Goal: Task Accomplishment & Management: Use online tool/utility

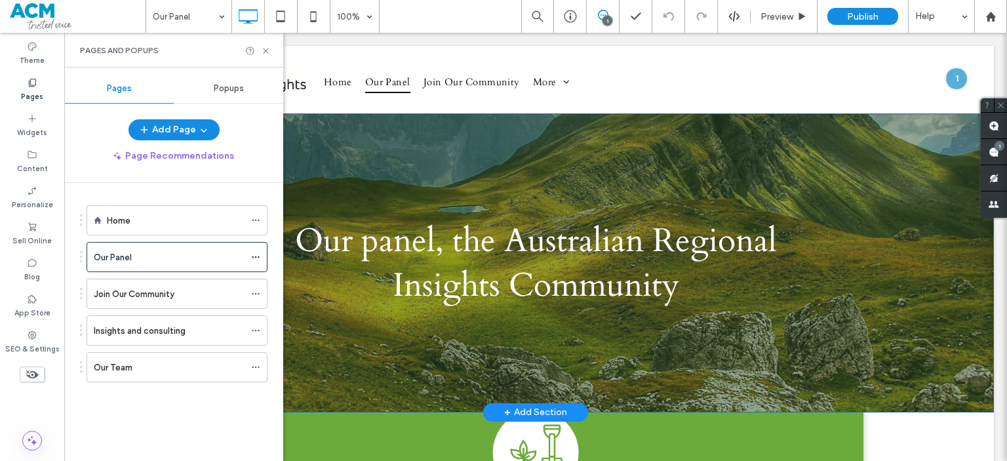
click at [485, 146] on div "Our panel, the Australian Regional Insights Community Click To Paste Row + Add …" at bounding box center [535, 262] width 917 height 299
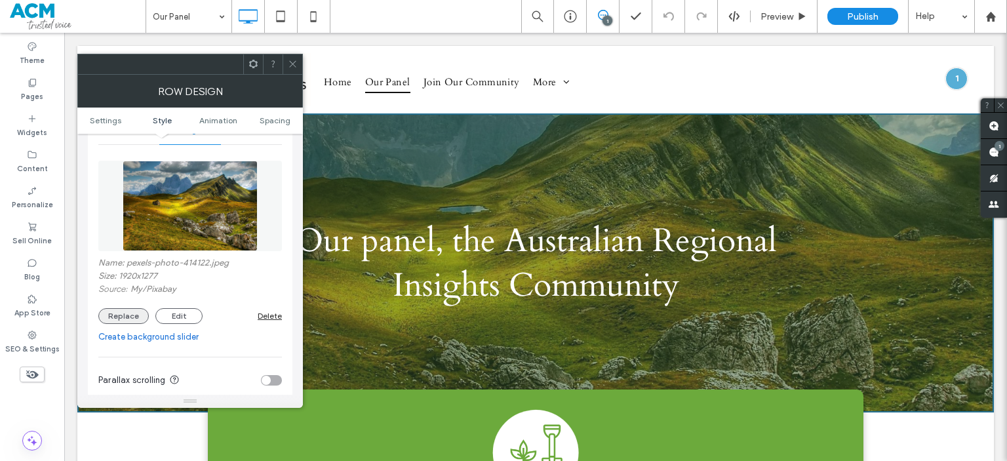
scroll to position [186, 0]
click at [115, 315] on button "Replace" at bounding box center [123, 315] width 50 height 16
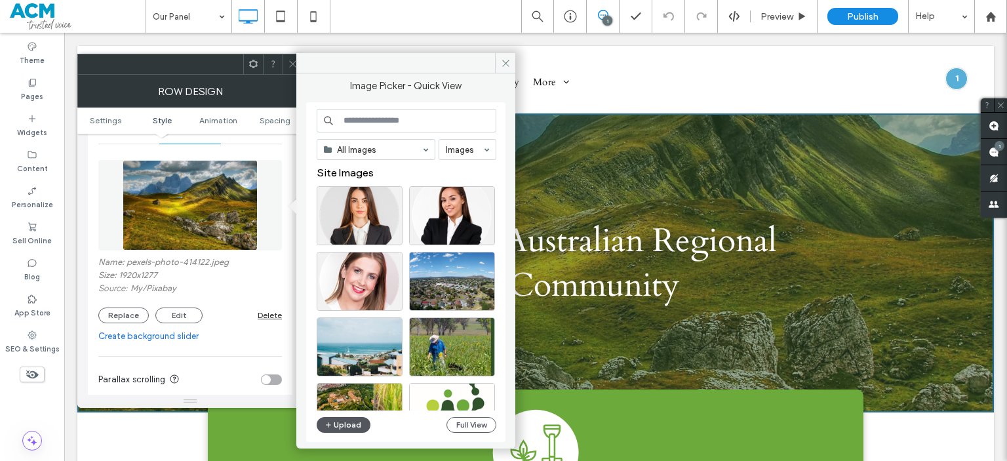
click at [351, 429] on button "Upload" at bounding box center [344, 425] width 54 height 16
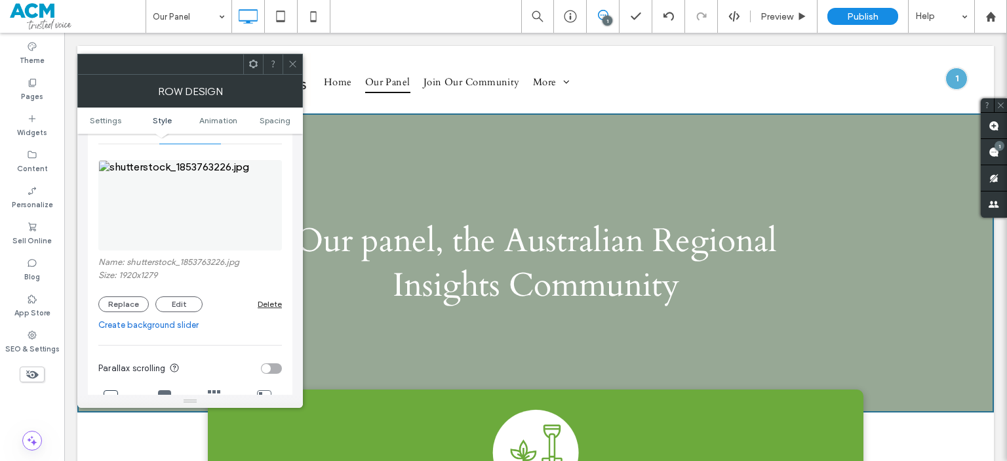
click at [294, 66] on icon at bounding box center [293, 64] width 10 height 10
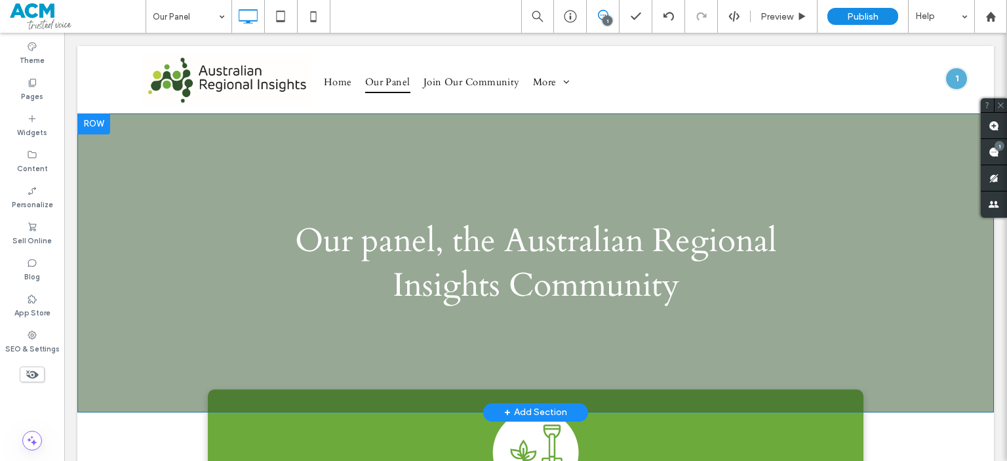
click at [420, 150] on div "Our panel, the Australian Regional Insights Community Click To Paste Row + Add …" at bounding box center [535, 262] width 917 height 299
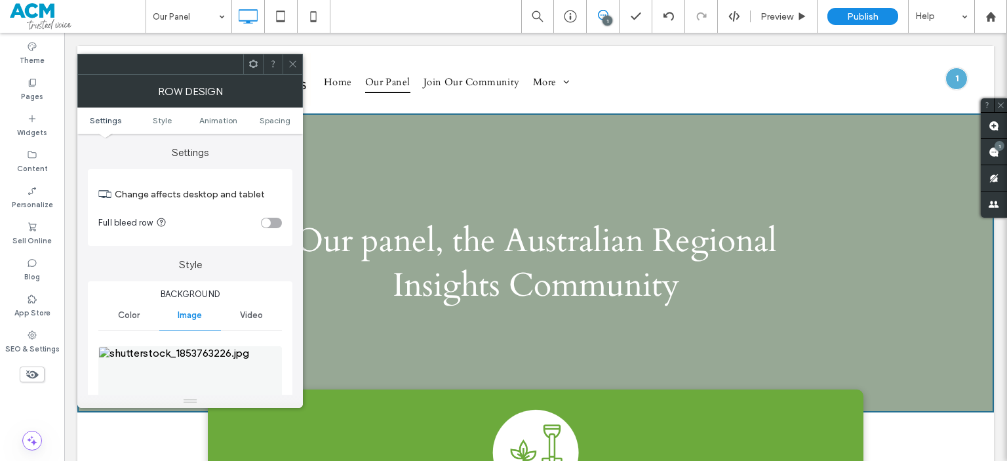
scroll to position [104, 0]
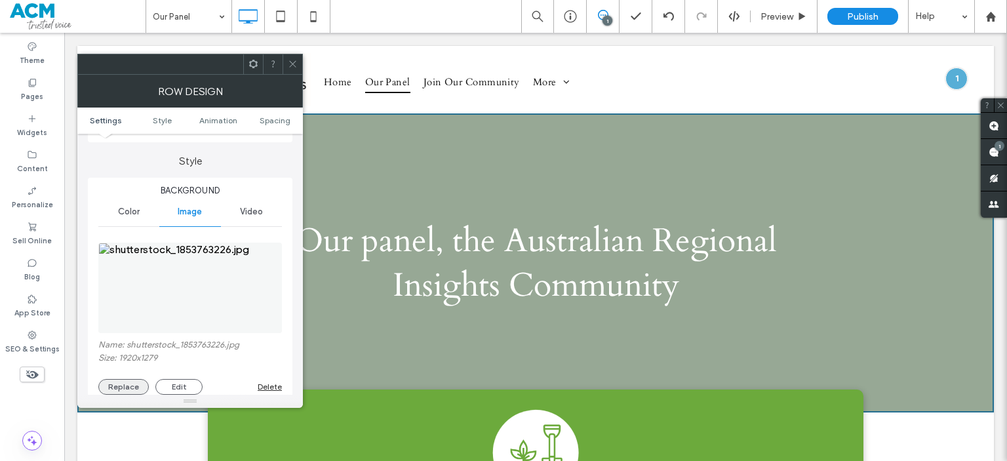
click at [122, 382] on button "Replace" at bounding box center [123, 387] width 50 height 16
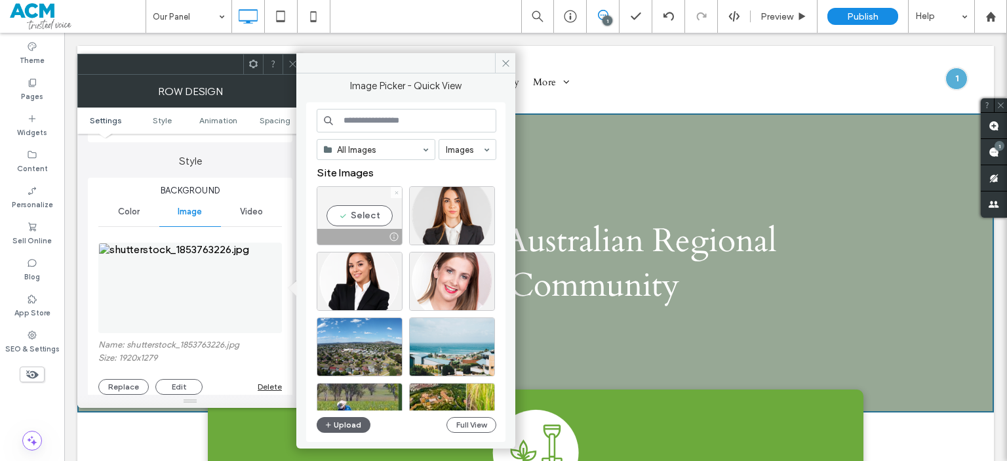
click at [396, 191] on icon at bounding box center [396, 192] width 5 height 5
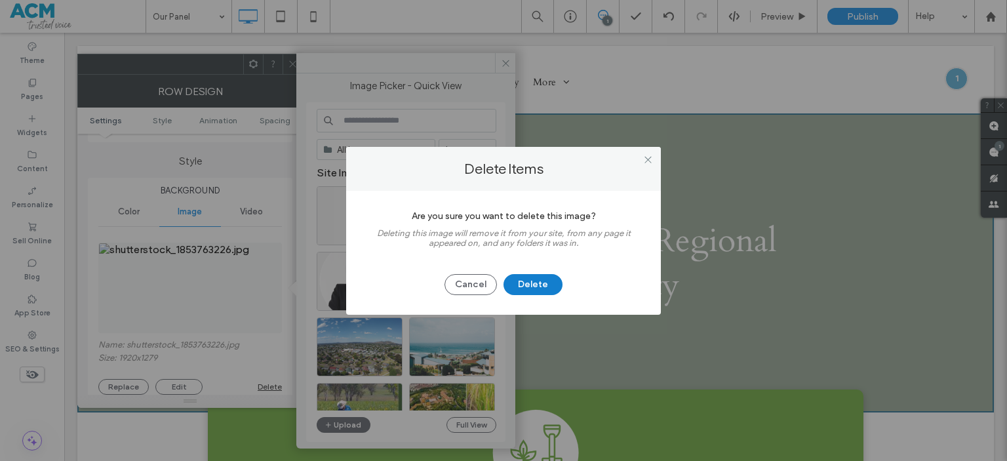
click at [533, 279] on button "Delete" at bounding box center [533, 284] width 59 height 21
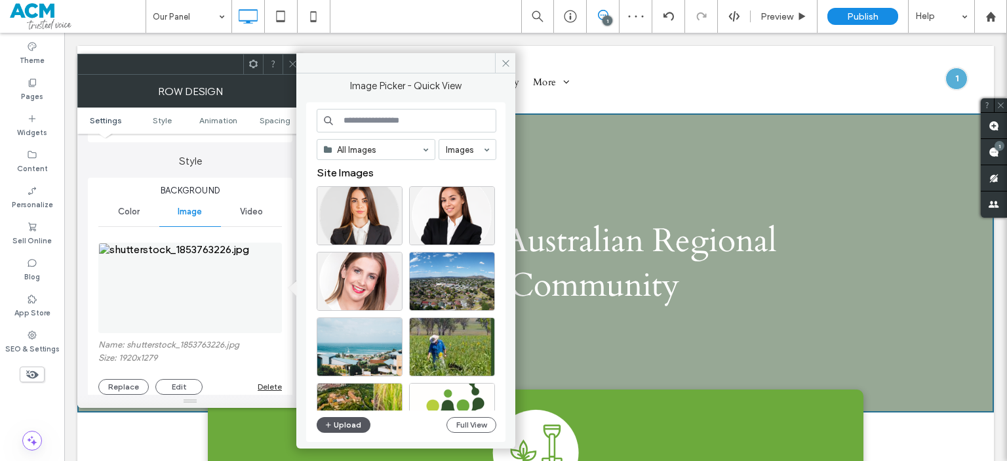
drag, startPoint x: 342, startPoint y: 435, endPoint x: 342, endPoint y: 425, distance: 9.8
click at [342, 425] on div "All Images Images Site Images Upload Full View" at bounding box center [407, 272] width 180 height 327
click at [342, 425] on button "Upload" at bounding box center [344, 425] width 54 height 16
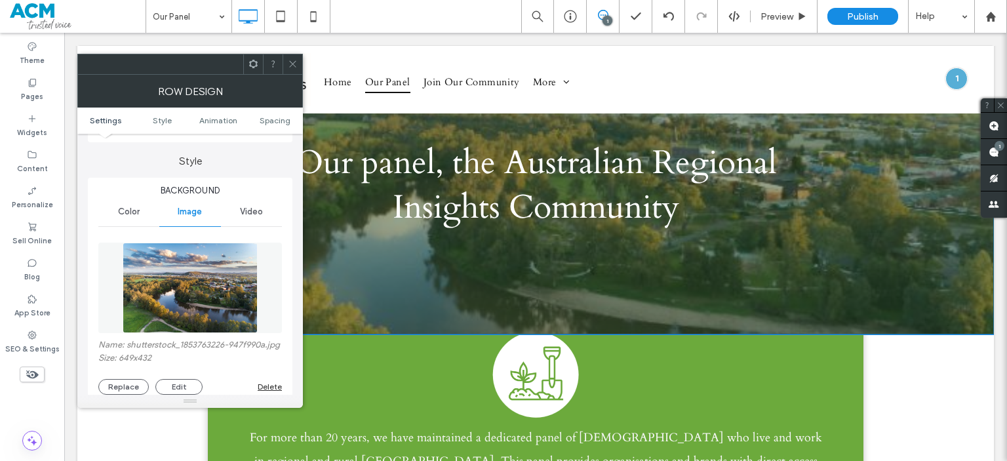
scroll to position [0, 0]
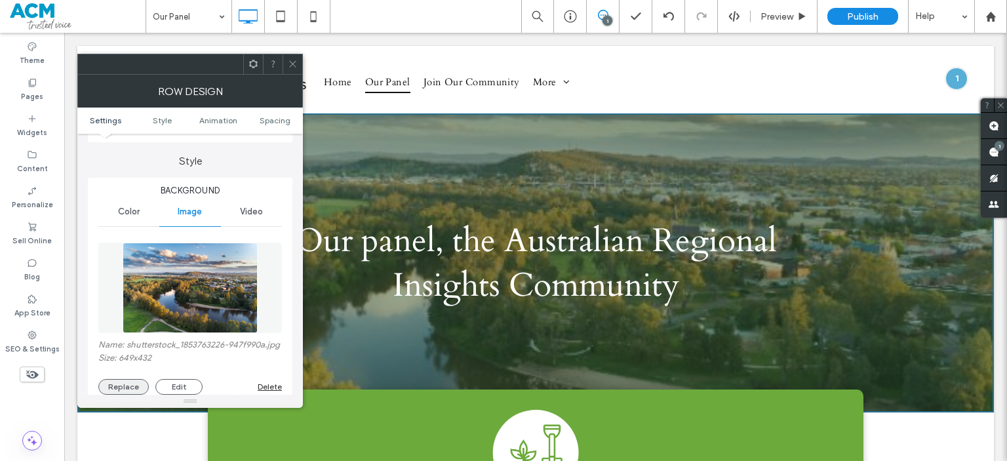
click at [132, 384] on button "Replace" at bounding box center [123, 387] width 50 height 16
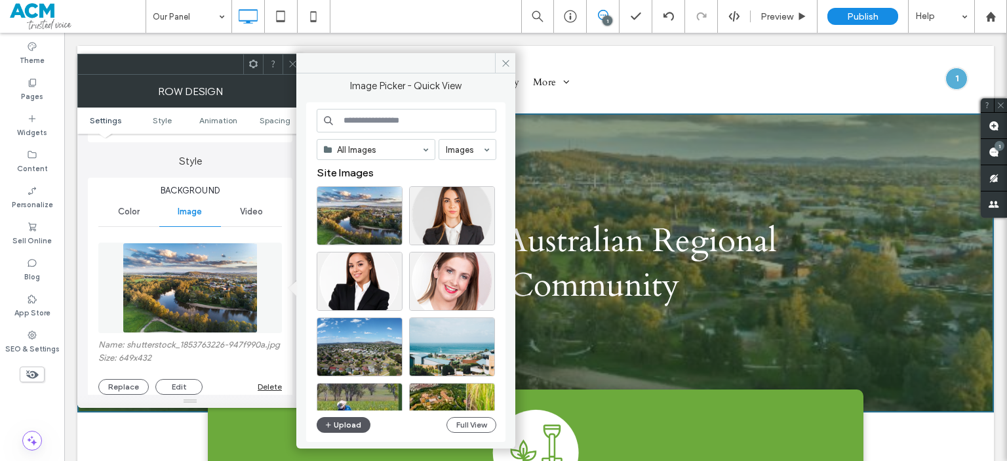
click at [354, 424] on button "Upload" at bounding box center [344, 425] width 54 height 16
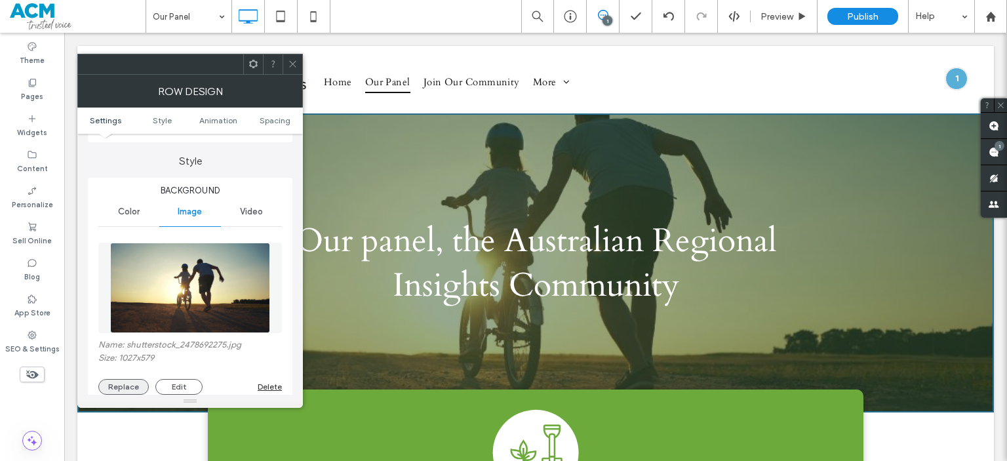
click at [114, 391] on button "Replace" at bounding box center [123, 387] width 50 height 16
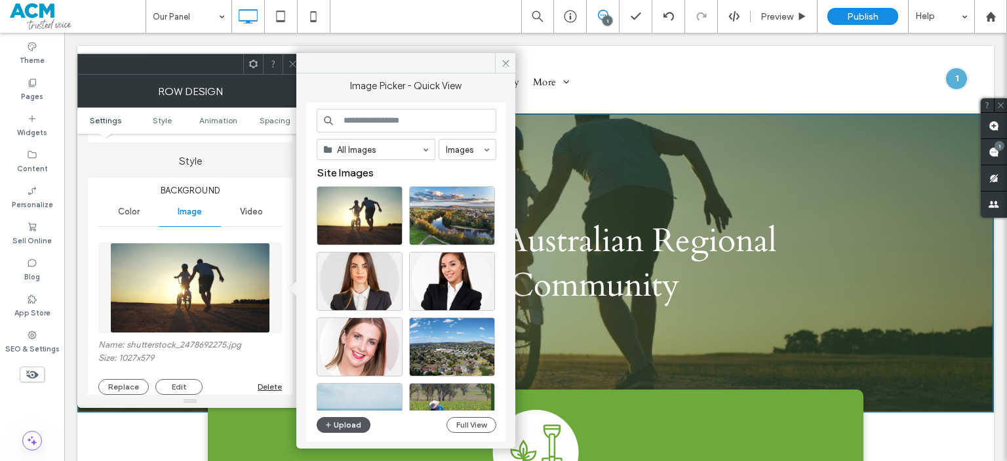
click at [356, 420] on button "Upload" at bounding box center [344, 425] width 54 height 16
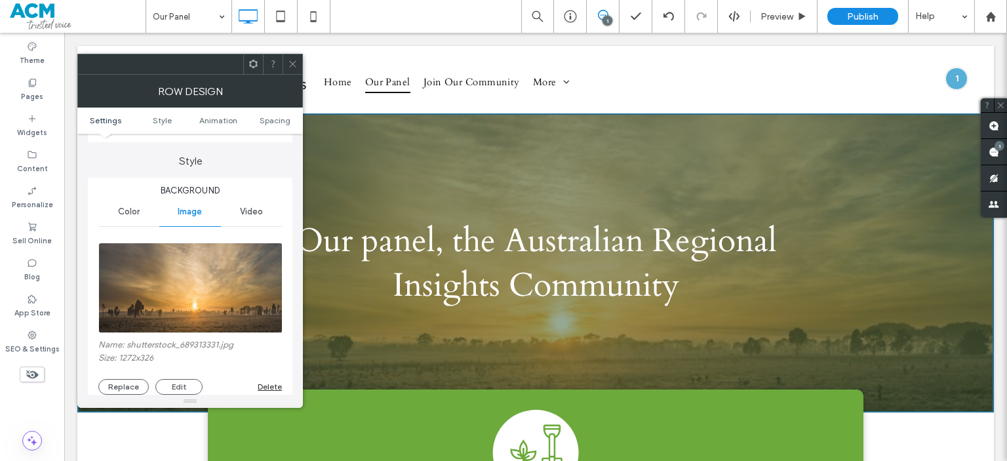
click at [288, 59] on icon at bounding box center [293, 64] width 10 height 10
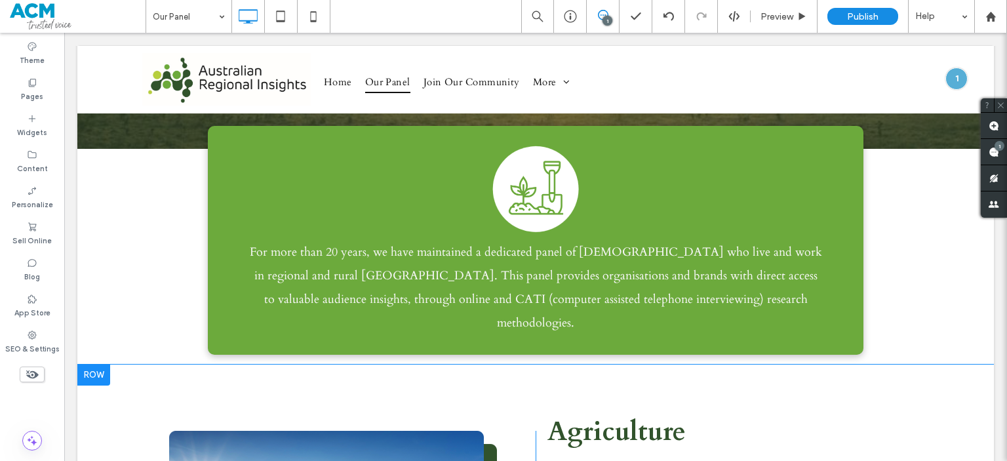
scroll to position [262, 0]
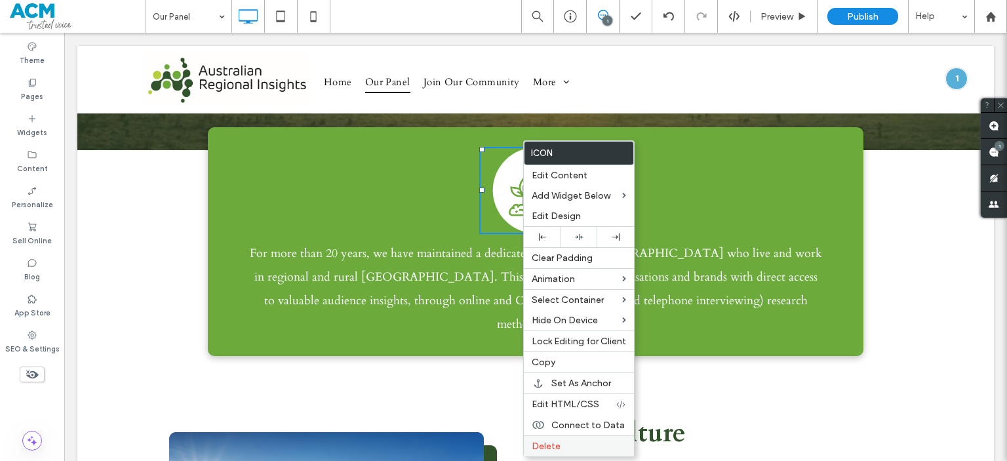
click at [546, 450] on div "Delete" at bounding box center [579, 445] width 110 height 21
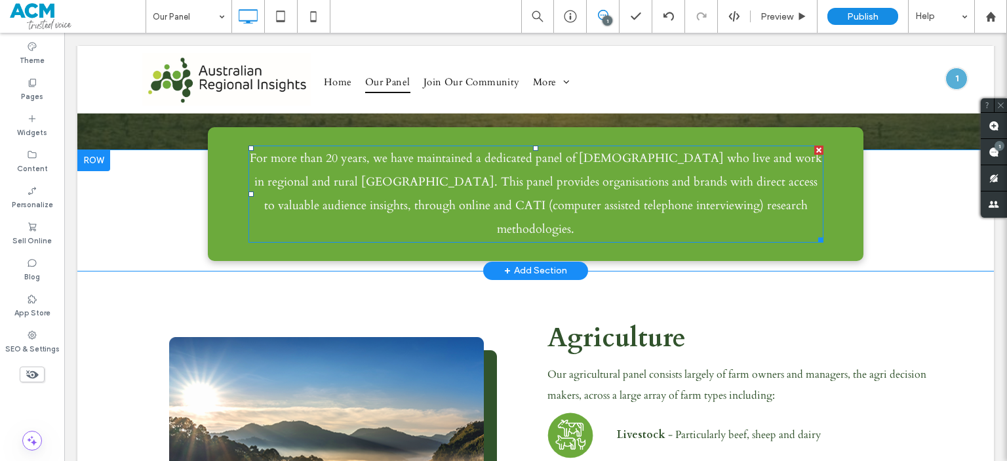
click at [492, 210] on span "For more than 20 years, we have maintained a dedicated panel of Australians who…" at bounding box center [536, 193] width 572 height 87
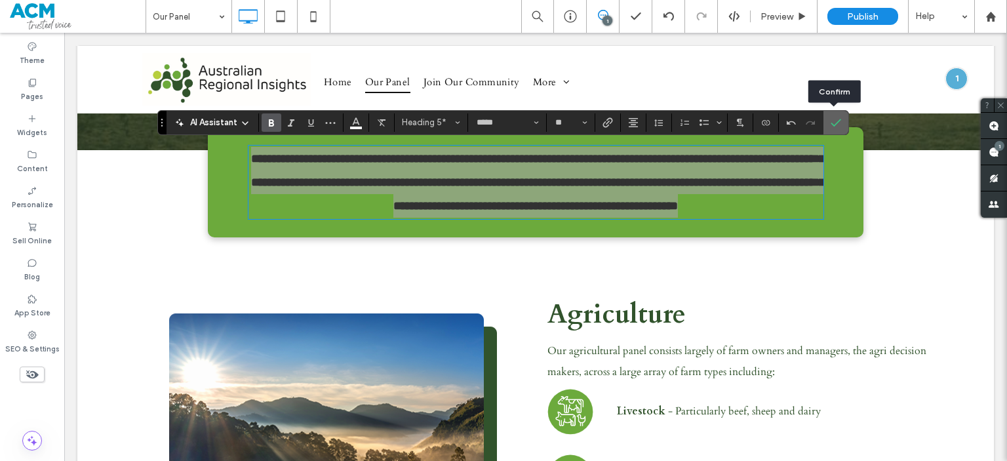
click at [835, 128] on span "Confirm" at bounding box center [836, 122] width 10 height 22
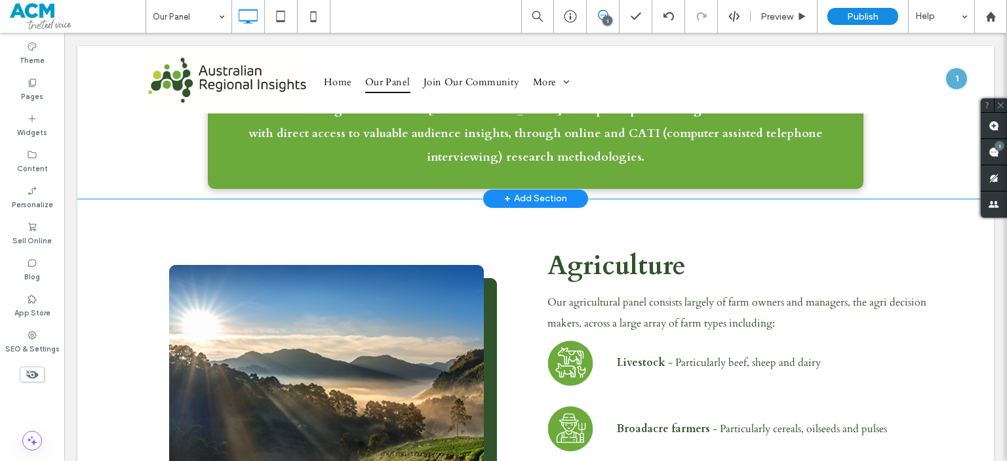
scroll to position [333, 0]
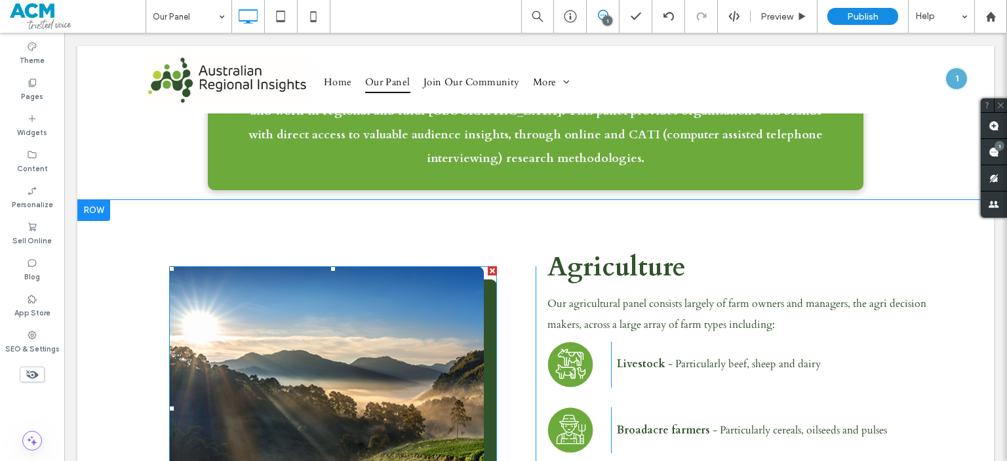
click at [395, 322] on img at bounding box center [333, 408] width 328 height 285
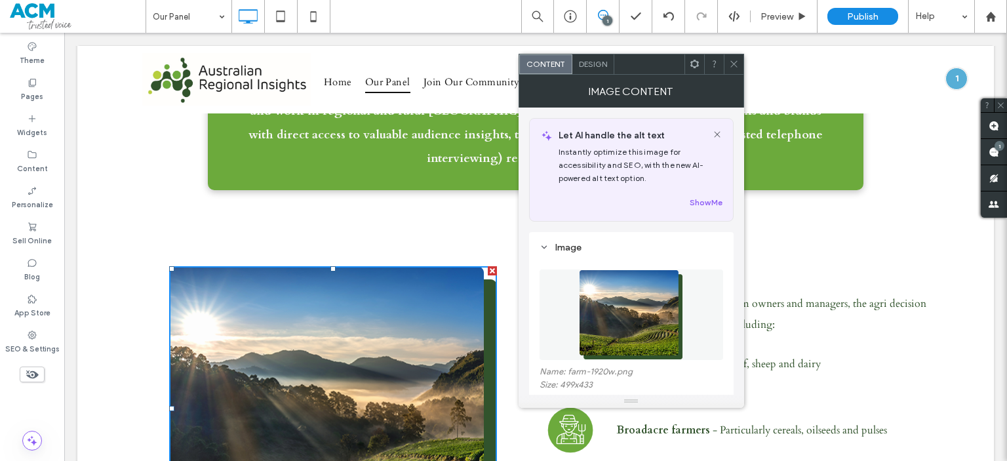
click at [713, 382] on label "Size: 499x433" at bounding box center [632, 386] width 184 height 13
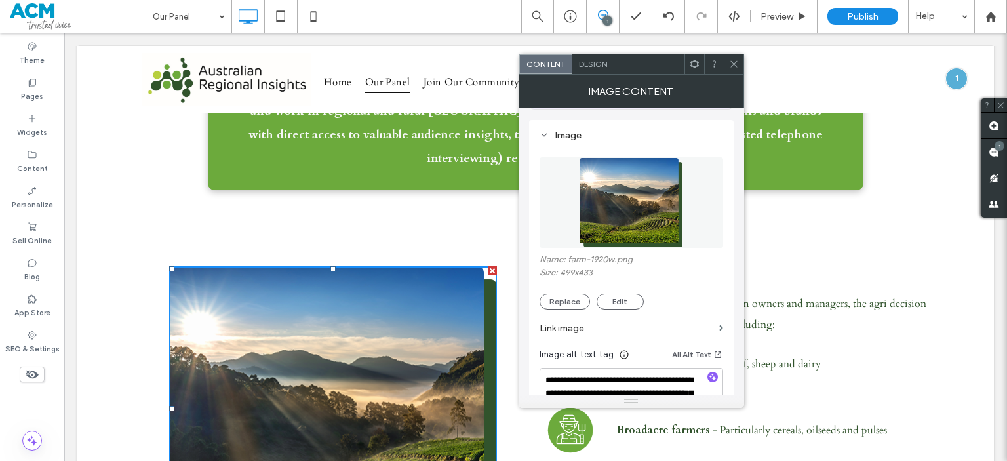
scroll to position [115, 0]
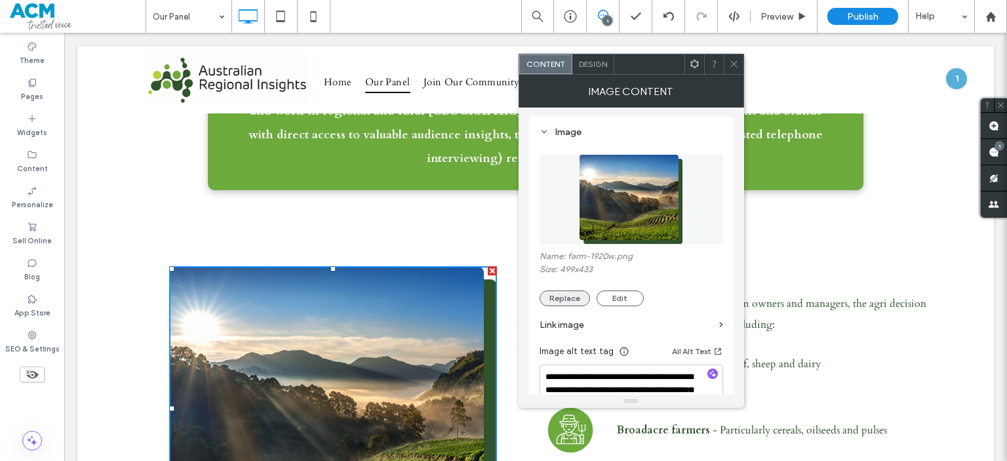
click at [571, 298] on button "Replace" at bounding box center [565, 298] width 50 height 16
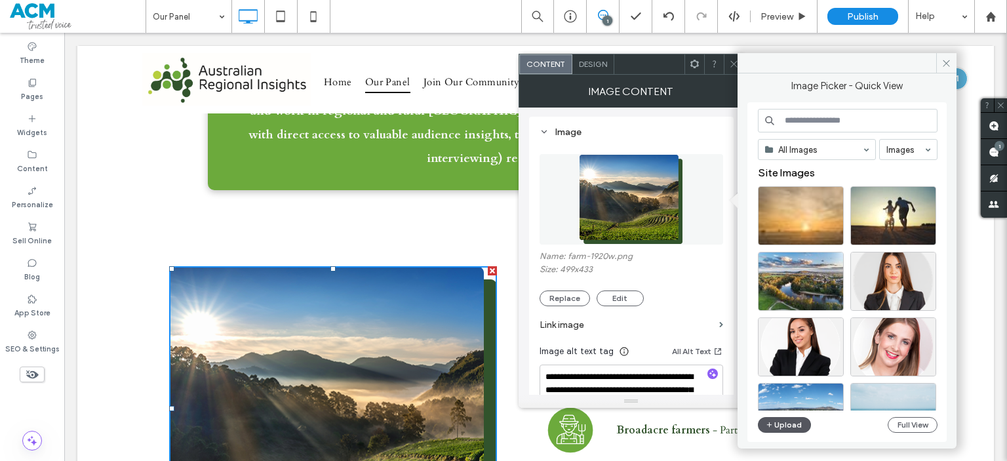
click at [776, 419] on button "Upload" at bounding box center [785, 425] width 54 height 16
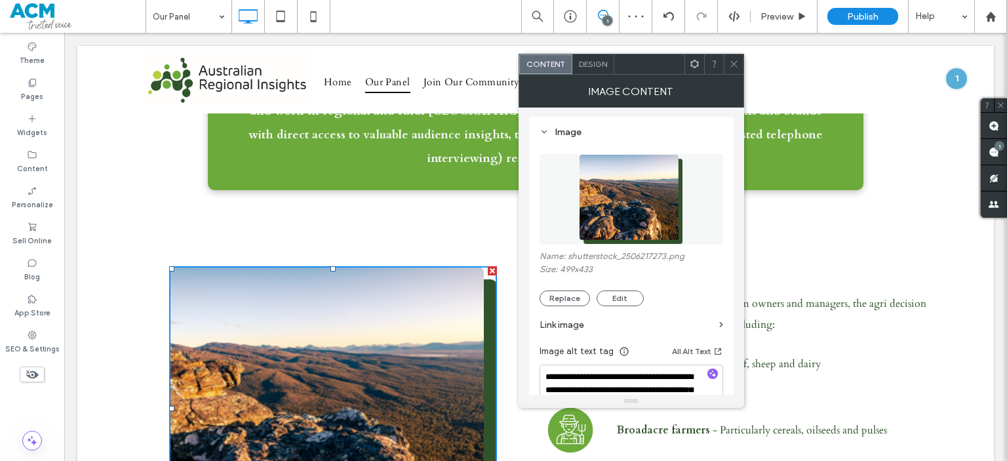
click at [735, 60] on icon at bounding box center [734, 64] width 10 height 10
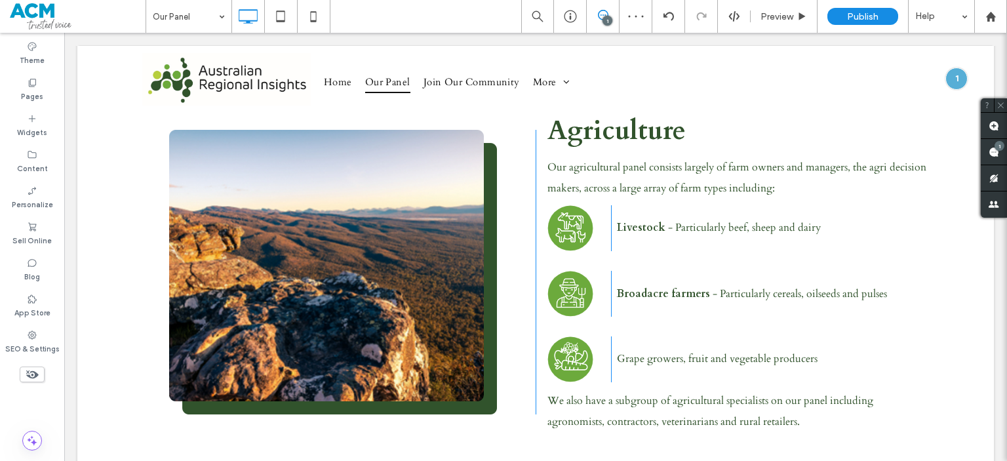
scroll to position [469, 0]
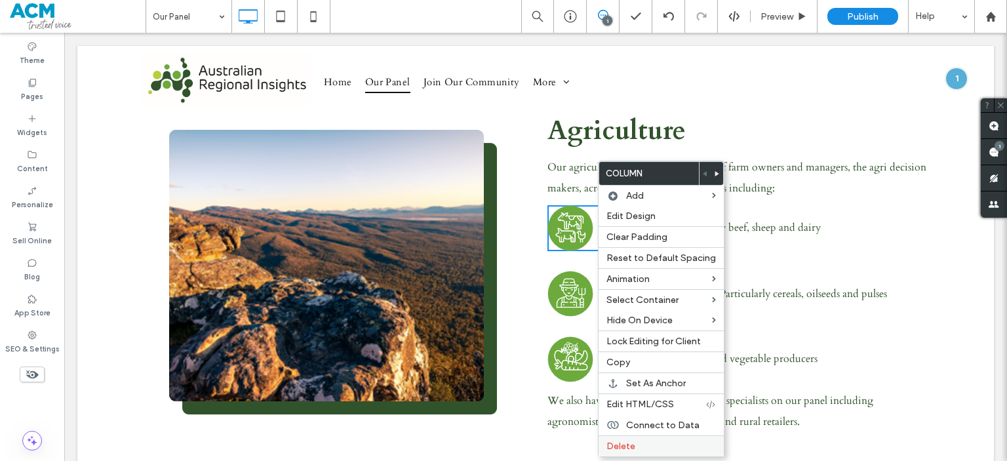
click at [628, 441] on span "Delete" at bounding box center [620, 446] width 29 height 11
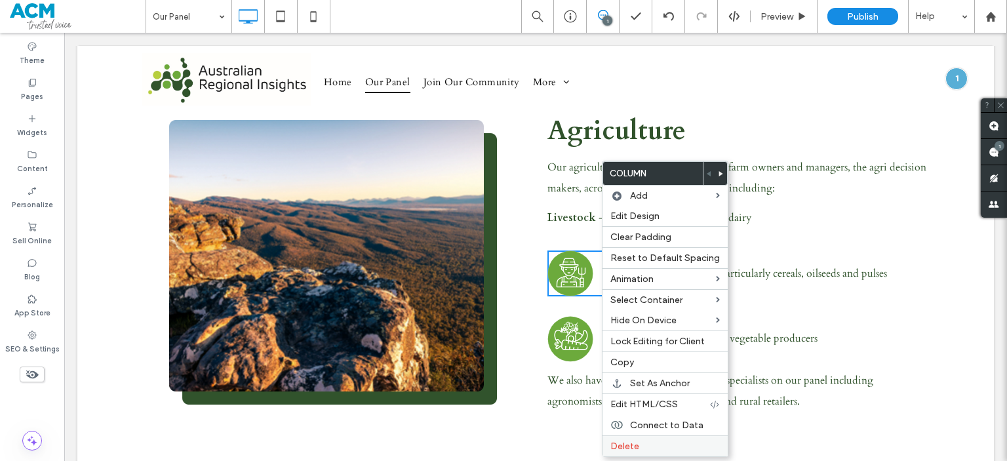
click at [642, 450] on div "Delete" at bounding box center [665, 445] width 125 height 21
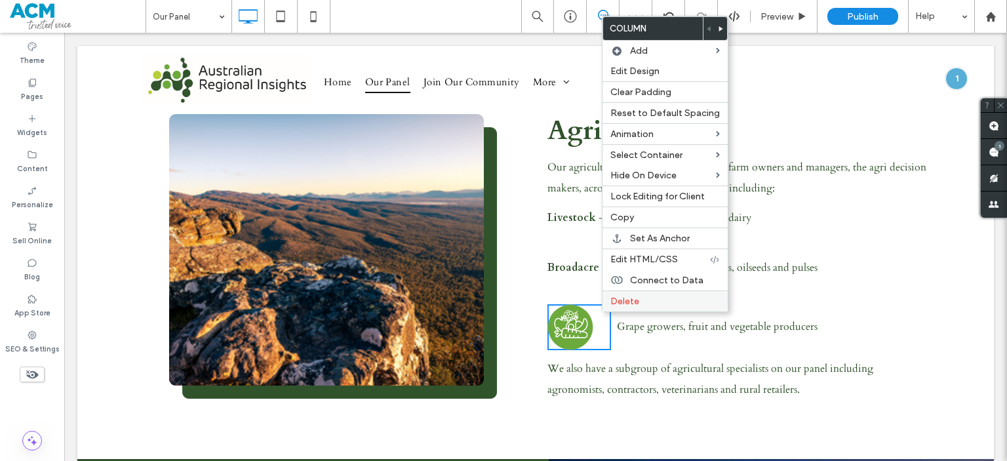
click at [614, 303] on span "Delete" at bounding box center [624, 301] width 29 height 11
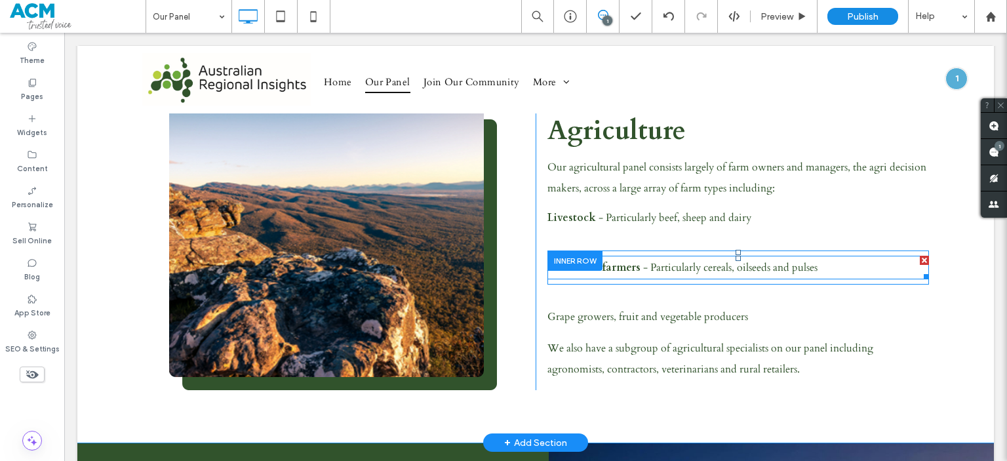
click at [643, 260] on span "- Particularly cereals, oilseeds and pulses" at bounding box center [730, 267] width 174 height 14
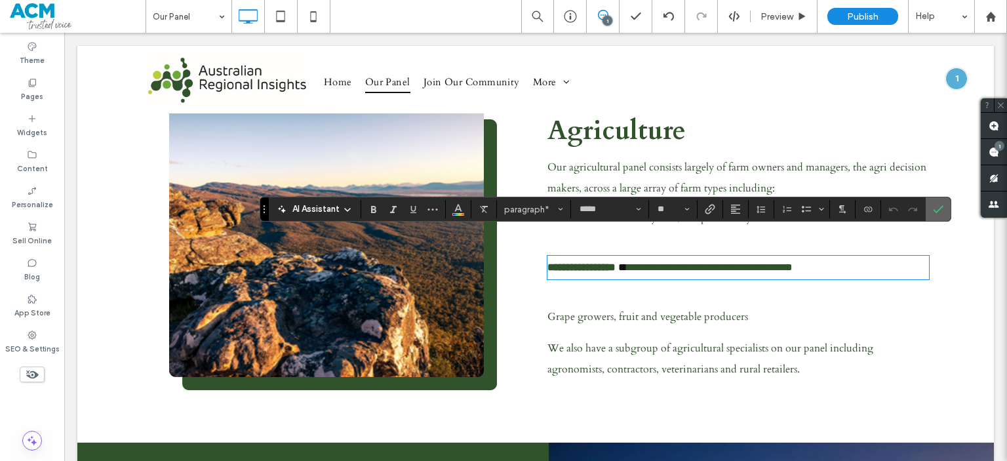
click at [926, 205] on section at bounding box center [938, 209] width 25 height 24
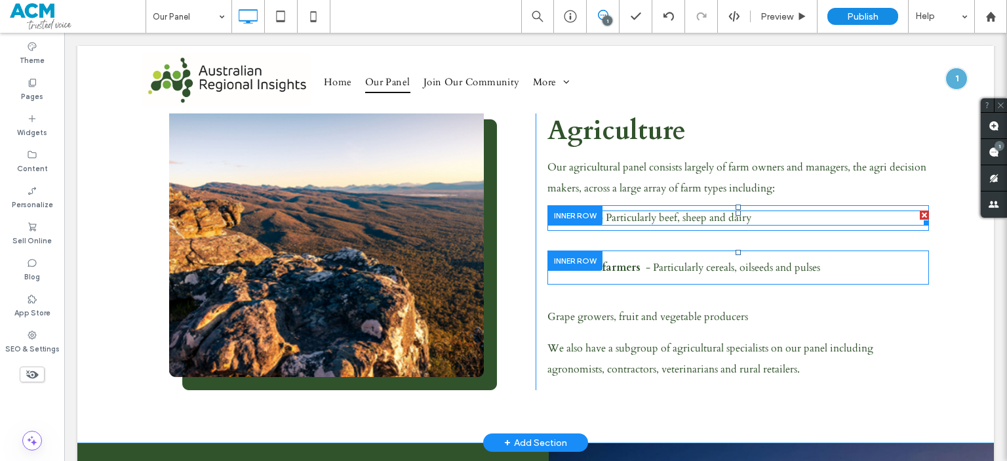
click at [796, 212] on p "Livestock - Particularly beef, sheep and dairy" at bounding box center [738, 218] width 382 height 12
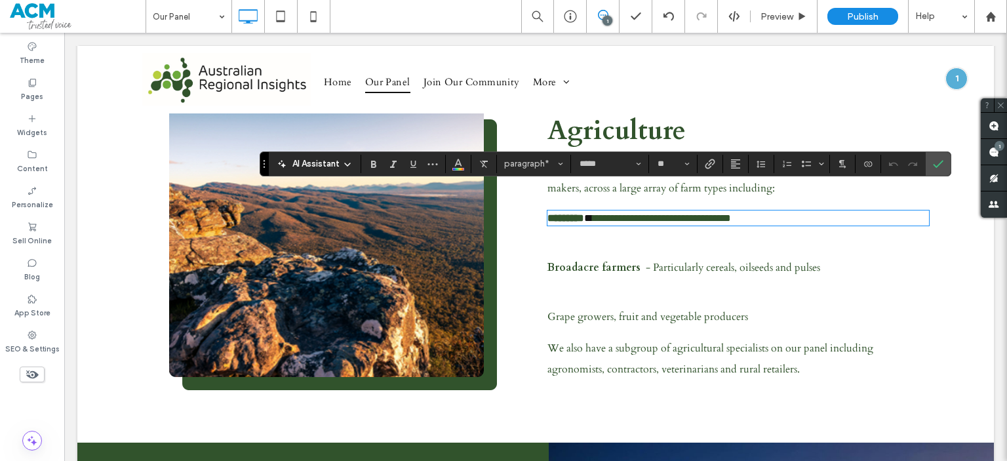
click at [796, 212] on p "**********" at bounding box center [738, 218] width 382 height 12
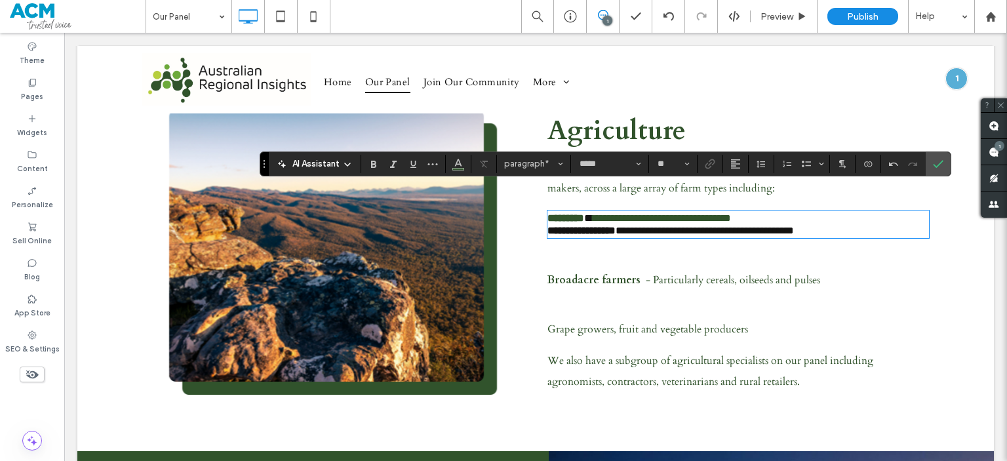
scroll to position [0, 0]
drag, startPoint x: 817, startPoint y: 205, endPoint x: 526, endPoint y: 231, distance: 291.6
click at [526, 231] on div "**********" at bounding box center [535, 252] width 787 height 293
click at [450, 167] on button "Color" at bounding box center [458, 164] width 20 height 18
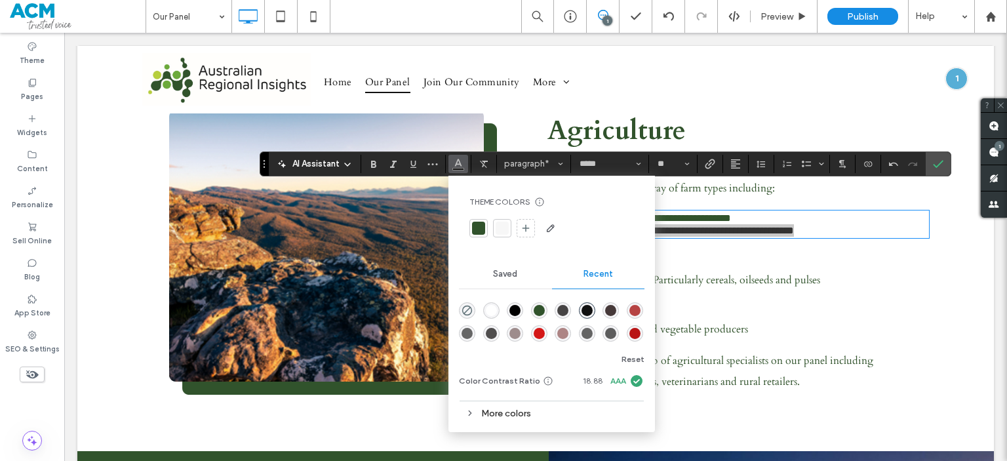
click at [483, 233] on div at bounding box center [478, 228] width 13 height 13
click at [944, 158] on label "Confirm" at bounding box center [938, 164] width 20 height 24
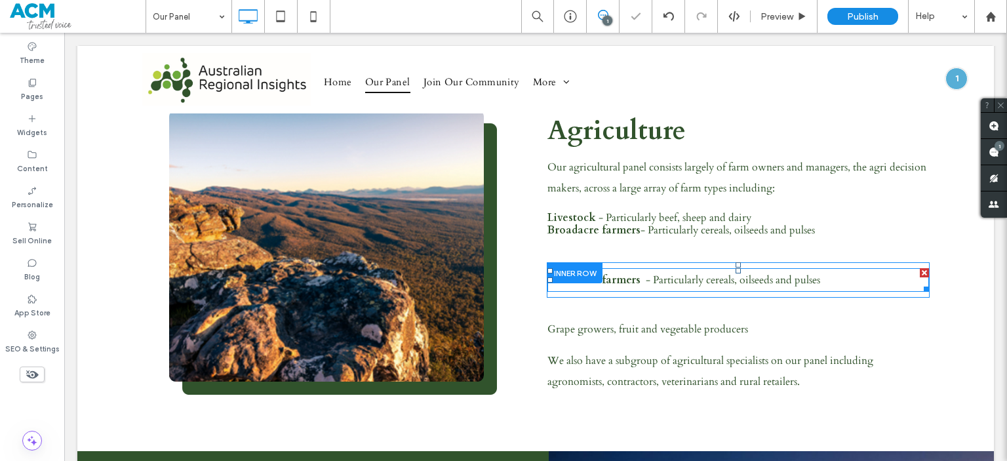
click at [721, 273] on span "- Particularly cereals, oilseeds and pulses" at bounding box center [733, 280] width 174 height 14
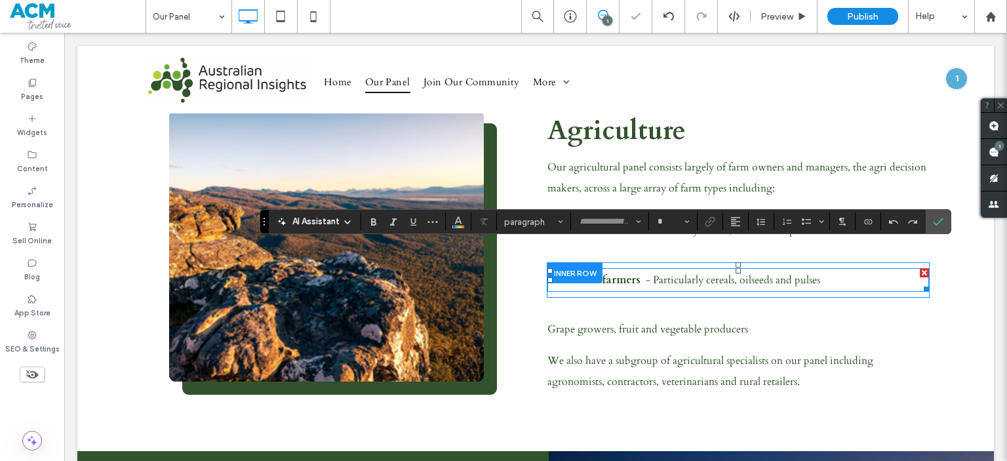
type input "*****"
type input "**"
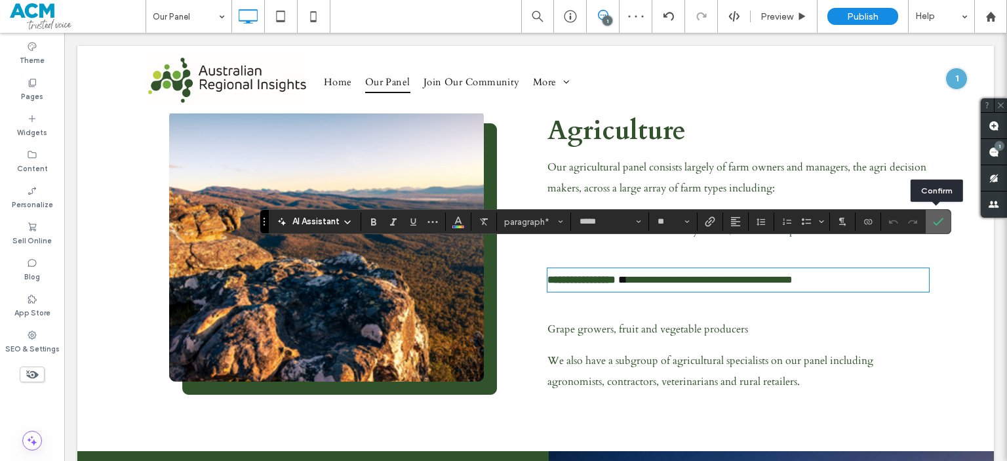
click at [933, 218] on icon "Confirm" at bounding box center [938, 221] width 10 height 10
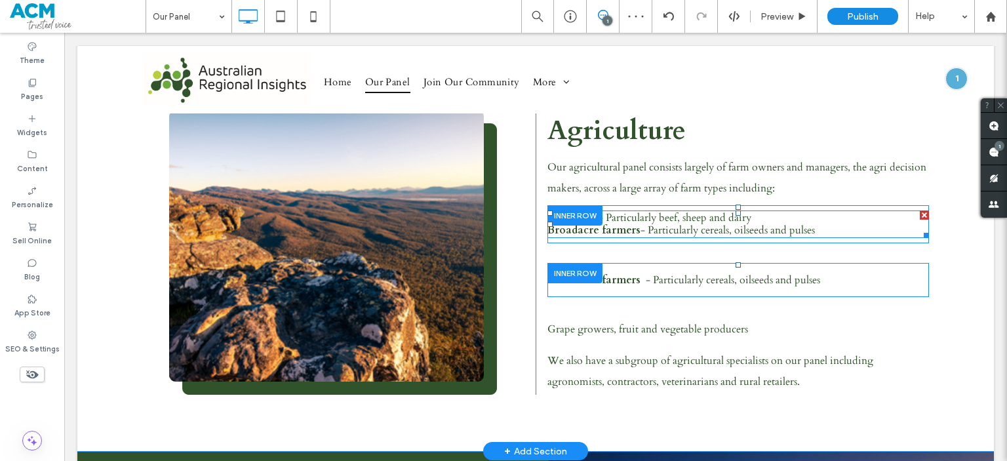
click at [845, 224] on p "Broadacre farmers - Particularly cereals, oilseeds and pulses" at bounding box center [738, 230] width 382 height 12
type input "*****"
type input "**"
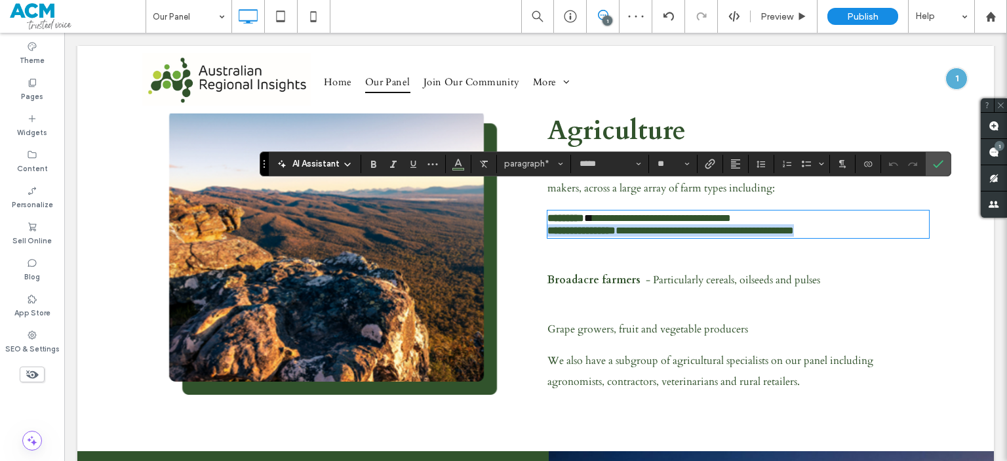
click at [845, 224] on p "**********" at bounding box center [738, 230] width 382 height 12
click at [846, 214] on div "**********" at bounding box center [738, 224] width 382 height 28
click at [837, 224] on p "**********" at bounding box center [738, 230] width 382 height 12
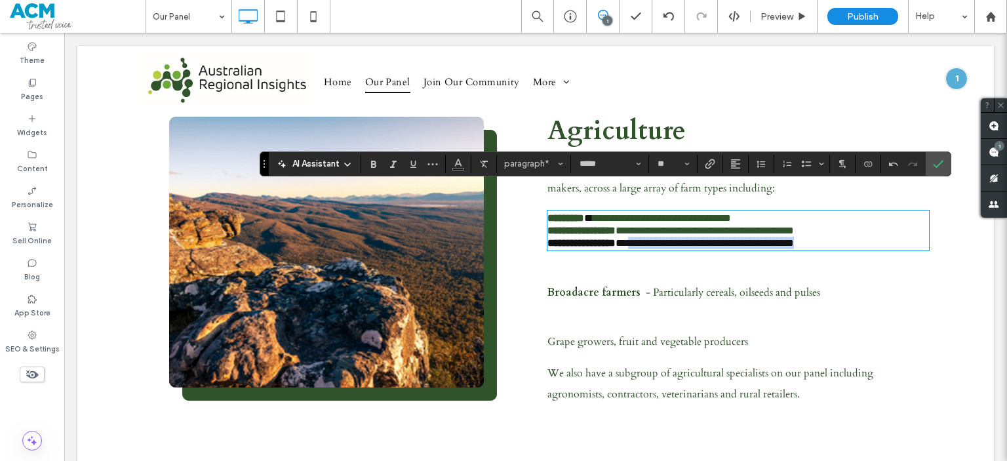
drag, startPoint x: 820, startPoint y: 220, endPoint x: 639, endPoint y: 218, distance: 180.3
click at [639, 237] on p "**********" at bounding box center [738, 243] width 382 height 12
click at [936, 165] on icon "Confirm" at bounding box center [938, 164] width 10 height 10
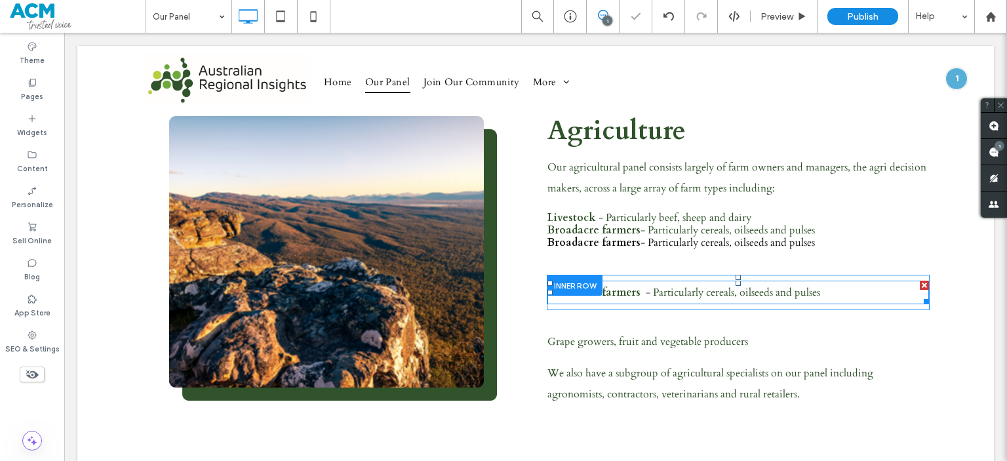
click at [757, 285] on span "- Particularly cereals, oilseeds and pulses" at bounding box center [733, 292] width 174 height 14
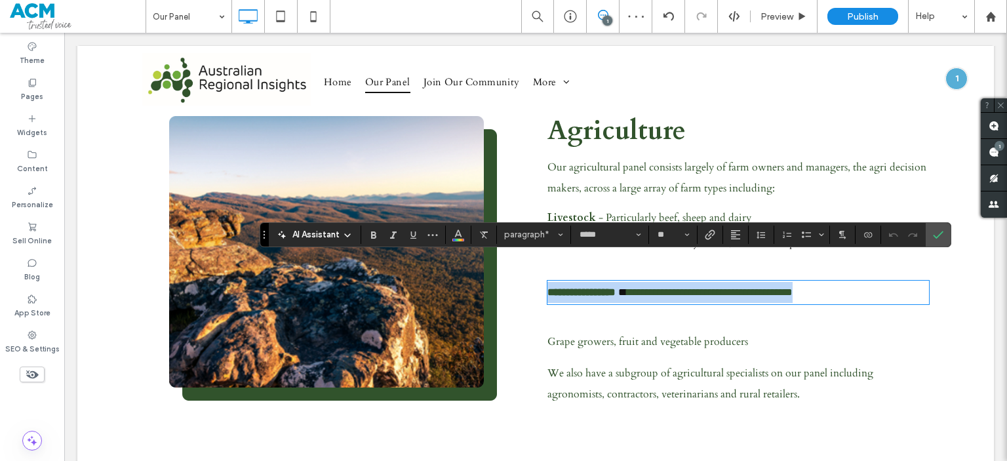
copy p "**********"
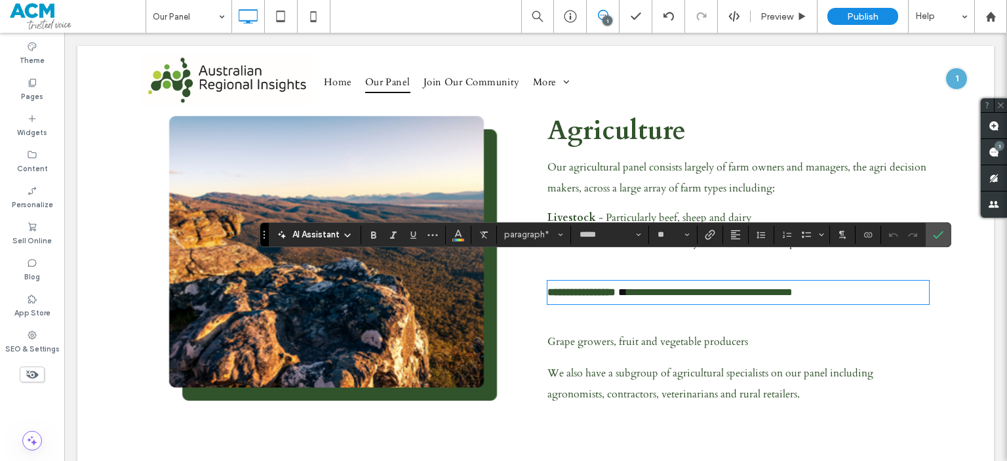
click at [768, 336] on p "Grape growers, fruit and vegetable producers" at bounding box center [738, 342] width 382 height 12
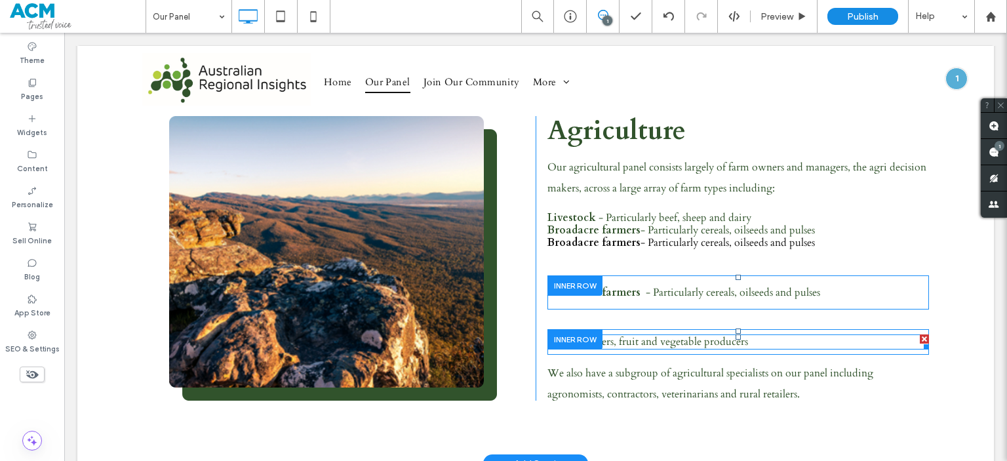
click at [768, 336] on p "Grape growers, fruit and vegetable producers" at bounding box center [738, 342] width 382 height 12
type input "*****"
type input "**"
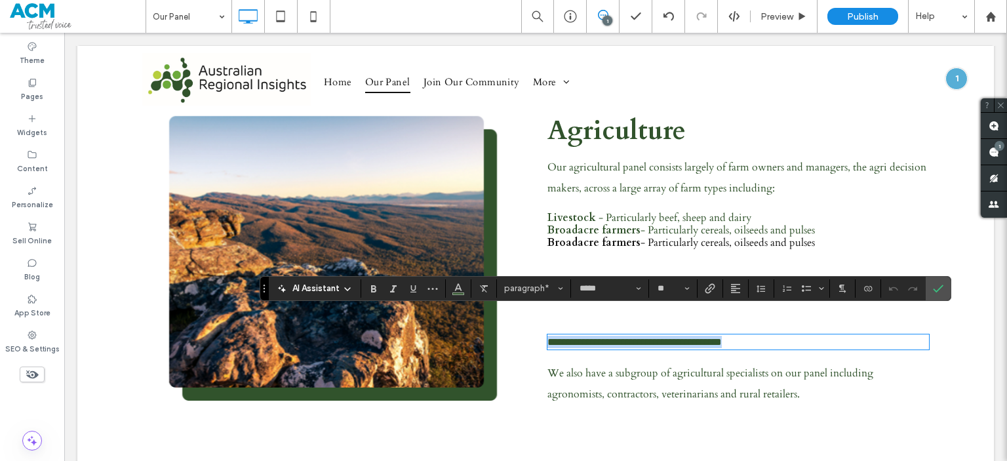
copy span "**********"
click at [935, 287] on icon "Confirm" at bounding box center [938, 288] width 10 height 10
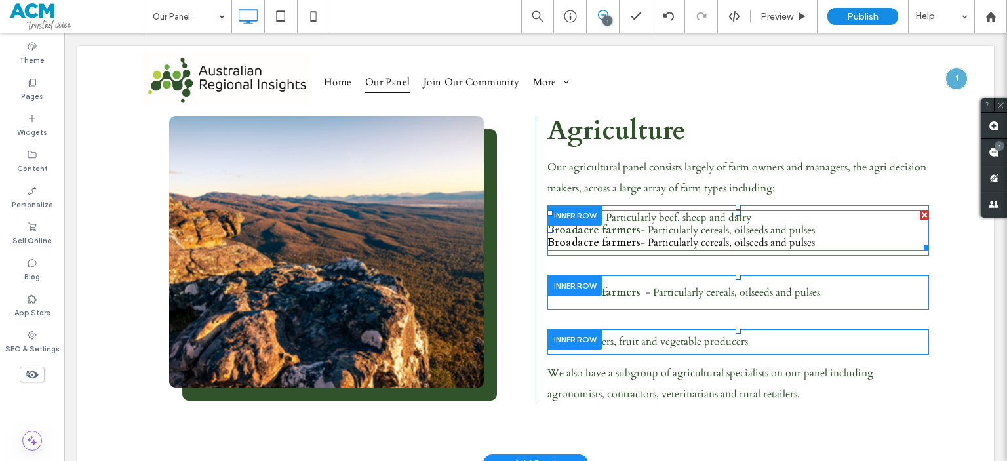
click at [848, 237] on p "Broadacre farmers - Particularly cereals, oilseeds and pulses" at bounding box center [738, 243] width 382 height 12
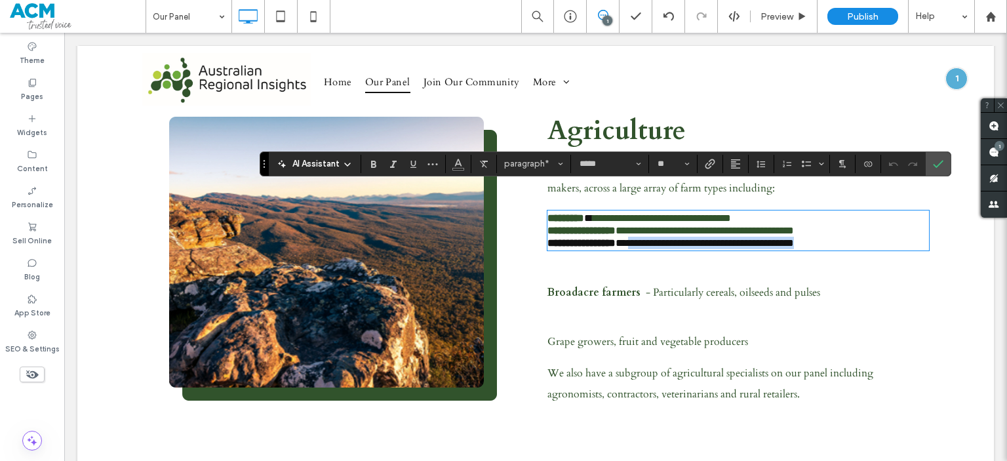
click at [848, 237] on p "**********" at bounding box center [738, 243] width 382 height 12
drag, startPoint x: 839, startPoint y: 222, endPoint x: 517, endPoint y: 238, distance: 323.0
click at [517, 238] on div "**********" at bounding box center [535, 259] width 787 height 306
paste div
drag, startPoint x: 762, startPoint y: 217, endPoint x: 537, endPoint y: 228, distance: 225.2
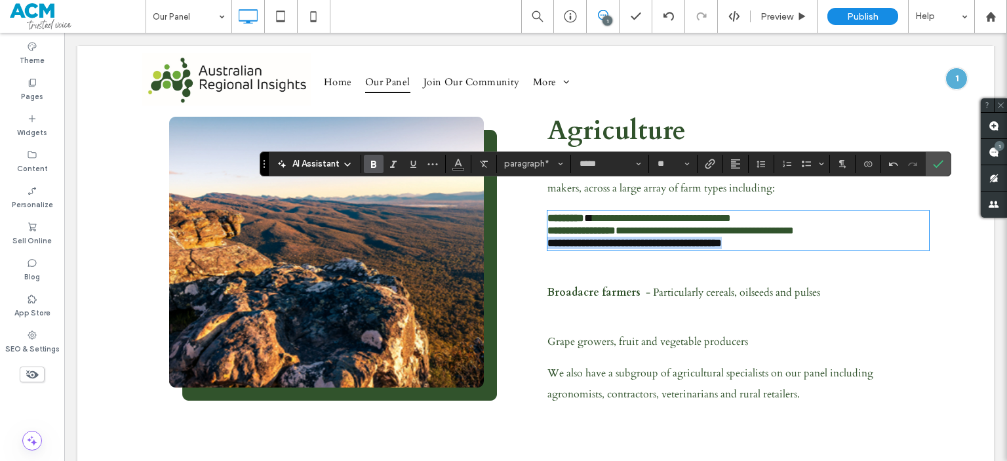
click at [537, 228] on div "**********" at bounding box center [732, 259] width 393 height 306
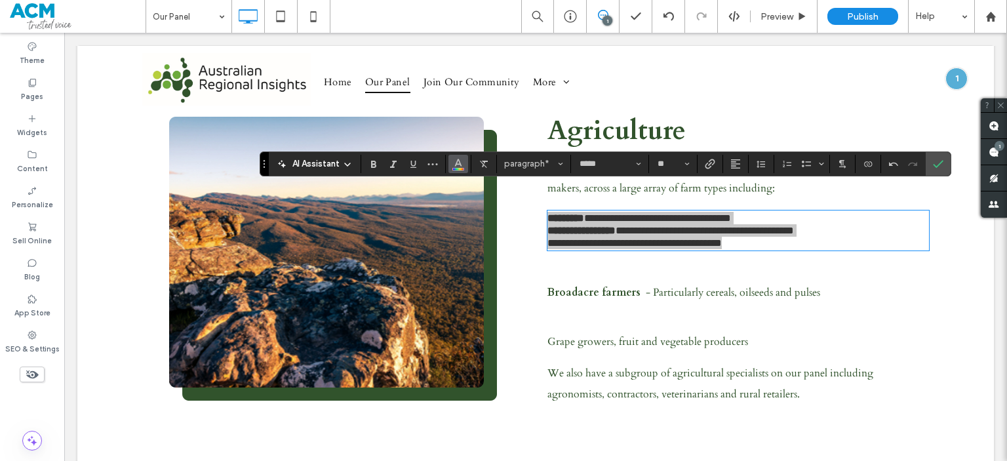
click at [462, 166] on icon "Color" at bounding box center [458, 162] width 10 height 10
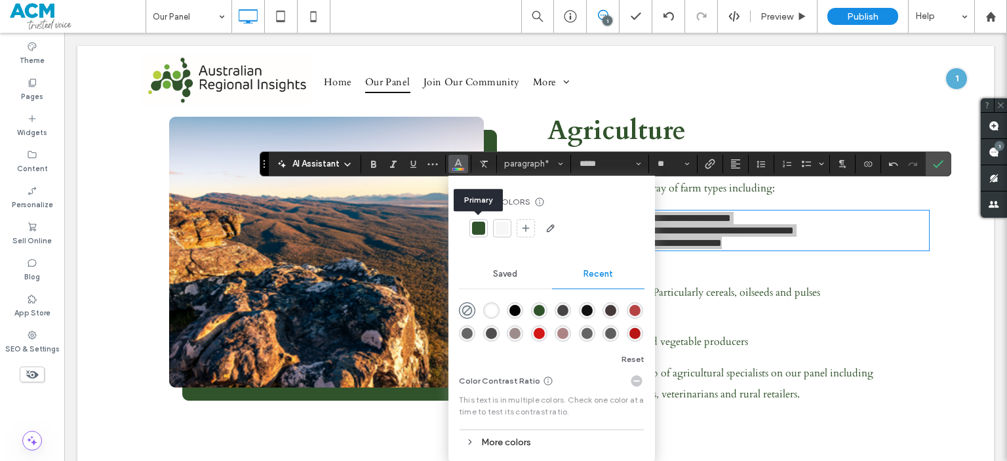
click at [475, 229] on div at bounding box center [478, 228] width 13 height 13
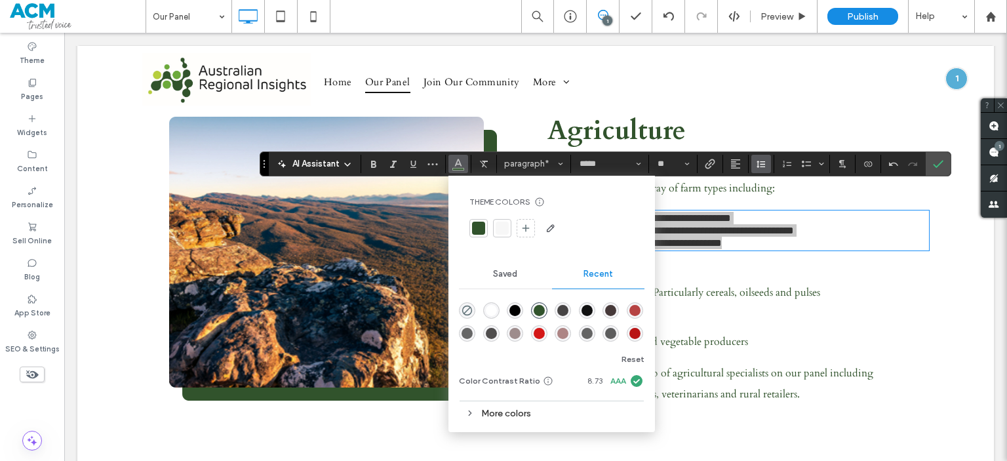
click at [756, 163] on icon "Line Height" at bounding box center [761, 164] width 10 height 10
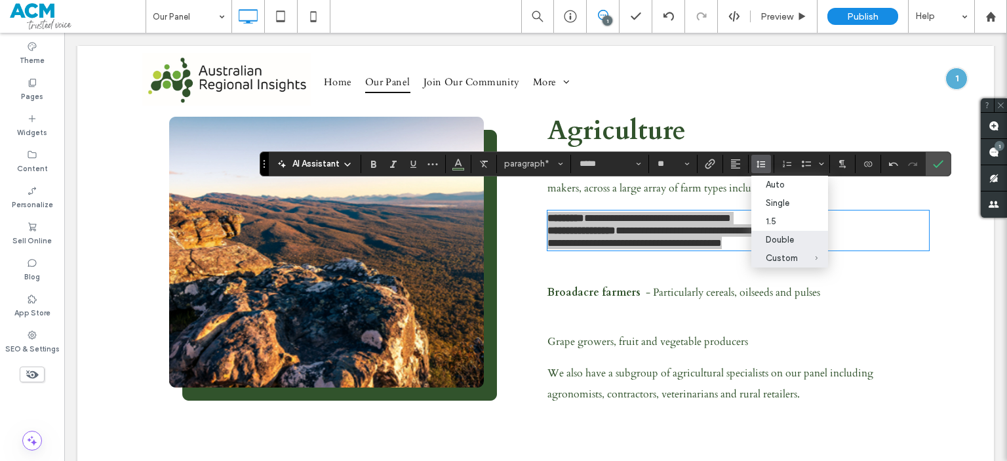
click at [789, 235] on label "Double" at bounding box center [789, 240] width 77 height 18
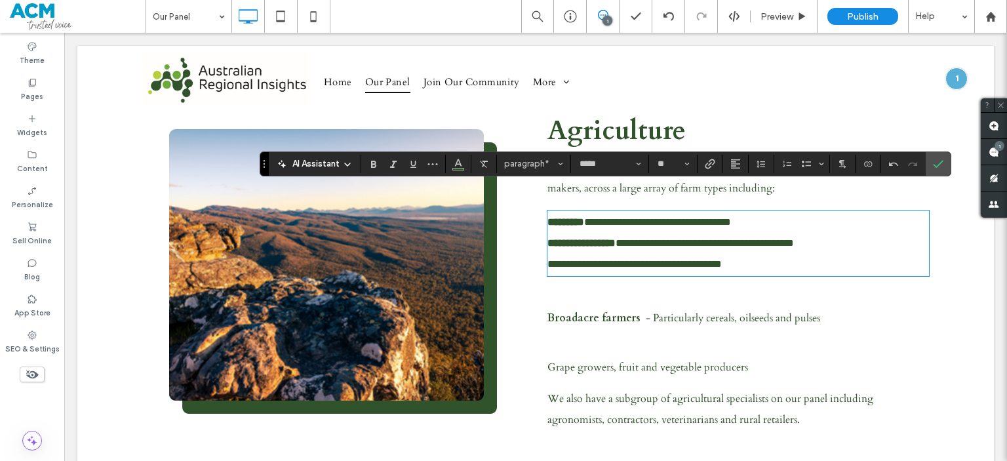
click at [698, 311] on span "- Particularly cereals, oilseeds and pulses" at bounding box center [733, 318] width 174 height 14
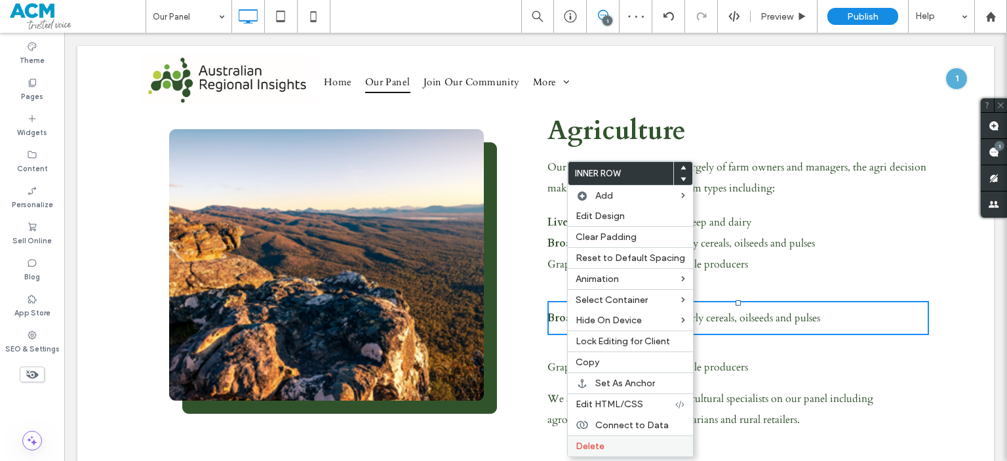
click at [600, 449] on div "Delete" at bounding box center [630, 445] width 125 height 21
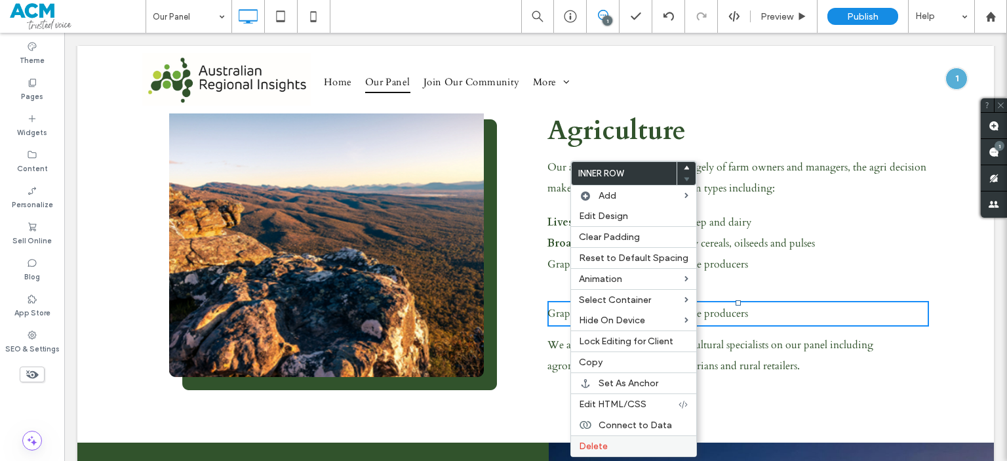
click at [620, 441] on label "Delete" at bounding box center [633, 446] width 109 height 11
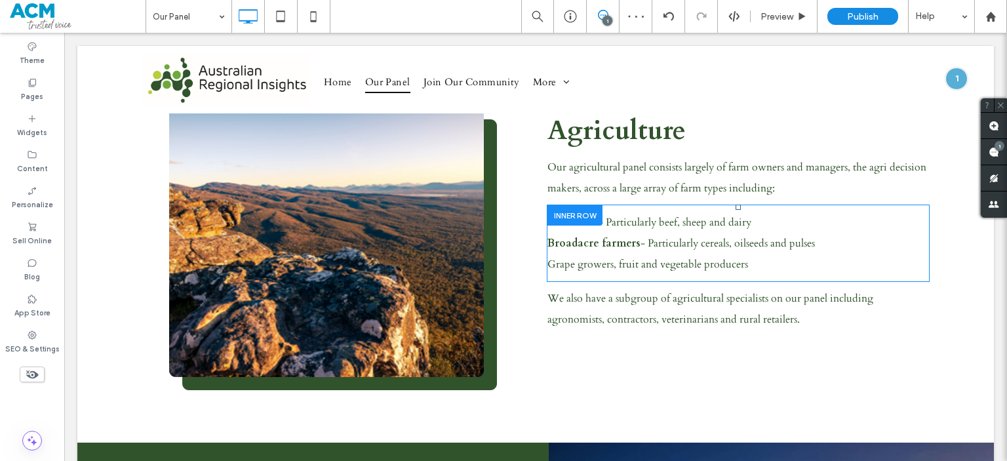
click at [582, 205] on div at bounding box center [574, 215] width 55 height 20
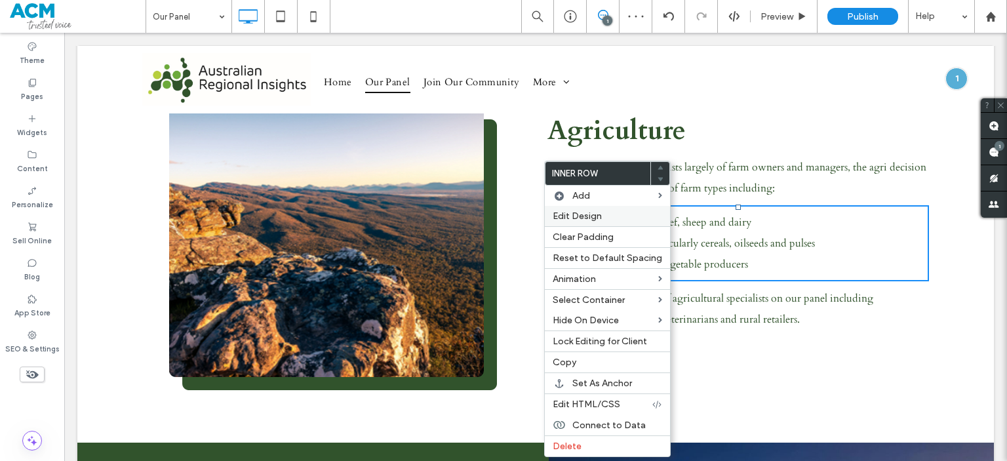
click at [603, 212] on label "Edit Design" at bounding box center [607, 215] width 109 height 11
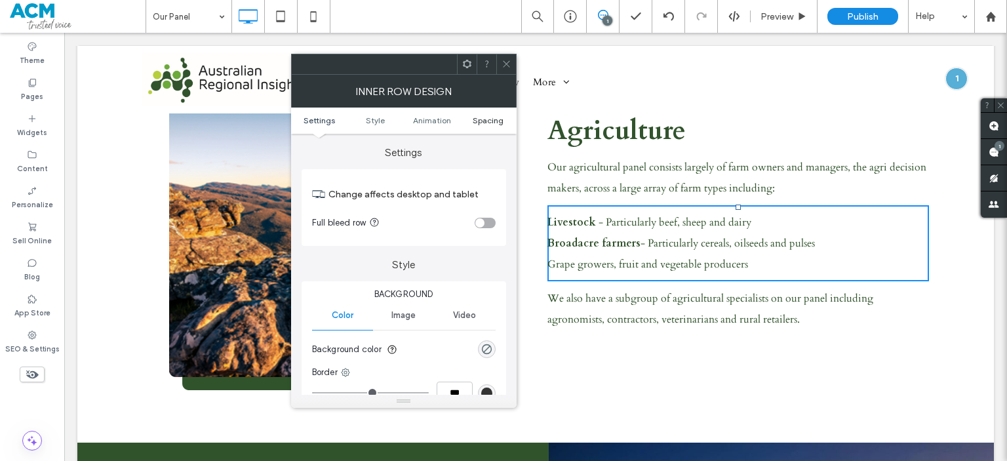
click at [488, 120] on span "Spacing" at bounding box center [488, 120] width 31 height 10
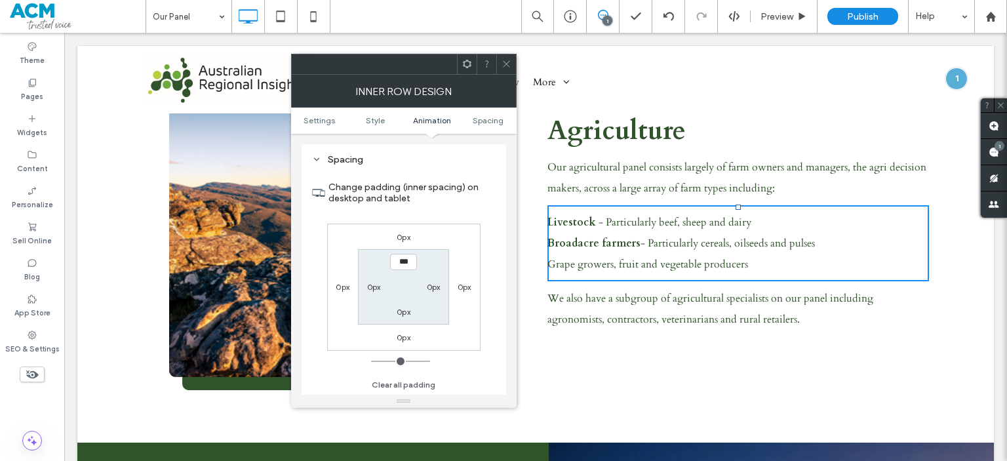
scroll to position [420, 0]
click at [503, 62] on icon at bounding box center [507, 64] width 10 height 10
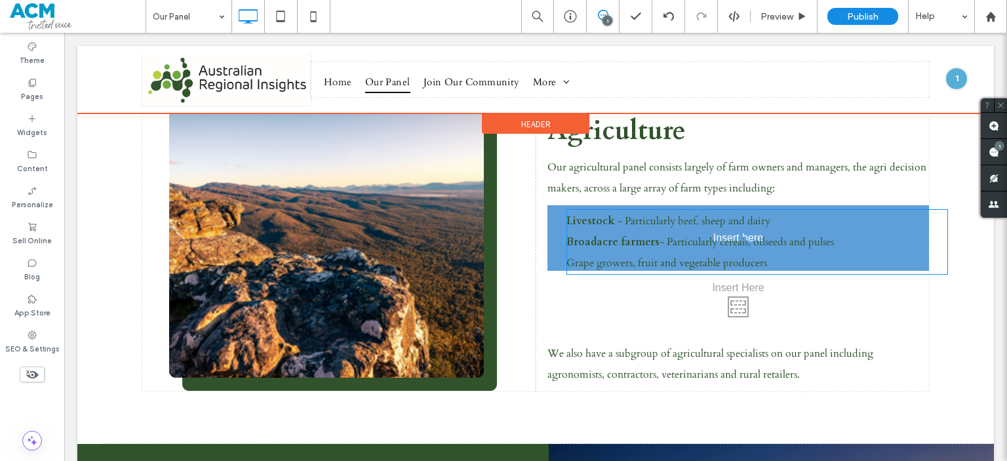
drag, startPoint x: 577, startPoint y: 213, endPoint x: 643, endPoint y: 245, distance: 73.3
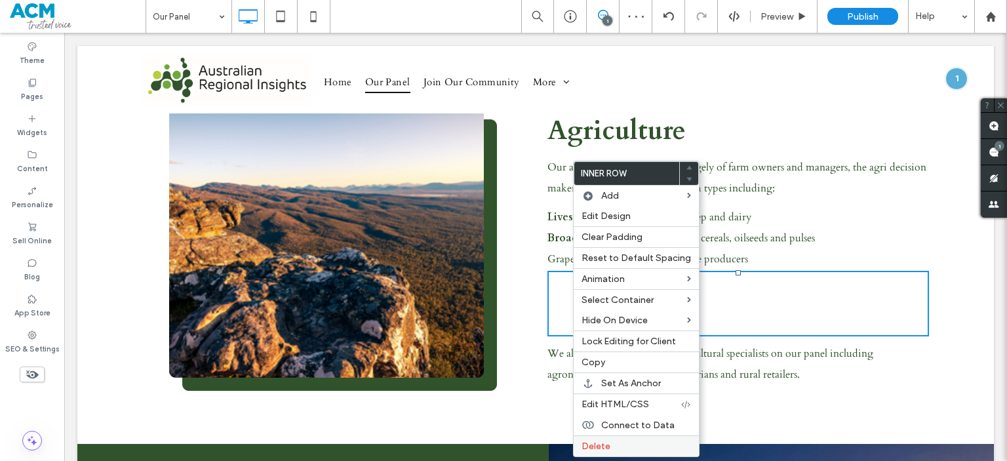
click at [611, 435] on div "Delete" at bounding box center [636, 445] width 125 height 21
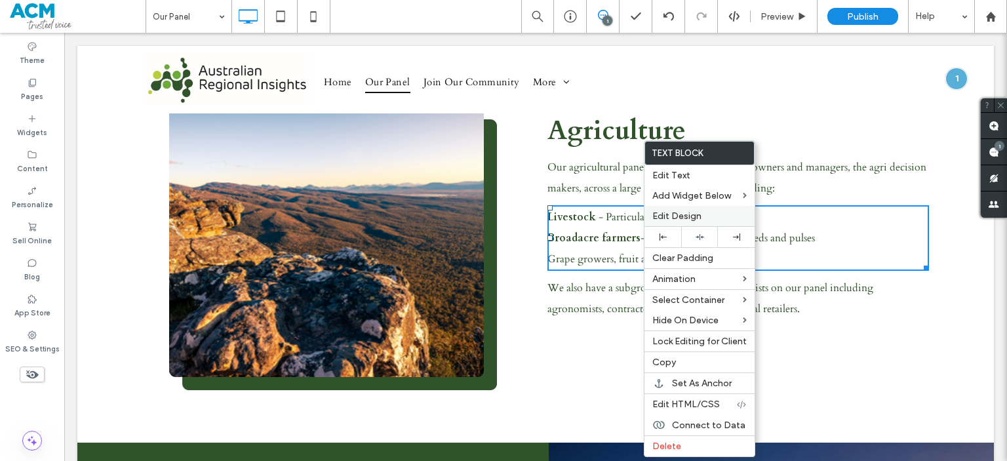
click at [674, 214] on span "Edit Design" at bounding box center [676, 215] width 49 height 11
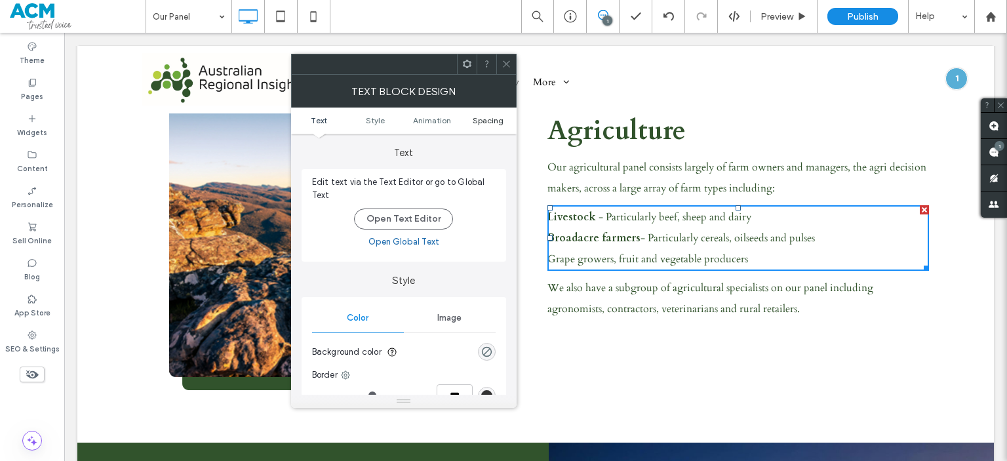
click at [483, 123] on span "Spacing" at bounding box center [488, 120] width 31 height 10
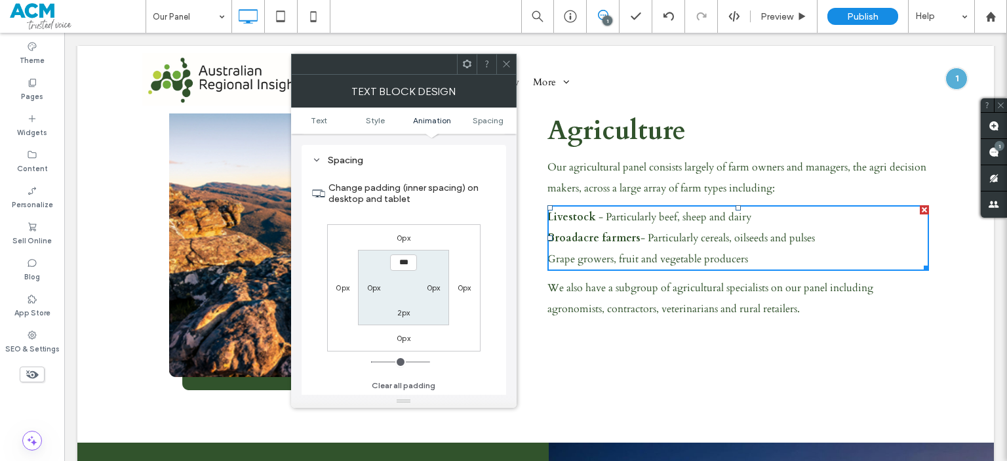
scroll to position [375, 0]
click at [402, 233] on label "0px" at bounding box center [404, 238] width 14 height 10
type input "*"
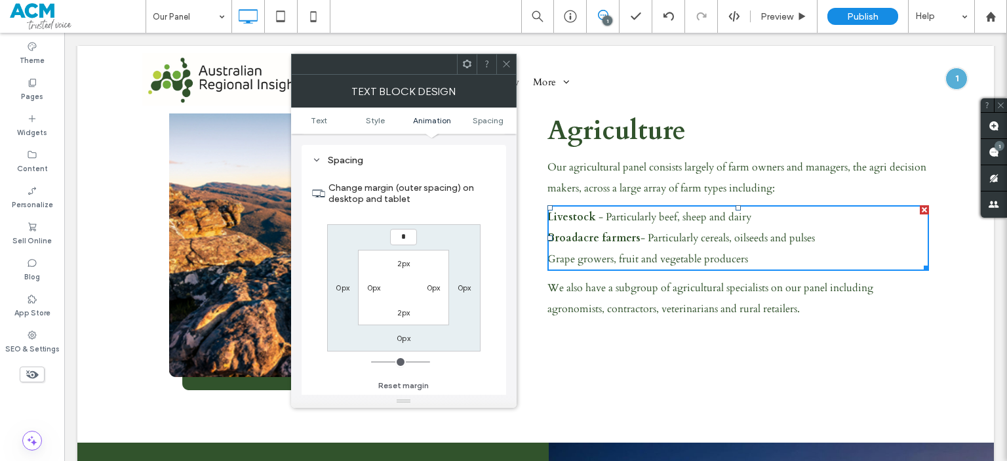
type input "*"
type input "***"
click at [400, 340] on label "0px" at bounding box center [404, 338] width 14 height 10
type input "*"
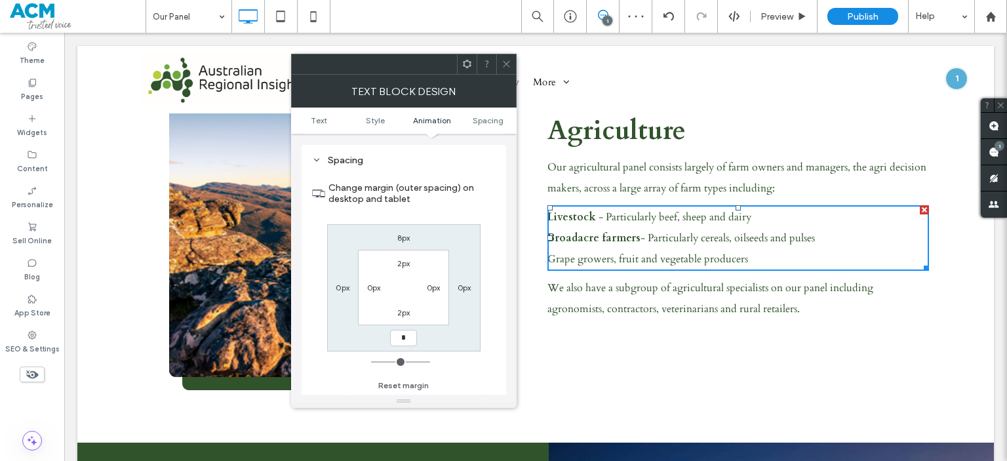
type input "*"
type input "***"
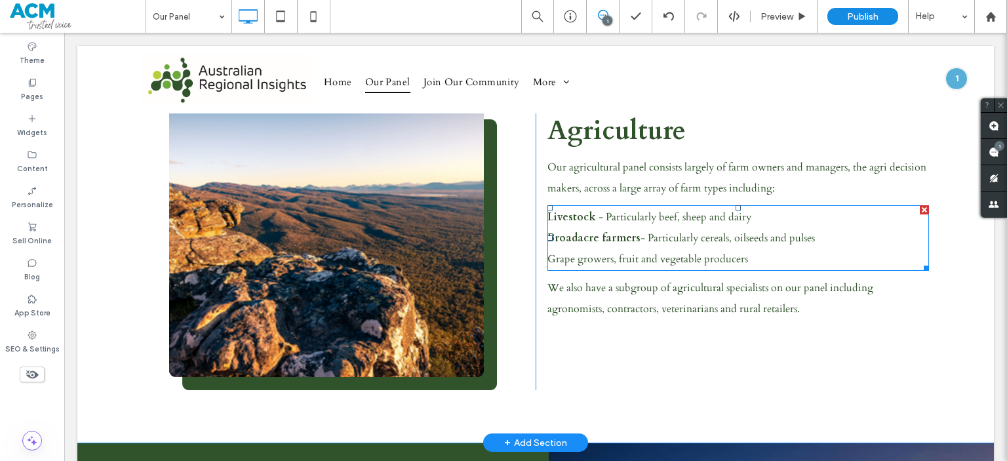
click at [580, 248] on p "Grape growers, fruit and vegetable producers" at bounding box center [738, 258] width 382 height 21
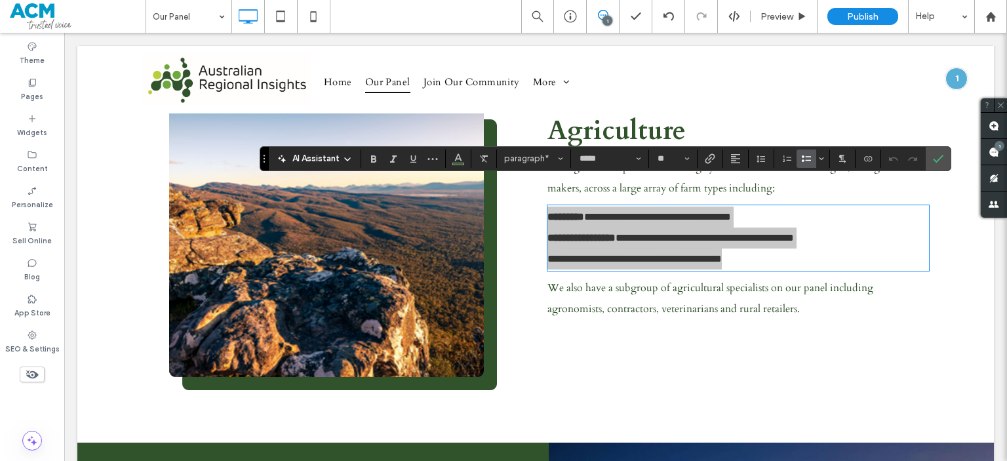
click at [797, 161] on label "Bulleted List" at bounding box center [807, 158] width 20 height 18
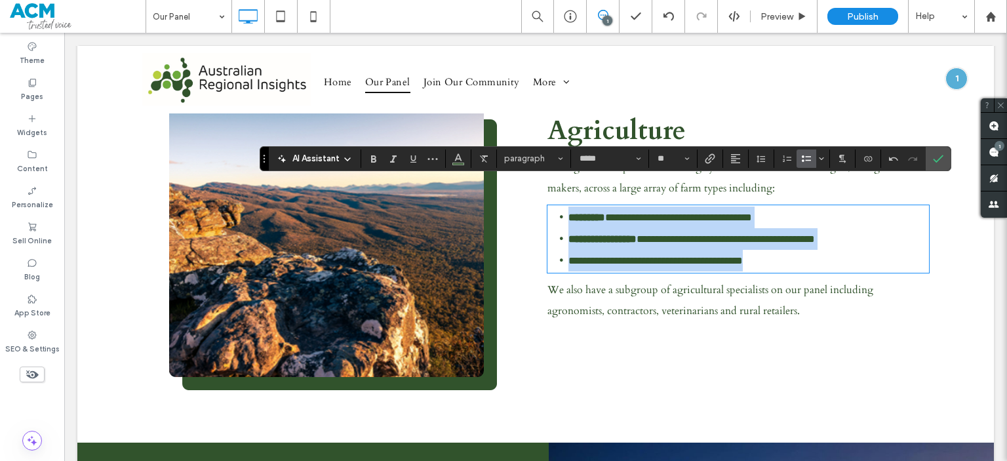
click at [710, 212] on span "**********" at bounding box center [683, 217] width 138 height 10
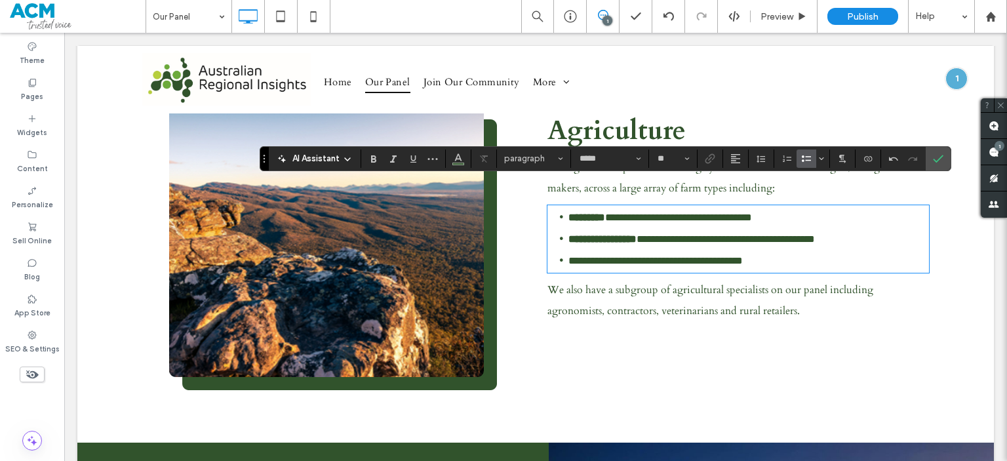
click at [738, 234] on span "**********" at bounding box center [726, 239] width 178 height 10
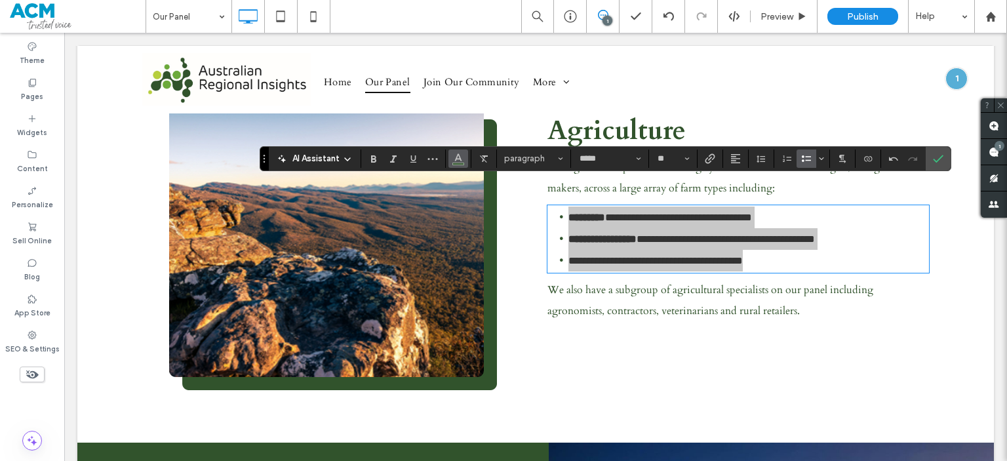
click at [462, 159] on icon "Color" at bounding box center [458, 157] width 10 height 10
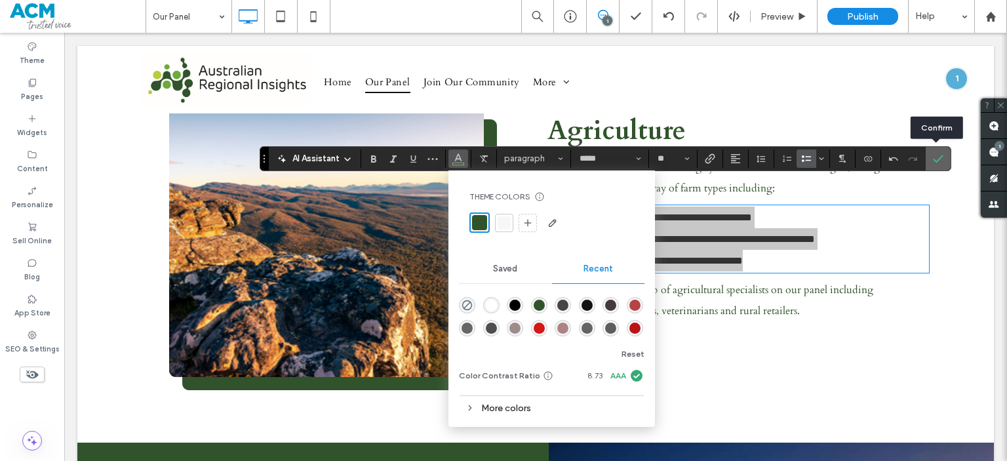
click at [939, 157] on use "Confirm" at bounding box center [939, 159] width 10 height 8
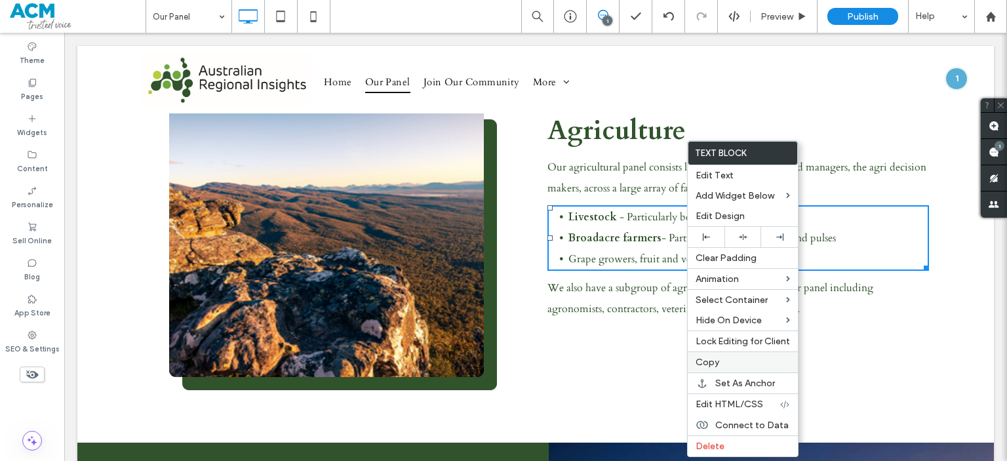
click at [718, 365] on span "Copy" at bounding box center [708, 362] width 24 height 11
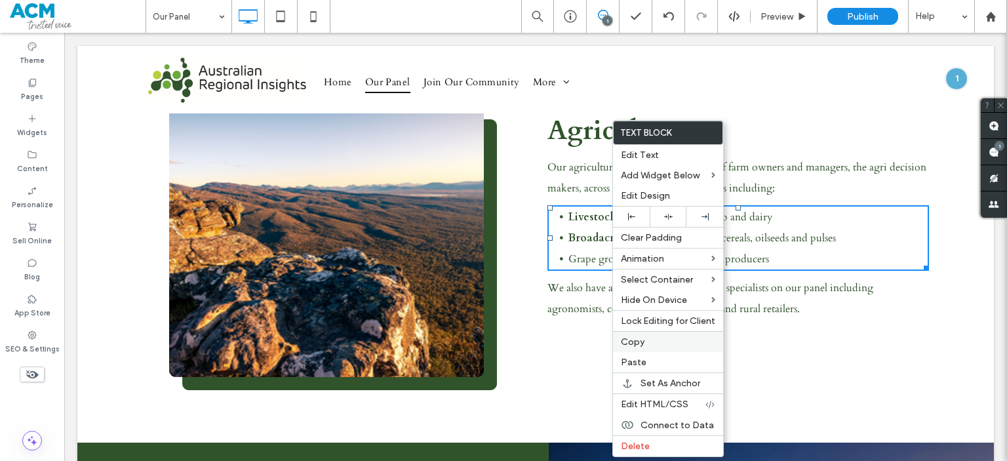
click at [683, 340] on label "Copy" at bounding box center [668, 341] width 94 height 11
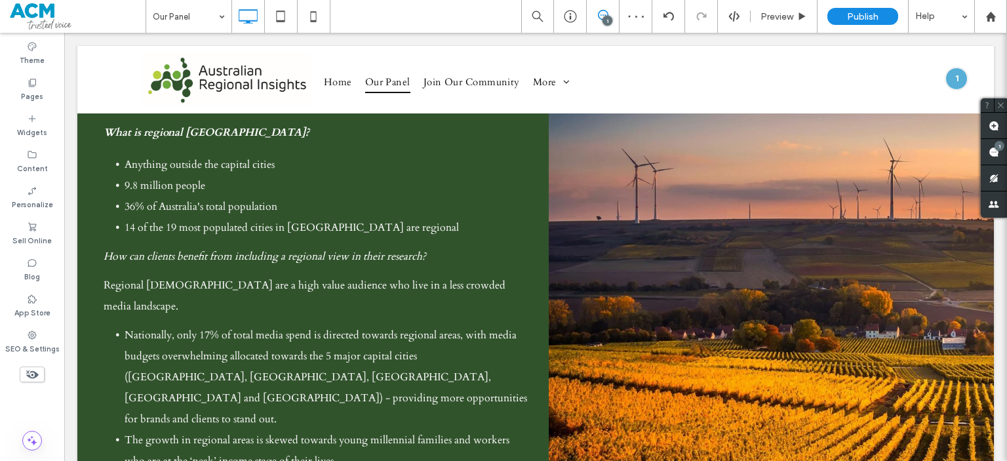
scroll to position [943, 0]
click at [796, 214] on div "Click To Paste" at bounding box center [771, 249] width 445 height 561
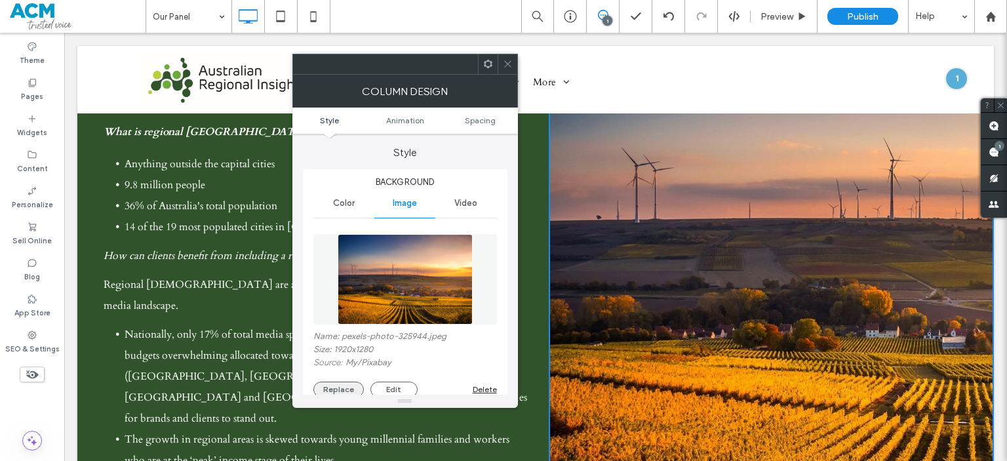
click at [344, 391] on button "Replace" at bounding box center [338, 390] width 50 height 16
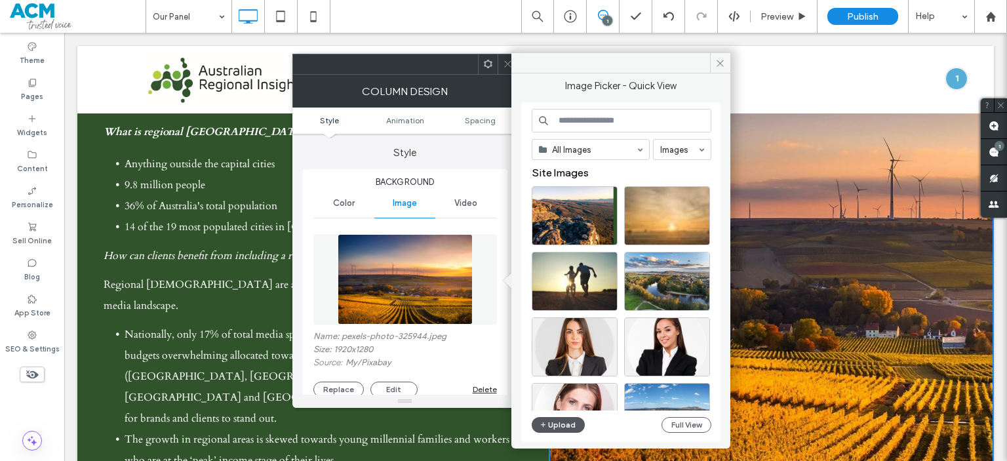
click at [559, 424] on button "Upload" at bounding box center [559, 425] width 54 height 16
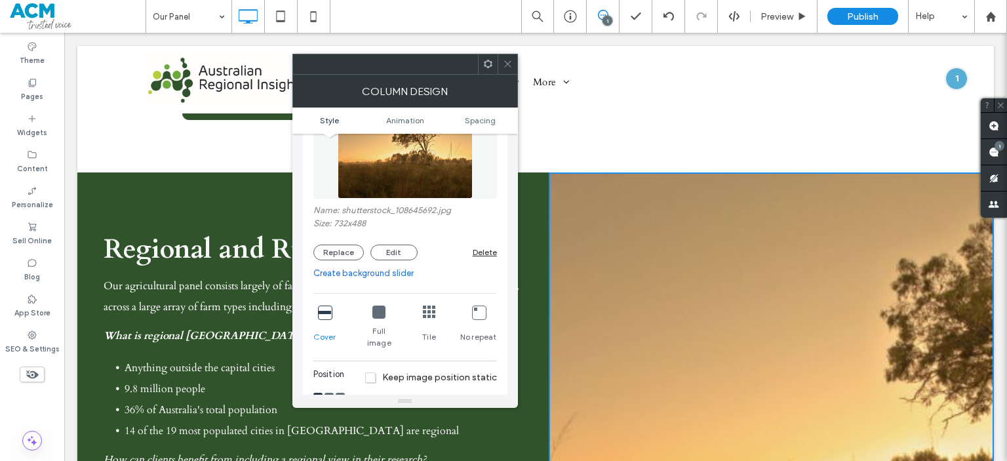
scroll to position [165, 0]
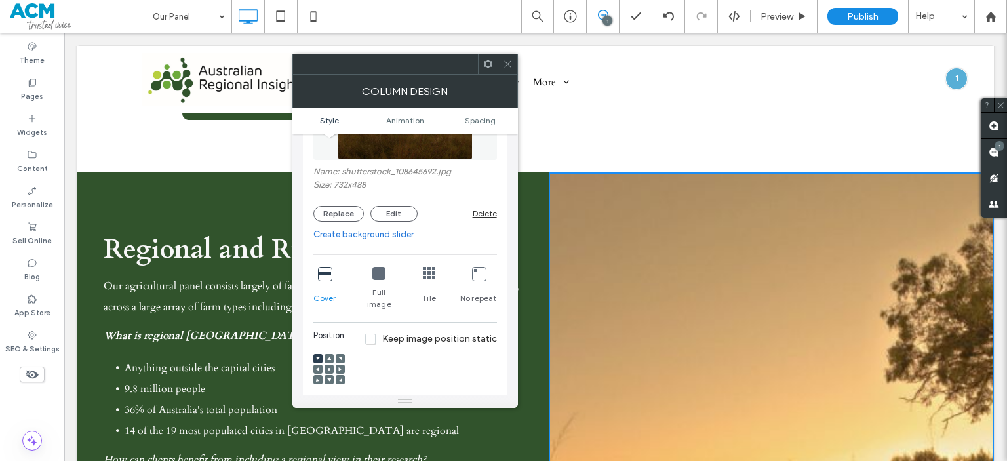
click at [326, 365] on div at bounding box center [329, 369] width 9 height 9
click at [328, 365] on span at bounding box center [329, 369] width 4 height 9
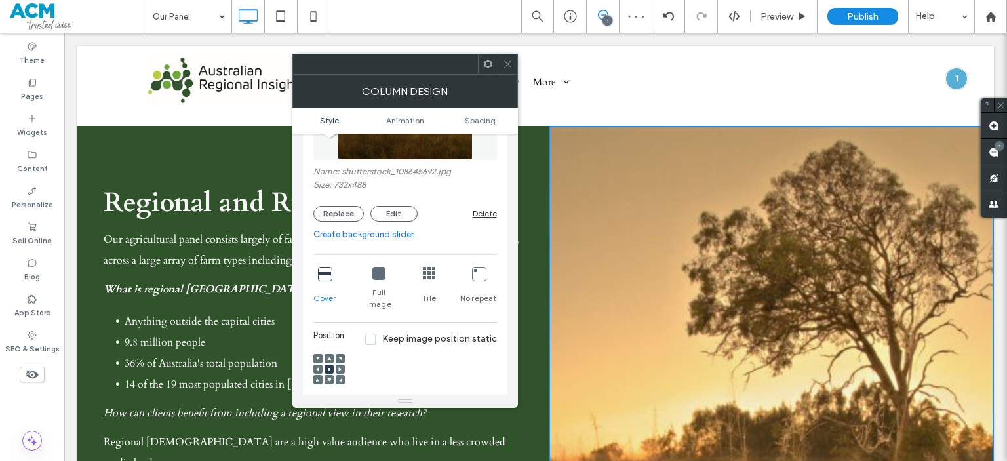
scroll to position [785, 0]
click at [509, 66] on use at bounding box center [507, 64] width 7 height 7
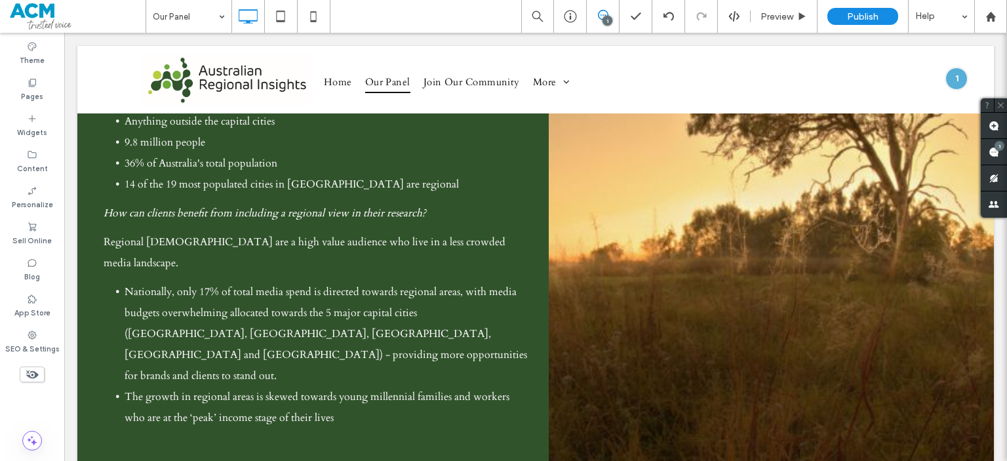
scroll to position [993, 0]
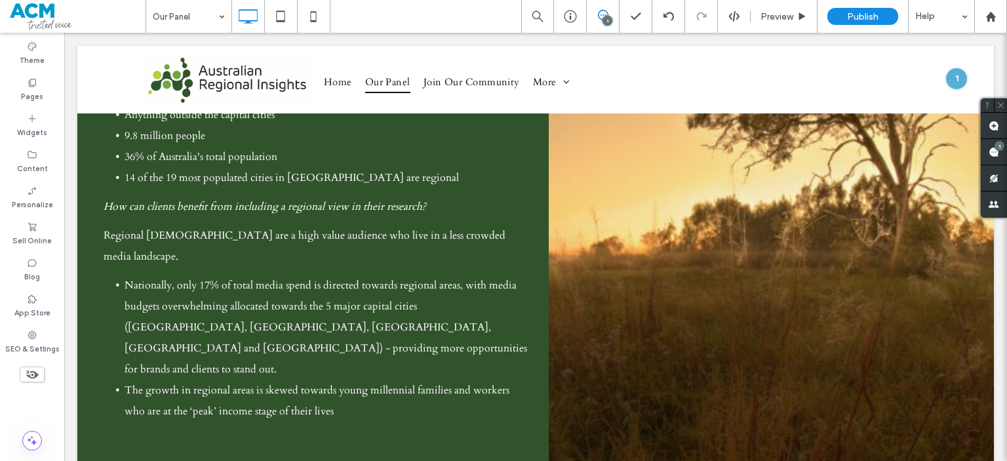
click at [645, 256] on div "Click To Paste" at bounding box center [771, 199] width 445 height 561
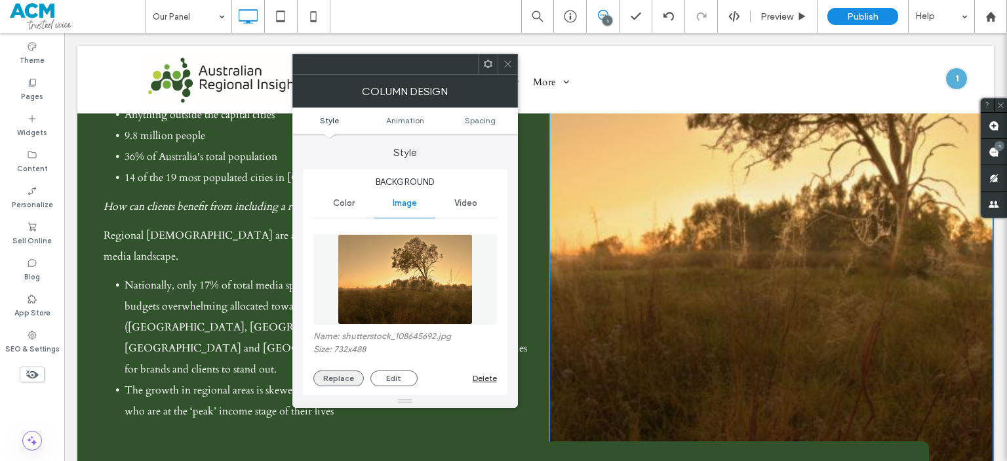
click at [348, 377] on button "Replace" at bounding box center [338, 378] width 50 height 16
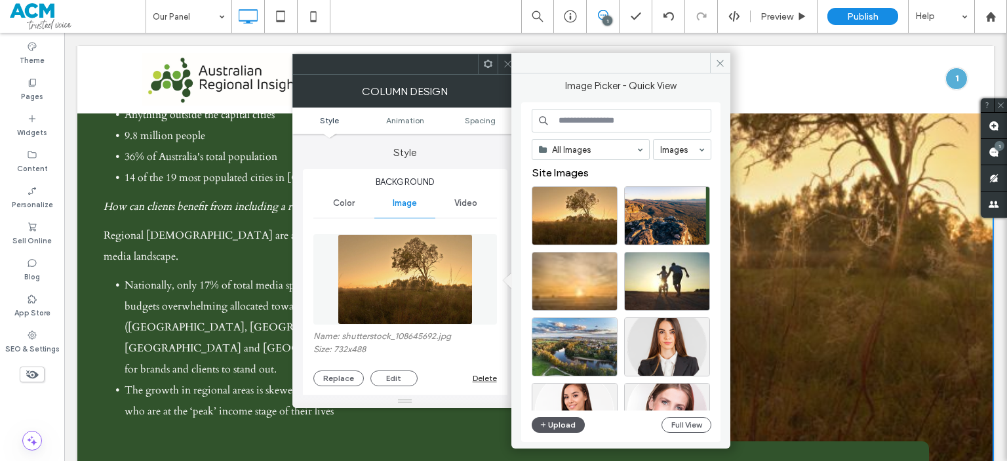
click at [563, 431] on button "Upload" at bounding box center [559, 425] width 54 height 16
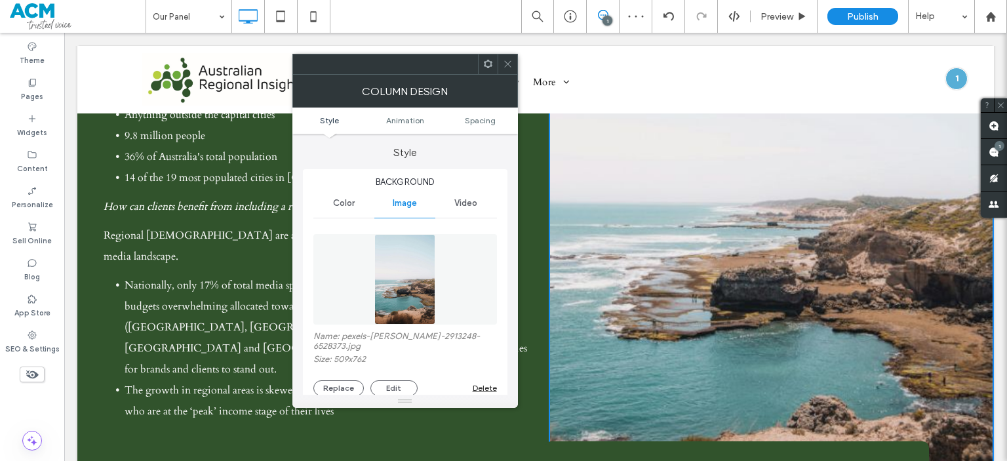
click at [509, 68] on icon at bounding box center [508, 64] width 10 height 10
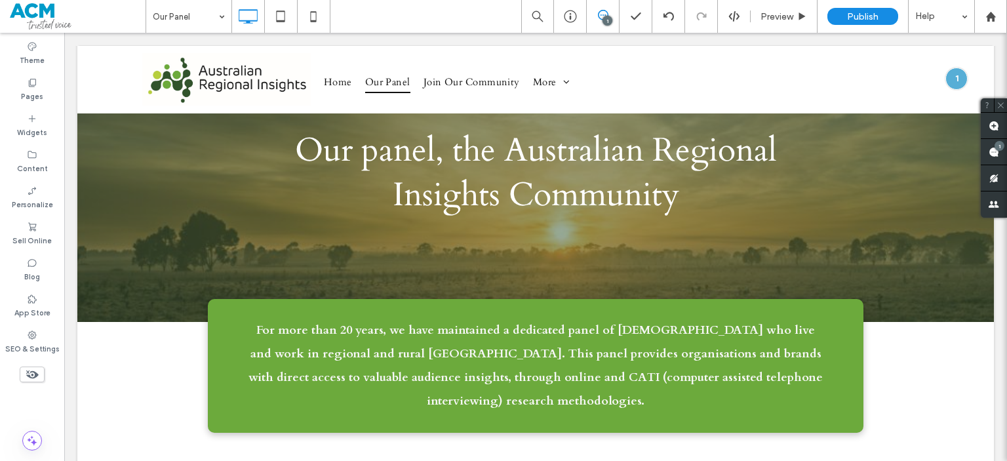
scroll to position [31, 0]
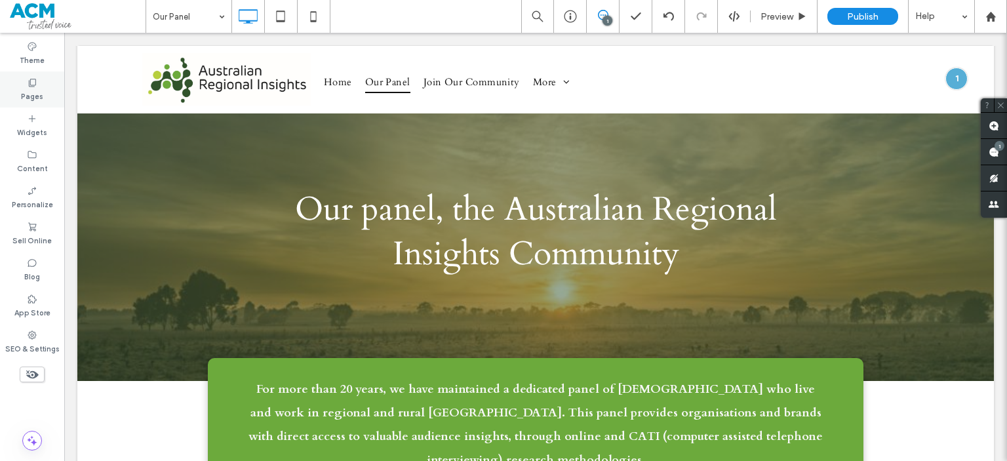
click at [33, 99] on label "Pages" at bounding box center [32, 95] width 22 height 14
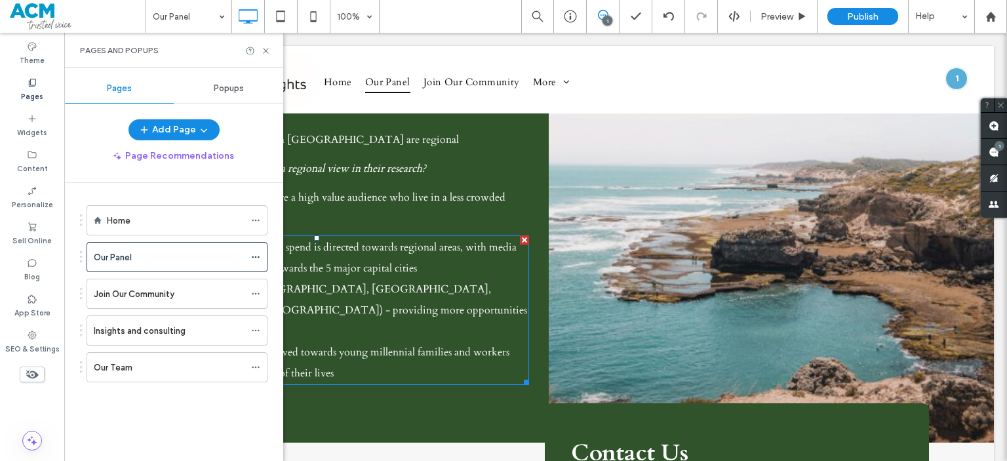
scroll to position [1035, 0]
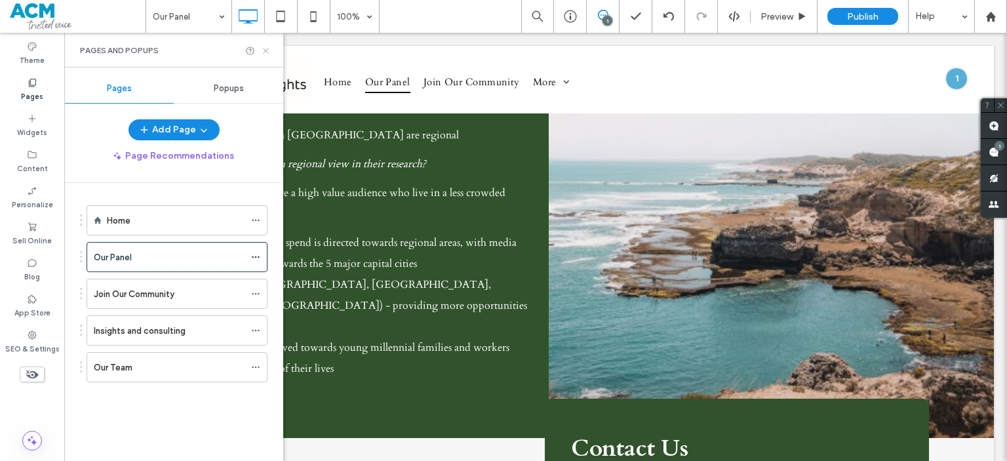
click at [262, 49] on icon at bounding box center [266, 51] width 10 height 10
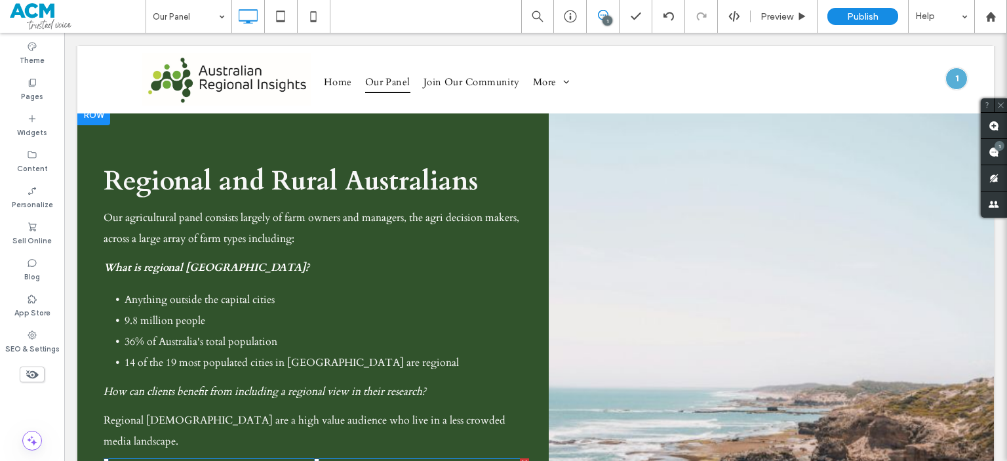
scroll to position [806, 0]
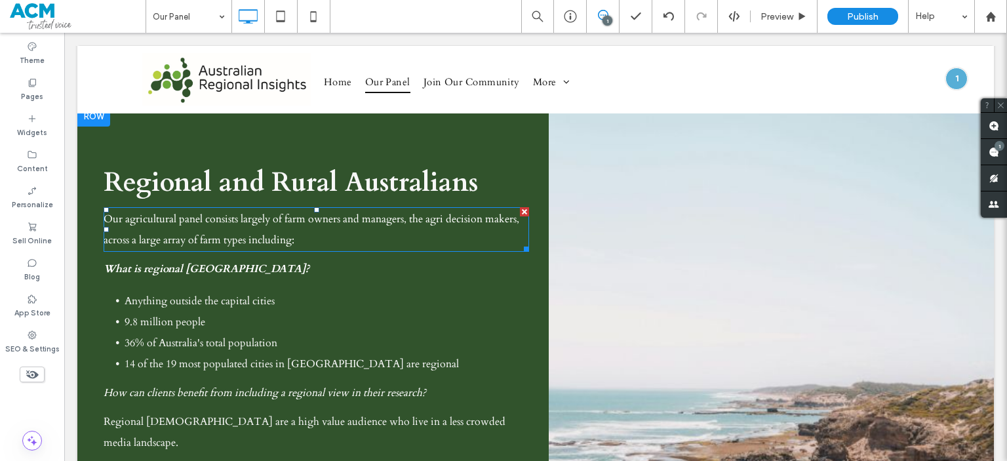
click at [295, 212] on span "Our agricultural panel consists largely of farm owners and managers, the agri d…" at bounding box center [312, 229] width 416 height 35
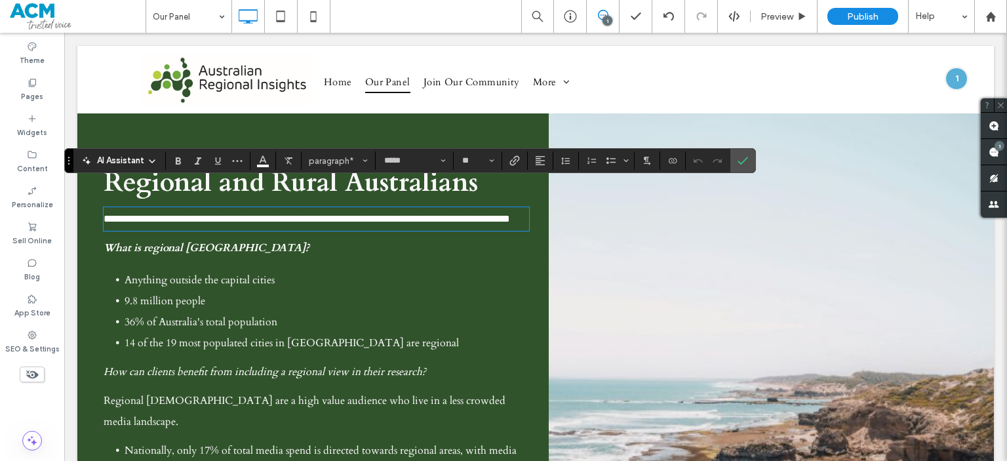
scroll to position [0, 0]
click at [178, 273] on span "Anything outside the capital cities" at bounding box center [200, 280] width 150 height 14
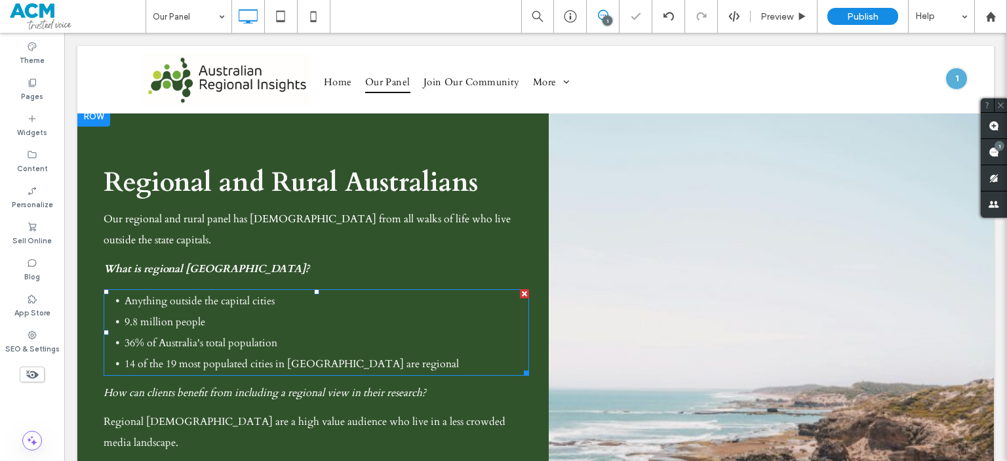
click at [178, 294] on span "Anything outside the capital cities" at bounding box center [200, 301] width 150 height 14
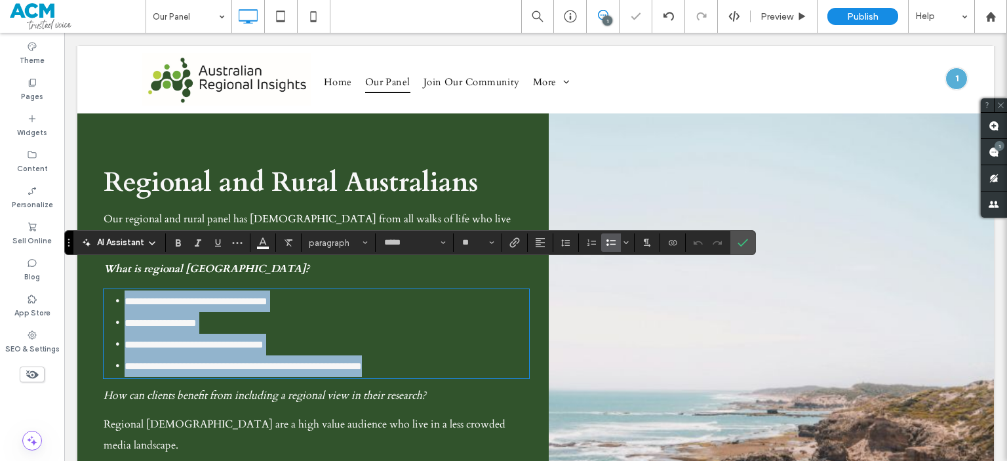
click at [165, 296] on span "**********" at bounding box center [196, 301] width 143 height 10
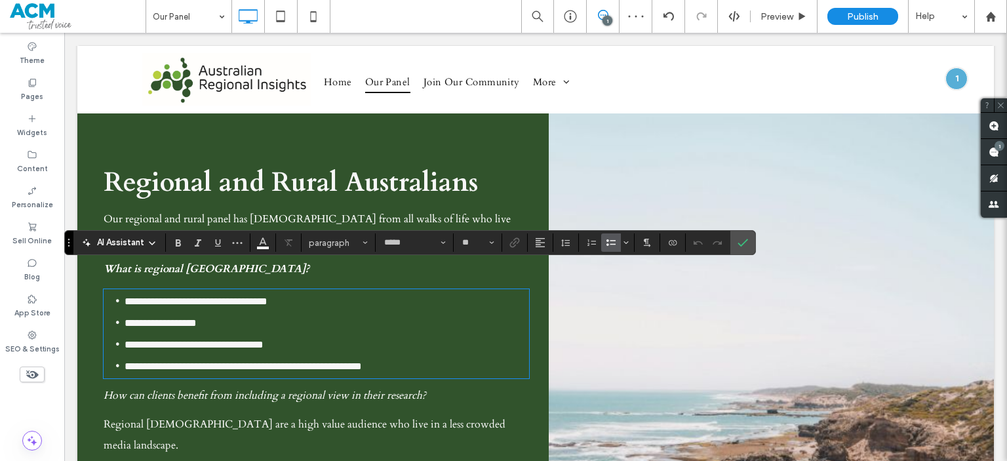
click at [159, 296] on span "**********" at bounding box center [196, 301] width 143 height 10
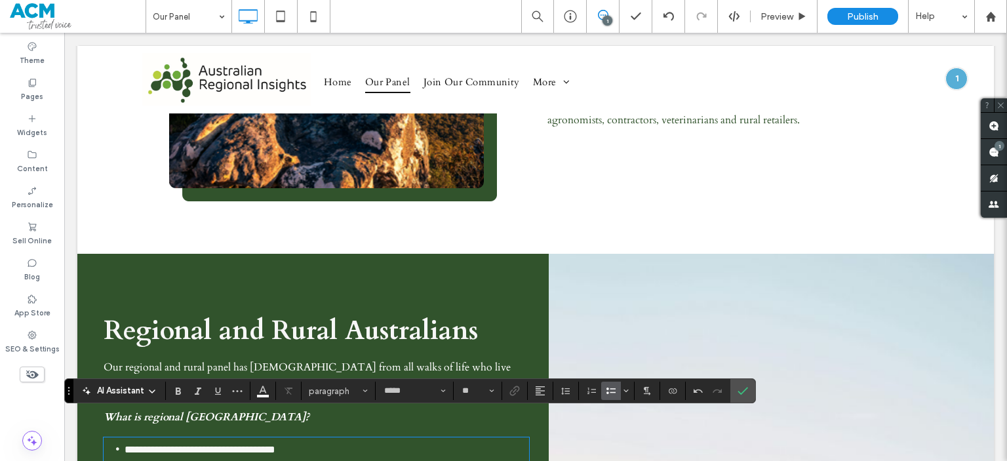
scroll to position [488, 0]
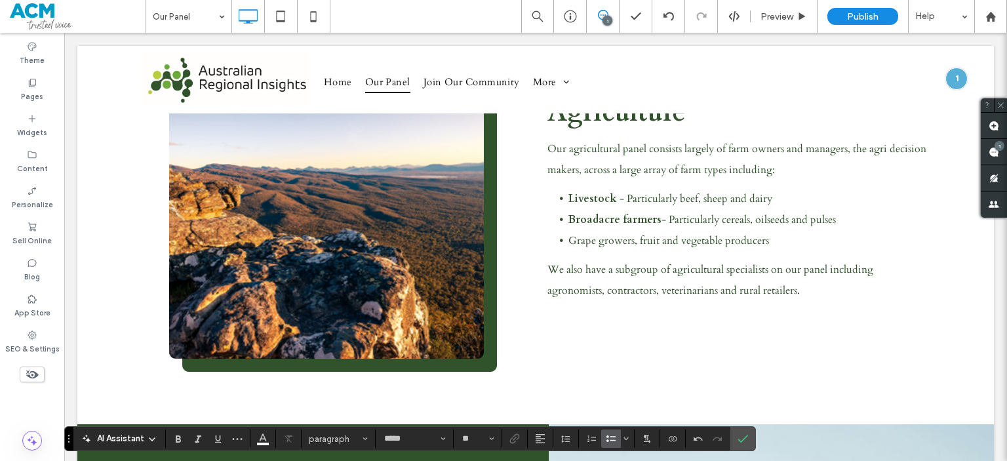
click at [584, 287] on div "Agriculture Our agricultural panel consists largely of farm owners and managers…" at bounding box center [732, 230] width 393 height 285
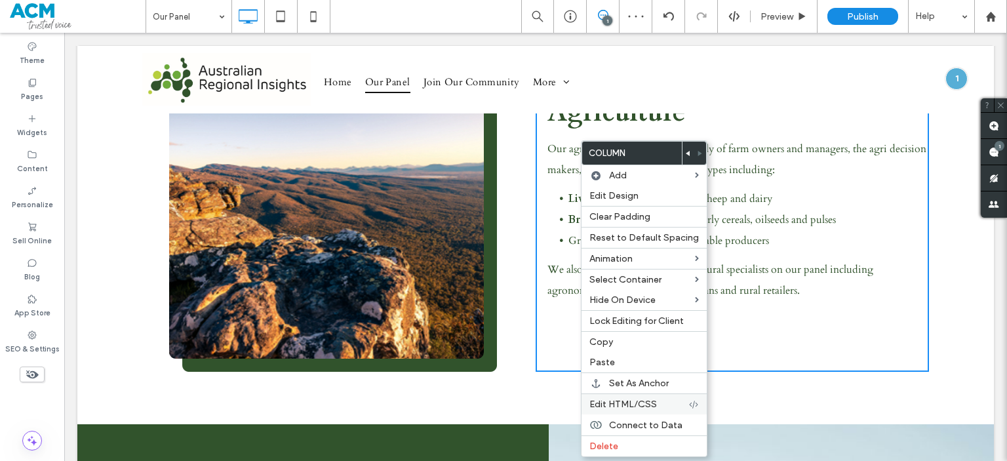
click at [633, 399] on span "Edit HTML/CSS" at bounding box center [623, 404] width 68 height 11
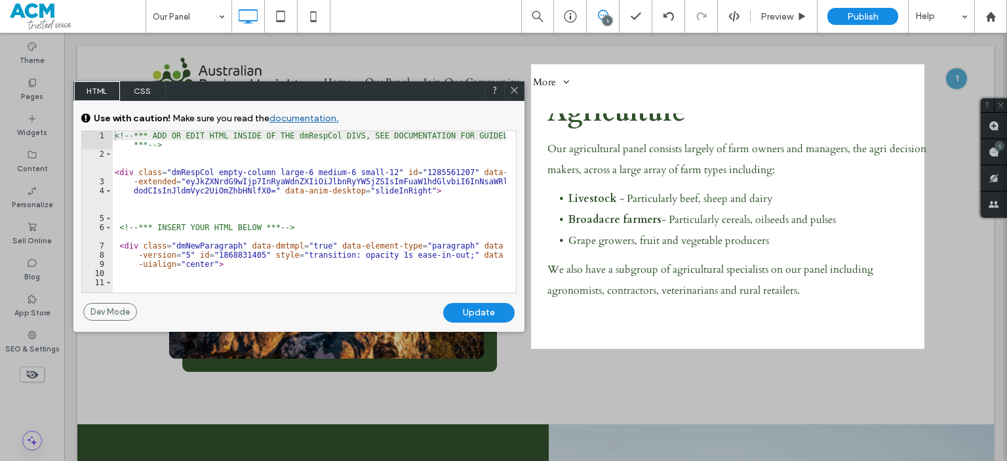
click at [144, 96] on span "CSS" at bounding box center [143, 91] width 46 height 20
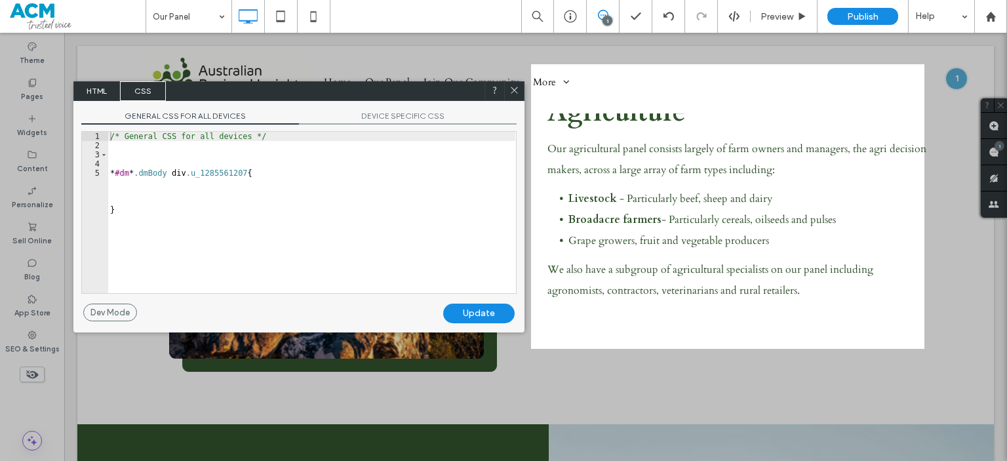
click at [388, 120] on span "DEVICE SPECIFIC CSS" at bounding box center [408, 118] width 218 height 14
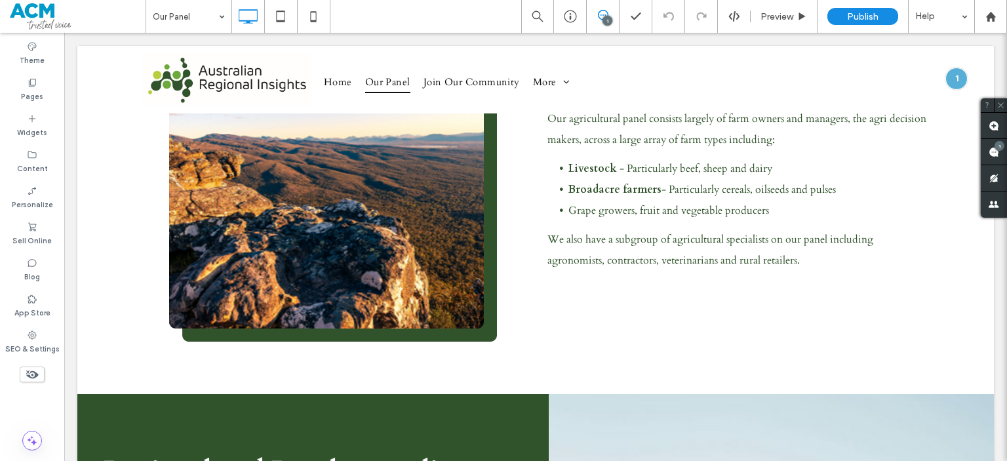
scroll to position [518, 0]
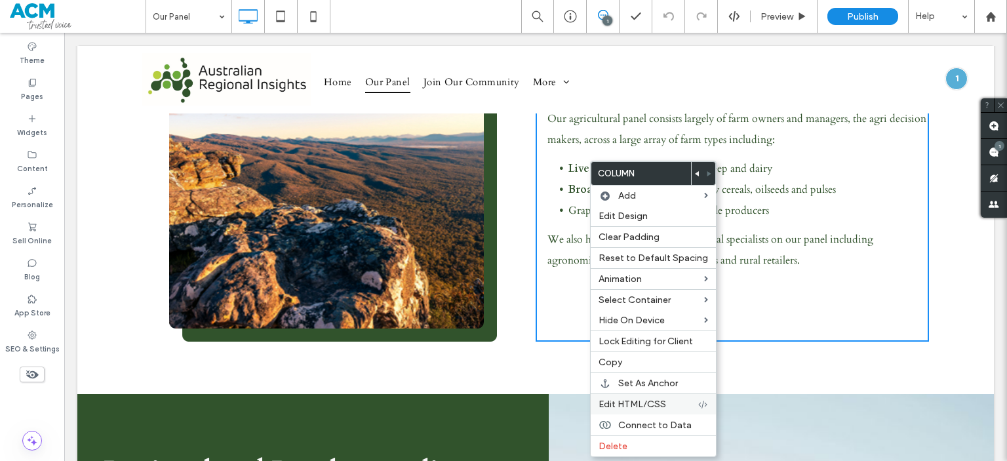
click at [635, 408] on div "Edit HTML/CSS" at bounding box center [653, 403] width 125 height 21
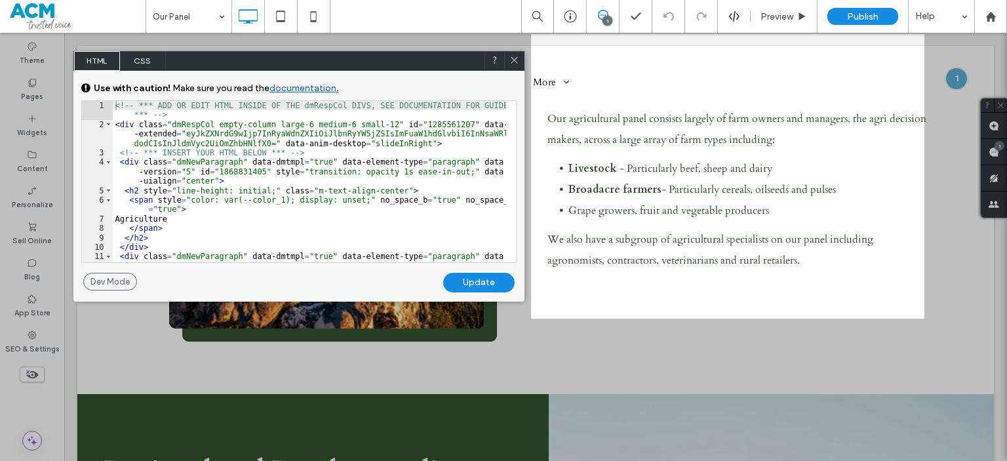
click at [149, 58] on span "CSS" at bounding box center [143, 61] width 46 height 20
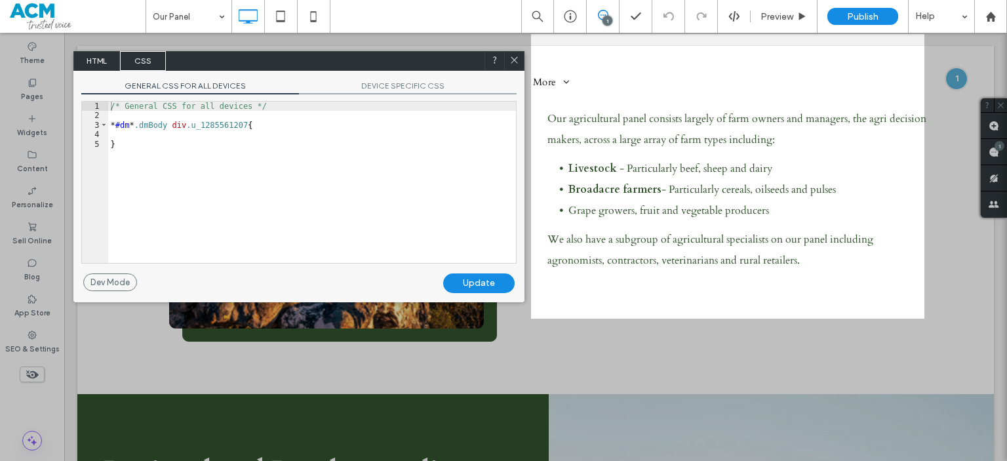
click at [370, 83] on span "DEVICE SPECIFIC CSS" at bounding box center [408, 88] width 218 height 14
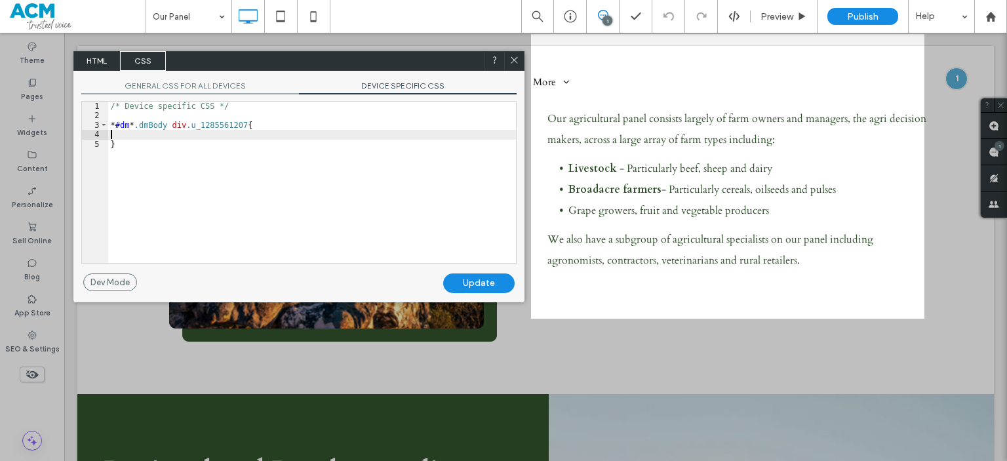
click at [207, 138] on div "/* Device specific CSS */ * #dm * .dmBody div .u_1285561207 { }" at bounding box center [312, 192] width 408 height 180
type textarea "**"
click at [459, 275] on div "Update" at bounding box center [478, 283] width 71 height 20
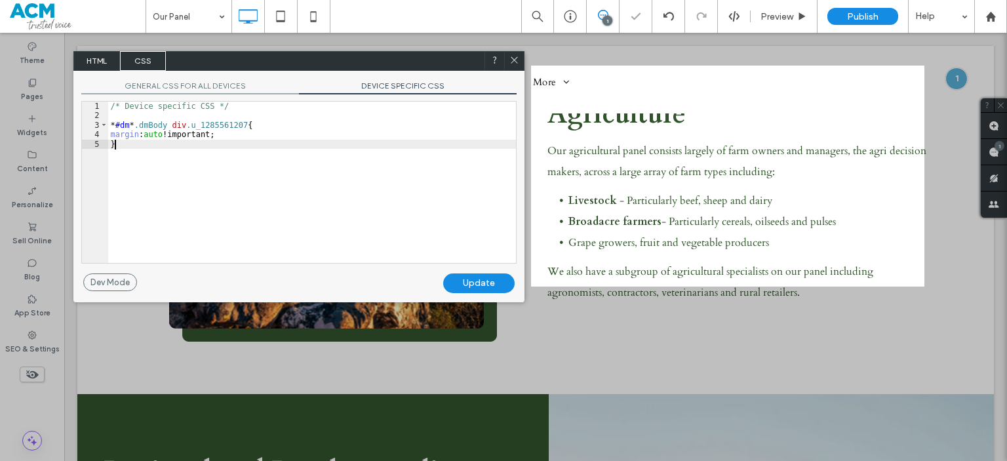
click at [393, 181] on div "/* Device specific CSS */ * #dm * .dmBody div .u_1285561207 { margin : auto !im…" at bounding box center [312, 192] width 408 height 180
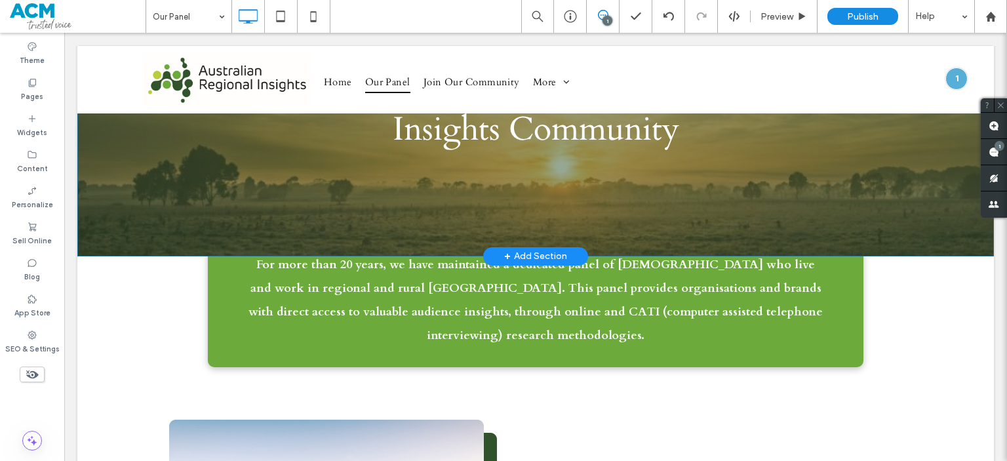
scroll to position [160, 0]
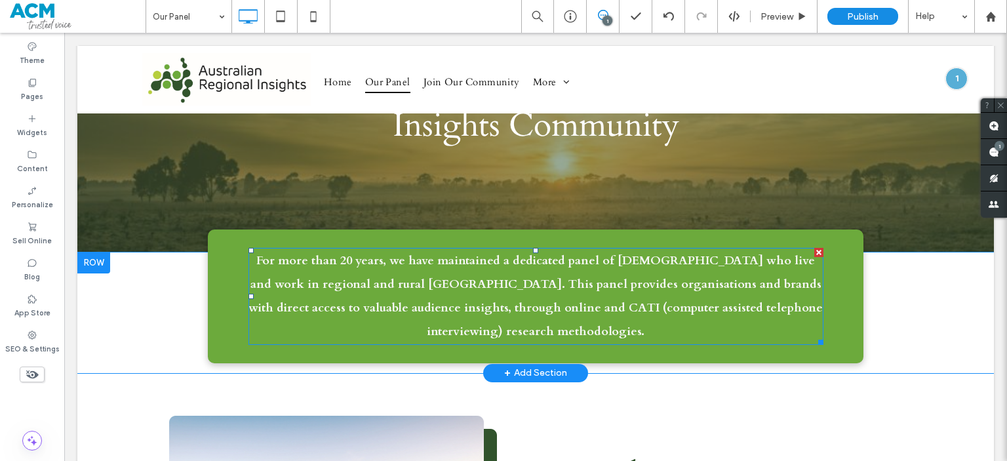
click at [442, 299] on strong "For more than 20 years, we have maintained a dedicated panel of Australians who…" at bounding box center [535, 295] width 574 height 87
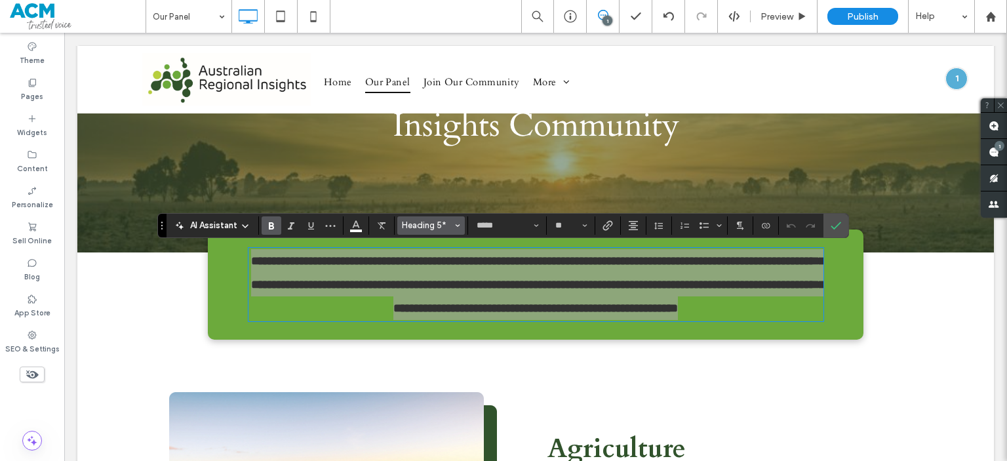
click at [424, 222] on span "Heading 5*" at bounding box center [427, 225] width 51 height 10
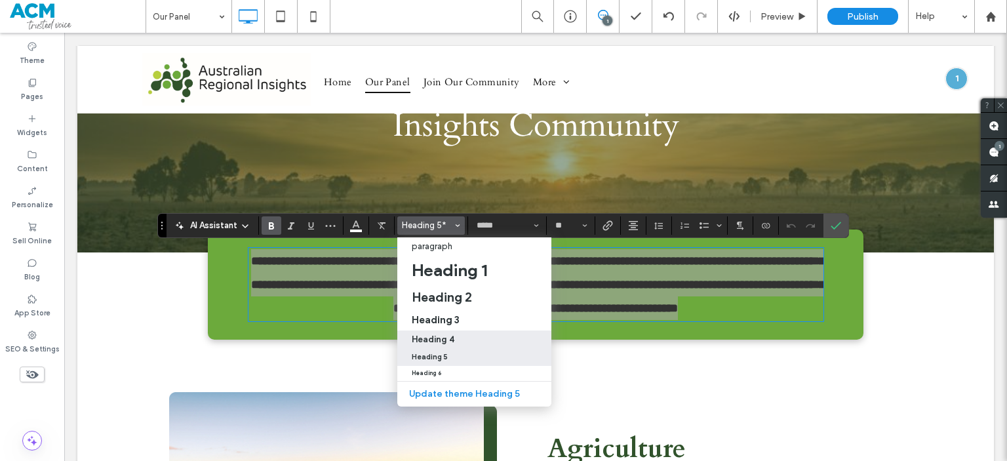
click at [462, 344] on div "Heading 4" at bounding box center [474, 339] width 125 height 10
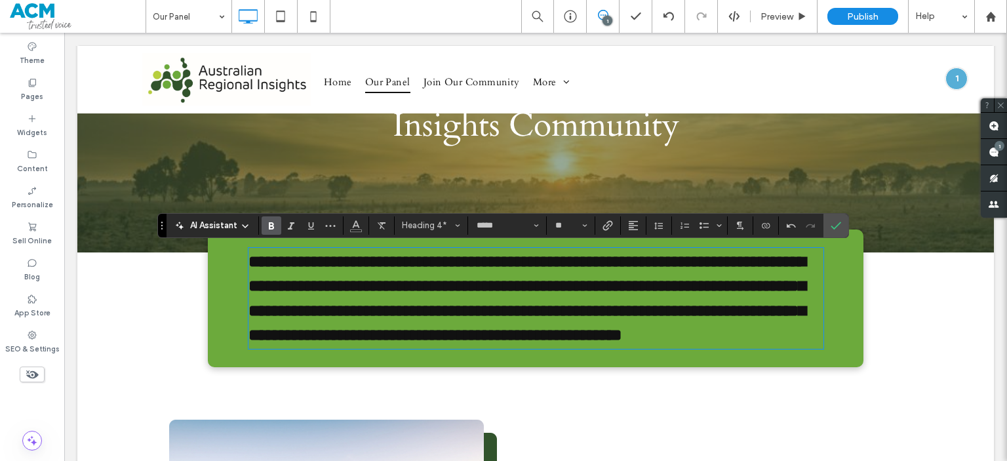
type input "**"
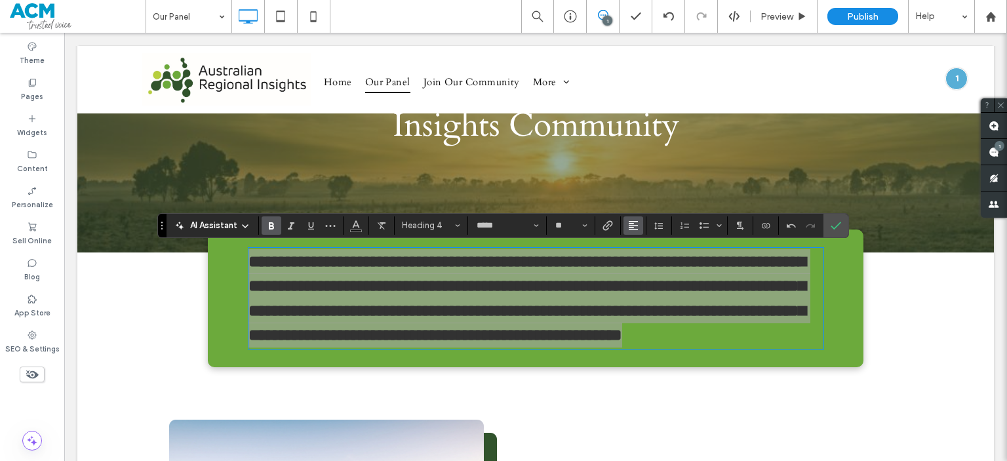
click at [629, 224] on icon "Alignment" at bounding box center [633, 225] width 10 height 10
click at [639, 265] on use "ui.textEditor.alignment.center" at bounding box center [643, 265] width 9 height 9
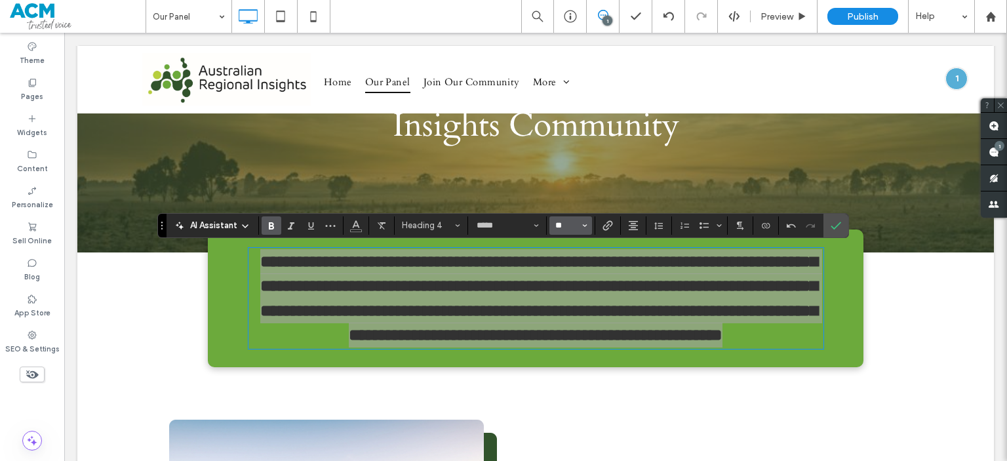
click at [572, 227] on input "**" at bounding box center [567, 225] width 26 height 10
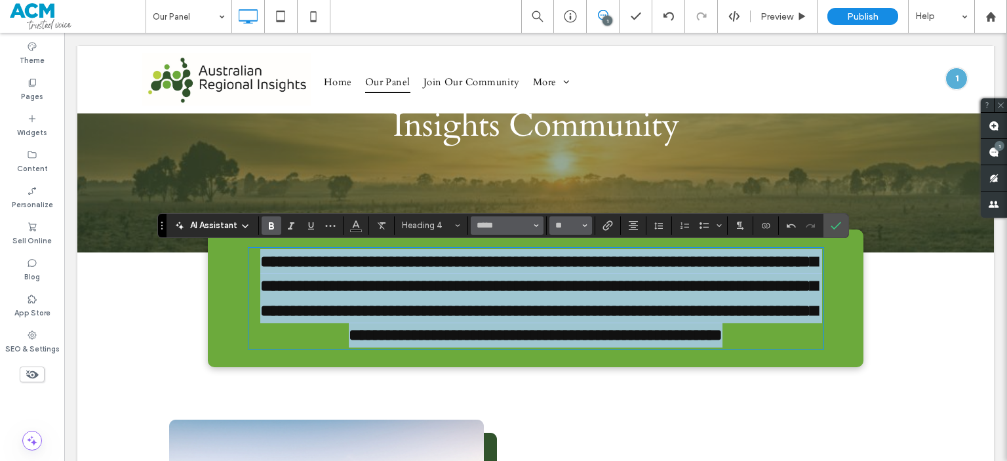
type input "**"
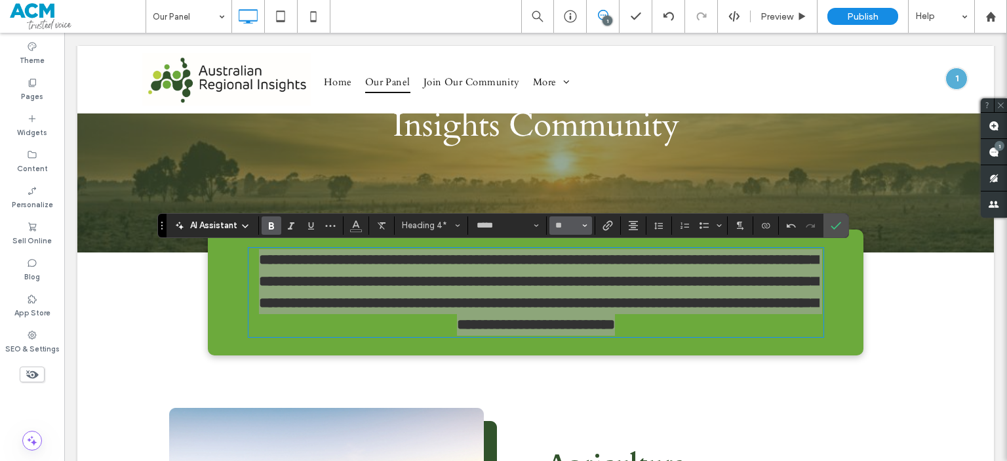
click at [557, 218] on button "**" at bounding box center [570, 225] width 43 height 18
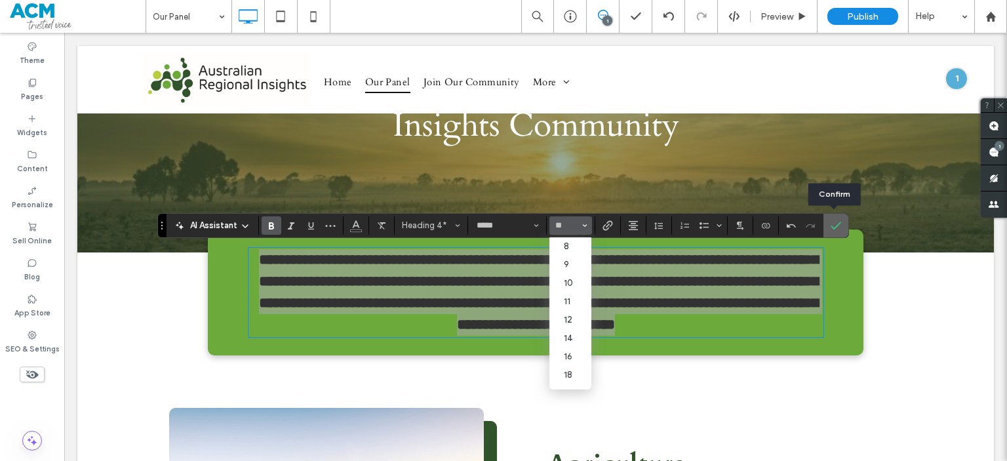
click at [841, 230] on label "Confirm" at bounding box center [836, 226] width 20 height 24
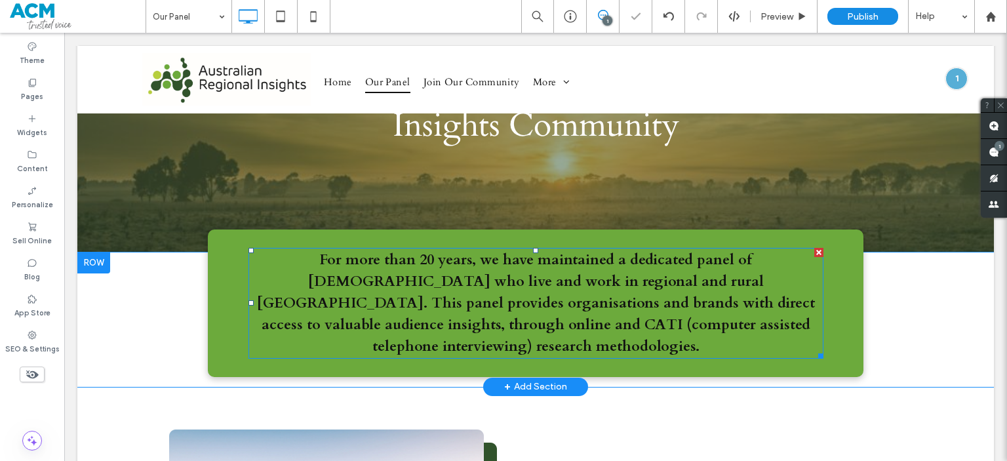
click at [635, 273] on span "For more than 20 years, we have maintained a dedicated panel of Australians who…" at bounding box center [536, 303] width 558 height 106
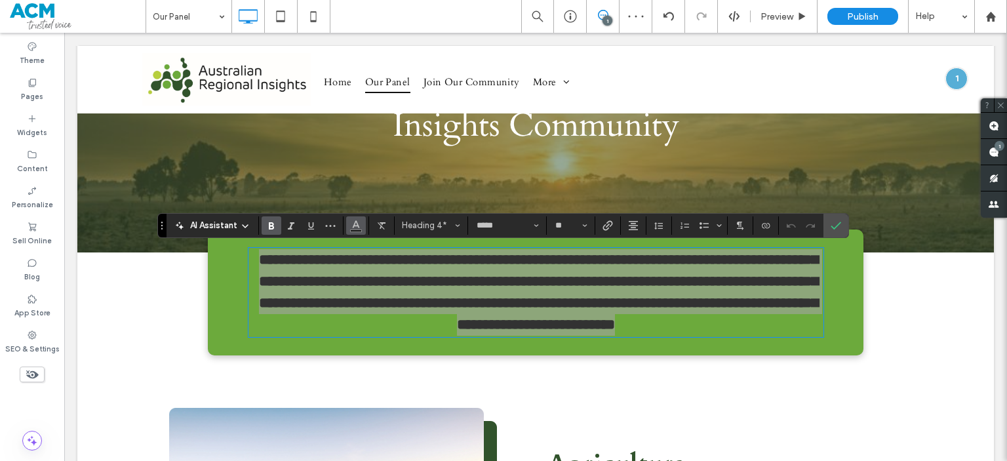
click at [351, 226] on icon "Color" at bounding box center [356, 224] width 10 height 10
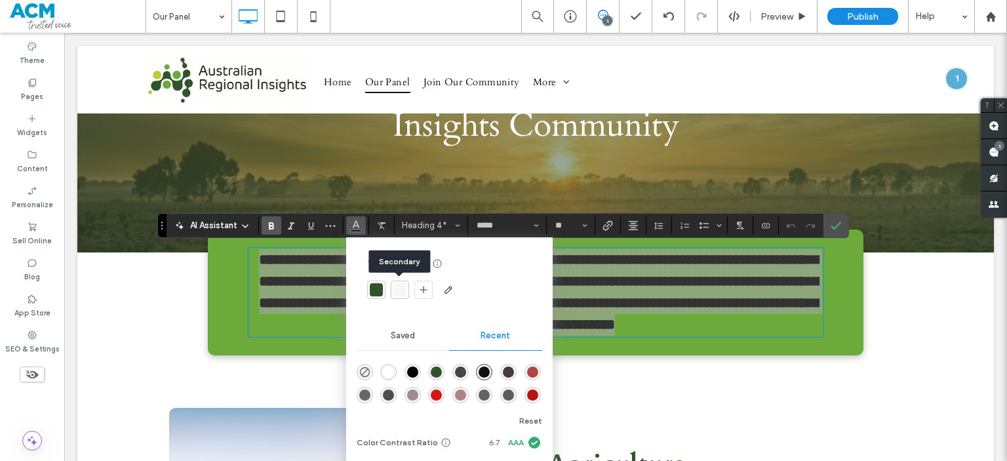
click at [402, 294] on div at bounding box center [399, 289] width 13 height 13
click at [842, 225] on label "Confirm" at bounding box center [836, 226] width 20 height 24
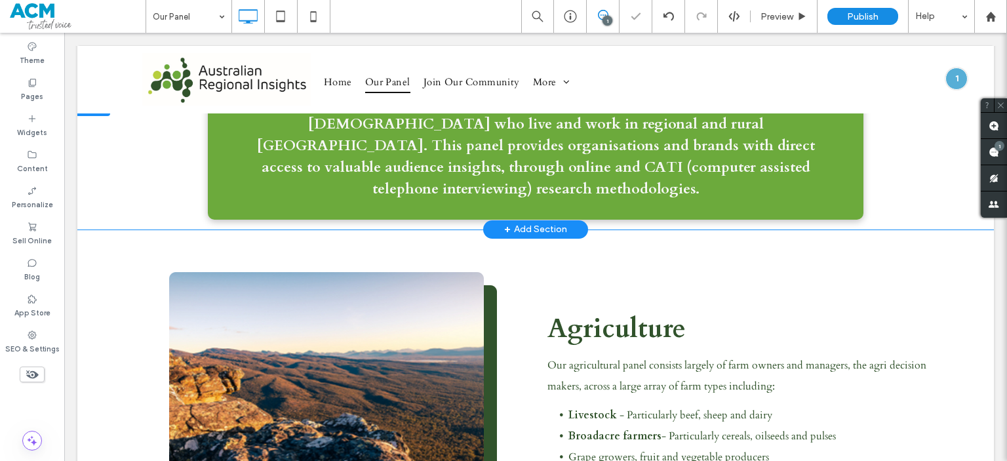
scroll to position [194, 0]
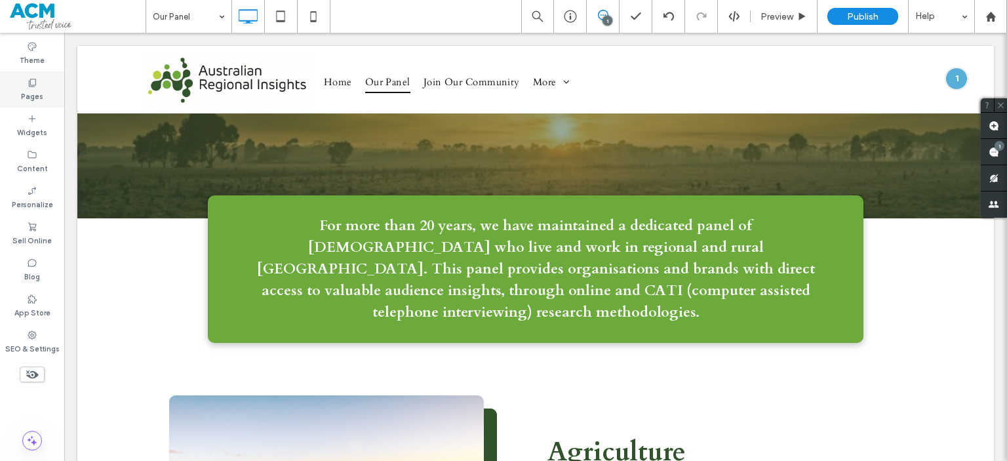
click at [42, 87] on div "Pages" at bounding box center [32, 89] width 64 height 36
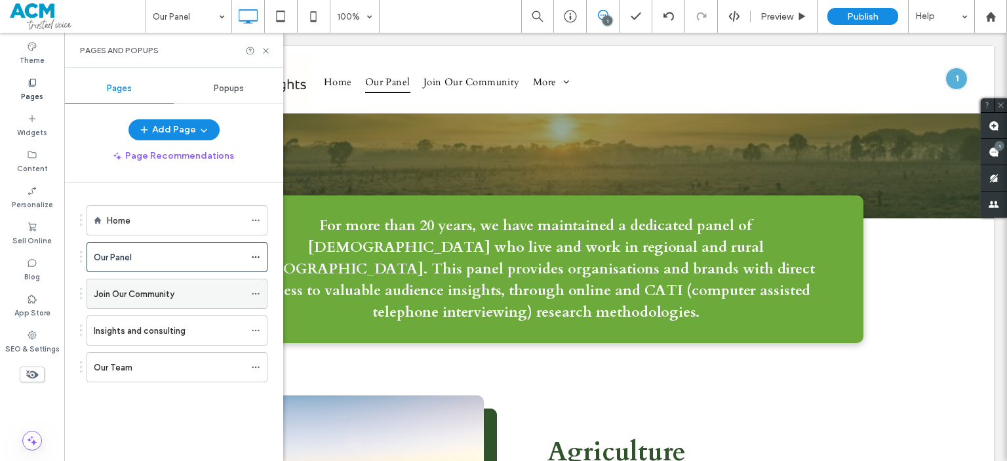
click at [163, 290] on label "Join Our Community" at bounding box center [134, 294] width 81 height 23
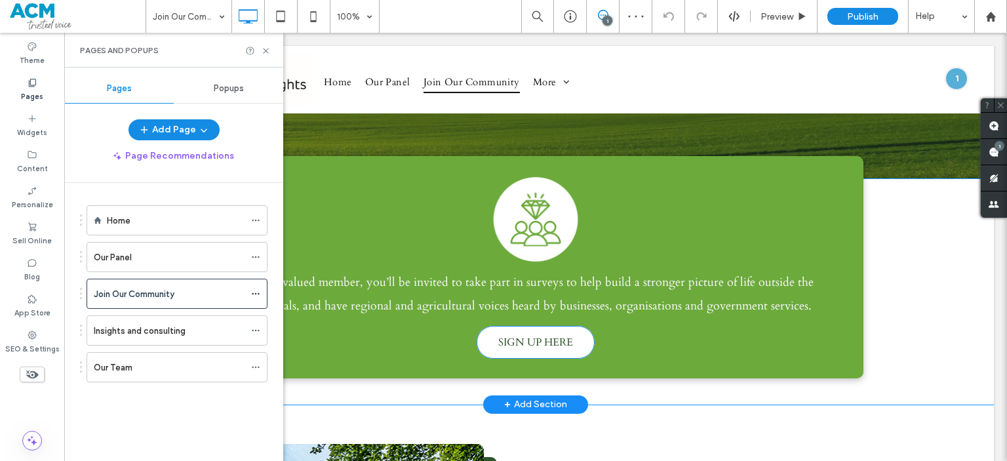
scroll to position [235, 0]
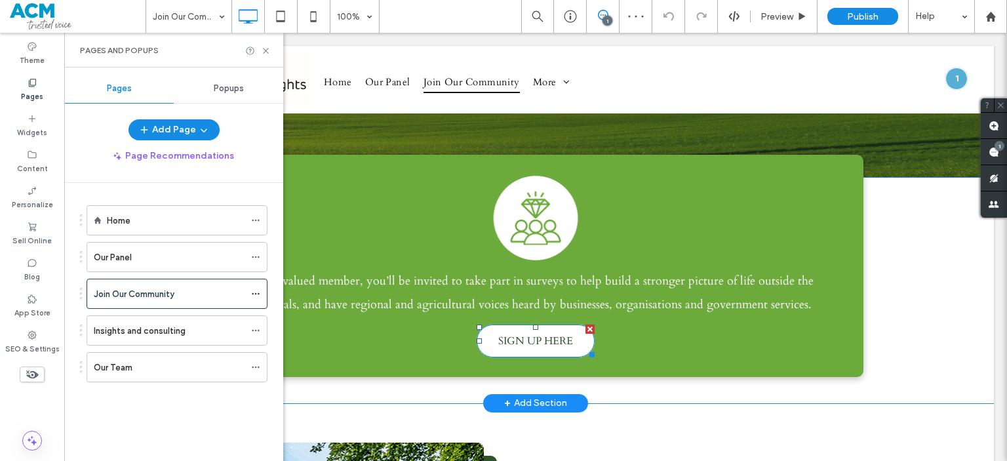
click at [517, 338] on span "SIGN UP HERE" at bounding box center [535, 341] width 75 height 28
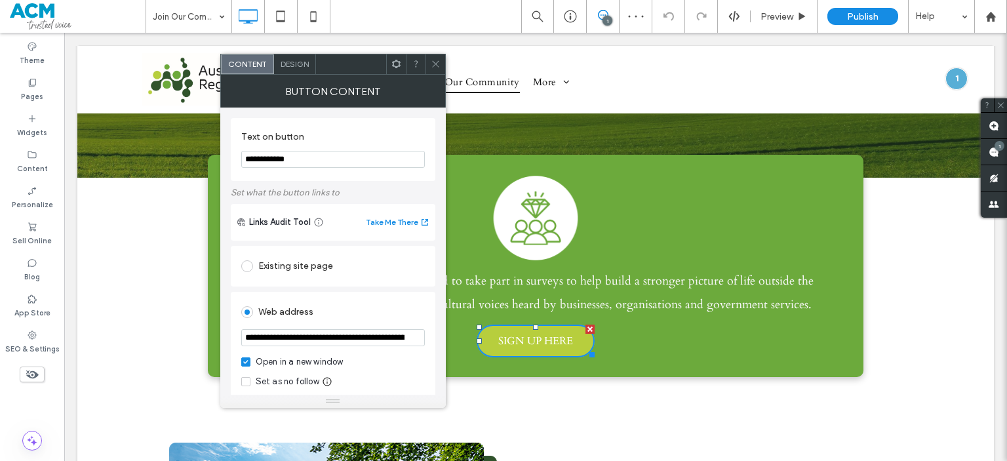
click at [304, 68] on span "Design" at bounding box center [295, 64] width 28 height 10
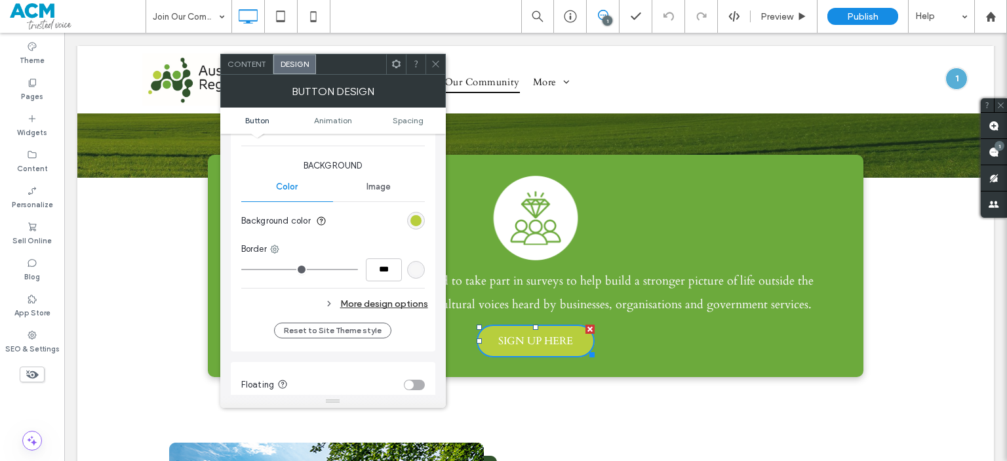
scroll to position [301, 0]
click at [417, 209] on section "Background color" at bounding box center [333, 220] width 184 height 33
click at [421, 216] on div "rgb(183, 206, 61)" at bounding box center [415, 219] width 11 height 11
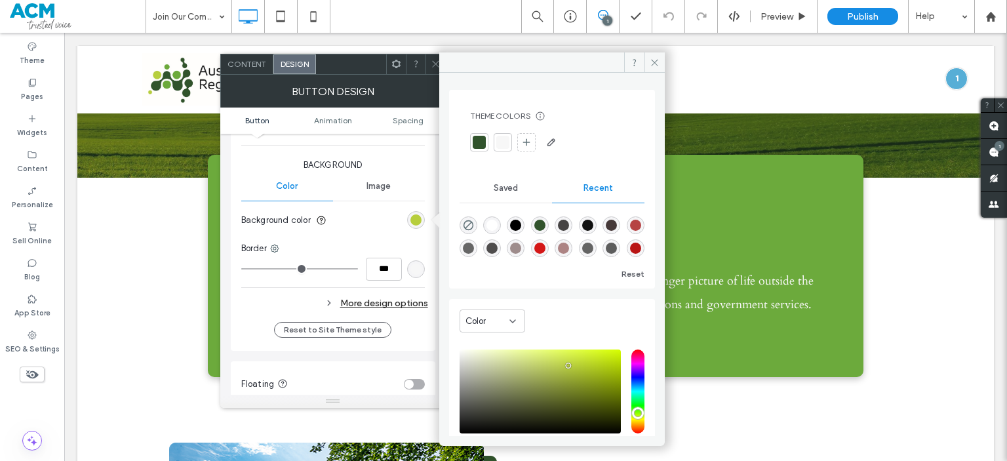
click at [497, 222] on div "rgba(255, 255, 255, 1)" at bounding box center [491, 225] width 11 height 11
type input "*******"
click at [359, 233] on section "Background color" at bounding box center [333, 220] width 184 height 33
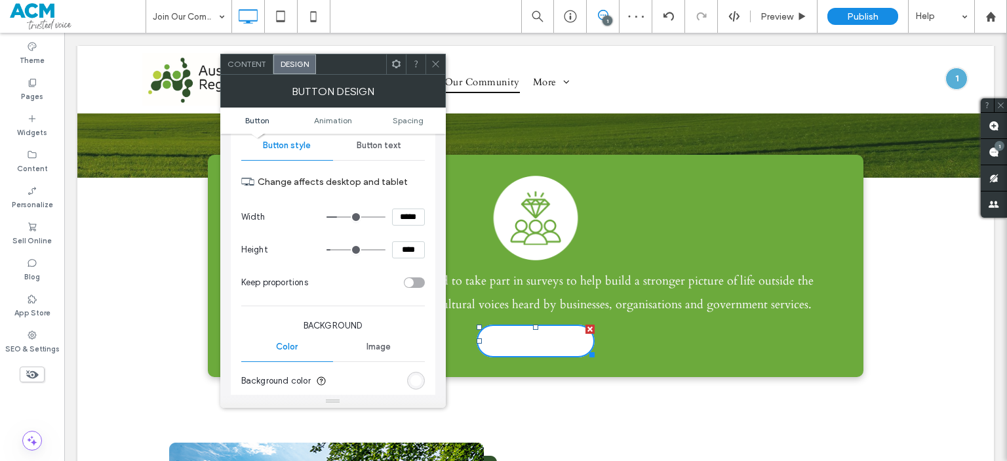
scroll to position [63, 0]
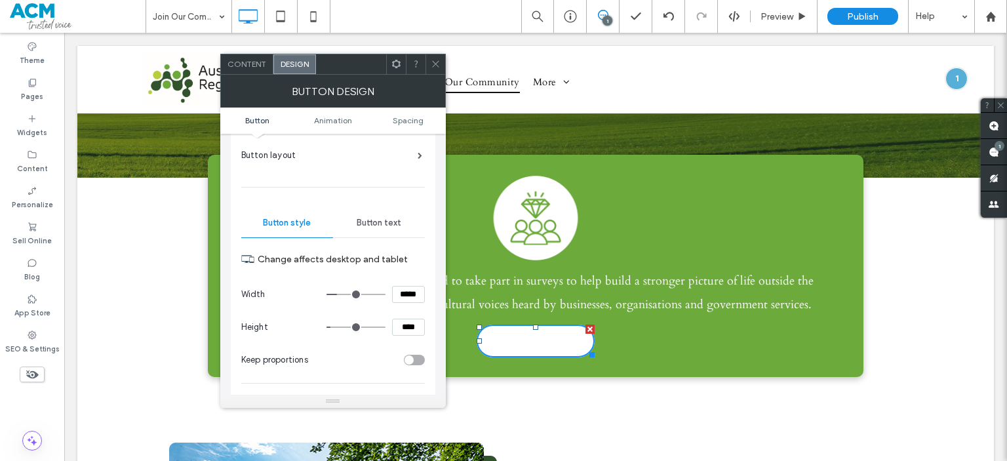
click at [379, 214] on div "Button text" at bounding box center [379, 222] width 92 height 29
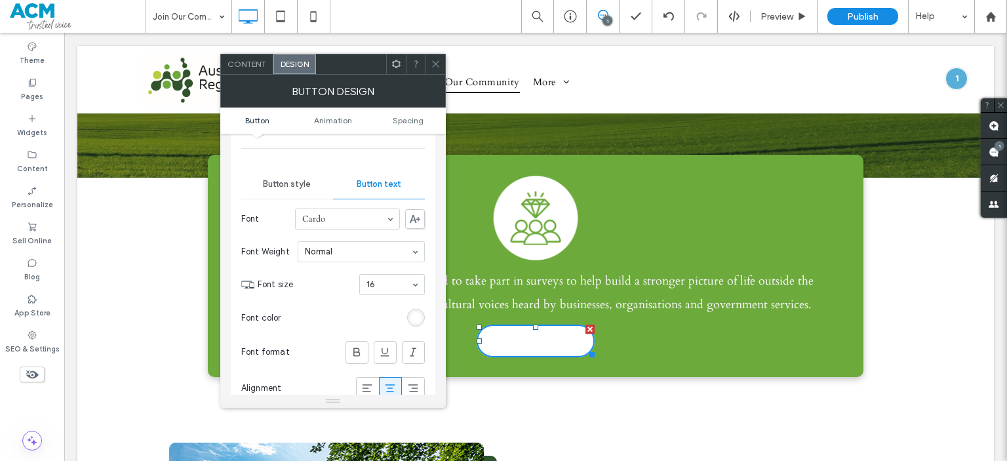
scroll to position [102, 0]
click at [417, 317] on div "rgb(255, 255, 255)" at bounding box center [415, 316] width 11 height 11
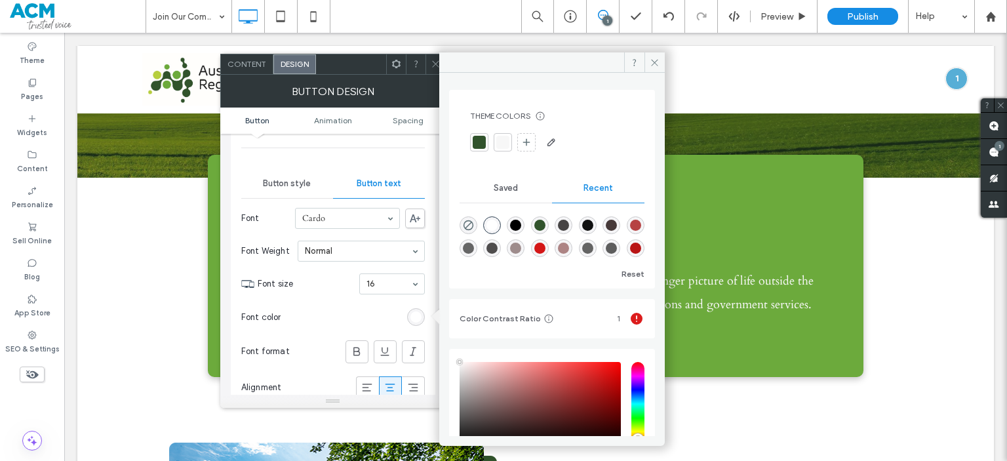
click at [483, 146] on div at bounding box center [479, 142] width 13 height 13
click at [338, 320] on section "Font color" at bounding box center [333, 317] width 184 height 33
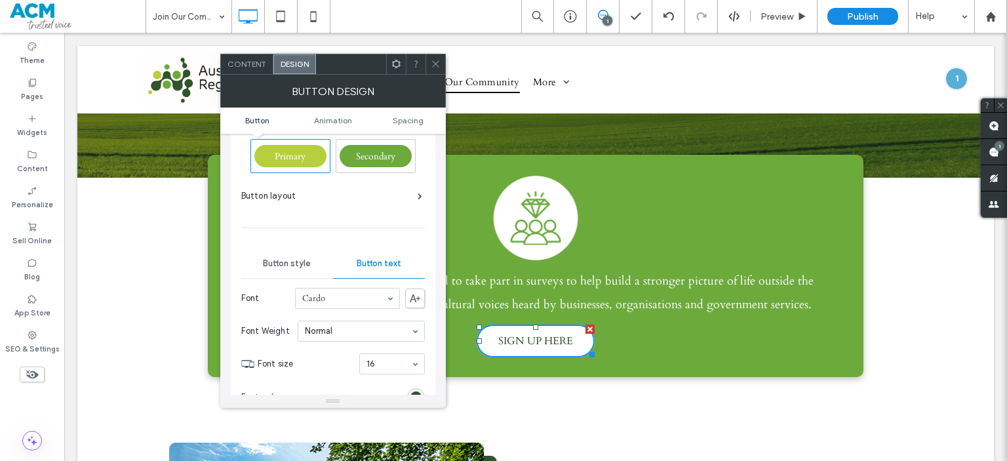
scroll to position [21, 0]
click at [278, 264] on span "Button style" at bounding box center [287, 265] width 48 height 10
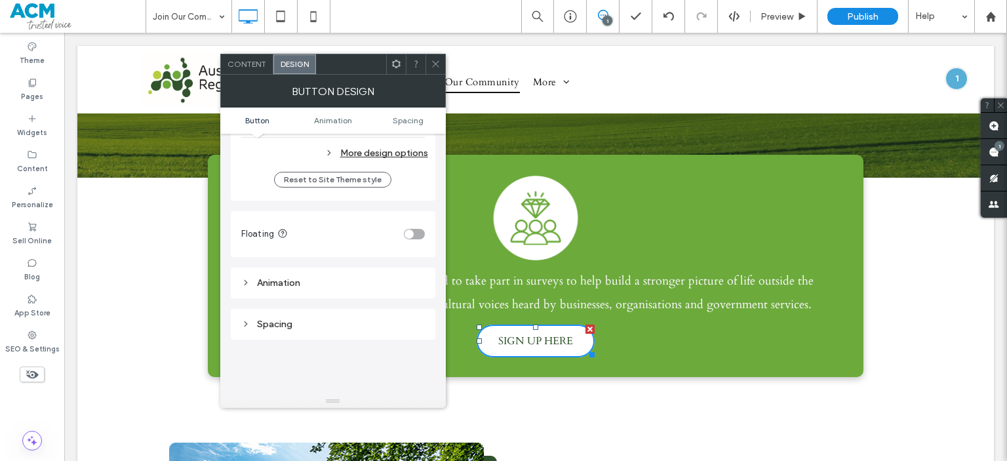
scroll to position [456, 0]
click at [399, 149] on div "More design options" at bounding box center [334, 149] width 187 height 18
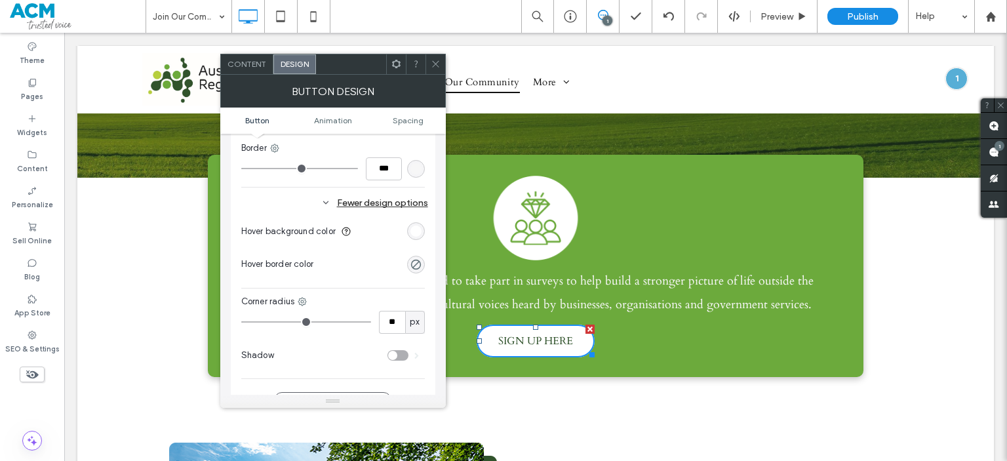
scroll to position [380, 0]
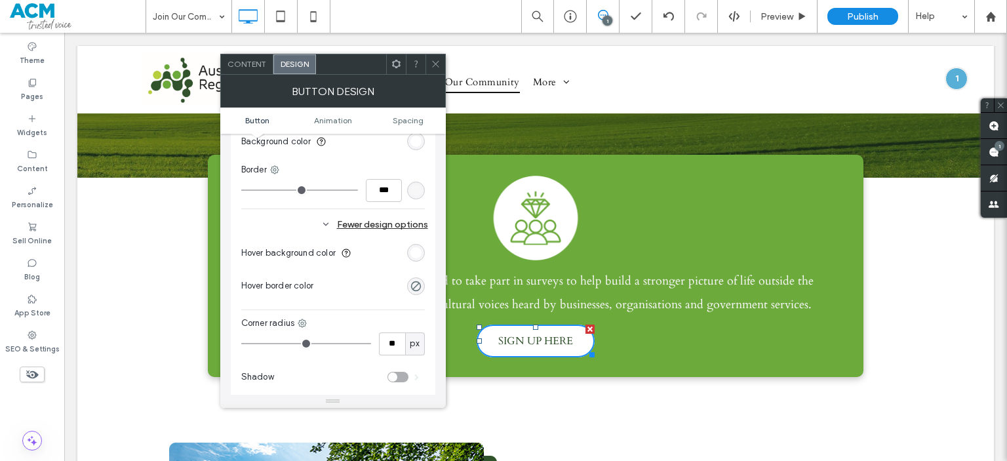
click at [409, 251] on div "rgb(255, 255, 255)" at bounding box center [416, 253] width 18 height 18
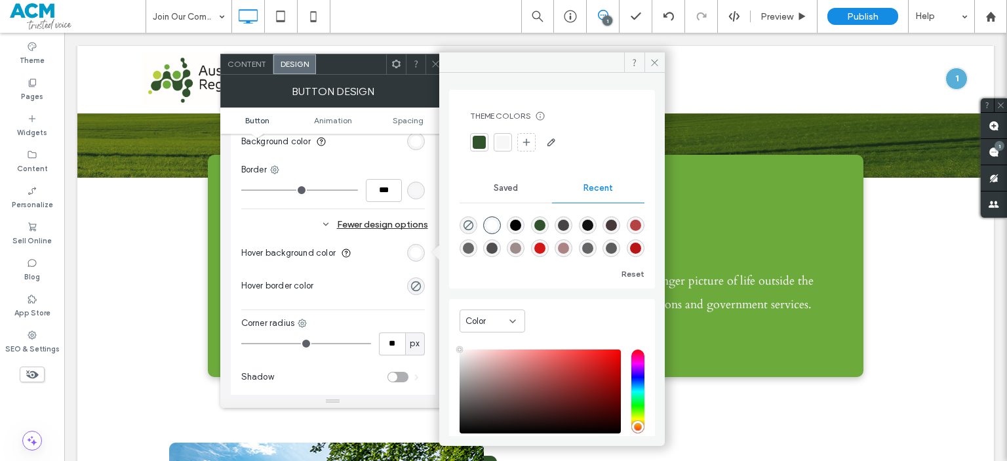
click at [403, 243] on section "Hover background color" at bounding box center [333, 253] width 184 height 33
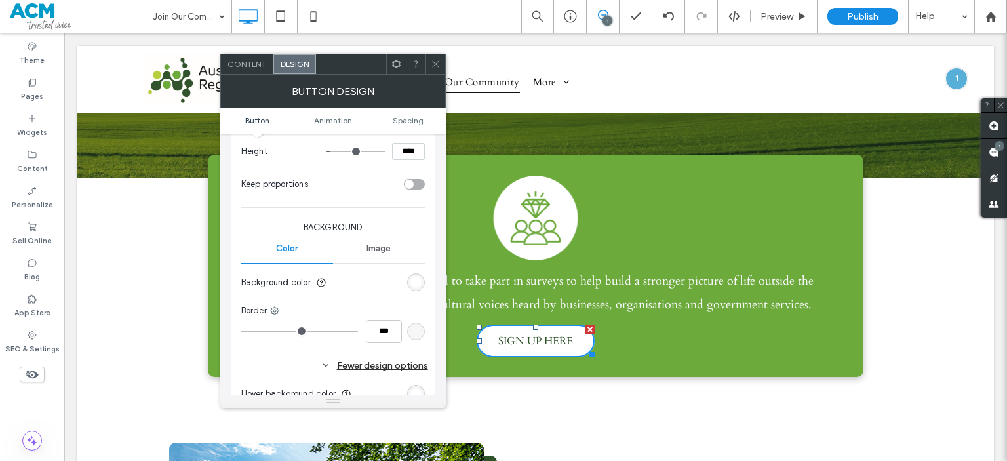
scroll to position [0, 0]
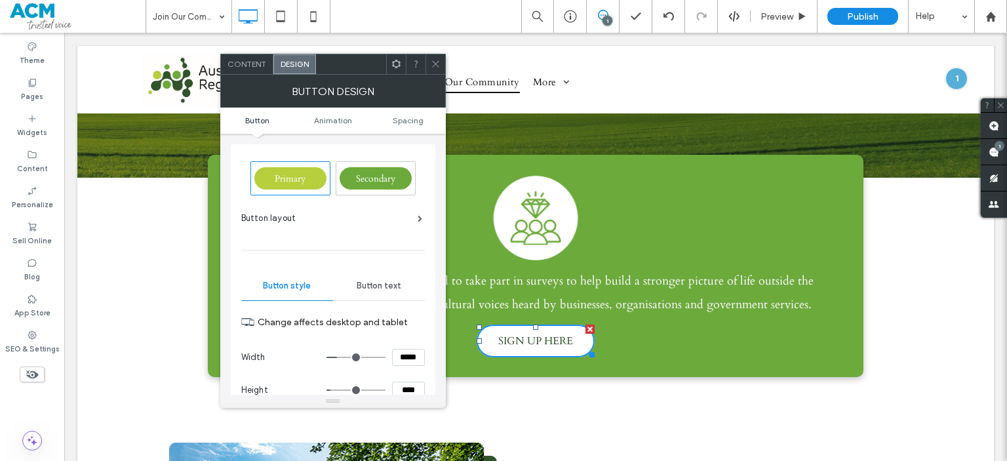
click at [383, 293] on div "Button text" at bounding box center [379, 285] width 92 height 29
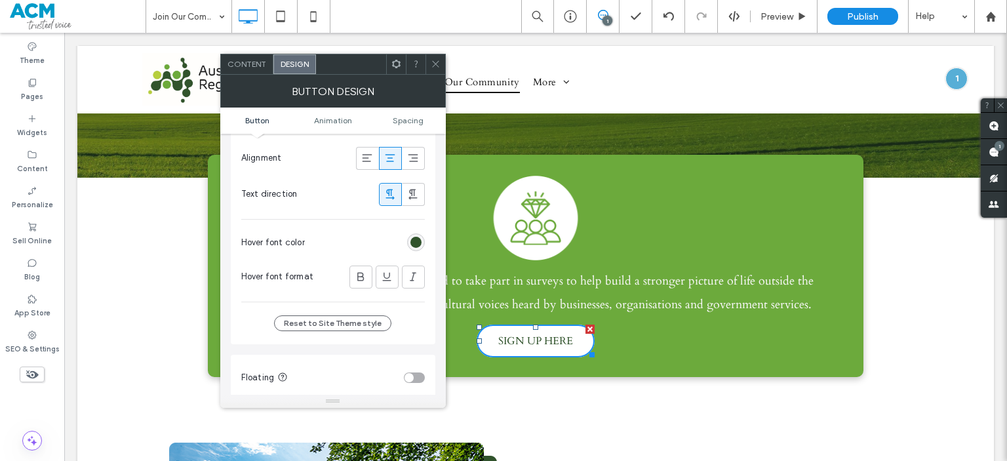
scroll to position [330, 0]
click at [419, 238] on div "rgb(49, 83, 44)" at bounding box center [415, 243] width 11 height 11
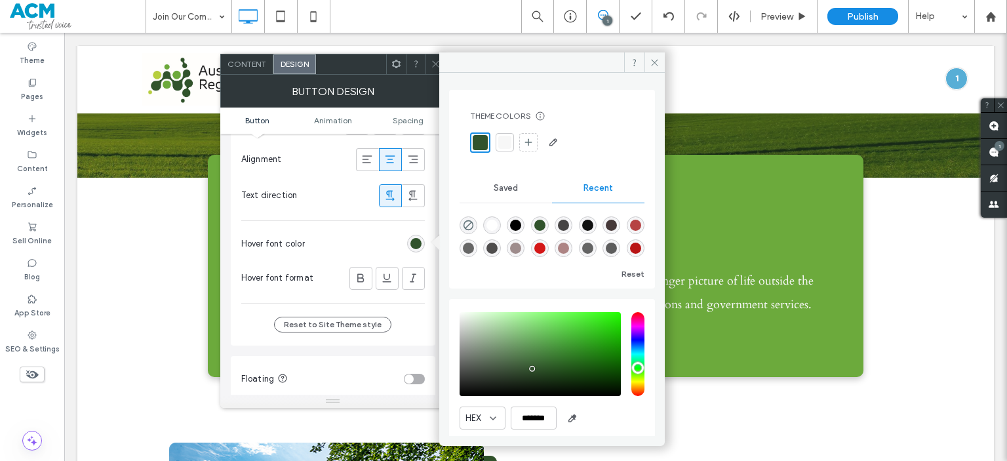
click at [523, 192] on div "Saved" at bounding box center [506, 188] width 92 height 29
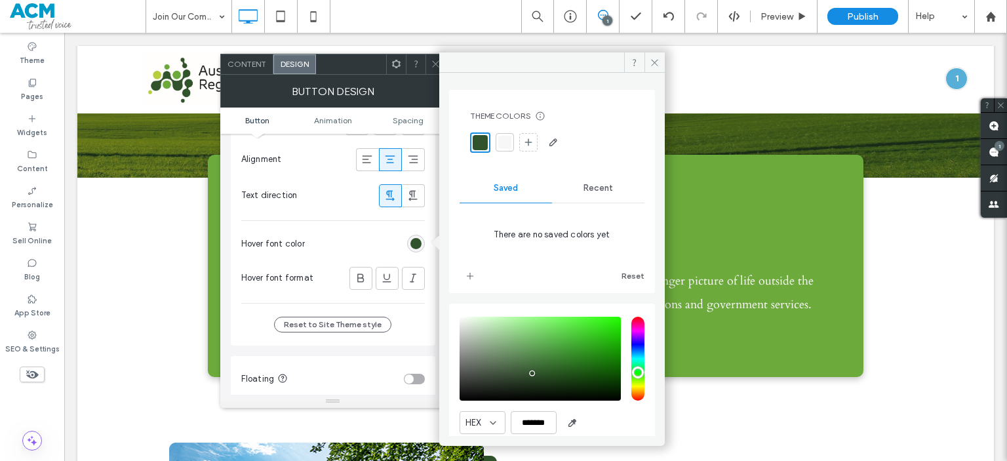
click at [575, 191] on div "Recent" at bounding box center [598, 188] width 92 height 29
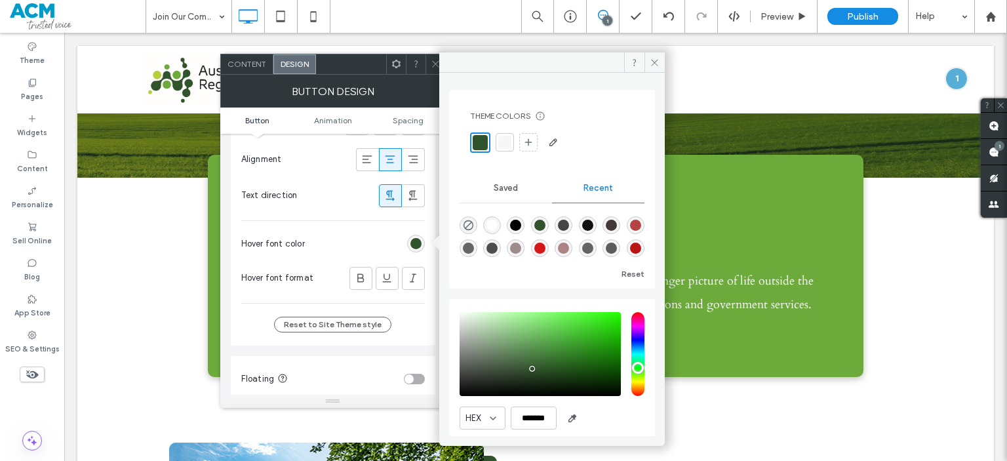
scroll to position [0, 0]
click at [570, 415] on icon "button" at bounding box center [572, 418] width 10 height 10
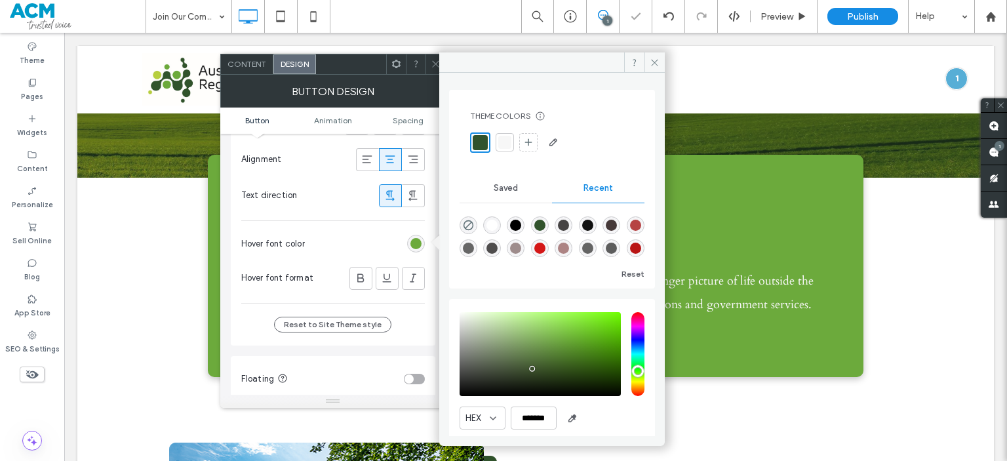
type input "*******"
click at [351, 228] on section "Hover font color" at bounding box center [333, 244] width 184 height 33
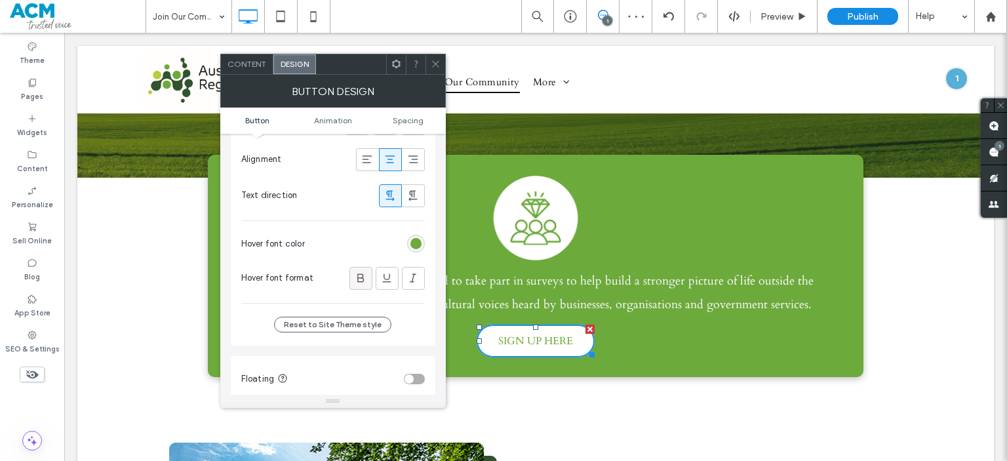
click at [361, 279] on use at bounding box center [360, 277] width 7 height 9
click at [414, 235] on div "rgba(108, 170, 60, 1)" at bounding box center [416, 244] width 18 height 18
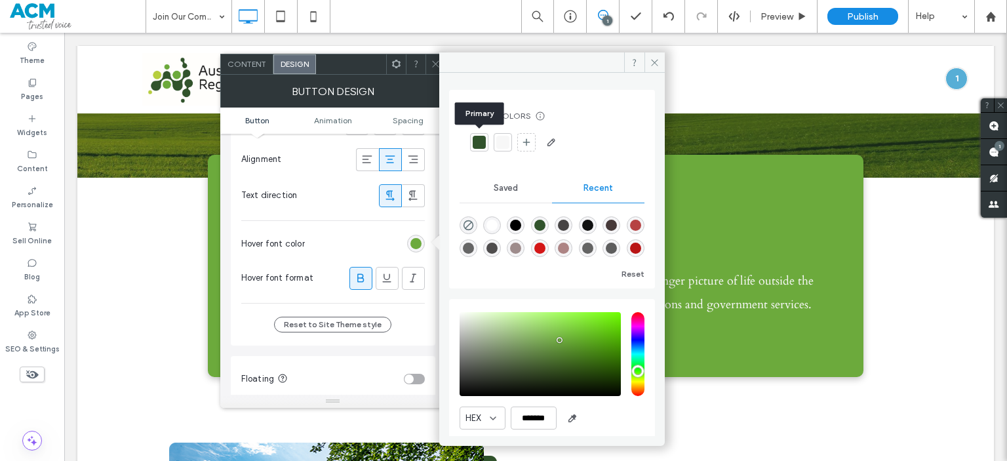
click at [475, 148] on div at bounding box center [479, 142] width 13 height 13
click at [386, 221] on div "Font Cardo Font Weight Normal Font size 16 Font color Font format Alignment Tex…" at bounding box center [333, 138] width 184 height 330
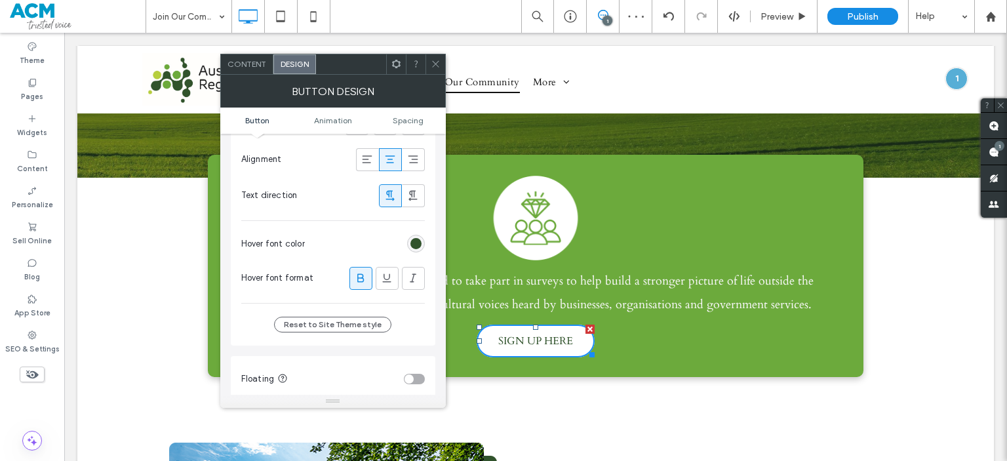
click at [434, 66] on icon at bounding box center [436, 64] width 10 height 10
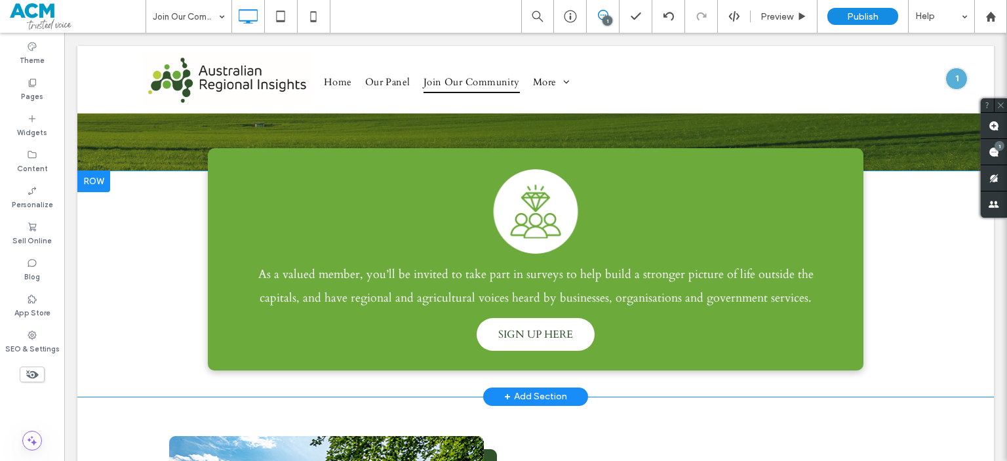
scroll to position [241, 0]
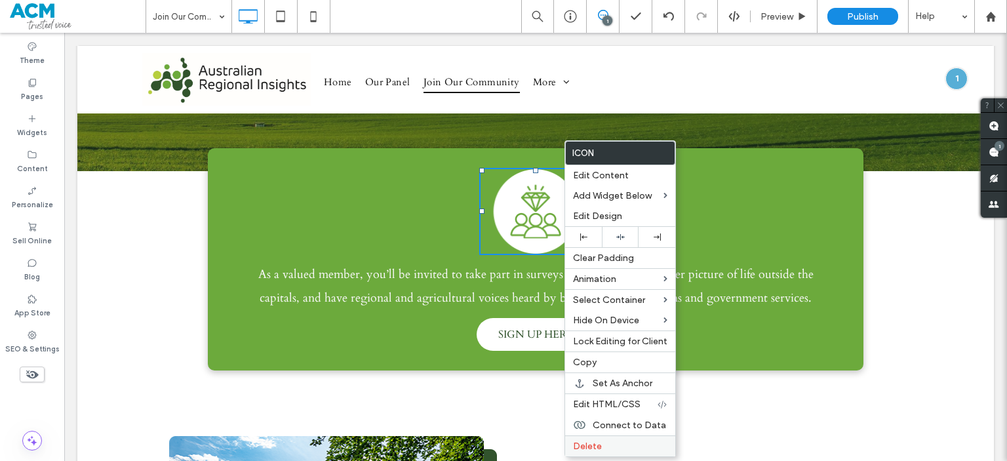
click at [602, 443] on label "Delete" at bounding box center [620, 446] width 94 height 11
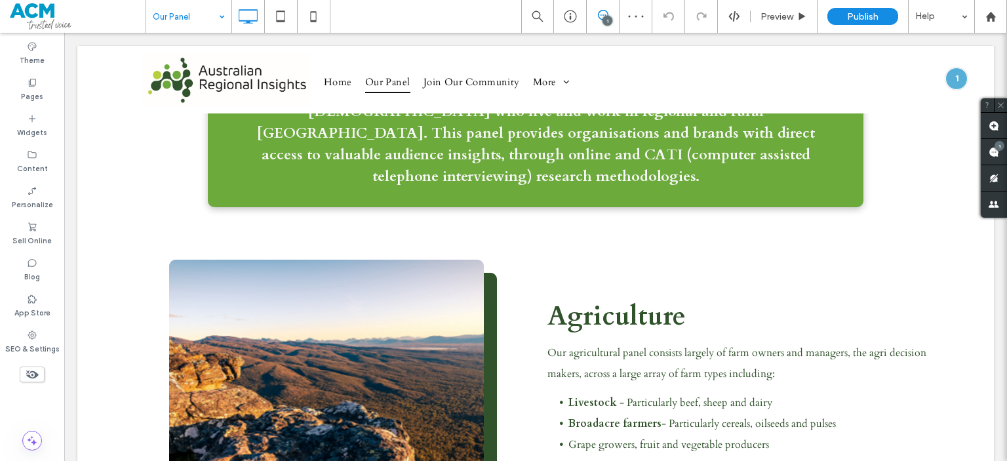
scroll to position [248, 0]
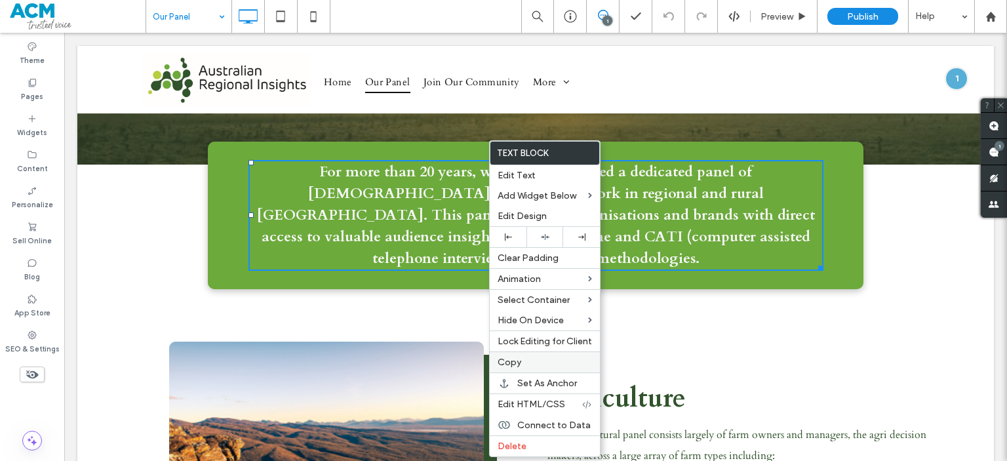
click at [534, 364] on label "Copy" at bounding box center [545, 362] width 94 height 11
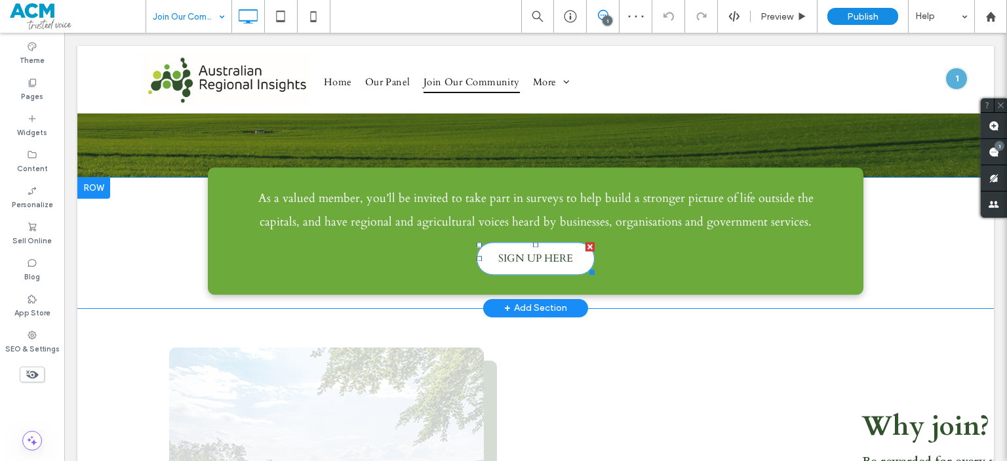
scroll to position [235, 0]
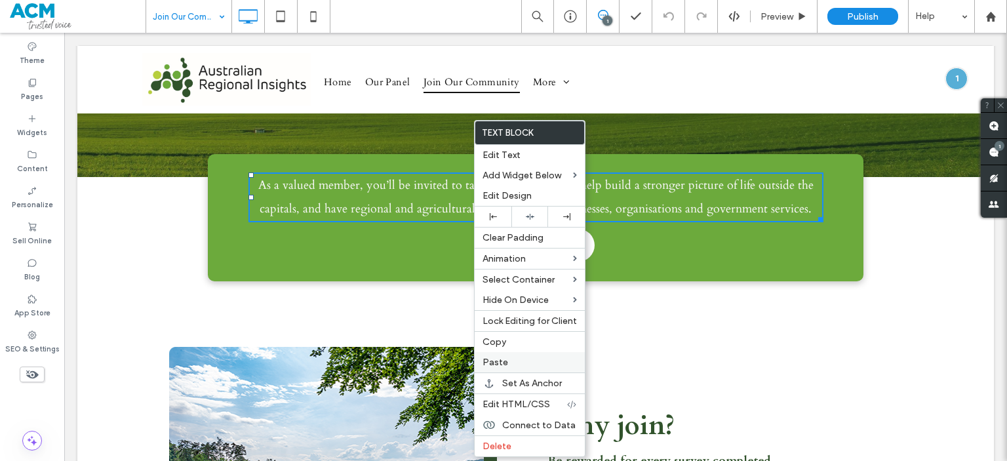
click at [488, 366] on span "Paste" at bounding box center [496, 362] width 26 height 11
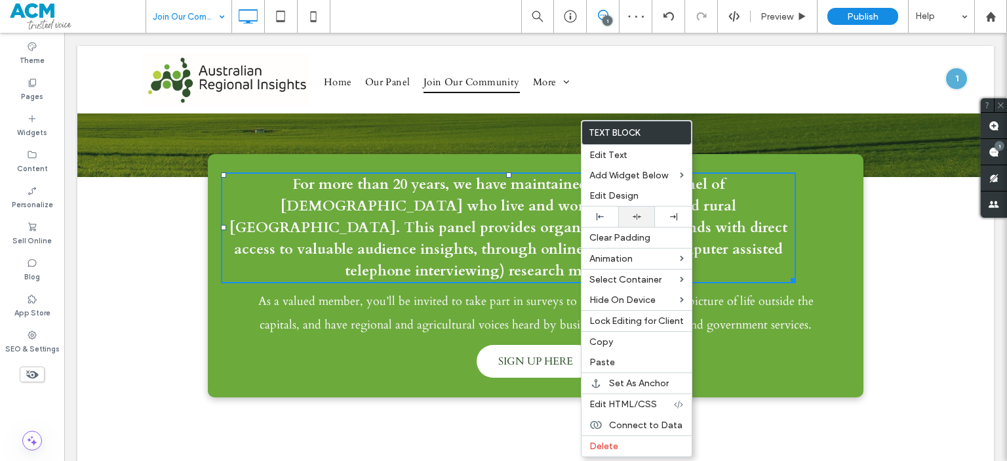
click at [630, 209] on div at bounding box center [636, 217] width 37 height 20
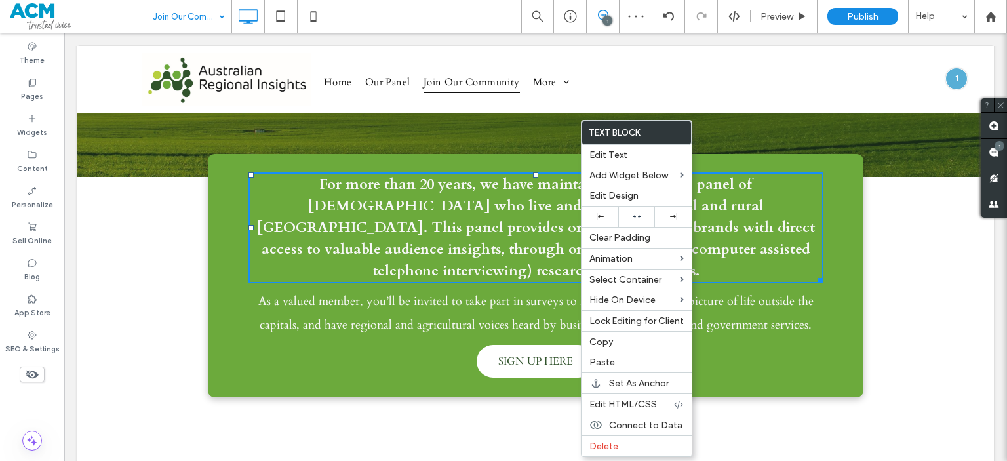
click at [472, 212] on span "For more than 20 years, we have maintained a dedicated panel of Australians who…" at bounding box center [536, 227] width 558 height 106
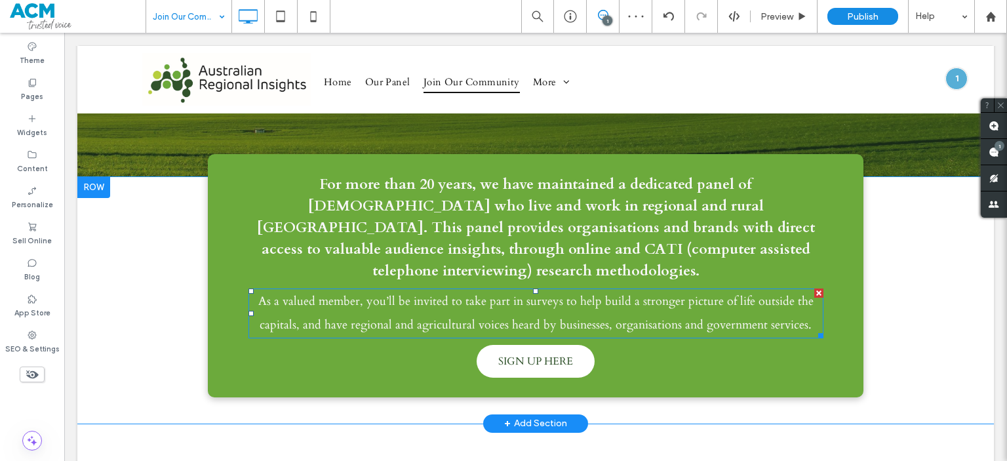
click at [479, 293] on span "As a valued member, you’ll be invited to take part in surveys to help build a s…" at bounding box center [535, 313] width 555 height 40
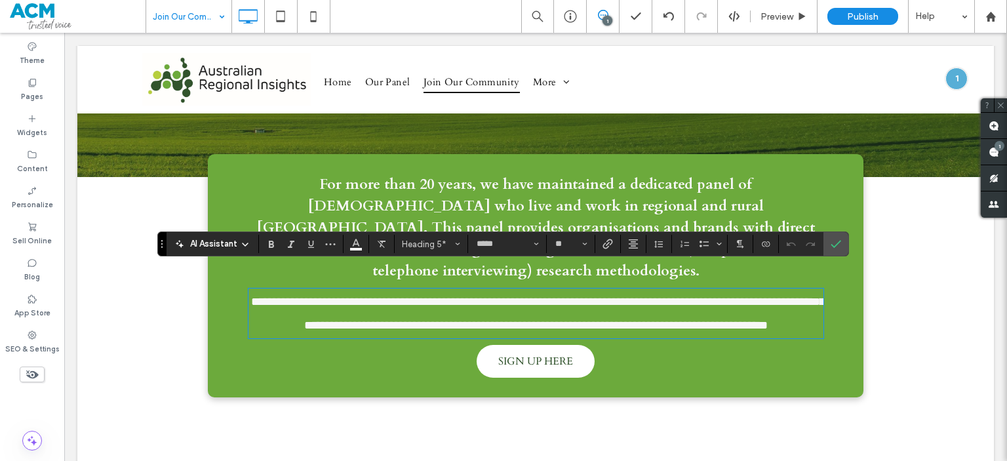
click at [442, 186] on span "For more than 20 years, we have maintained a dedicated panel of Australians who…" at bounding box center [536, 227] width 558 height 106
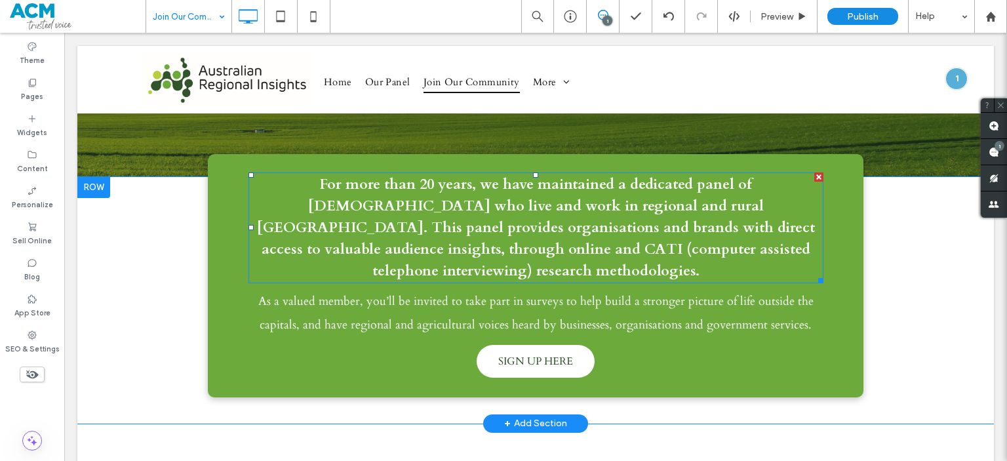
click at [442, 186] on span "For more than 20 years, we have maintained a dedicated panel of Australians who…" at bounding box center [536, 227] width 558 height 106
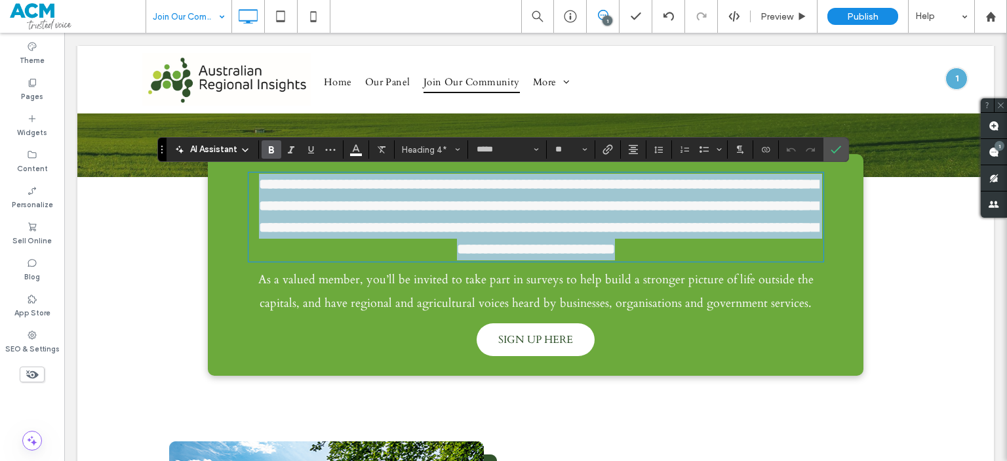
type input "**"
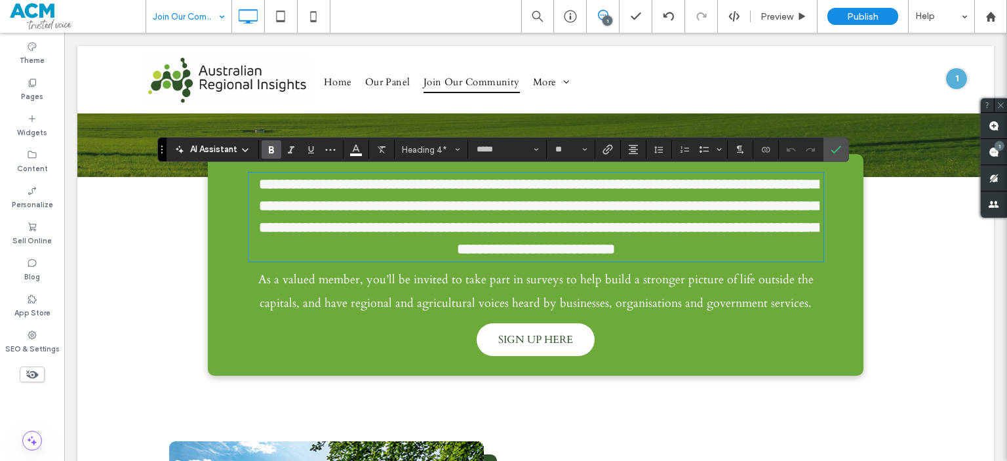
scroll to position [0, 0]
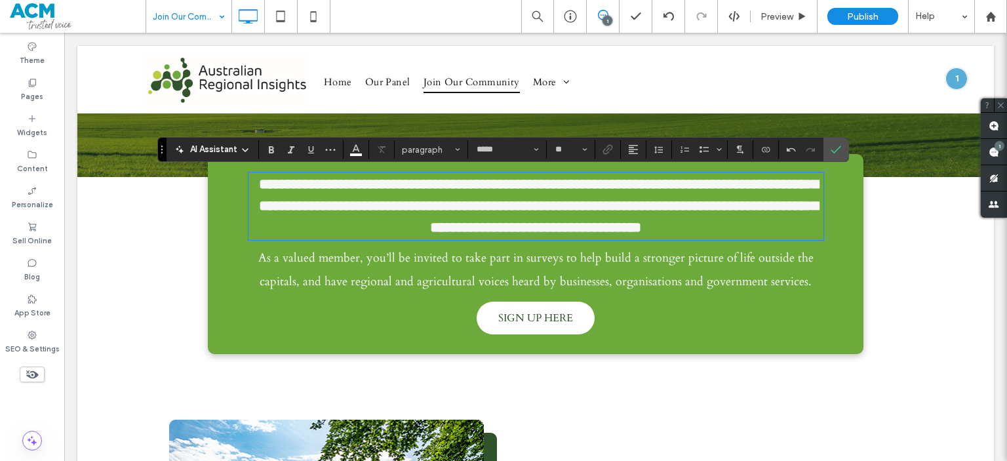
click at [559, 281] on span "As a valued member, you’ll be invited to take part in surveys to help build a s…" at bounding box center [535, 270] width 555 height 40
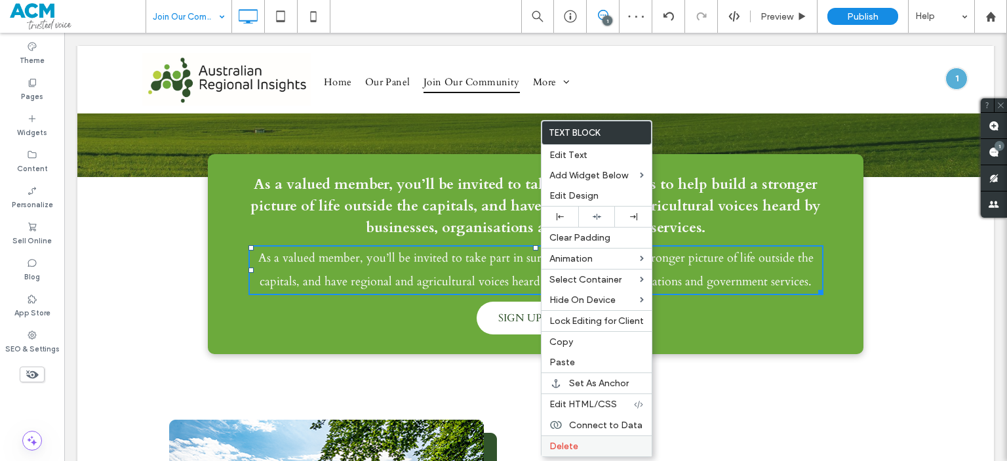
click at [579, 450] on div "Delete" at bounding box center [597, 445] width 110 height 21
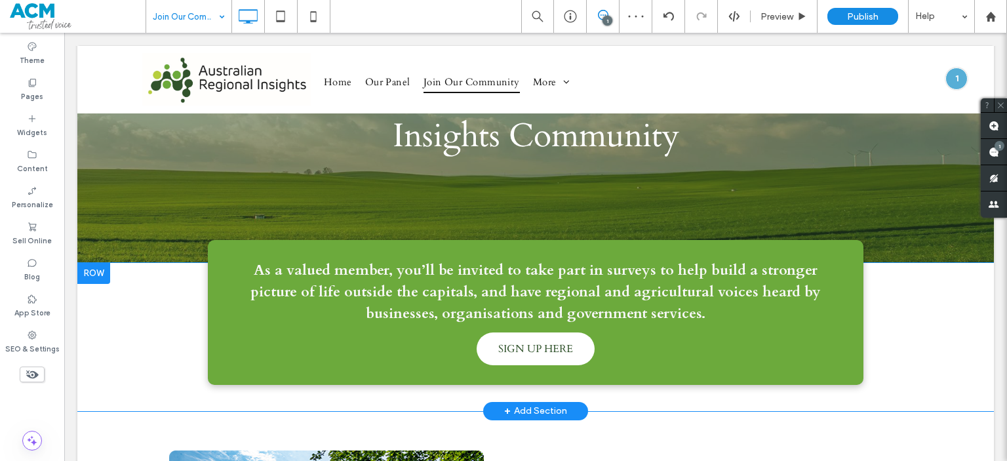
scroll to position [149, 0]
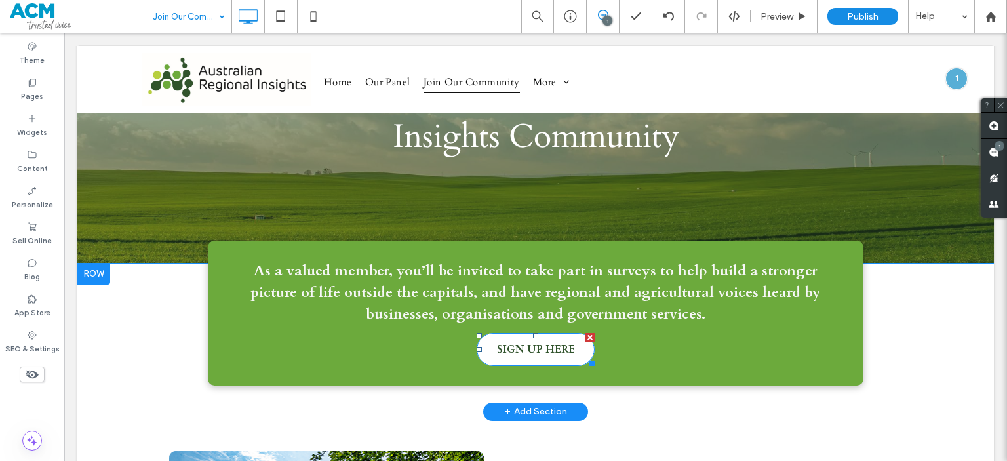
click at [519, 342] on span "SIGN UP HERE" at bounding box center [536, 350] width 78 height 28
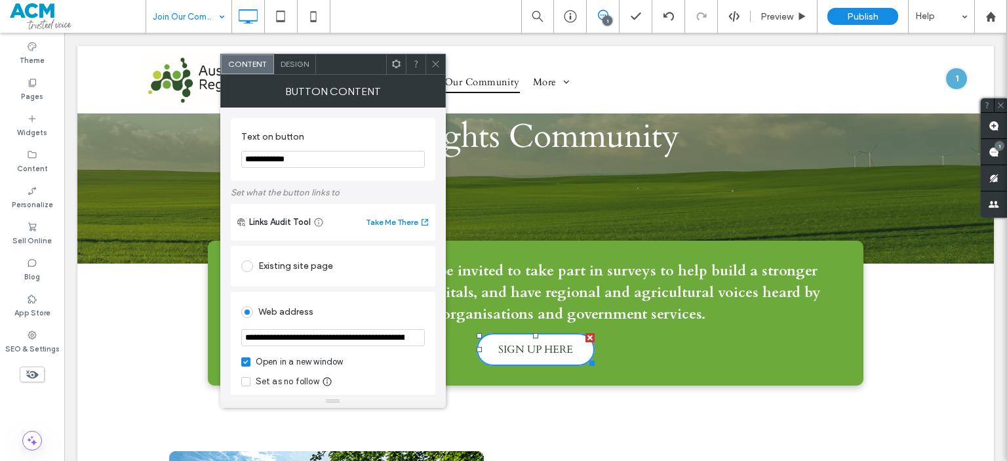
drag, startPoint x: 298, startPoint y: 149, endPoint x: 302, endPoint y: 159, distance: 11.5
click at [302, 159] on section "**********" at bounding box center [333, 150] width 184 height 50
click at [302, 159] on input "**********" at bounding box center [333, 159] width 184 height 17
type input "*******"
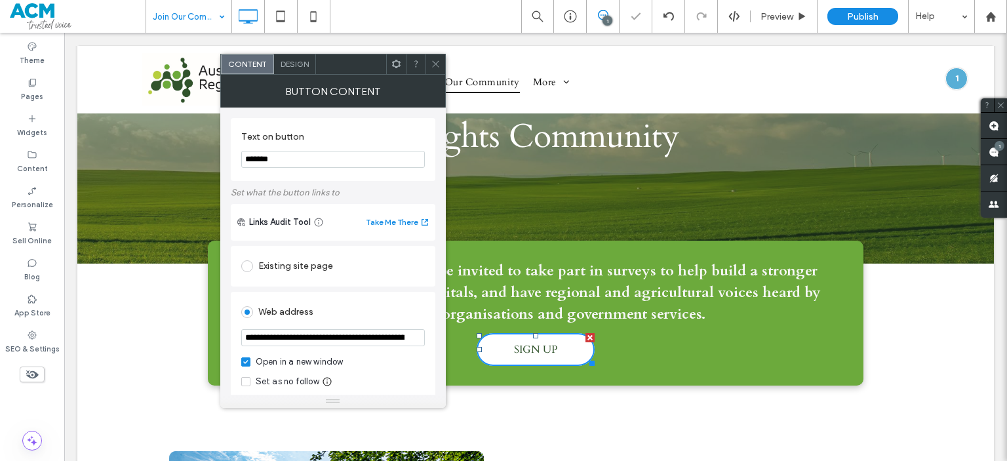
click at [291, 58] on div "Design" at bounding box center [295, 64] width 42 height 20
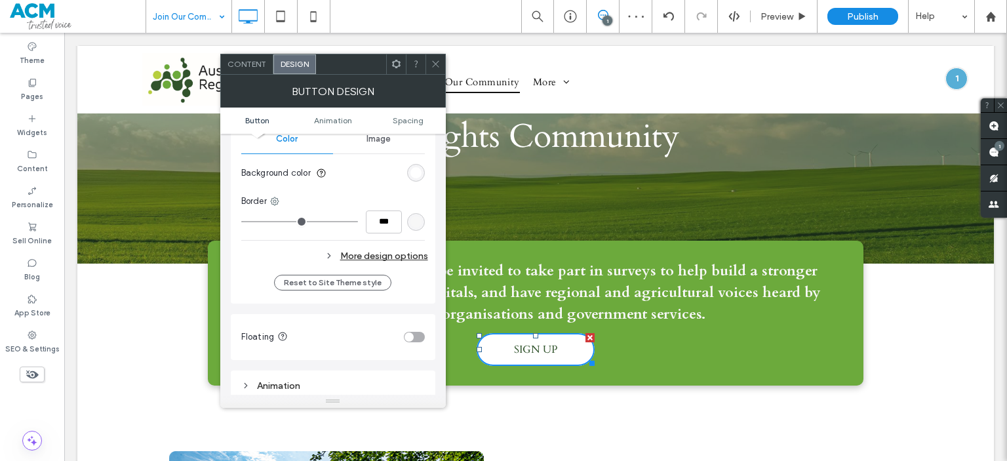
scroll to position [408, 0]
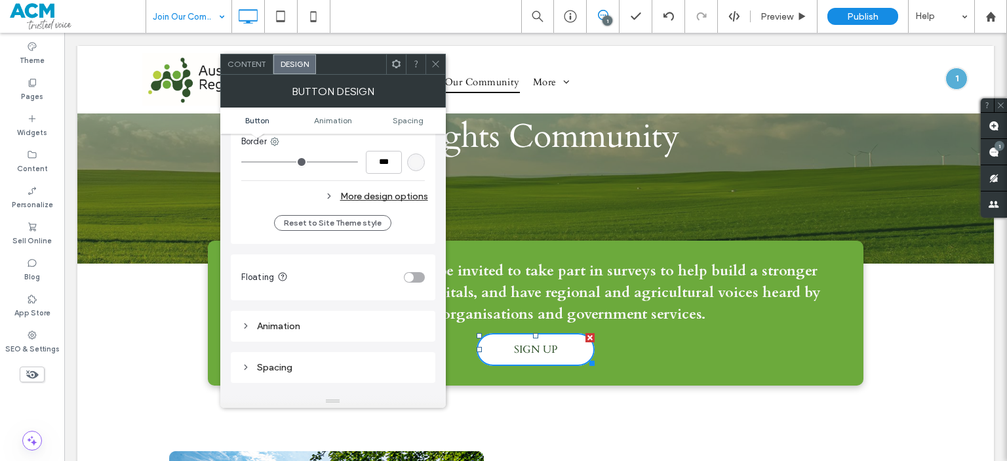
click at [374, 190] on div "More design options" at bounding box center [334, 197] width 187 height 18
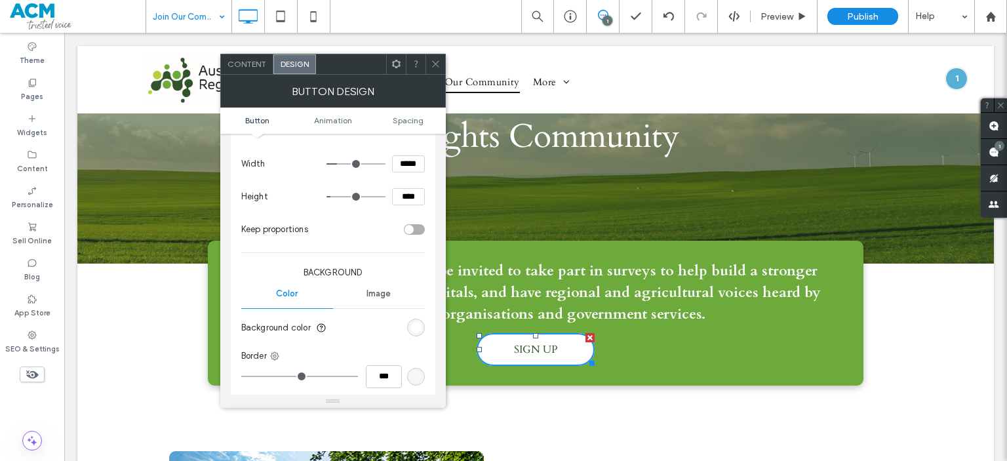
scroll to position [191, 0]
click at [359, 300] on div "Image" at bounding box center [379, 295] width 92 height 29
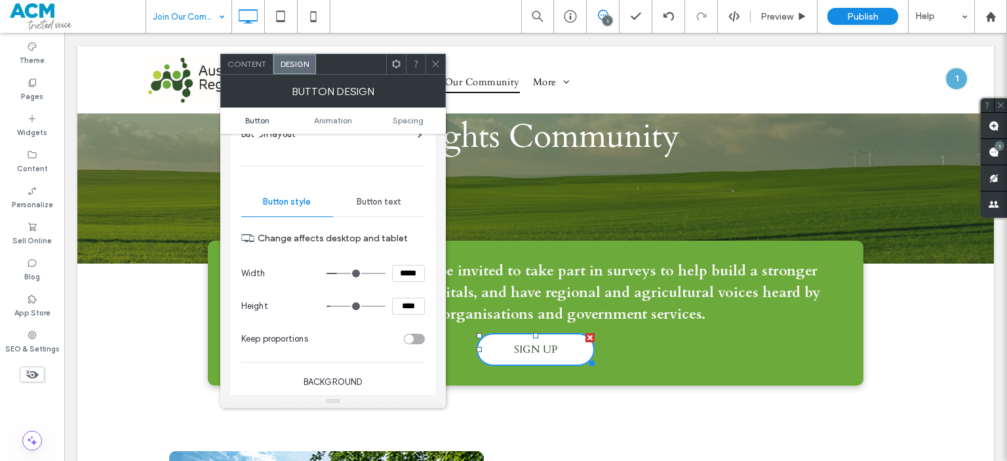
scroll to position [84, 0]
click at [391, 193] on div "Button text" at bounding box center [379, 202] width 92 height 29
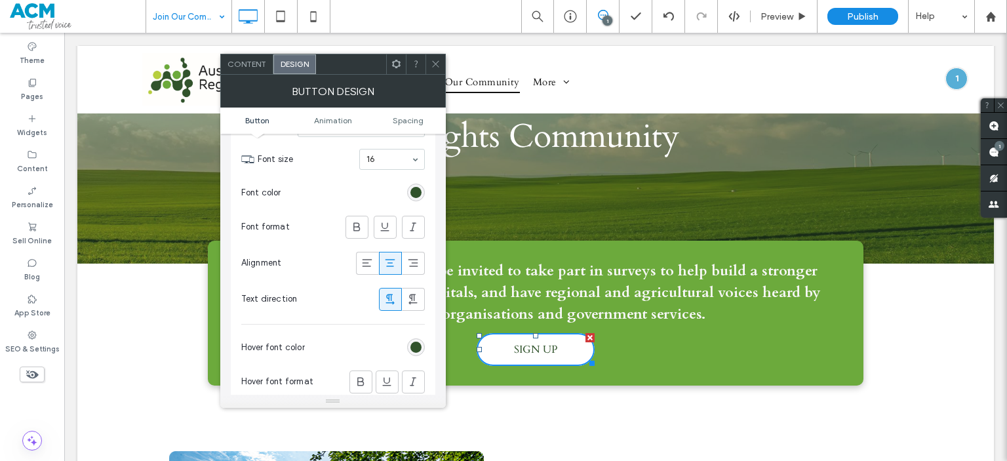
scroll to position [0, 0]
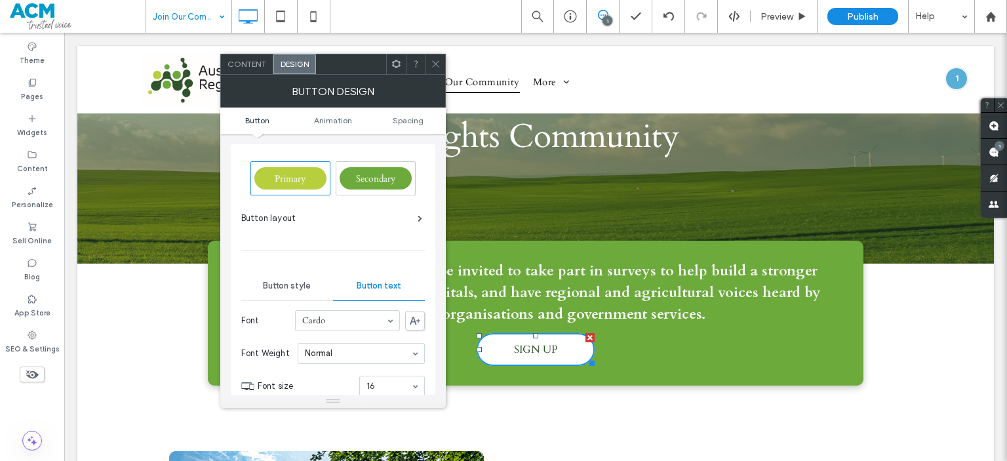
click at [373, 217] on div "Button layout" at bounding box center [331, 218] width 181 height 13
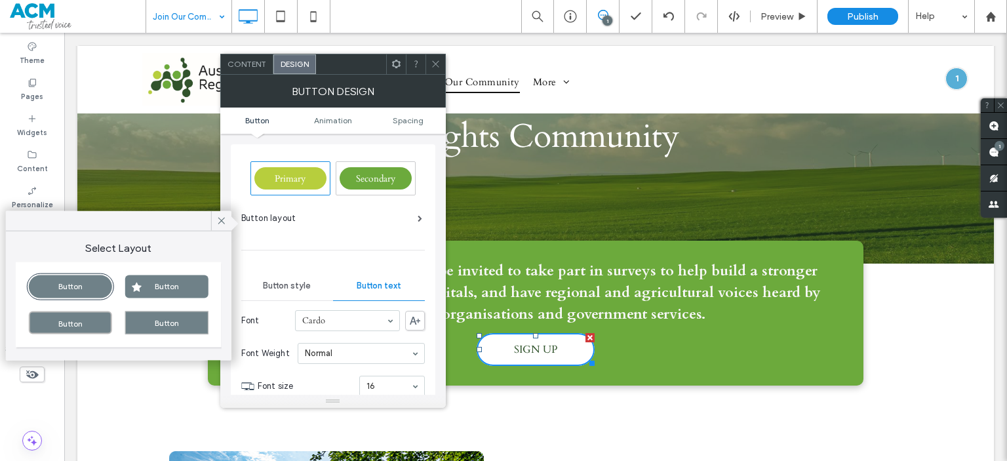
click at [173, 286] on div "Button" at bounding box center [166, 286] width 83 height 23
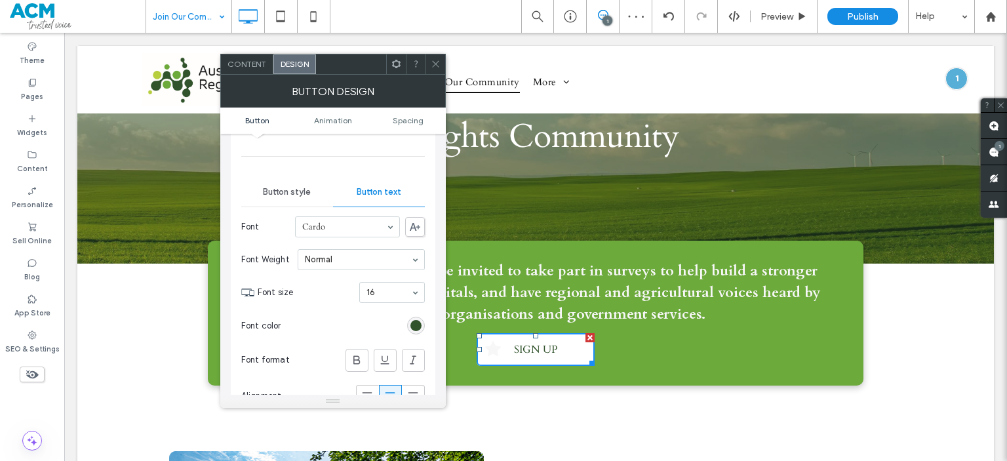
scroll to position [92, 0]
click at [267, 187] on div "Button style" at bounding box center [287, 194] width 92 height 29
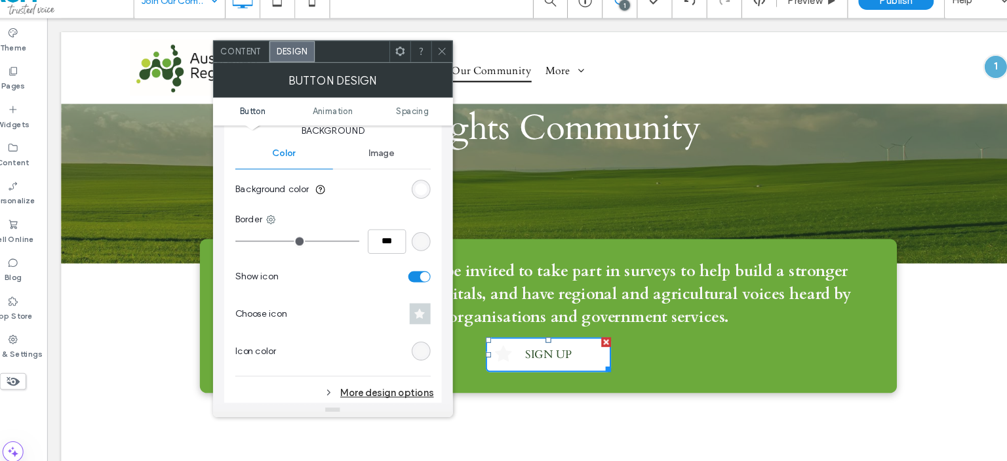
scroll to position [328, 0]
click at [386, 384] on div "More design options" at bounding box center [334, 385] width 187 height 18
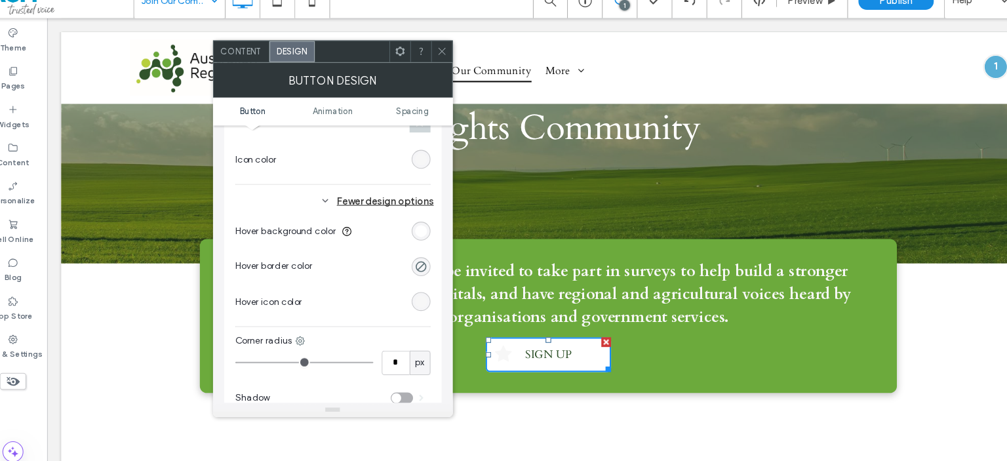
scroll to position [517, 0]
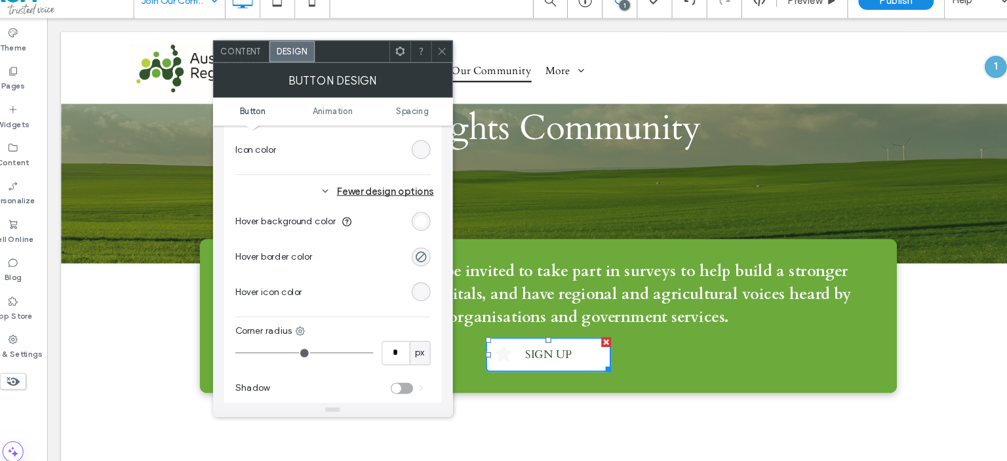
type input "**"
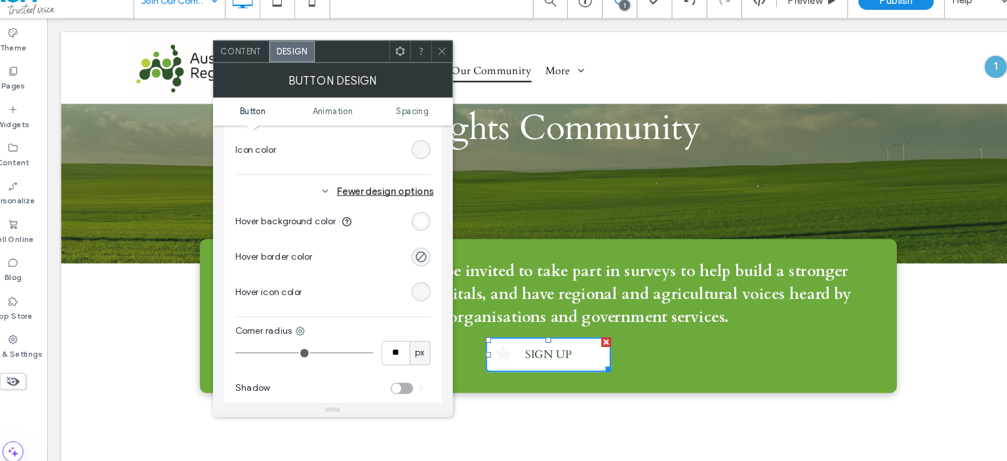
type input "**"
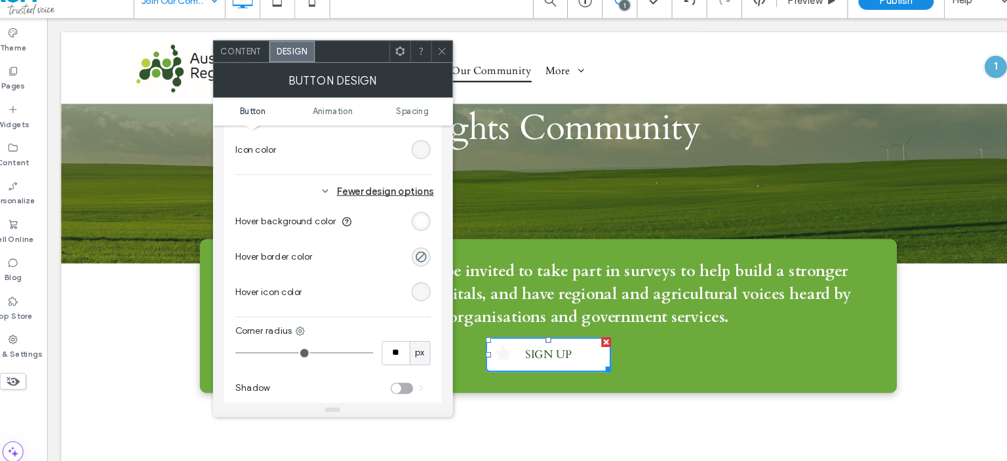
type input "**"
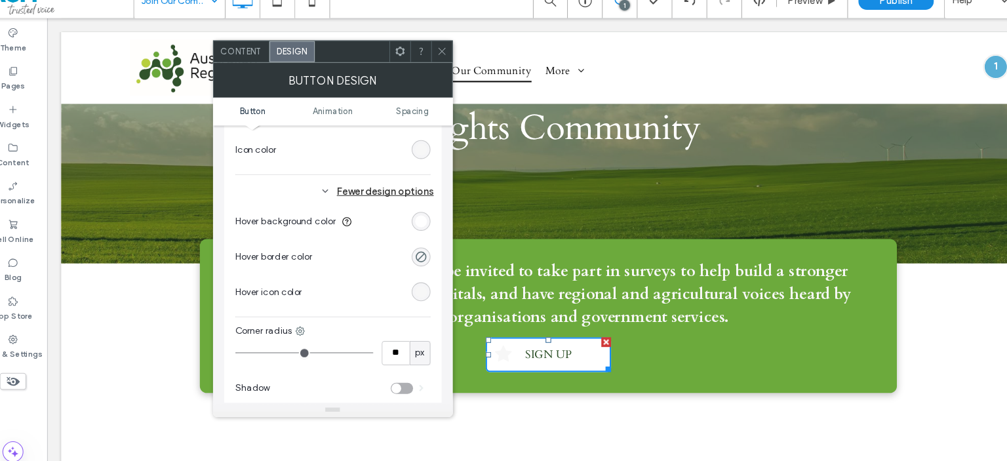
type input "**"
type input "***"
drag, startPoint x: 252, startPoint y: 346, endPoint x: 418, endPoint y: 352, distance: 166.0
type input "***"
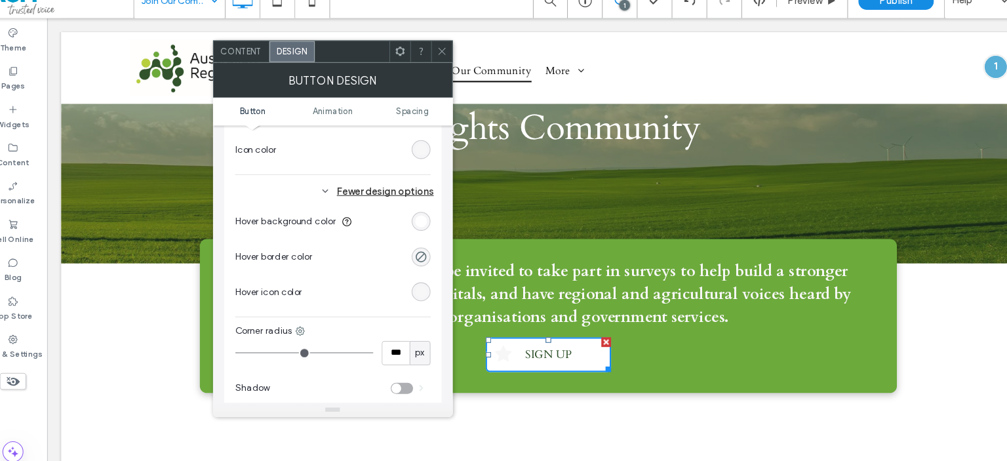
click at [371, 348] on input "range" at bounding box center [306, 347] width 130 height 1
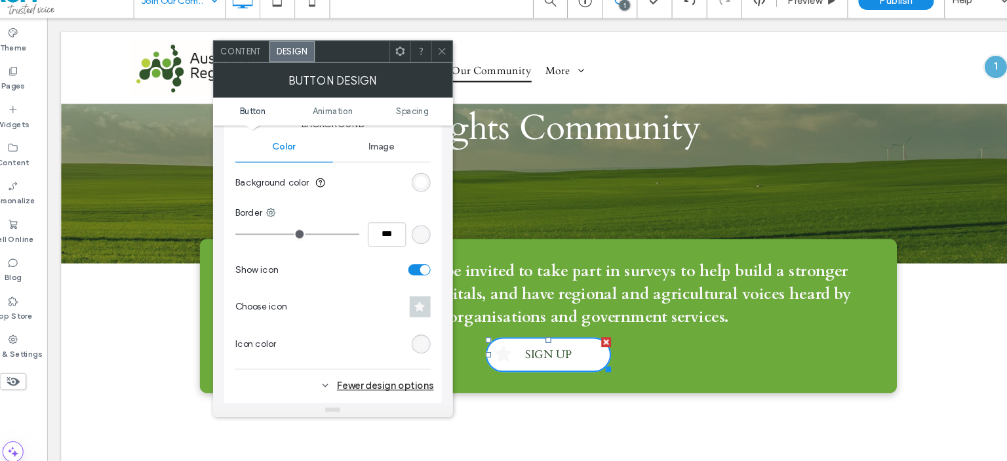
scroll to position [334, 0]
click at [421, 307] on span at bounding box center [415, 304] width 20 height 20
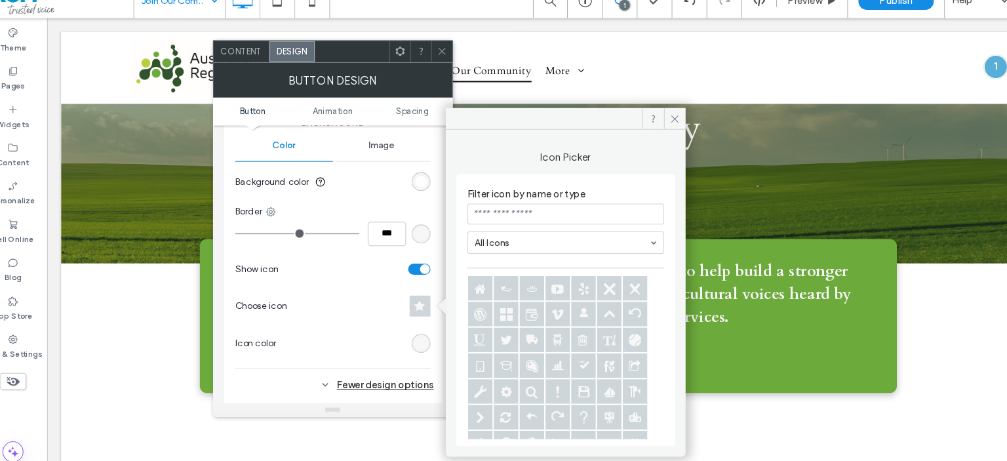
click at [414, 344] on div "rgb(247, 247, 247)" at bounding box center [416, 339] width 18 height 18
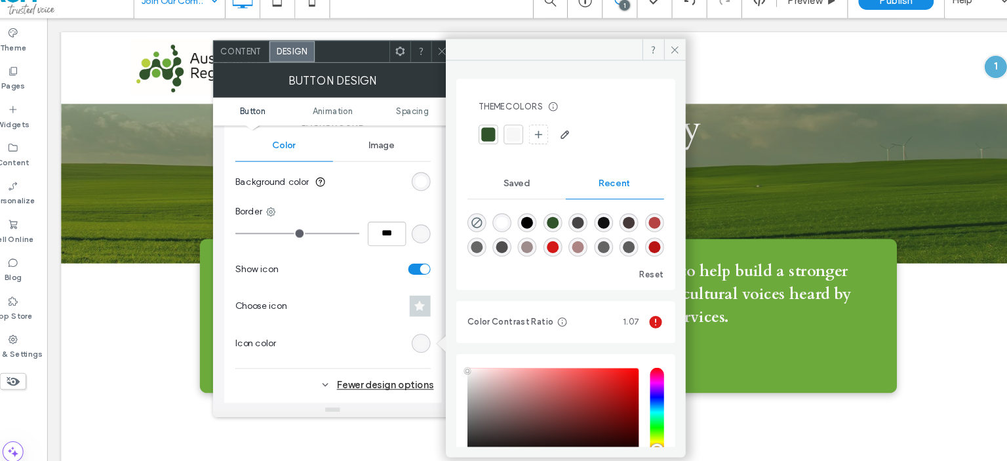
click at [481, 143] on div at bounding box center [479, 142] width 13 height 13
click at [357, 288] on div "Show icon Choose icon" at bounding box center [333, 287] width 184 height 70
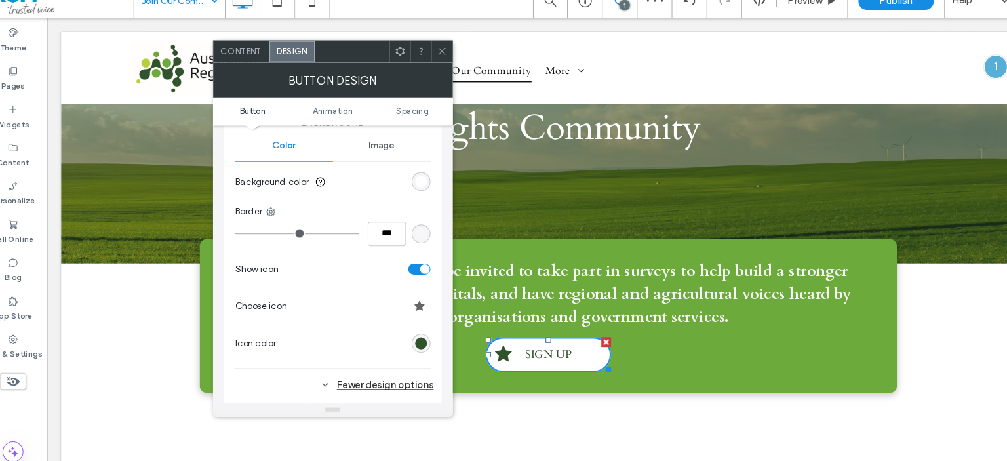
click at [418, 307] on span at bounding box center [415, 304] width 20 height 20
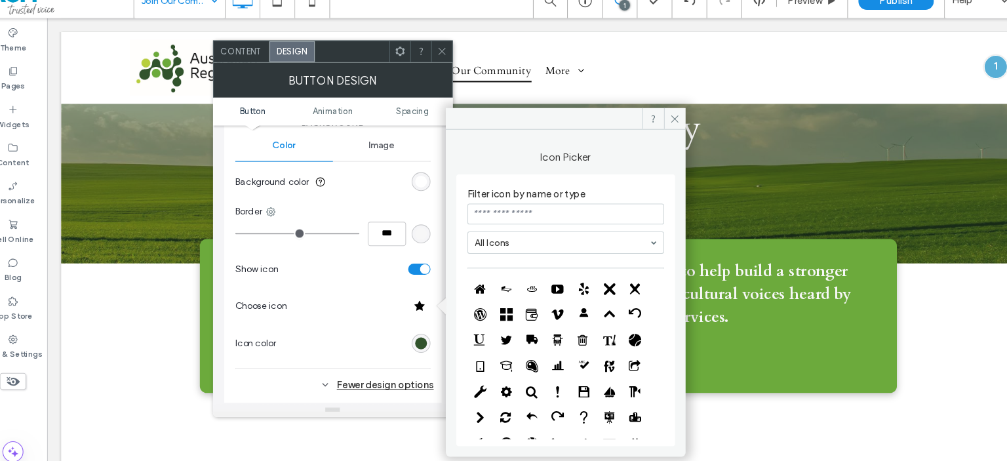
click at [530, 223] on input at bounding box center [552, 217] width 185 height 20
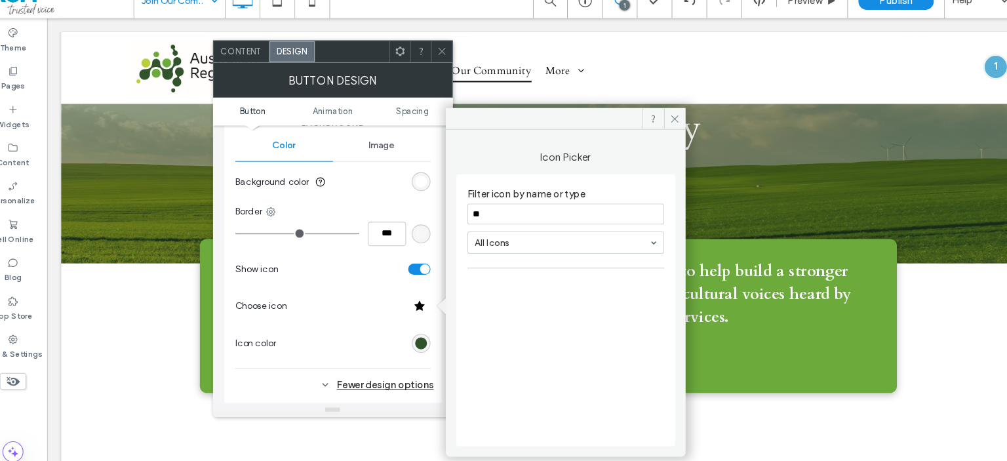
type input "*"
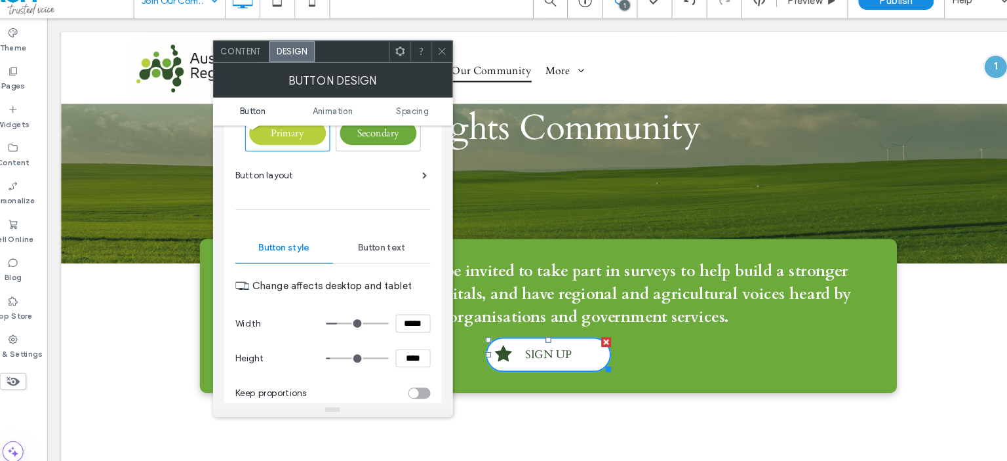
scroll to position [0, 0]
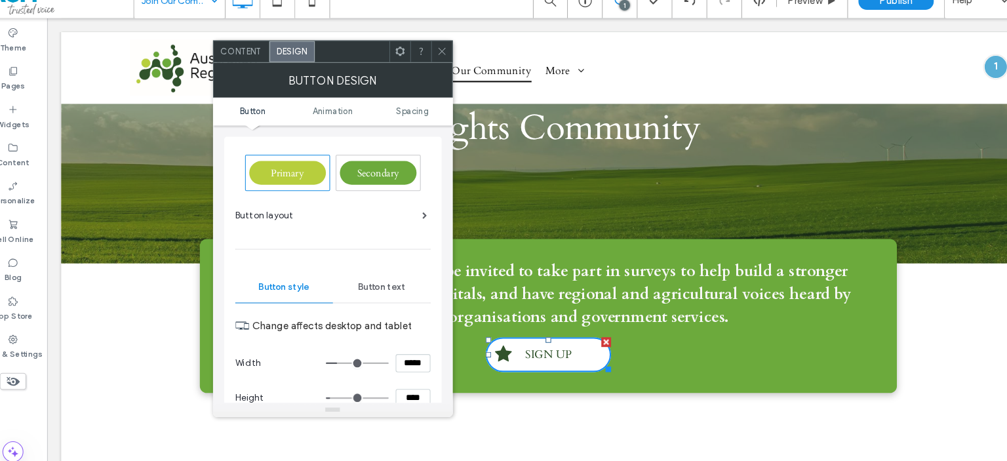
click at [370, 212] on div "Button layout" at bounding box center [331, 218] width 181 height 13
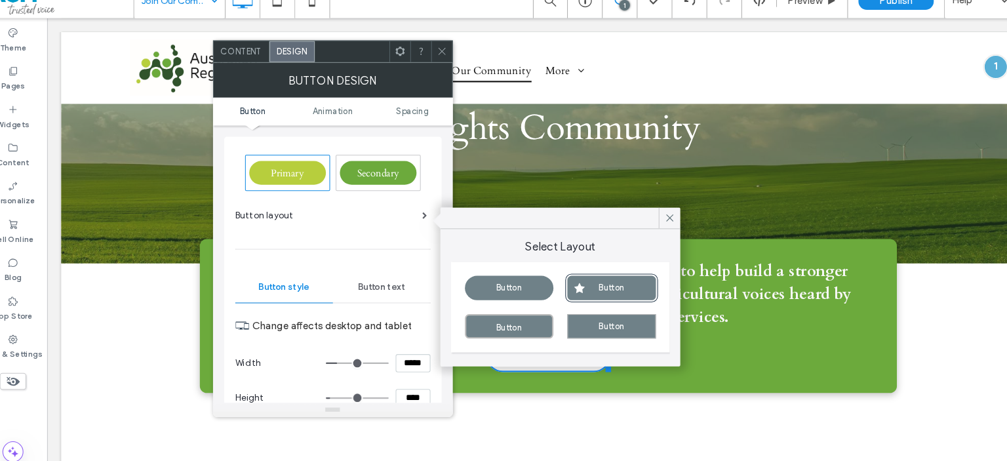
click at [492, 286] on div "Button" at bounding box center [498, 286] width 83 height 23
type input "**"
click at [368, 224] on div "Button layout" at bounding box center [331, 218] width 181 height 13
click at [656, 226] on div at bounding box center [649, 221] width 20 height 20
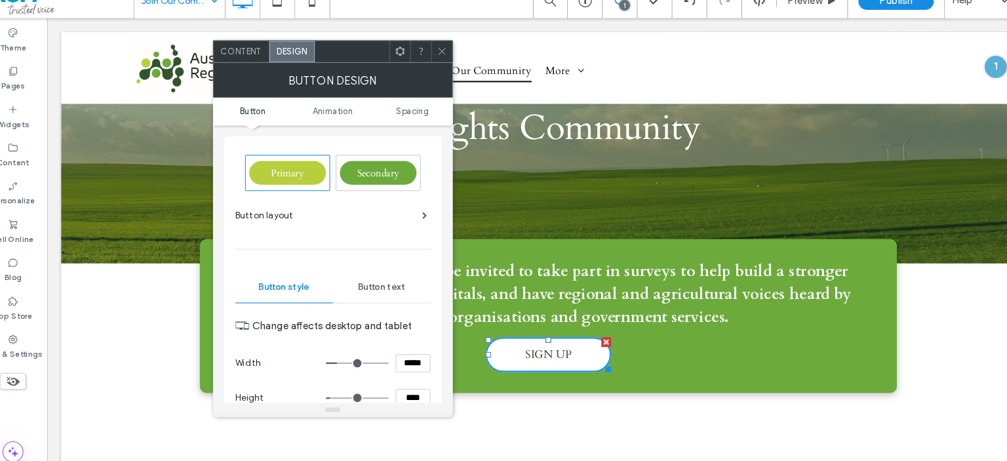
click at [436, 64] on use at bounding box center [435, 64] width 7 height 7
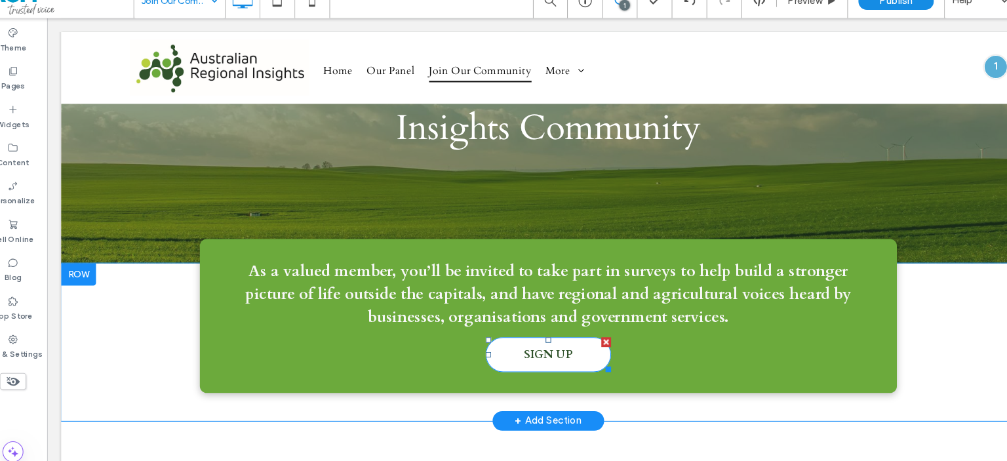
click at [511, 337] on span "SIGN UP" at bounding box center [518, 335] width 46 height 28
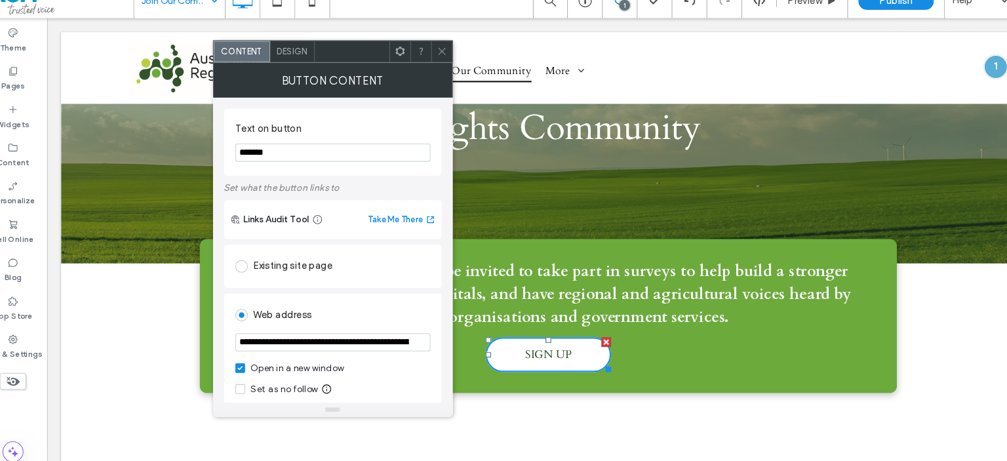
click at [309, 68] on div "Design" at bounding box center [295, 64] width 42 height 20
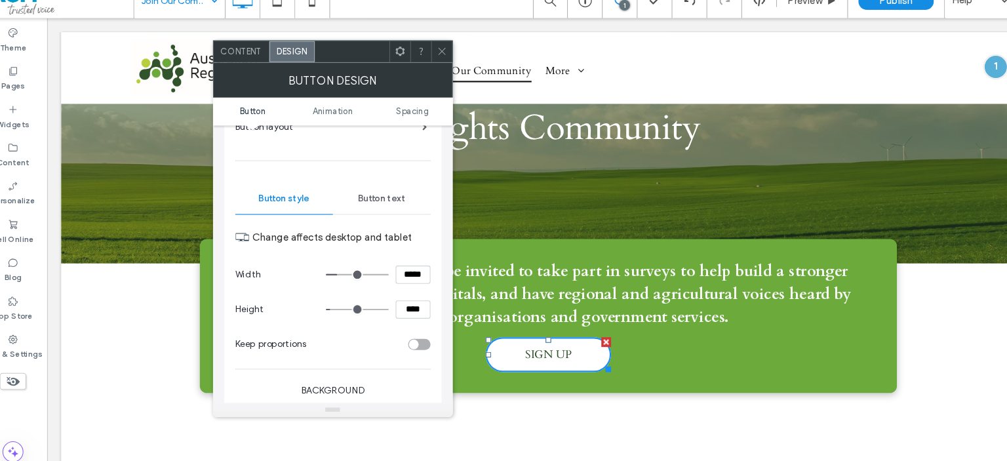
scroll to position [84, 0]
click at [382, 199] on span "Button text" at bounding box center [379, 202] width 45 height 10
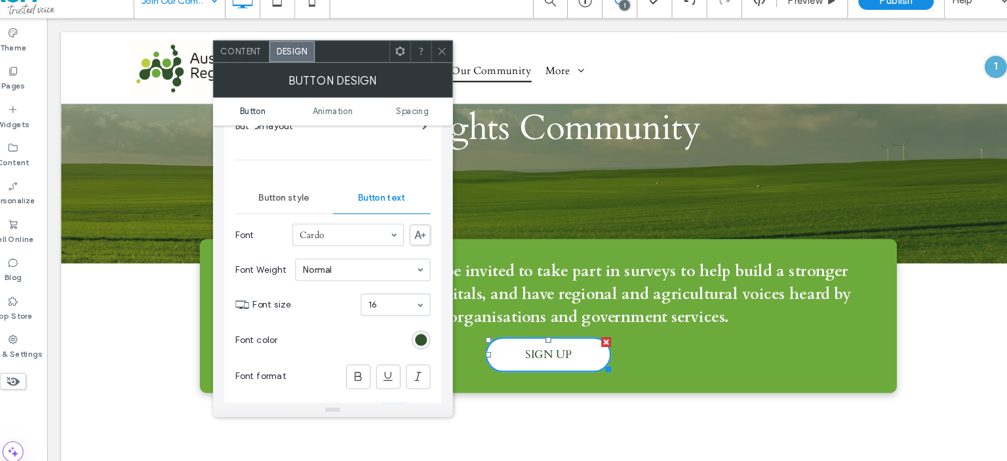
scroll to position [119, 0]
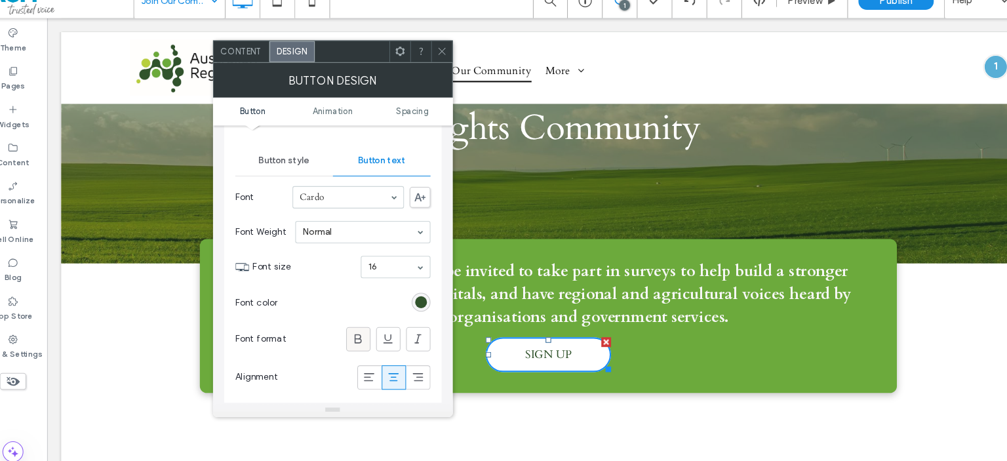
click at [361, 332] on icon at bounding box center [356, 334] width 13 height 13
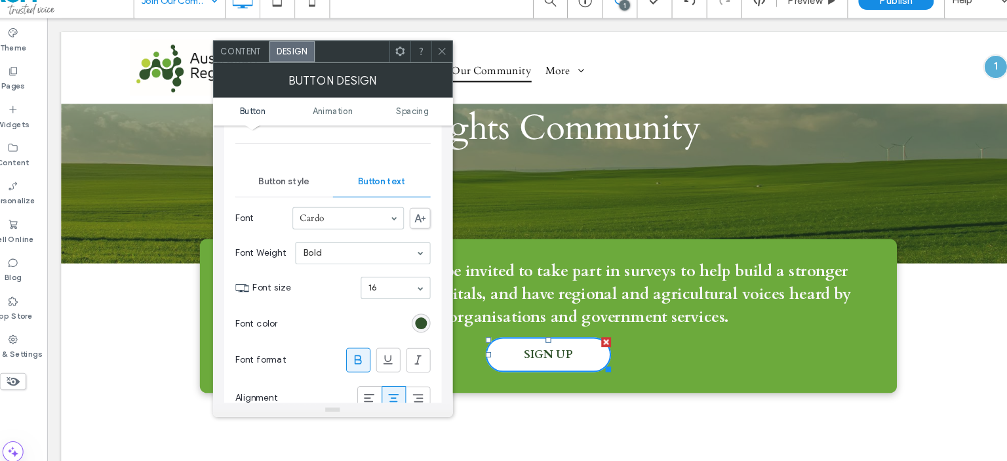
scroll to position [92, 0]
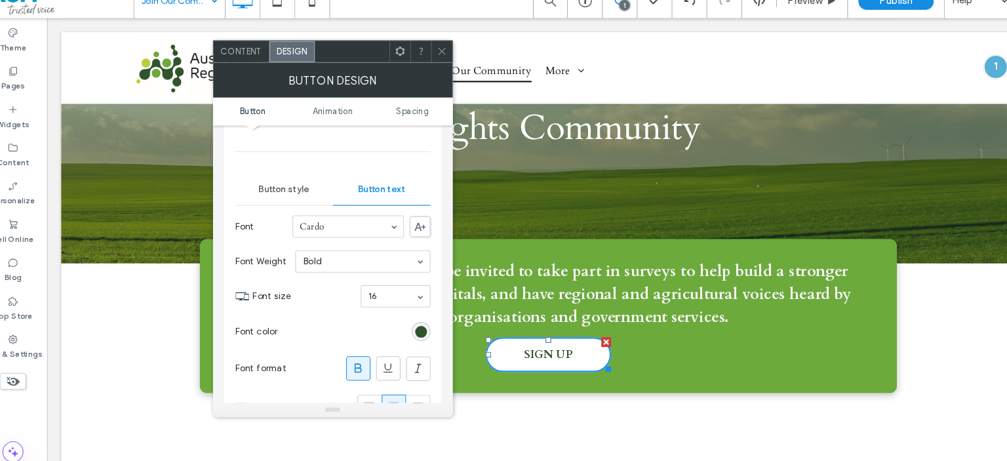
click at [290, 201] on div "Button style" at bounding box center [287, 194] width 92 height 29
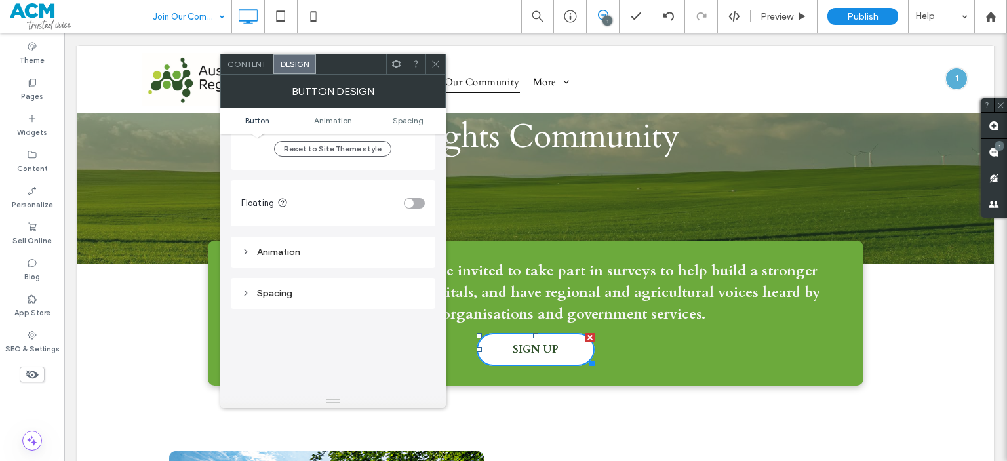
scroll to position [351, 0]
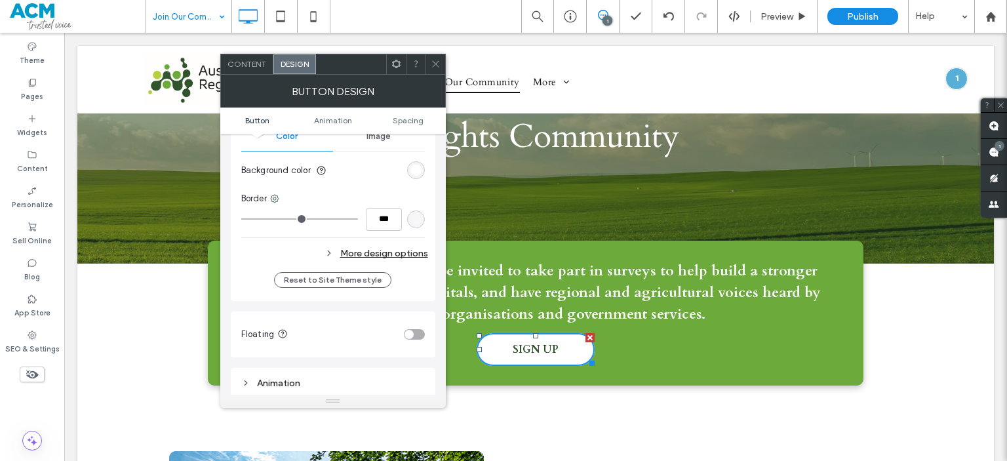
click at [384, 250] on div "More design options" at bounding box center [334, 254] width 187 height 18
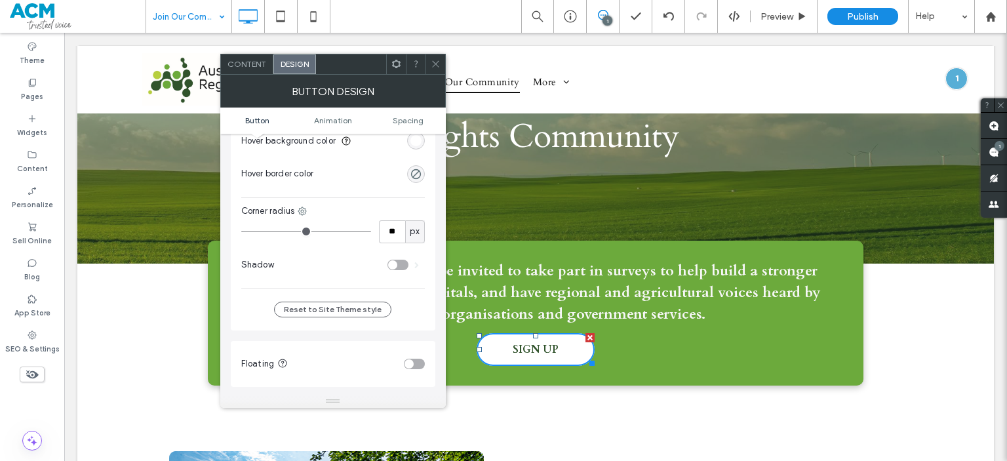
scroll to position [489, 0]
click at [416, 147] on div "rgb(255, 255, 255)" at bounding box center [416, 143] width 18 height 18
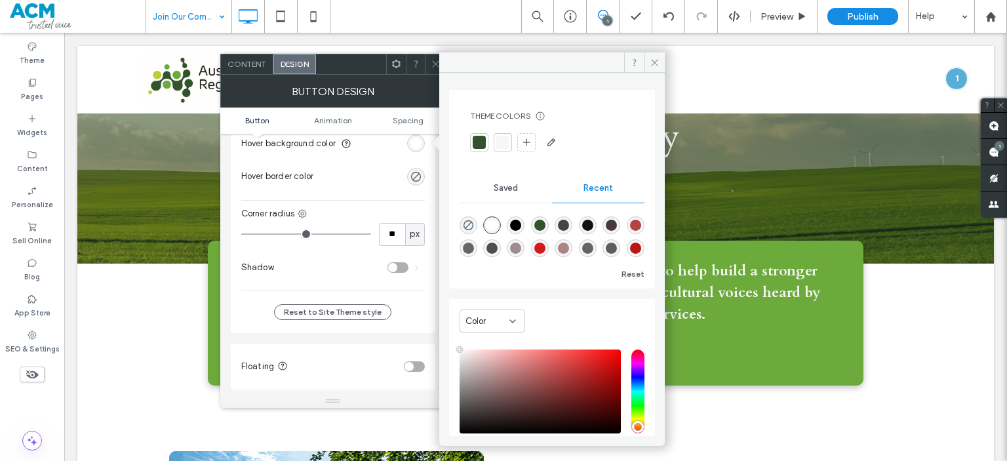
click at [474, 146] on div at bounding box center [479, 142] width 13 height 13
click at [353, 172] on div at bounding box center [372, 176] width 106 height 23
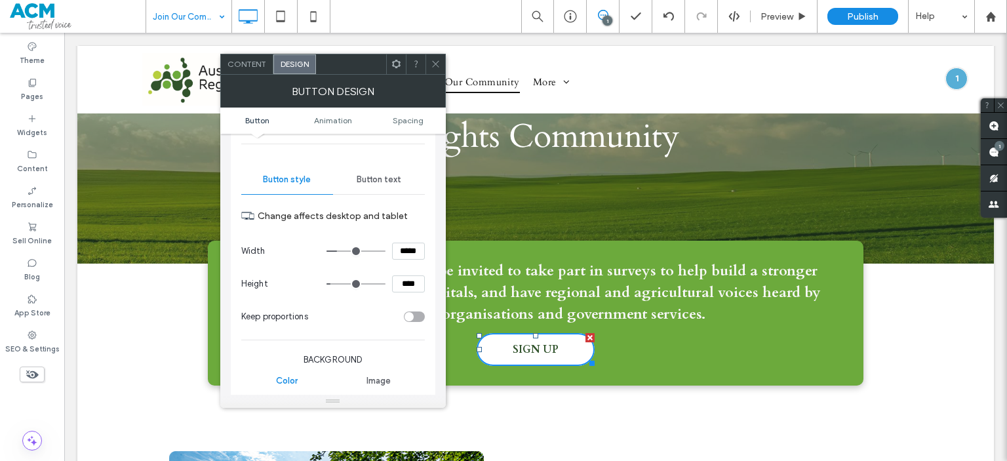
scroll to position [98, 0]
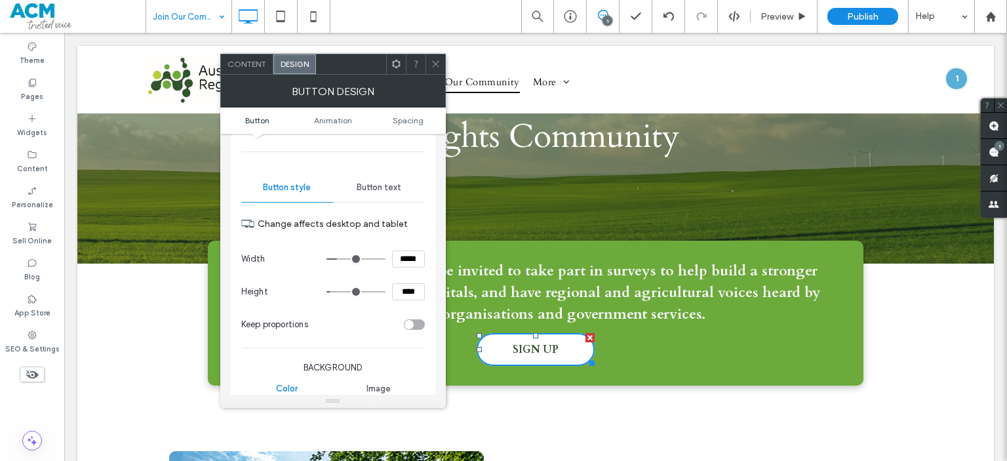
click at [380, 199] on div "Button text" at bounding box center [379, 187] width 92 height 29
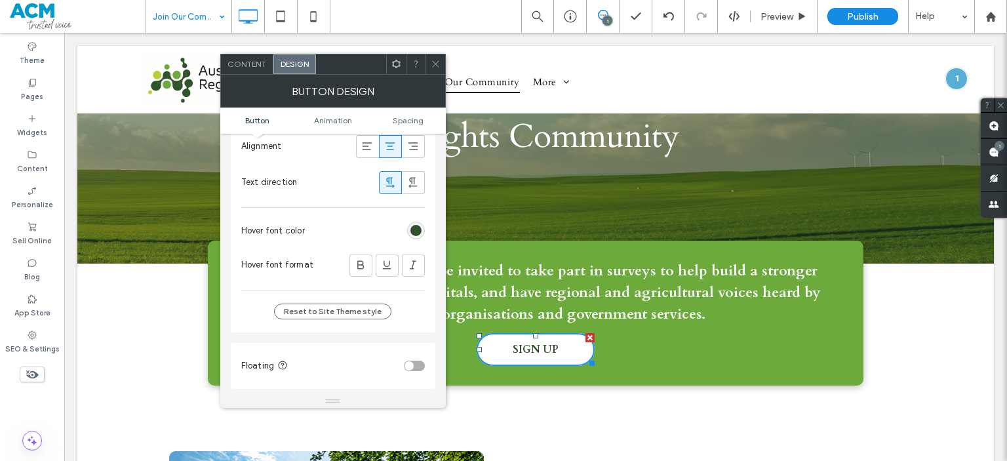
scroll to position [311, 0]
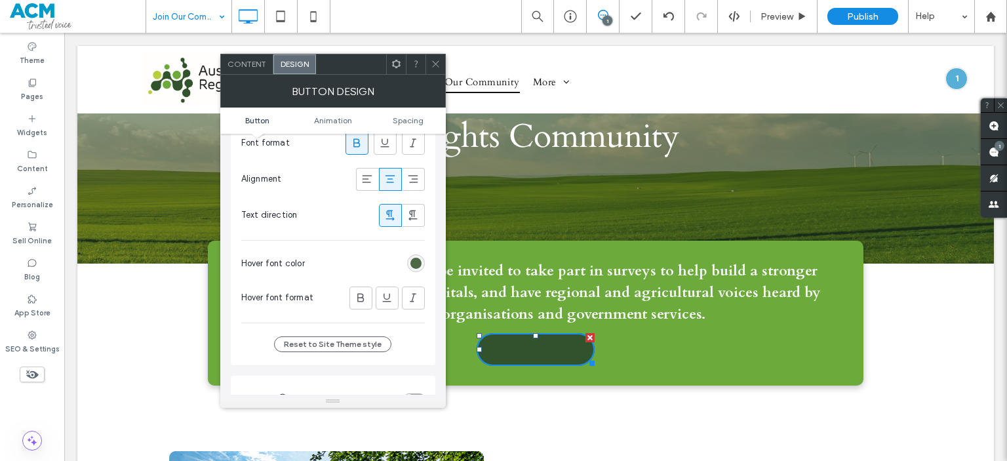
click at [421, 260] on div "rgb(49, 83, 44)" at bounding box center [415, 263] width 11 height 11
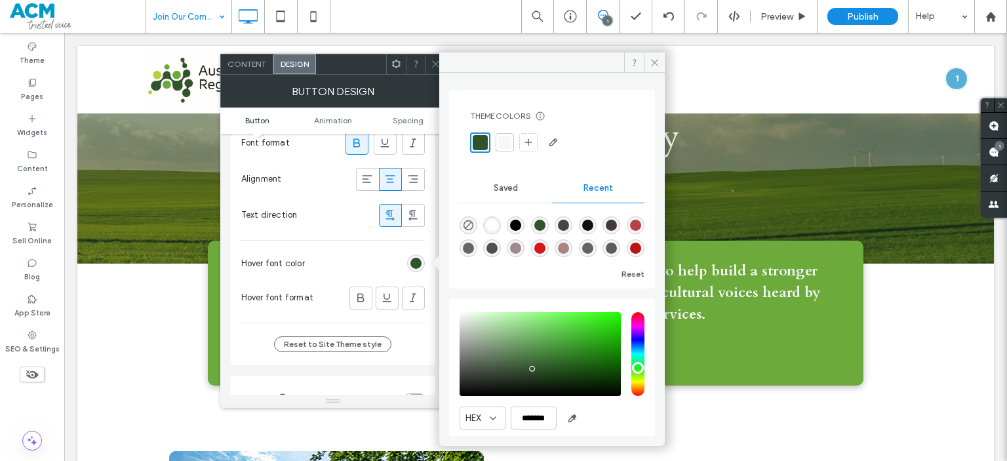
click at [495, 226] on div "rgba(255, 255, 255, 1)" at bounding box center [491, 225] width 11 height 11
type input "*******"
click at [367, 304] on span at bounding box center [360, 298] width 13 height 22
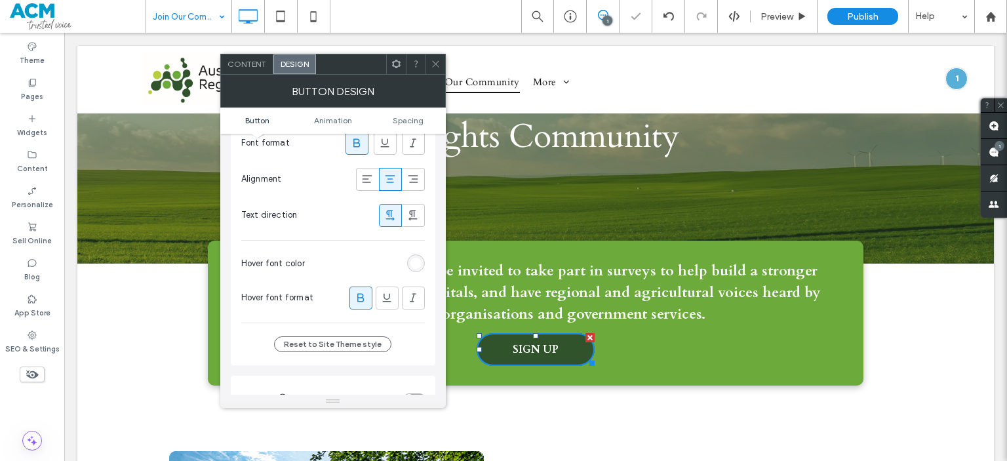
click at [366, 287] on span at bounding box center [360, 298] width 13 height 22
click at [359, 298] on icon at bounding box center [360, 297] width 13 height 13
click at [438, 59] on icon at bounding box center [436, 64] width 10 height 10
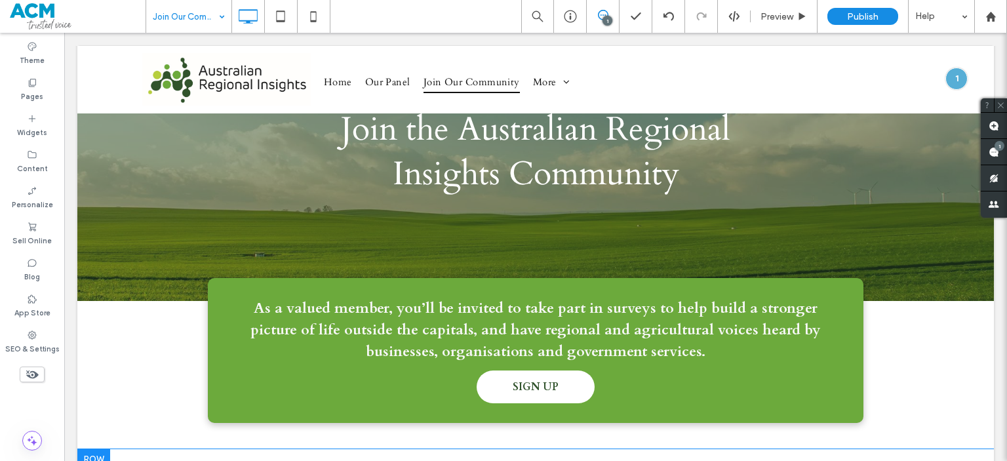
scroll to position [0, 0]
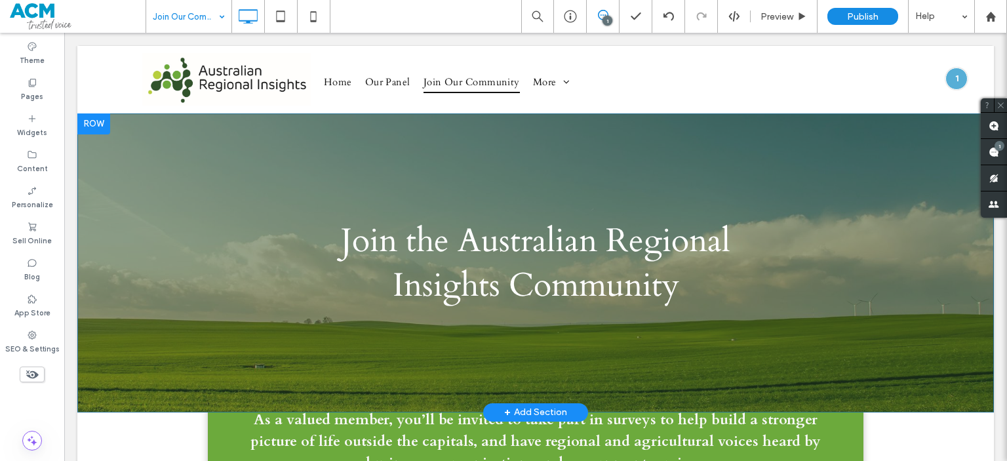
click at [325, 160] on div "Join the Australian Regional Insights Community Click To Paste Row + Add Section" at bounding box center [535, 262] width 917 height 299
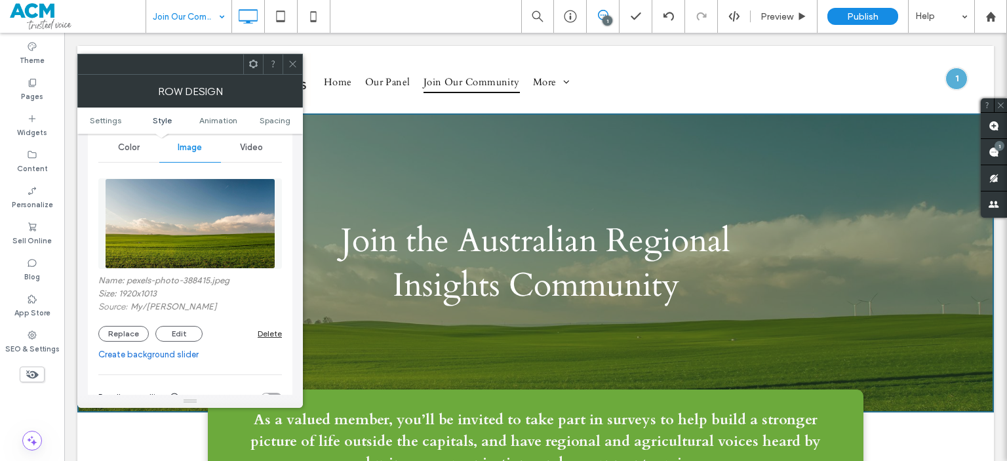
scroll to position [202, 0]
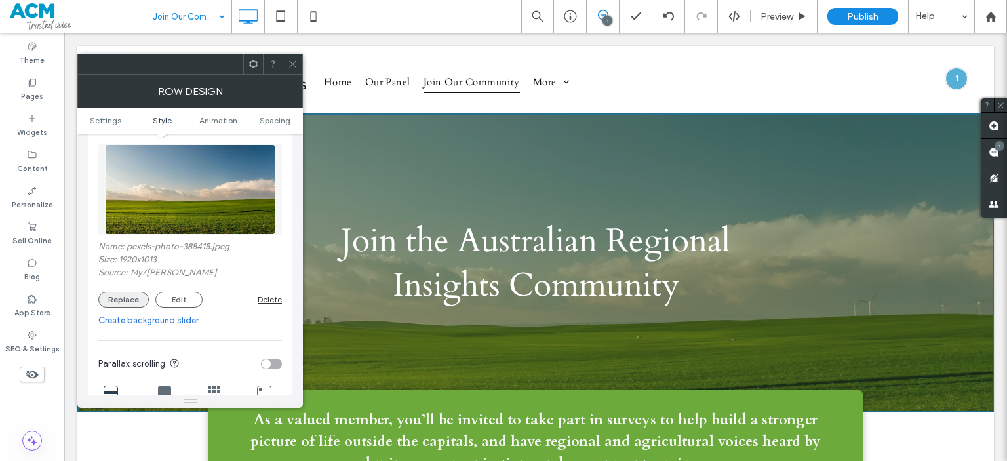
click at [137, 304] on button "Replace" at bounding box center [123, 300] width 50 height 16
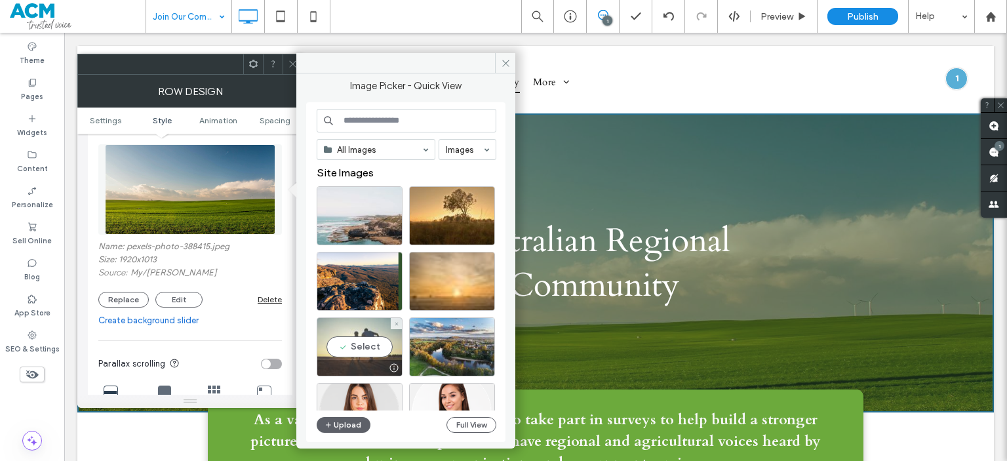
click at [374, 332] on div "Select" at bounding box center [360, 346] width 86 height 59
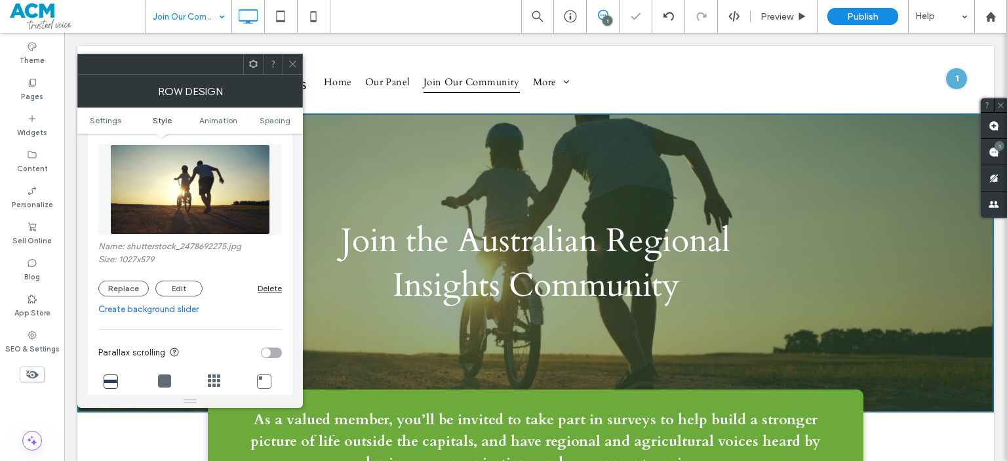
click at [296, 65] on icon at bounding box center [293, 64] width 10 height 10
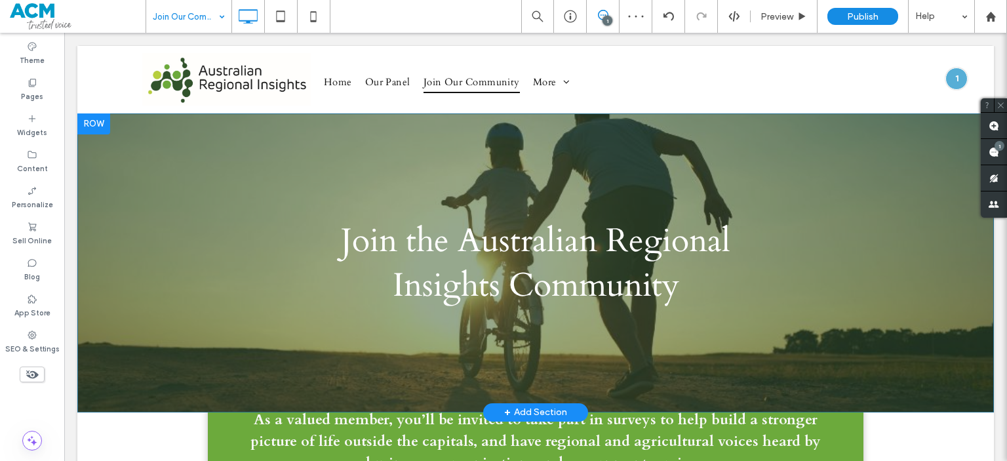
click at [233, 287] on div "Join the Australian Regional Insights Community Click To Paste" at bounding box center [535, 263] width 787 height 102
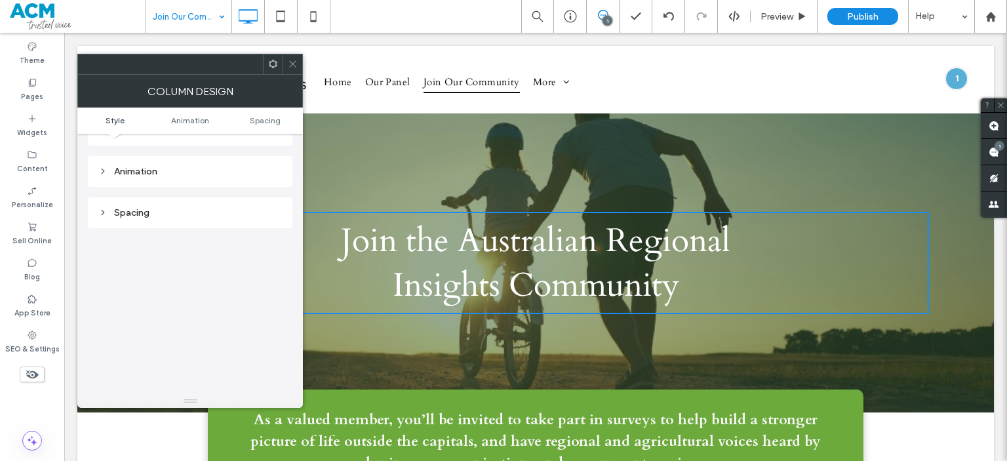
scroll to position [0, 0]
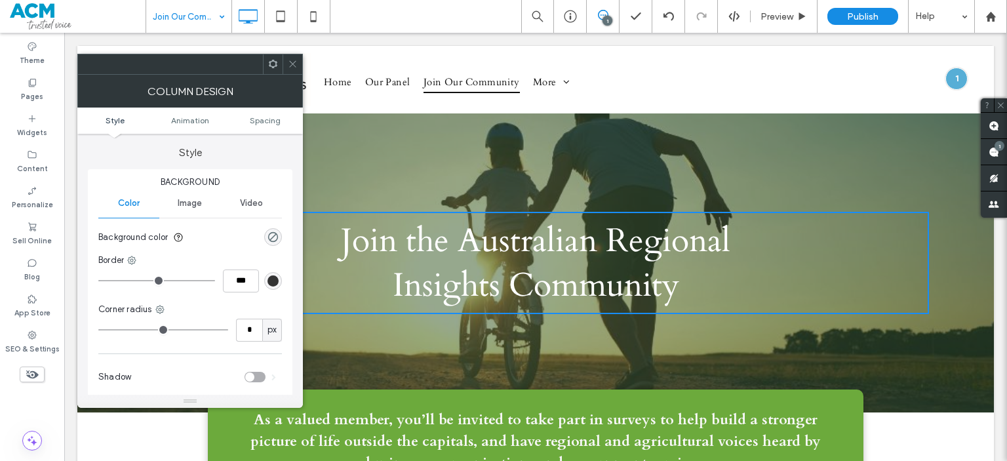
click at [195, 214] on div "Image" at bounding box center [189, 203] width 61 height 29
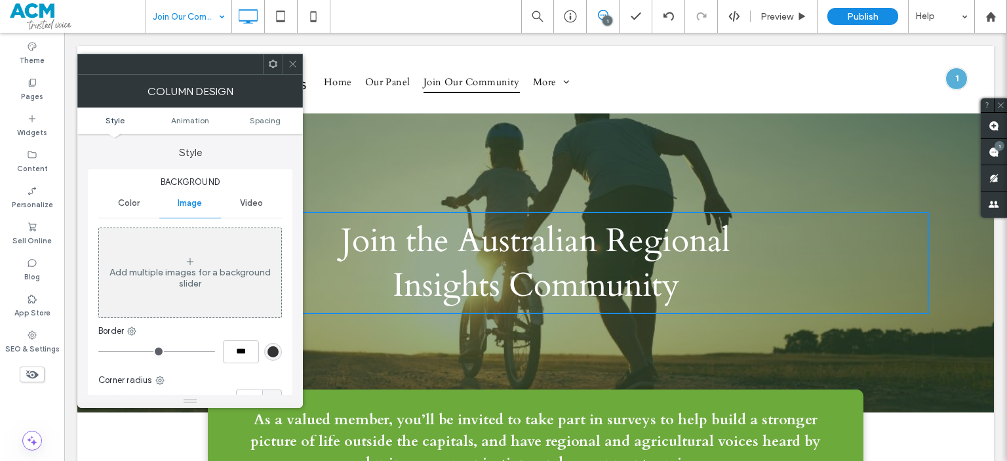
click at [296, 69] on span at bounding box center [293, 64] width 10 height 20
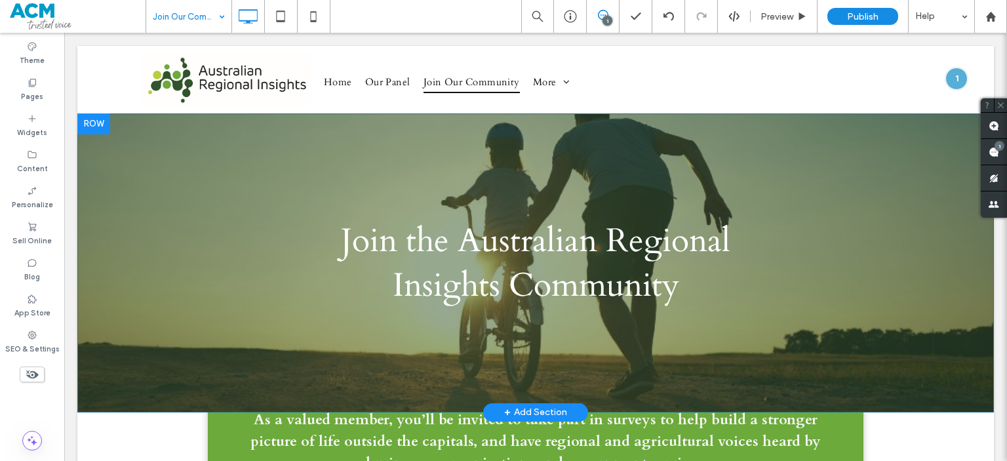
click at [131, 116] on div "Join the Australian Regional Insights Community Click To Paste Row + Add Section" at bounding box center [535, 262] width 917 height 299
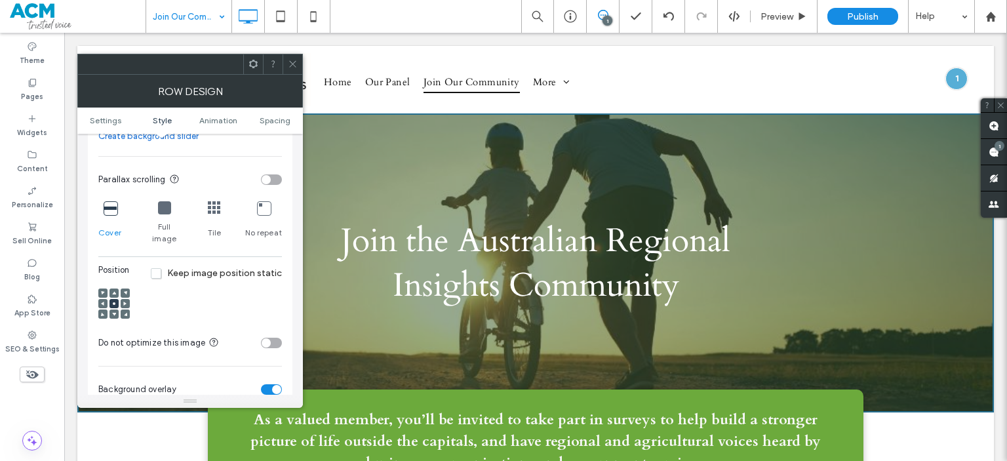
scroll to position [378, 0]
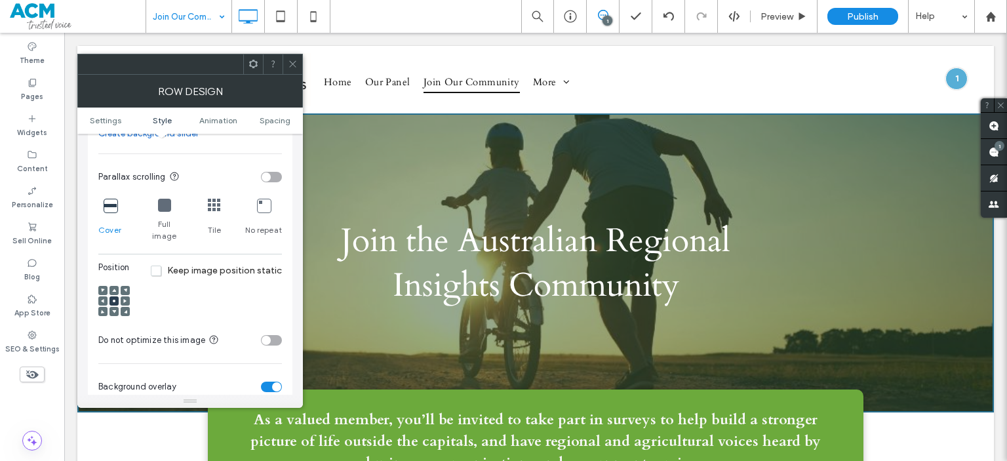
click at [111, 286] on div at bounding box center [113, 290] width 9 height 9
click at [113, 288] on use at bounding box center [114, 289] width 4 height 3
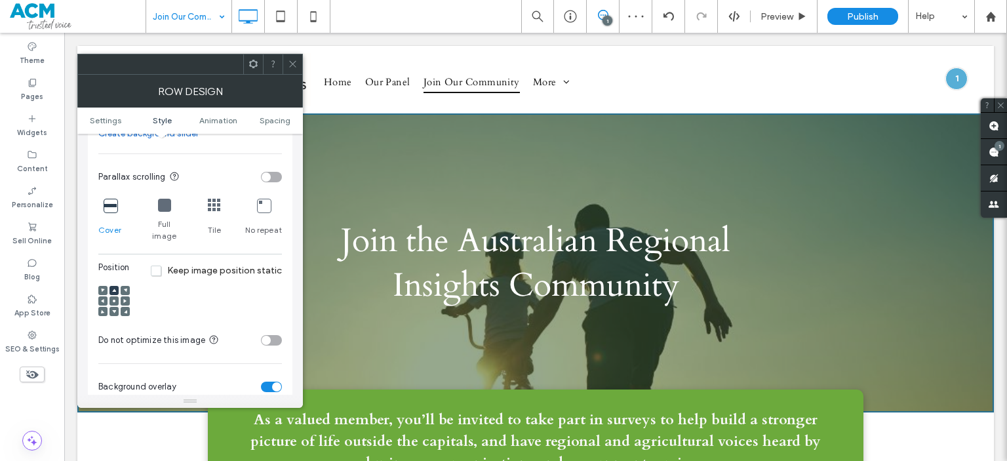
click at [294, 68] on icon at bounding box center [293, 64] width 10 height 10
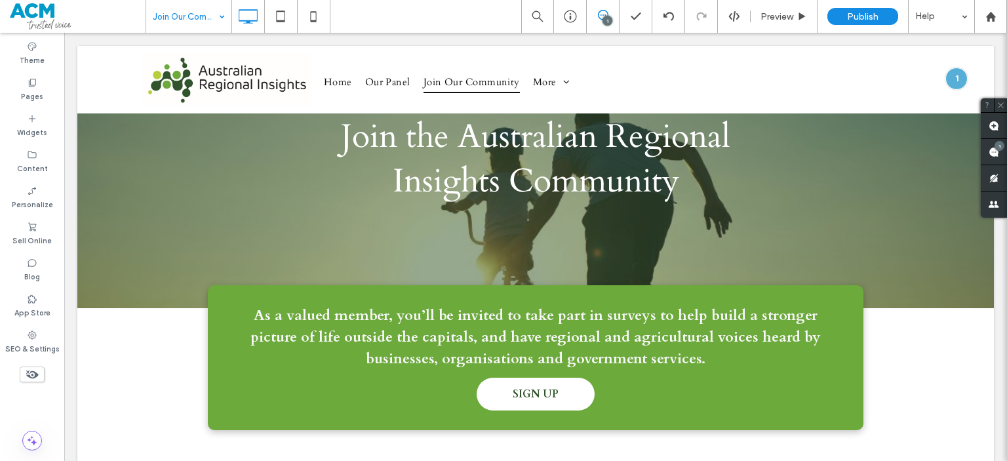
scroll to position [0, 0]
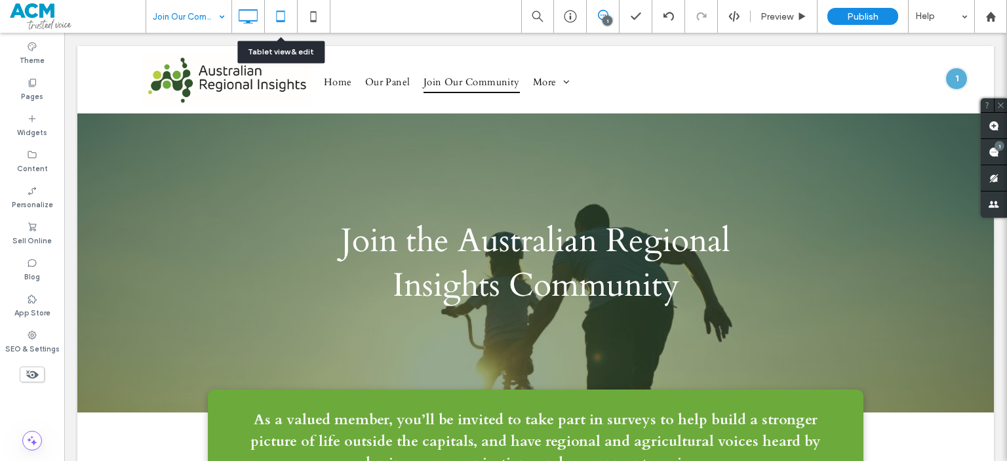
click at [290, 30] on div at bounding box center [281, 16] width 33 height 33
drag, startPoint x: 288, startPoint y: 36, endPoint x: 281, endPoint y: 19, distance: 18.5
click at [281, 19] on icon at bounding box center [281, 16] width 26 height 26
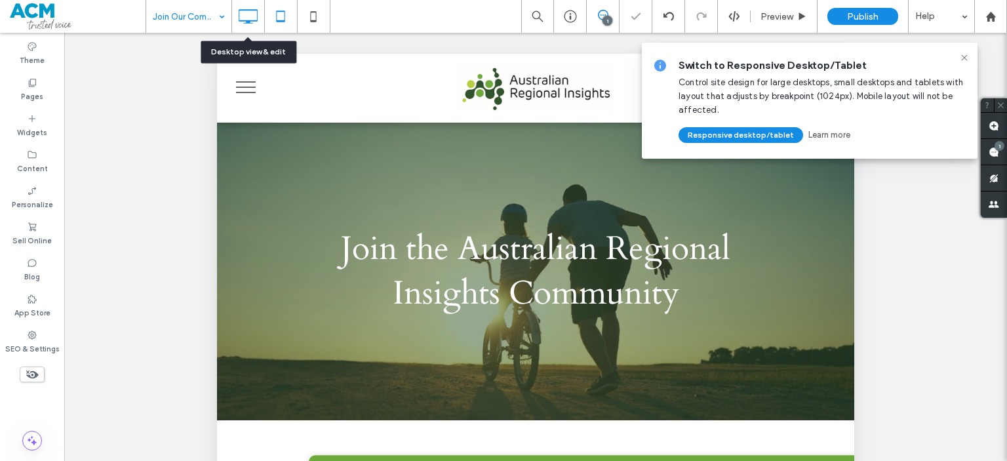
click at [239, 15] on use at bounding box center [248, 16] width 19 height 14
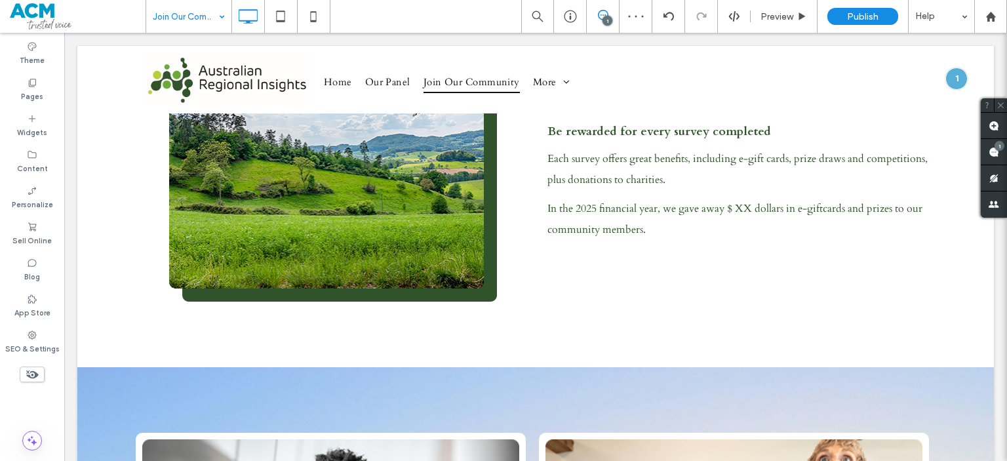
scroll to position [431, 0]
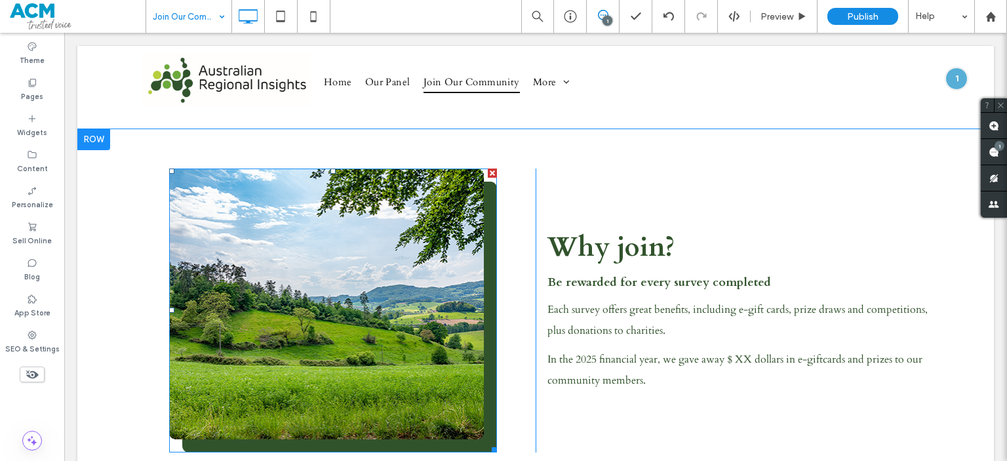
click at [396, 273] on img at bounding box center [333, 311] width 328 height 285
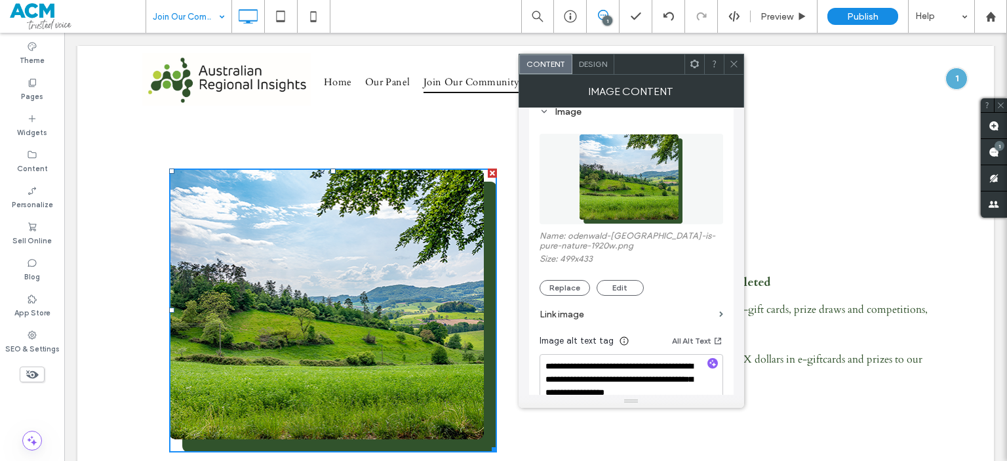
scroll to position [136, 0]
click at [575, 283] on button "Replace" at bounding box center [565, 287] width 50 height 16
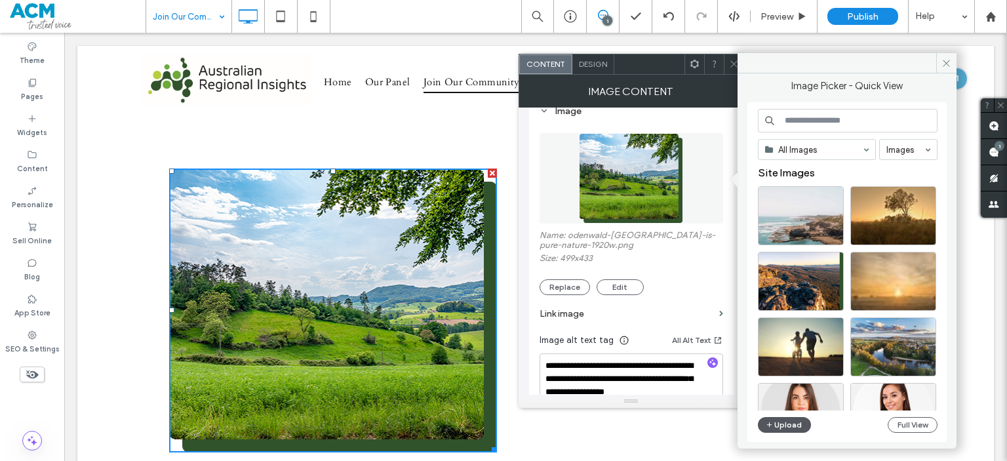
click at [774, 421] on span "button" at bounding box center [770, 425] width 9 height 14
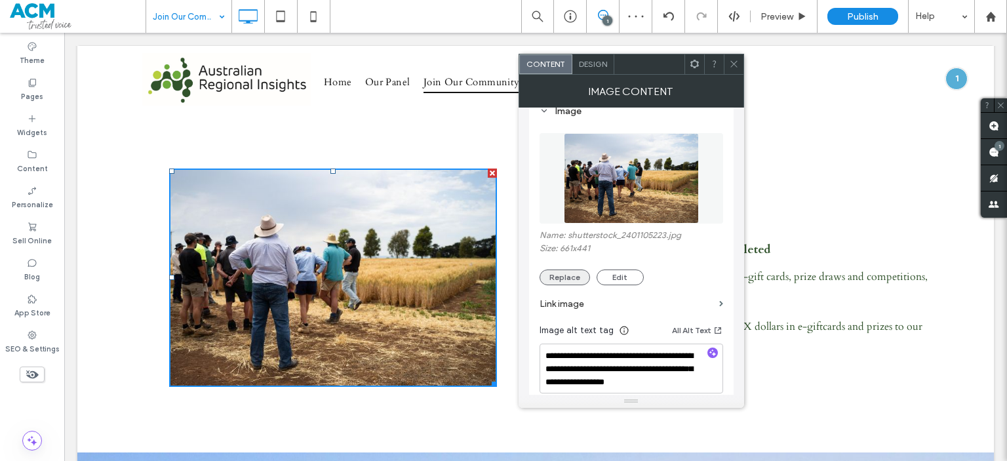
click at [553, 271] on button "Replace" at bounding box center [565, 277] width 50 height 16
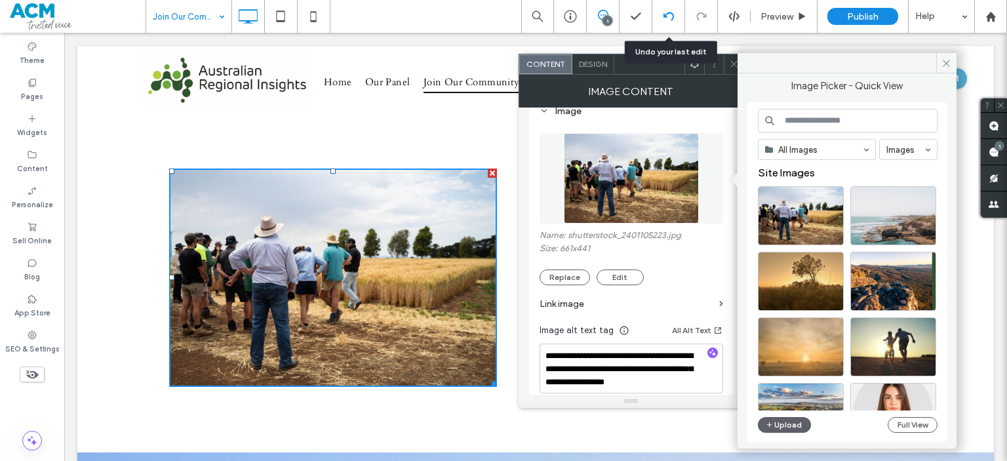
click at [665, 10] on div at bounding box center [668, 16] width 33 height 33
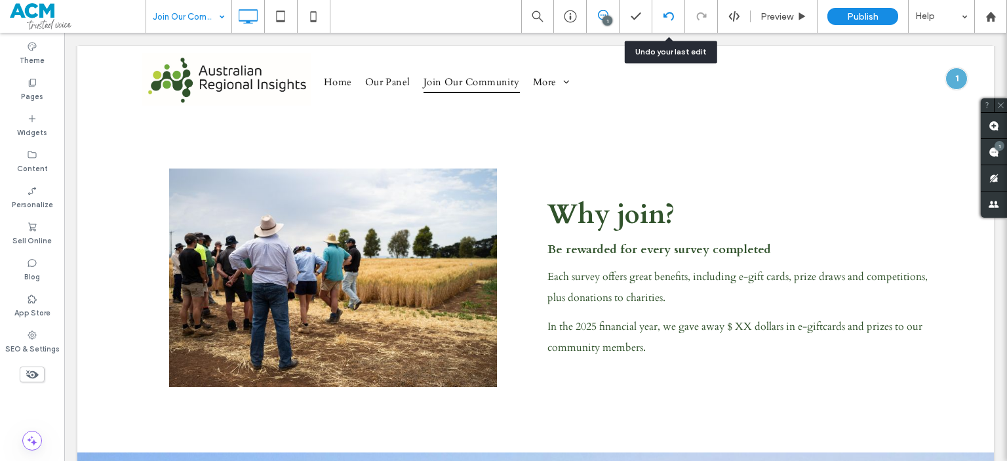
click at [669, 26] on div at bounding box center [668, 16] width 33 height 33
click at [667, 28] on div at bounding box center [668, 16] width 33 height 33
click at [669, 7] on div at bounding box center [668, 16] width 33 height 33
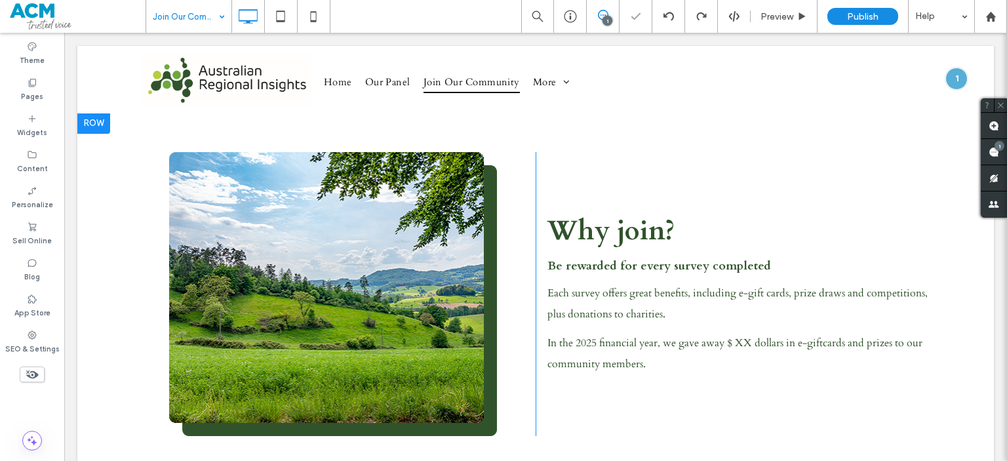
scroll to position [450, 0]
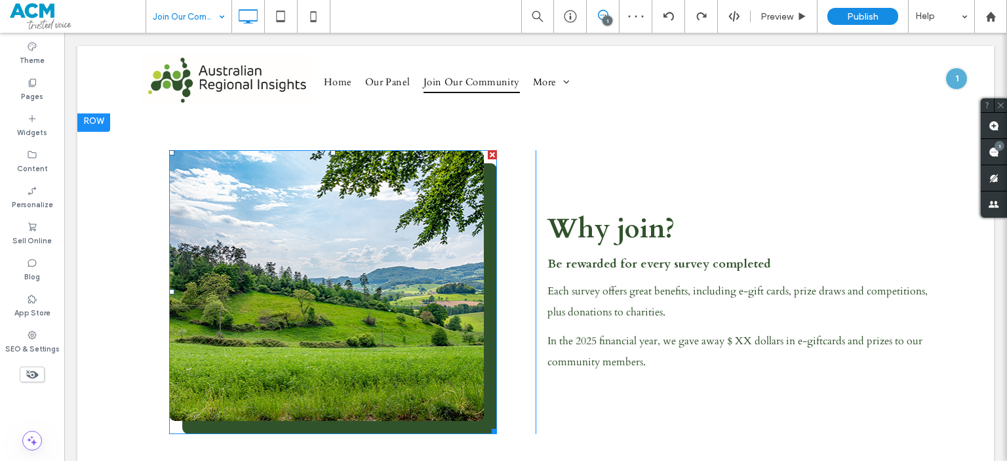
click at [427, 298] on img at bounding box center [333, 292] width 328 height 285
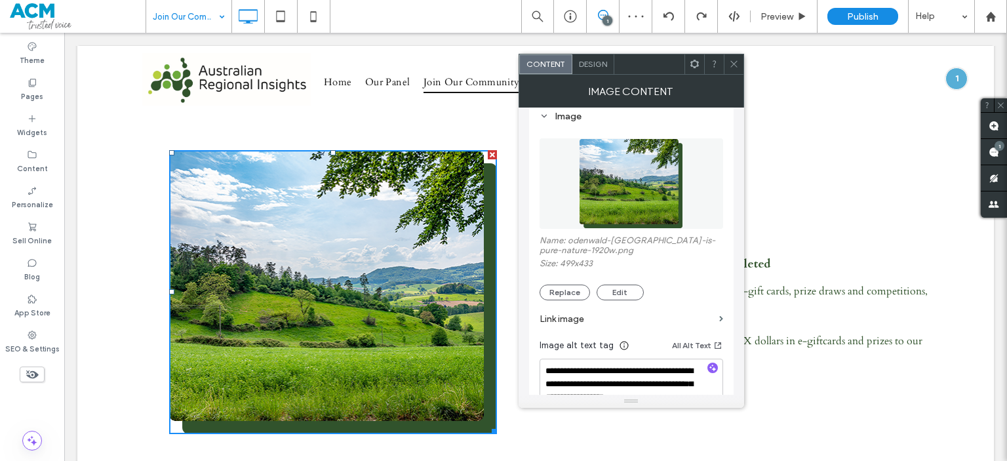
scroll to position [131, 0]
click at [568, 294] on button "Replace" at bounding box center [565, 293] width 50 height 16
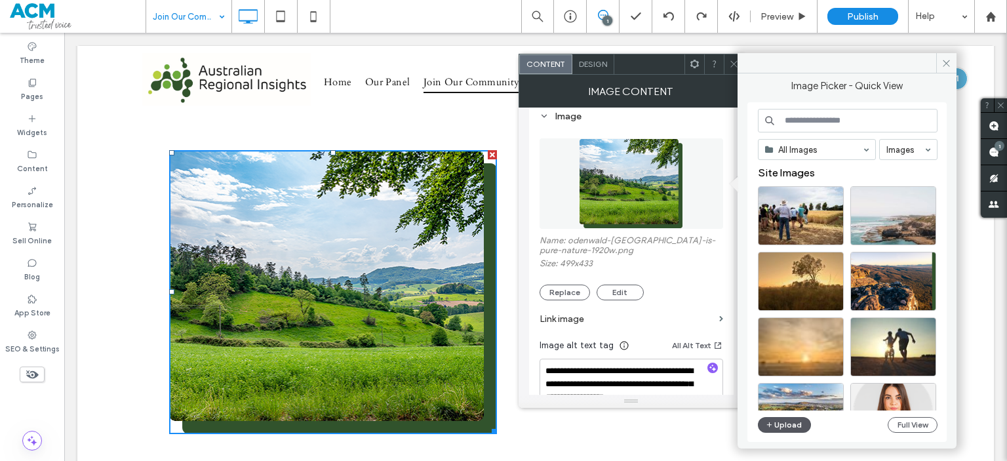
click at [787, 427] on button "Upload" at bounding box center [785, 425] width 54 height 16
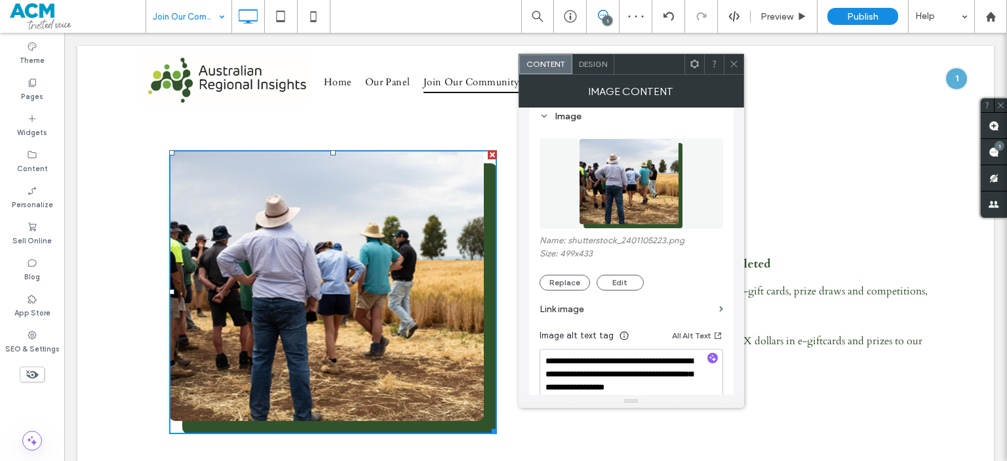
click at [740, 60] on div at bounding box center [734, 64] width 20 height 20
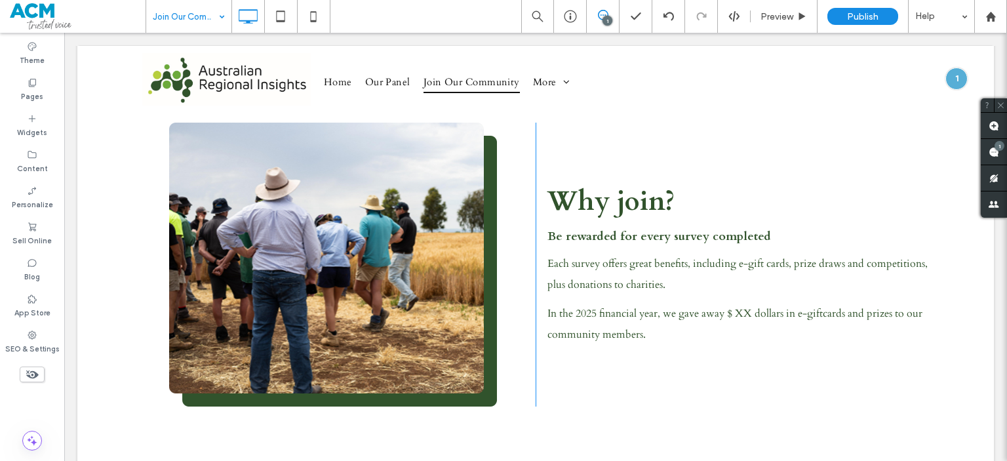
scroll to position [479, 0]
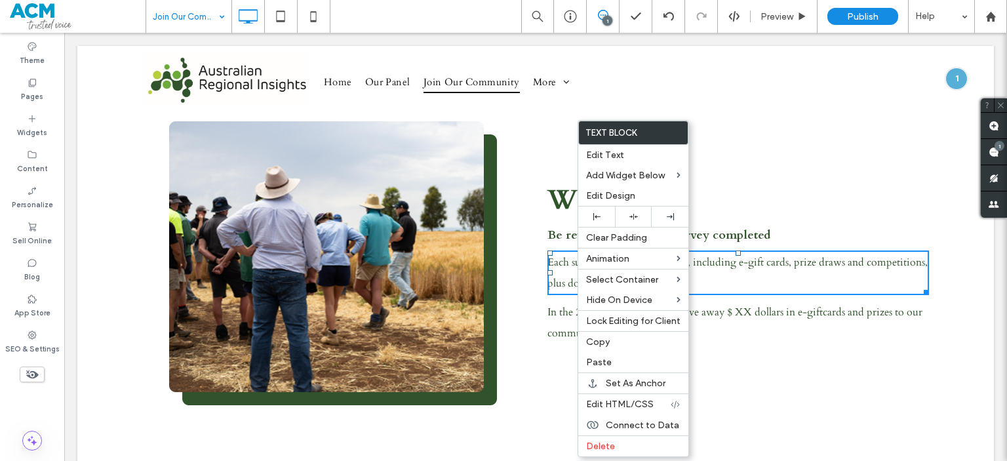
click at [560, 288] on span "Each survey offers great benefits, including e-gift cards, prize draws and comp…" at bounding box center [737, 272] width 380 height 35
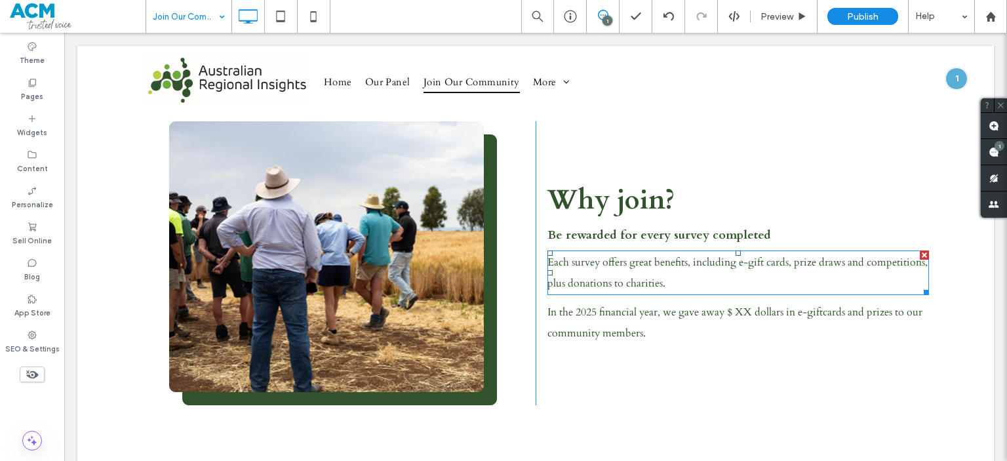
click at [560, 288] on span "Each survey offers great benefits, including e-gift cards, prize draws and comp…" at bounding box center [737, 272] width 380 height 35
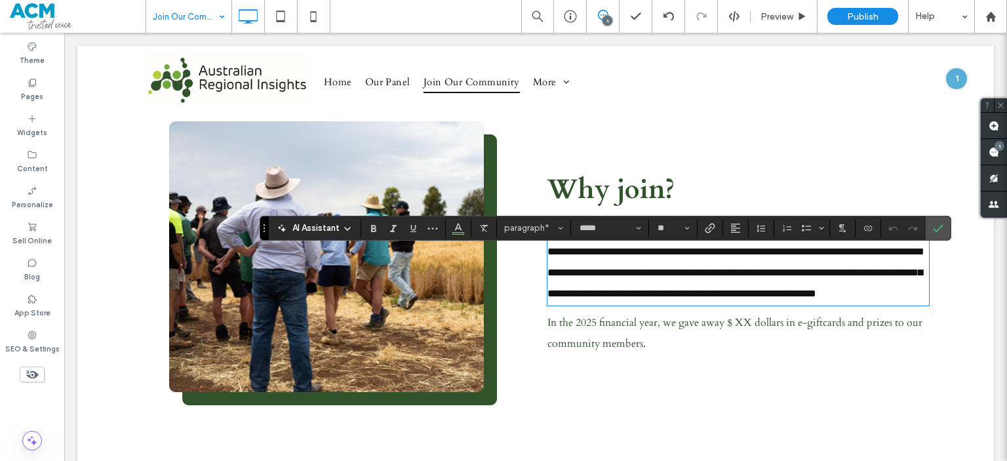
scroll to position [0, 0]
click at [667, 267] on span "**********" at bounding box center [734, 273] width 375 height 52
click at [930, 228] on label "Confirm" at bounding box center [938, 228] width 20 height 24
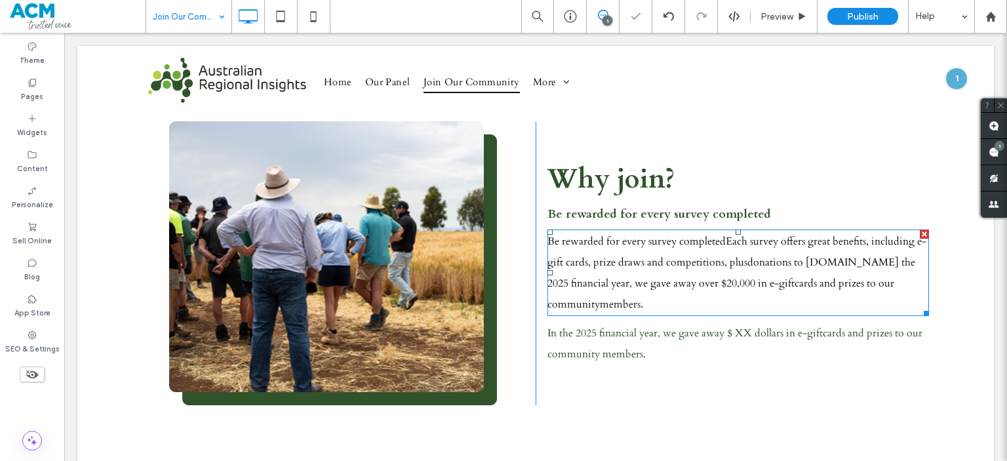
click at [745, 236] on span "Be rewarded for every survey completedEach survey offers great benefits, includ…" at bounding box center [736, 272] width 379 height 77
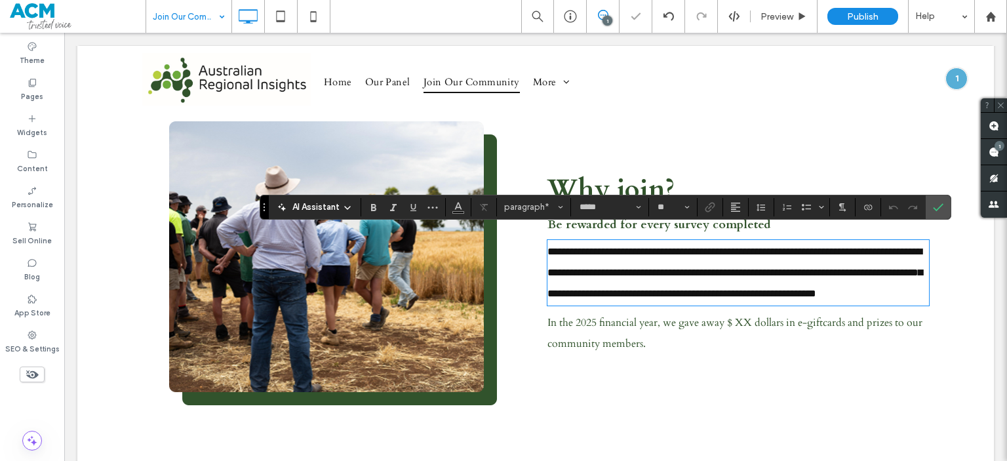
click at [722, 247] on span "**********" at bounding box center [734, 273] width 375 height 52
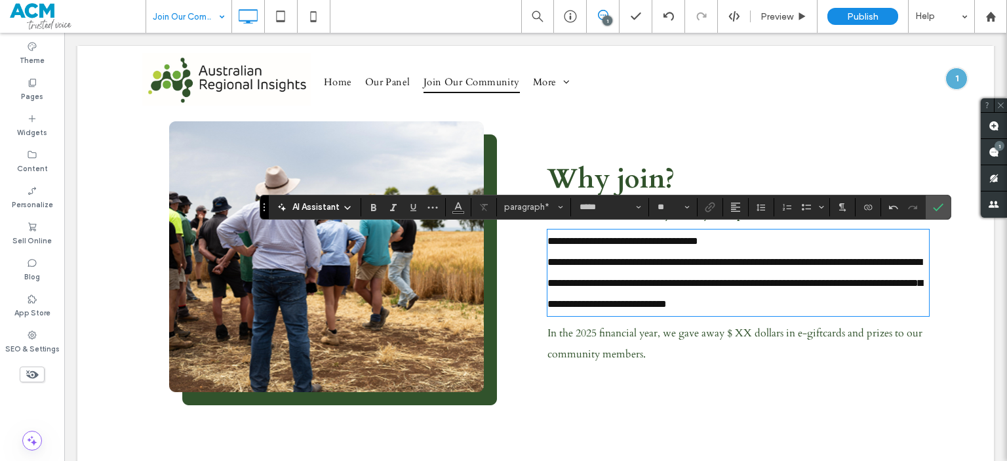
click at [591, 236] on span "**********" at bounding box center [622, 241] width 151 height 10
click at [547, 239] on span "**********" at bounding box center [622, 241] width 151 height 10
drag, startPoint x: 543, startPoint y: 239, endPoint x: 758, endPoint y: 235, distance: 215.1
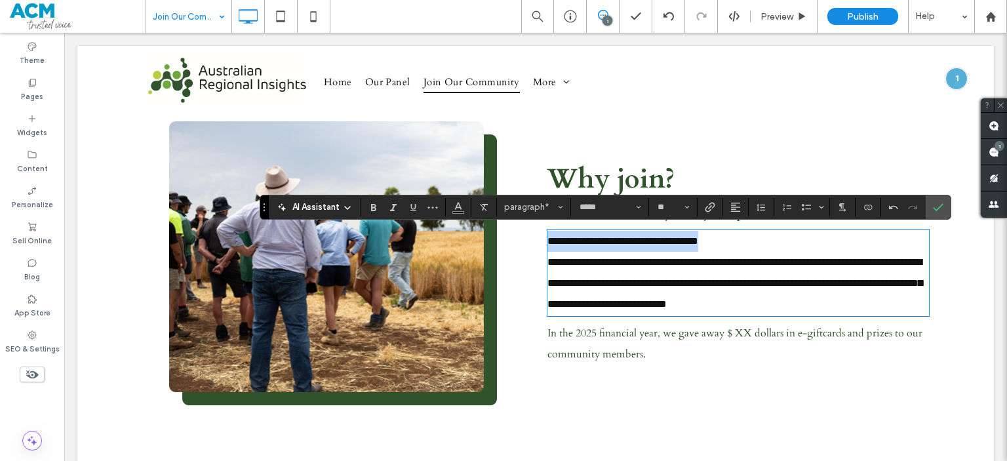
click at [758, 235] on p "**********" at bounding box center [738, 241] width 382 height 21
click at [745, 238] on p "**********" at bounding box center [738, 241] width 382 height 21
click at [561, 285] on span "**********" at bounding box center [734, 283] width 375 height 52
click at [658, 281] on span "**********" at bounding box center [734, 283] width 375 height 52
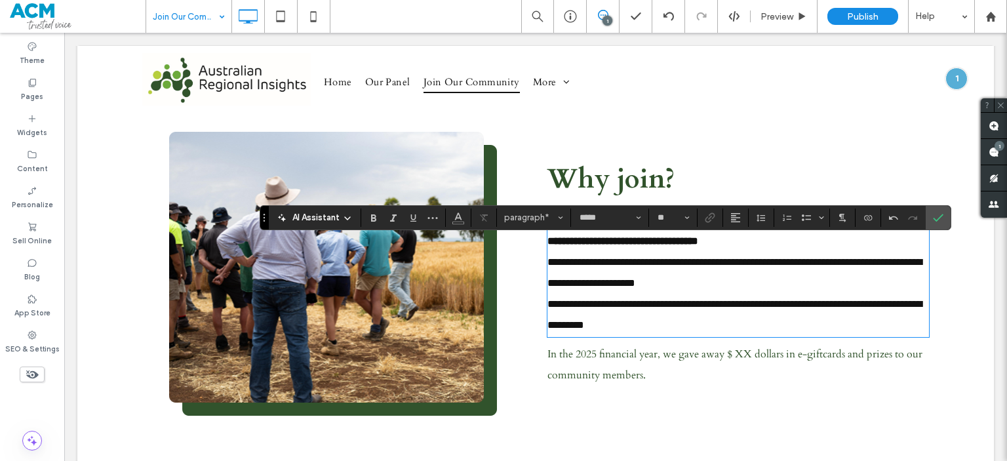
scroll to position [458, 0]
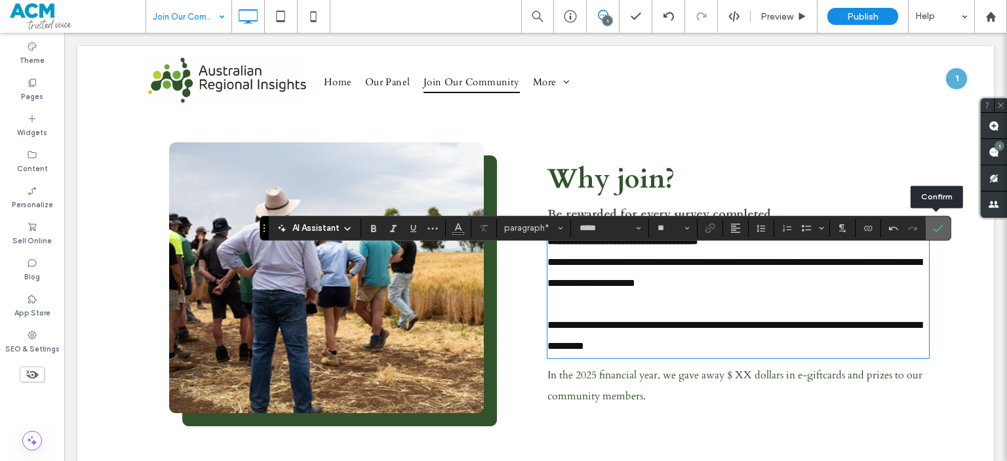
click at [934, 228] on use "Confirm" at bounding box center [939, 228] width 10 height 8
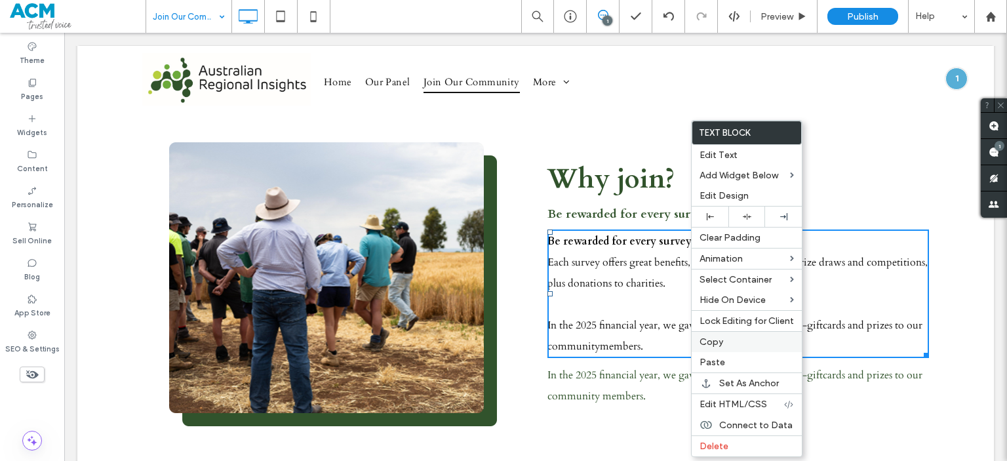
click at [721, 338] on span "Copy" at bounding box center [712, 341] width 24 height 11
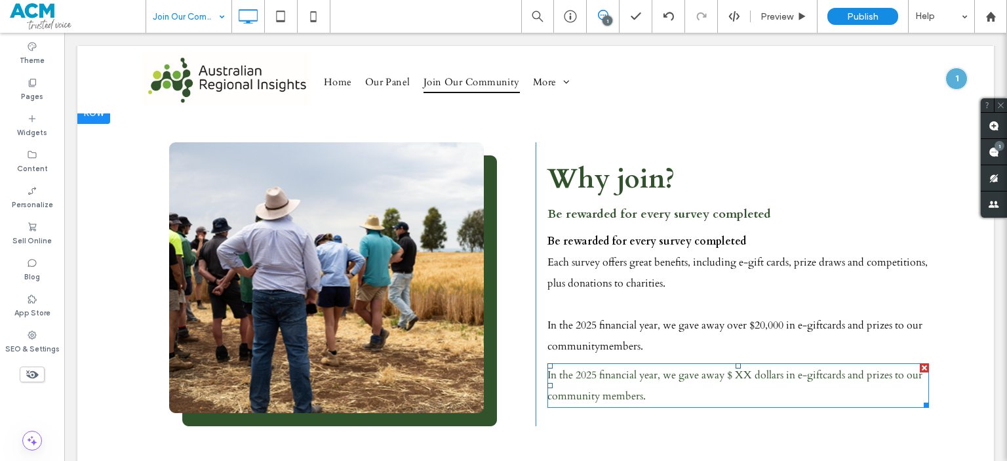
click at [614, 398] on span "In the 2025 financial year, we gave away $ XX dollars in e-giftcards and prizes…" at bounding box center [734, 385] width 375 height 35
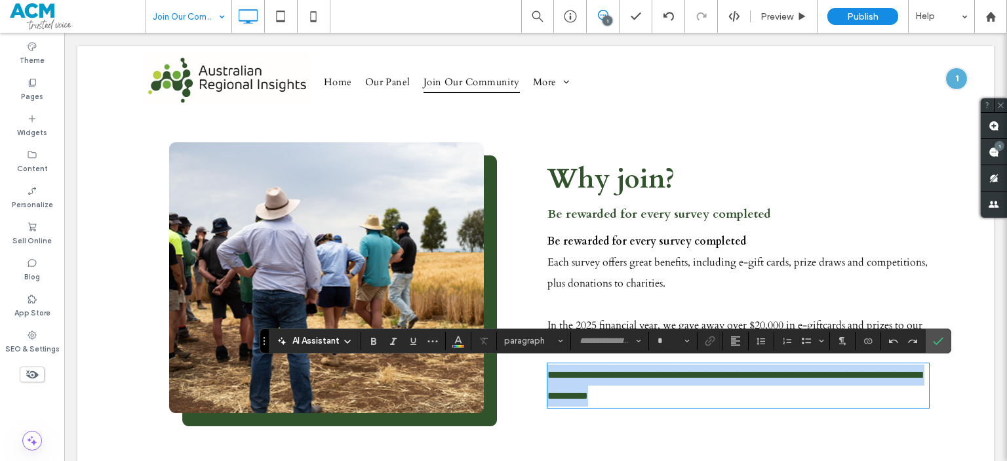
type input "*****"
type input "**"
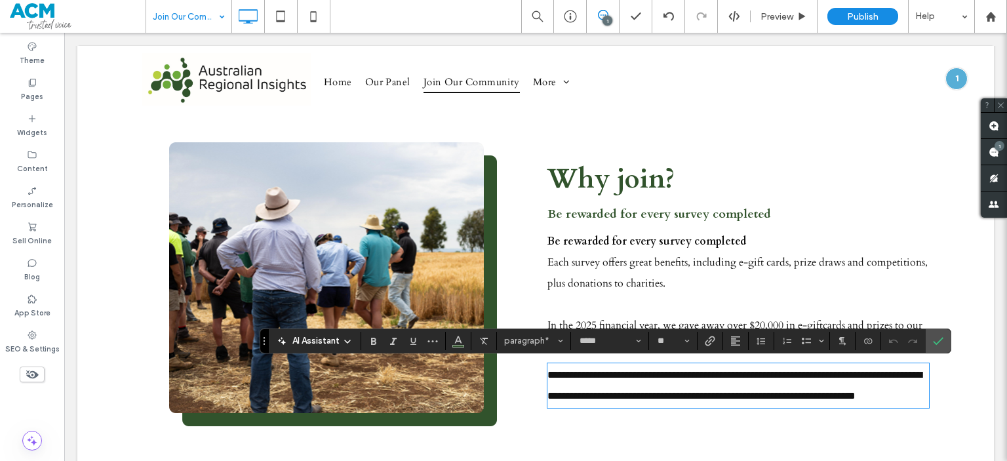
scroll to position [0, 0]
click at [936, 342] on use "Confirm" at bounding box center [939, 341] width 10 height 8
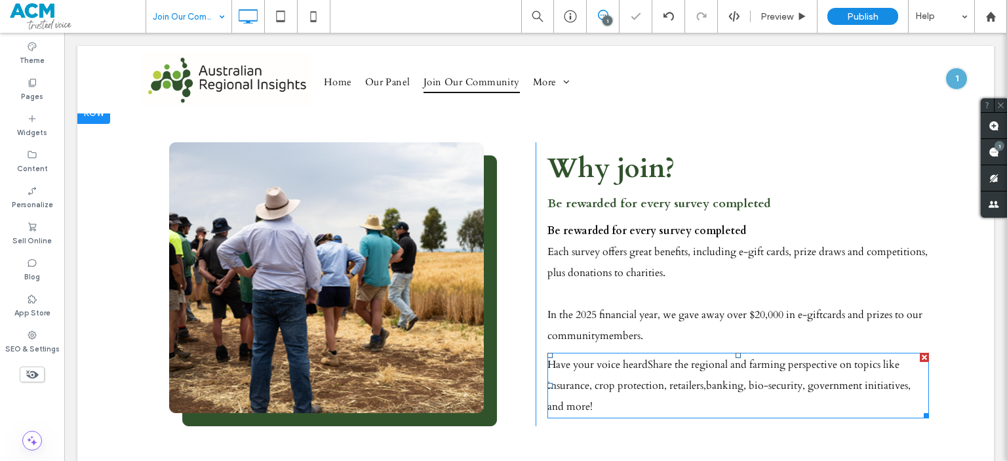
click at [656, 378] on span "Have your voice heardShare the regional and farming perspective on topics like …" at bounding box center [728, 385] width 363 height 56
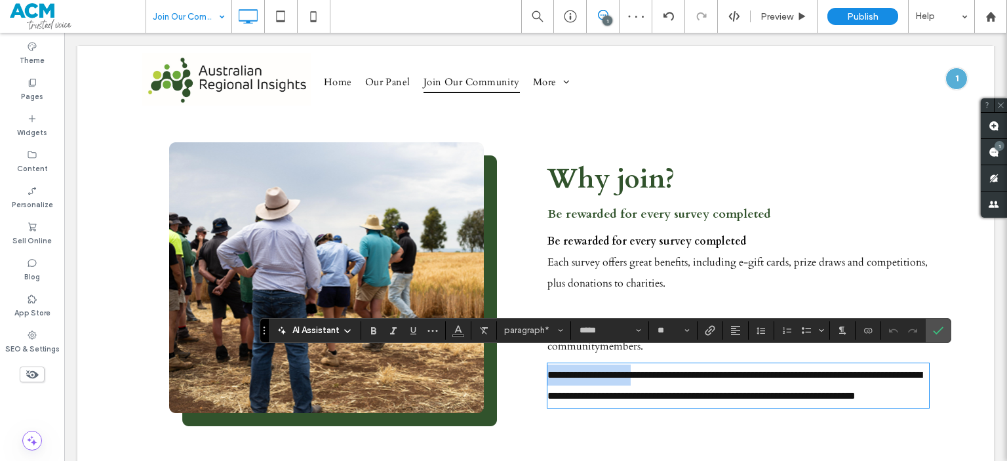
drag, startPoint x: 642, startPoint y: 364, endPoint x: 506, endPoint y: 367, distance: 136.4
click at [506, 367] on div "**********" at bounding box center [535, 284] width 787 height 285
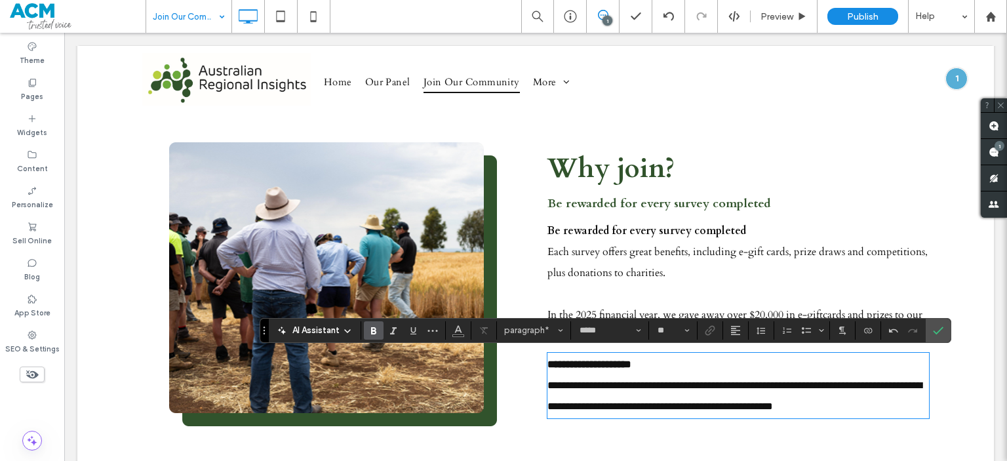
click at [629, 377] on p "**********" at bounding box center [738, 396] width 382 height 42
click at [934, 332] on use "Confirm" at bounding box center [939, 331] width 10 height 8
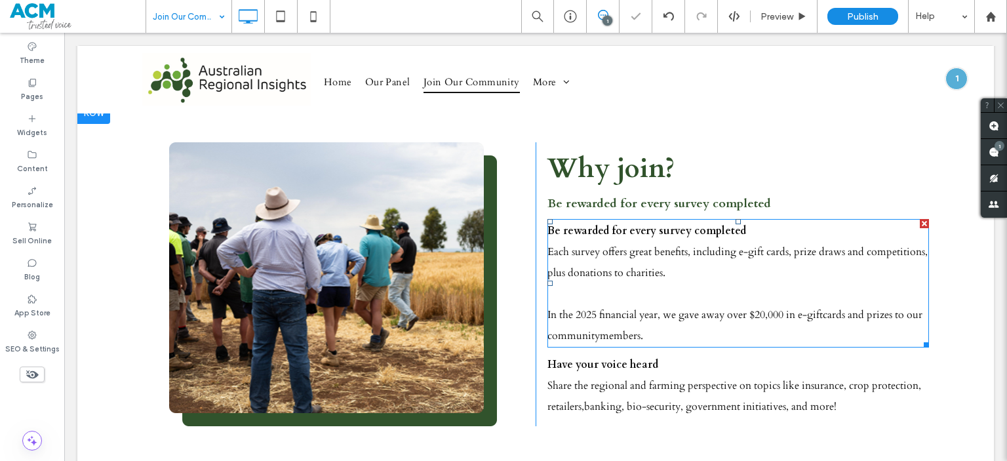
scroll to position [565, 0]
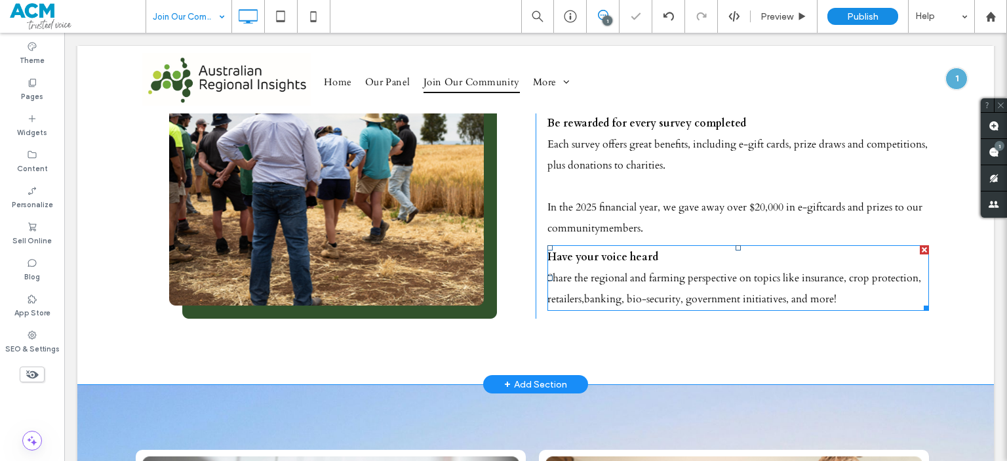
click at [701, 277] on span "Share the regional and farming perspective on topics like insurance, crop prote…" at bounding box center [734, 288] width 374 height 35
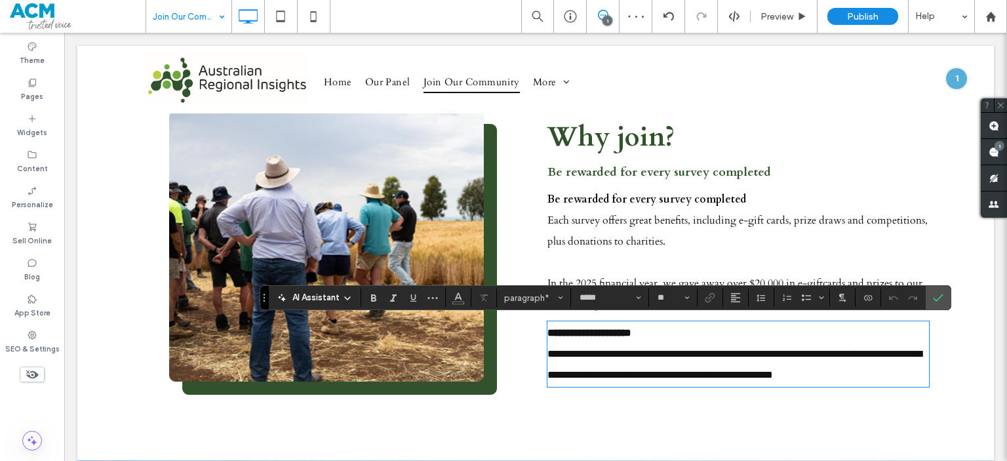
scroll to position [506, 0]
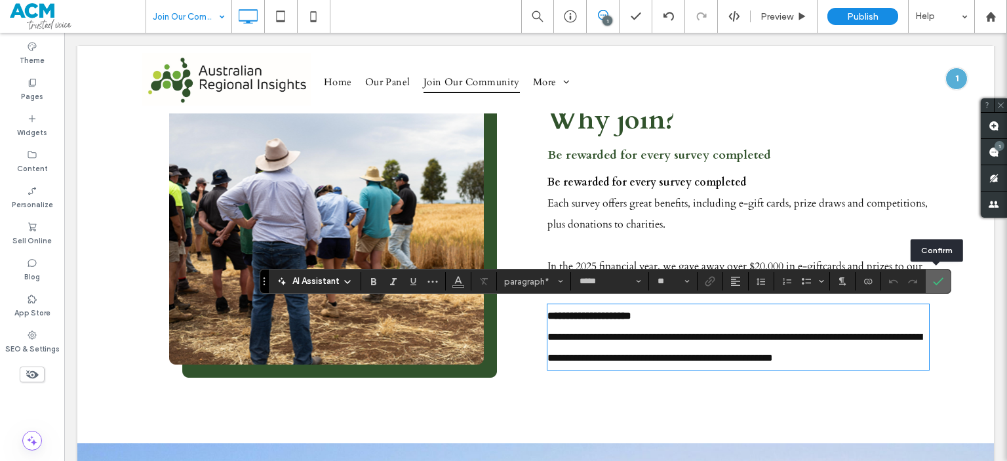
click at [944, 283] on label "Confirm" at bounding box center [938, 281] width 20 height 24
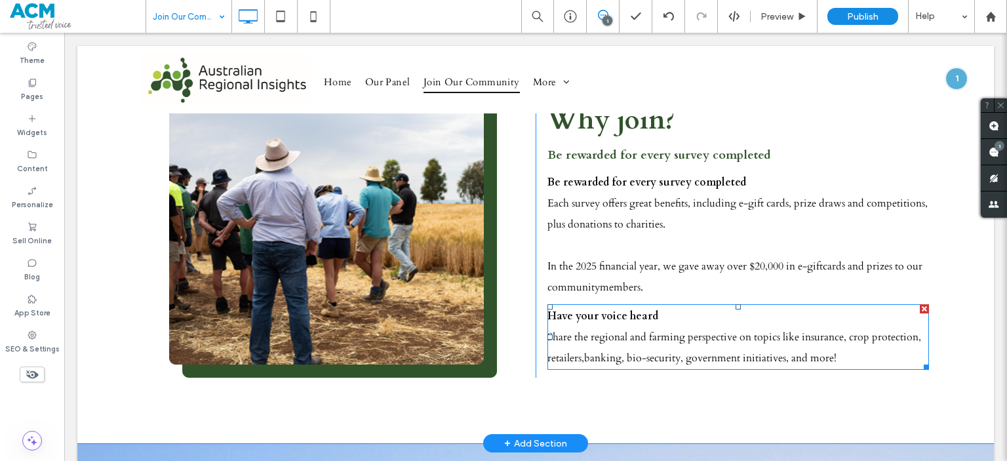
click at [642, 338] on span "Share the regional and farming perspective on topics like insurance, crop prote…" at bounding box center [734, 347] width 374 height 35
type input "*****"
type input "**"
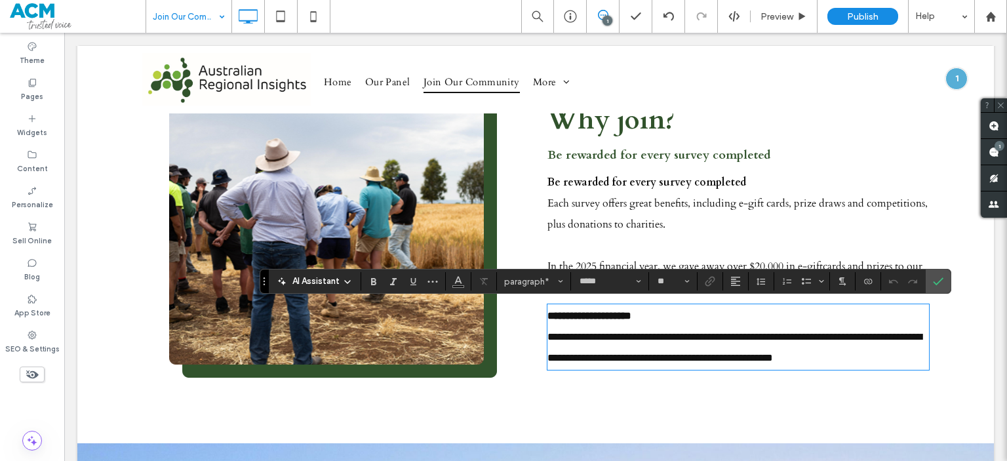
click at [580, 359] on span "**********" at bounding box center [734, 347] width 374 height 31
click at [947, 277] on section at bounding box center [938, 281] width 25 height 24
click at [939, 279] on icon "Confirm" at bounding box center [938, 281] width 10 height 10
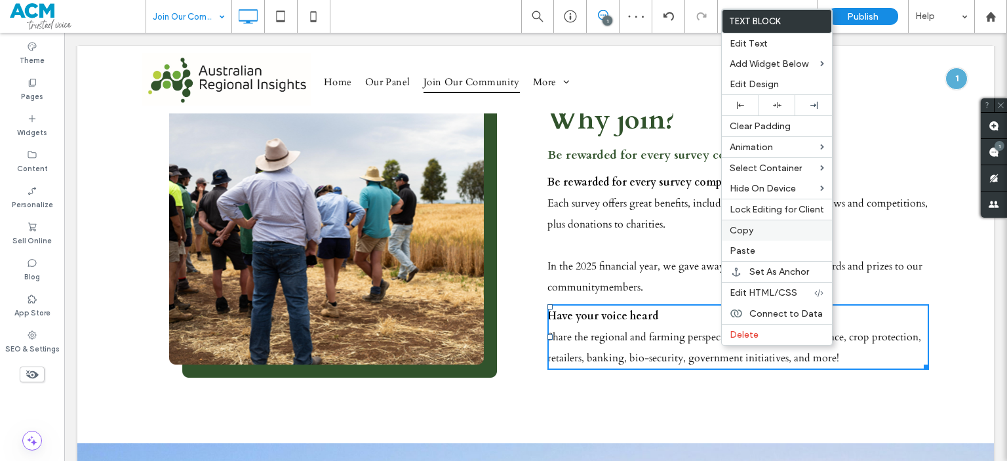
click at [738, 225] on span "Copy" at bounding box center [742, 230] width 24 height 11
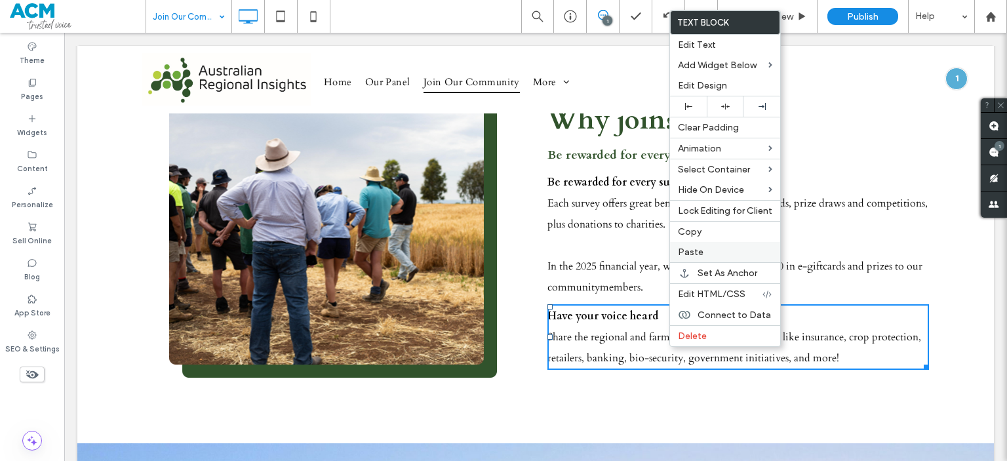
click at [687, 250] on span "Paste" at bounding box center [691, 252] width 26 height 11
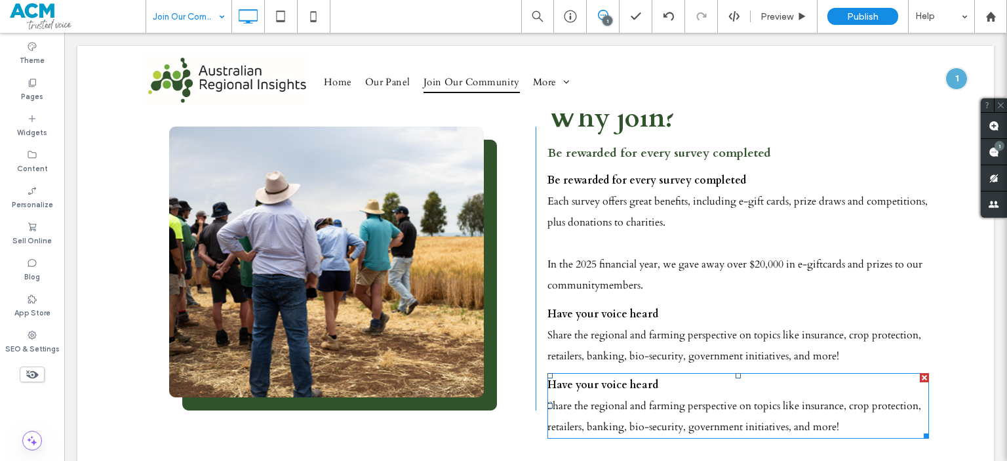
click at [653, 392] on p "Have your voice heard" at bounding box center [738, 384] width 382 height 21
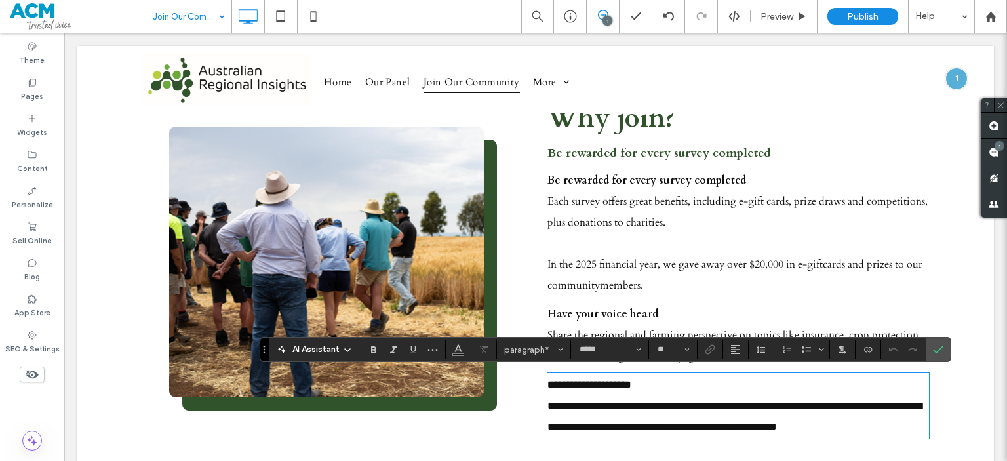
click at [854, 428] on p "**********" at bounding box center [738, 416] width 382 height 42
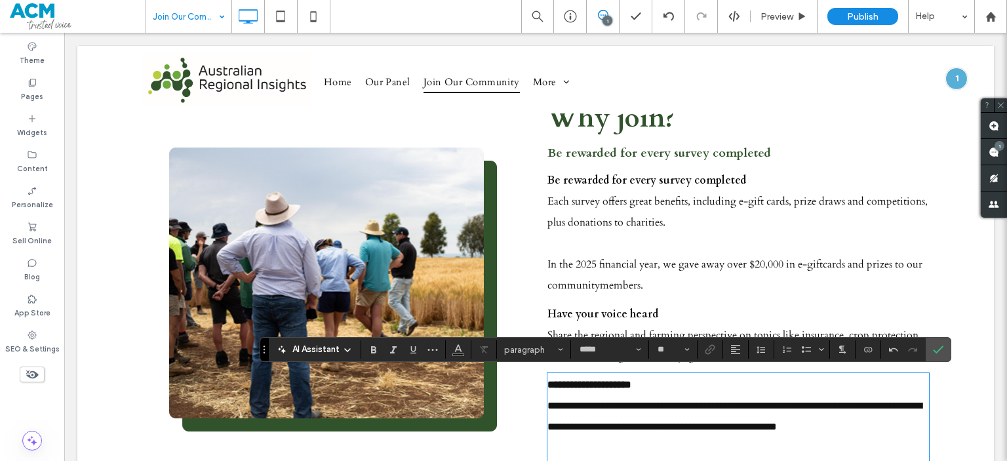
scroll to position [702, 0]
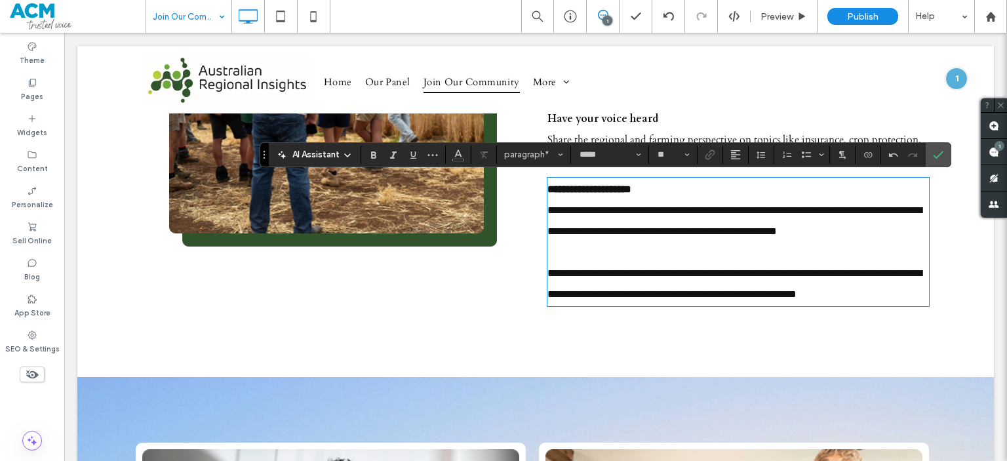
click at [656, 273] on span "**********" at bounding box center [734, 283] width 374 height 31
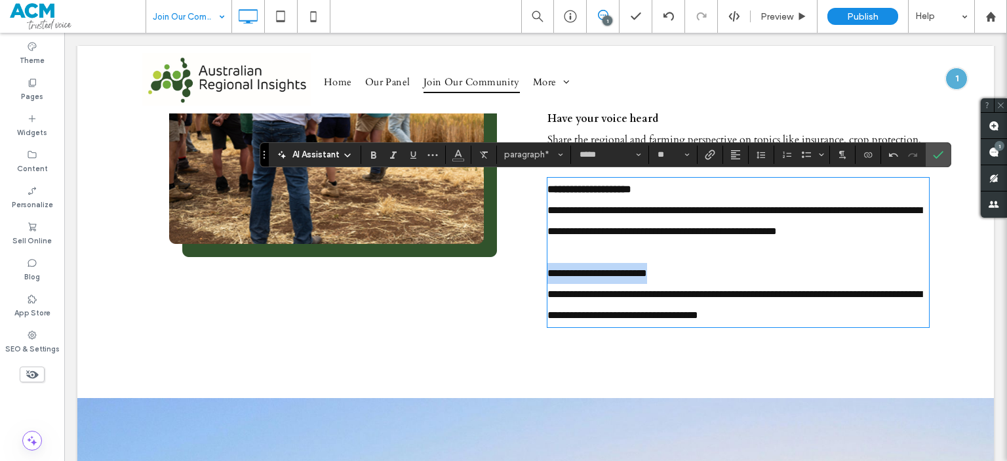
drag, startPoint x: 659, startPoint y: 273, endPoint x: 542, endPoint y: 279, distance: 117.5
click at [542, 279] on div "**********" at bounding box center [732, 115] width 393 height 434
click at [585, 317] on span "**********" at bounding box center [734, 304] width 374 height 31
click at [547, 273] on strong "**********" at bounding box center [597, 273] width 100 height 10
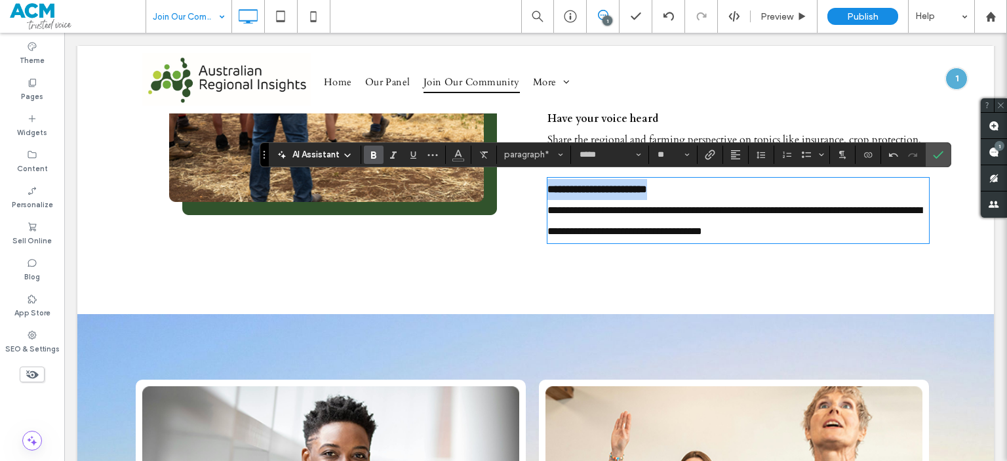
drag, startPoint x: 697, startPoint y: 195, endPoint x: 534, endPoint y: 188, distance: 163.4
click at [536, 188] on div "**********" at bounding box center [732, 73] width 393 height 350
click at [456, 157] on icon "Color" at bounding box center [458, 153] width 10 height 10
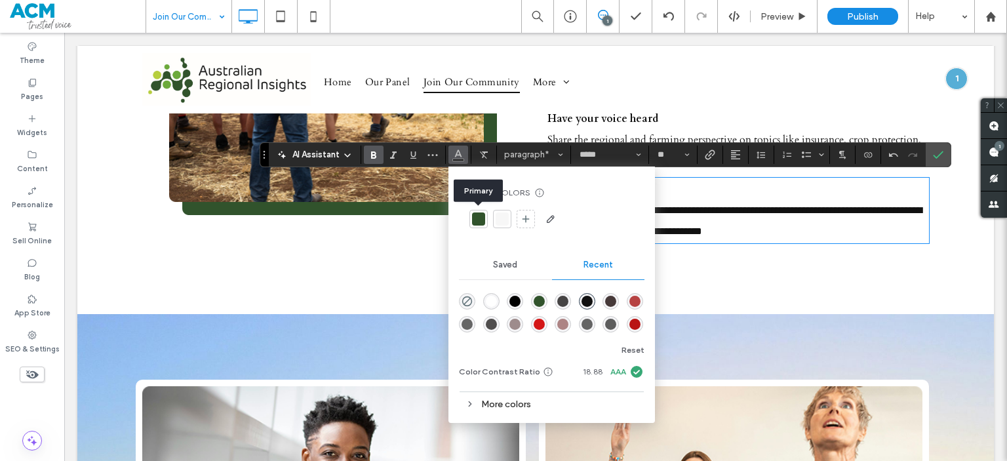
click at [476, 224] on div at bounding box center [478, 218] width 13 height 13
click at [940, 152] on use "Confirm" at bounding box center [939, 155] width 10 height 8
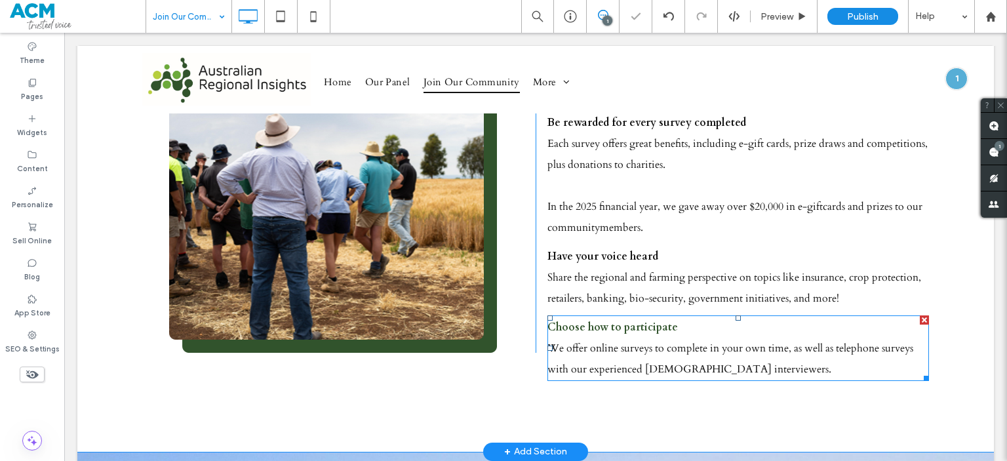
scroll to position [560, 0]
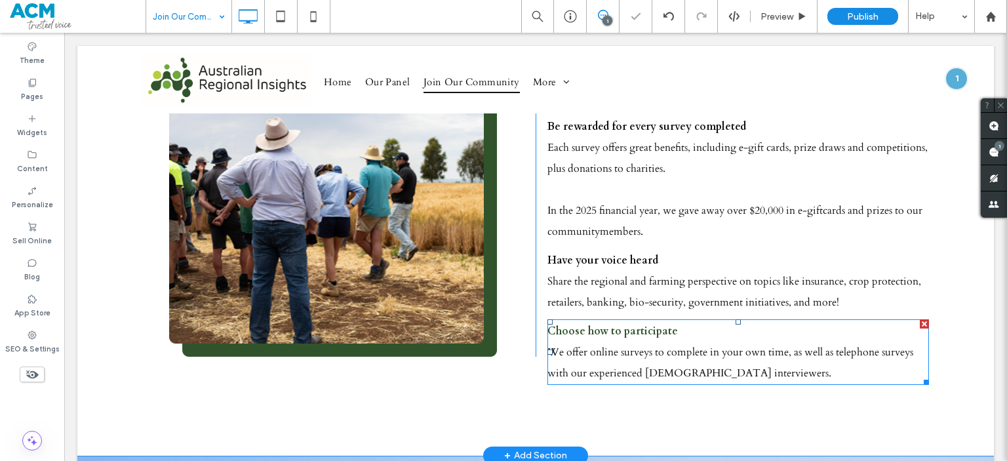
click at [637, 346] on span "We offer online surveys to complete in your own time, as well as telephone surv…" at bounding box center [730, 362] width 366 height 35
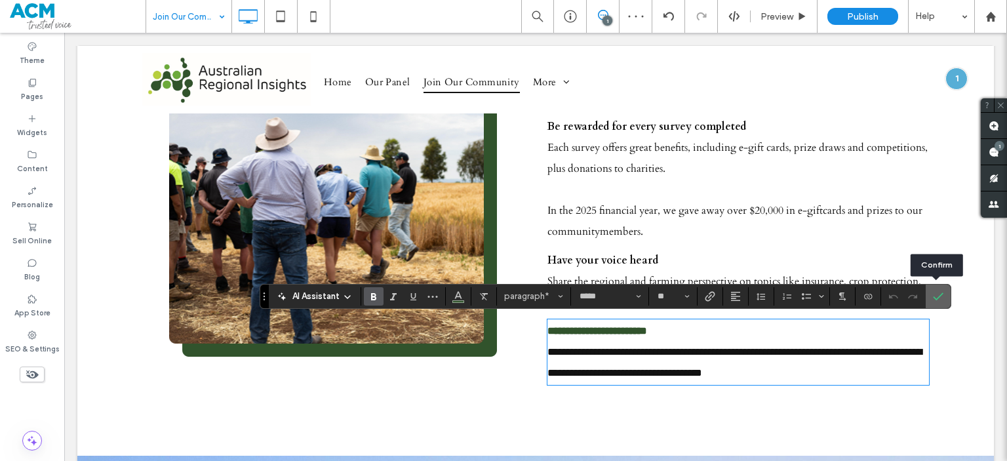
click at [936, 298] on use "Confirm" at bounding box center [939, 296] width 10 height 8
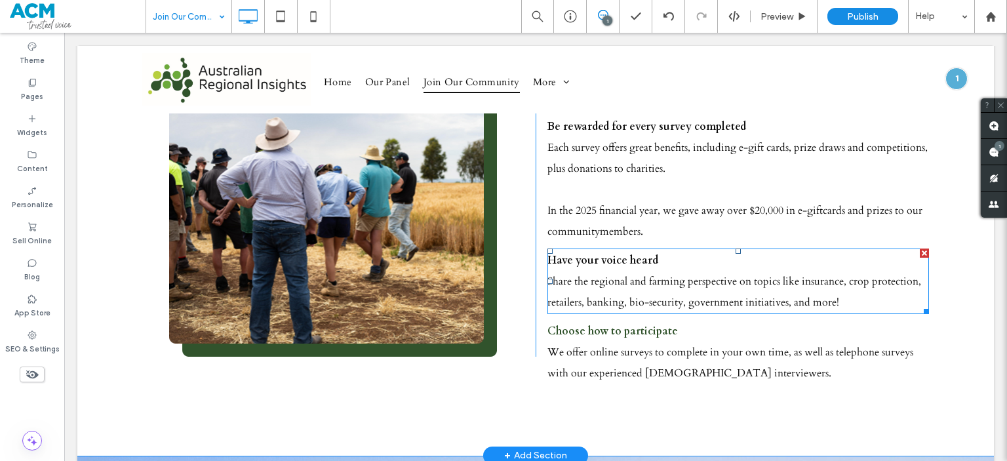
click at [709, 275] on span "Share the regional and farming perspective on topics like insurance, crop prote…" at bounding box center [734, 291] width 374 height 35
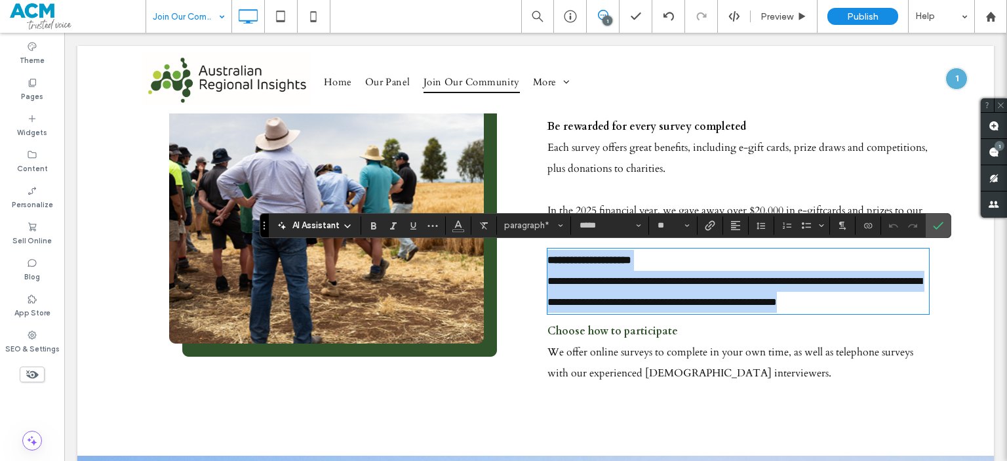
click at [654, 258] on p "**********" at bounding box center [738, 260] width 382 height 21
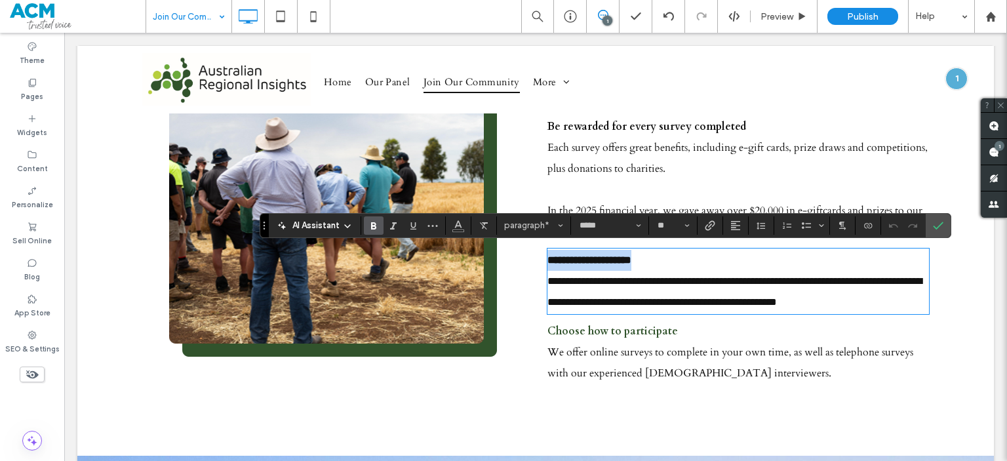
drag, startPoint x: 654, startPoint y: 258, endPoint x: 517, endPoint y: 254, distance: 137.7
click at [517, 254] on div "**********" at bounding box center [535, 215] width 787 height 350
click at [461, 225] on icon "Color" at bounding box center [458, 224] width 10 height 10
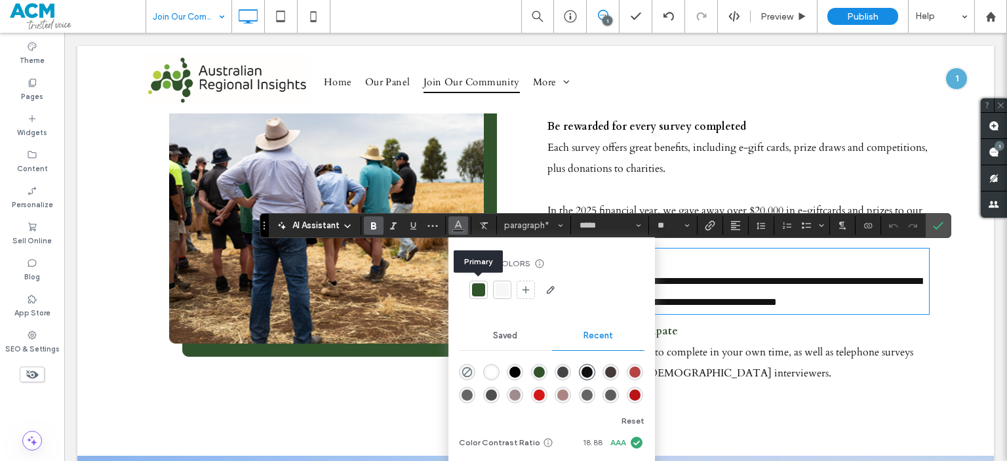
click at [485, 293] on div at bounding box center [478, 290] width 18 height 18
click at [515, 342] on div "Saved" at bounding box center [505, 335] width 93 height 29
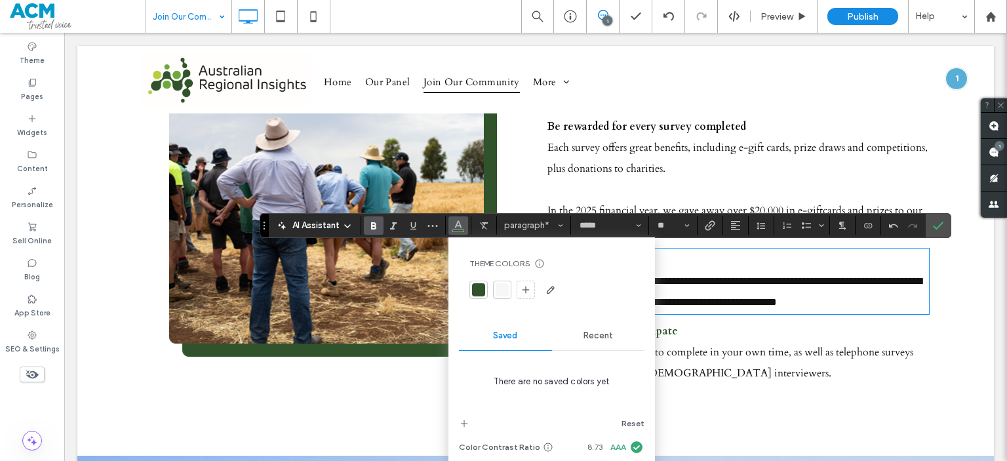
click at [602, 332] on span "Recent" at bounding box center [599, 335] width 30 height 10
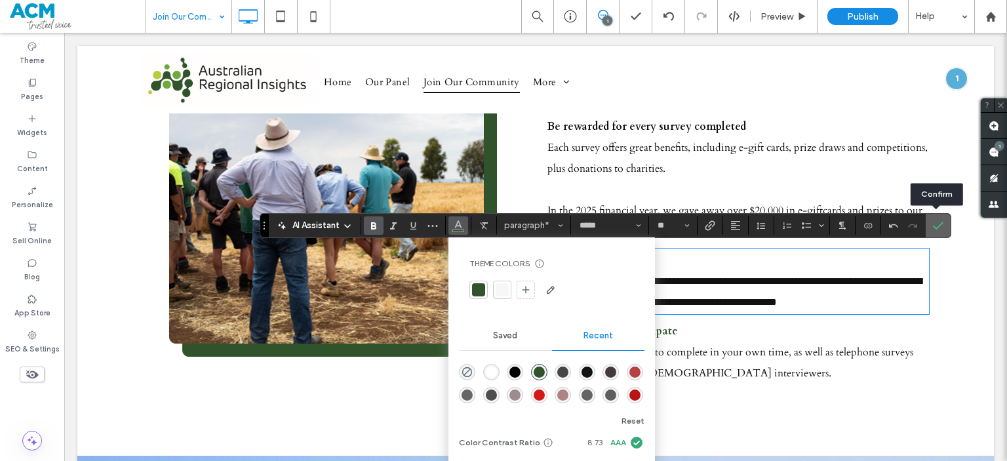
click at [933, 231] on span "Confirm" at bounding box center [936, 226] width 6 height 24
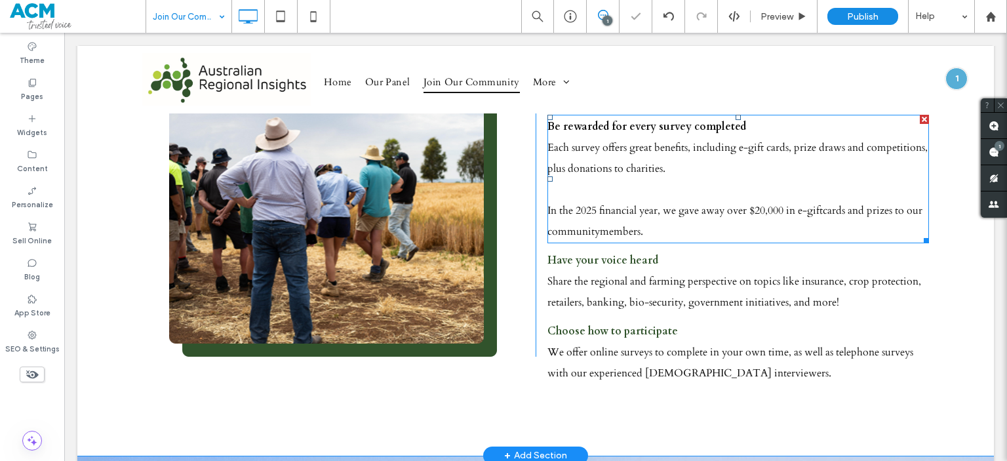
click at [733, 200] on p "﻿ In the 2025 financial year, we gave away over $20,000 in e-giftcards and priz…" at bounding box center [738, 221] width 382 height 42
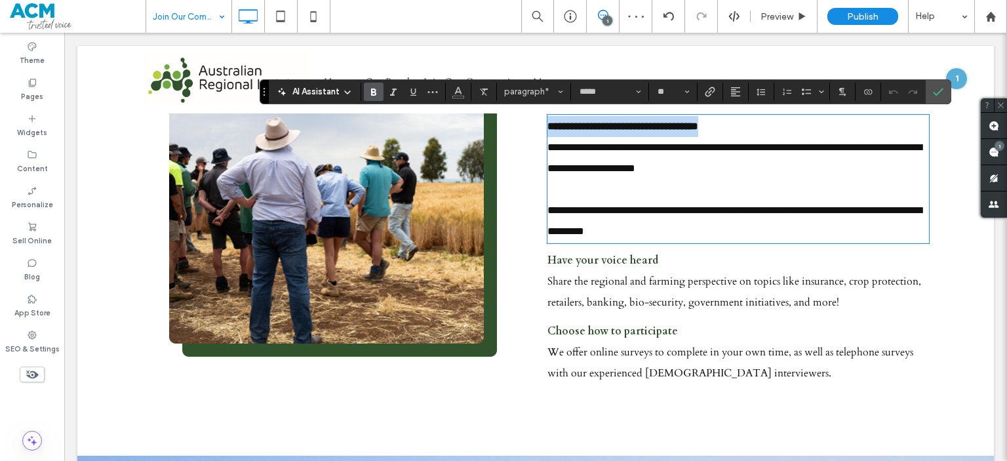
drag, startPoint x: 740, startPoint y: 128, endPoint x: 528, endPoint y: 133, distance: 211.8
click at [528, 133] on div "**********" at bounding box center [535, 215] width 787 height 350
click at [456, 96] on span "Color" at bounding box center [458, 90] width 10 height 17
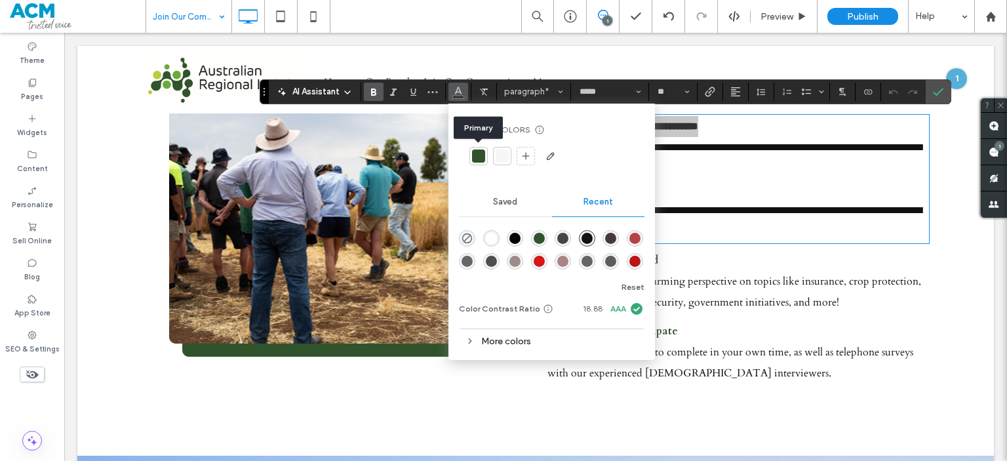
click at [469, 157] on div at bounding box center [478, 156] width 18 height 18
click at [940, 100] on span "Confirm" at bounding box center [938, 92] width 10 height 22
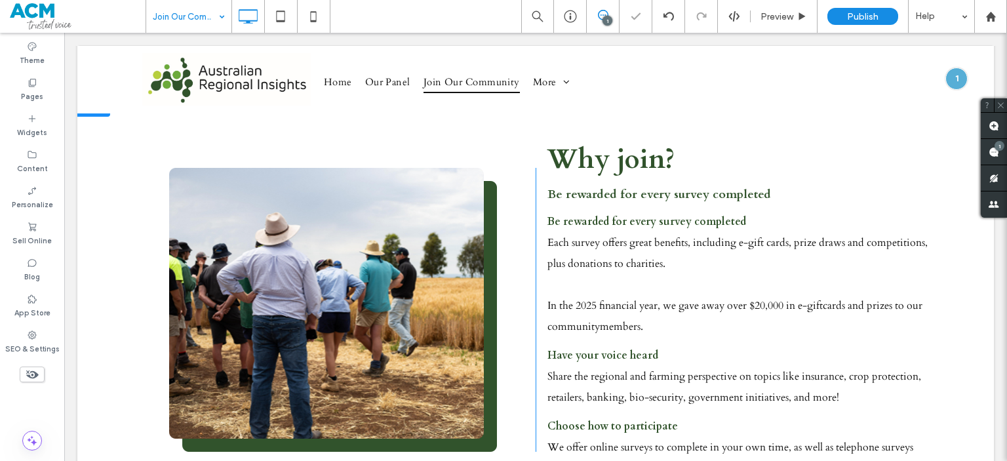
scroll to position [455, 0]
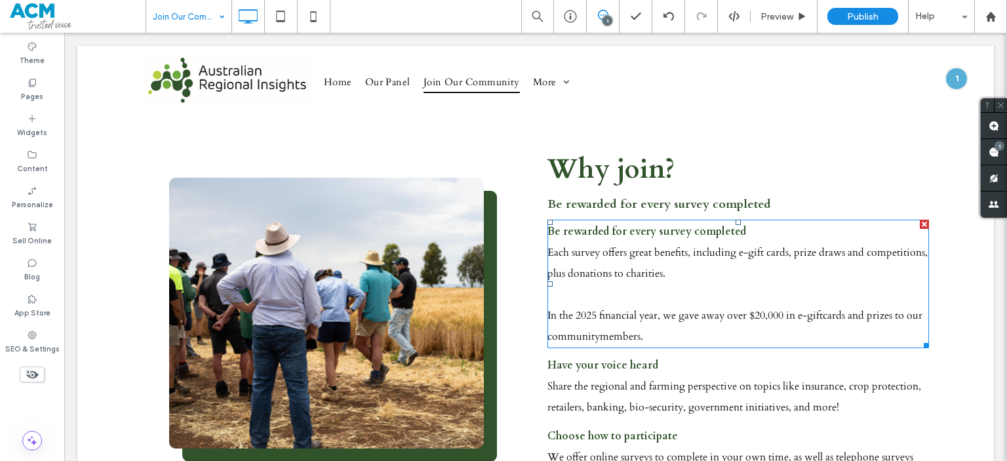
click at [736, 254] on span "Each survey offers great benefits, including e-gift cards, prize draws and comp…" at bounding box center [737, 262] width 380 height 35
type input "*****"
type input "**"
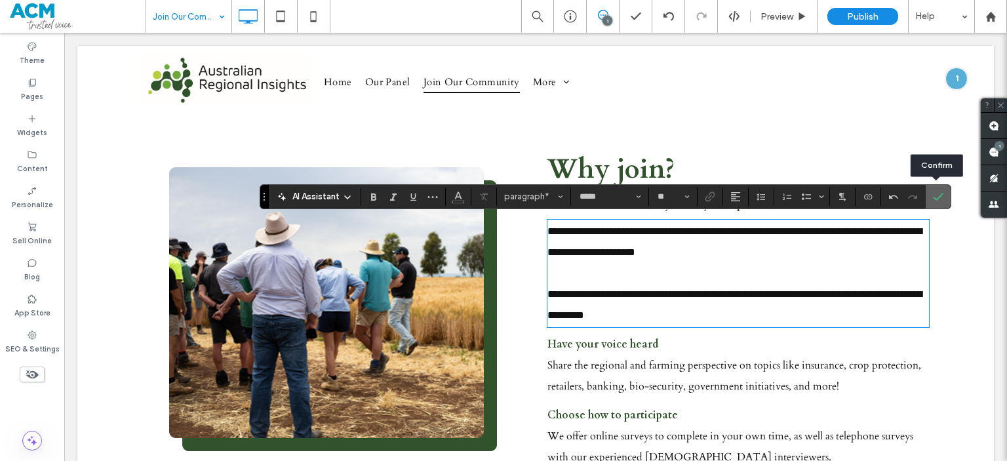
click at [930, 193] on label "Confirm" at bounding box center [938, 197] width 20 height 24
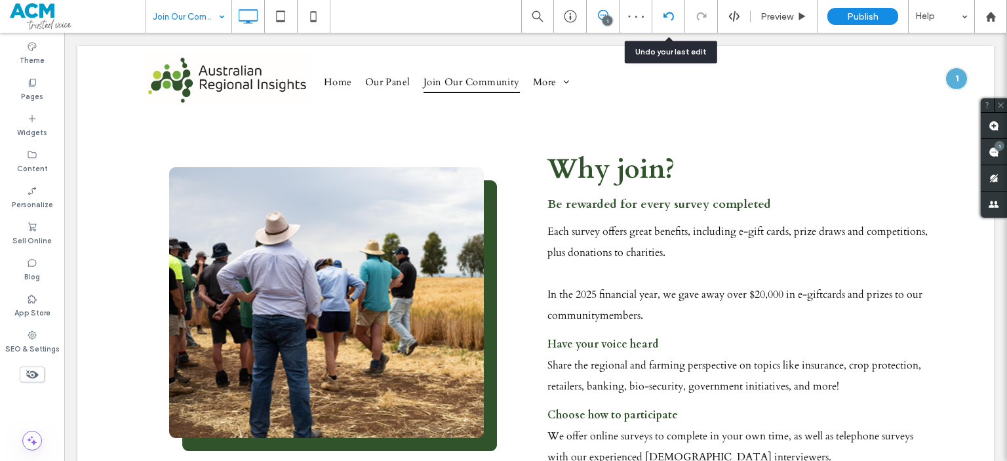
click at [670, 17] on icon at bounding box center [669, 16] width 10 height 10
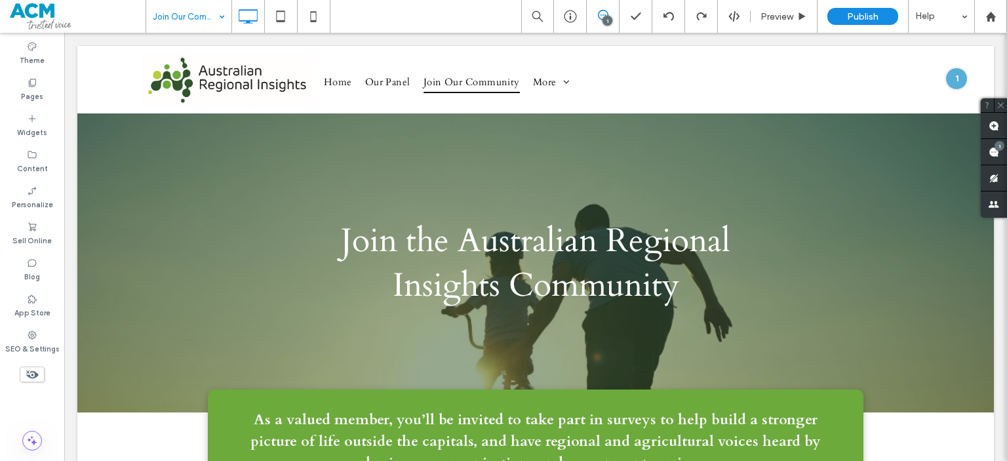
scroll to position [472, 0]
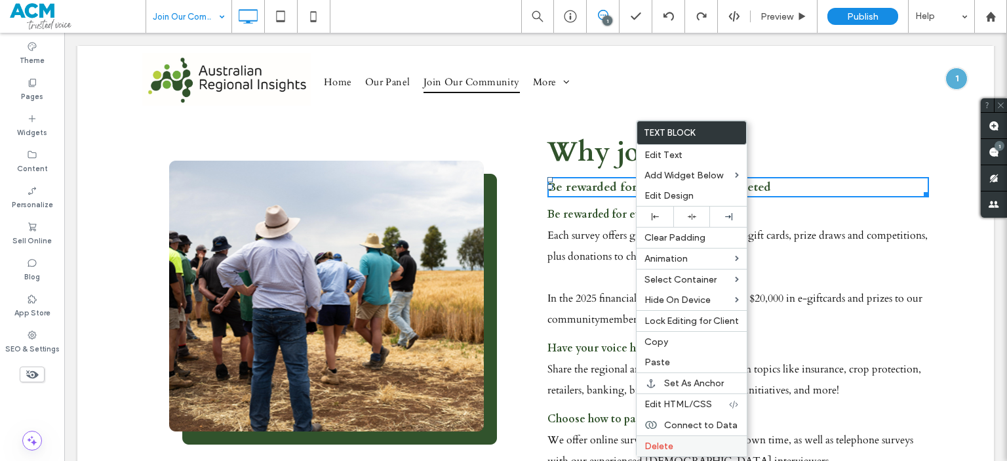
click at [662, 448] on span "Delete" at bounding box center [659, 446] width 29 height 11
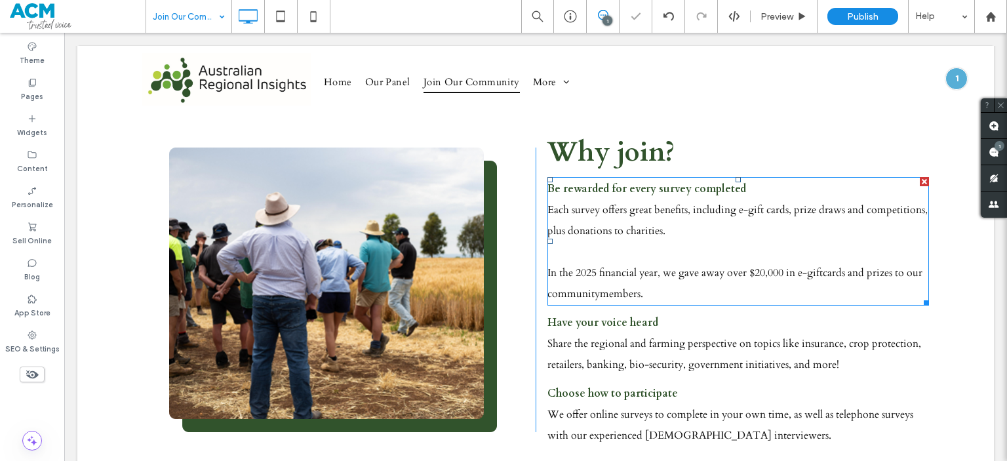
click at [723, 208] on span "Each survey offers great benefits, including e-gift cards, prize draws and comp…" at bounding box center [737, 220] width 380 height 35
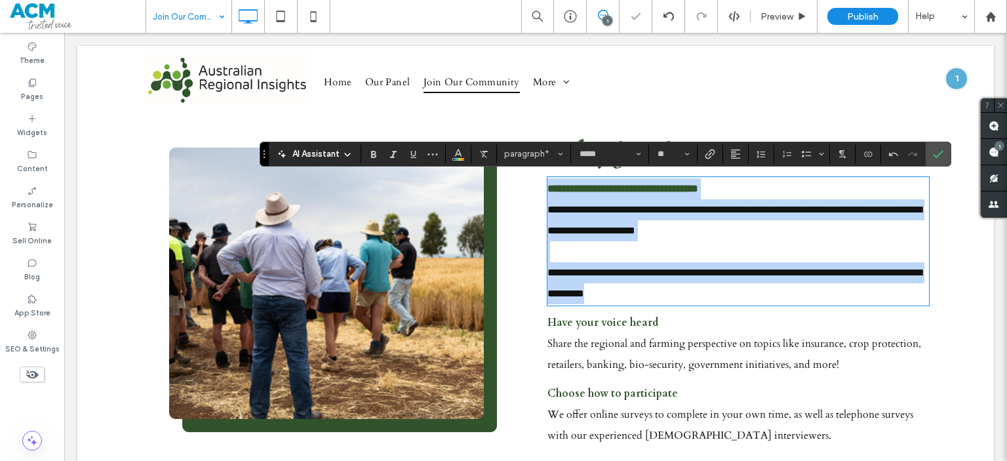
click at [740, 188] on p "**********" at bounding box center [738, 188] width 382 height 21
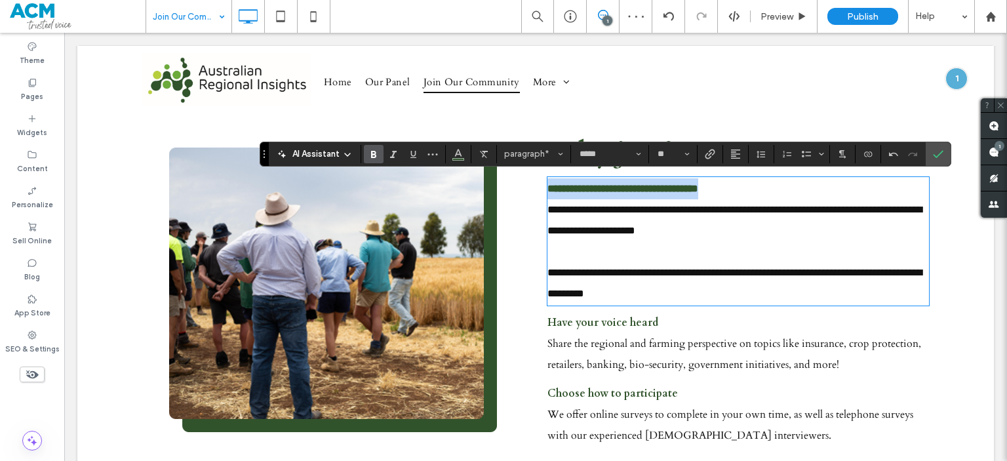
drag, startPoint x: 740, startPoint y: 188, endPoint x: 538, endPoint y: 197, distance: 202.1
click at [538, 197] on div "**********" at bounding box center [732, 290] width 393 height 325
click at [669, 151] on input "**" at bounding box center [669, 154] width 26 height 10
type input "**"
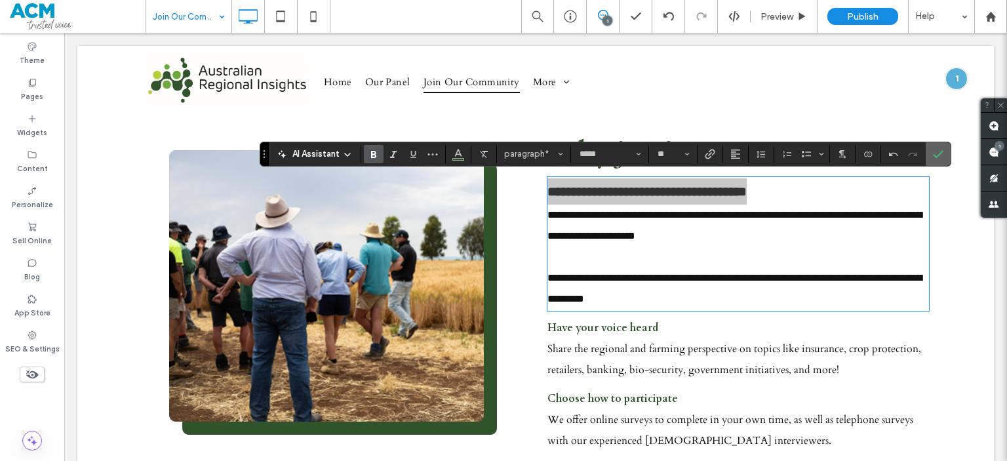
click at [933, 157] on icon "Confirm" at bounding box center [938, 154] width 10 height 10
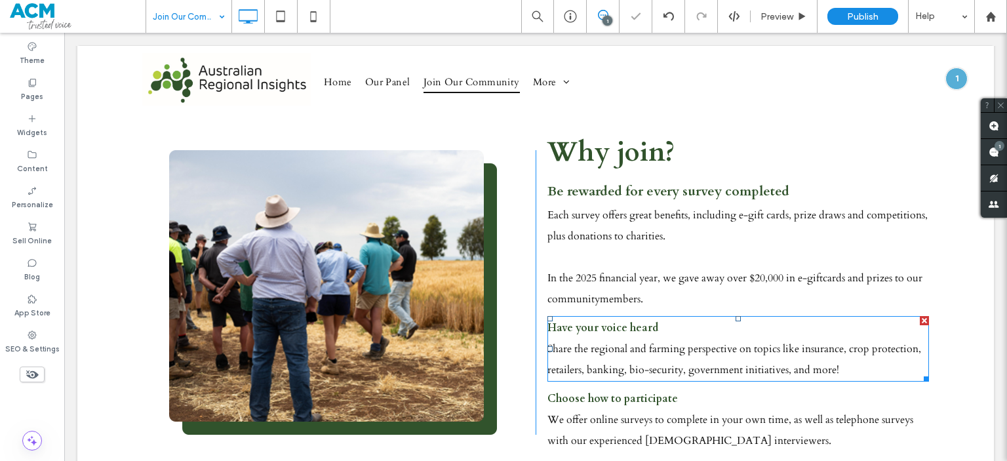
click at [580, 363] on span "Share the regional and farming perspective on topics like insurance, crop prote…" at bounding box center [734, 359] width 374 height 35
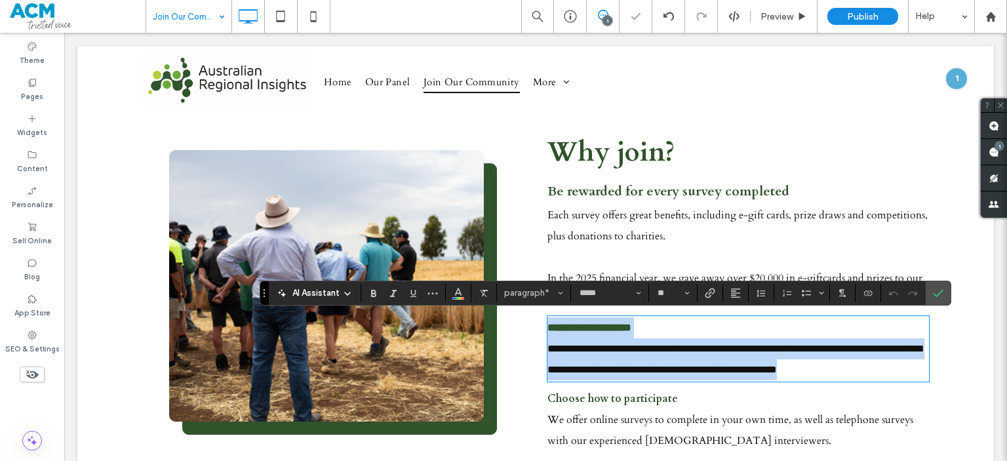
click at [660, 318] on p "**********" at bounding box center [738, 327] width 382 height 21
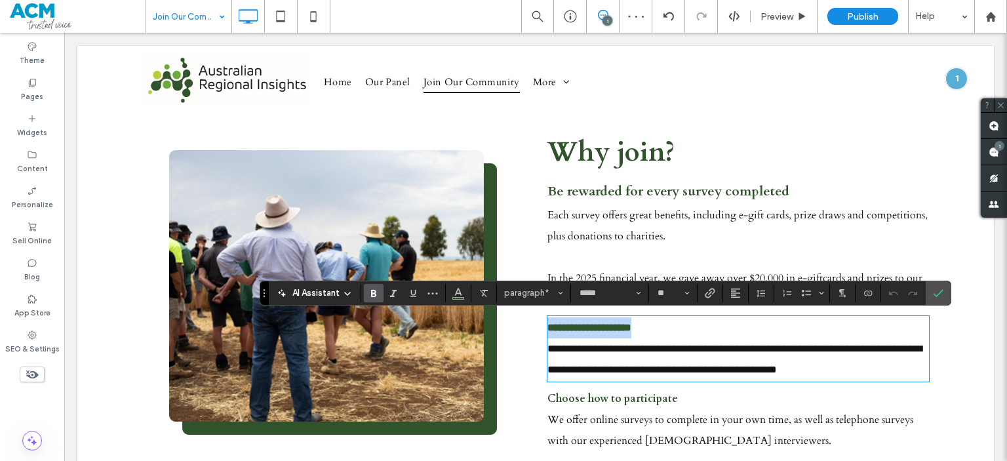
drag, startPoint x: 660, startPoint y: 318, endPoint x: 529, endPoint y: 319, distance: 130.5
click at [529, 319] on div "**********" at bounding box center [535, 293] width 787 height 330
click at [674, 291] on input "**" at bounding box center [669, 293] width 26 height 10
type input "**"
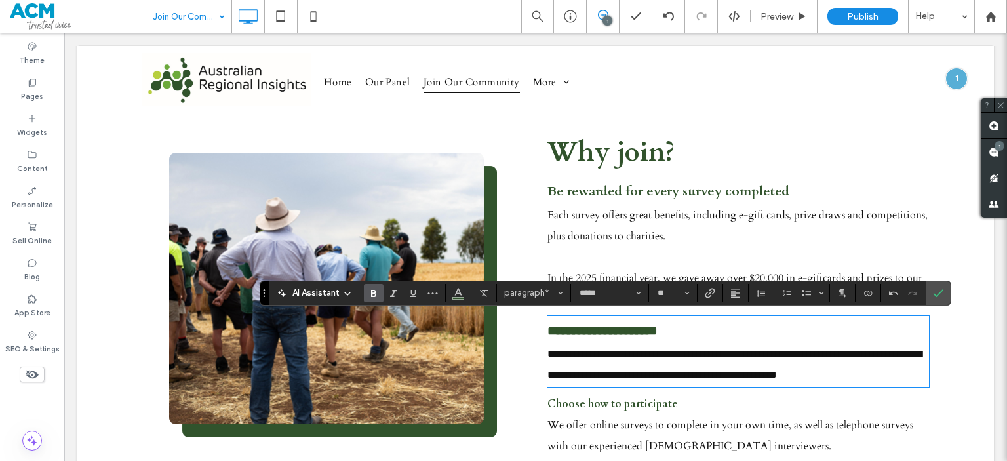
click at [669, 448] on span "We offer online surveys to complete in your own time, as well as telephone surv…" at bounding box center [730, 435] width 366 height 35
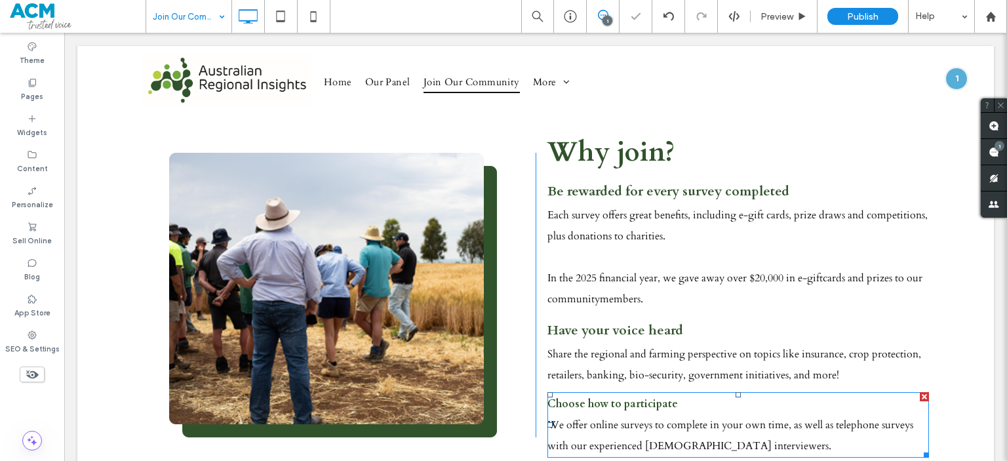
click at [674, 418] on span "We offer online surveys to complete in your own time, as well as telephone surv…" at bounding box center [730, 435] width 366 height 35
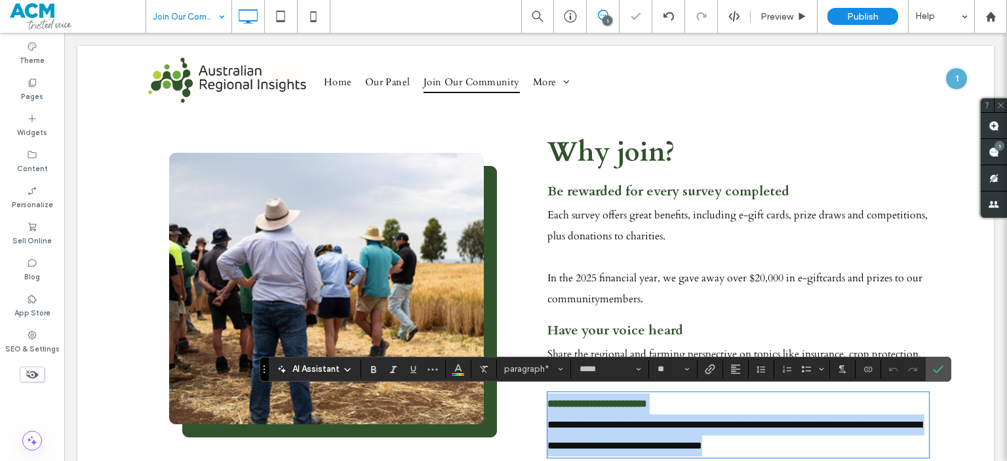
click at [677, 399] on p "**********" at bounding box center [738, 403] width 382 height 21
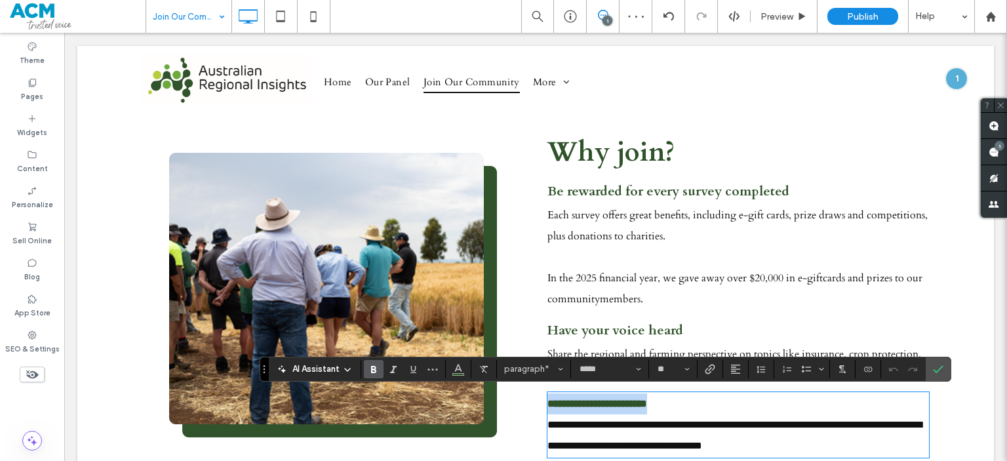
drag, startPoint x: 677, startPoint y: 399, endPoint x: 490, endPoint y: 403, distance: 186.9
click at [490, 403] on div "**********" at bounding box center [535, 295] width 787 height 335
click at [665, 367] on input "**" at bounding box center [669, 369] width 26 height 10
type input "**"
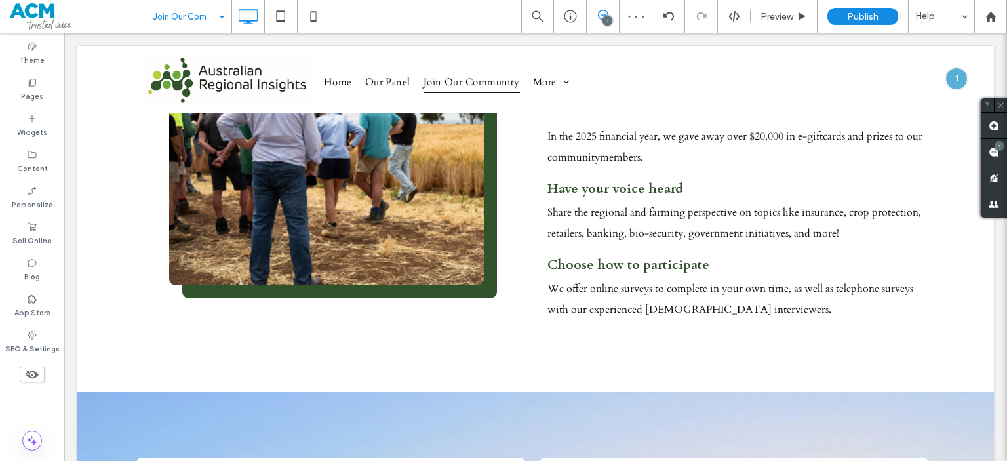
scroll to position [522, 0]
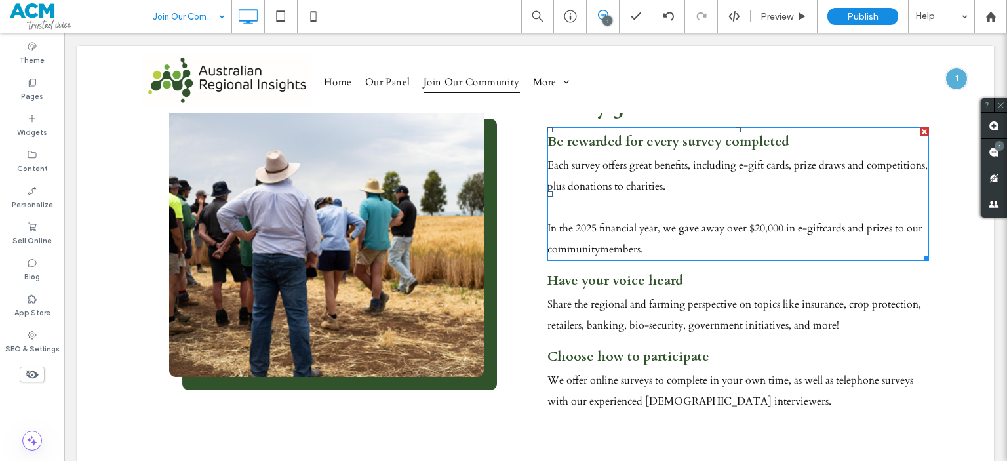
click at [650, 152] on p "Be rewarded for every survey completed" at bounding box center [738, 142] width 382 height 26
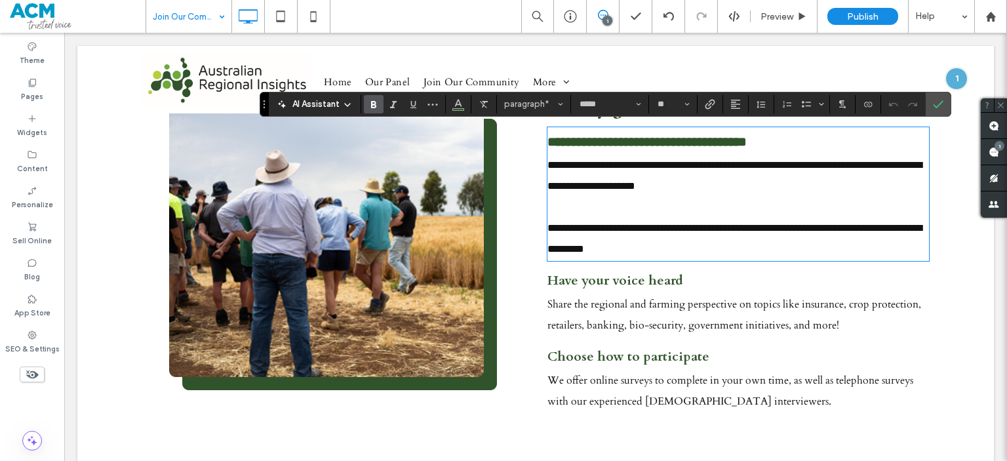
click at [547, 145] on strong "**********" at bounding box center [646, 141] width 199 height 13
click at [806, 109] on span "Bulleted List" at bounding box center [806, 104] width 10 height 17
click at [936, 107] on icon "Confirm" at bounding box center [938, 104] width 10 height 10
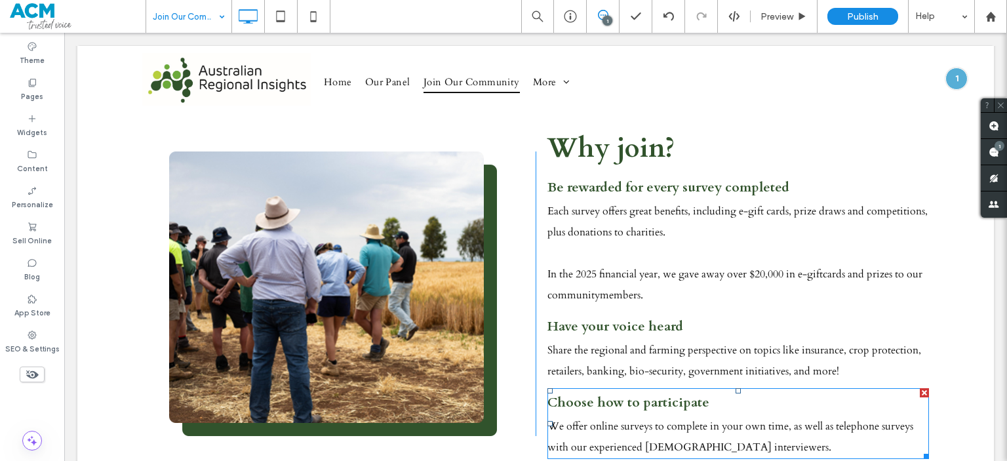
scroll to position [456, 0]
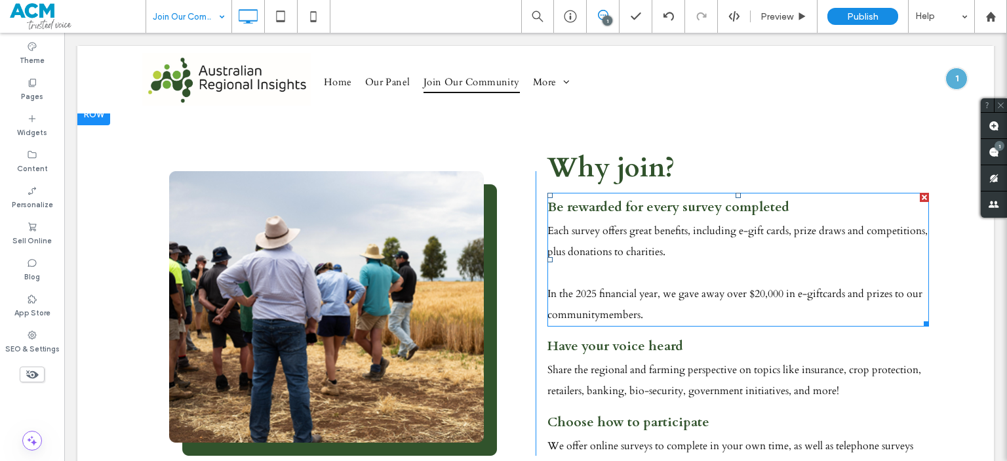
click at [778, 283] on p "In the 2025 financial year, we gave away over $20,000 in e-giftcards and prizes…" at bounding box center [738, 304] width 382 height 42
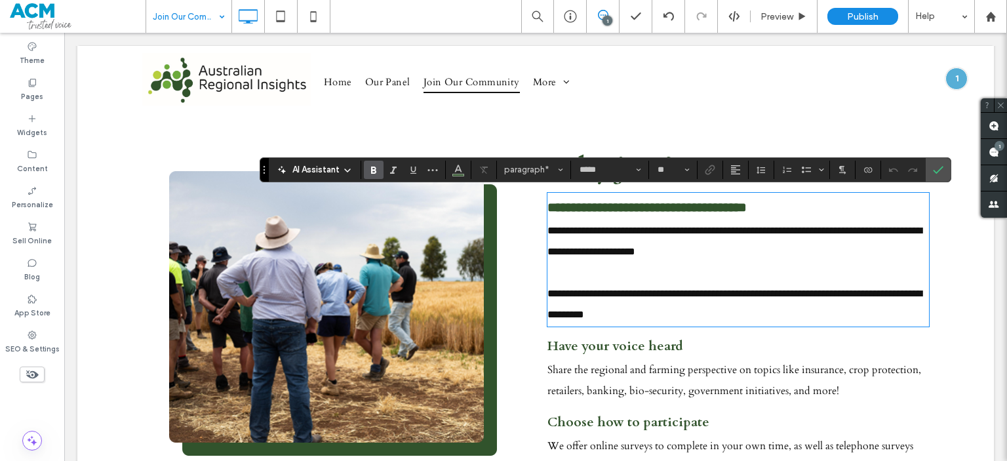
type input "**"
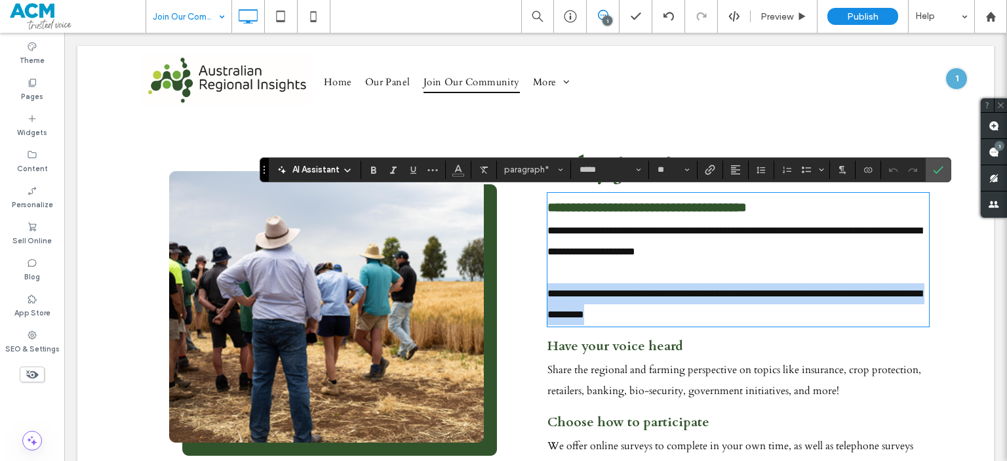
drag, startPoint x: 645, startPoint y: 311, endPoint x: 519, endPoint y: 284, distance: 128.9
click at [519, 284] on div "**********" at bounding box center [535, 314] width 787 height 340
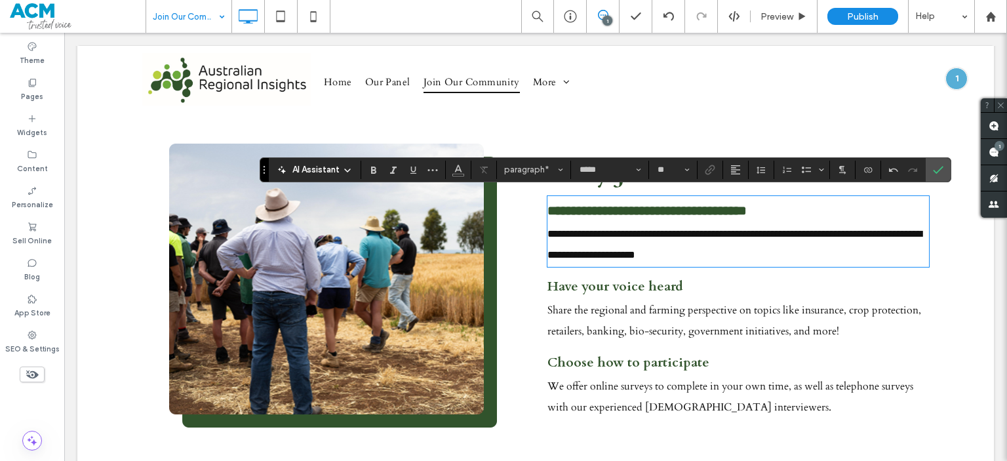
scroll to position [460, 0]
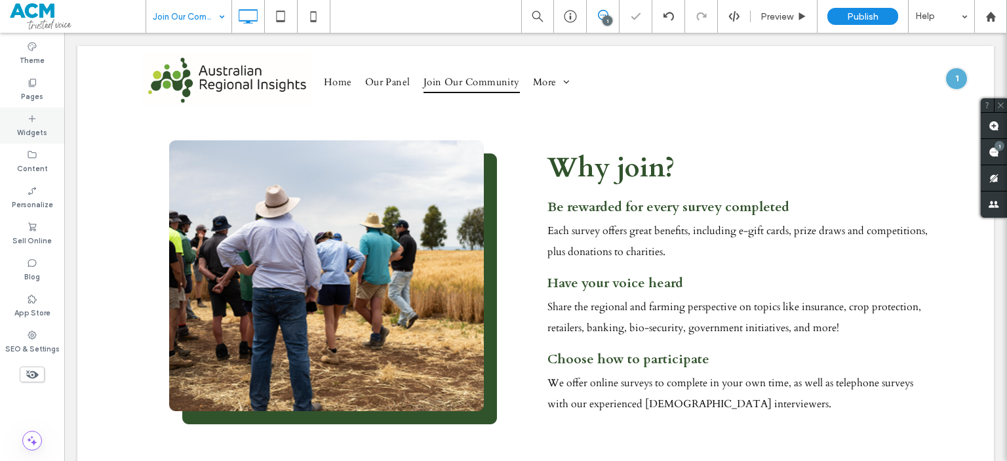
click at [10, 130] on div "Widgets" at bounding box center [32, 126] width 64 height 36
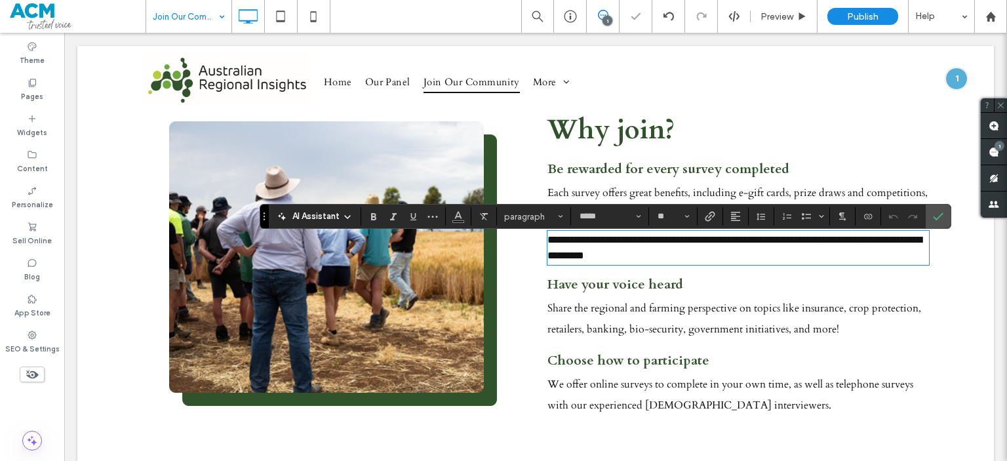
scroll to position [0, 0]
click at [937, 217] on use "Confirm" at bounding box center [939, 217] width 10 height 8
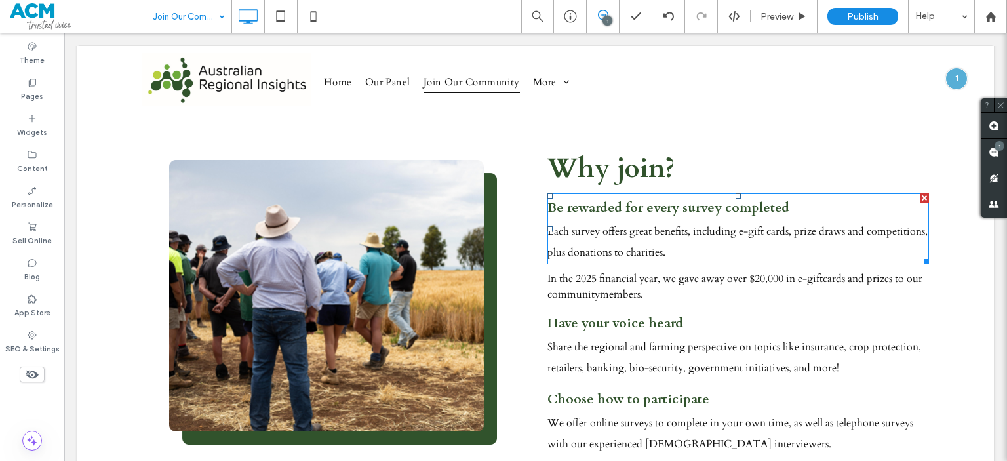
scroll to position [449, 0]
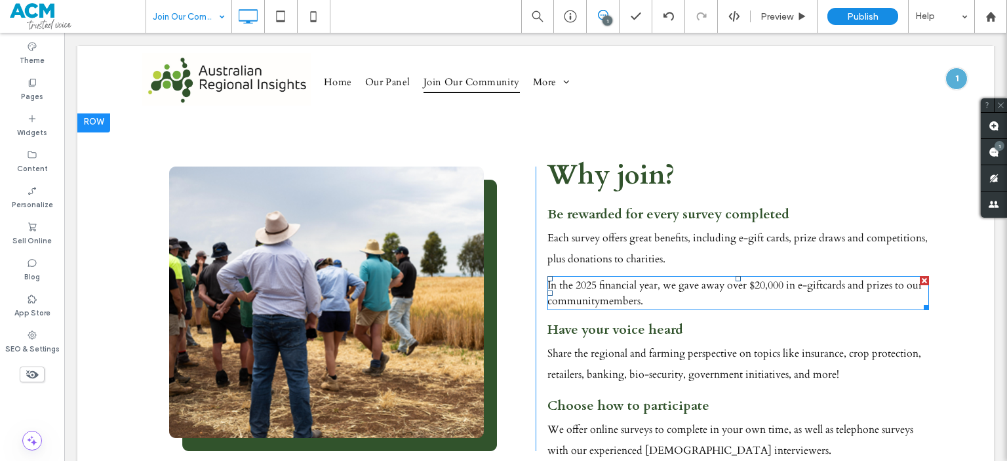
click at [648, 297] on p "In the 2025 financial year, we gave away over $20,000 in e-giftcards and prizes…" at bounding box center [738, 292] width 382 height 31
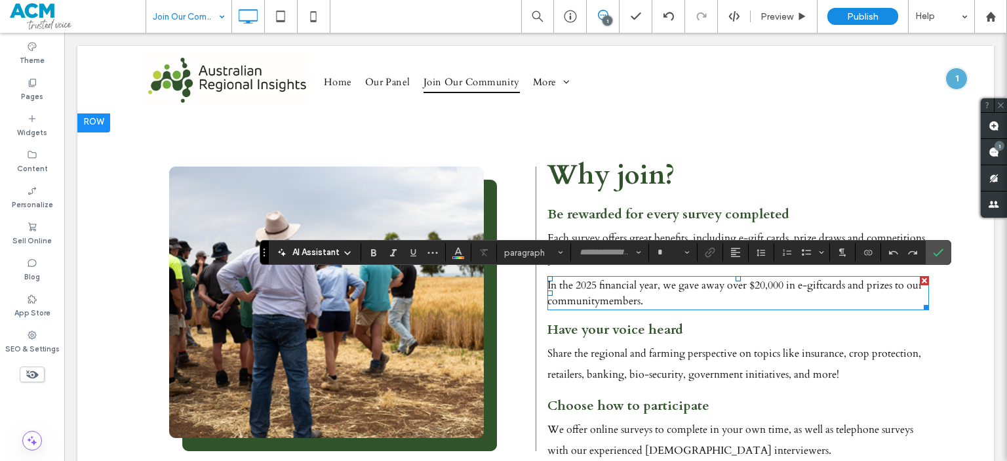
type input "*****"
type input "**"
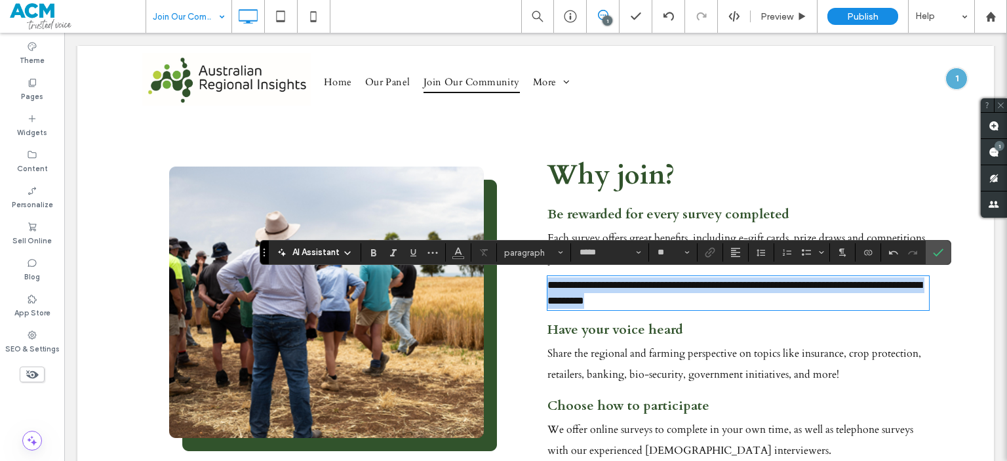
scroll to position [0, 0]
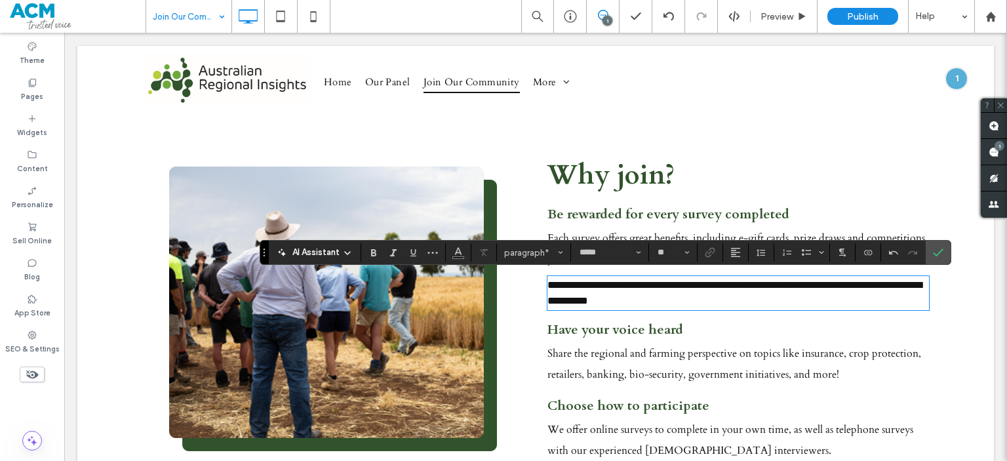
click at [823, 282] on span "**********" at bounding box center [734, 293] width 374 height 26
click at [928, 254] on label "Confirm" at bounding box center [938, 253] width 20 height 24
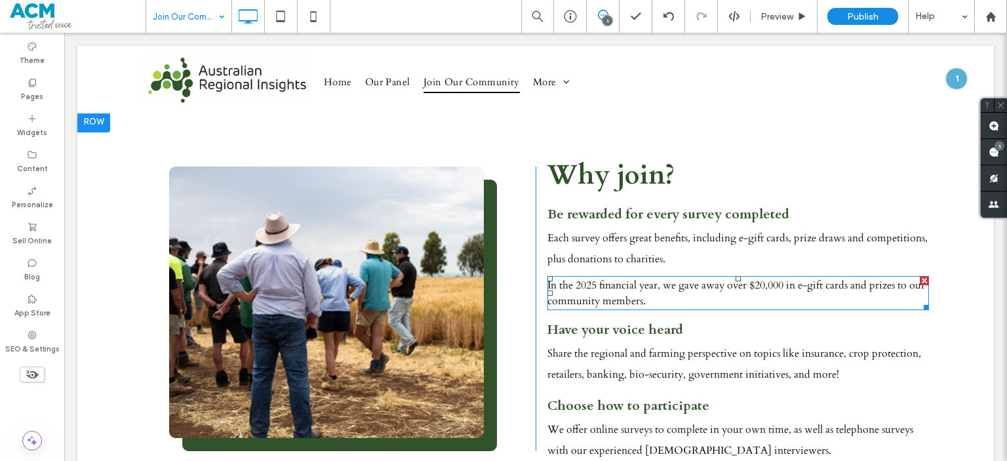
click at [820, 288] on span "In the 2025 financial year, we gave away over $20,000 in e-gift cards and prize…" at bounding box center [736, 293] width 378 height 30
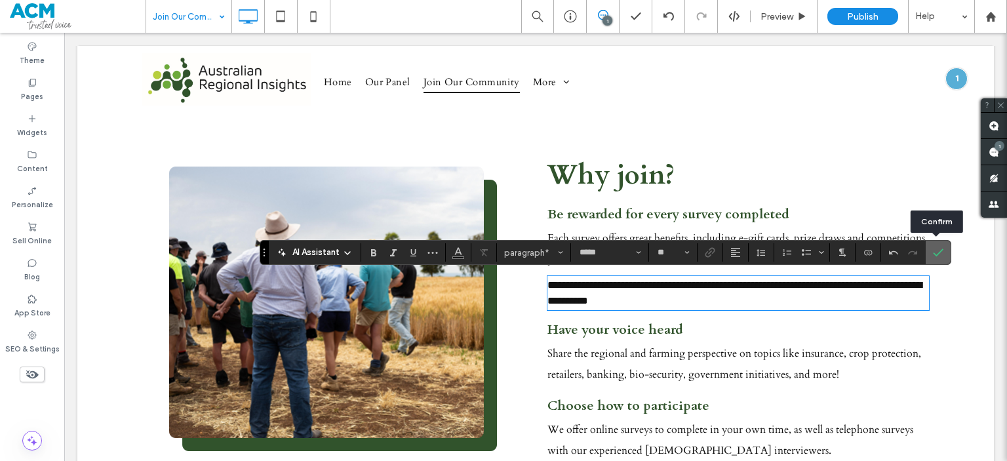
click at [942, 250] on label "Confirm" at bounding box center [938, 253] width 20 height 24
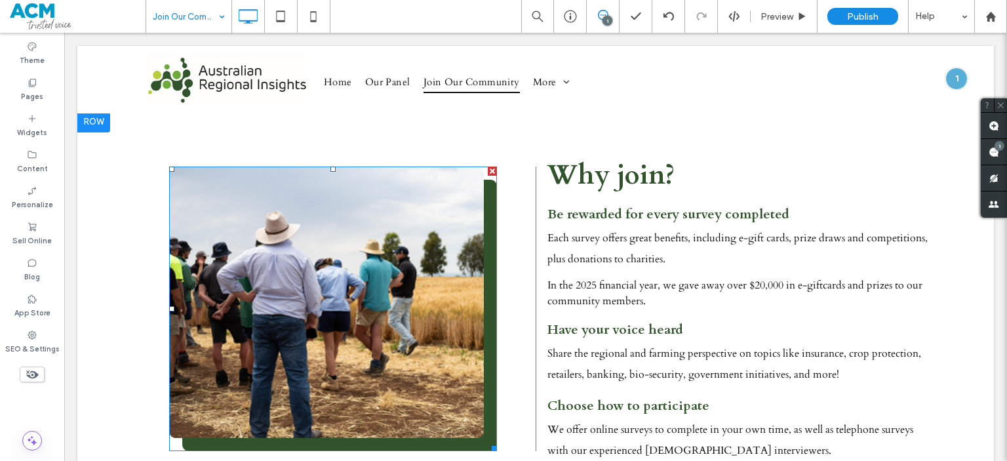
click at [438, 275] on img at bounding box center [333, 309] width 328 height 285
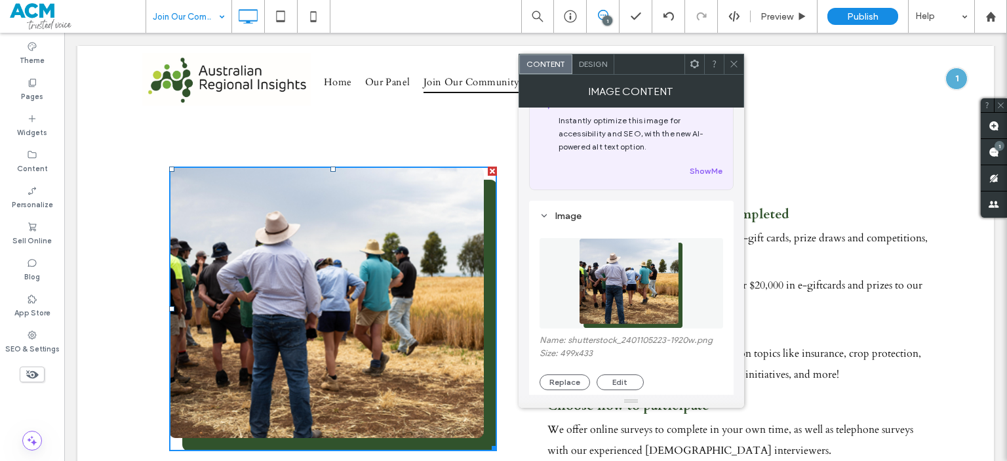
scroll to position [37, 0]
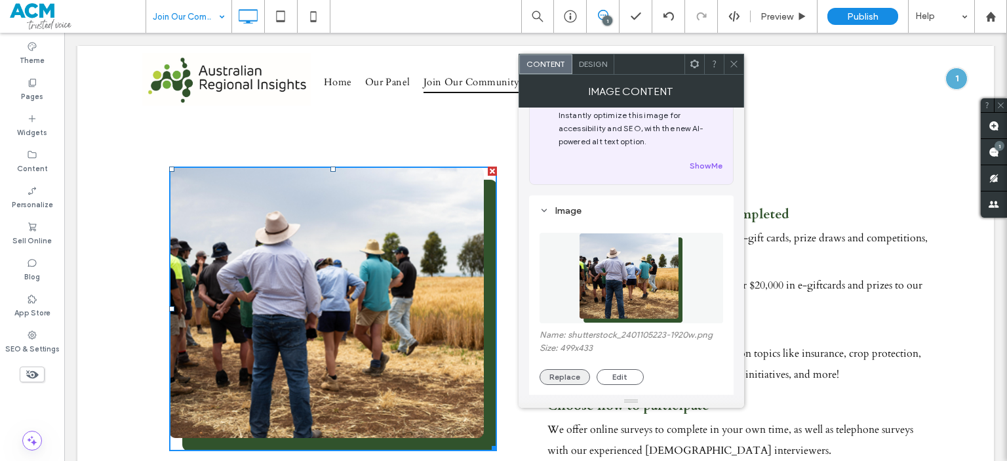
click at [574, 382] on button "Replace" at bounding box center [565, 377] width 50 height 16
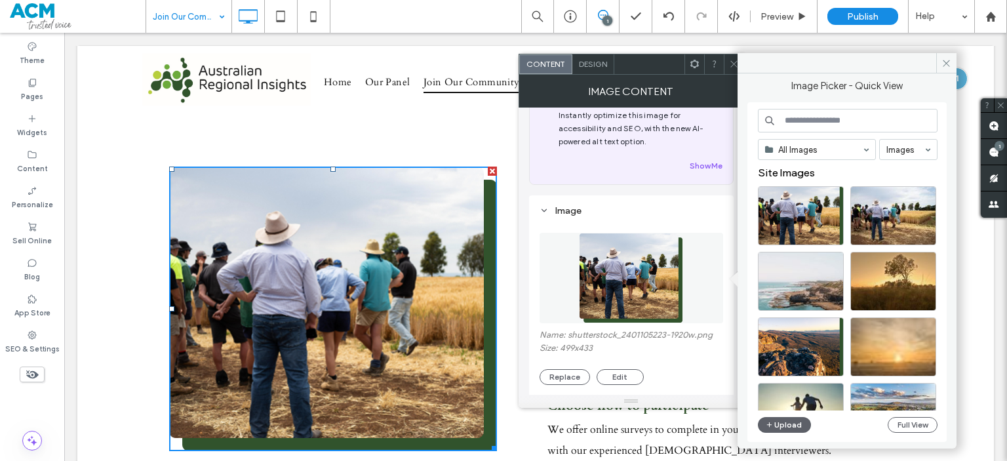
click at [766, 433] on div "All Images Images Site Images Upload Full View" at bounding box center [848, 272] width 180 height 327
click at [780, 423] on button "Upload" at bounding box center [785, 425] width 54 height 16
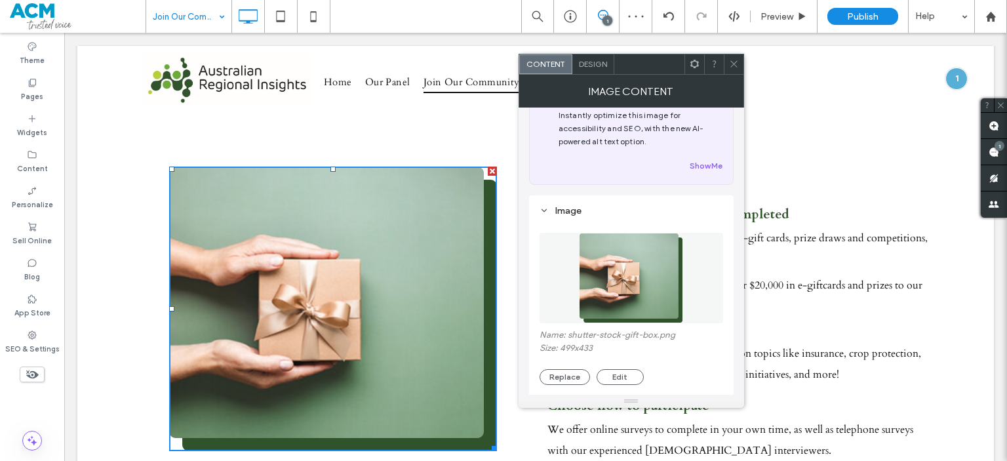
click at [735, 62] on use at bounding box center [733, 64] width 7 height 7
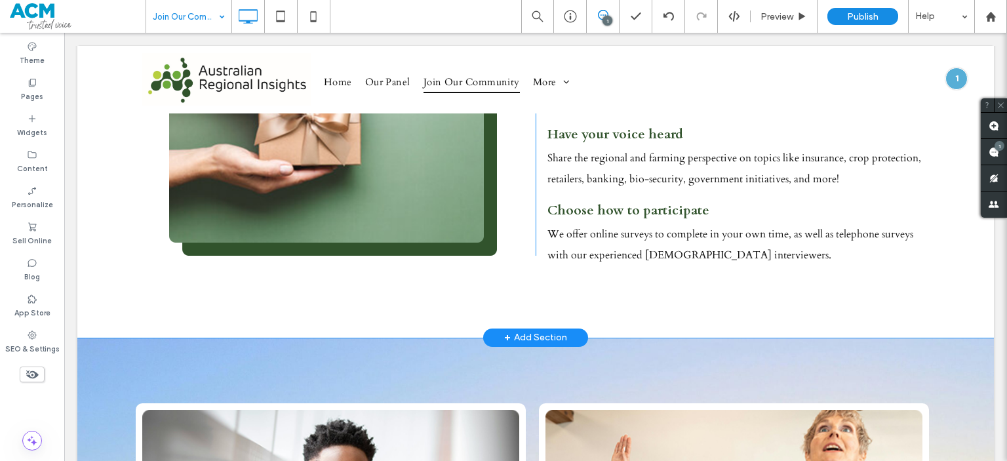
scroll to position [643, 0]
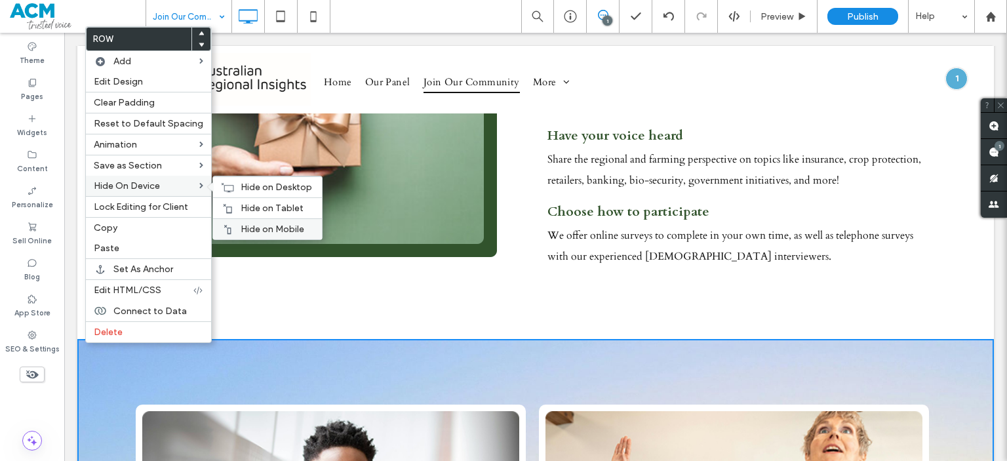
click at [247, 230] on span "Hide on Mobile" at bounding box center [273, 229] width 64 height 11
click at [231, 203] on div "Hide on Tablet" at bounding box center [267, 207] width 109 height 21
click at [224, 189] on use at bounding box center [228, 187] width 12 height 9
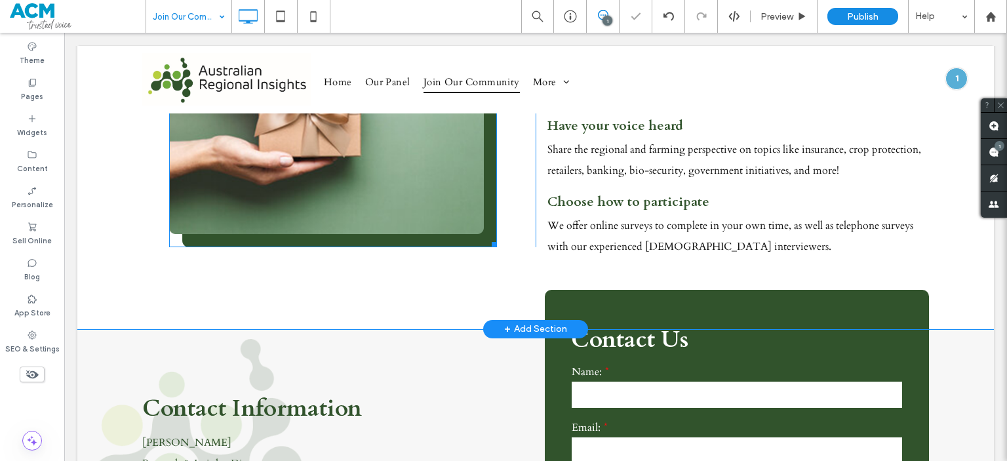
scroll to position [652, 0]
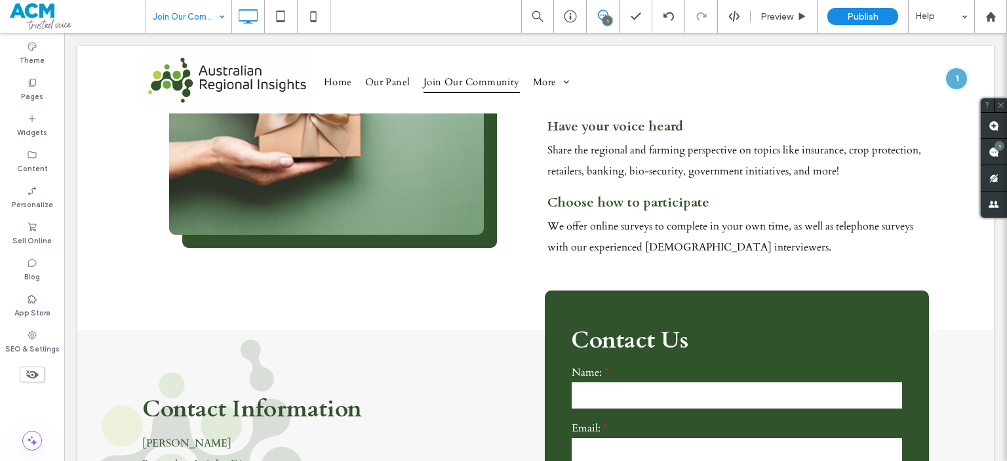
drag, startPoint x: 545, startPoint y: 250, endPoint x: 609, endPoint y: 291, distance: 76.4
click at [610, 292] on body ".wqwq-1{fill:#231f20;} .cls-1q, .cls-2q { fill-rule: evenodd; } .cls-2q { fill:…" at bounding box center [503, 230] width 1007 height 461
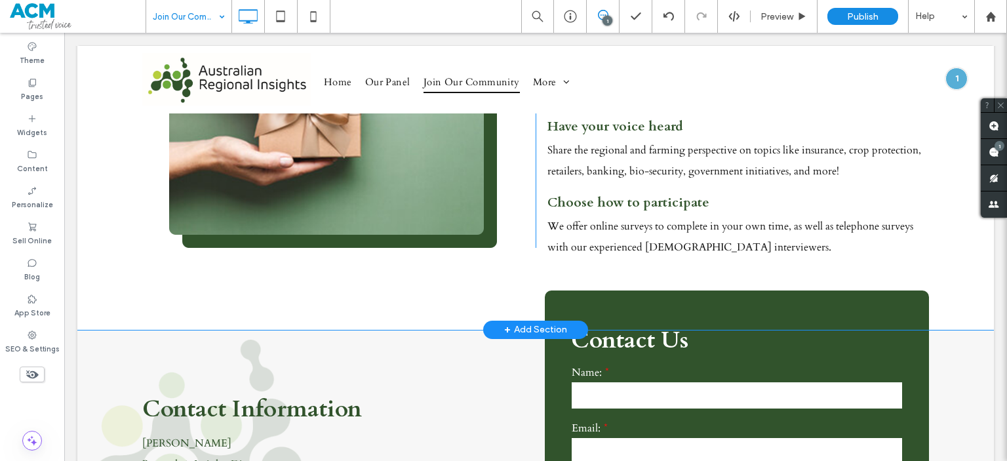
click at [94, 170] on div "Click To Paste Why join? Be rewarded for every survey completed Each survey off…" at bounding box center [535, 119] width 917 height 422
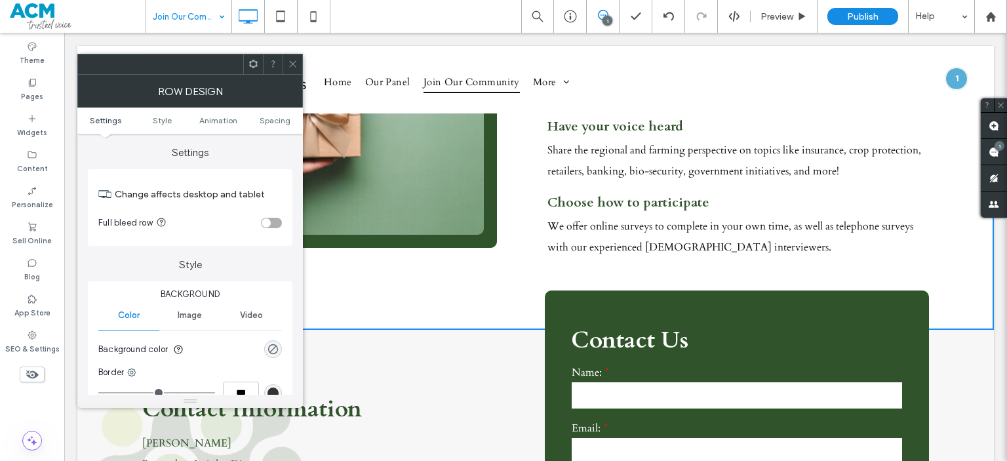
click at [283, 114] on ul "Settings Style Animation Spacing" at bounding box center [190, 121] width 226 height 26
click at [285, 119] on span "Spacing" at bounding box center [275, 120] width 31 height 10
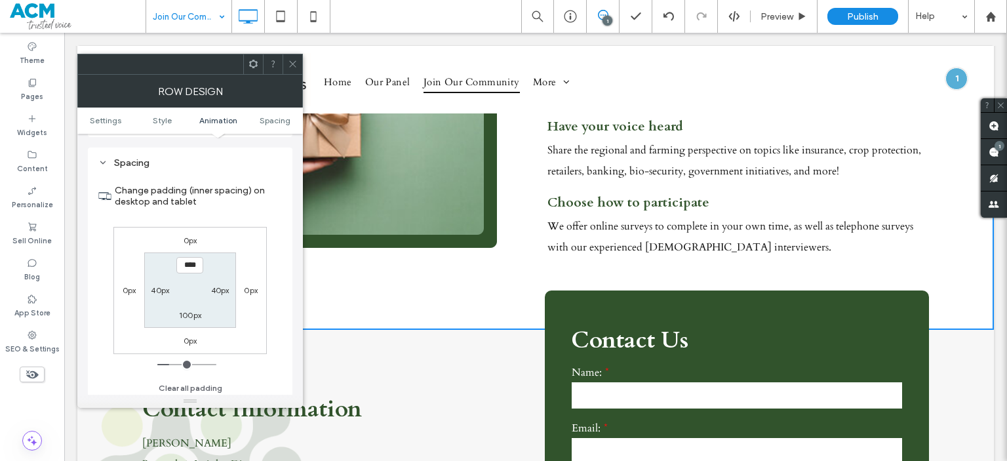
scroll to position [370, 0]
click at [191, 308] on label "100px" at bounding box center [190, 312] width 22 height 10
type input "***"
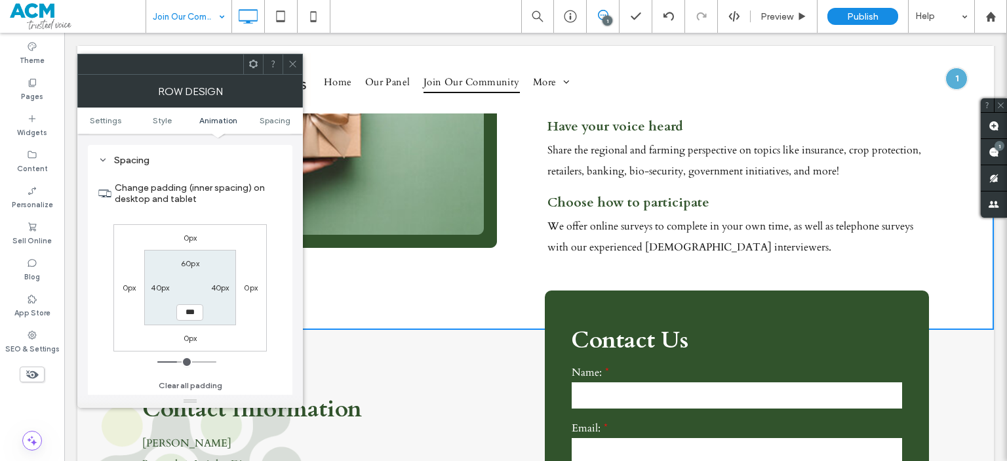
type input "*****"
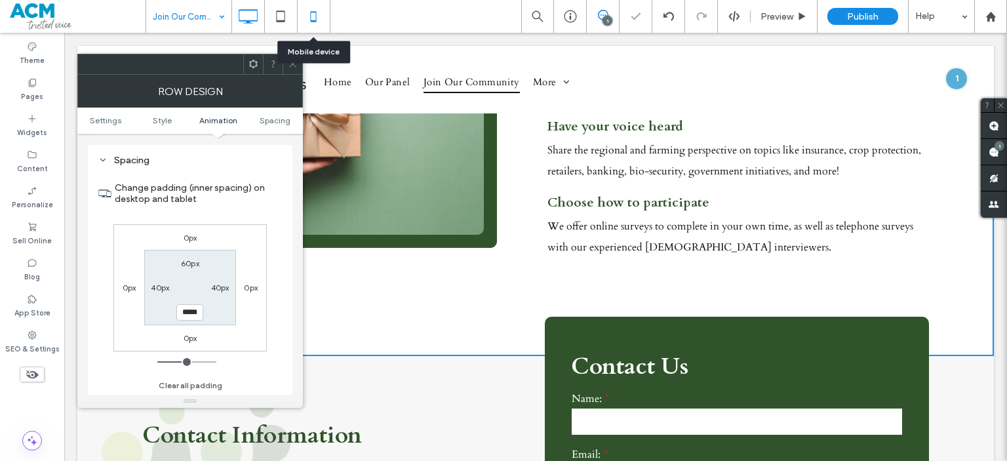
click at [309, 20] on icon at bounding box center [313, 16] width 26 height 26
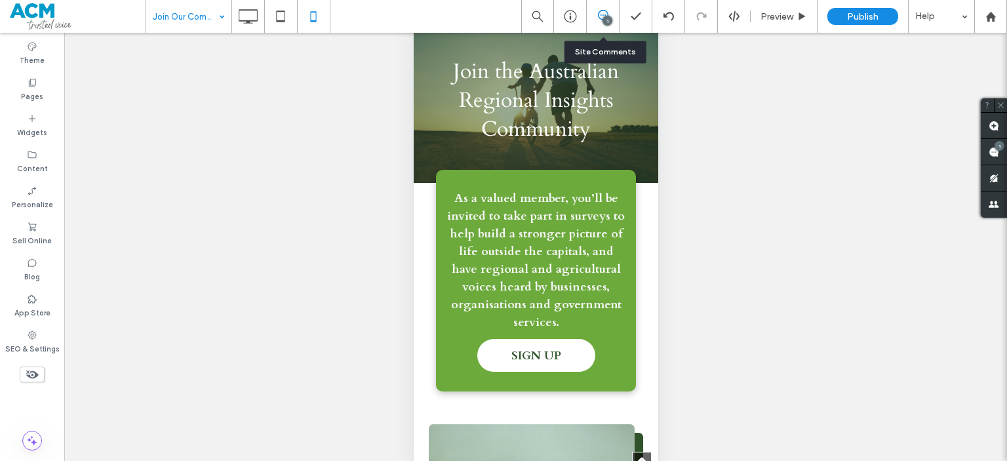
scroll to position [829, 0]
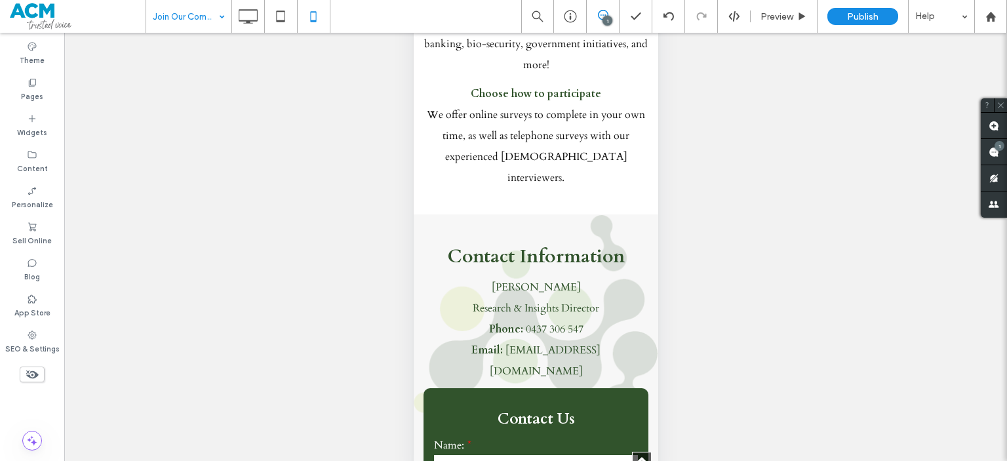
drag, startPoint x: 433, startPoint y: 159, endPoint x: 483, endPoint y: 192, distance: 59.6
click at [483, 192] on body ".wqwq-1{fill:#231f20;} .cls-1q, .cls-2q { fill-rule: evenodd; } .cls-2q { fill:…" at bounding box center [503, 230] width 1007 height 461
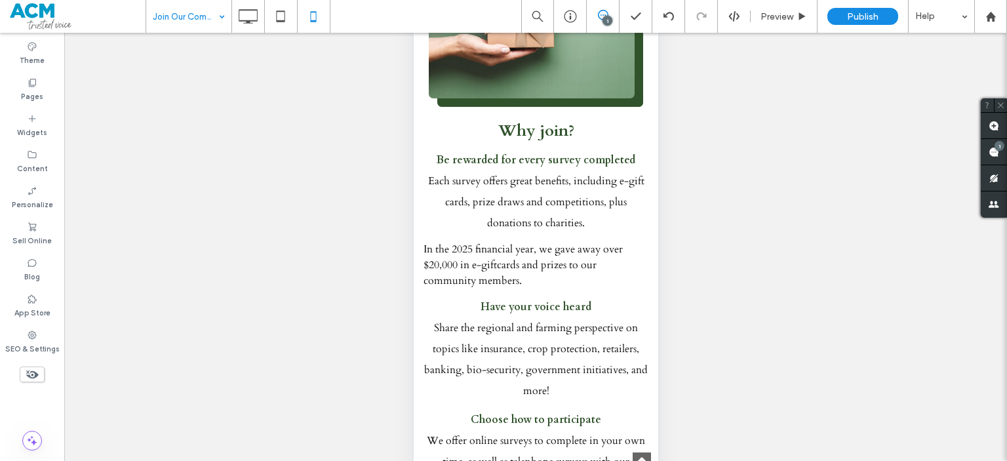
scroll to position [511, 0]
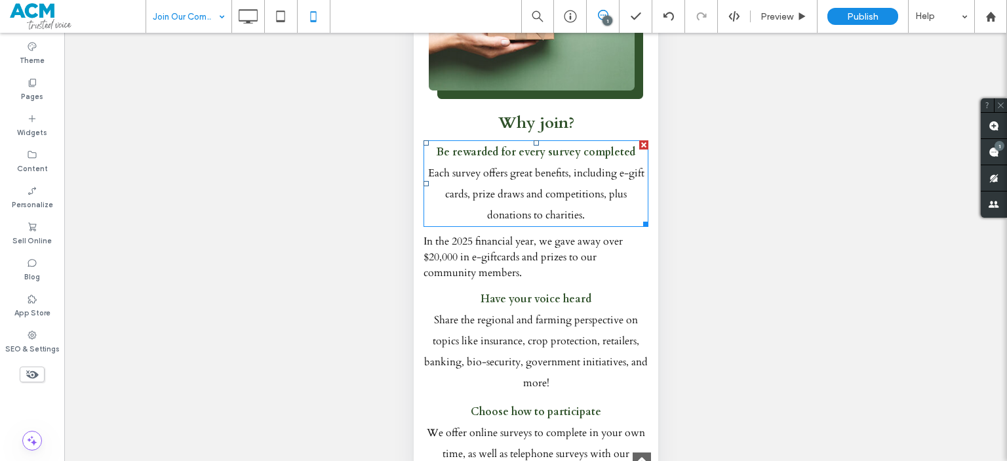
click at [528, 172] on span "Each survey offers great benefits, including e-gift cards, prize draws and comp…" at bounding box center [535, 194] width 216 height 56
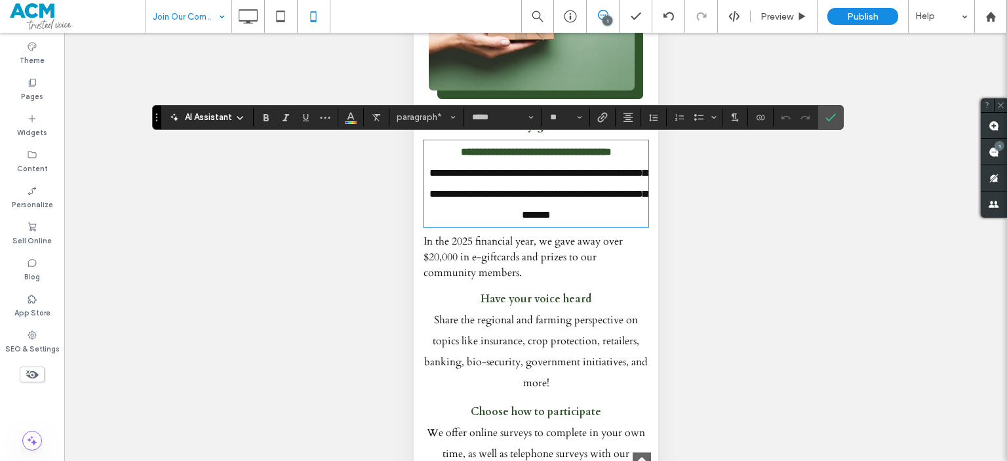
click at [460, 155] on strong "**********" at bounding box center [535, 152] width 151 height 10
click at [460, 151] on strong "**********" at bounding box center [535, 152] width 151 height 10
drag, startPoint x: 445, startPoint y: 151, endPoint x: 629, endPoint y: 152, distance: 183.6
click at [629, 152] on p "**********" at bounding box center [535, 152] width 225 height 21
click at [561, 115] on input "**" at bounding box center [562, 117] width 26 height 10
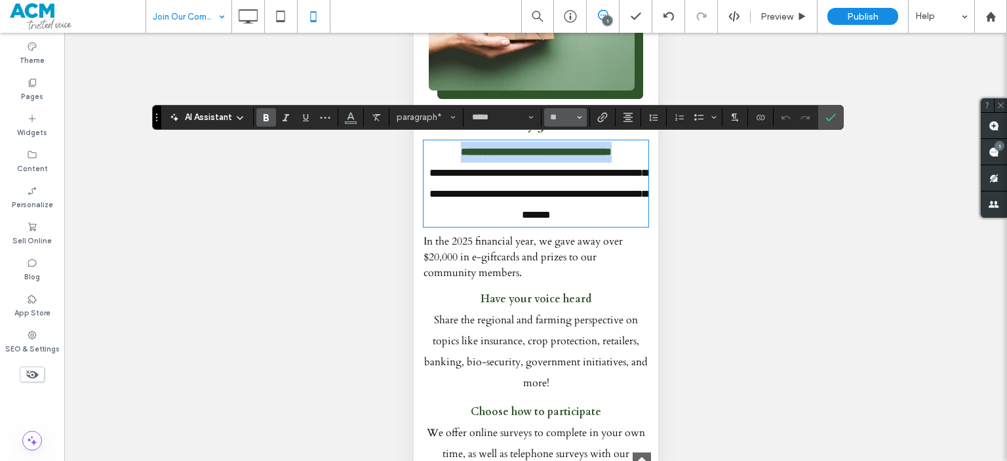
type input "**"
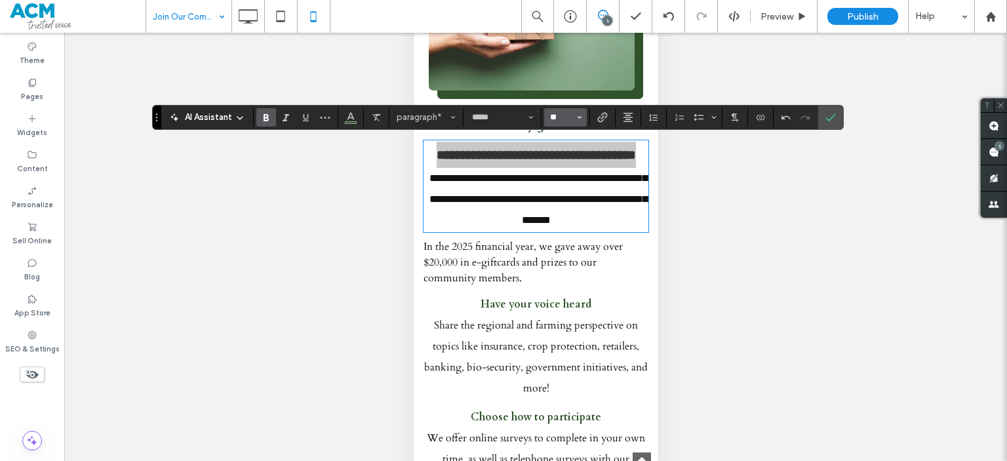
click at [551, 122] on input "**" at bounding box center [562, 117] width 26 height 10
type input "**"
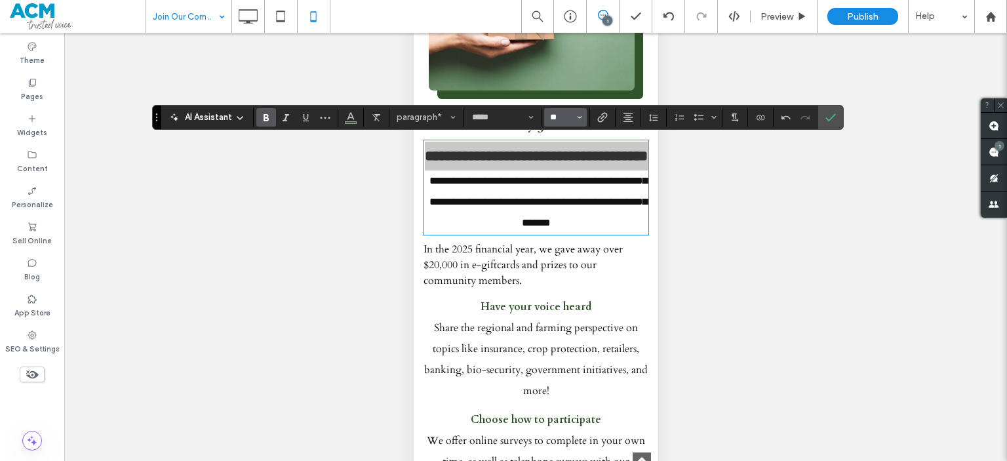
click at [555, 121] on input "**" at bounding box center [562, 117] width 26 height 10
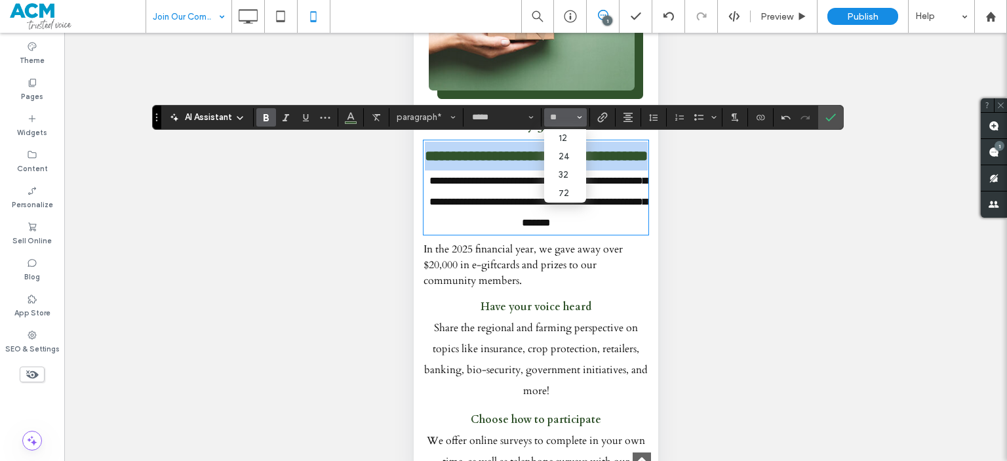
type input "**"
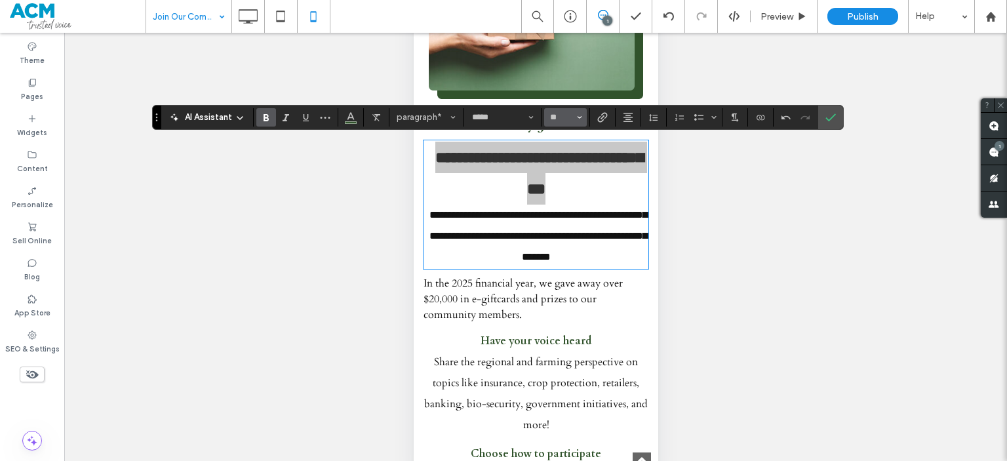
click at [572, 123] on button "**" at bounding box center [565, 117] width 43 height 18
click at [558, 118] on input "Size-input" at bounding box center [562, 117] width 26 height 10
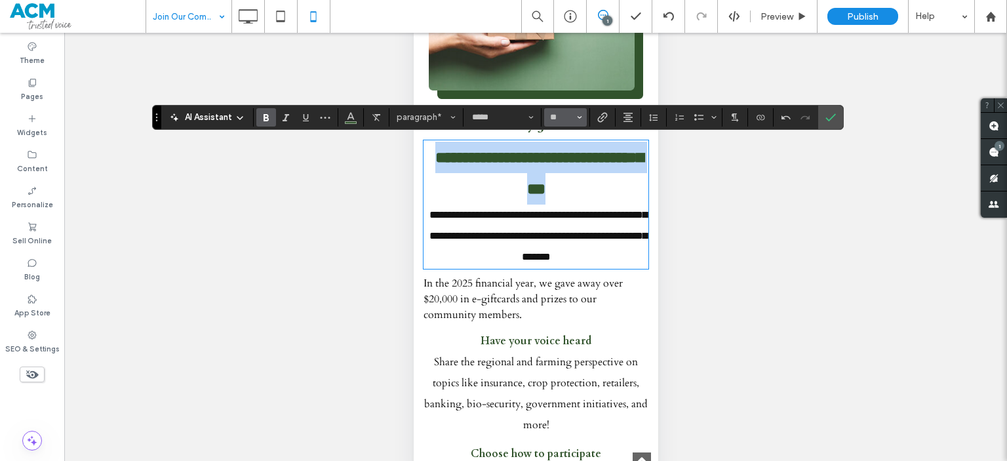
type input "**"
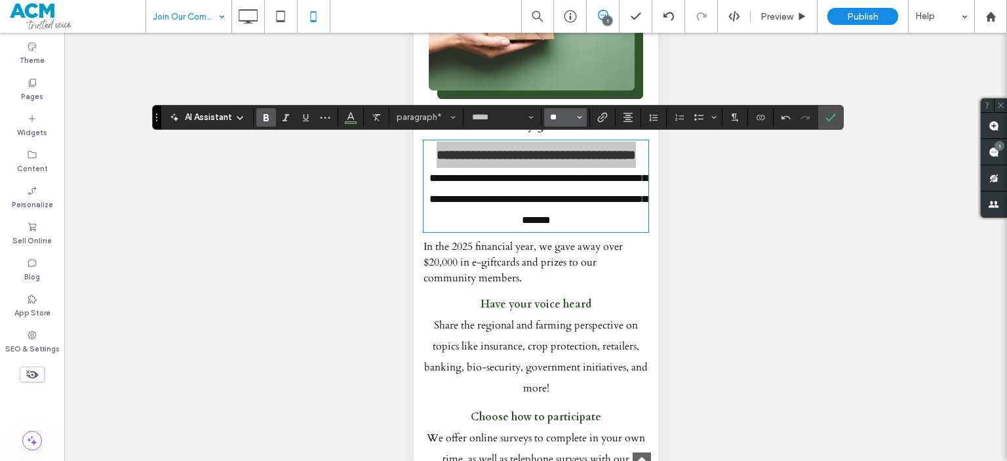
click at [558, 118] on input "**" at bounding box center [562, 117] width 26 height 10
type input "**"
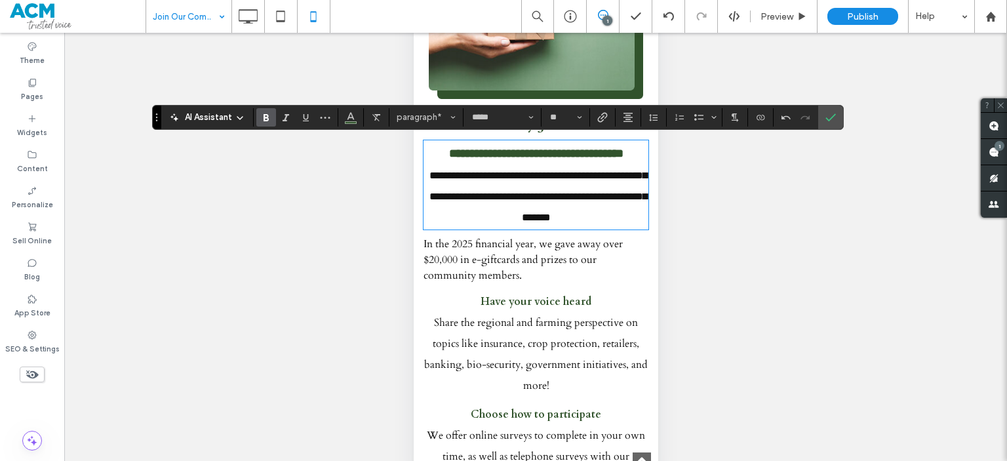
click at [524, 327] on span "Share the regional and farming perspective on topics like insurance, crop prote…" at bounding box center [536, 353] width 224 height 77
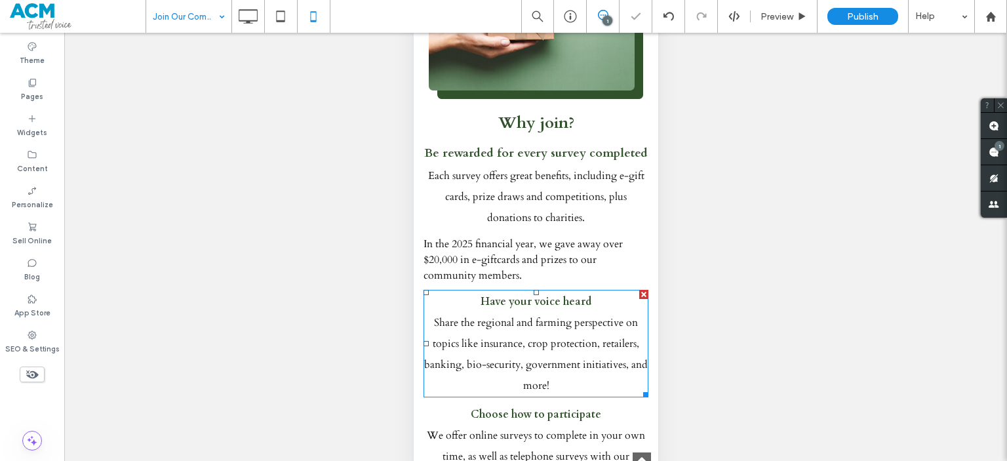
click at [529, 302] on strong "Have your voice heard" at bounding box center [535, 301] width 111 height 14
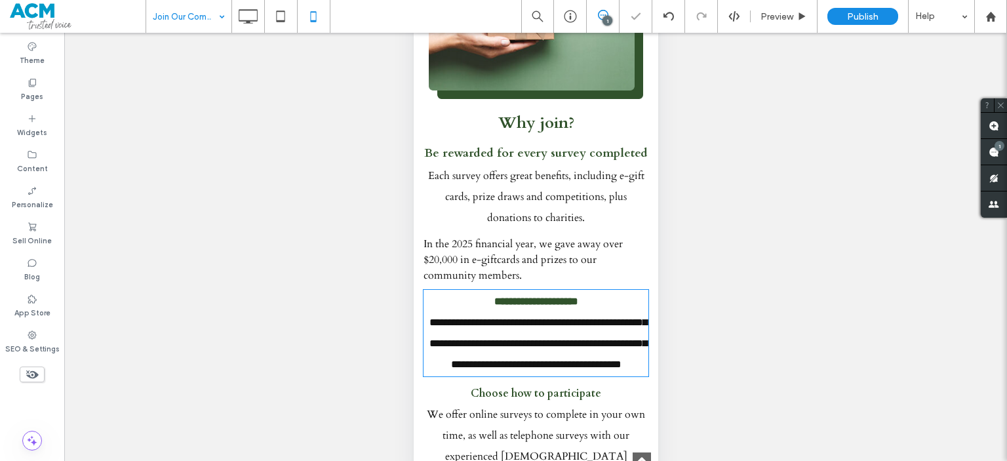
type input "*****"
type input "**"
click at [529, 302] on strong "**********" at bounding box center [536, 301] width 84 height 10
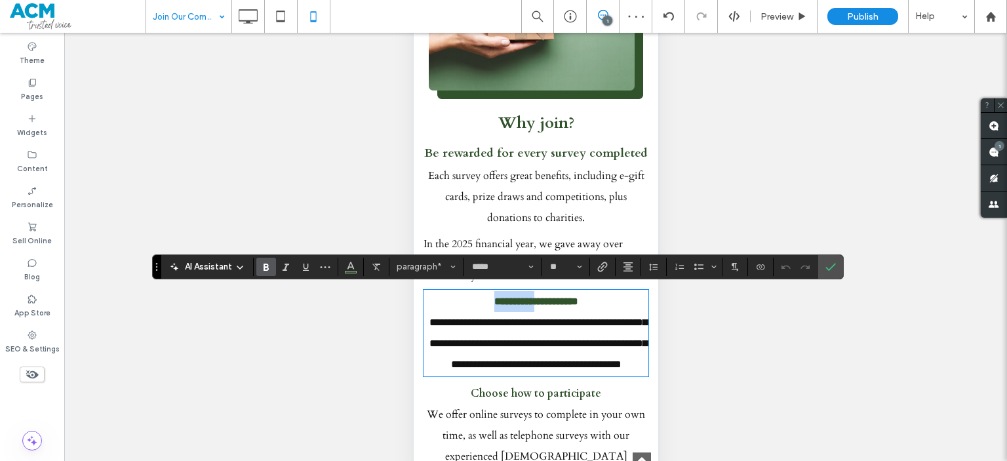
click at [494, 304] on strong "**********" at bounding box center [536, 301] width 84 height 10
drag, startPoint x: 492, startPoint y: 304, endPoint x: 589, endPoint y: 298, distance: 97.2
click at [589, 298] on p "**********" at bounding box center [535, 301] width 225 height 21
click at [555, 269] on input "**" at bounding box center [562, 267] width 26 height 10
type input "**"
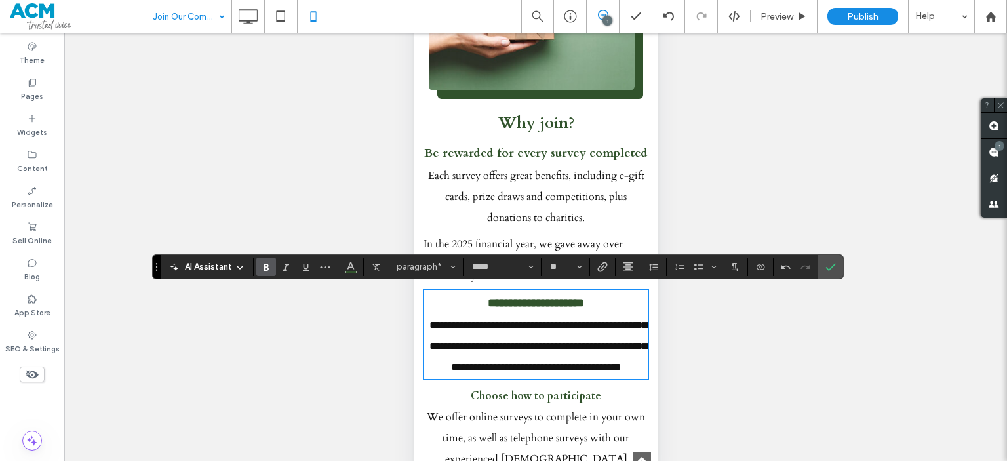
click at [512, 435] on span "We offer online surveys to complete in your own time, as well as telephone surv…" at bounding box center [535, 448] width 218 height 77
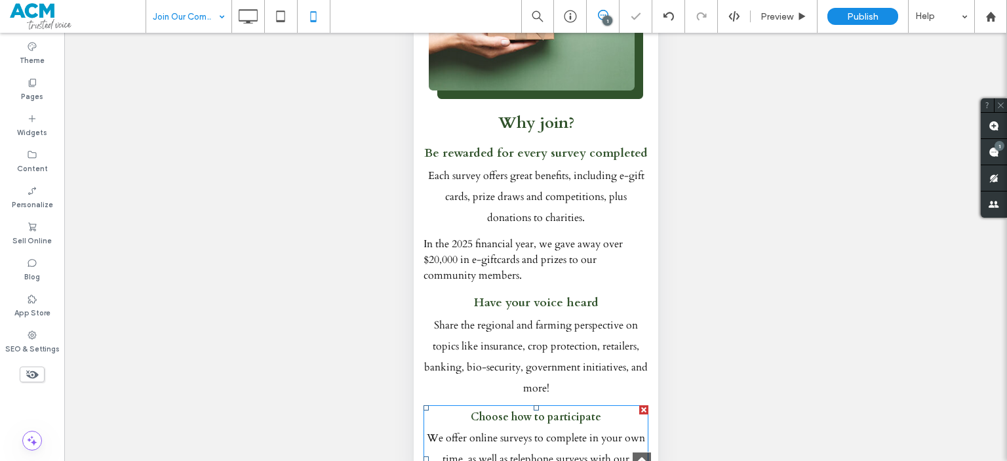
click at [512, 435] on span "We offer online surveys to complete in your own time, as well as telephone surv…" at bounding box center [535, 469] width 218 height 77
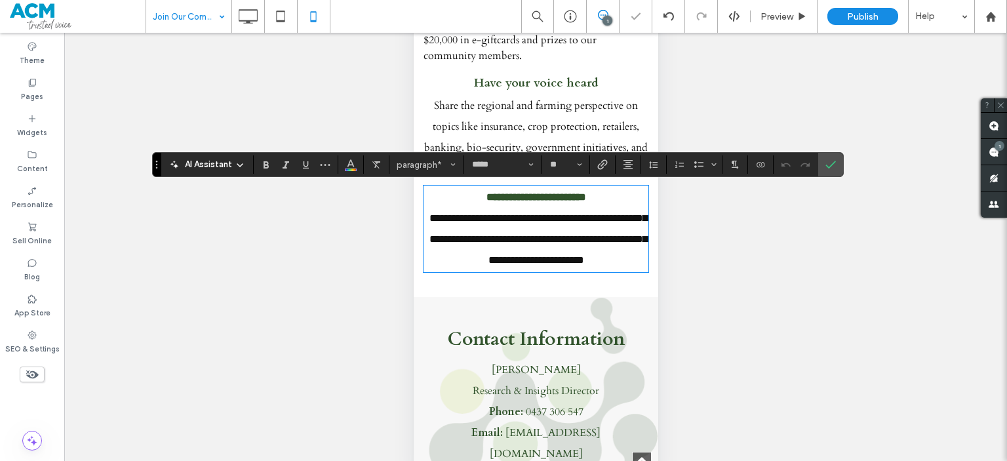
scroll to position [45, 0]
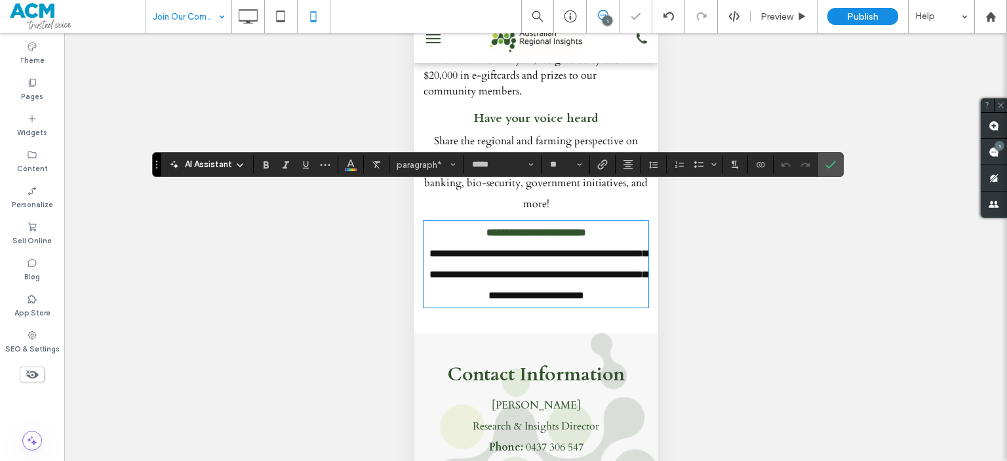
click at [486, 235] on strong "**********" at bounding box center [536, 233] width 100 height 10
drag, startPoint x: 483, startPoint y: 235, endPoint x: 624, endPoint y: 232, distance: 141.0
click at [624, 232] on p "**********" at bounding box center [535, 232] width 225 height 21
click at [559, 161] on input "**" at bounding box center [562, 164] width 26 height 10
type input "**"
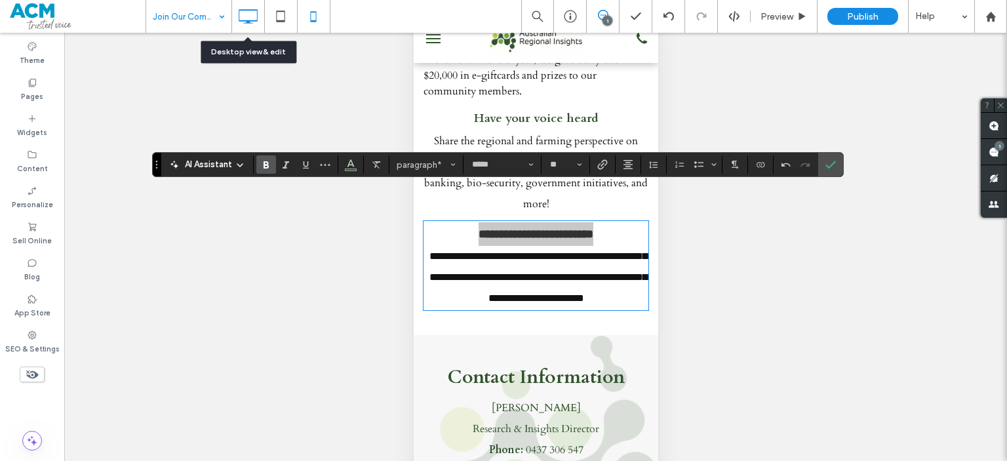
click at [249, 12] on icon at bounding box center [248, 16] width 26 height 26
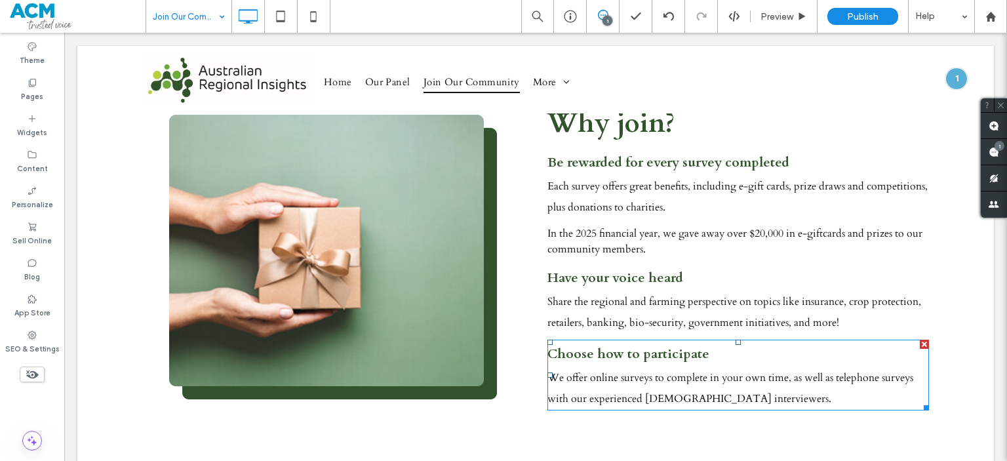
scroll to position [501, 0]
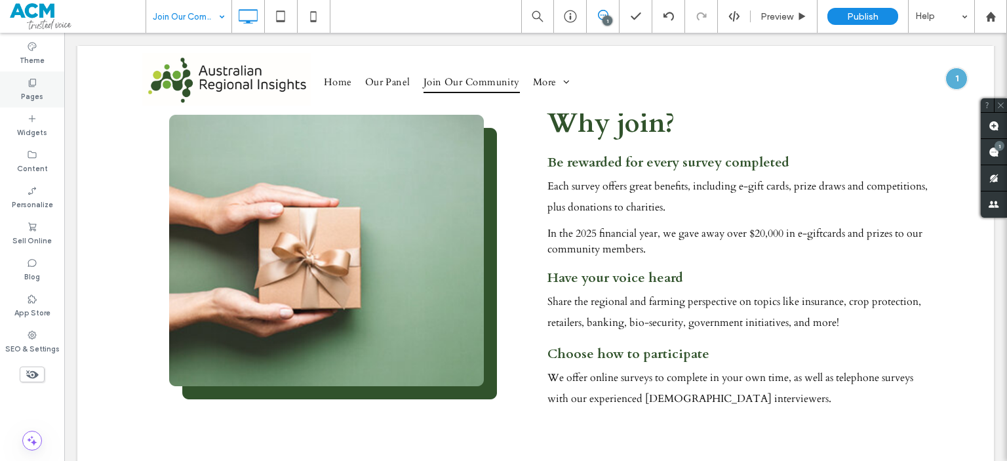
click at [16, 89] on div "Pages" at bounding box center [32, 89] width 64 height 36
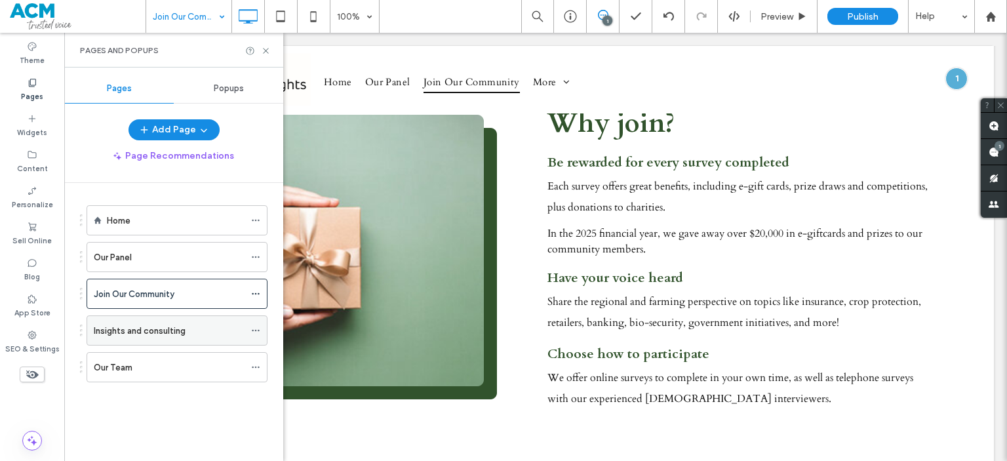
click at [167, 319] on div "Insights and consulting" at bounding box center [169, 330] width 151 height 29
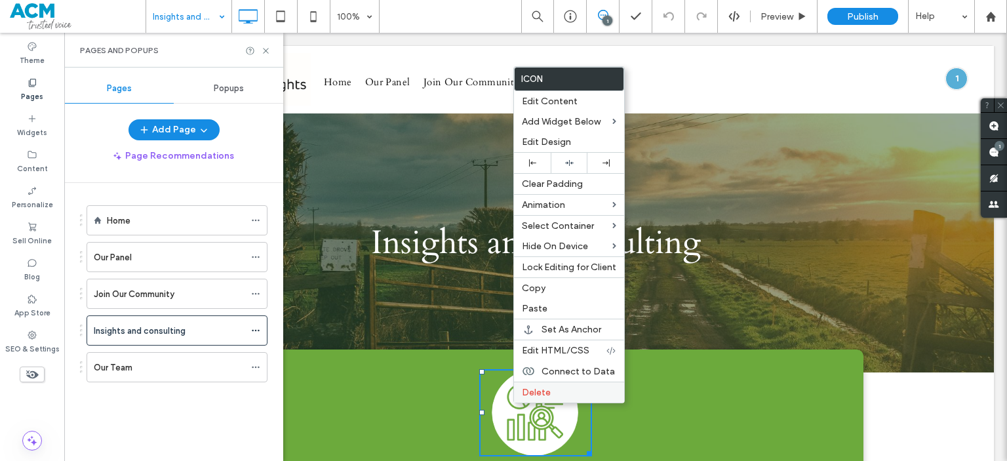
click at [557, 387] on label "Delete" at bounding box center [569, 392] width 94 height 11
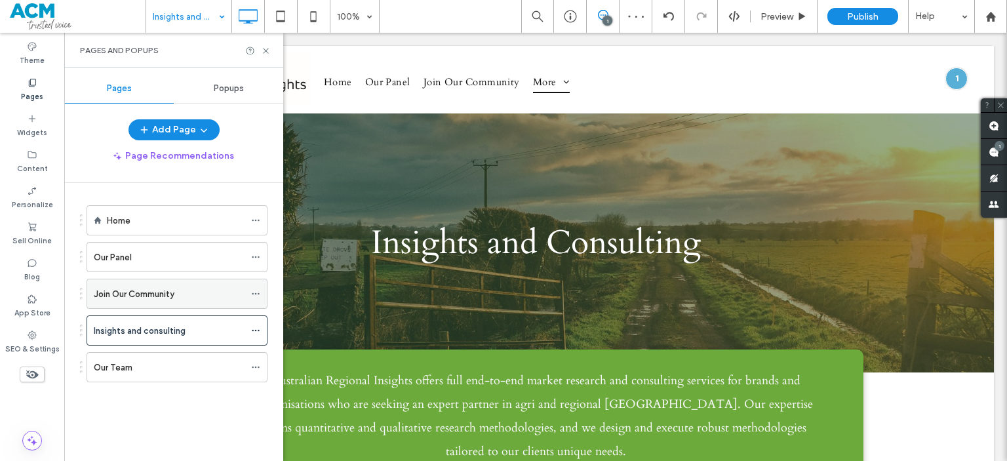
click at [140, 294] on label "Join Our Community" at bounding box center [134, 294] width 81 height 23
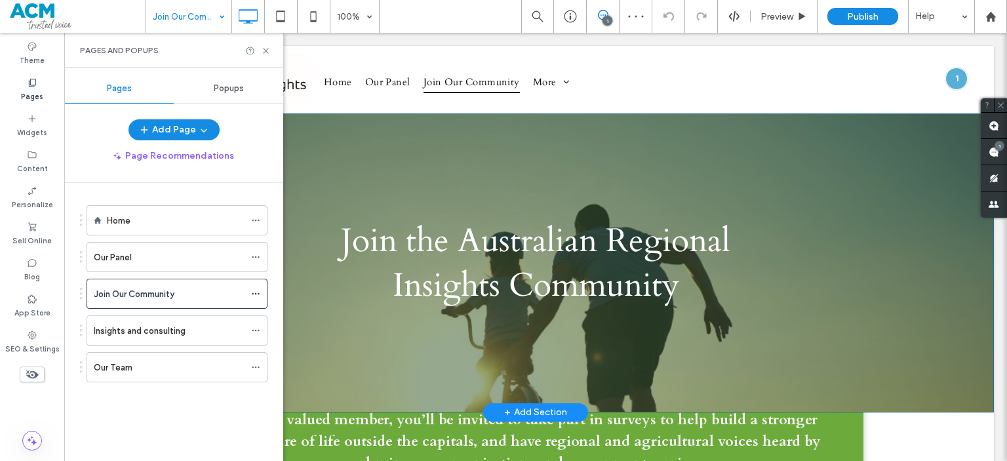
scroll to position [191, 0]
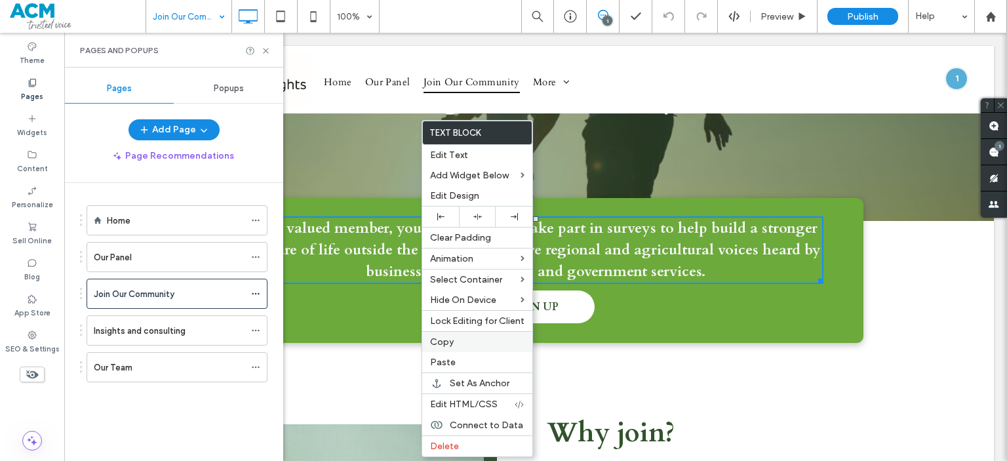
click at [448, 342] on span "Copy" at bounding box center [442, 341] width 24 height 11
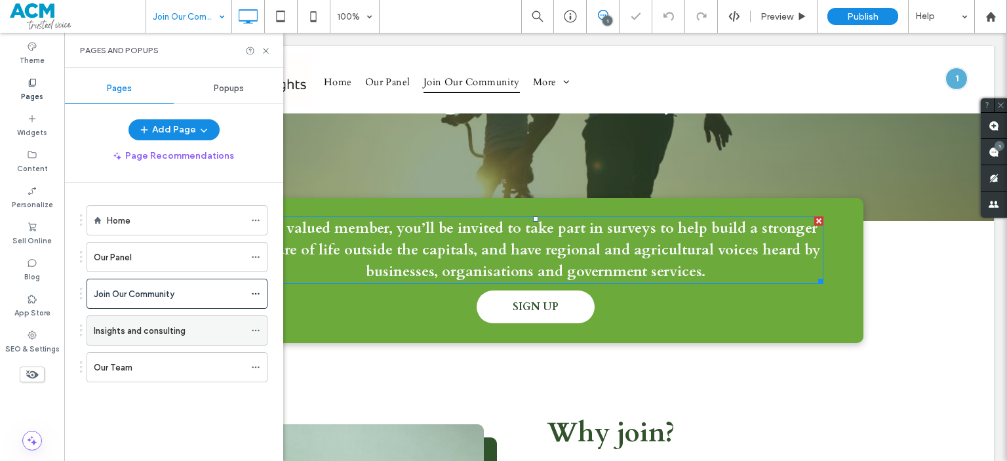
click at [163, 330] on label "Insights and consulting" at bounding box center [140, 330] width 92 height 23
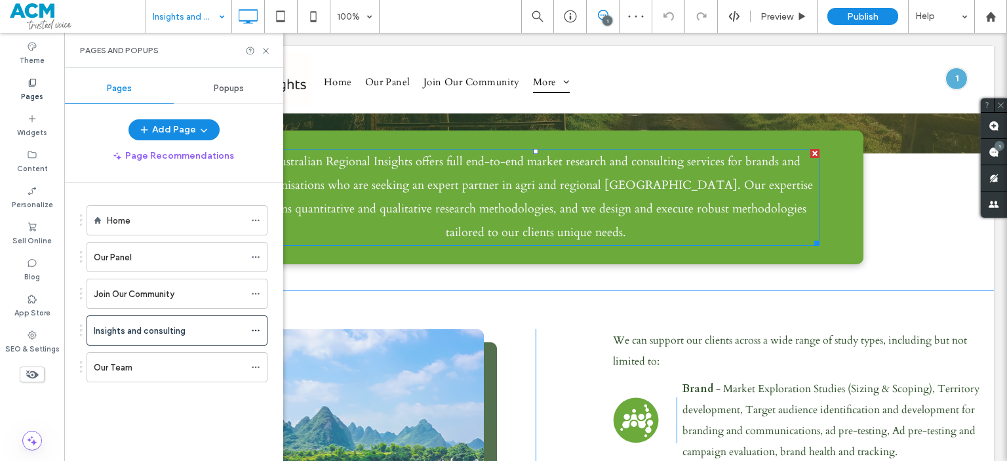
scroll to position [131, 0]
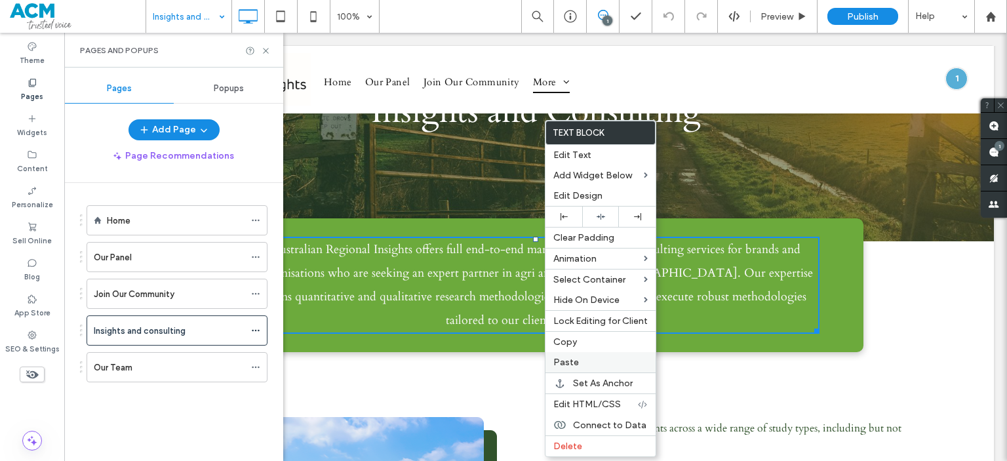
click at [564, 359] on span "Paste" at bounding box center [566, 362] width 26 height 11
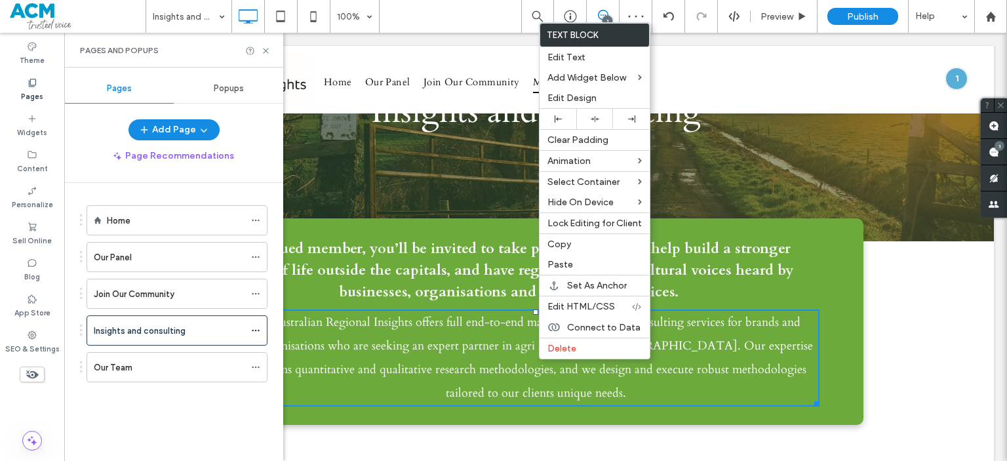
click at [498, 344] on span "Australian Regional Insights offers full end-to-end market research and consult…" at bounding box center [535, 357] width 555 height 87
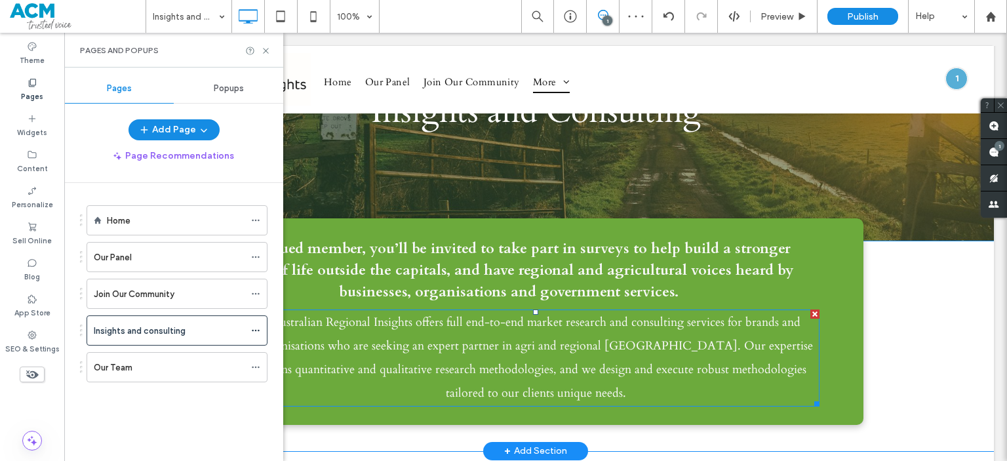
click at [498, 344] on span "Australian Regional Insights offers full end-to-end market research and consult…" at bounding box center [535, 357] width 555 height 87
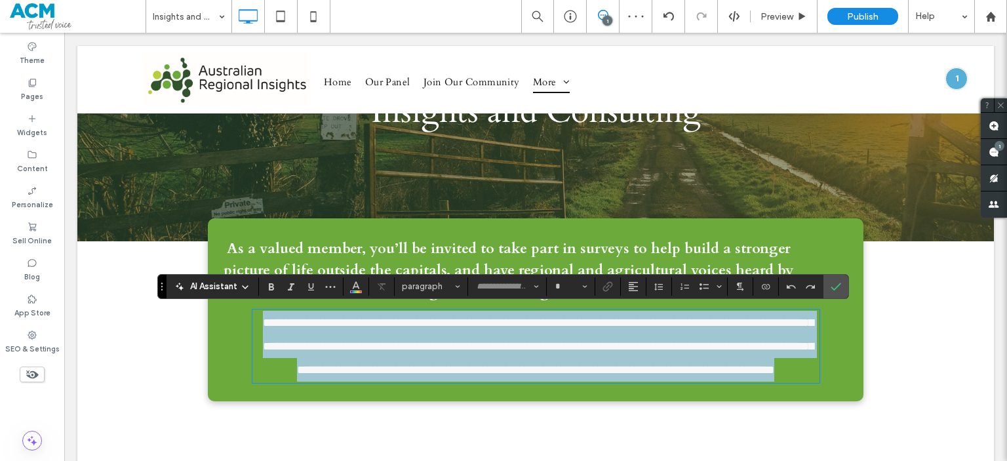
type input "*****"
type input "**"
copy span "**********"
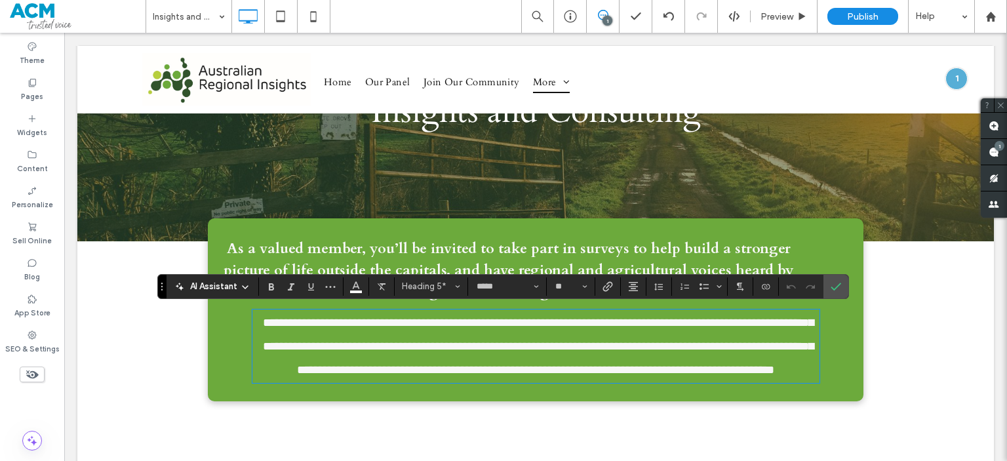
click at [544, 254] on span "As a valued member, you’ll be invited to take part in surveys to help build a s…" at bounding box center [509, 270] width 570 height 63
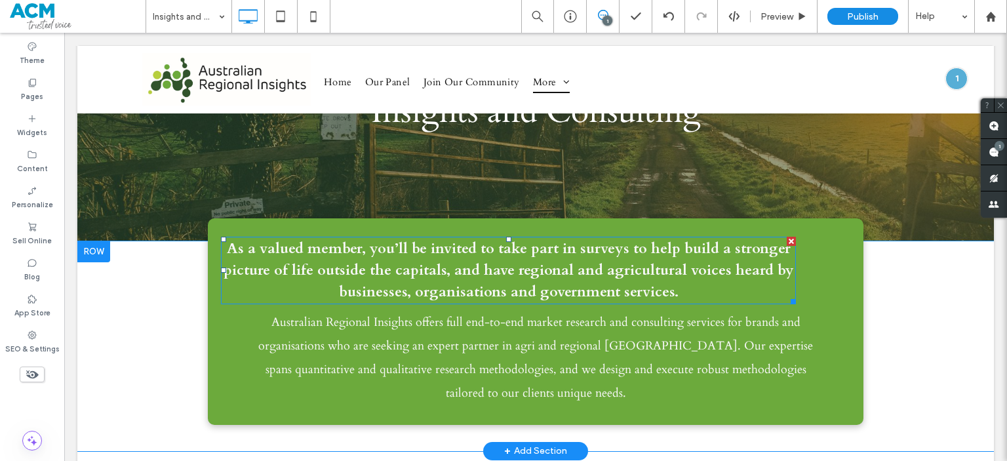
click at [544, 254] on span "As a valued member, you’ll be invited to take part in surveys to help build a s…" at bounding box center [509, 270] width 570 height 63
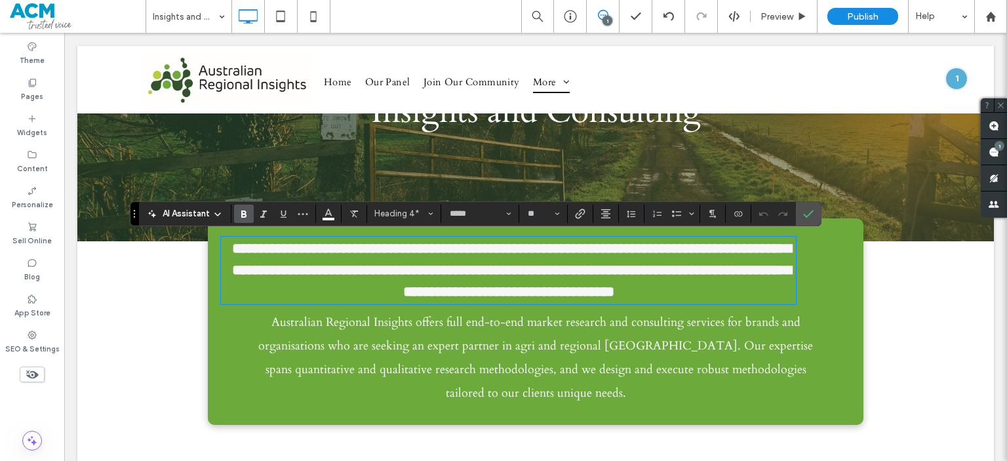
type input "**"
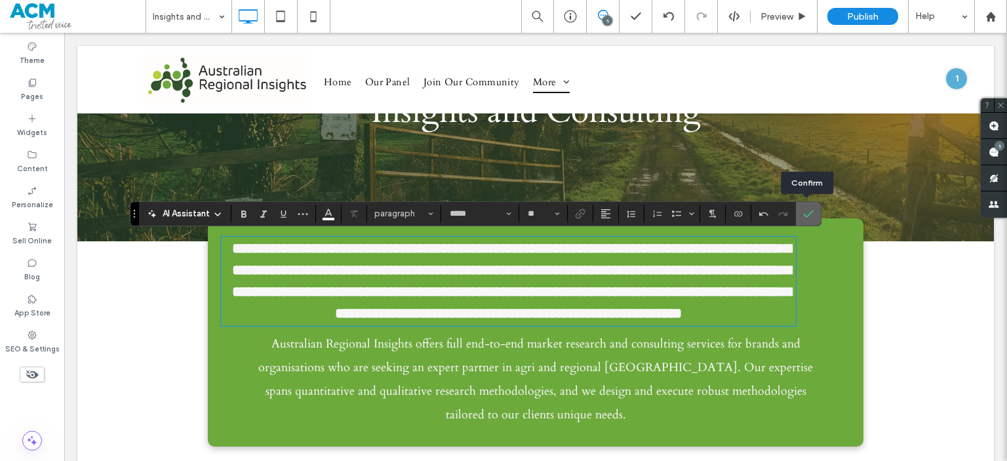
drag, startPoint x: 814, startPoint y: 209, endPoint x: 726, endPoint y: 187, distance: 90.6
click at [814, 209] on label "Confirm" at bounding box center [809, 214] width 20 height 24
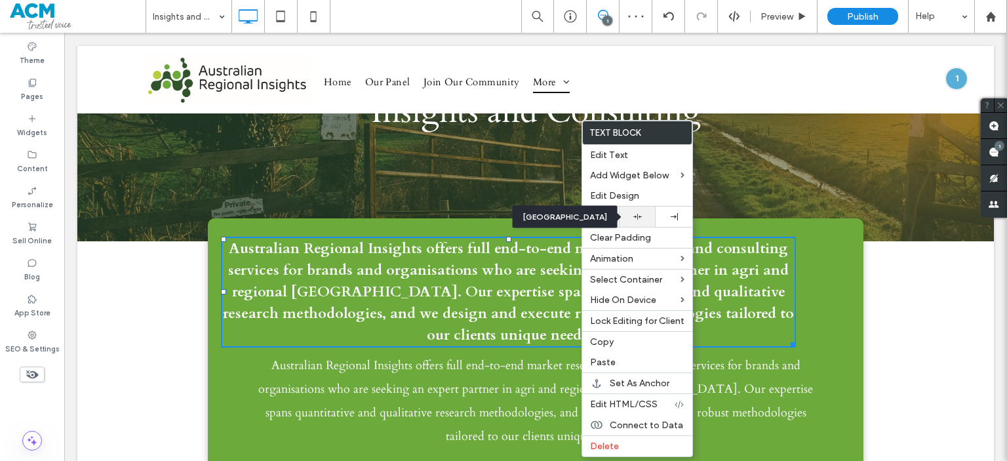
click at [629, 216] on div at bounding box center [637, 216] width 24 height 9
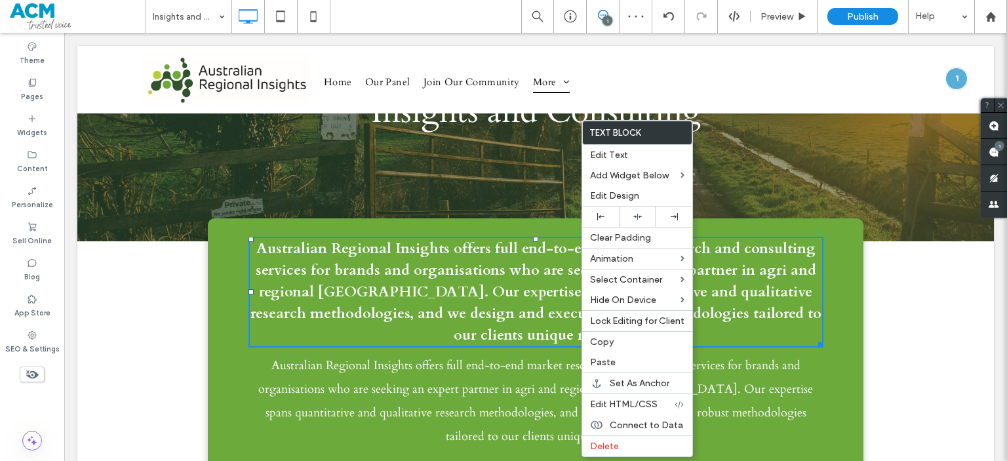
click at [511, 363] on span "Australian Regional Insights offers full end-to-end market research and consult…" at bounding box center [535, 400] width 555 height 87
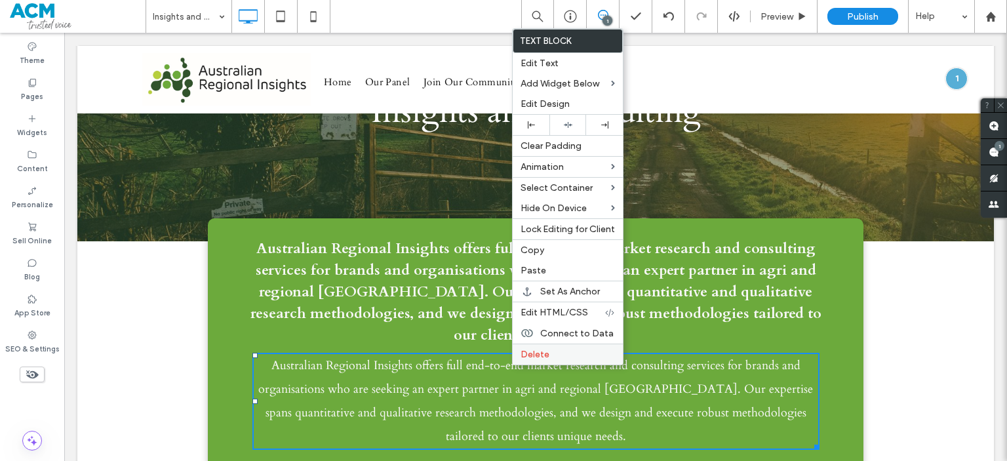
click at [540, 355] on span "Delete" at bounding box center [535, 354] width 29 height 11
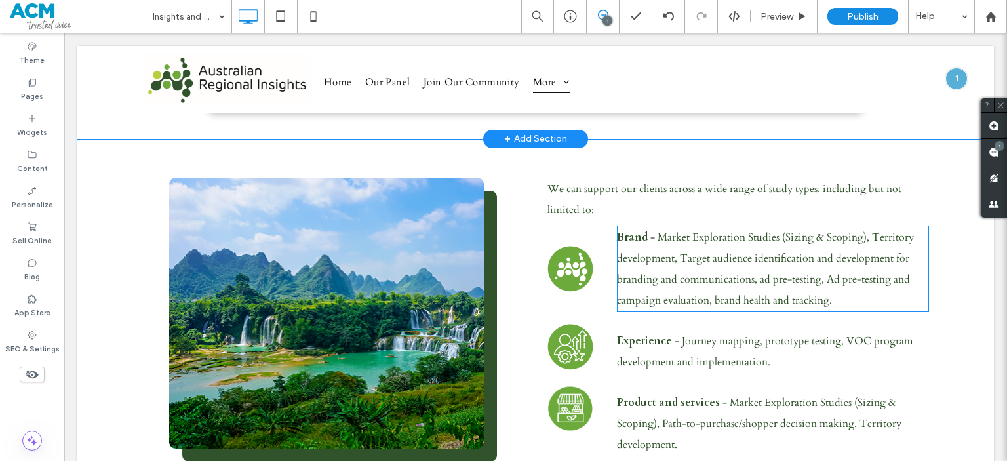
scroll to position [387, 0]
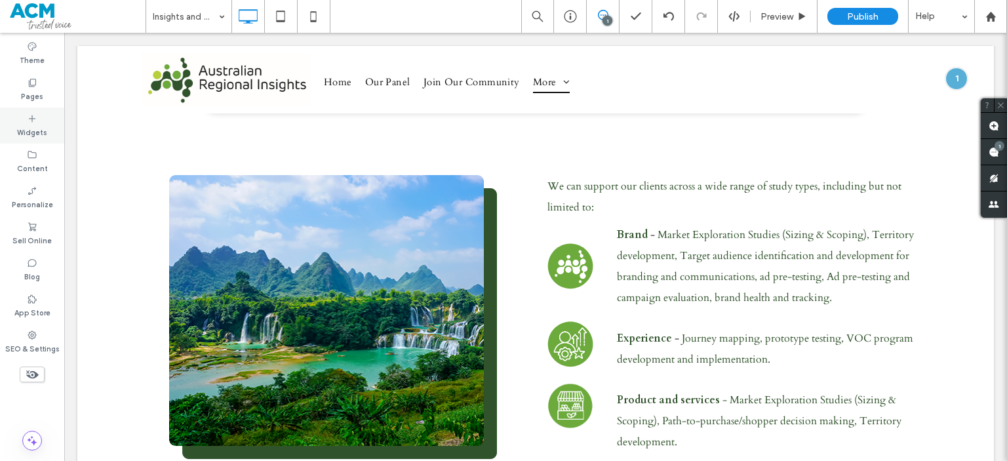
click at [28, 110] on div "Widgets" at bounding box center [32, 126] width 64 height 36
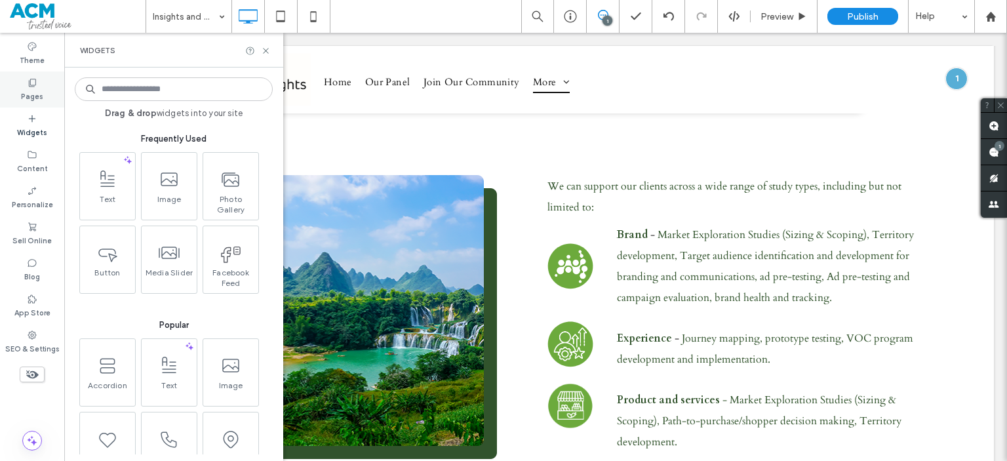
click at [16, 91] on div "Pages" at bounding box center [32, 89] width 64 height 36
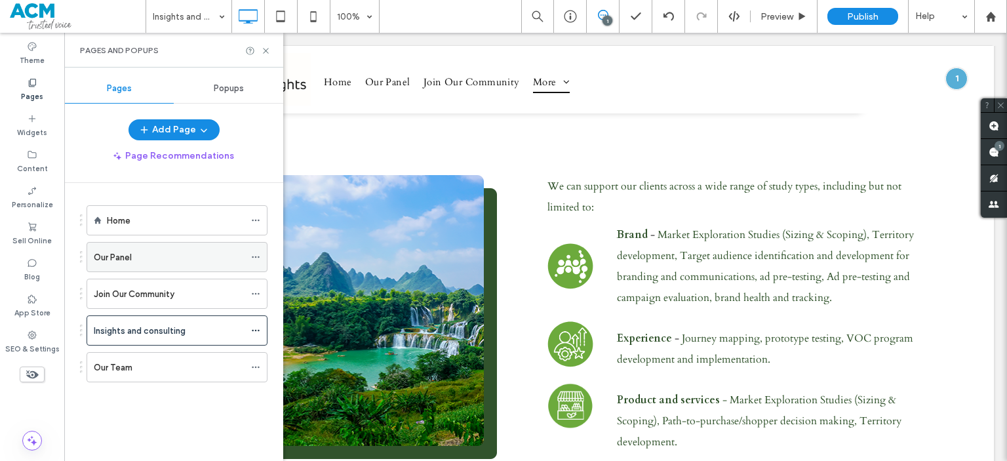
click at [160, 264] on div "Our Panel" at bounding box center [169, 257] width 151 height 29
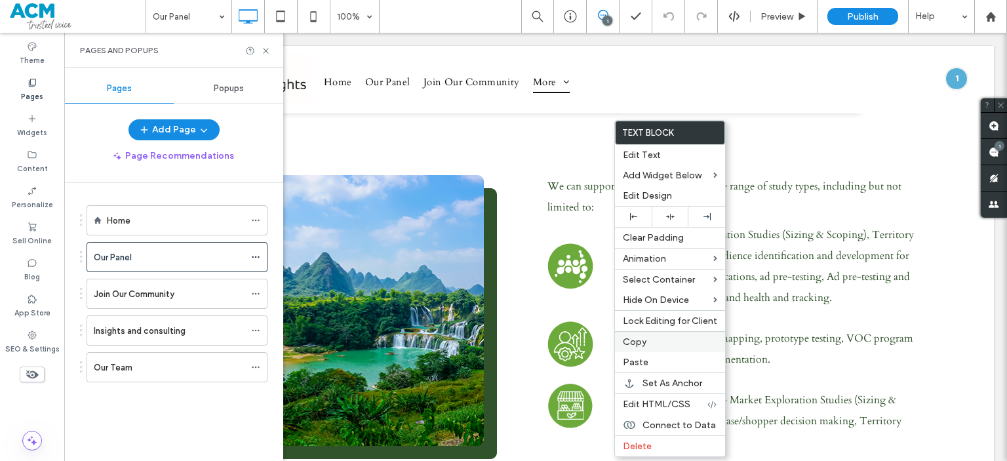
click at [640, 342] on span "Copy" at bounding box center [635, 341] width 24 height 11
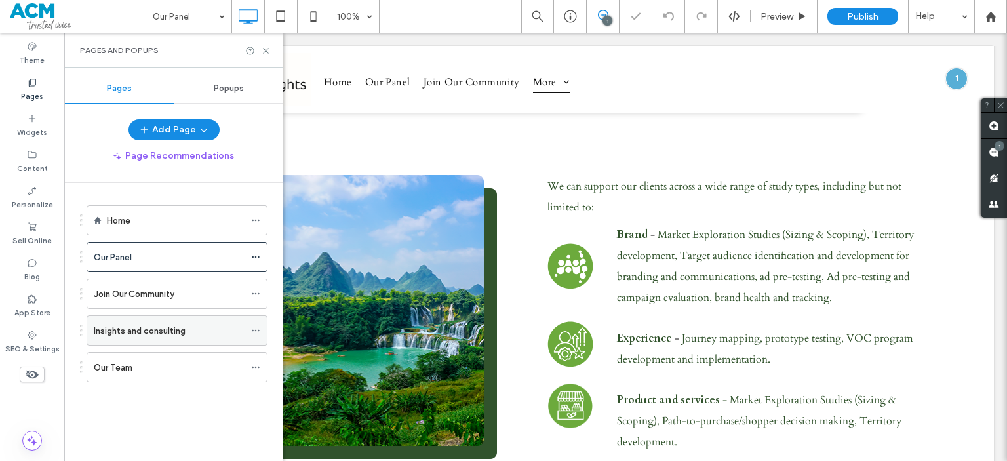
click at [157, 318] on div "Insights and consulting" at bounding box center [169, 330] width 151 height 29
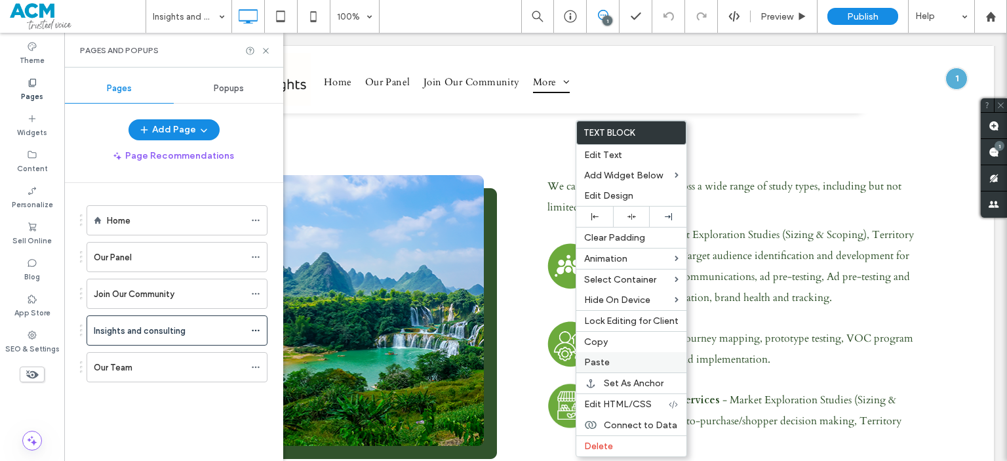
click at [604, 359] on span "Paste" at bounding box center [597, 362] width 26 height 11
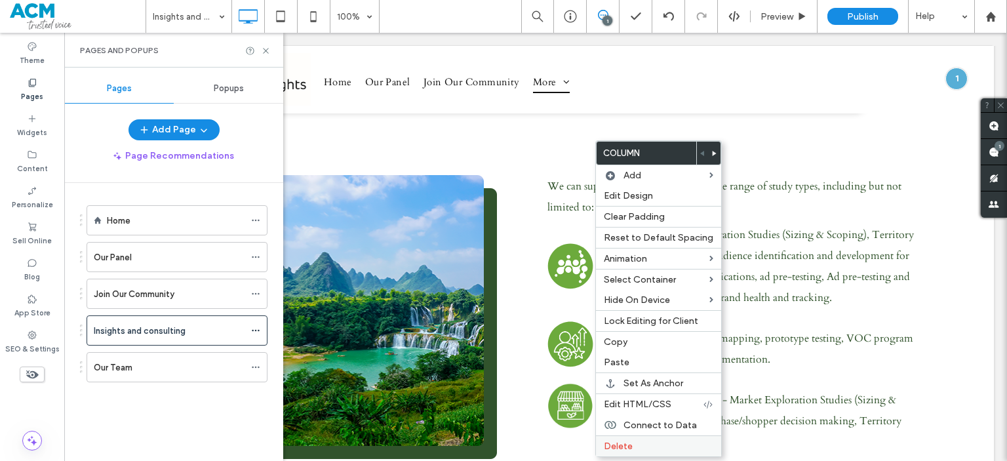
click at [625, 445] on span "Delete" at bounding box center [618, 446] width 29 height 11
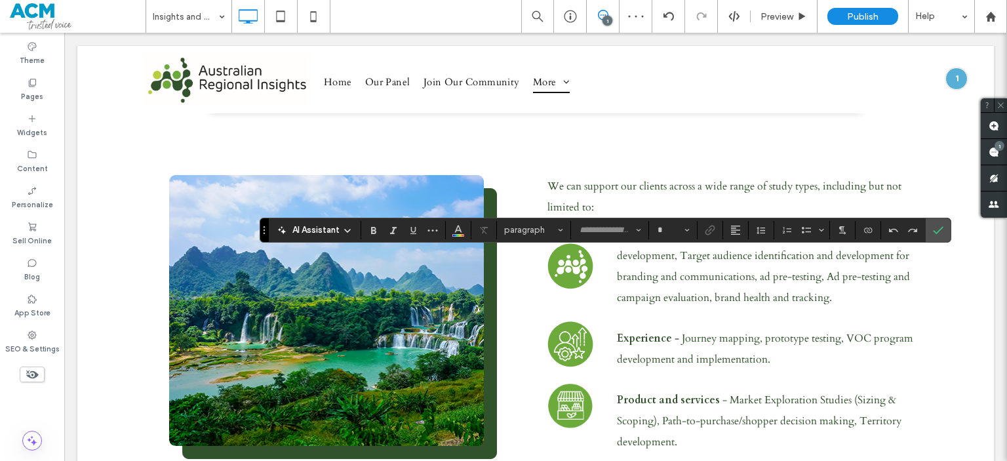
type input "*****"
type input "**"
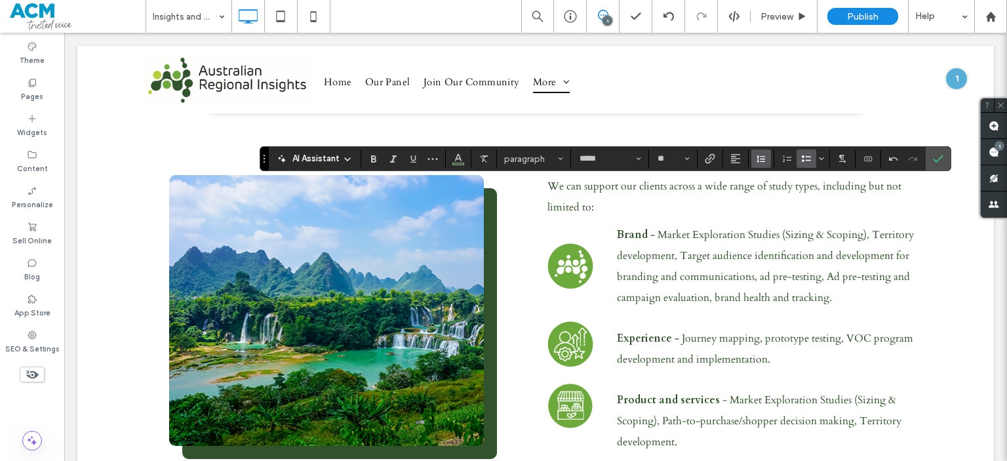
click at [751, 151] on button "Line Height" at bounding box center [761, 158] width 20 height 18
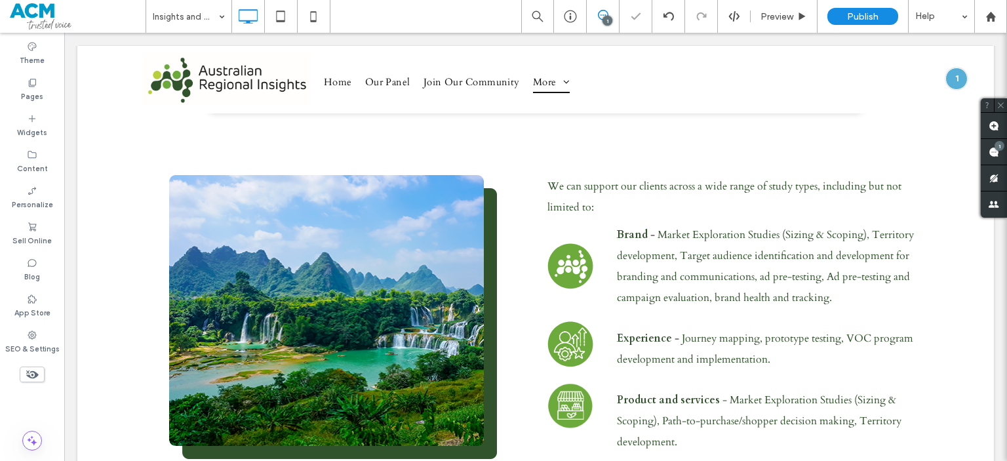
type input "*****"
type input "**"
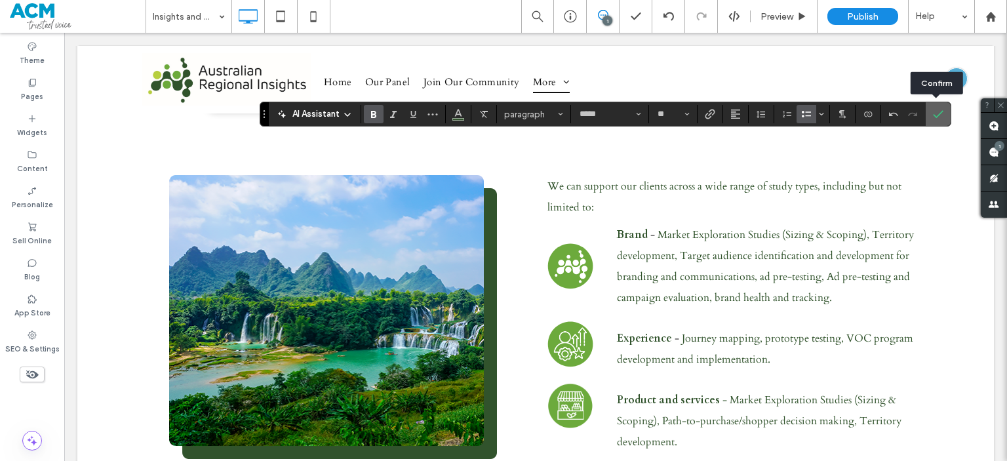
click at [928, 117] on label "Confirm" at bounding box center [938, 114] width 20 height 24
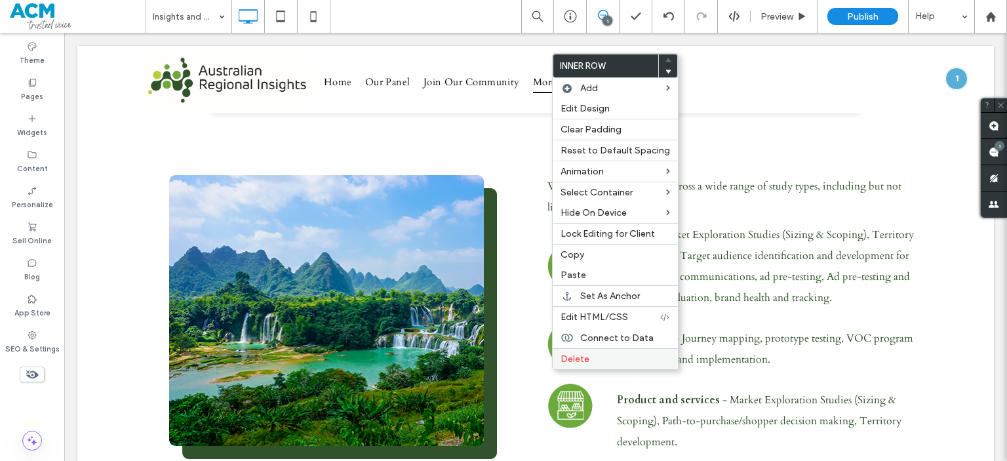
click at [577, 359] on span "Delete" at bounding box center [575, 358] width 29 height 11
click at [561, 362] on span "Delete" at bounding box center [573, 361] width 29 height 11
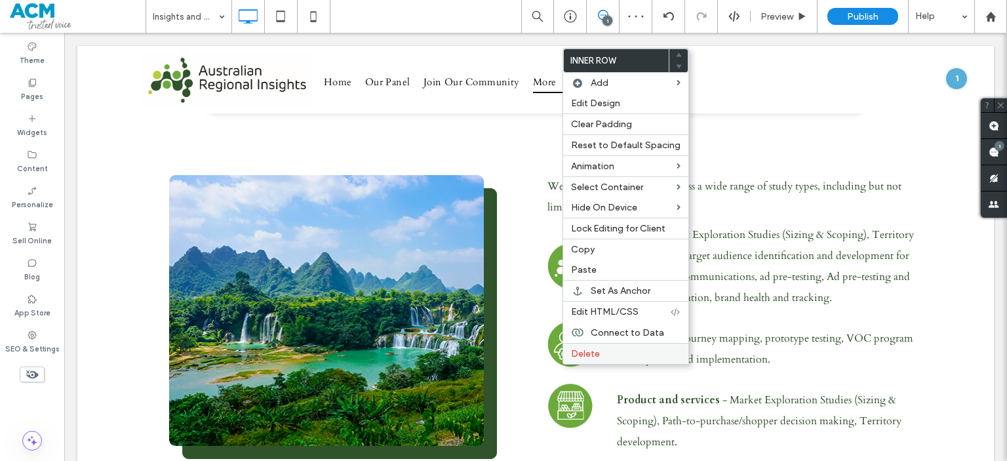
click at [589, 358] on div "Delete" at bounding box center [625, 353] width 125 height 21
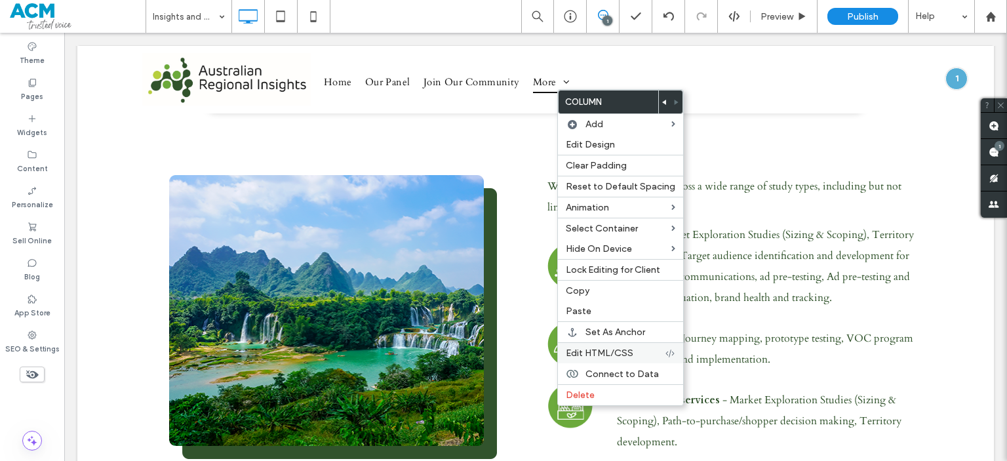
click at [608, 356] on div "Edit HTML/CSS" at bounding box center [620, 352] width 125 height 21
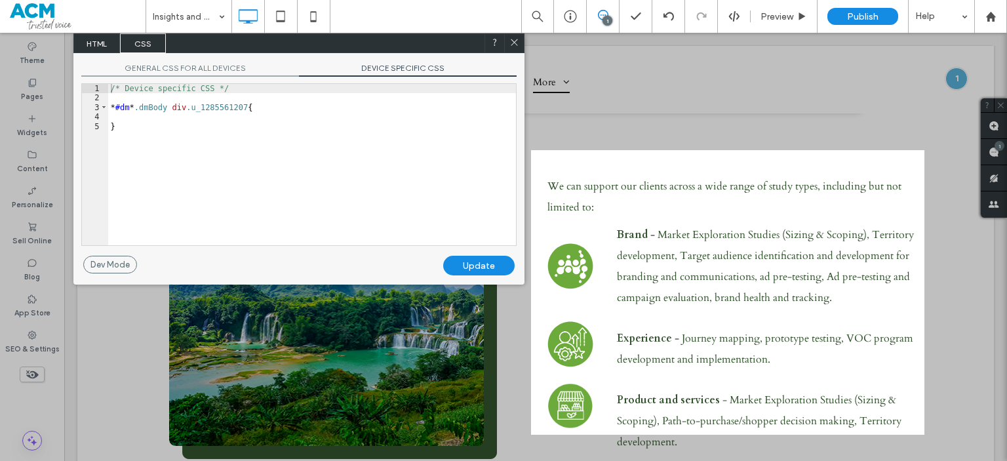
click at [375, 63] on span "DEVICE SPECIFIC CSS" at bounding box center [408, 70] width 218 height 14
click at [244, 115] on div "/* Device specific CSS */ * #dm * .dmBody div .u_1285561207 { }" at bounding box center [312, 174] width 408 height 180
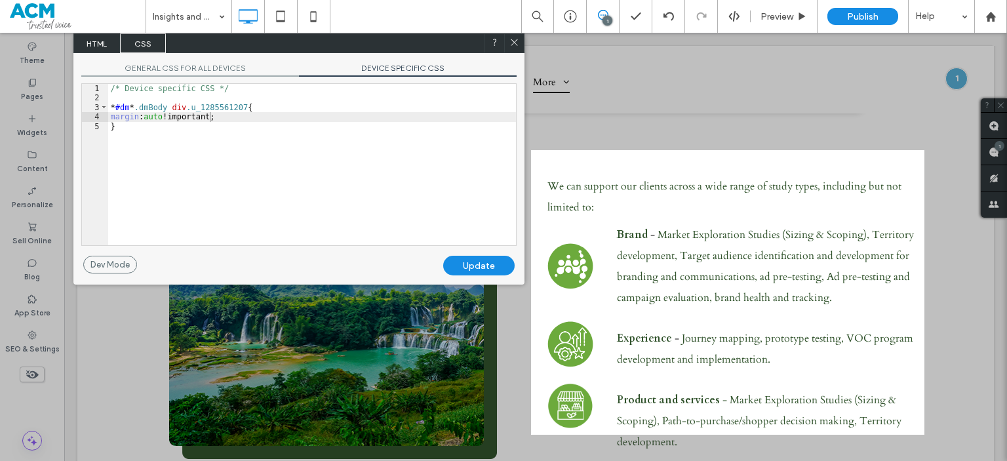
click at [454, 266] on div "Update" at bounding box center [478, 266] width 71 height 20
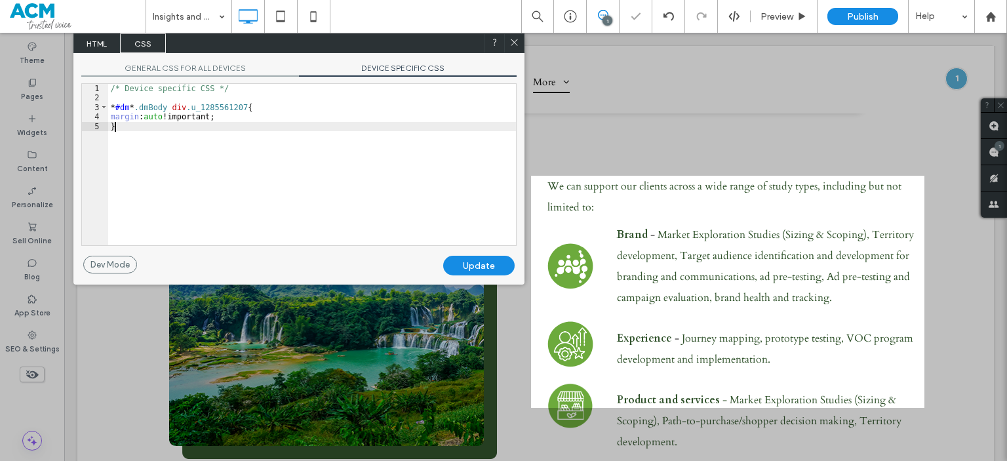
click at [385, 171] on div "/* Device specific CSS */ * #dm * .dmBody div .u_1285561207 { margin : auto !im…" at bounding box center [312, 174] width 408 height 180
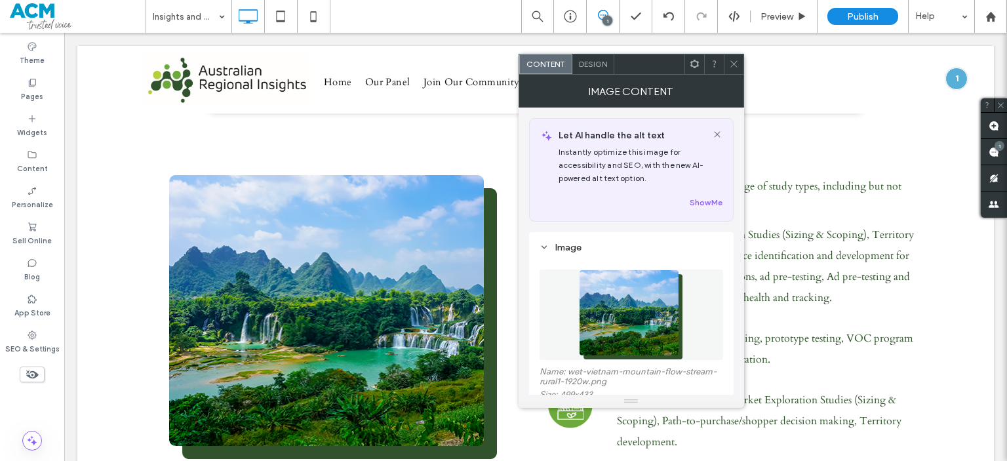
scroll to position [89, 0]
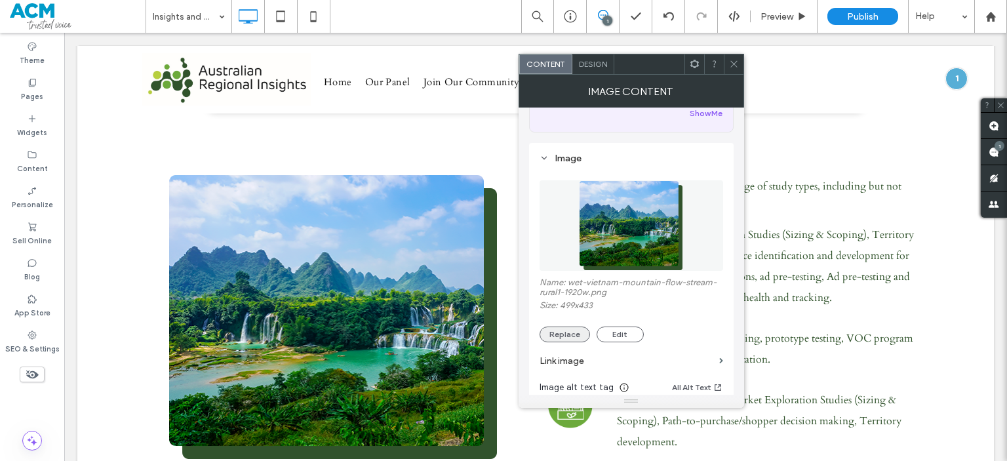
click at [553, 332] on button "Replace" at bounding box center [565, 335] width 50 height 16
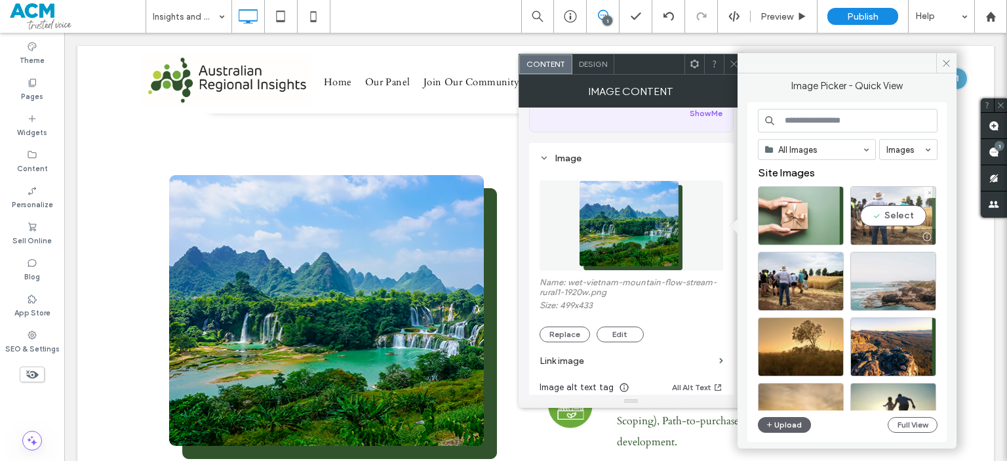
click at [902, 193] on div "Select" at bounding box center [893, 215] width 86 height 59
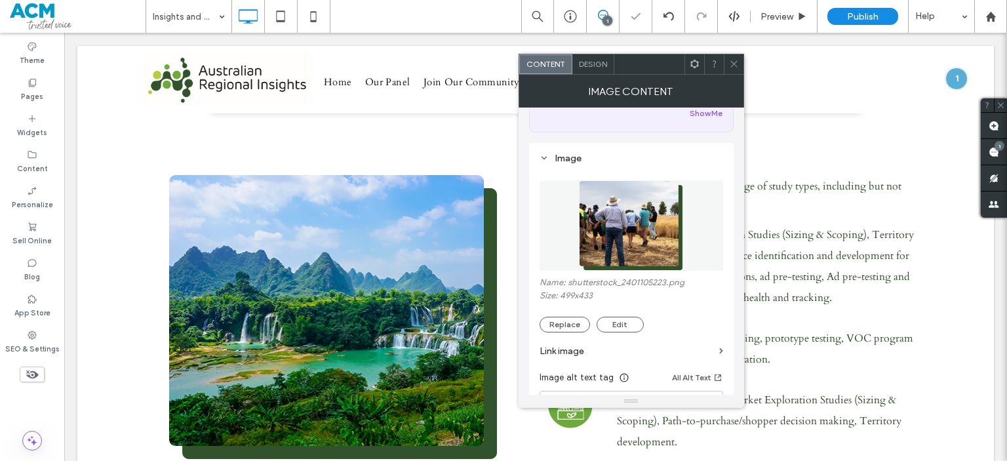
click at [730, 71] on span at bounding box center [734, 64] width 10 height 20
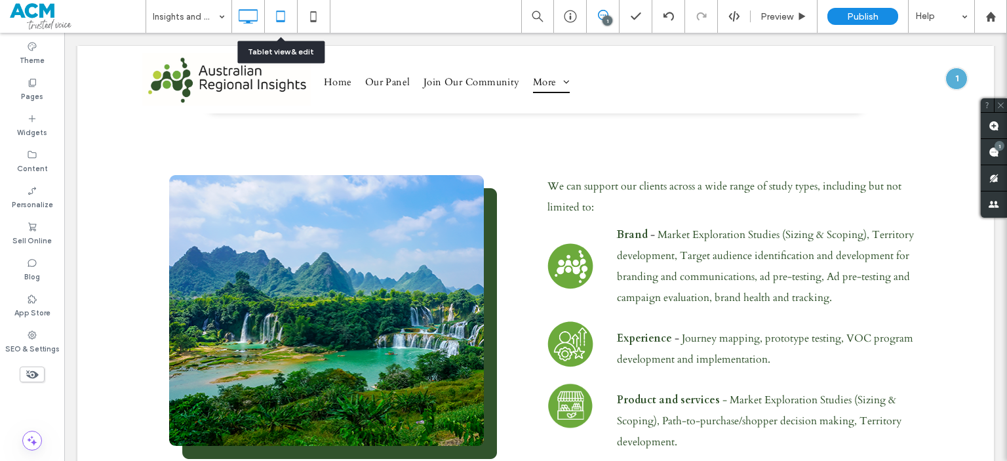
click at [286, 26] on icon at bounding box center [281, 16] width 26 height 26
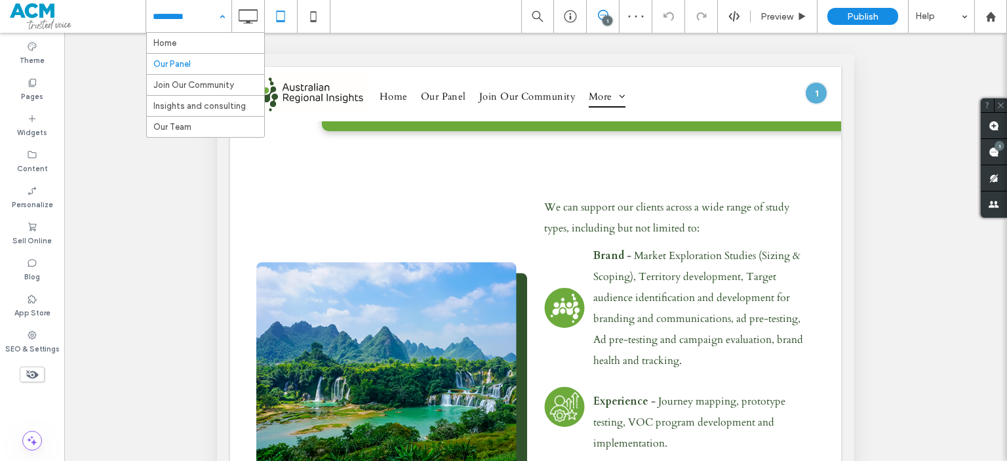
click at [194, 19] on input at bounding box center [186, 16] width 66 height 33
click at [188, 10] on input at bounding box center [186, 16] width 66 height 33
click at [191, 14] on input at bounding box center [186, 16] width 66 height 33
click at [183, 14] on input at bounding box center [186, 16] width 66 height 33
click at [197, 23] on input at bounding box center [186, 16] width 66 height 33
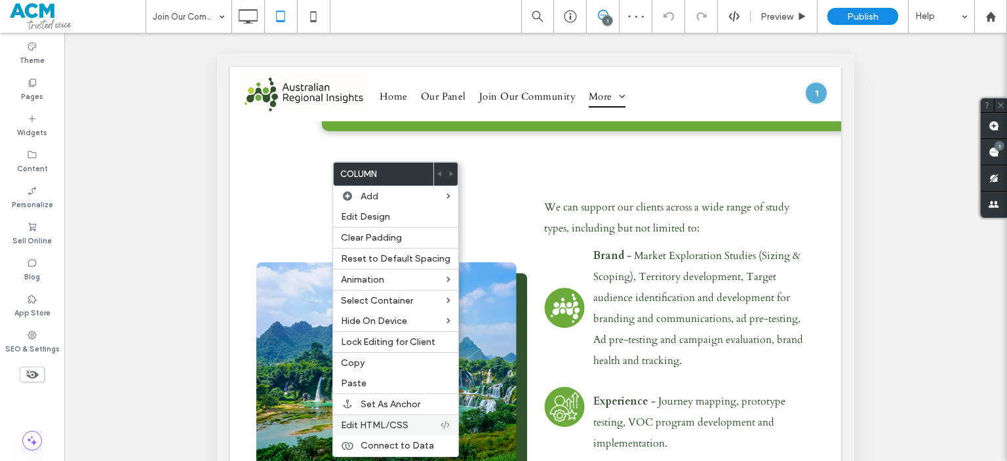
click at [382, 420] on span "Edit HTML/CSS" at bounding box center [375, 425] width 68 height 11
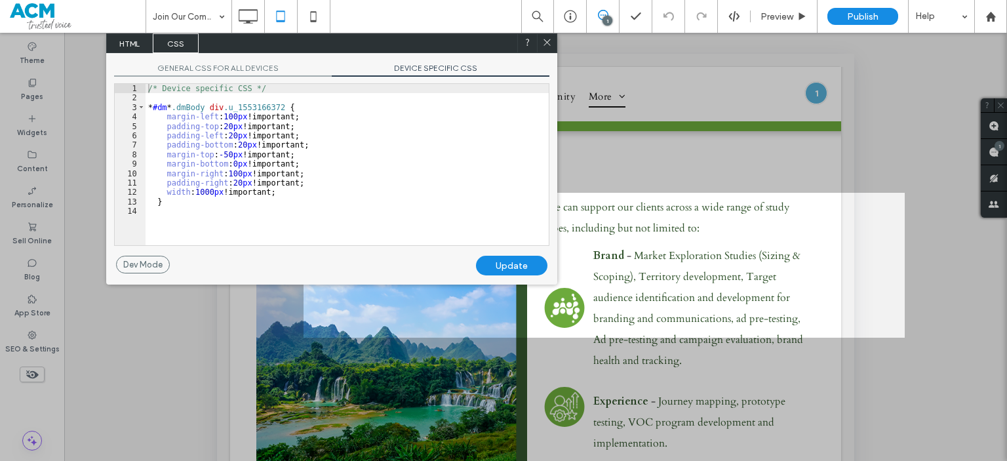
click at [286, 162] on div "/* Device specific CSS */ * #dm * .dmBody div .u_1553166372 { margin-left : 100…" at bounding box center [347, 174] width 403 height 180
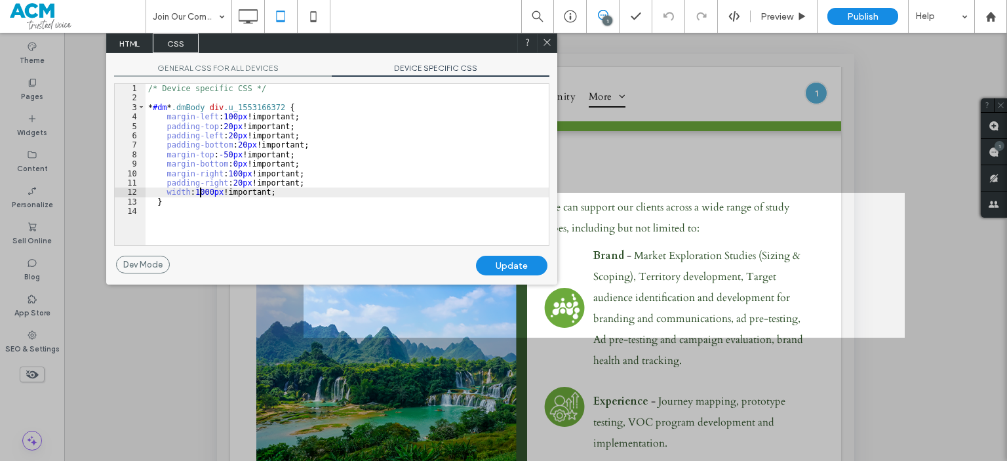
click at [199, 191] on div "/* Device specific CSS */ * #dm * .dmBody div .u_1553166372 { margin-left : 100…" at bounding box center [347, 174] width 403 height 180
click at [517, 264] on div "Update" at bounding box center [511, 266] width 71 height 20
click at [199, 189] on div "/* Device specific CSS */ * #dm * .dmBody div .u_1553166372 { margin-left : 100…" at bounding box center [347, 174] width 403 height 180
click at [165, 196] on div "/* Device specific CSS */ * #dm * .dmBody div .u_1553166372 { margin-left : 100…" at bounding box center [347, 174] width 403 height 180
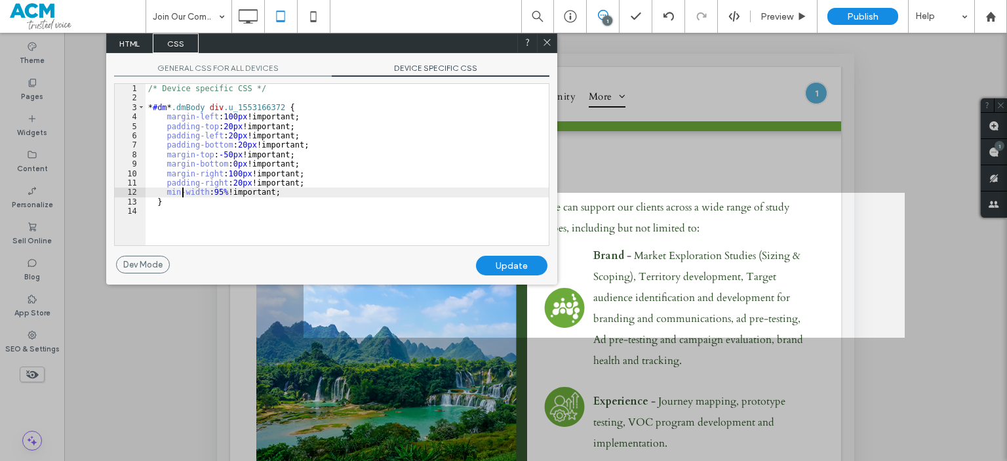
click at [528, 259] on div "Update" at bounding box center [511, 266] width 71 height 20
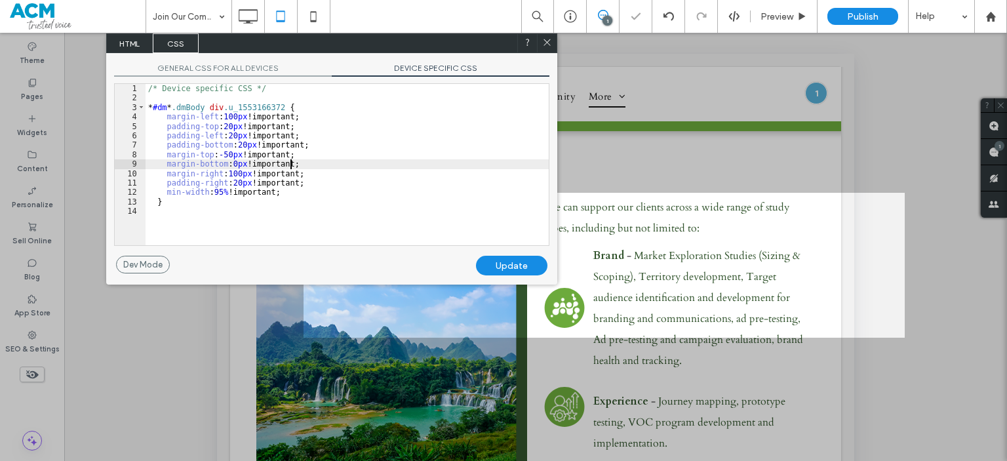
click at [350, 159] on div "/* Device specific CSS */ * #dm * .dmBody div .u_1553166372 { margin-left : 100…" at bounding box center [347, 174] width 403 height 180
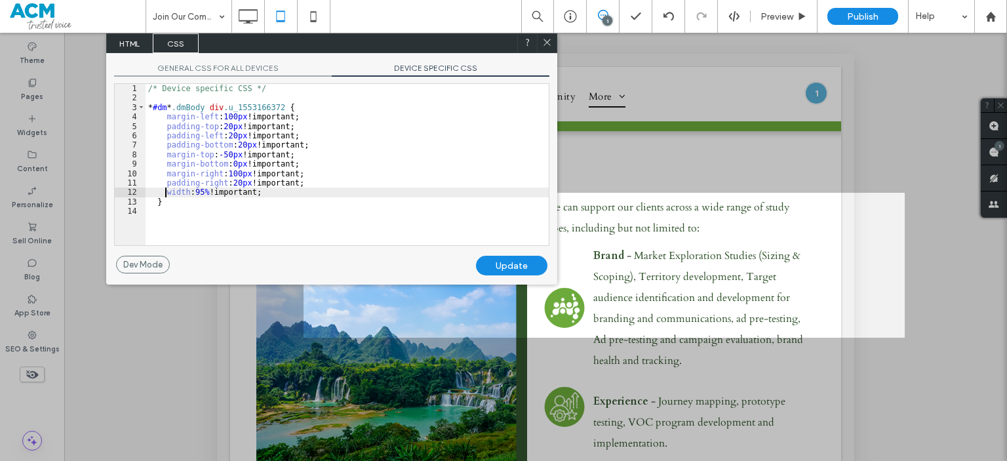
click at [197, 189] on div "/* Device specific CSS */ * #dm * .dmBody div .u_1553166372 { margin-left : 100…" at bounding box center [347, 174] width 403 height 180
click at [547, 46] on icon at bounding box center [547, 42] width 10 height 10
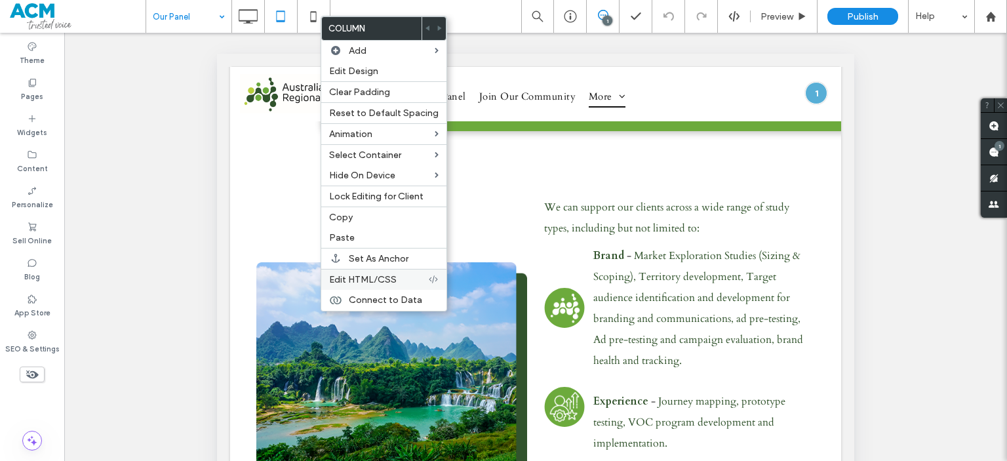
click at [367, 274] on span "Edit HTML/CSS" at bounding box center [363, 279] width 68 height 11
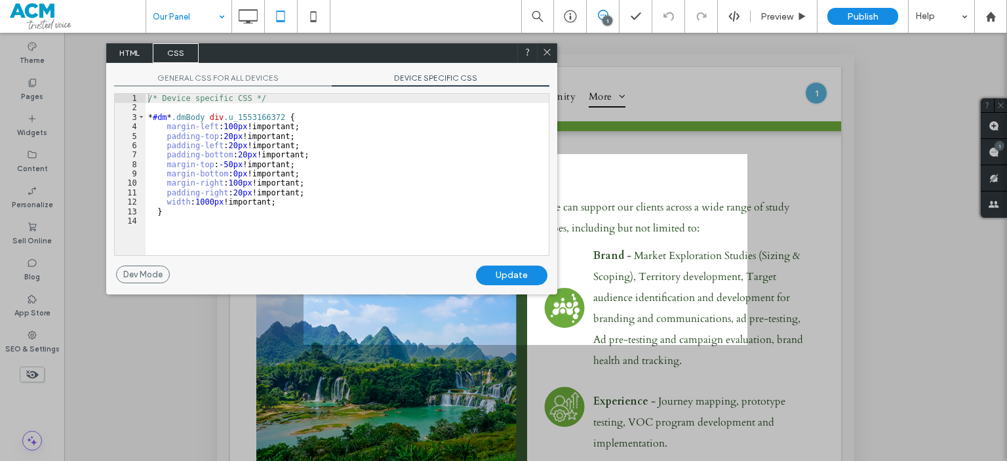
click at [543, 50] on icon at bounding box center [547, 52] width 10 height 10
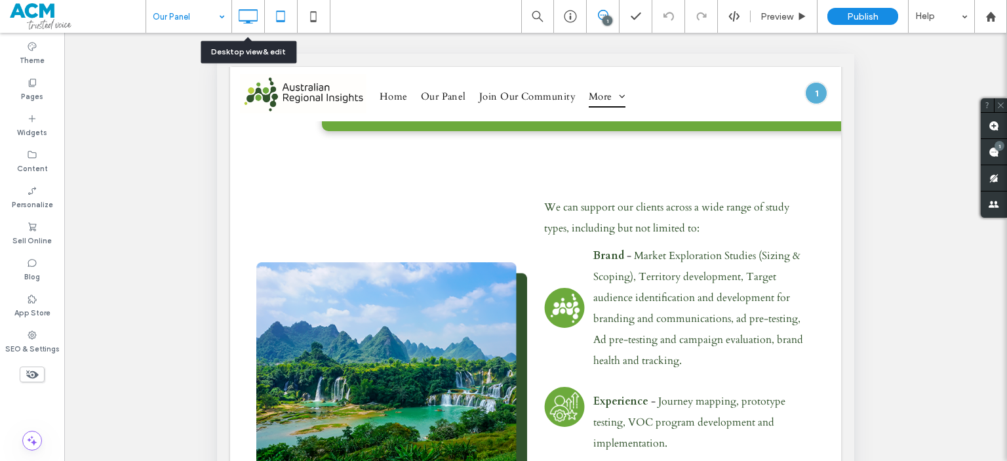
click at [248, 15] on icon at bounding box center [248, 16] width 26 height 26
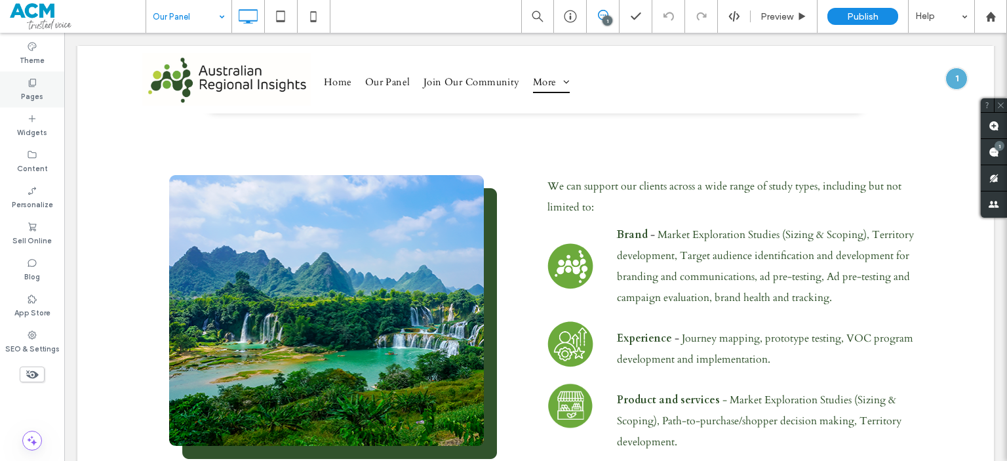
click at [31, 77] on span at bounding box center [32, 82] width 10 height 11
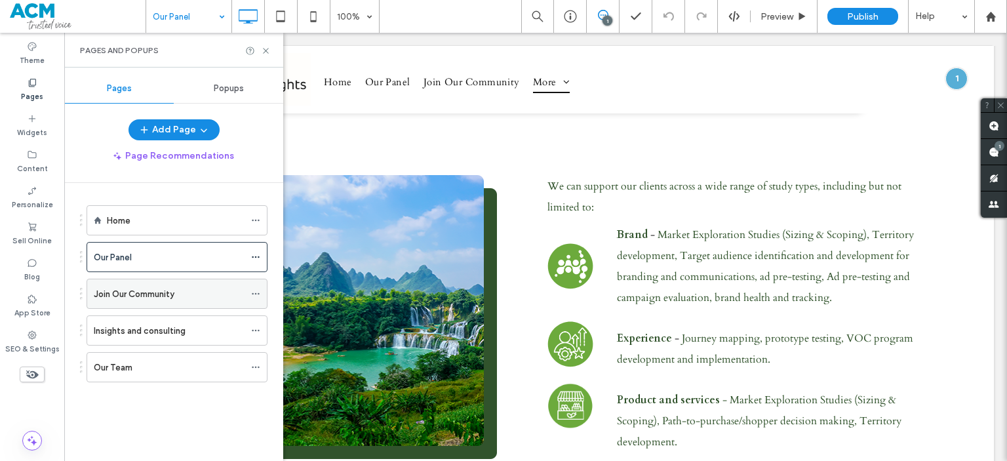
click at [121, 293] on label "Join Our Community" at bounding box center [134, 294] width 81 height 23
click at [266, 49] on use at bounding box center [265, 50] width 5 height 5
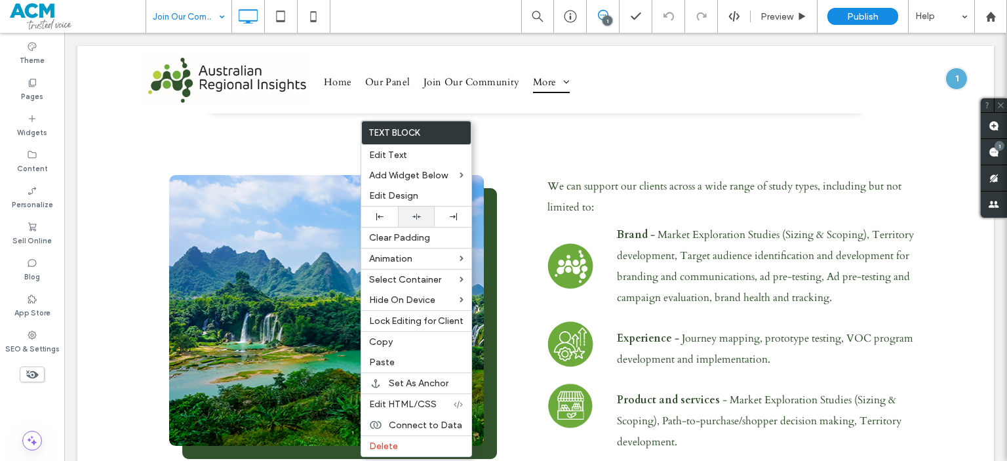
click at [408, 215] on div at bounding box center [417, 216] width 24 height 9
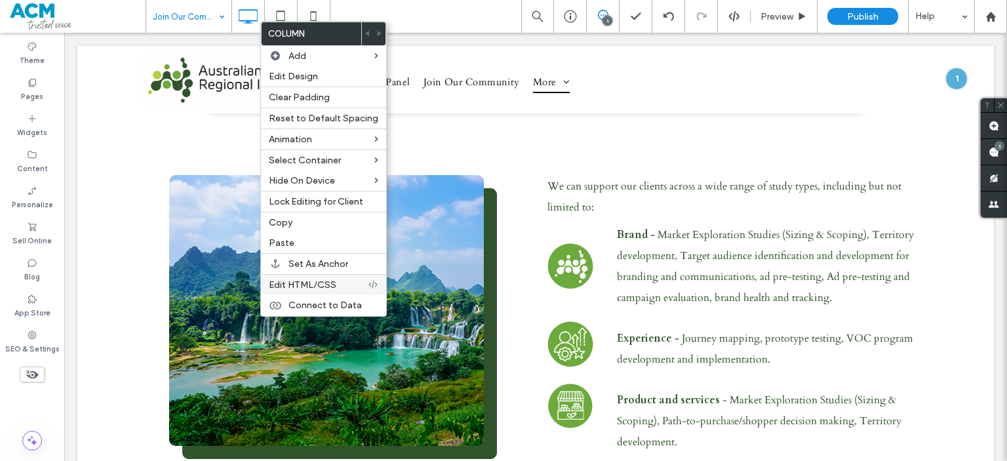
click at [343, 279] on label "Edit HTML/CSS" at bounding box center [318, 284] width 99 height 11
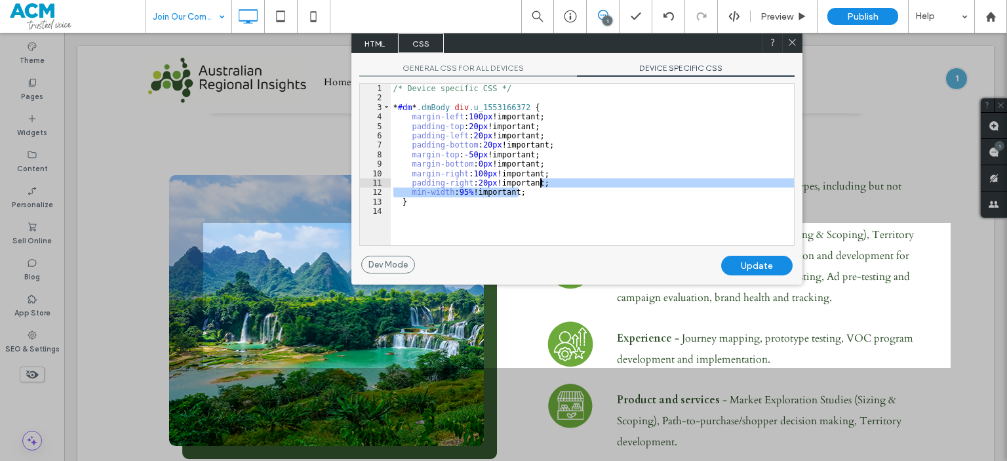
drag, startPoint x: 527, startPoint y: 193, endPoint x: 551, endPoint y: 180, distance: 27.3
click at [551, 180] on div "/* Device specific CSS */ * #dm * .dmBody div .u_1553166372 { margin-left : 100…" at bounding box center [592, 174] width 403 height 180
click at [770, 258] on div "Update" at bounding box center [756, 266] width 71 height 20
click at [602, 178] on div "/* Device specific CSS */ * #dm * .dmBody div .u_1553166372 { margin-left : 100…" at bounding box center [592, 174] width 403 height 180
click at [791, 45] on icon at bounding box center [792, 42] width 10 height 10
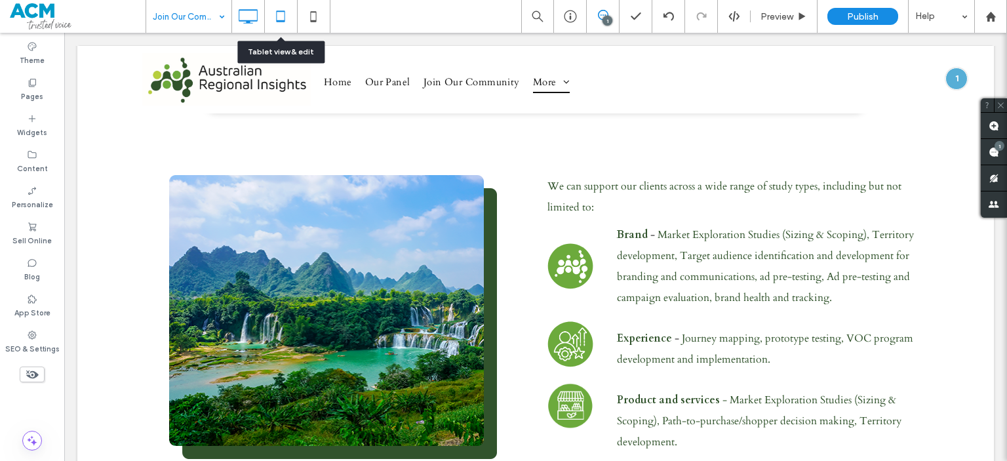
click at [283, 16] on icon at bounding box center [281, 16] width 26 height 26
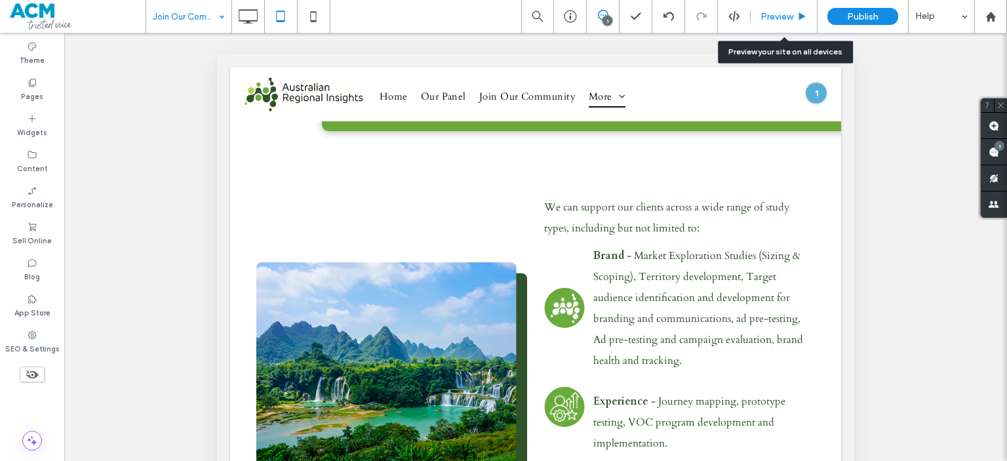
click at [766, 20] on span "Preview" at bounding box center [777, 16] width 33 height 11
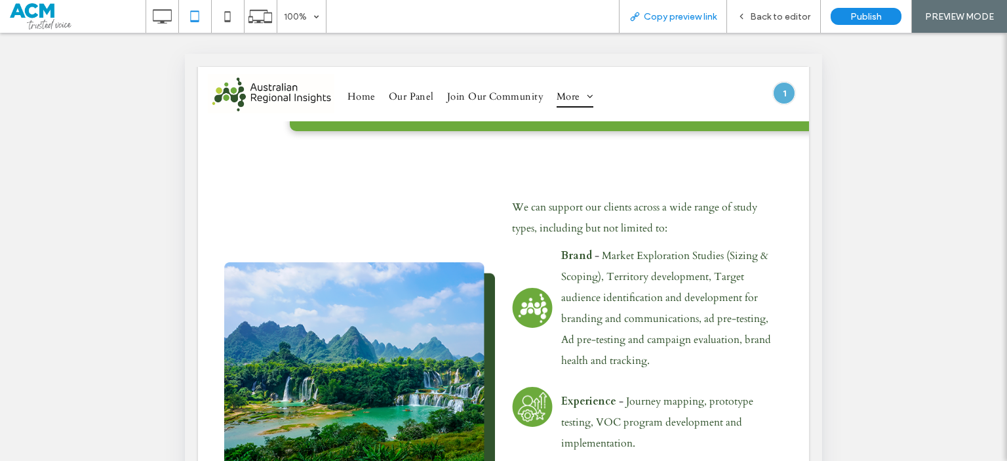
click at [654, 12] on span "Copy preview link" at bounding box center [680, 16] width 73 height 11
click at [745, 30] on div "Back to editor" at bounding box center [774, 16] width 94 height 33
click at [738, 16] on div "Back to editor" at bounding box center [773, 16] width 93 height 11
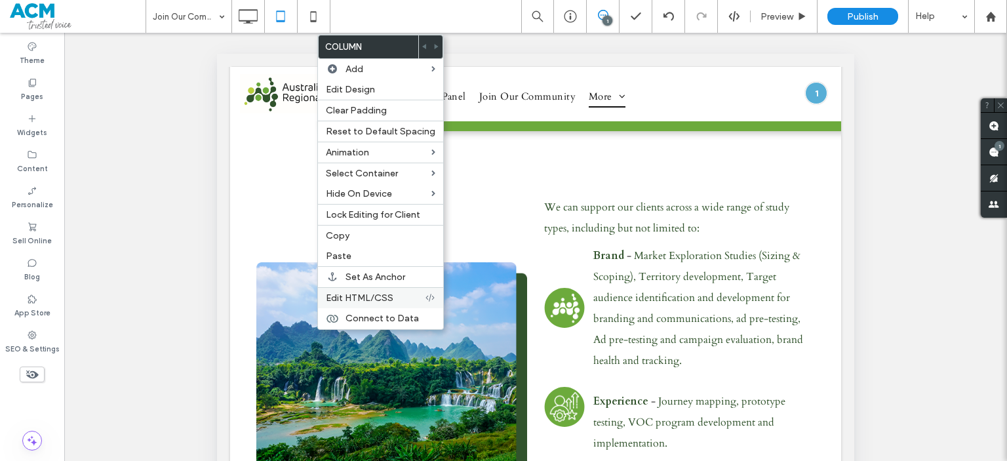
click at [363, 296] on span "Edit HTML/CSS" at bounding box center [360, 297] width 68 height 11
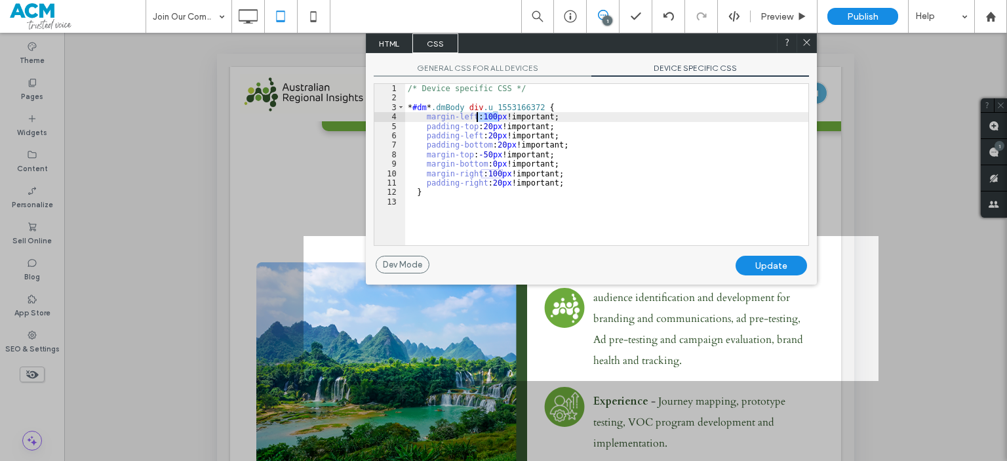
drag, startPoint x: 498, startPoint y: 115, endPoint x: 479, endPoint y: 115, distance: 19.0
click at [479, 115] on div "/* Device specific CSS */ * #dm * .dmBody div .u_1553166372 { margin-left : 100…" at bounding box center [606, 174] width 403 height 180
type textarea "**"
drag, startPoint x: 477, startPoint y: 115, endPoint x: 489, endPoint y: 117, distance: 12.0
click at [489, 117] on div "/* Device specific CSS */ * #dm * .dmBody div .u_1553166372 { margin-left : 0 p…" at bounding box center [606, 174] width 403 height 180
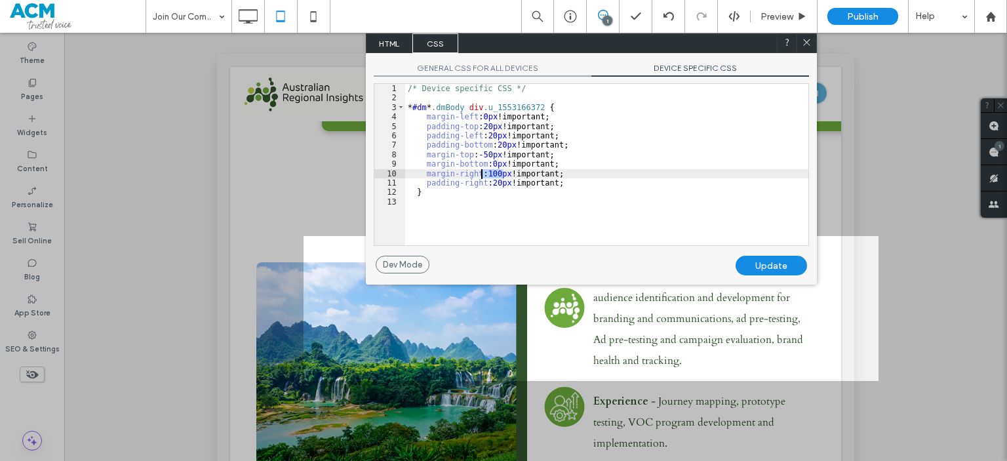
drag, startPoint x: 501, startPoint y: 174, endPoint x: 481, endPoint y: 173, distance: 19.7
click at [481, 173] on div "/* Device specific CSS */ * #dm * .dmBody div .u_1553166372 { margin-left : 0 p…" at bounding box center [606, 174] width 403 height 180
click at [783, 260] on div "Update" at bounding box center [771, 266] width 71 height 20
click at [807, 43] on use at bounding box center [806, 42] width 7 height 7
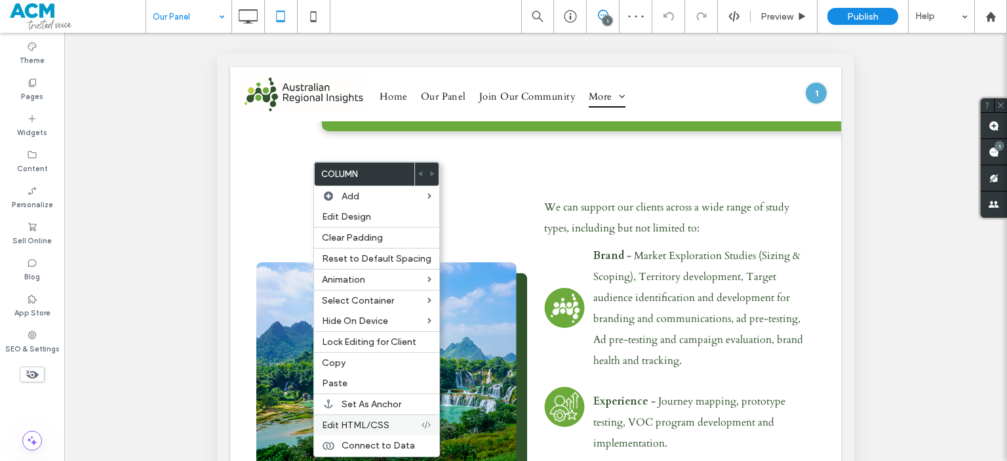
click at [360, 420] on span "Edit HTML/CSS" at bounding box center [356, 425] width 68 height 11
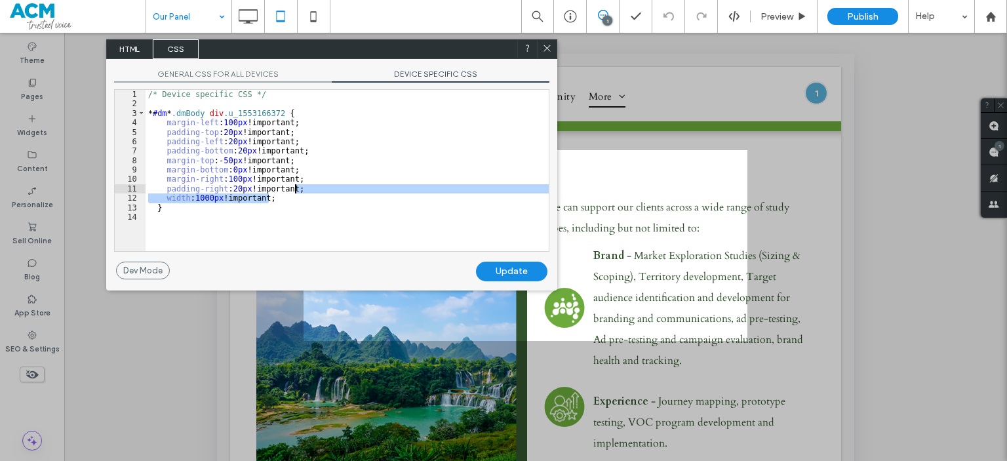
drag, startPoint x: 340, startPoint y: 199, endPoint x: 346, endPoint y: 185, distance: 14.7
click at [346, 185] on div "/* Device specific CSS */ * #dm * .dmBody div .u_1553166372 { margin-left : 100…" at bounding box center [347, 180] width 403 height 180
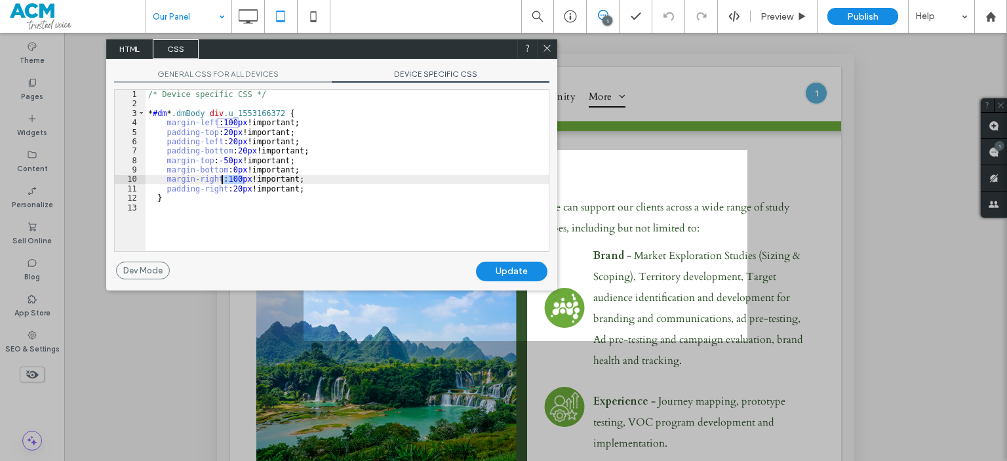
drag, startPoint x: 243, startPoint y: 176, endPoint x: 222, endPoint y: 176, distance: 21.0
click at [222, 176] on div "/* Device specific CSS */ * #dm * .dmBody div .u_1553166372 { margin-left : 100…" at bounding box center [347, 180] width 403 height 180
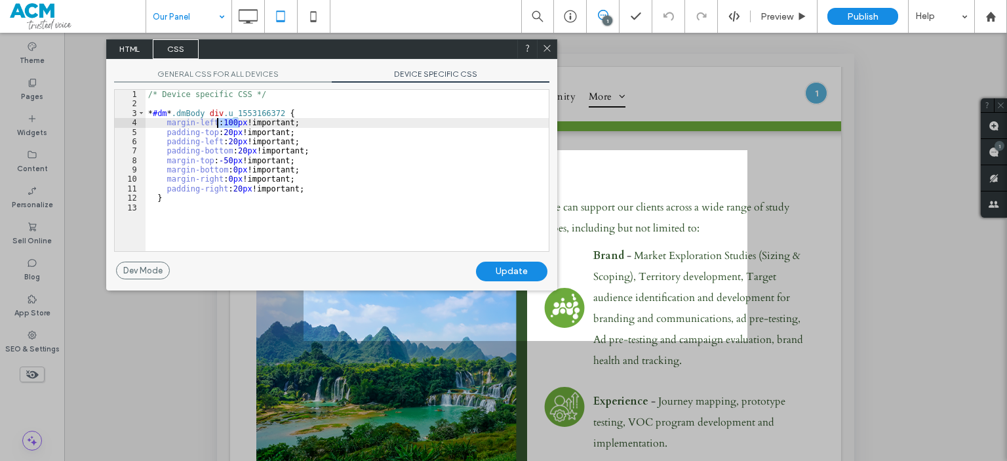
drag, startPoint x: 237, startPoint y: 121, endPoint x: 216, endPoint y: 121, distance: 21.0
click at [216, 121] on div "/* Device specific CSS */ * #dm * .dmBody div .u_1553166372 { margin-left : 100…" at bounding box center [347, 180] width 403 height 180
click at [526, 269] on div "Update" at bounding box center [511, 272] width 71 height 20
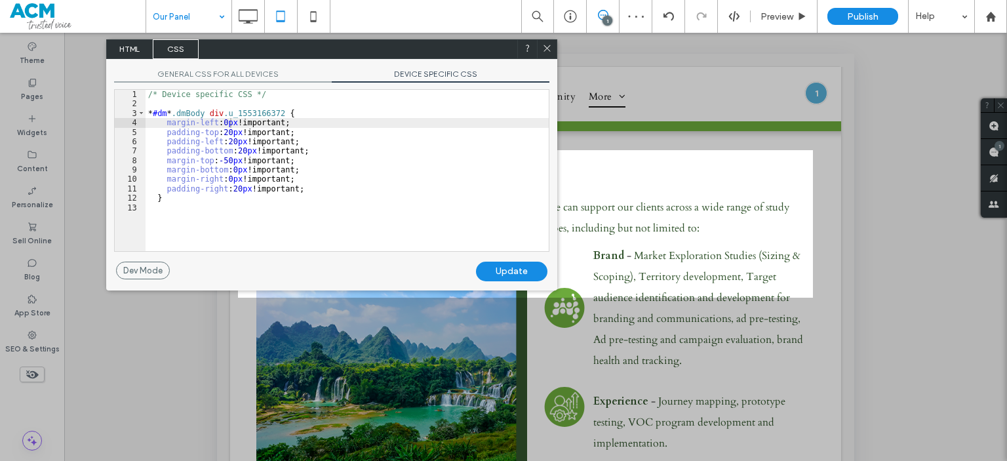
click at [545, 45] on icon at bounding box center [547, 48] width 10 height 10
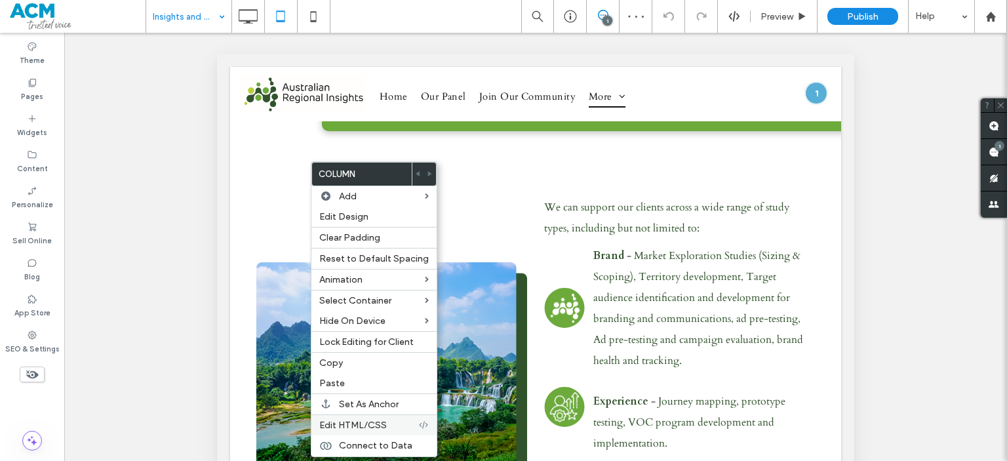
click at [367, 422] on span "Edit HTML/CSS" at bounding box center [353, 425] width 68 height 11
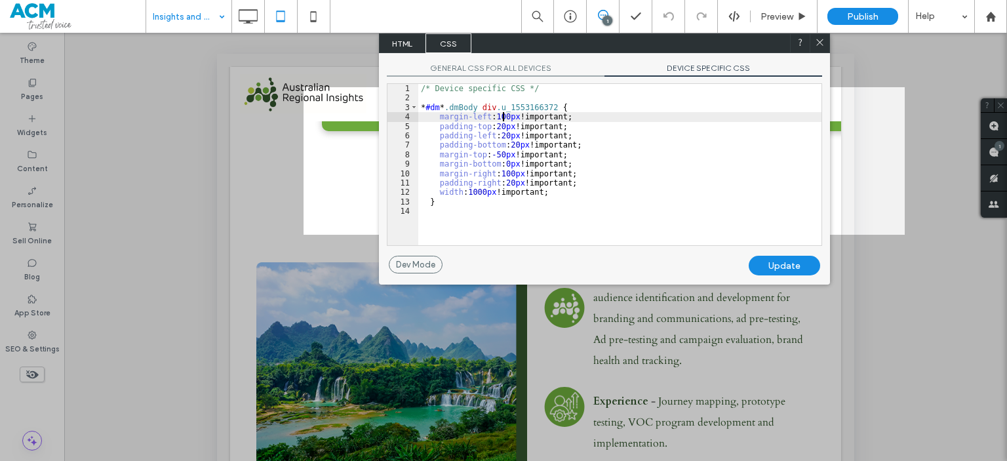
click at [504, 117] on div "/* Device specific CSS */ * #dm * .dmBody div .u_1553166372 { margin-left : 100…" at bounding box center [619, 174] width 403 height 180
click at [503, 175] on div "/* Device specific CSS */ * #dm * .dmBody div .u_1553166372 { margin-left : 0 p…" at bounding box center [619, 174] width 403 height 180
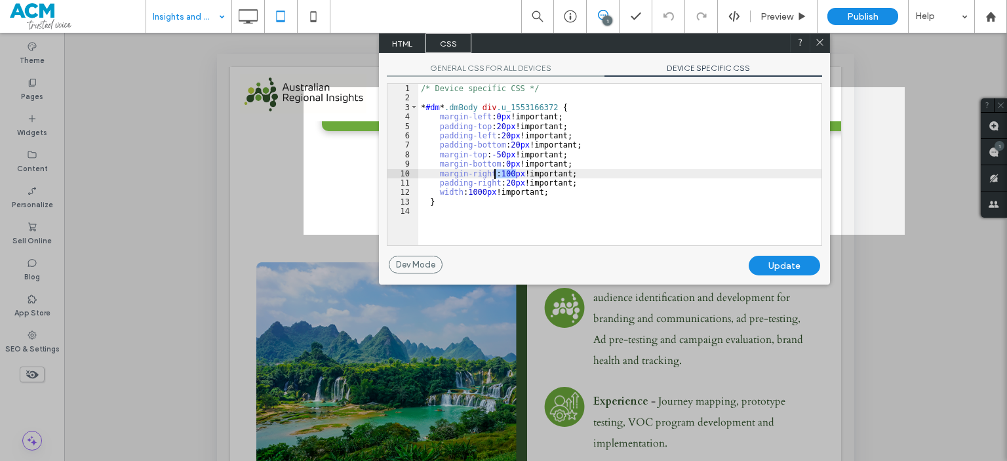
click at [503, 175] on div "/* Device specific CSS */ * #dm * .dmBody div .u_1553166372 { margin-left : 0 p…" at bounding box center [619, 174] width 403 height 180
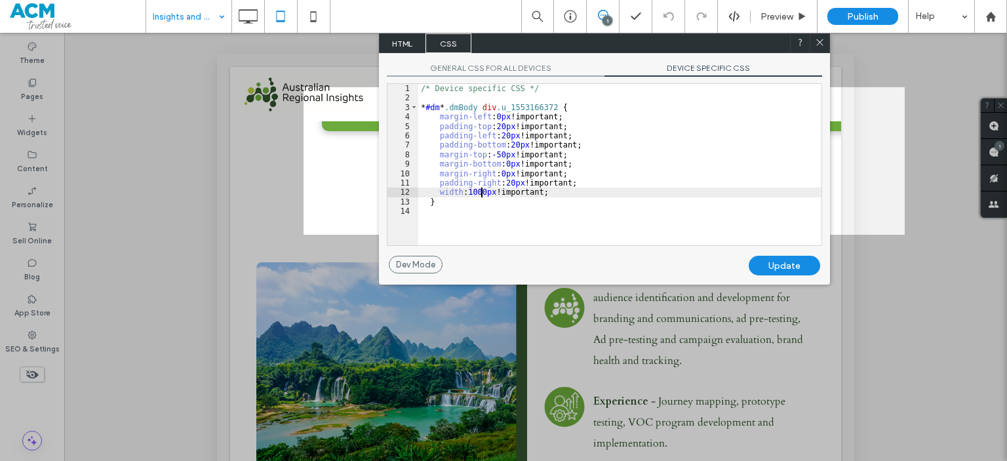
click at [480, 194] on div "/* Device specific CSS */ * #dm * .dmBody div .u_1553166372 { margin-left : 0 p…" at bounding box center [619, 174] width 403 height 180
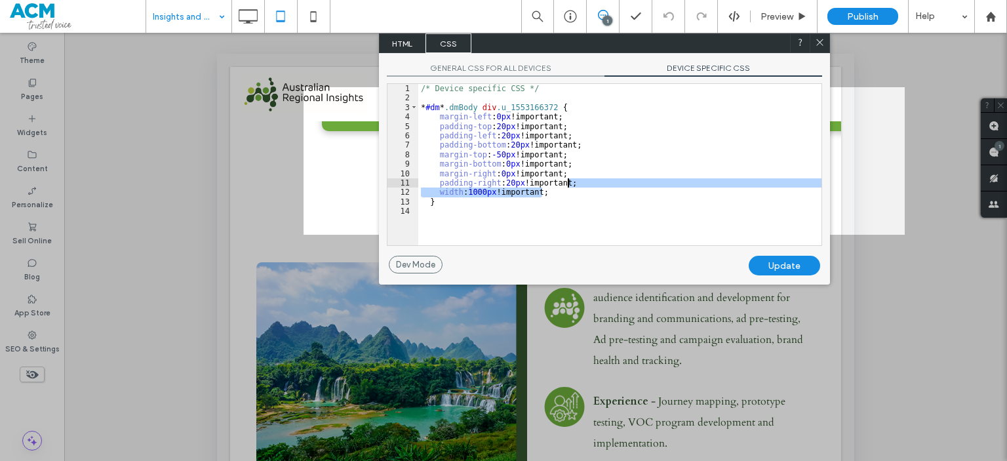
drag, startPoint x: 565, startPoint y: 193, endPoint x: 580, endPoint y: 186, distance: 16.7
click at [580, 186] on div "/* Device specific CSS */ * #dm * .dmBody div .u_1553166372 { margin-left : 0 p…" at bounding box center [619, 174] width 403 height 180
click at [765, 258] on div "Update" at bounding box center [784, 266] width 71 height 20
click at [823, 47] on icon at bounding box center [820, 42] width 10 height 10
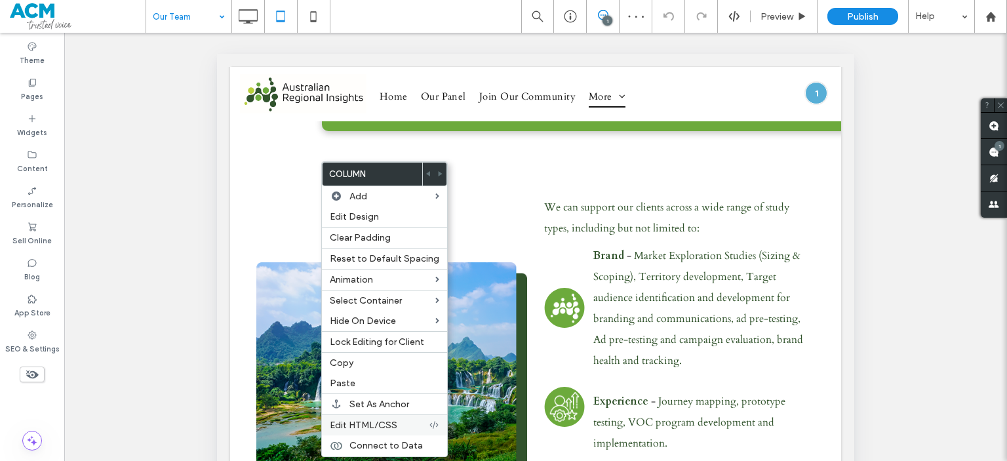
click at [370, 420] on span "Edit HTML/CSS" at bounding box center [364, 425] width 68 height 11
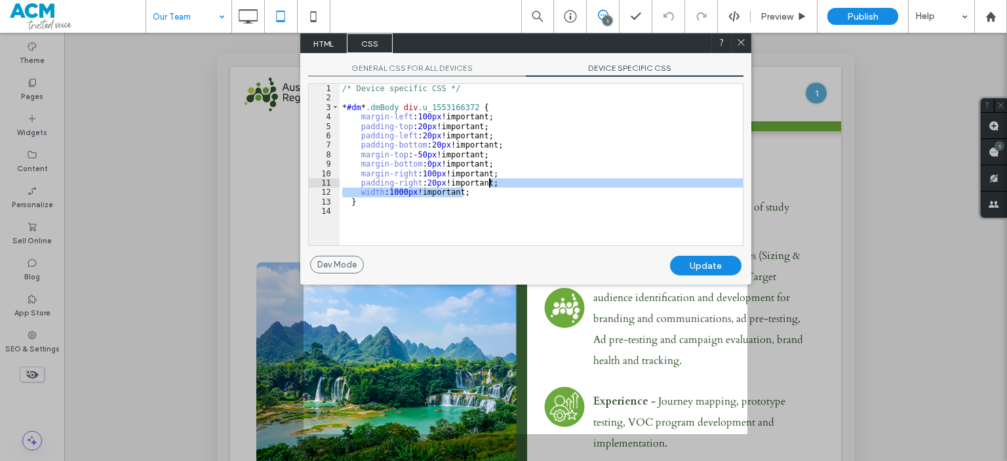
drag, startPoint x: 466, startPoint y: 196, endPoint x: 490, endPoint y: 184, distance: 27.9
click at [490, 184] on div "/* Device specific CSS */ * #dm * .dmBody div .u_1553166372 { margin-left : 100…" at bounding box center [541, 174] width 403 height 180
click at [416, 117] on div "/* Device specific CSS */ * #dm * .dmBody div .u_1553166372 { margin-left : 100…" at bounding box center [541, 174] width 403 height 180
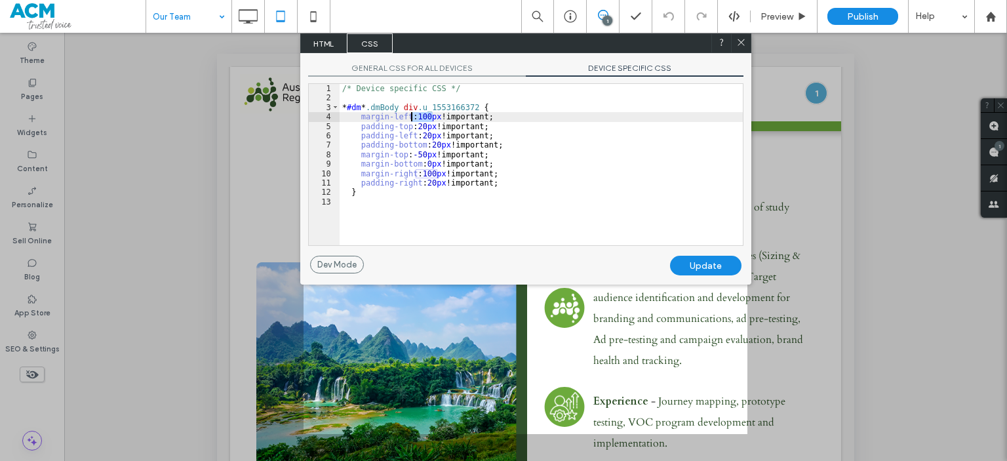
click at [416, 117] on div "/* Device specific CSS */ * #dm * .dmBody div .u_1553166372 { margin-left : 100…" at bounding box center [541, 174] width 403 height 180
click at [426, 172] on div "/* Device specific CSS */ * #dm * .dmBody div .u_1553166372 { margin-left : 0 p…" at bounding box center [541, 174] width 403 height 180
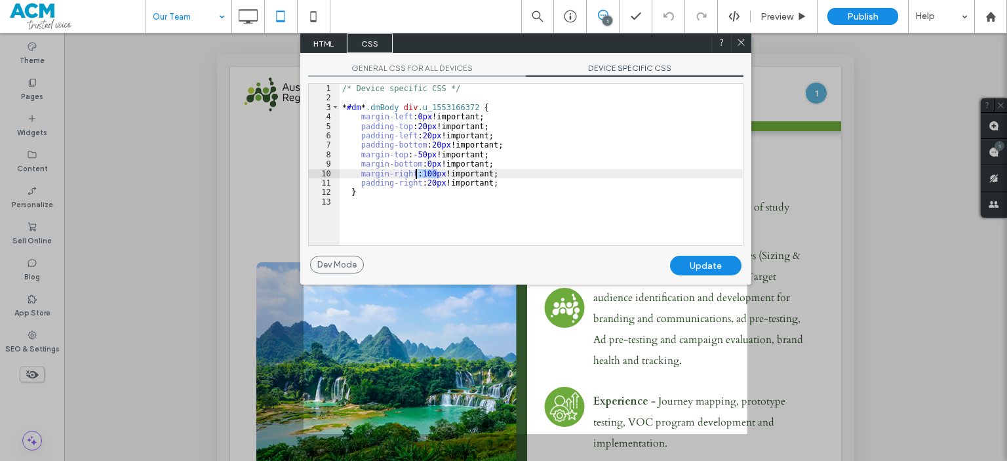
click at [426, 172] on div "/* Device specific CSS */ * #dm * .dmBody div .u_1553166372 { margin-left : 0 p…" at bounding box center [541, 174] width 403 height 180
click at [686, 260] on div "Update" at bounding box center [705, 266] width 71 height 20
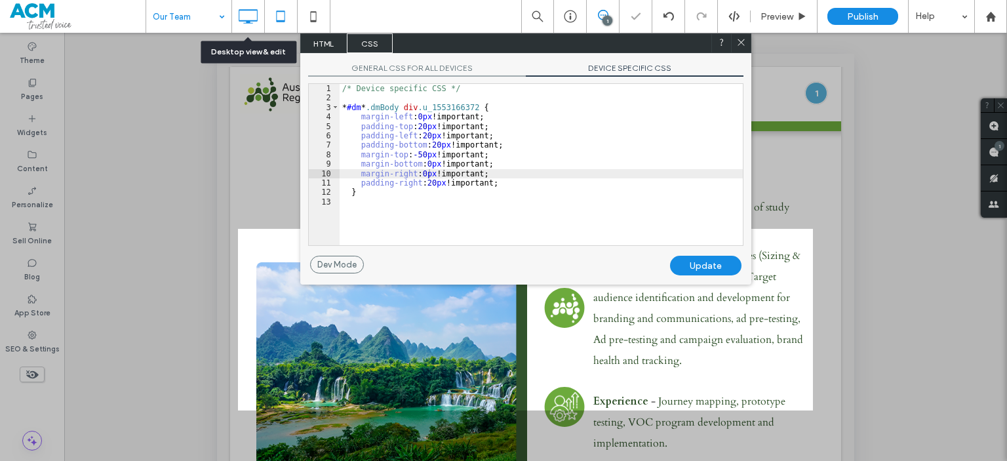
click at [248, 29] on icon at bounding box center [248, 16] width 26 height 26
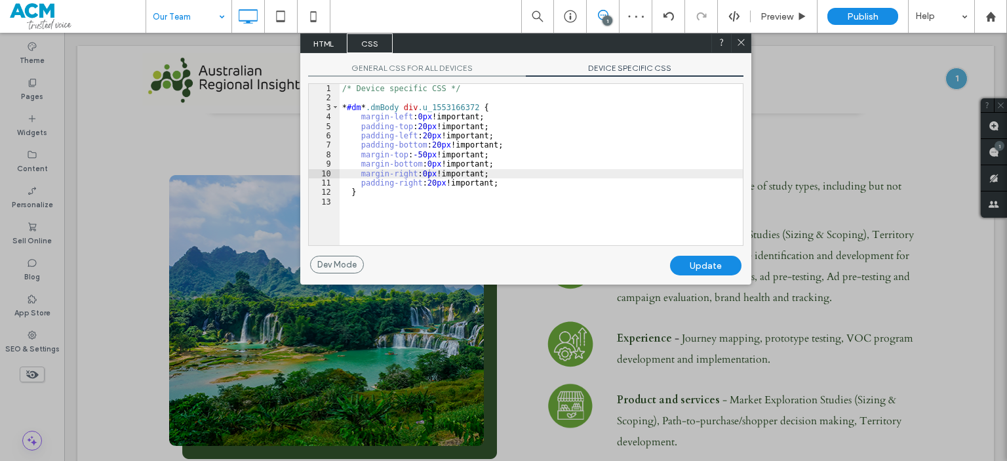
click at [735, 46] on div at bounding box center [741, 43] width 20 height 20
click at [744, 45] on icon at bounding box center [741, 42] width 10 height 10
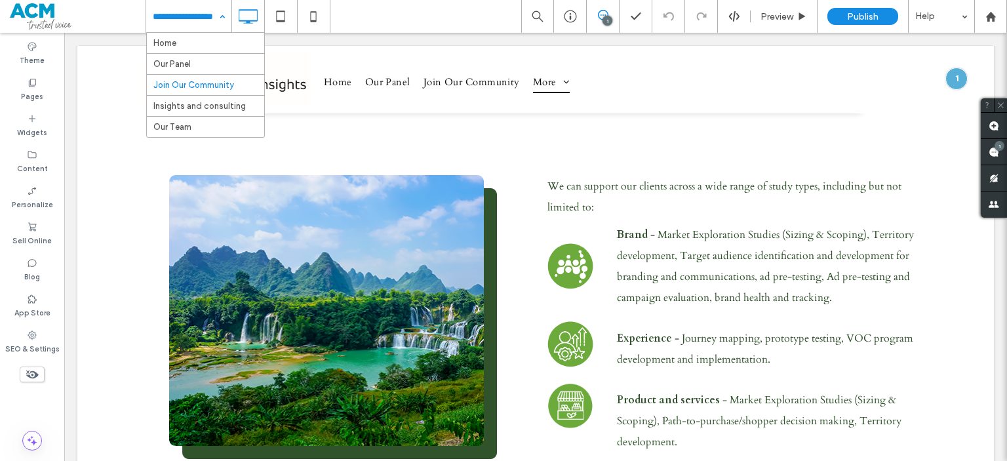
click at [178, 29] on input at bounding box center [186, 16] width 66 height 33
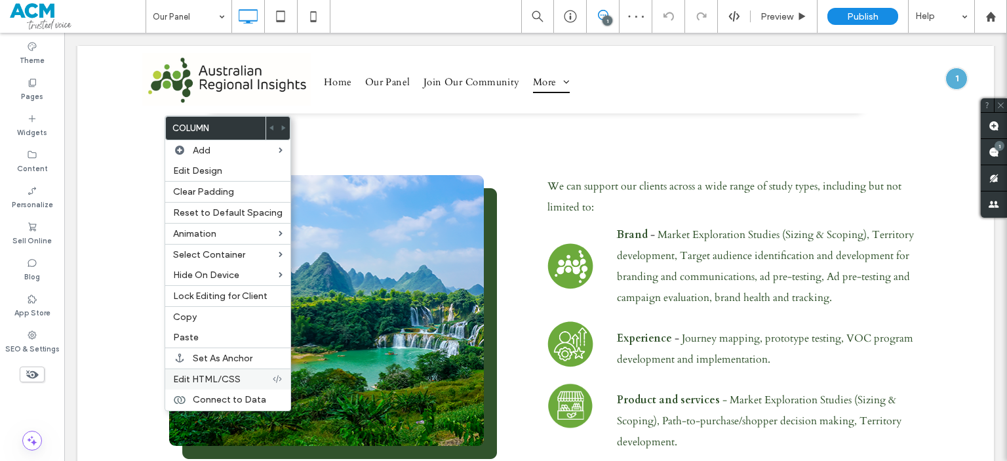
click at [218, 376] on span "Edit HTML/CSS" at bounding box center [207, 379] width 68 height 11
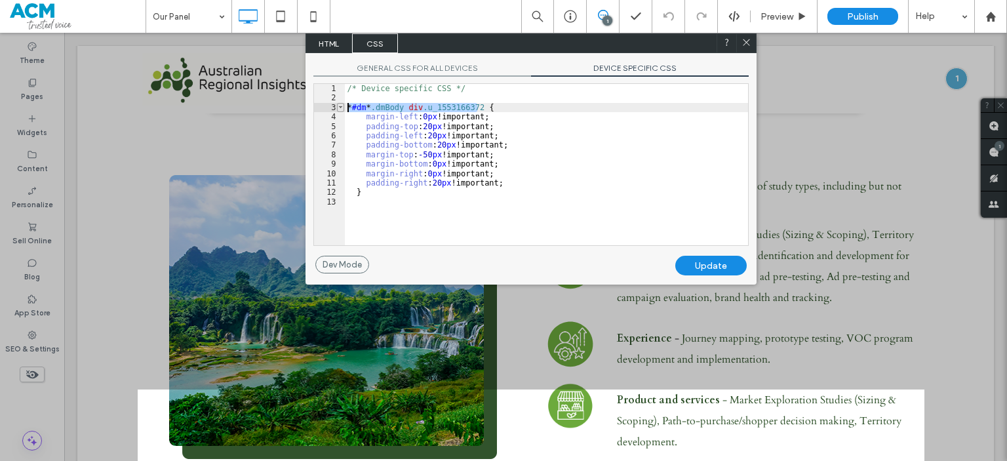
drag, startPoint x: 477, startPoint y: 106, endPoint x: 338, endPoint y: 109, distance: 139.0
click at [338, 109] on div "** 1 2 3 4 5 6 7 8 9 10 11 12 13 /* Device specific CSS */ * #dm * .dmBody div …" at bounding box center [530, 164] width 435 height 163
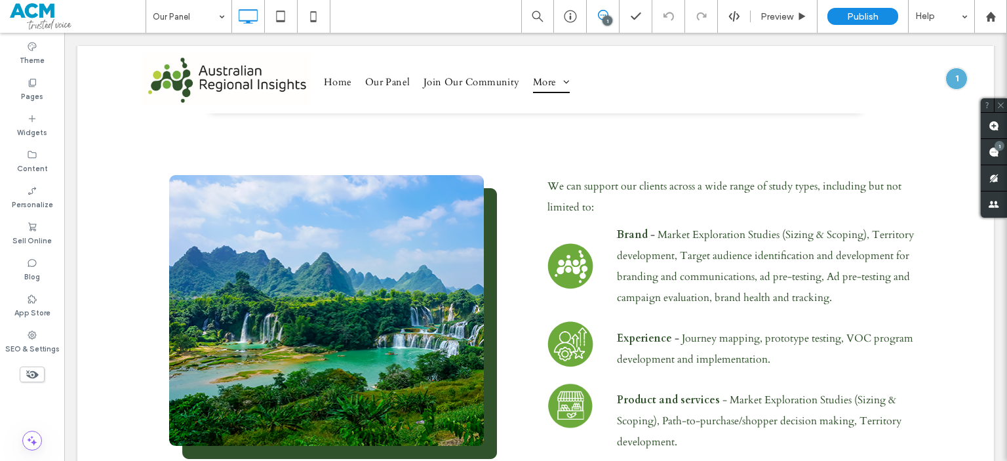
click at [737, 26] on div "1 Preview Publish Help" at bounding box center [764, 16] width 486 height 33
click at [736, 23] on div "1 Preview Publish Help" at bounding box center [764, 16] width 486 height 33
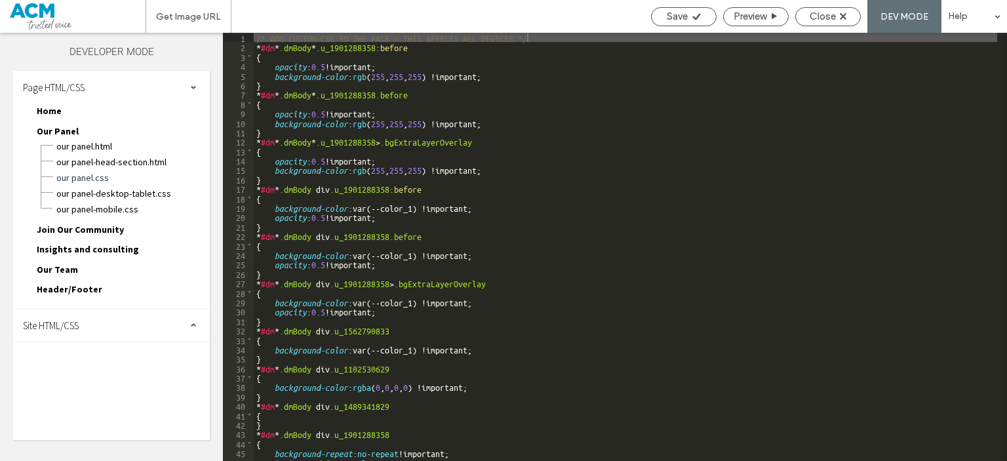
click at [152, 188] on span "Our Panel-desktop-tablet.css" at bounding box center [133, 193] width 154 height 13
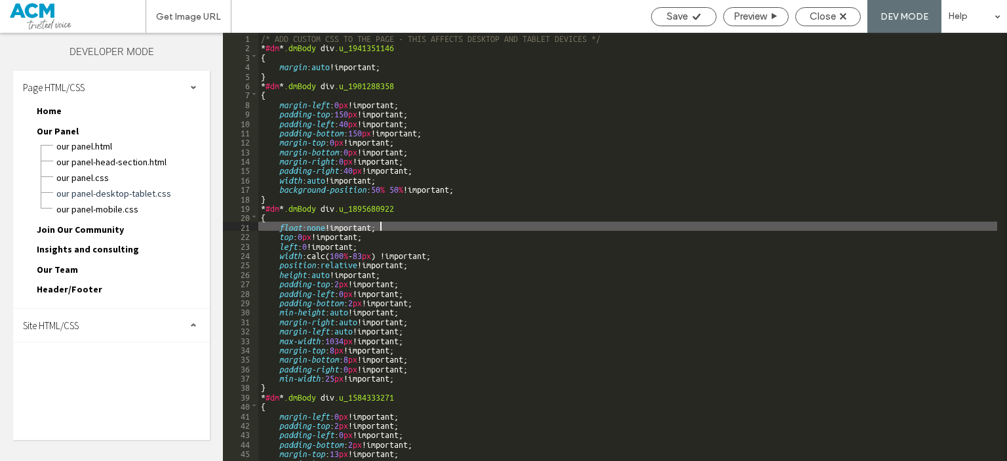
click at [382, 230] on div "/* ADD CUSTOM CSS TO THE PAGE - THIS AFFECTS DESKTOP AND TABLET DEVICES */ * #d…" at bounding box center [627, 256] width 739 height 447
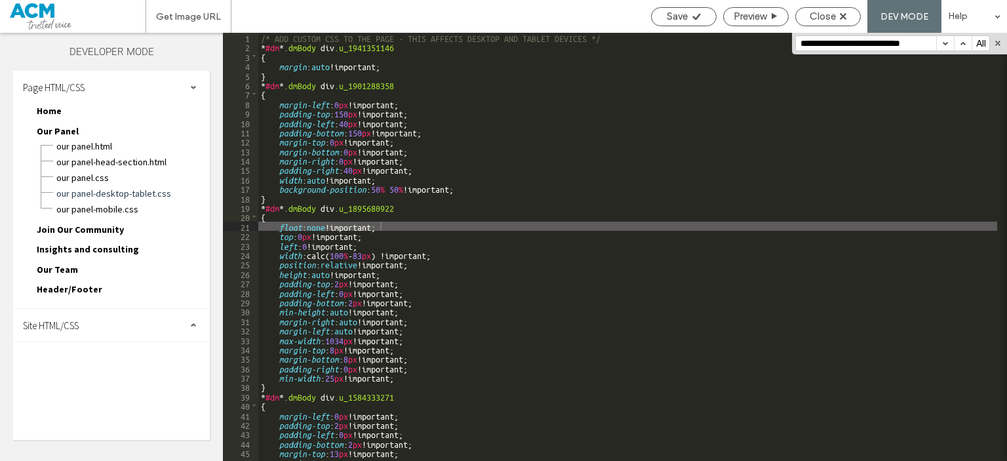
scroll to position [1252, 0]
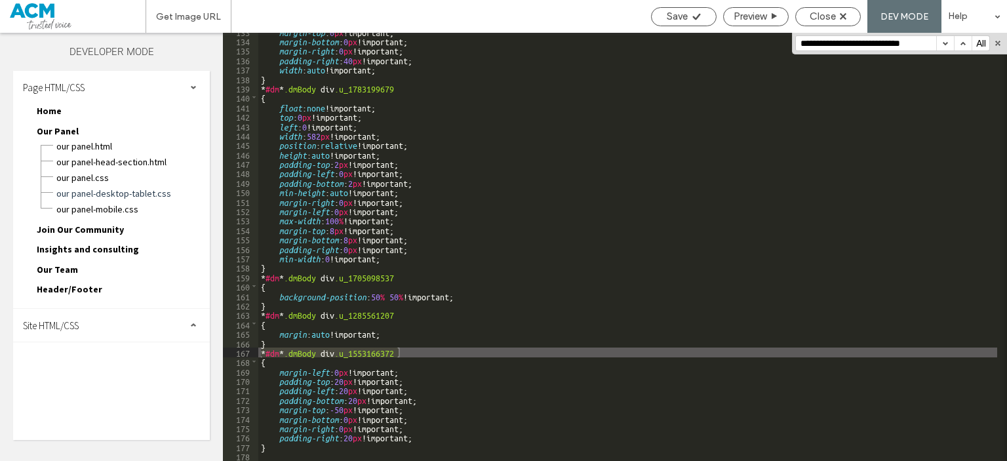
type input "**********"
click at [87, 321] on div "Site HTML/CSS" at bounding box center [111, 325] width 197 height 33
click at [96, 407] on span "site-desktop.css" at bounding box center [135, 413] width 149 height 13
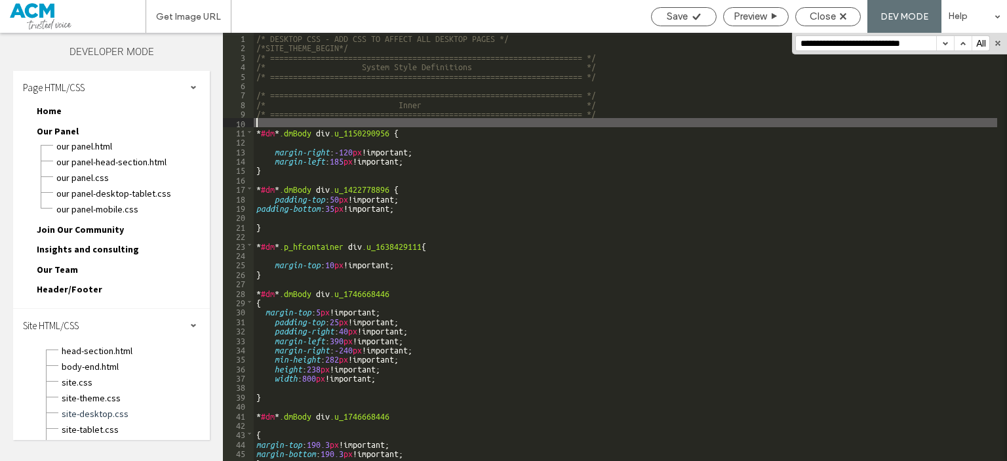
click at [598, 123] on div "/* DESKTOP CSS - ADD CSS TO AFFECT ALL DESKTOP PAGES */ /*SITE_THEME_BEGIN*/ /*…" at bounding box center [626, 266] width 744 height 466
paste textarea
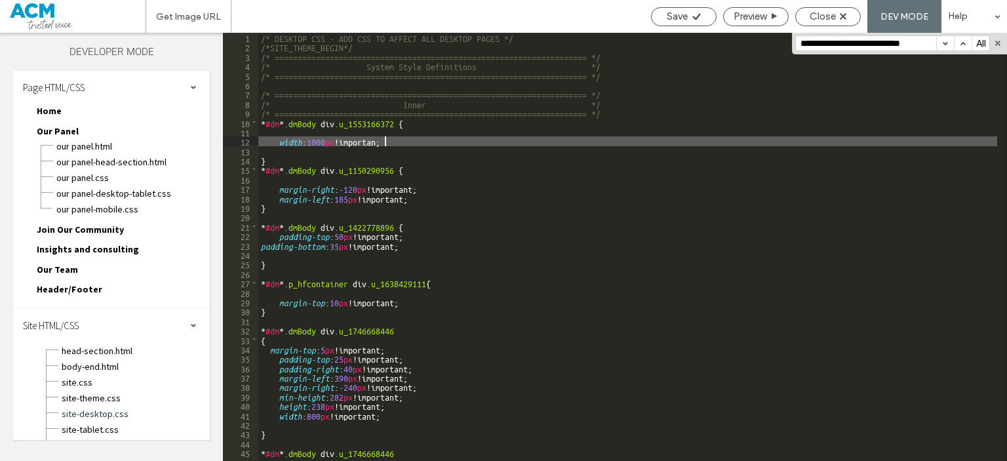
type textarea "**"
click at [692, 18] on use at bounding box center [696, 16] width 8 height 7
click at [811, 12] on span "Close" at bounding box center [823, 16] width 26 height 12
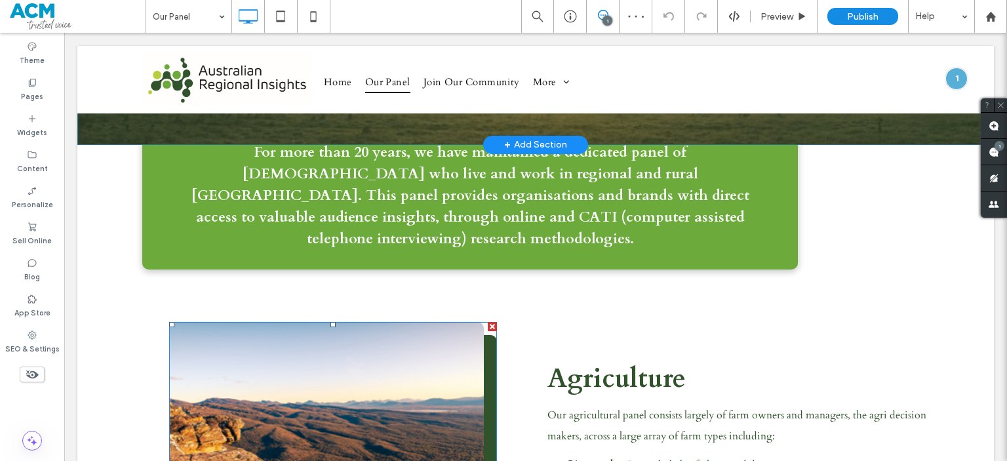
scroll to position [191, 0]
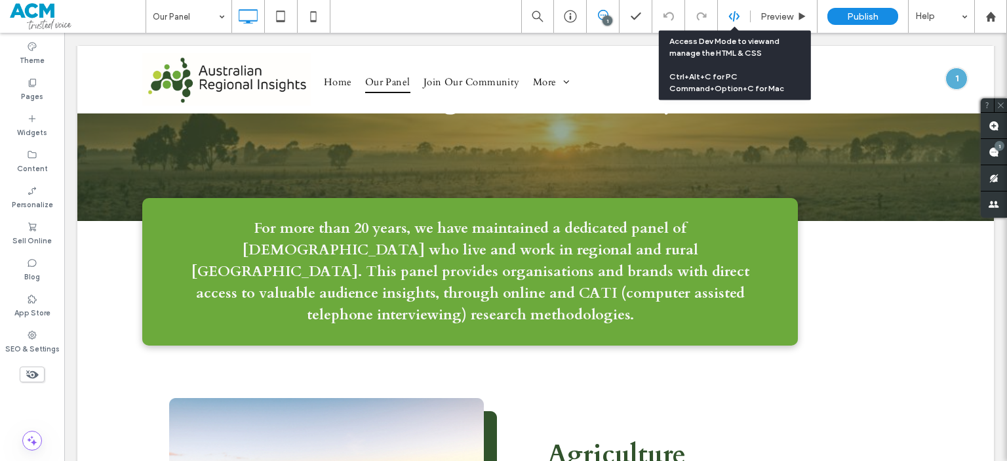
click at [744, 10] on div at bounding box center [734, 16] width 32 height 12
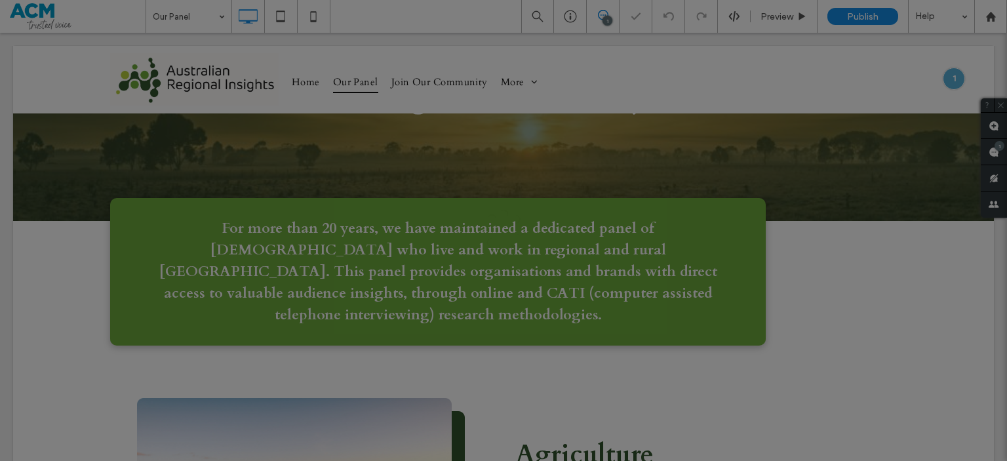
scroll to position [0, 0]
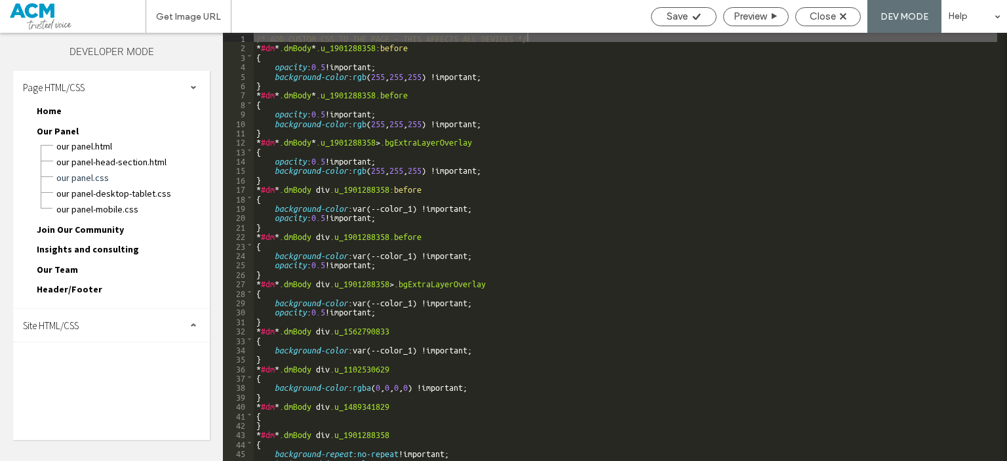
click at [103, 336] on div "Site HTML/CSS" at bounding box center [111, 325] width 197 height 33
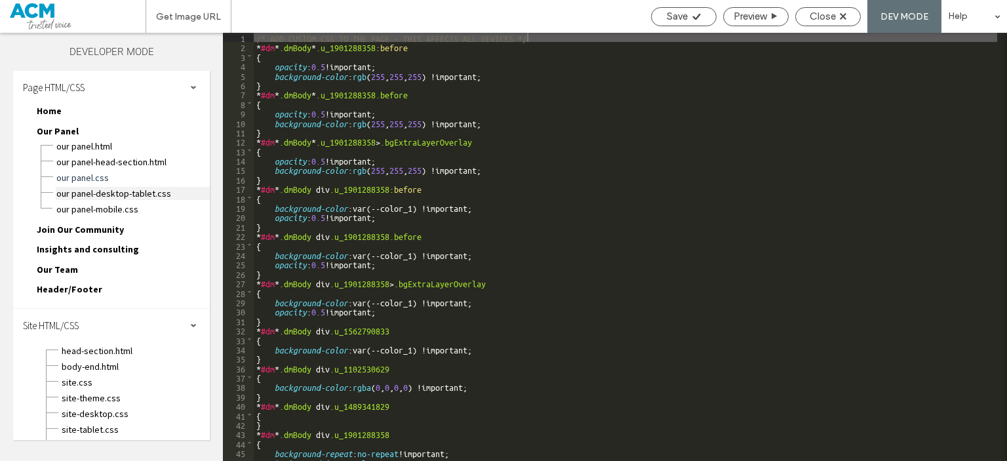
click at [149, 189] on span "Our Panel-desktop-tablet.css" at bounding box center [133, 193] width 154 height 13
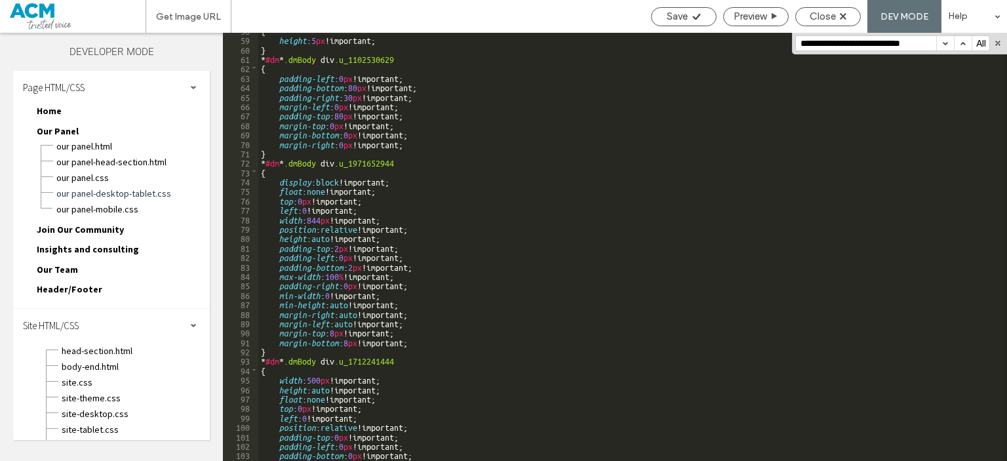
scroll to position [1252, 0]
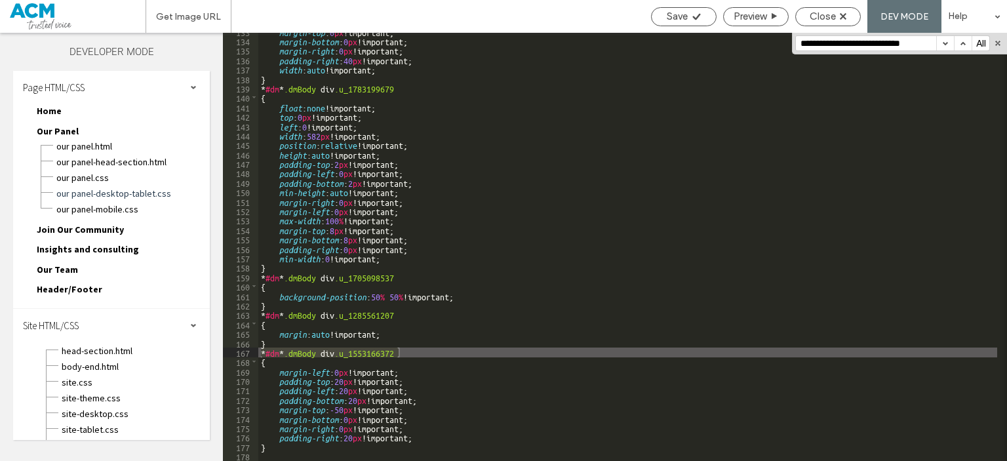
type input "**********"
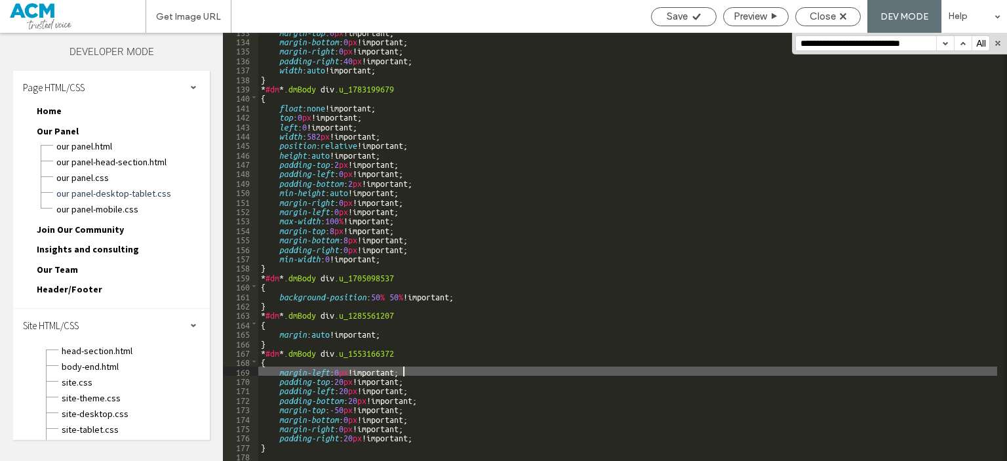
scroll to position [0, 0]
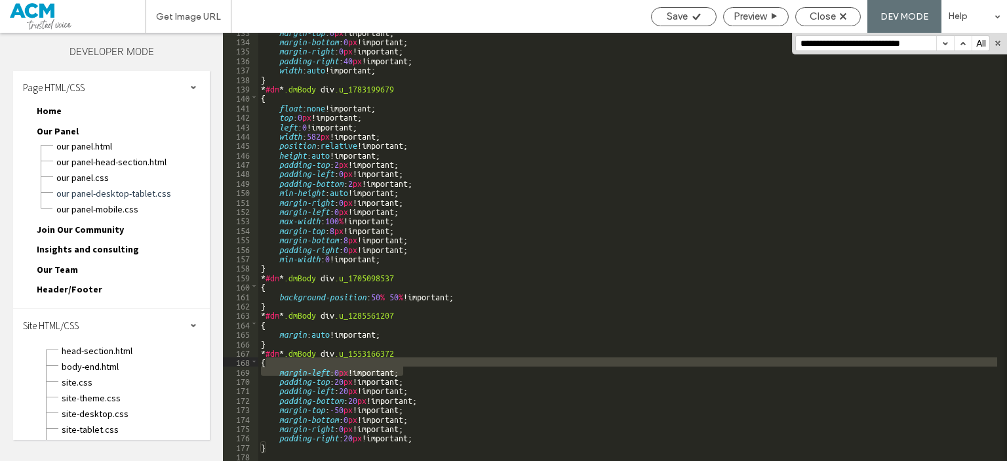
drag, startPoint x: 427, startPoint y: 373, endPoint x: 427, endPoint y: 361, distance: 11.8
click at [427, 361] on div "margin-top : 0 px !important; margin-bottom : 0 px !important; margin-right : 0…" at bounding box center [627, 250] width 739 height 447
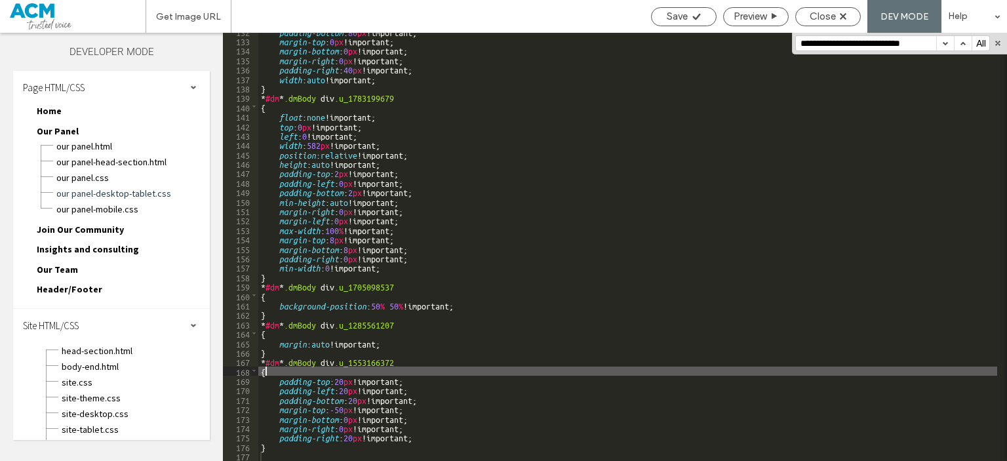
scroll to position [1242, 0]
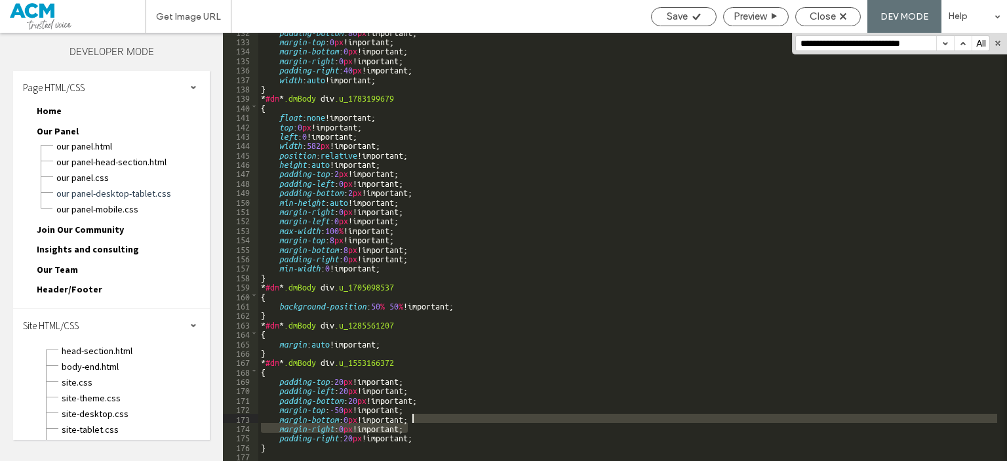
drag, startPoint x: 422, startPoint y: 429, endPoint x: 427, endPoint y: 416, distance: 13.5
click at [427, 416] on div "padding-bottom : 80 px !important; margin-top : 0 px !important; margin-bottom …" at bounding box center [627, 250] width 739 height 447
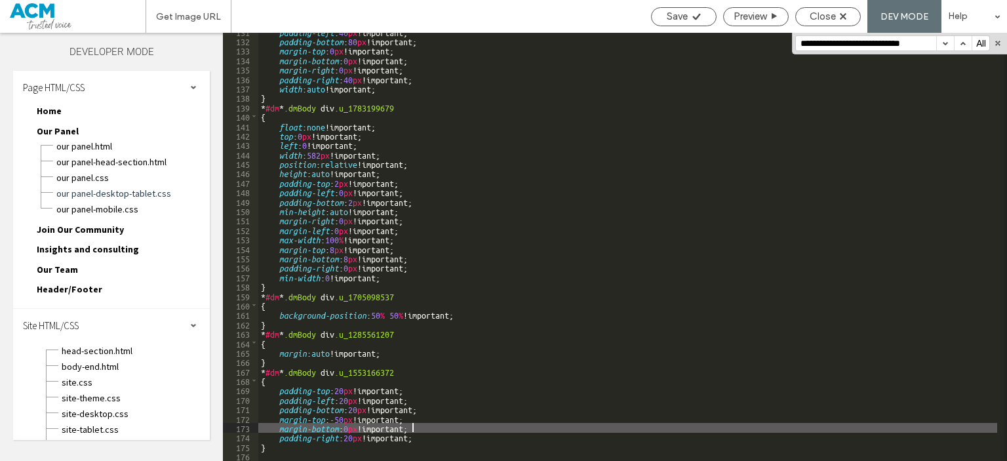
scroll to position [1233, 0]
click at [667, 18] on span "Save" at bounding box center [677, 16] width 21 height 12
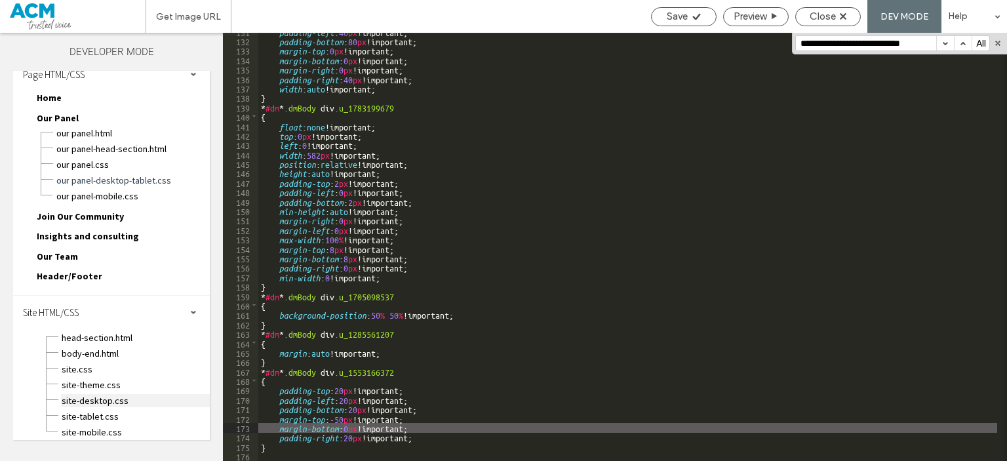
scroll to position [0, 0]
click at [102, 395] on span "site-desktop.css" at bounding box center [135, 400] width 149 height 13
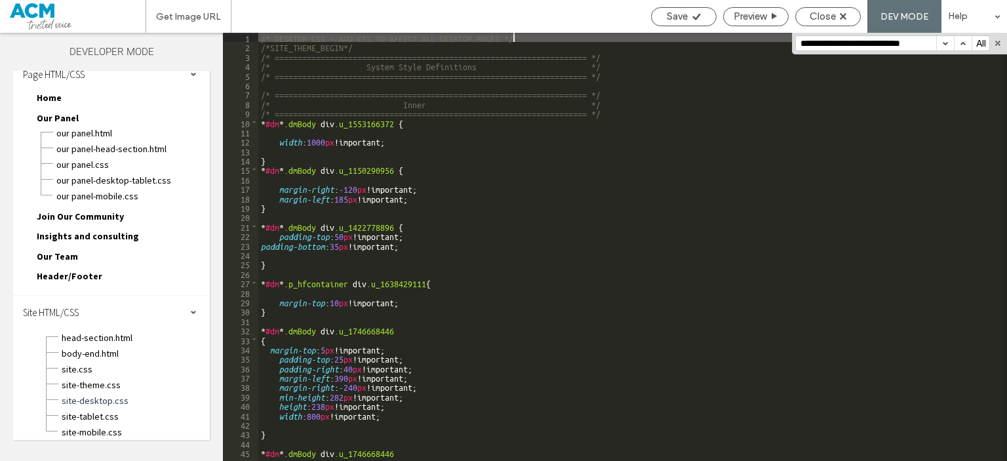
click at [420, 144] on div "/* DESKTOP CSS - ADD CSS TO AFFECT ALL DESKTOP PAGES */ /*SITE_THEME_BEGIN*/ /*…" at bounding box center [627, 256] width 739 height 447
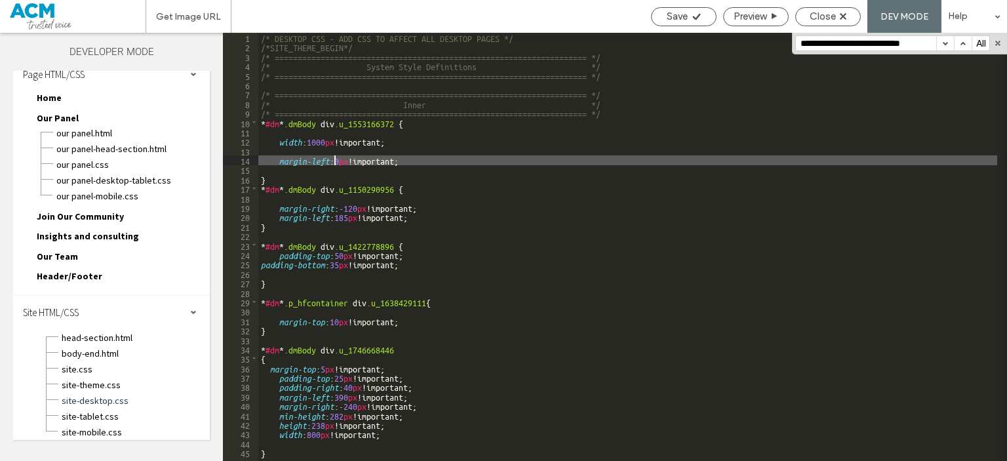
click at [336, 159] on div "/* DESKTOP CSS - ADD CSS TO AFFECT ALL DESKTOP PAGES */ /*SITE_THEME_BEGIN*/ /*…" at bounding box center [627, 256] width 739 height 447
drag, startPoint x: 434, startPoint y: 158, endPoint x: 279, endPoint y: 157, distance: 154.7
click at [279, 157] on div "/* DESKTOP CSS - ADD CSS TO AFFECT ALL DESKTOP PAGES */ /*SITE_THEME_BEGIN*/ /*…" at bounding box center [627, 256] width 739 height 447
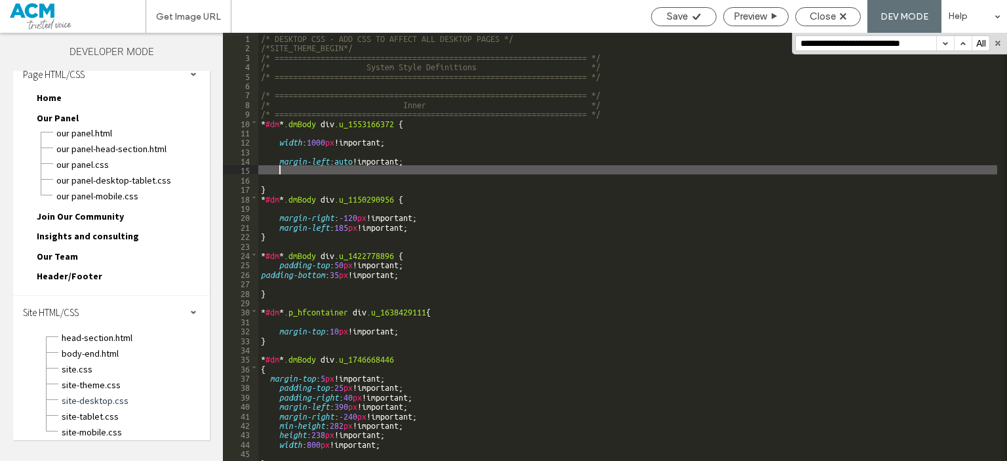
paste textarea
click at [316, 169] on div "/* DESKTOP CSS - ADD CSS TO AFFECT ALL DESKTOP PAGES */ /*SITE_THEME_BEGIN*/ /*…" at bounding box center [627, 256] width 739 height 447
type textarea "**"
click at [679, 20] on span "Save" at bounding box center [677, 16] width 21 height 12
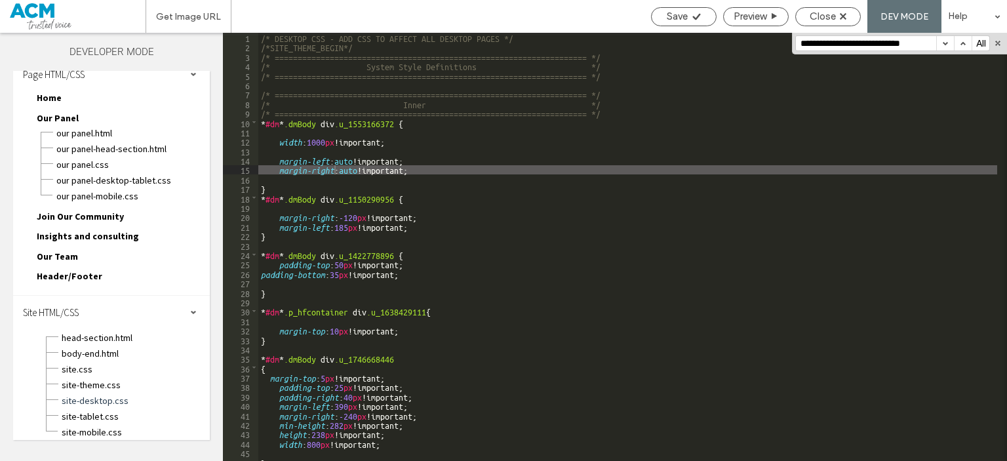
click at [142, 187] on div "Our Panel-mobile.css" at bounding box center [133, 195] width 154 height 16
click at [114, 178] on span "Our Panel-desktop-tablet.css" at bounding box center [133, 180] width 154 height 13
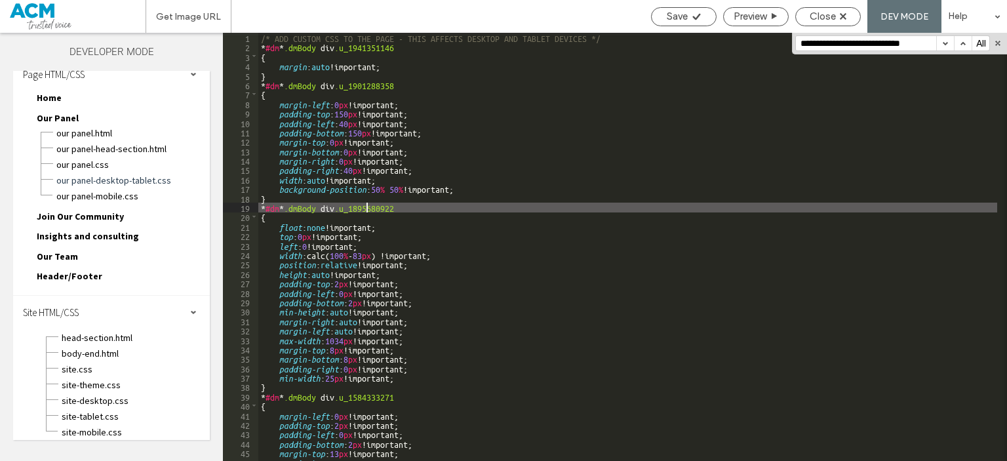
click at [367, 204] on div "/* ADD CUSTOM CSS TO THE PAGE - THIS AFFECTS DESKTOP AND TABLET DEVICES */ * #d…" at bounding box center [627, 256] width 739 height 447
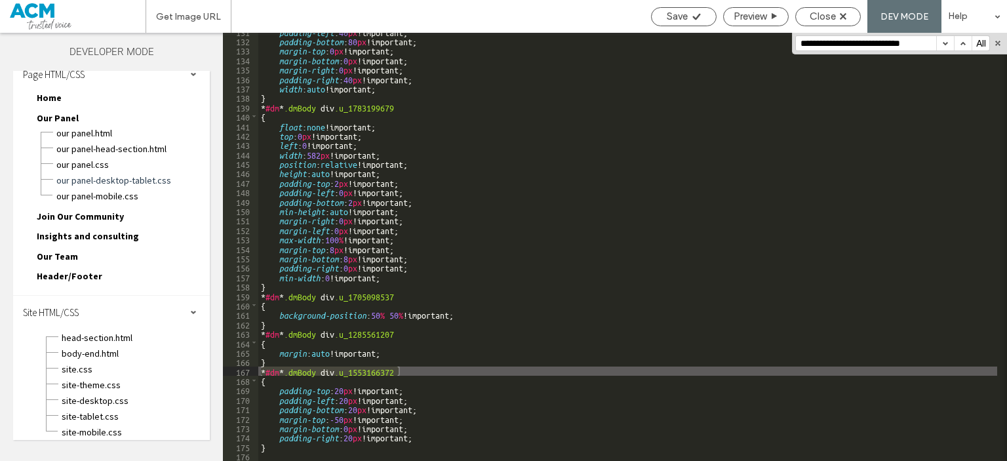
click at [93, 218] on span "Join Our Community" at bounding box center [80, 216] width 87 height 12
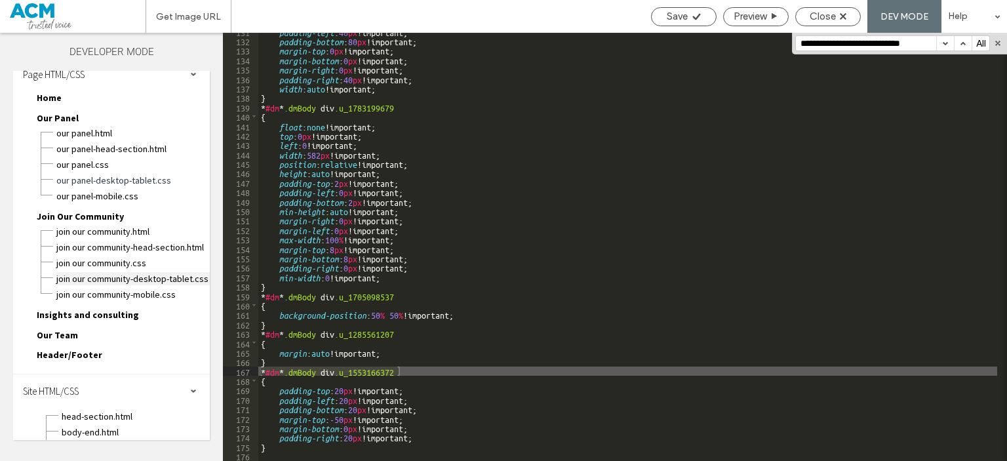
click at [113, 277] on span "Join Our Community-desktop-tablet.css" at bounding box center [133, 278] width 154 height 13
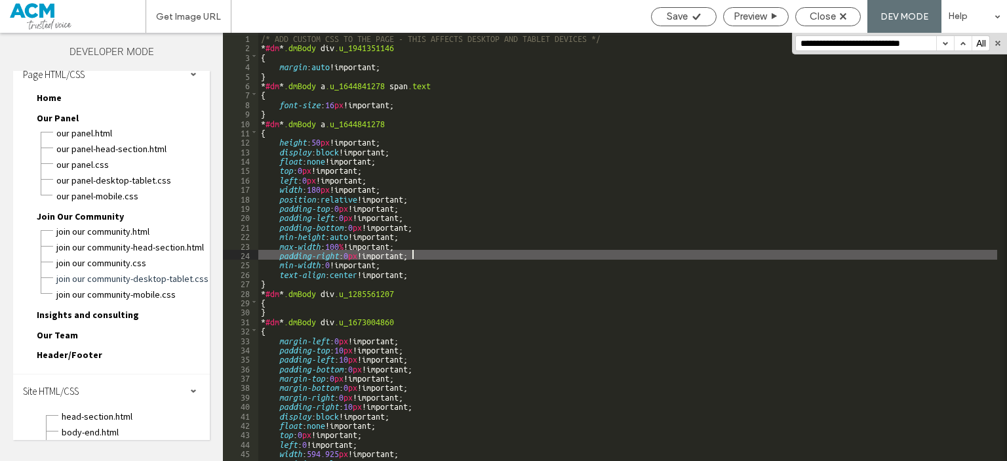
click at [418, 256] on div "/* ADD CUSTOM CSS TO THE PAGE - THIS AFFECTS DESKTOP AND TABLET DEVICES */ * #d…" at bounding box center [627, 256] width 739 height 447
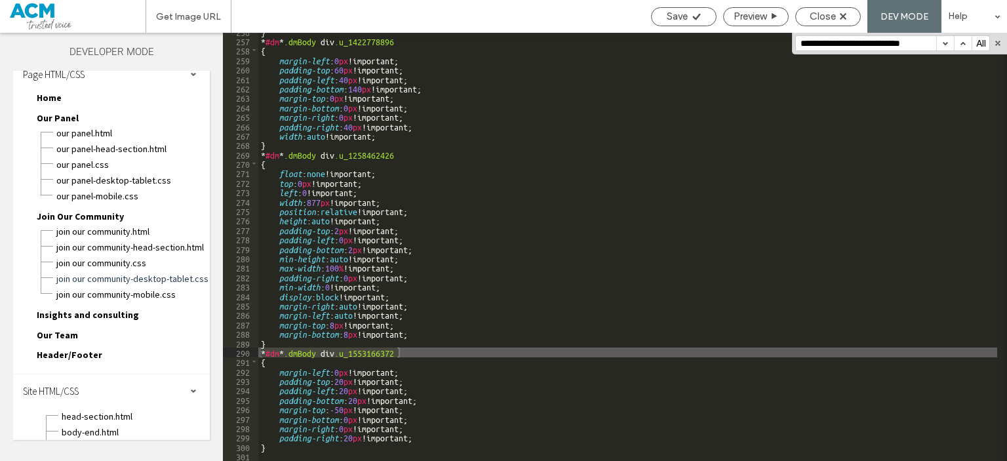
scroll to position [91, 0]
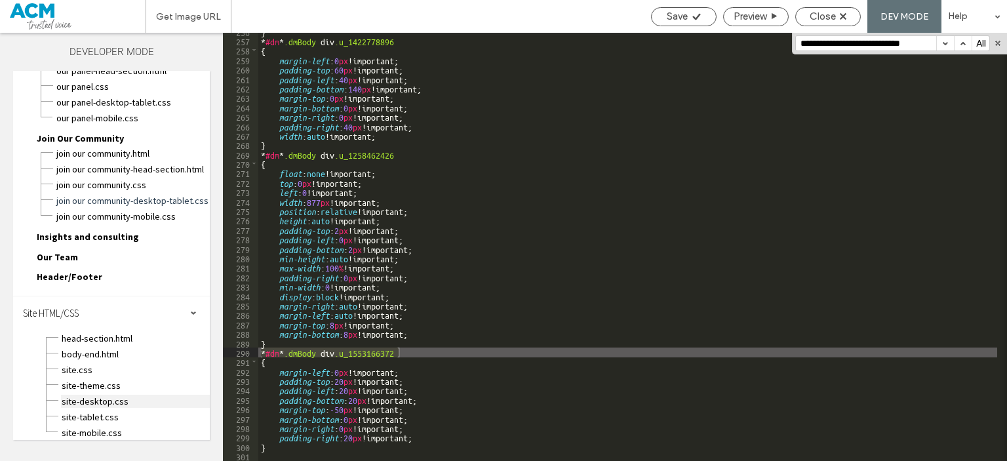
click at [111, 395] on span "site-desktop.css" at bounding box center [135, 401] width 149 height 13
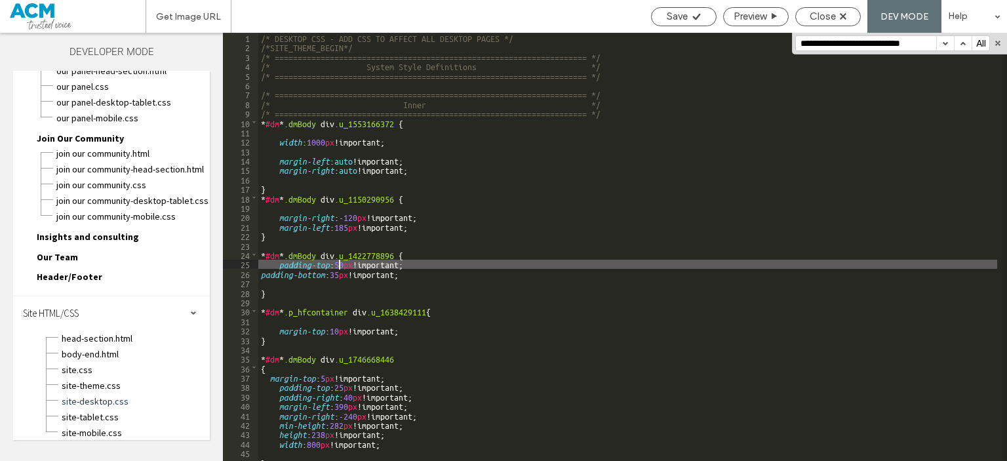
click at [341, 264] on div "/* DESKTOP CSS - ADD CSS TO AFFECT ALL DESKTOP PAGES */ /*SITE_THEME_BEGIN*/ /*…" at bounding box center [627, 256] width 739 height 447
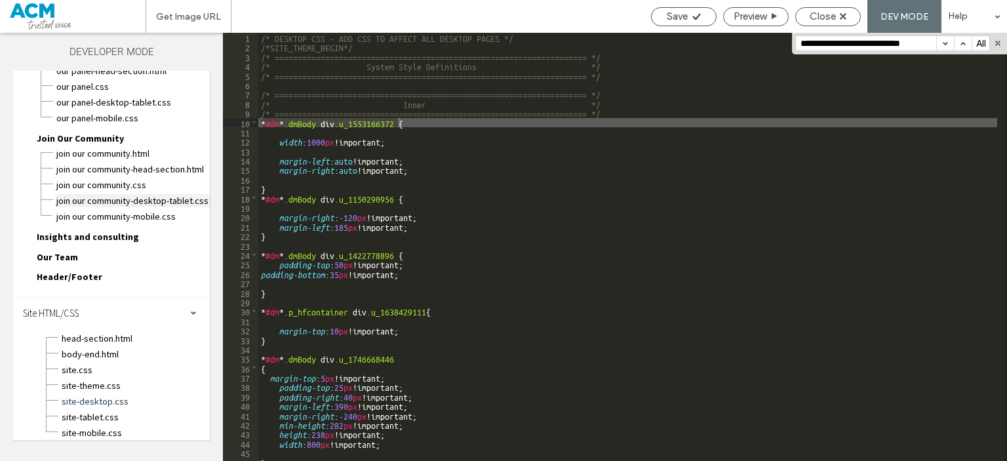
click at [179, 196] on span "Join Our Community-desktop-tablet.css" at bounding box center [133, 200] width 154 height 13
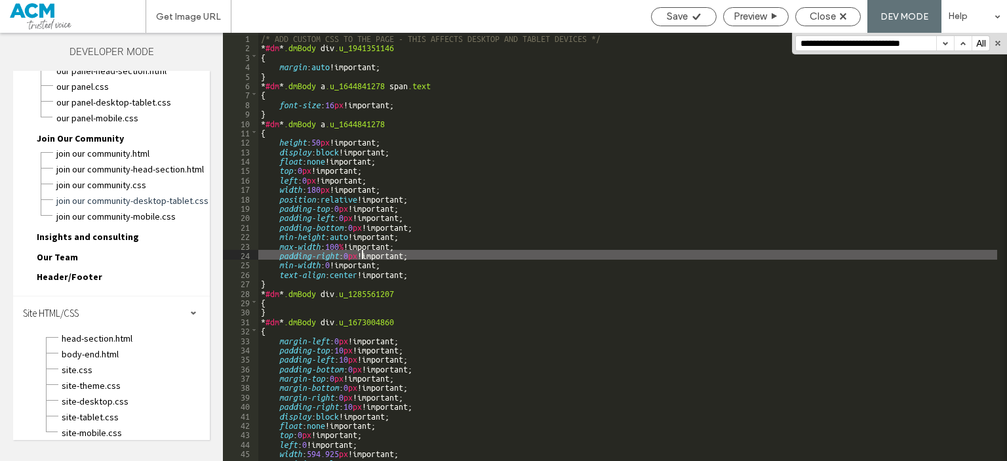
click at [361, 251] on div "/* ADD CUSTOM CSS TO THE PAGE - THIS AFFECTS DESKTOP AND TABLET DEVICES */ * #d…" at bounding box center [627, 256] width 739 height 447
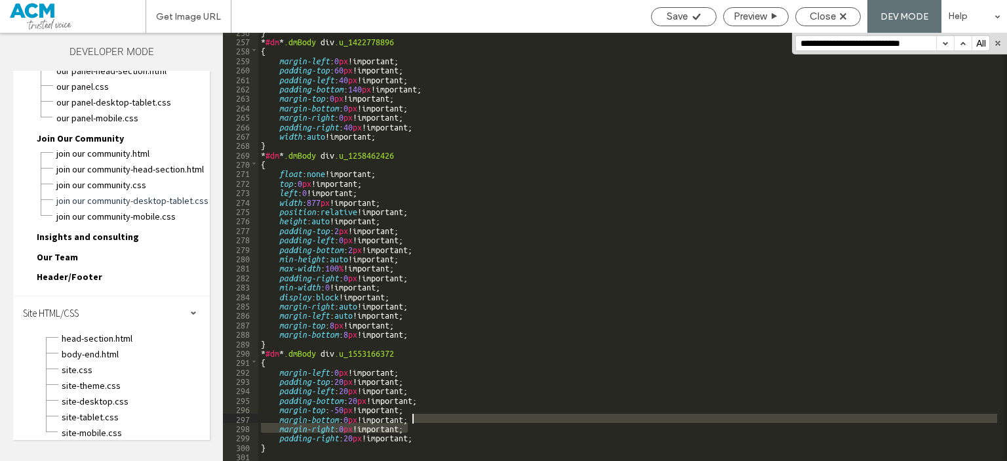
click at [430, 423] on div "} * #dm * .dmBody div .u_1422778896 { margin-left : 0 px !important; padding-to…" at bounding box center [627, 250] width 739 height 447
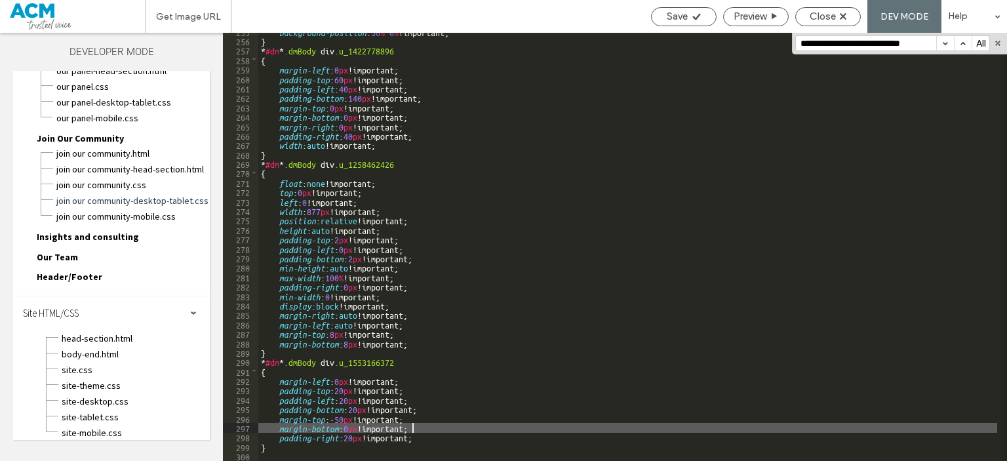
scroll to position [2404, 0]
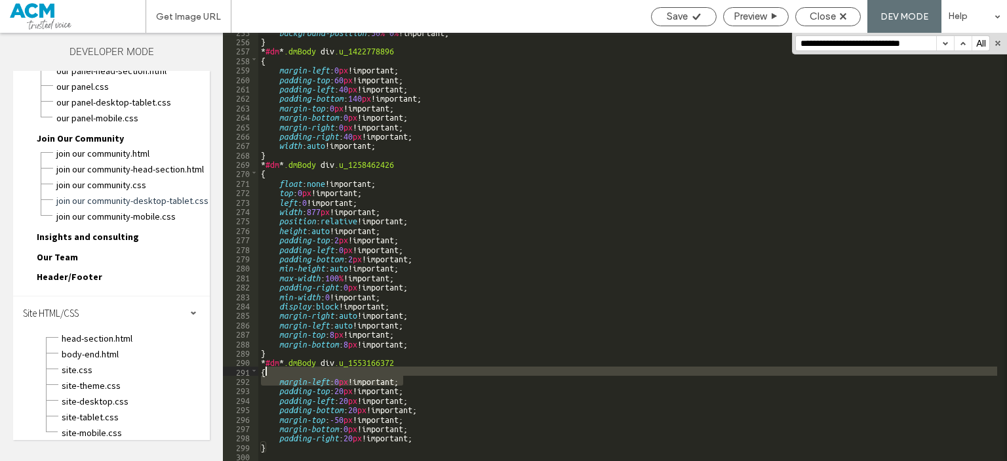
drag, startPoint x: 406, startPoint y: 380, endPoint x: 405, endPoint y: 372, distance: 8.5
click at [405, 372] on div "background-position : 50 % 0 % !important; } * #dm * .dmBody div .u_1422778896 …" at bounding box center [627, 250] width 739 height 447
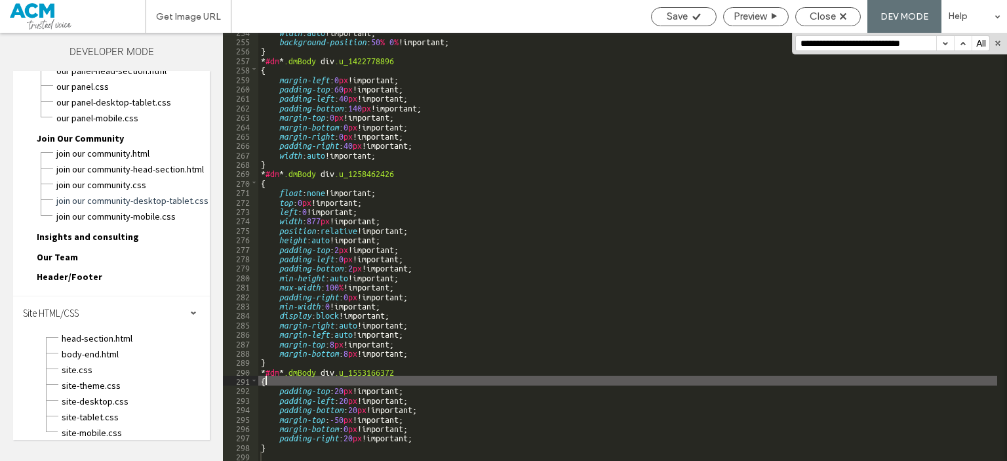
scroll to position [2394, 0]
click at [669, 10] on span "Save" at bounding box center [677, 16] width 21 height 12
click at [126, 233] on span "Insights and consulting" at bounding box center [88, 237] width 102 height 12
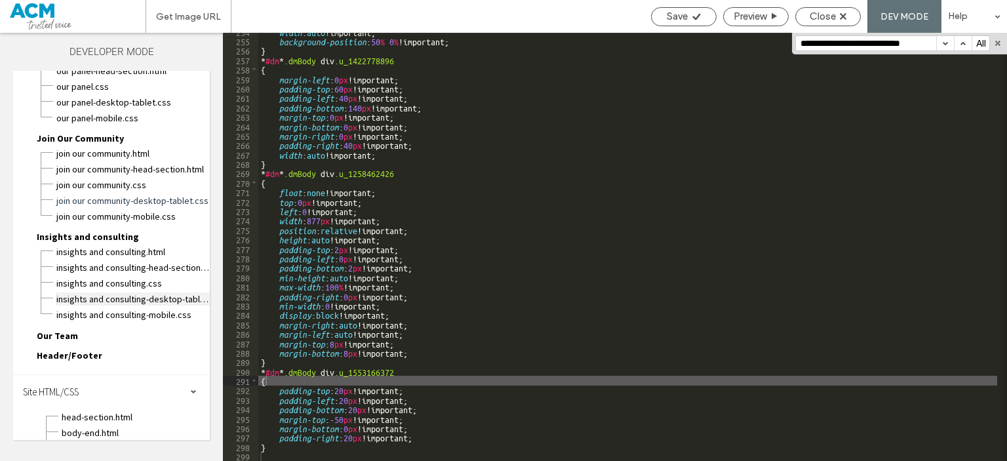
click at [148, 294] on span "Insights and consulting-desktop-tablet.css" at bounding box center [133, 298] width 154 height 13
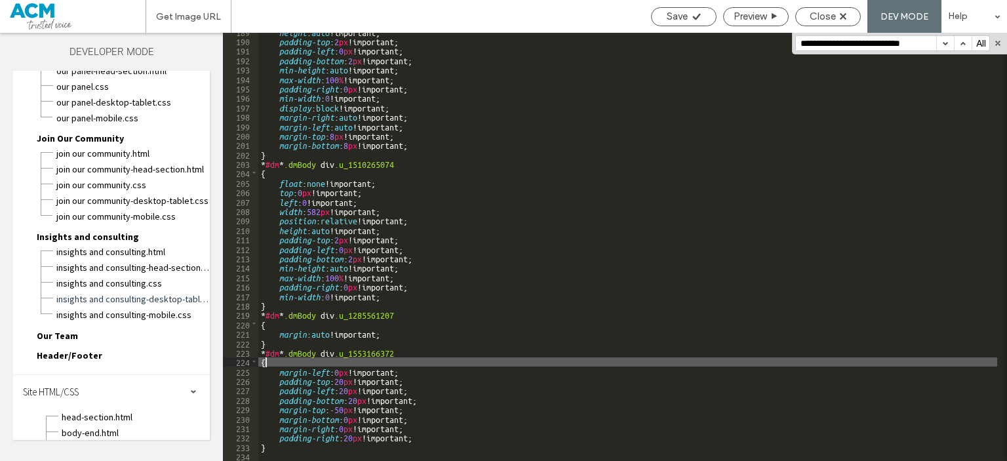
scroll to position [0, 0]
click at [431, 365] on div "height : auto !important; padding-top : 2 px !important; padding-left : 0 px !i…" at bounding box center [627, 250] width 739 height 447
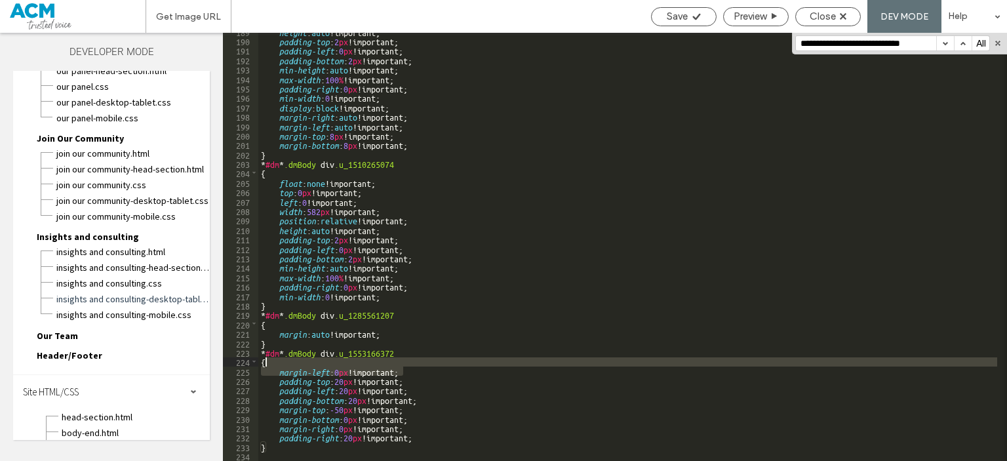
drag, startPoint x: 430, startPoint y: 372, endPoint x: 430, endPoint y: 364, distance: 7.9
click at [430, 364] on div "height : auto !important; padding-top : 2 px !important; padding-left : 0 px !i…" at bounding box center [627, 250] width 739 height 447
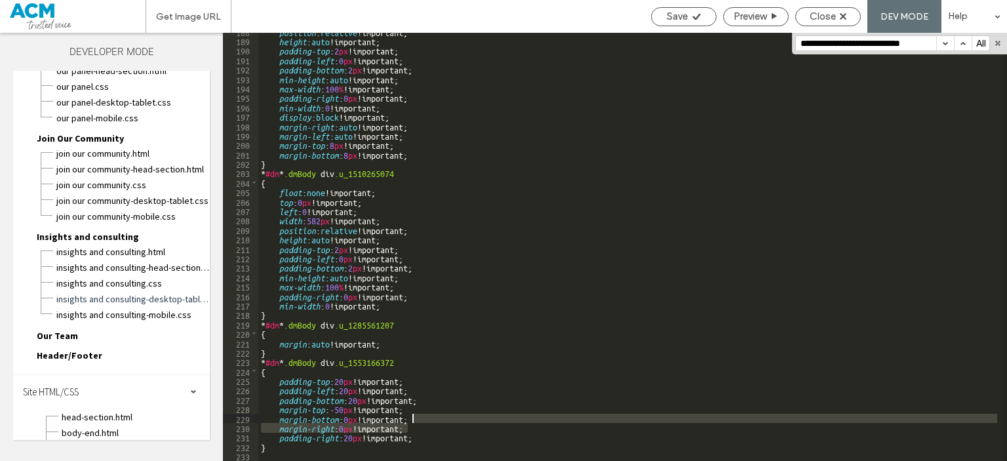
drag, startPoint x: 425, startPoint y: 430, endPoint x: 430, endPoint y: 414, distance: 16.6
click at [430, 414] on div "position : relative !important; height : auto !important; padding-top : 2 px !i…" at bounding box center [627, 250] width 739 height 447
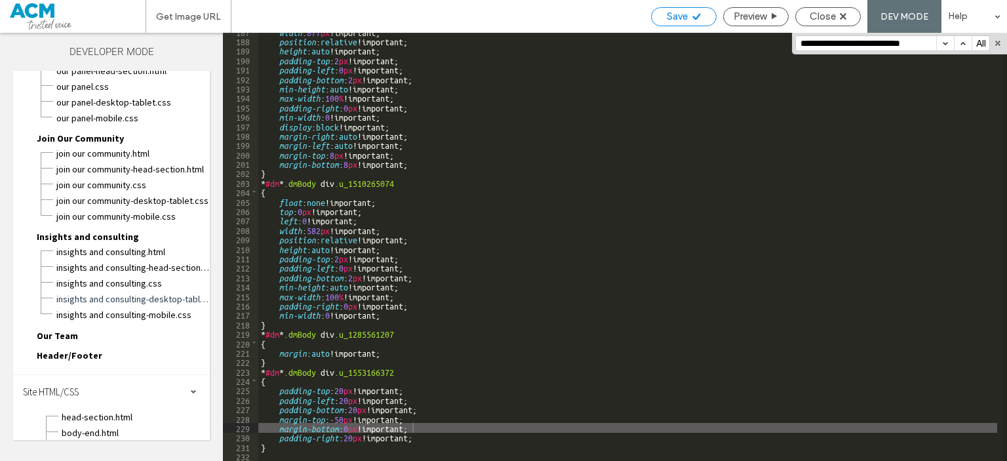
click at [696, 14] on icon at bounding box center [697, 17] width 10 height 10
click at [58, 330] on span "Our Team" at bounding box center [57, 336] width 41 height 12
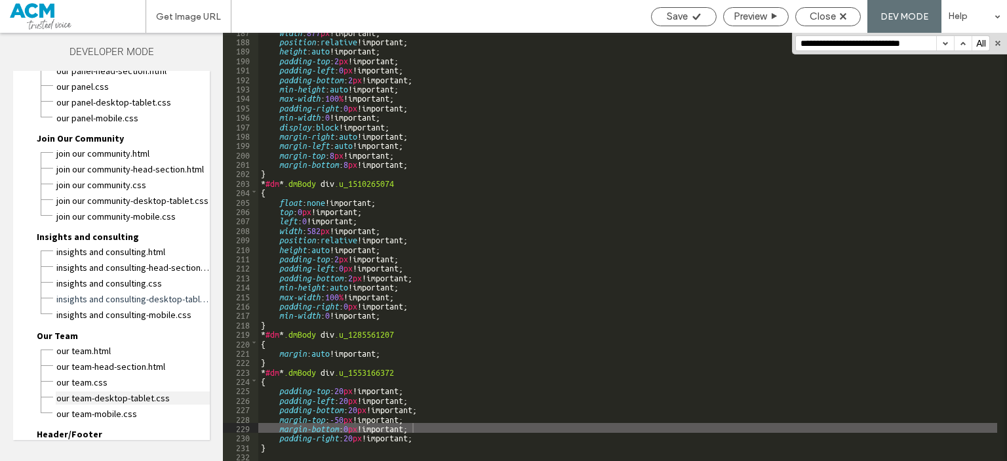
click at [115, 391] on span "Our Team-desktop-tablet.css" at bounding box center [133, 397] width 154 height 13
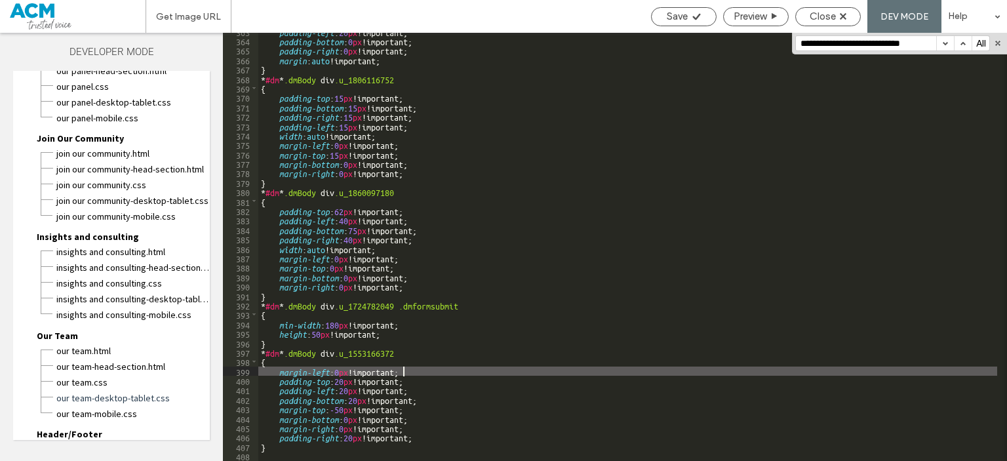
scroll to position [0, 0]
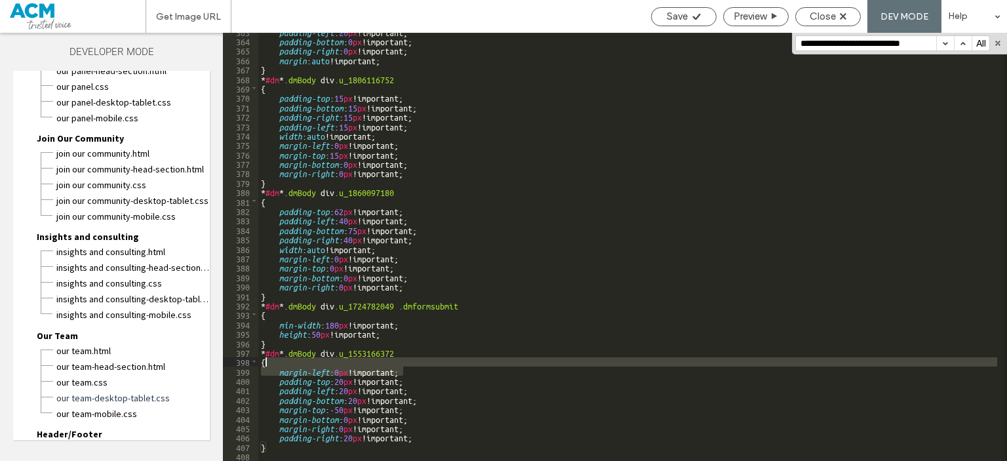
drag, startPoint x: 436, startPoint y: 372, endPoint x: 431, endPoint y: 366, distance: 7.9
click at [431, 366] on div "padding-left : 20 px !important; padding-bottom : 0 px !important; padding-righ…" at bounding box center [627, 250] width 739 height 447
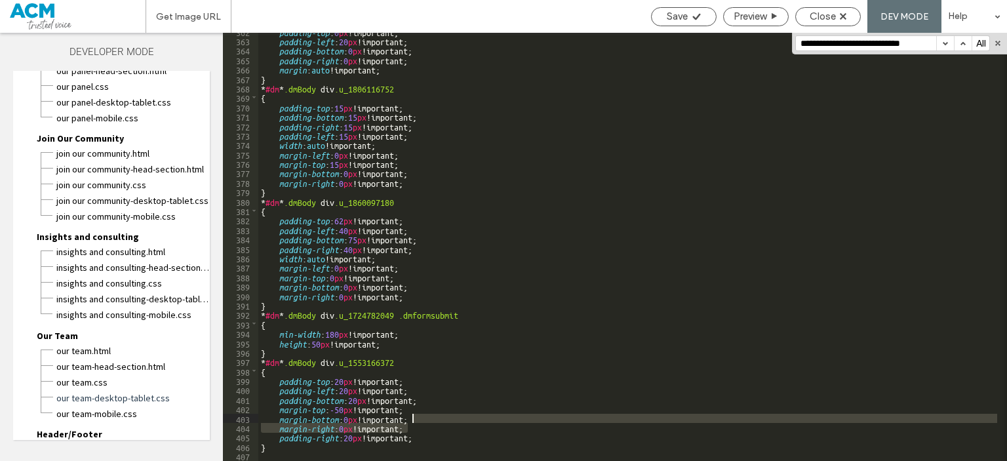
drag, startPoint x: 420, startPoint y: 432, endPoint x: 427, endPoint y: 422, distance: 12.6
click at [427, 422] on div "padding-top : 0 px !important; padding-left : 20 px !important; padding-bottom …" at bounding box center [627, 250] width 739 height 447
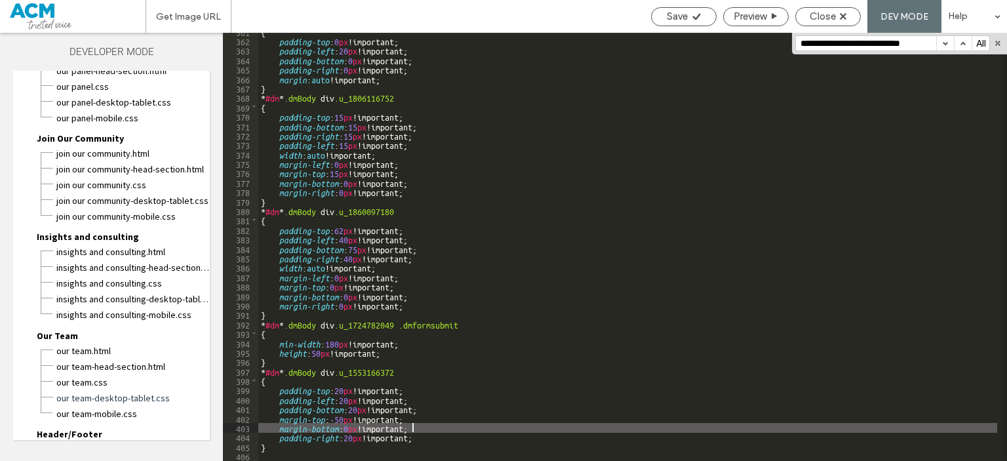
scroll to position [3404, 0]
click at [656, 15] on div "Save" at bounding box center [684, 16] width 64 height 12
click at [682, 23] on div "Save" at bounding box center [684, 16] width 66 height 19
click at [698, 10] on div "Save" at bounding box center [684, 16] width 66 height 19
click at [826, 22] on div "Close" at bounding box center [828, 16] width 66 height 19
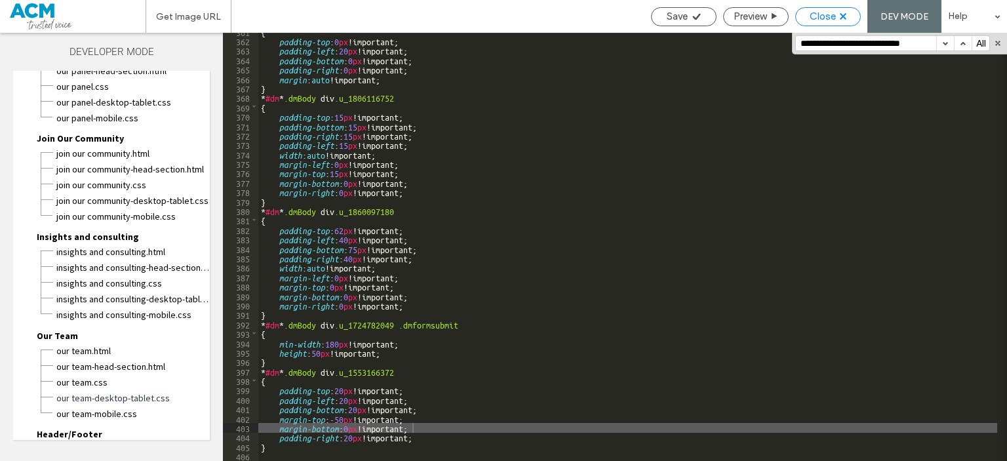
click at [803, 10] on div "Close" at bounding box center [828, 16] width 64 height 12
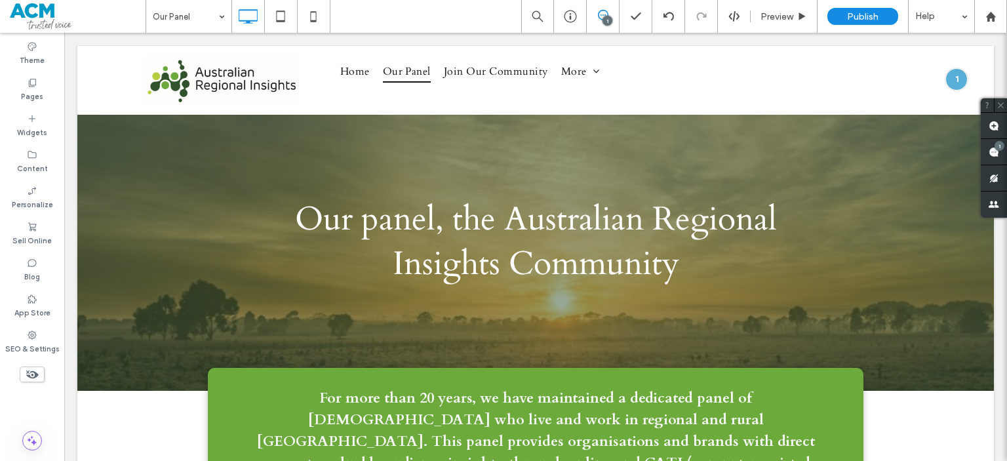
scroll to position [5, 0]
click at [49, 89] on div "Pages" at bounding box center [32, 89] width 64 height 36
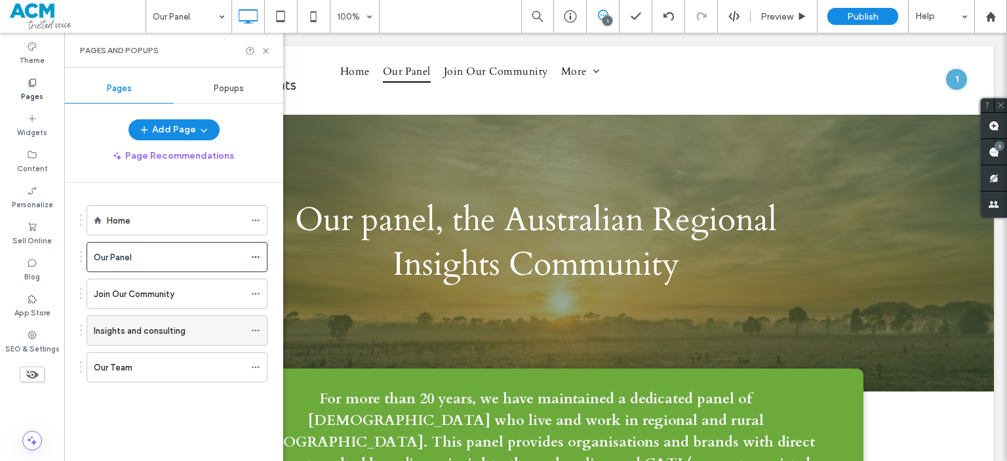
click at [178, 338] on div "Insights and consulting" at bounding box center [169, 330] width 151 height 29
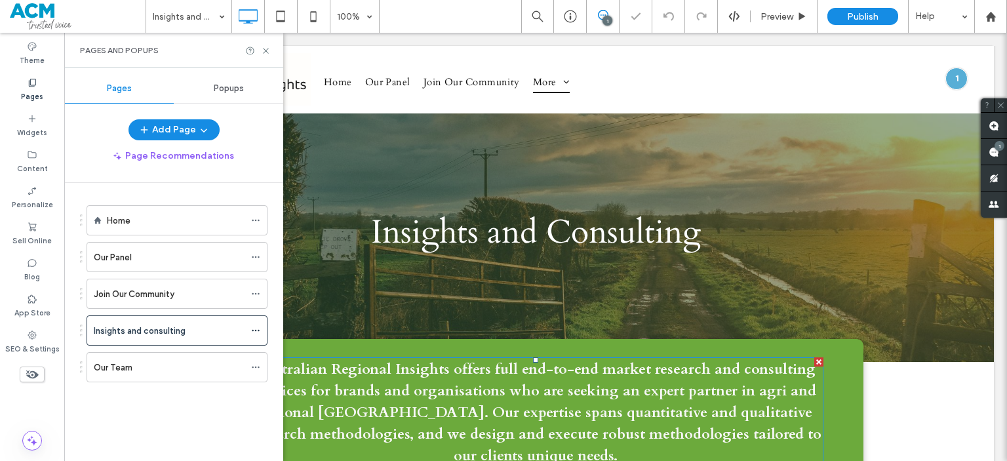
scroll to position [5, 0]
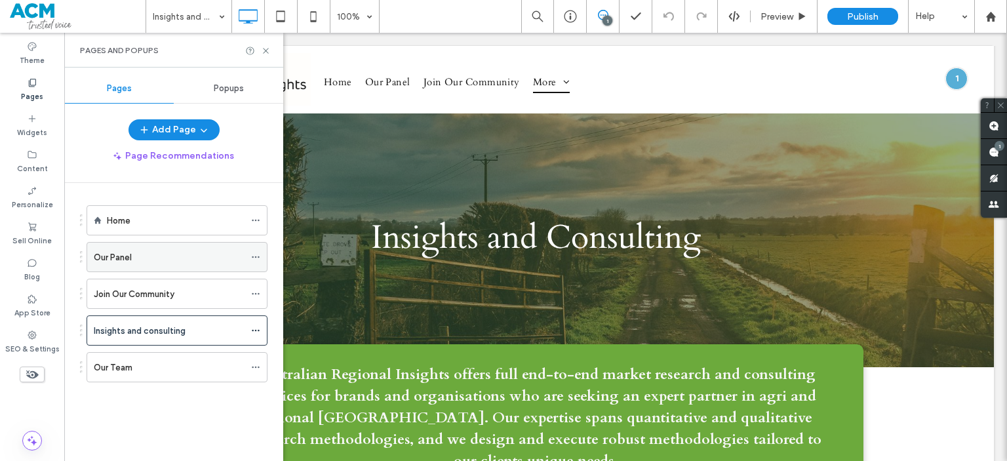
click at [212, 251] on div "Our Panel" at bounding box center [169, 257] width 151 height 14
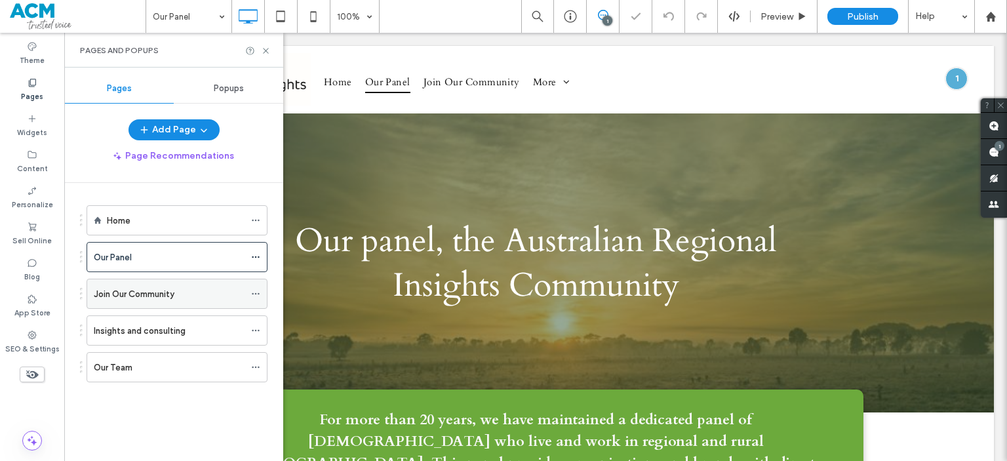
click at [196, 306] on div "Join Our Community" at bounding box center [169, 293] width 151 height 29
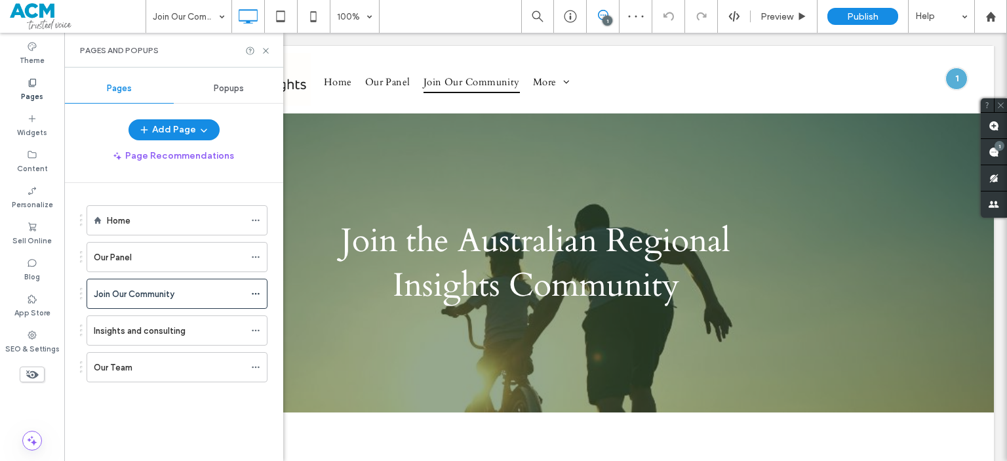
click at [199, 324] on div "Insights and consulting" at bounding box center [169, 331] width 151 height 14
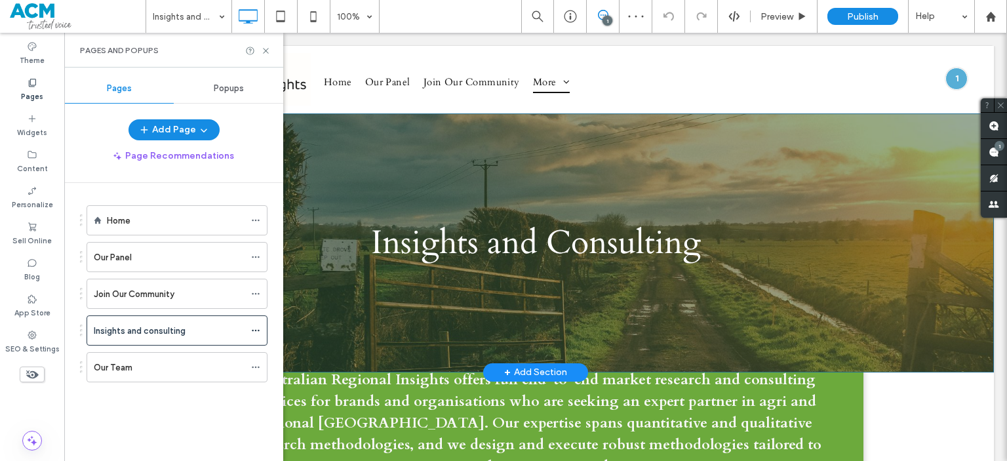
click at [903, 251] on div "Insights and Consulting Click To Paste" at bounding box center [535, 243] width 787 height 62
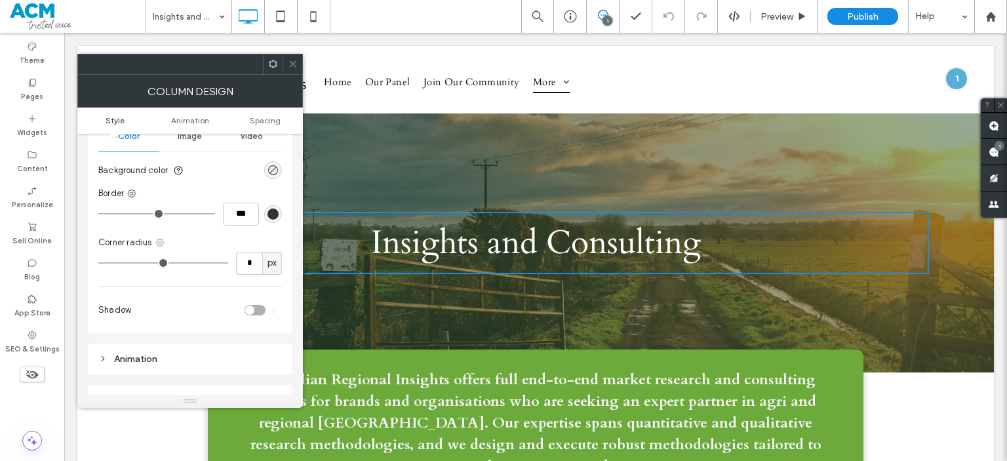
scroll to position [52, 0]
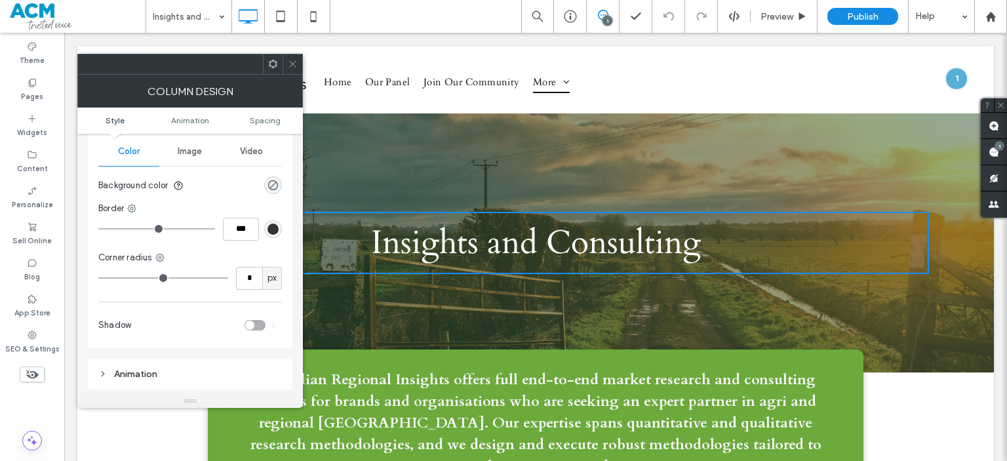
click at [296, 62] on icon at bounding box center [293, 64] width 10 height 10
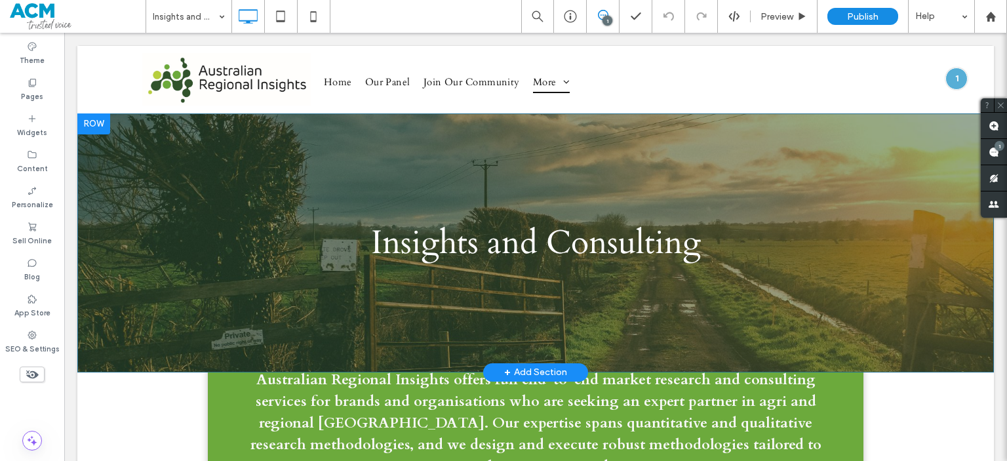
click at [193, 121] on div "Insights and Consulting Click To Paste Row + Add Section" at bounding box center [535, 242] width 917 height 259
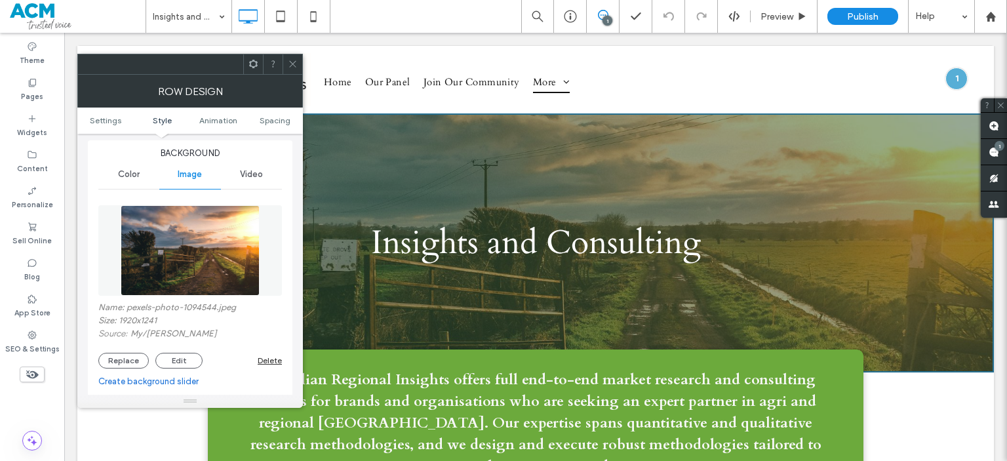
scroll to position [147, 0]
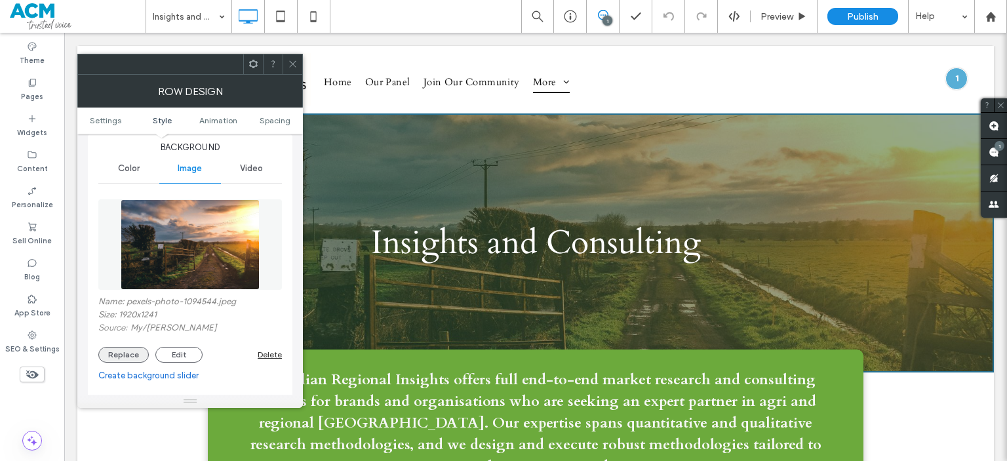
click at [120, 360] on button "Replace" at bounding box center [123, 355] width 50 height 16
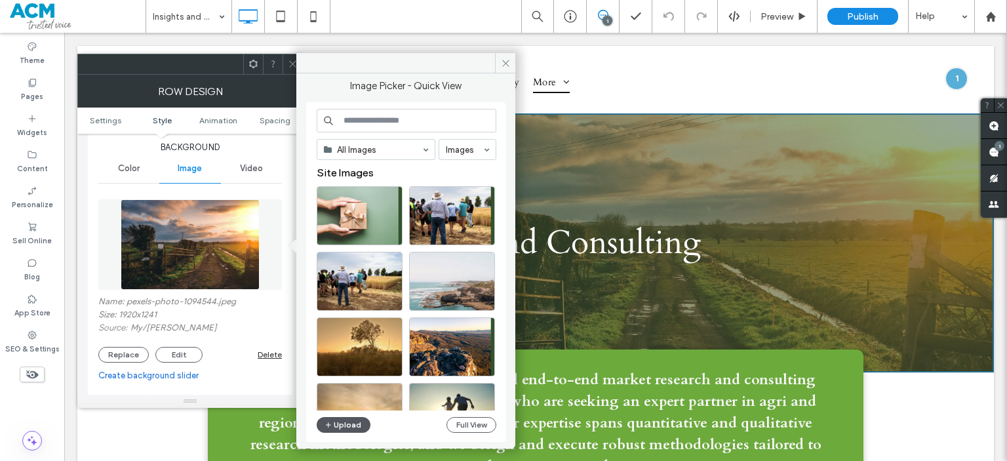
click at [334, 428] on button "Upload" at bounding box center [344, 425] width 54 height 16
click at [359, 351] on div "Select" at bounding box center [360, 346] width 86 height 59
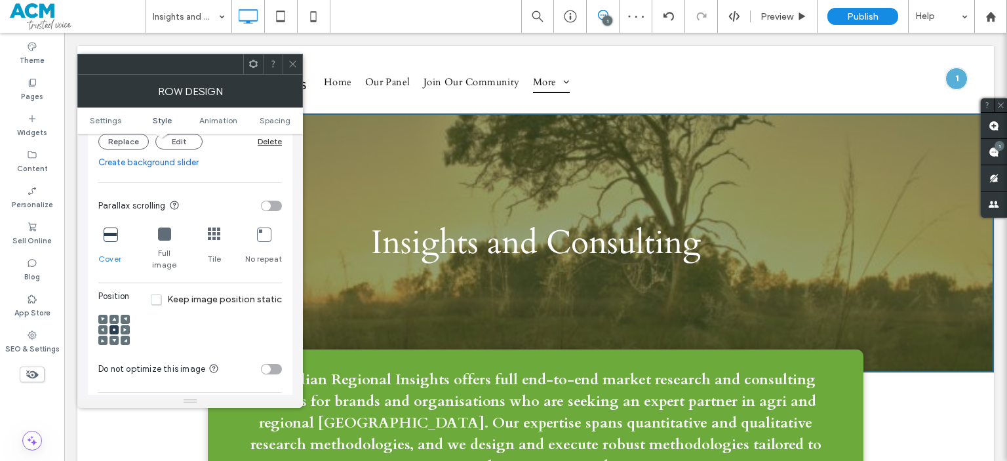
scroll to position [349, 0]
click at [116, 325] on div at bounding box center [113, 329] width 9 height 9
click at [115, 315] on span at bounding box center [114, 319] width 4 height 9
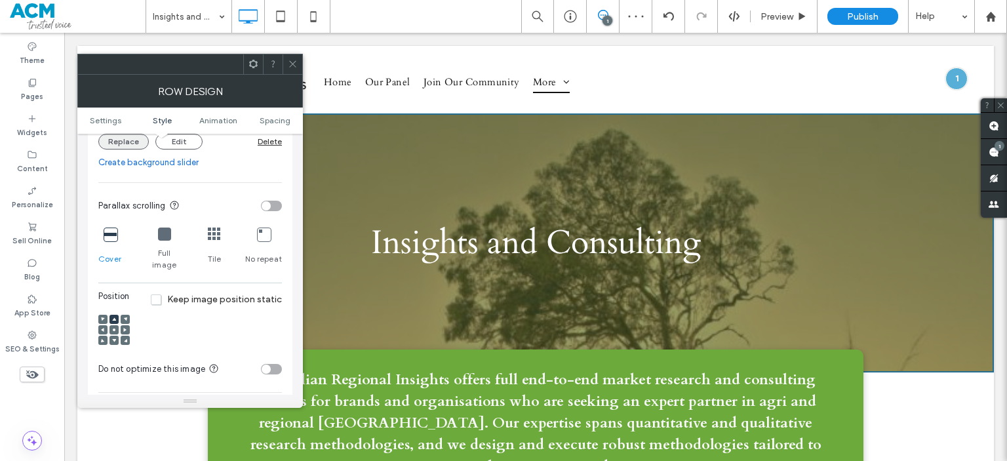
click at [124, 144] on button "Replace" at bounding box center [123, 142] width 50 height 16
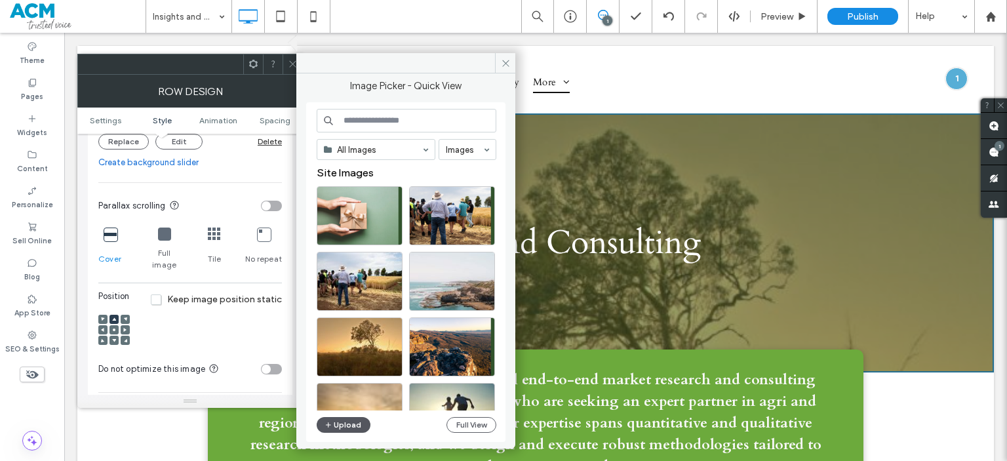
click at [354, 423] on button "Upload" at bounding box center [344, 425] width 54 height 16
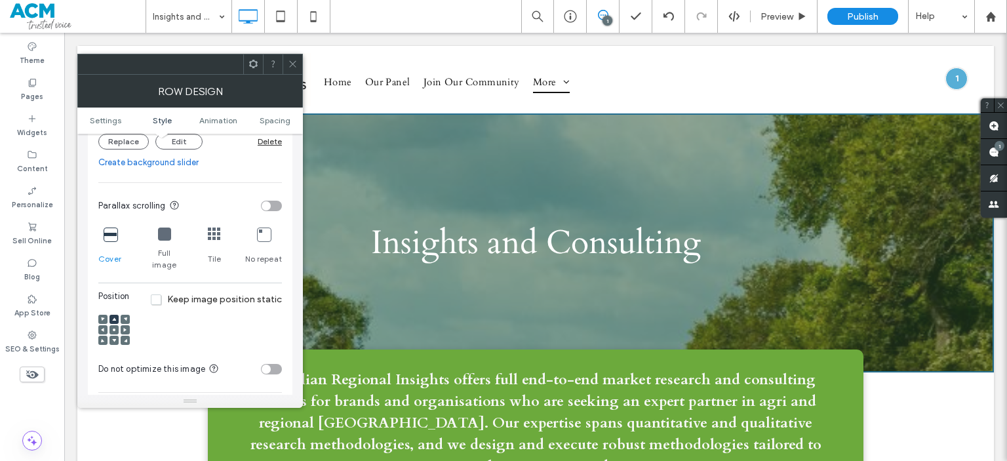
click at [110, 325] on div at bounding box center [113, 329] width 9 height 9
click at [114, 328] on icon at bounding box center [114, 330] width 4 height 4
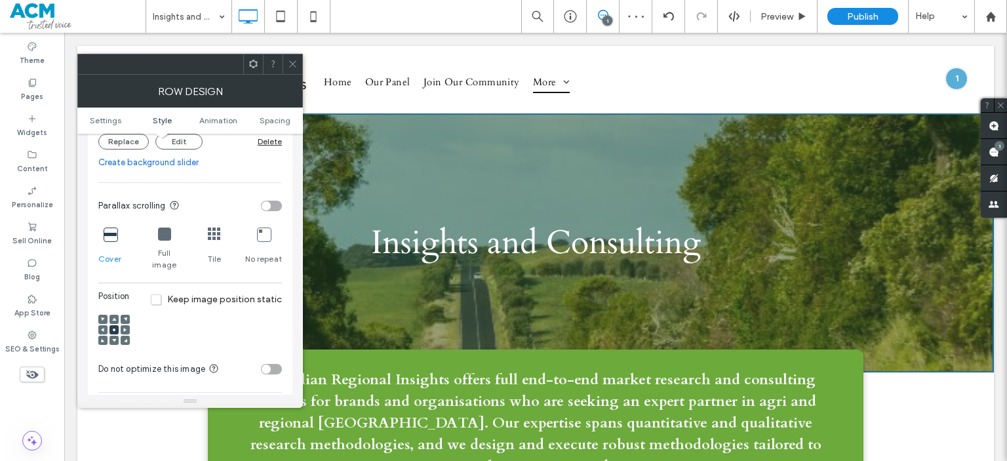
click at [114, 339] on use at bounding box center [114, 340] width 4 height 3
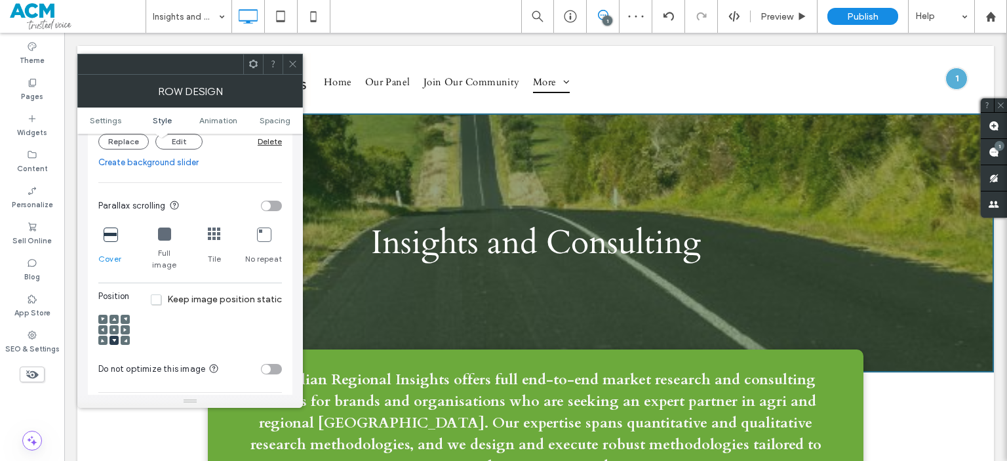
click at [115, 328] on icon at bounding box center [114, 330] width 4 height 4
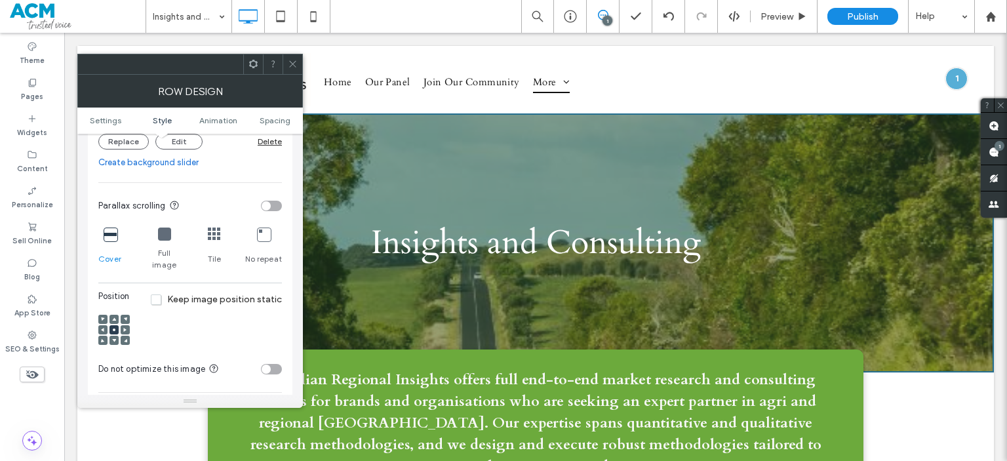
click at [294, 62] on use at bounding box center [292, 64] width 7 height 7
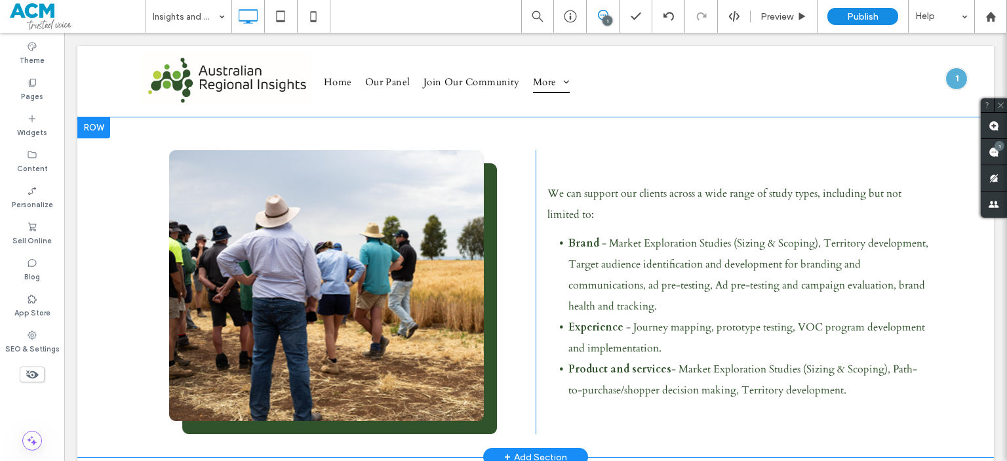
scroll to position [713, 0]
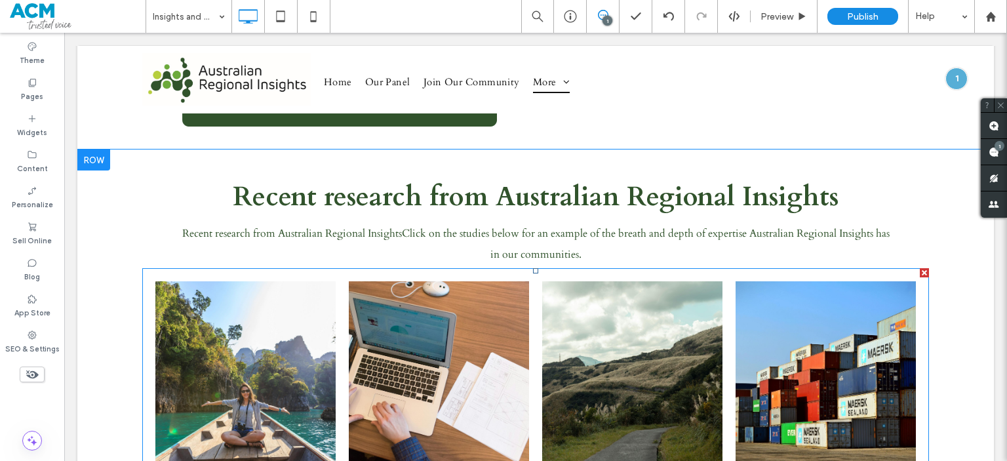
click at [263, 388] on link at bounding box center [245, 371] width 180 height 180
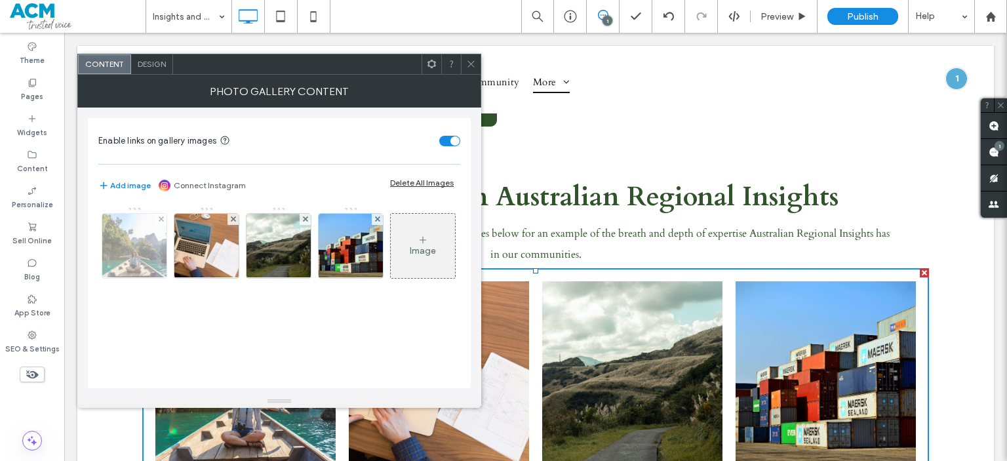
click at [157, 251] on img at bounding box center [135, 246] width 96 height 64
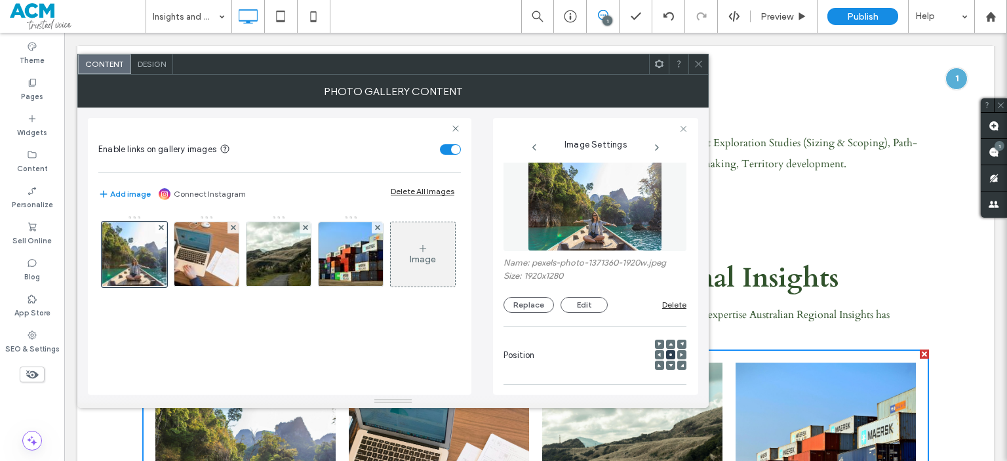
scroll to position [0, 0]
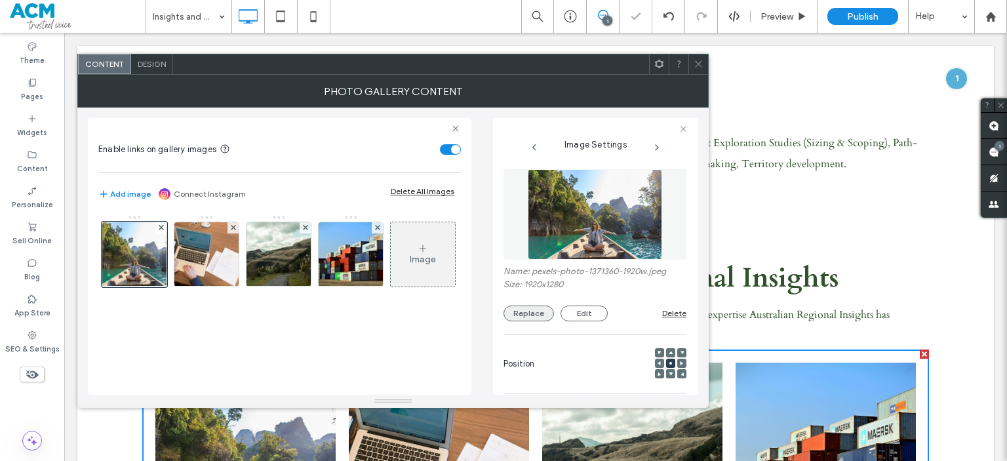
click at [524, 321] on button "Replace" at bounding box center [529, 314] width 50 height 16
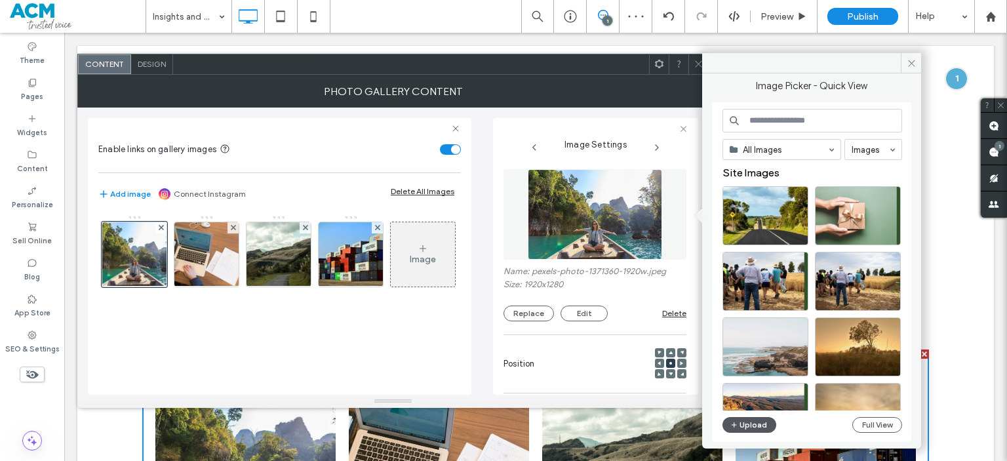
click at [763, 425] on button "Upload" at bounding box center [750, 425] width 54 height 16
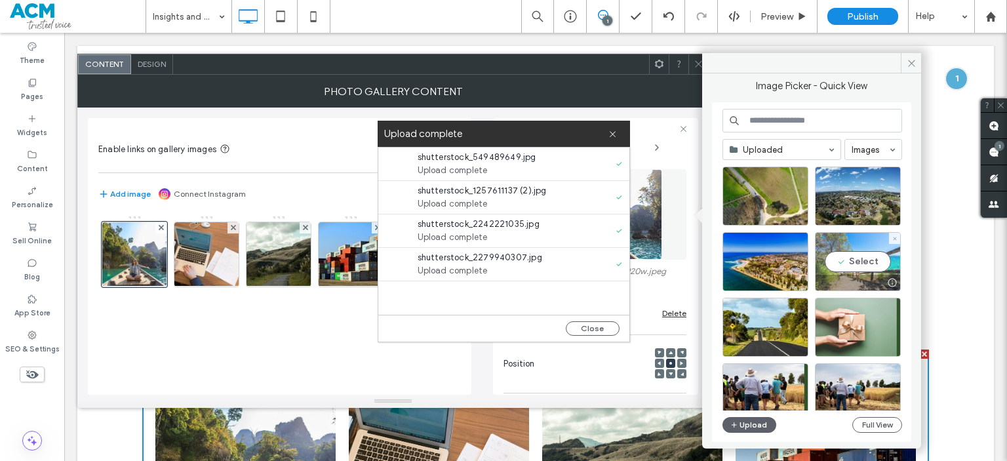
click at [844, 256] on div "Select" at bounding box center [858, 261] width 86 height 59
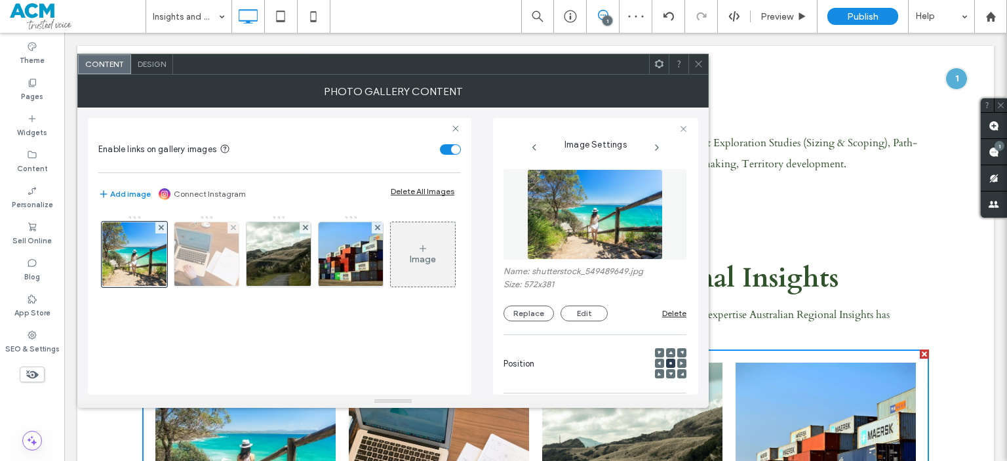
click at [234, 260] on img at bounding box center [207, 254] width 96 height 64
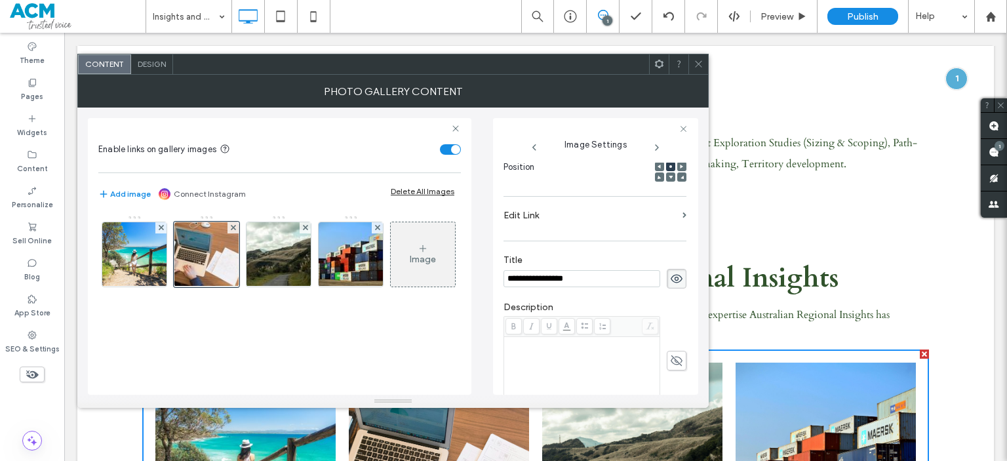
scroll to position [82, 0]
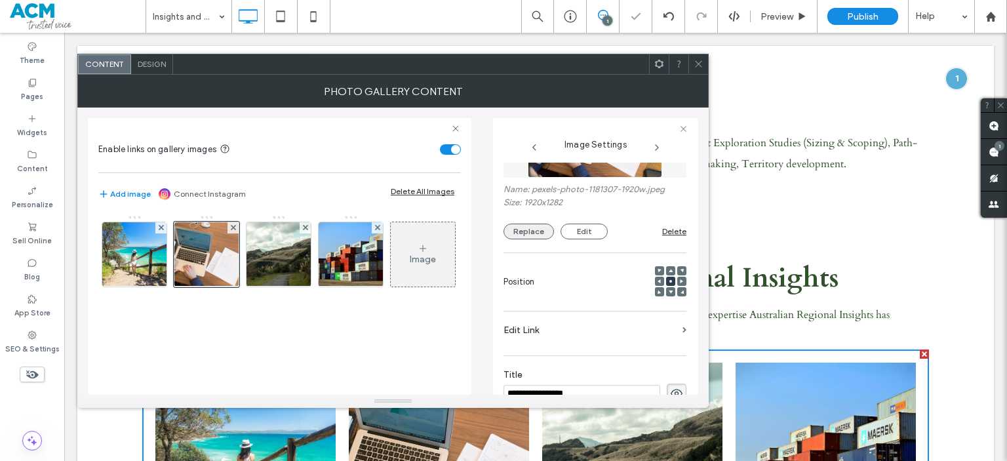
click at [517, 228] on button "Replace" at bounding box center [529, 232] width 50 height 16
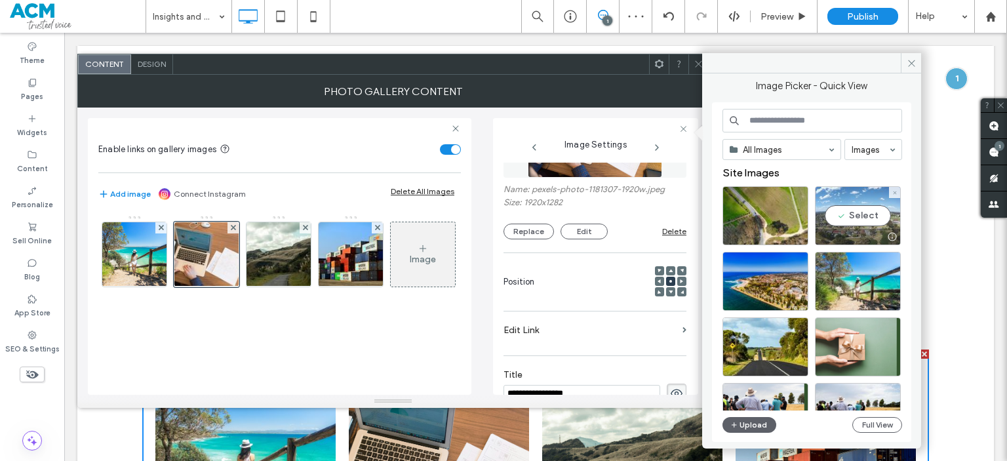
click at [832, 216] on div "Select" at bounding box center [858, 215] width 86 height 59
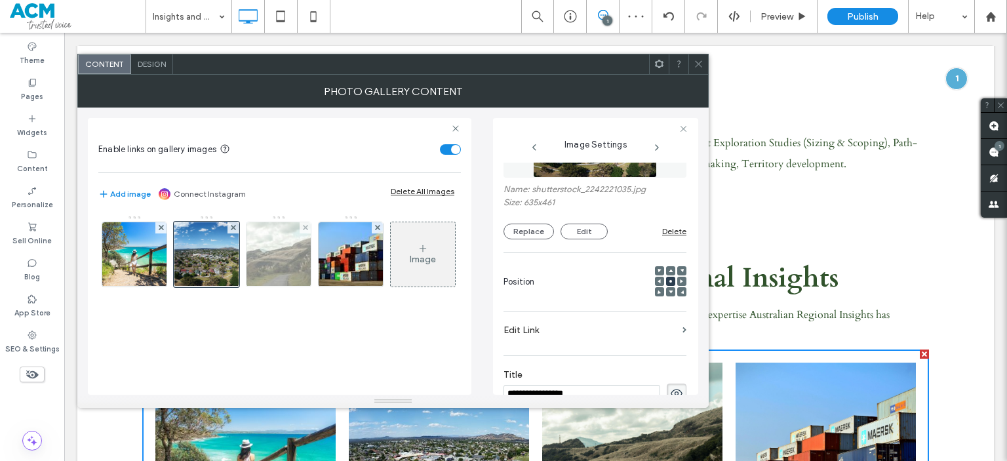
click at [283, 249] on img at bounding box center [279, 254] width 96 height 64
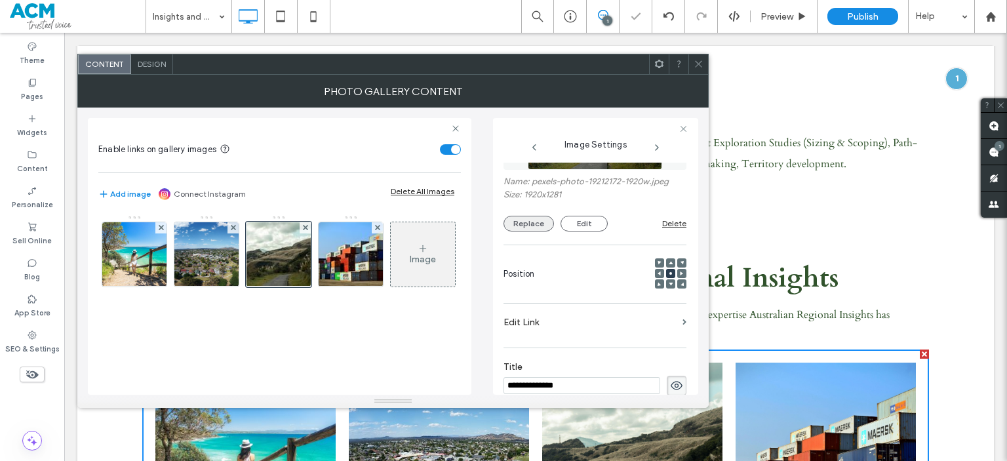
click at [530, 222] on button "Replace" at bounding box center [529, 224] width 50 height 16
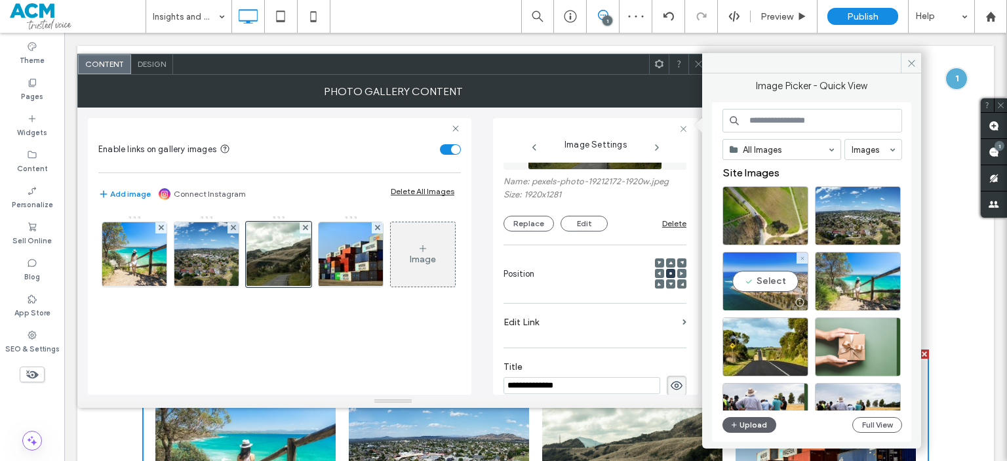
click at [772, 277] on div "Select" at bounding box center [766, 281] width 86 height 59
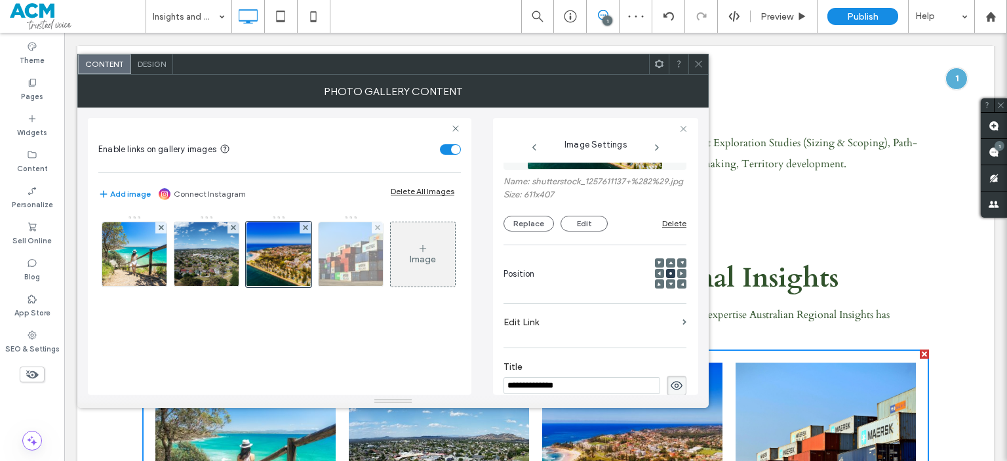
click at [364, 262] on img at bounding box center [351, 254] width 98 height 64
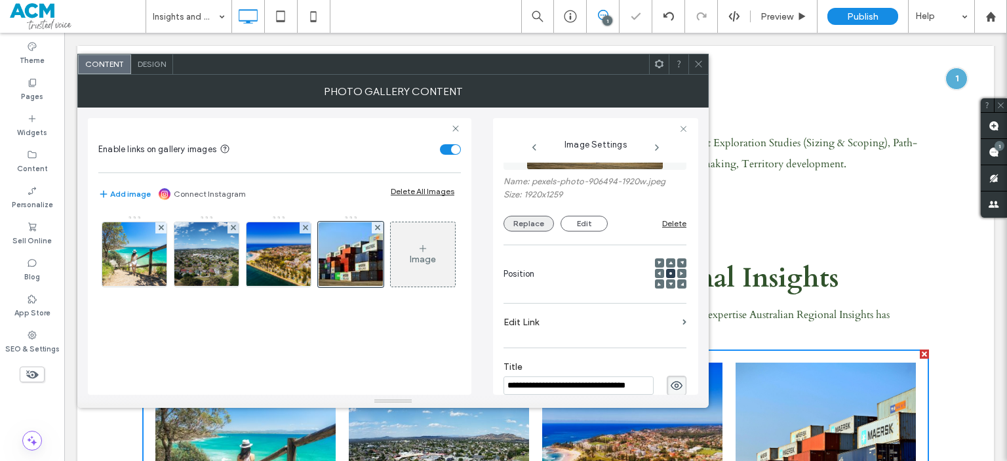
scroll to position [0, 0]
click at [526, 225] on button "Replace" at bounding box center [529, 224] width 50 height 16
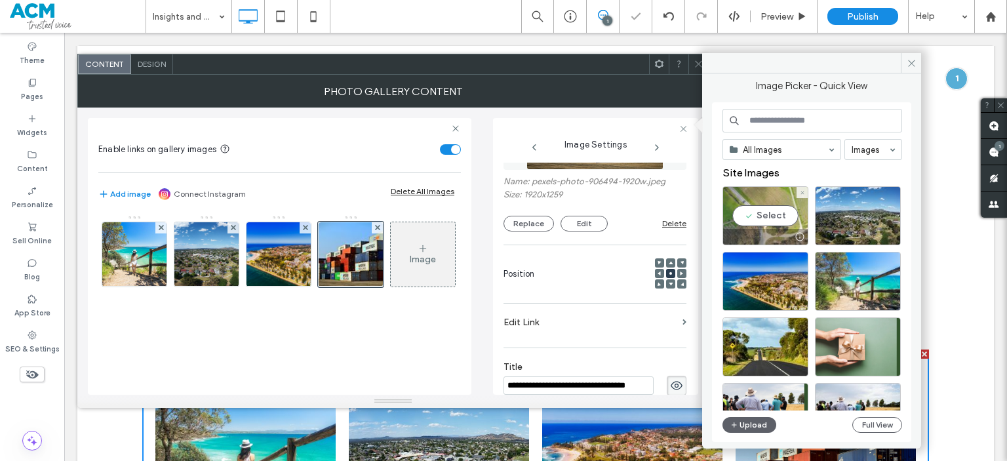
click at [766, 204] on div "Select" at bounding box center [766, 215] width 86 height 59
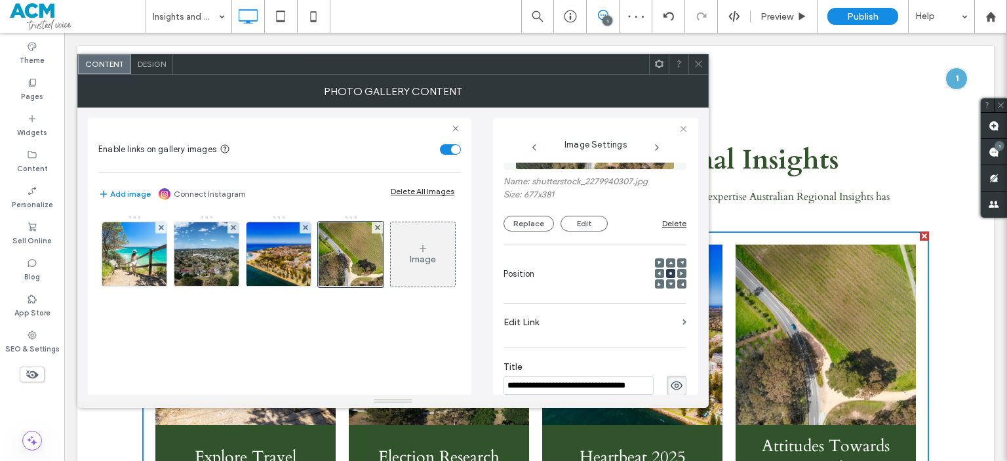
scroll to position [745, 0]
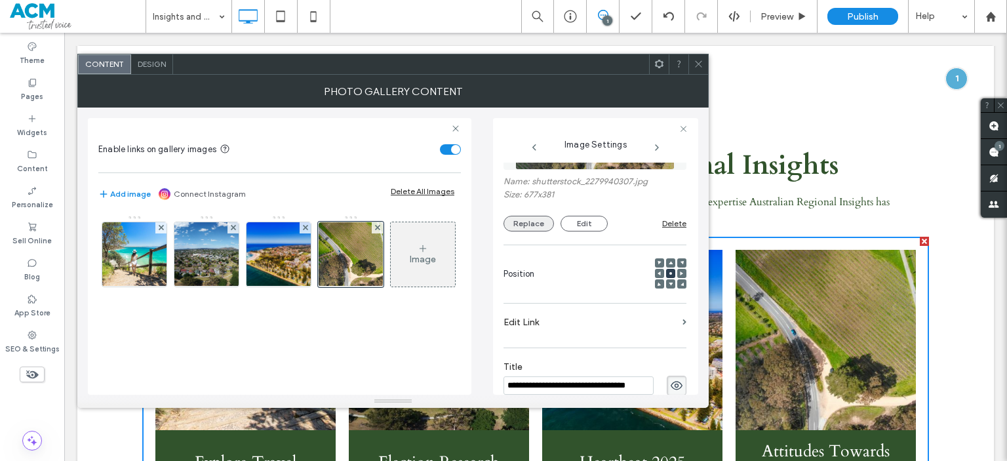
click at [533, 228] on button "Replace" at bounding box center [529, 224] width 50 height 16
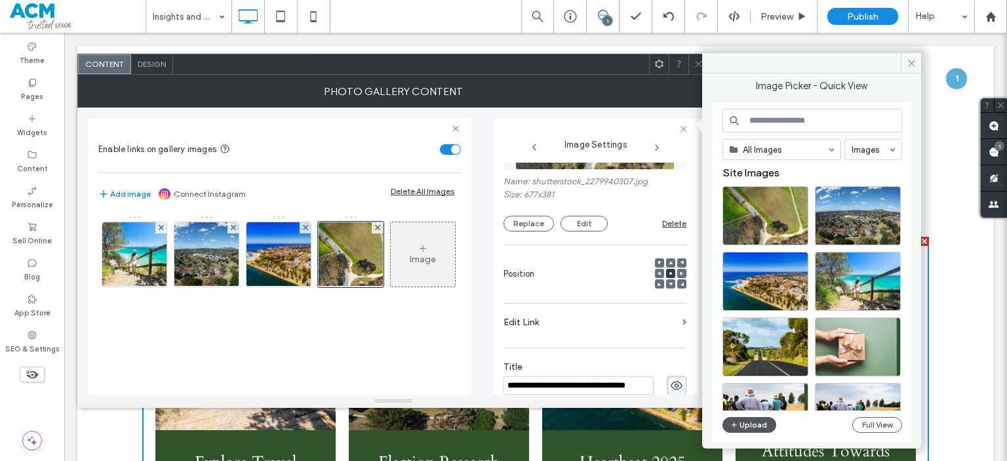
click at [744, 419] on button "Upload" at bounding box center [750, 425] width 54 height 16
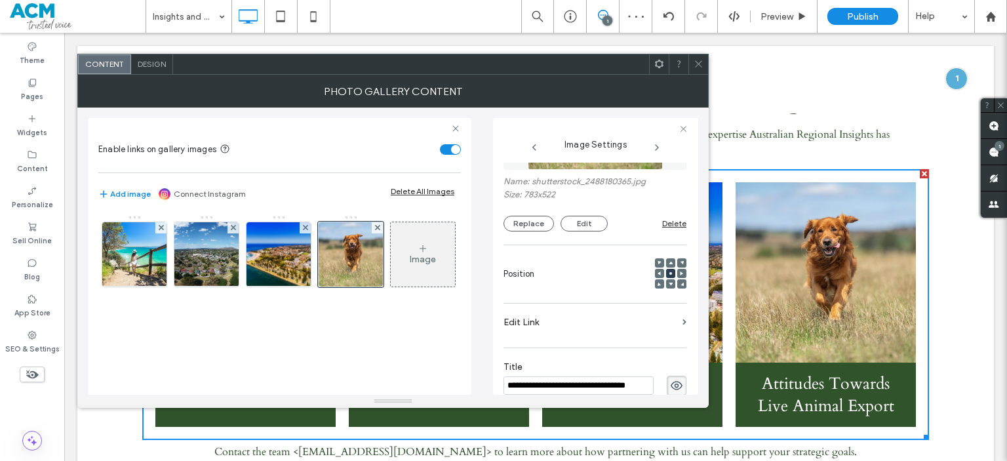
scroll to position [764, 0]
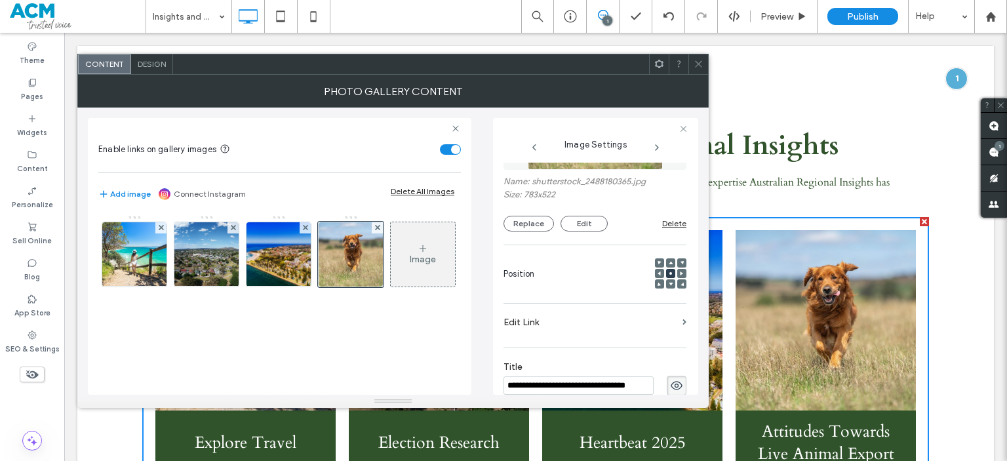
click at [696, 69] on span at bounding box center [699, 64] width 10 height 20
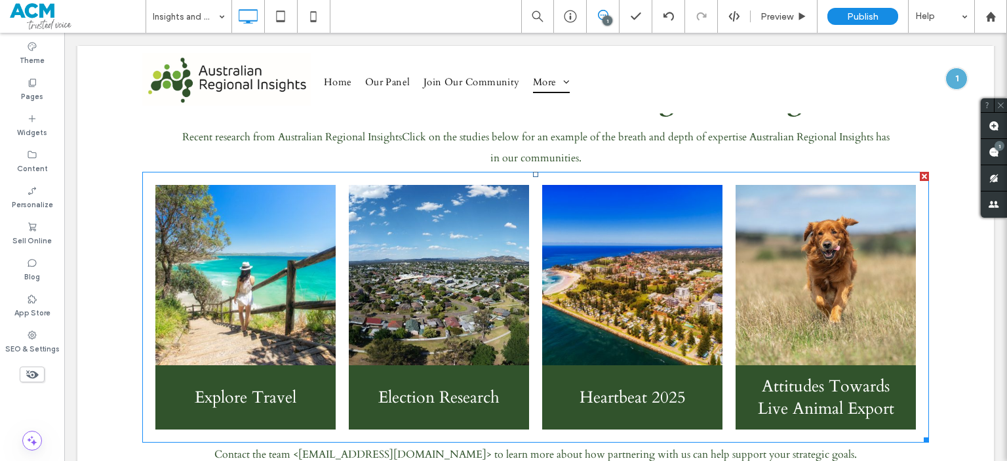
scroll to position [809, 0]
click at [256, 325] on link at bounding box center [245, 276] width 180 height 180
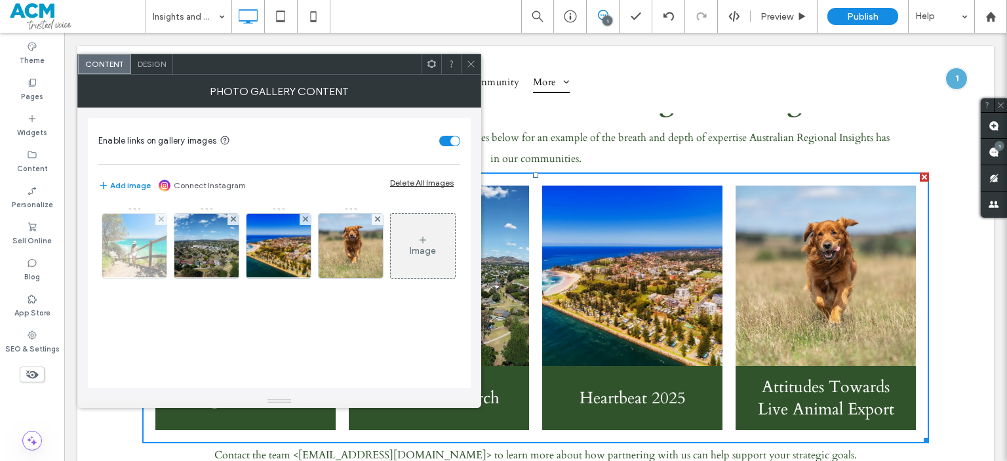
click at [133, 254] on img at bounding box center [134, 246] width 96 height 64
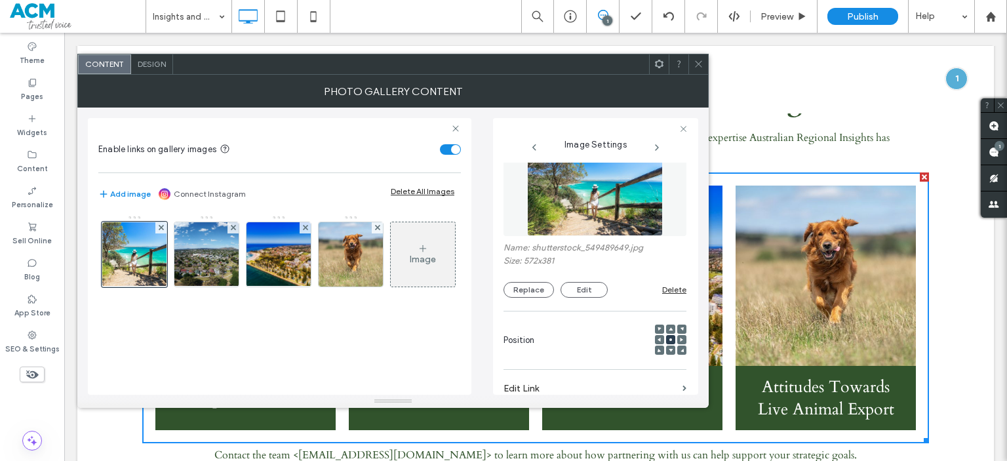
scroll to position [0, 0]
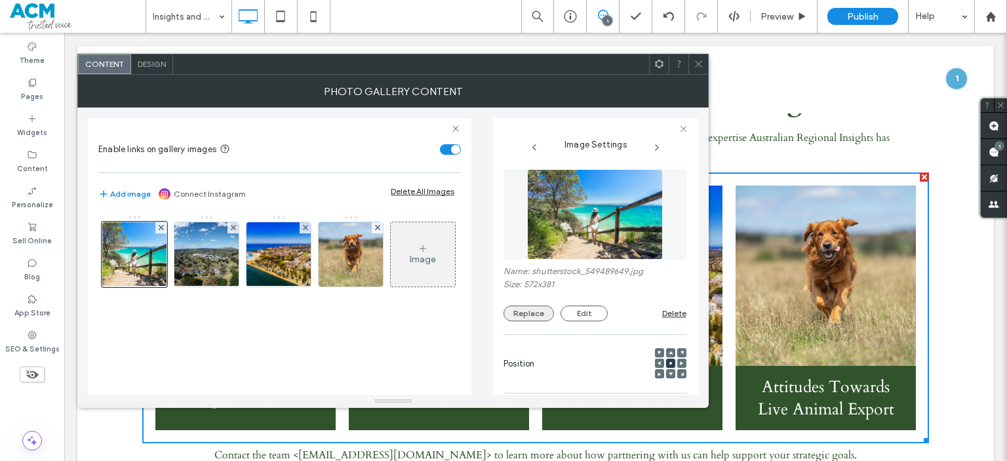
click at [527, 317] on button "Replace" at bounding box center [529, 314] width 50 height 16
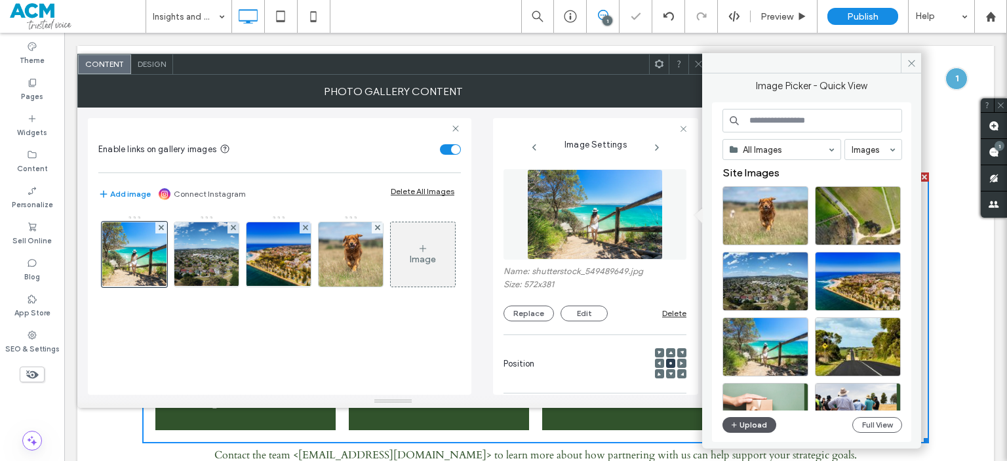
click at [745, 420] on button "Upload" at bounding box center [750, 425] width 54 height 16
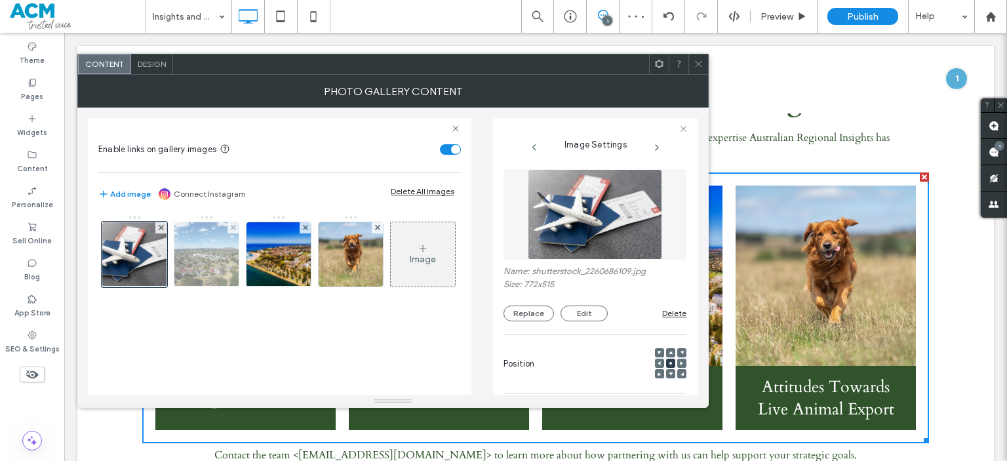
click at [222, 259] on img at bounding box center [207, 254] width 89 height 64
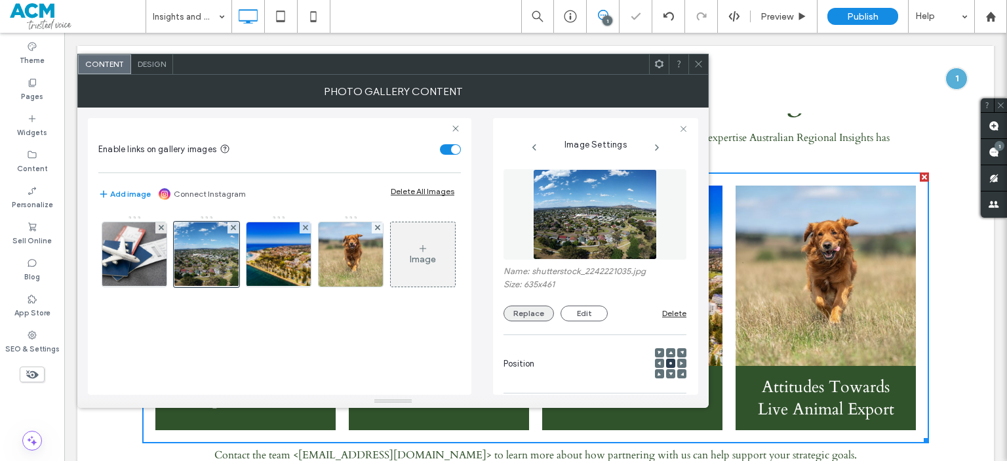
click at [530, 313] on button "Replace" at bounding box center [529, 314] width 50 height 16
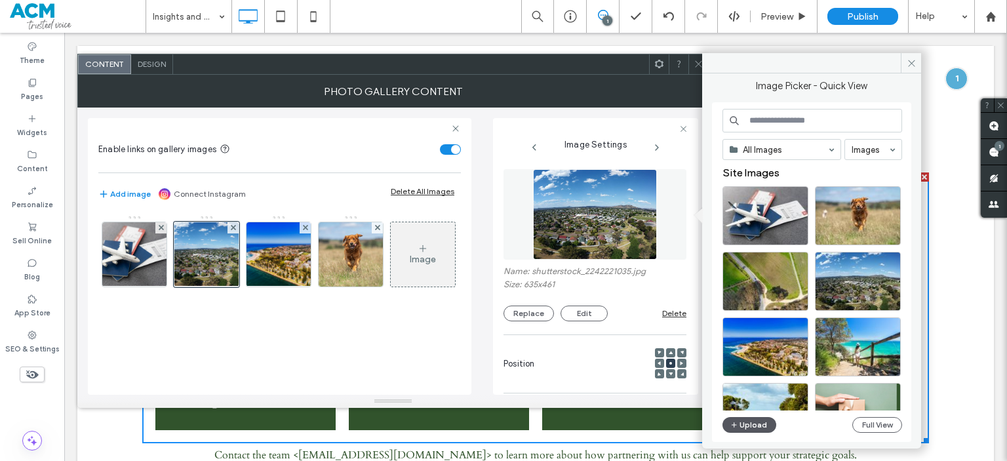
click at [740, 424] on button "Upload" at bounding box center [750, 425] width 54 height 16
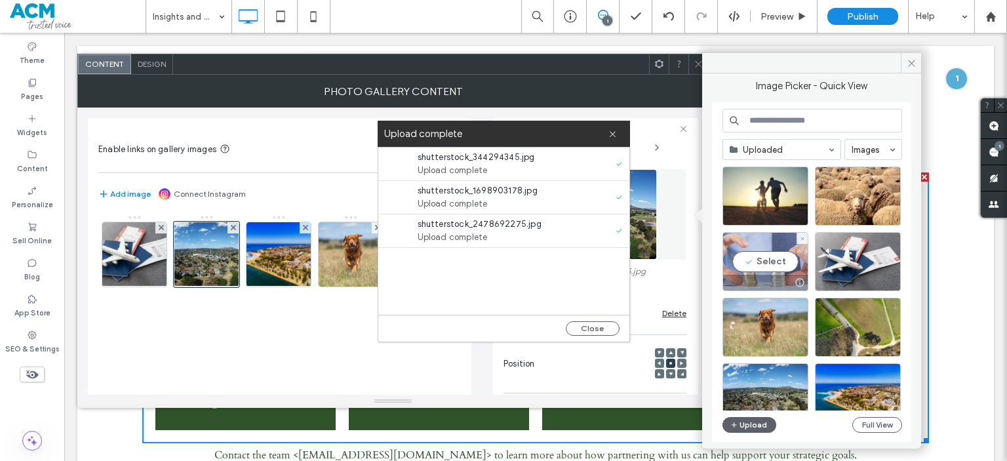
click at [776, 265] on div "Select" at bounding box center [766, 261] width 86 height 59
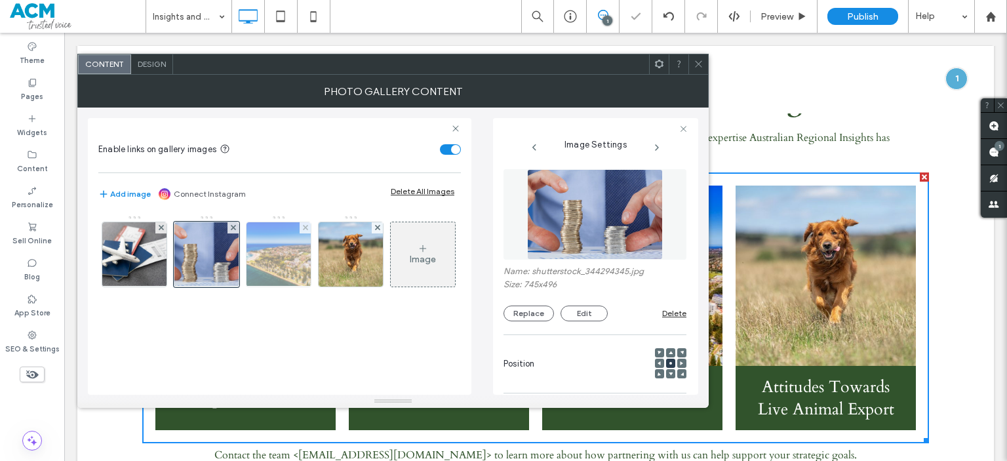
click at [288, 251] on img at bounding box center [278, 254] width 96 height 64
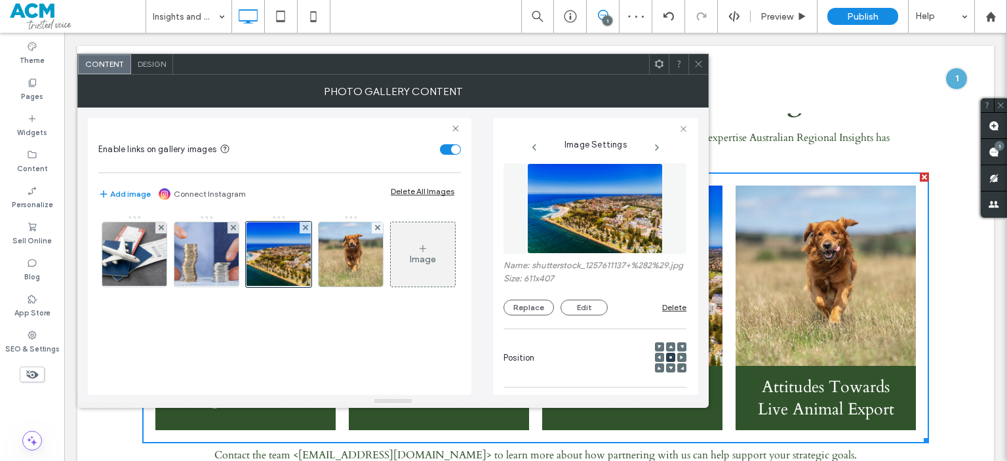
scroll to position [5, 0]
click at [532, 316] on button "Replace" at bounding box center [529, 308] width 50 height 16
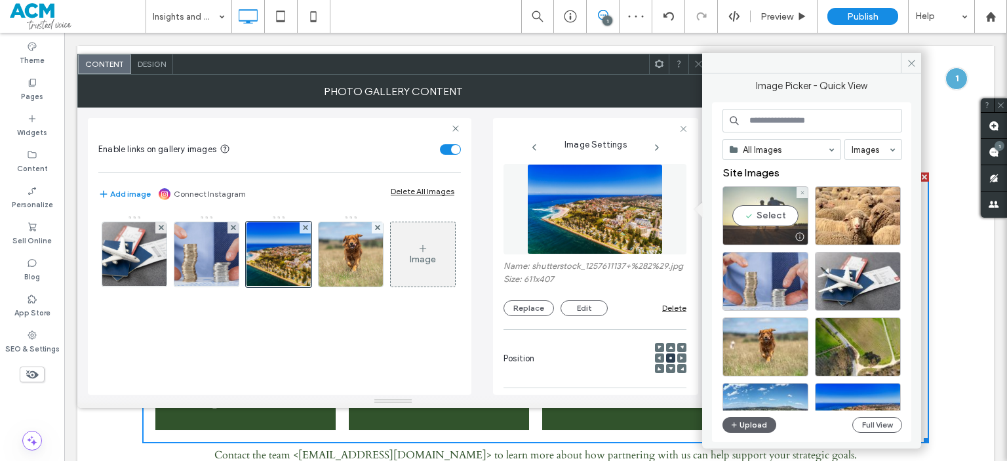
click at [765, 223] on div "Select" at bounding box center [766, 215] width 86 height 59
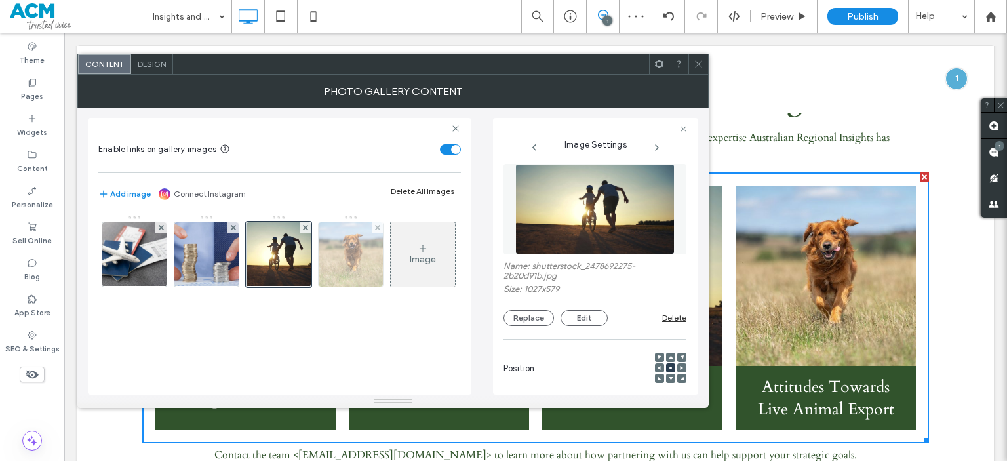
click at [355, 256] on img at bounding box center [351, 254] width 96 height 64
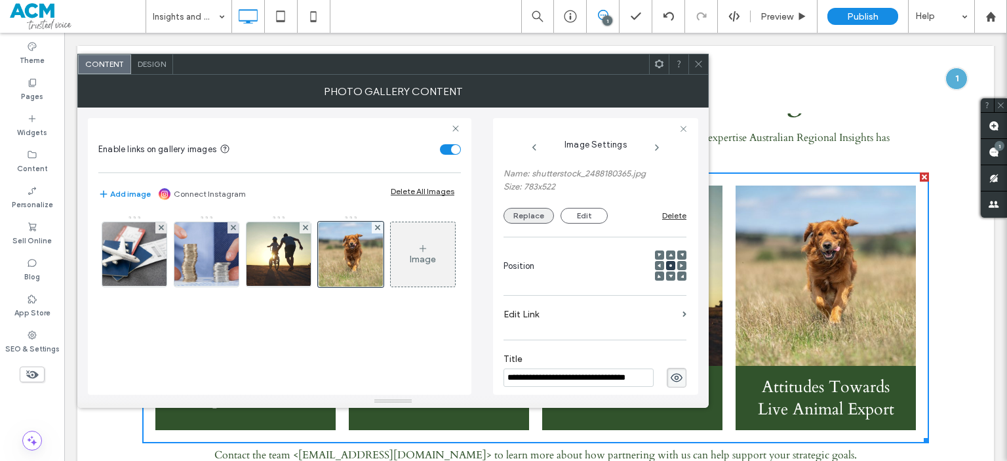
scroll to position [0, 0]
click at [542, 216] on button "Replace" at bounding box center [529, 216] width 50 height 16
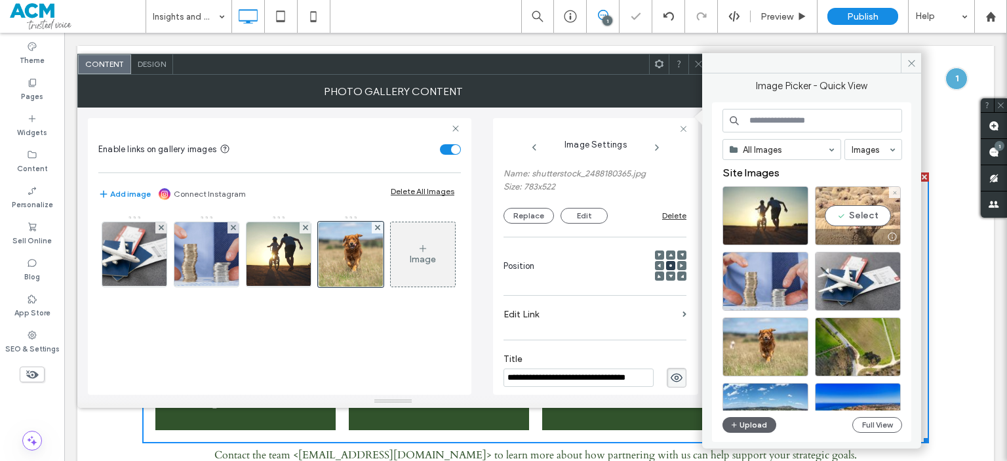
click at [833, 229] on div at bounding box center [858, 237] width 85 height 16
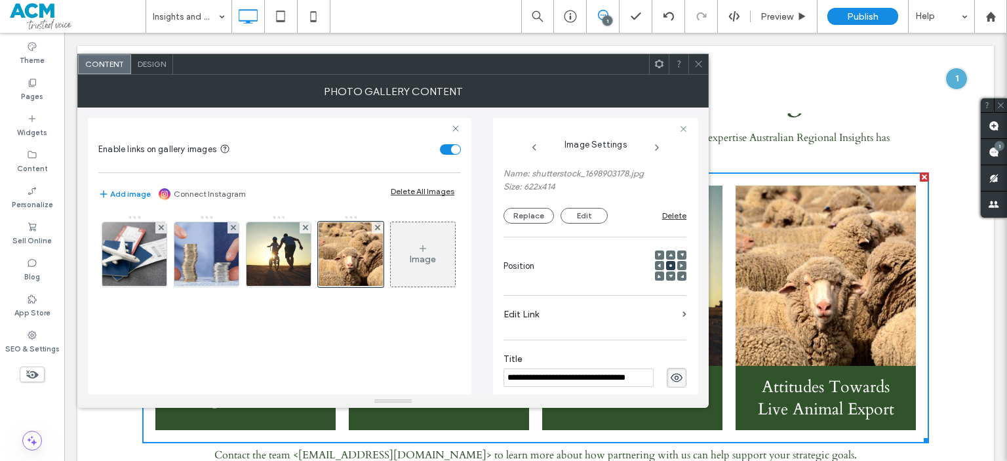
click at [698, 60] on icon at bounding box center [699, 64] width 10 height 10
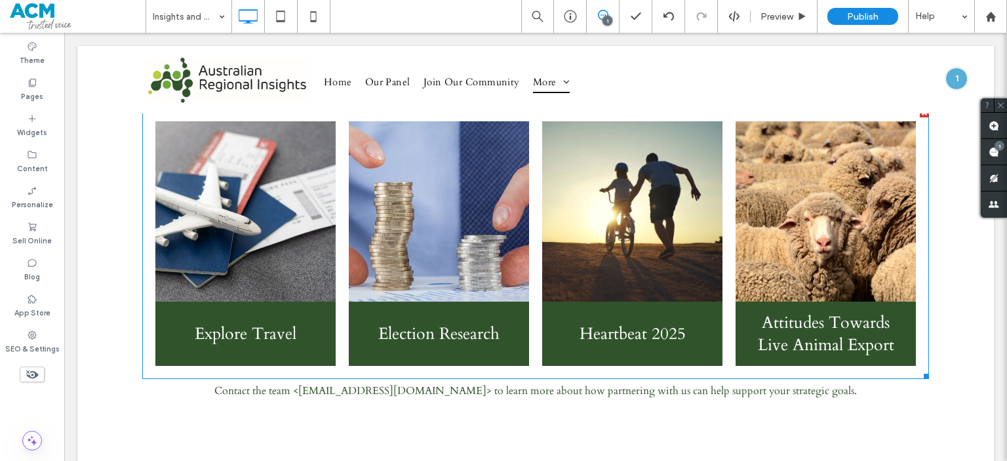
scroll to position [871, 0]
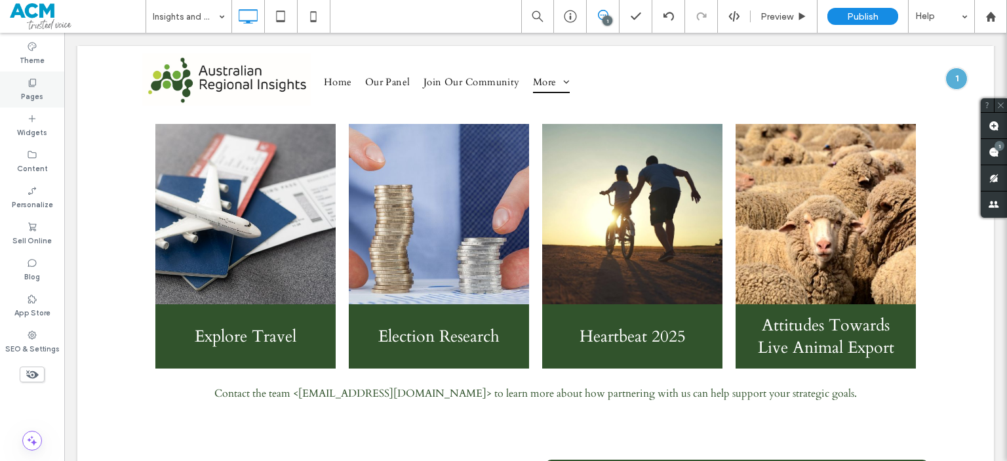
click at [20, 87] on div "Pages" at bounding box center [32, 89] width 64 height 36
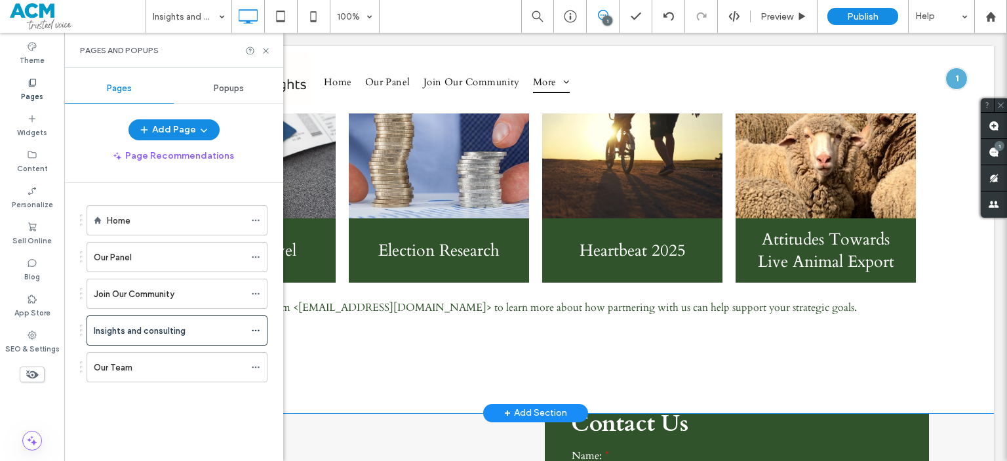
scroll to position [957, 0]
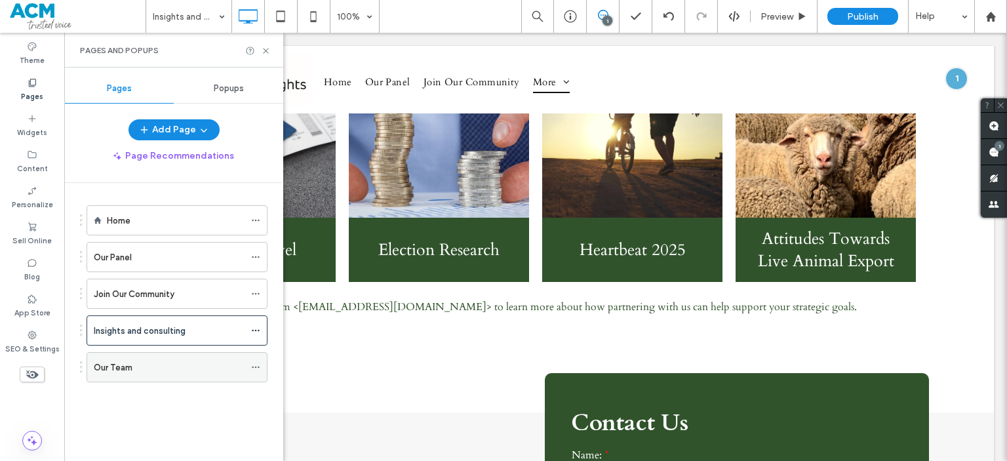
click at [171, 365] on div "Our Team" at bounding box center [169, 368] width 151 height 14
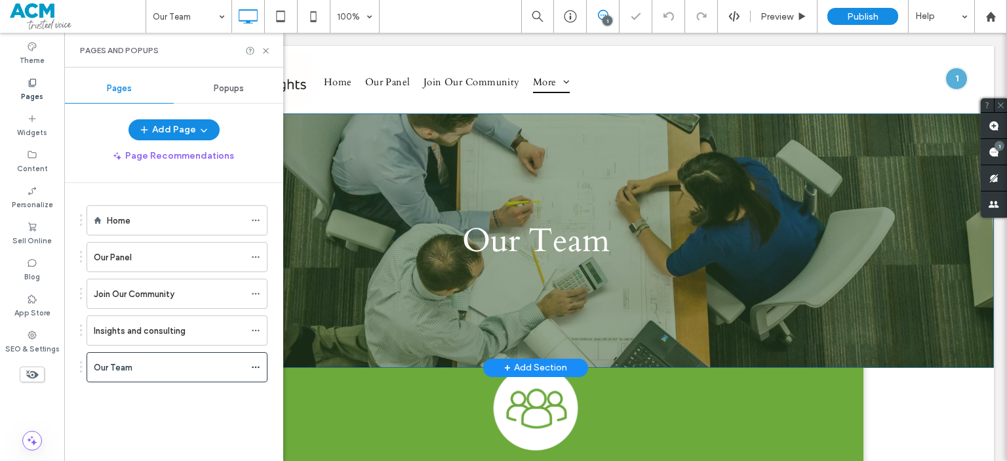
click at [808, 199] on div "Our Team Click To Paste Row + Add Section" at bounding box center [535, 240] width 917 height 254
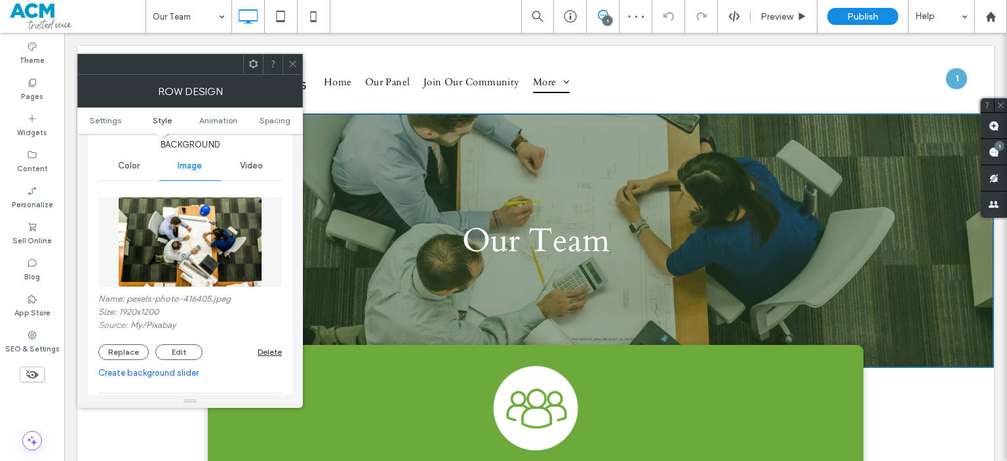
scroll to position [152, 0]
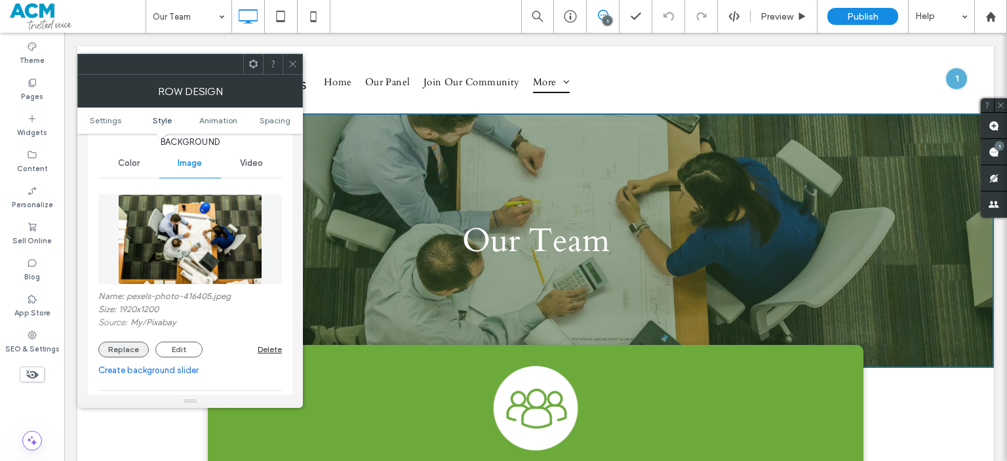
click at [126, 351] on button "Replace" at bounding box center [123, 350] width 50 height 16
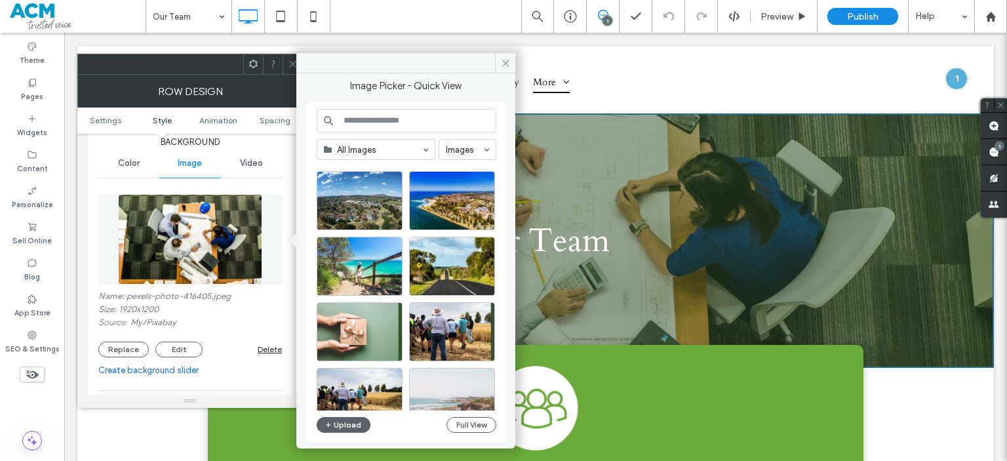
scroll to position [256, 0]
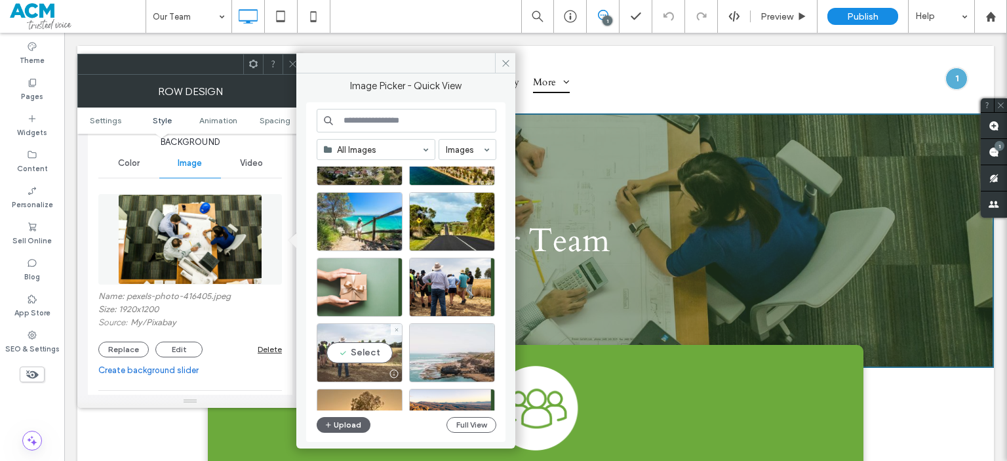
click at [360, 355] on div "Select" at bounding box center [360, 352] width 86 height 59
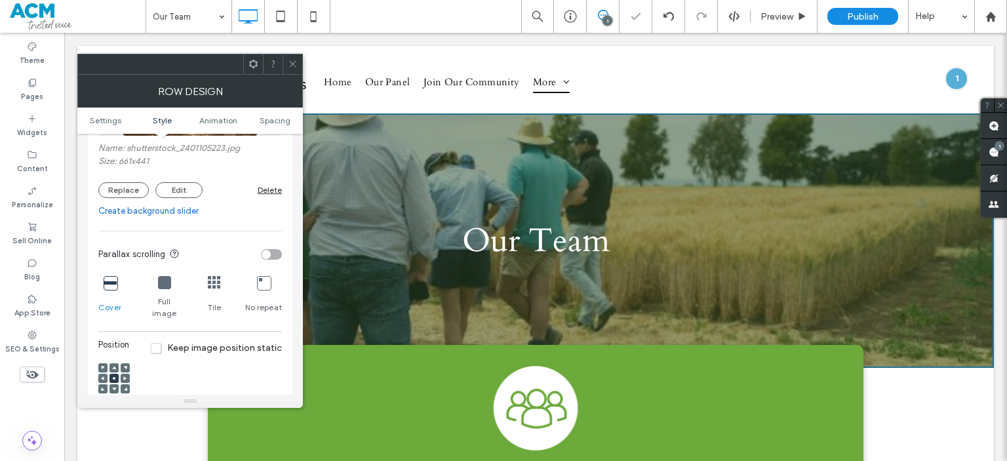
scroll to position [301, 0]
click at [97, 369] on div "Background Color Image Video Name: shutterstock_2401105223.jpg Size: 661x441 Re…" at bounding box center [190, 318] width 205 height 676
click at [101, 376] on icon at bounding box center [103, 378] width 4 height 4
click at [113, 376] on icon at bounding box center [114, 378] width 4 height 4
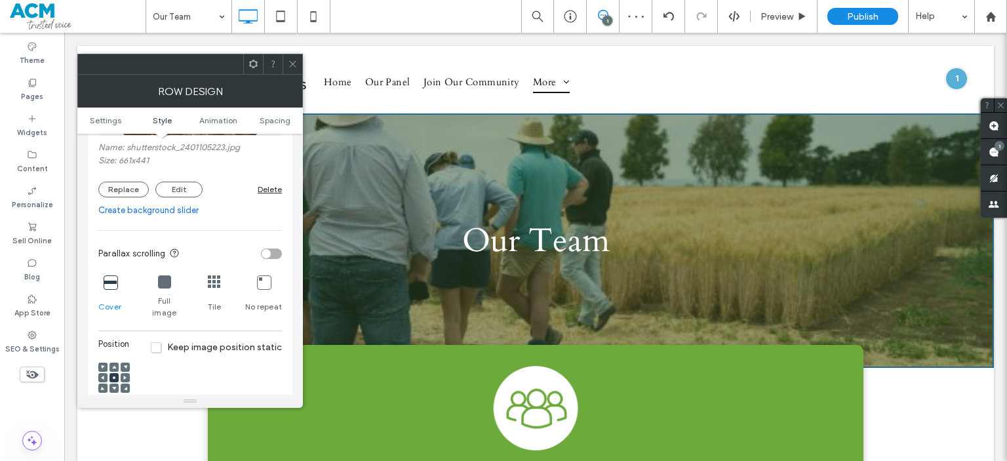
click at [113, 365] on icon at bounding box center [114, 367] width 4 height 4
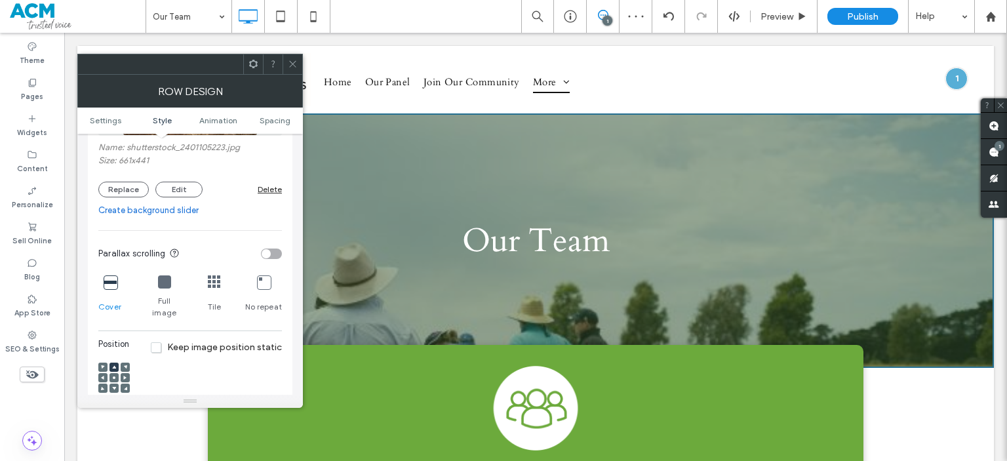
click at [114, 373] on span at bounding box center [114, 377] width 4 height 9
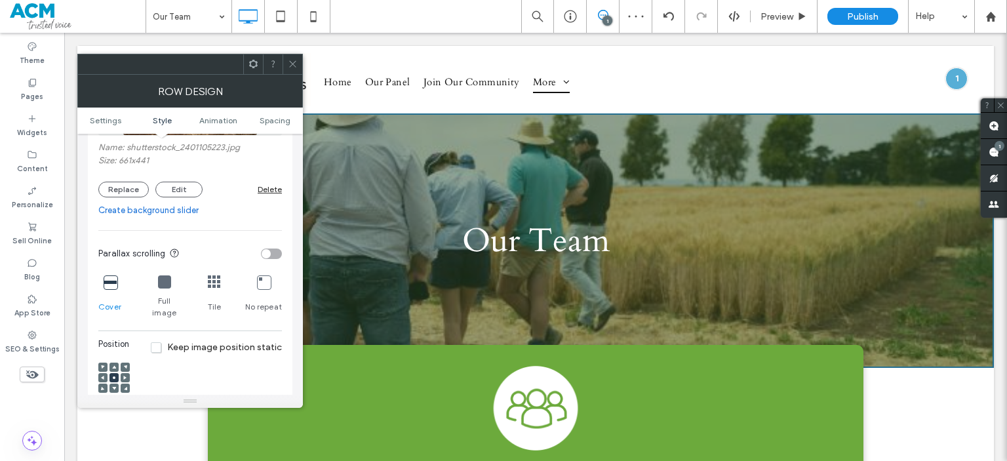
click at [290, 60] on icon at bounding box center [293, 64] width 10 height 10
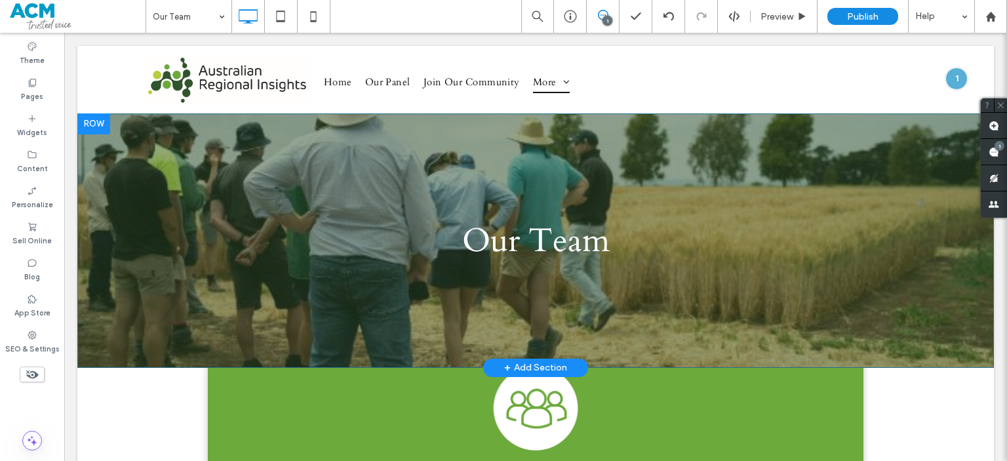
click at [265, 191] on div "Our Team Click To Paste Row + Add Section" at bounding box center [535, 240] width 917 height 254
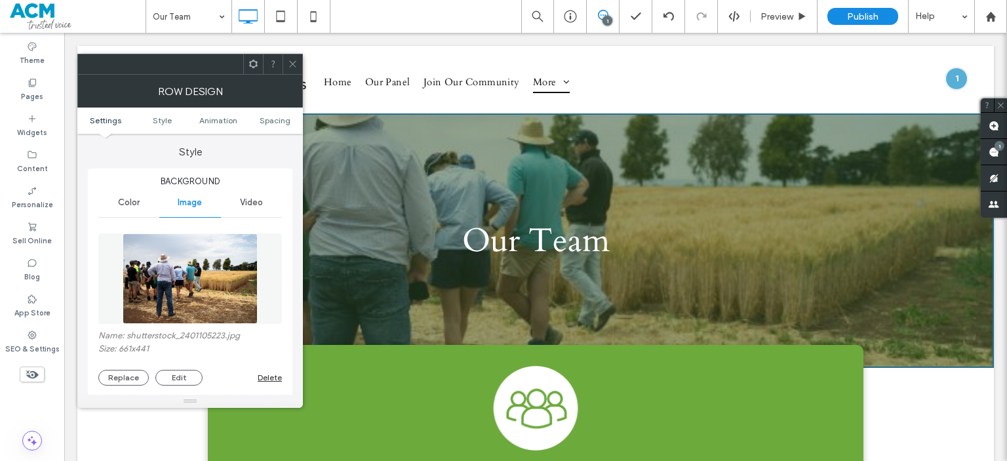
scroll to position [142, 0]
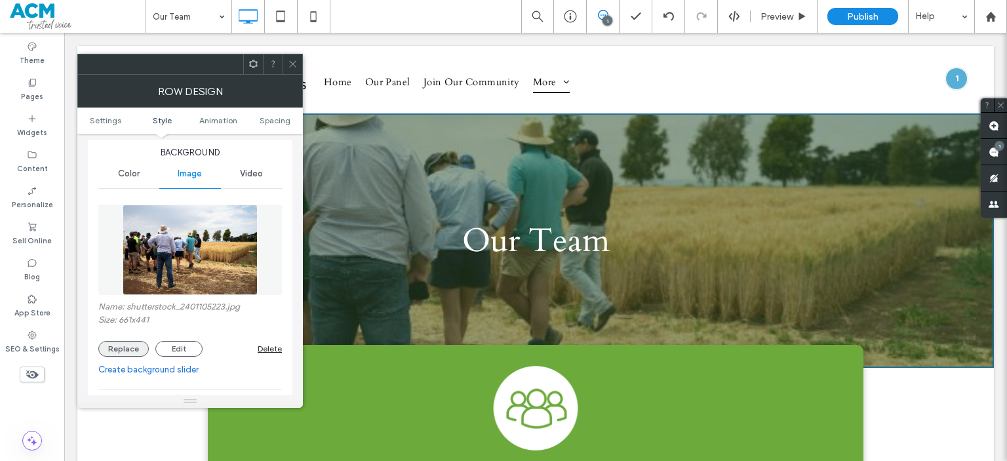
click at [121, 355] on button "Replace" at bounding box center [123, 349] width 50 height 16
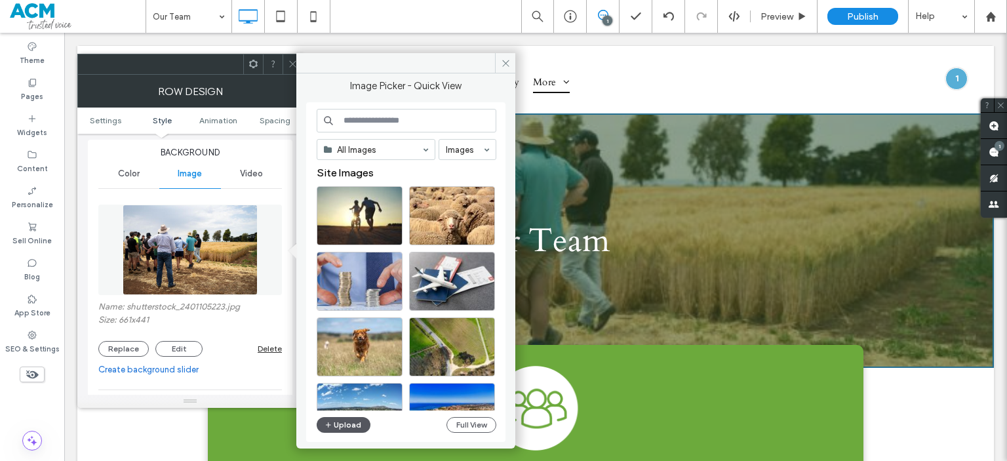
click at [347, 426] on button "Upload" at bounding box center [344, 425] width 54 height 16
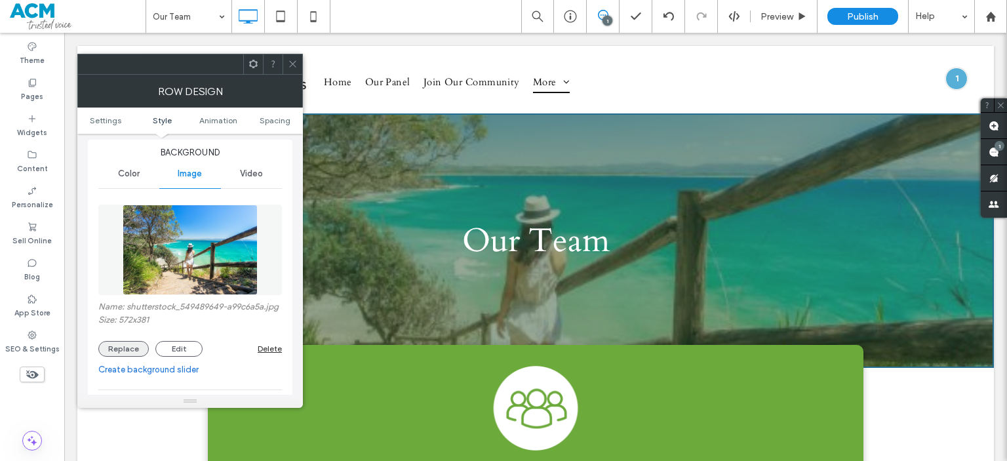
click at [131, 354] on button "Replace" at bounding box center [123, 349] width 50 height 16
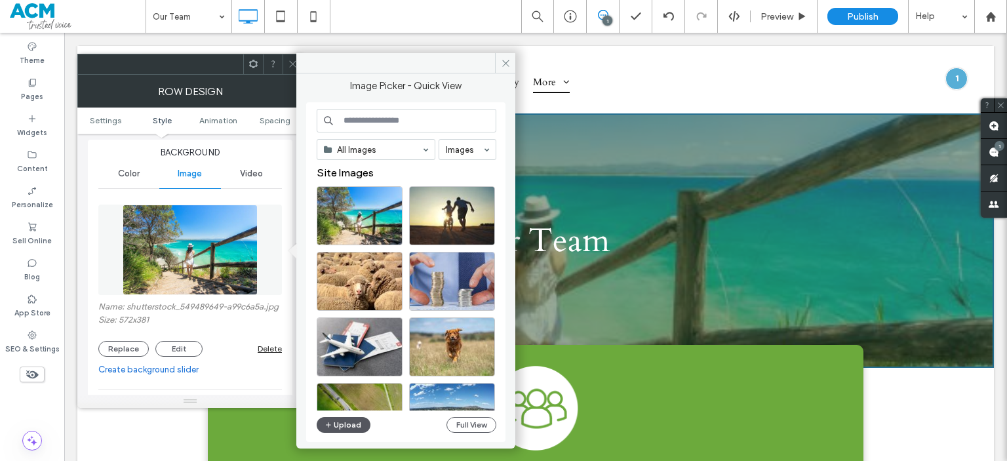
click at [327, 421] on icon "button" at bounding box center [329, 425] width 8 height 10
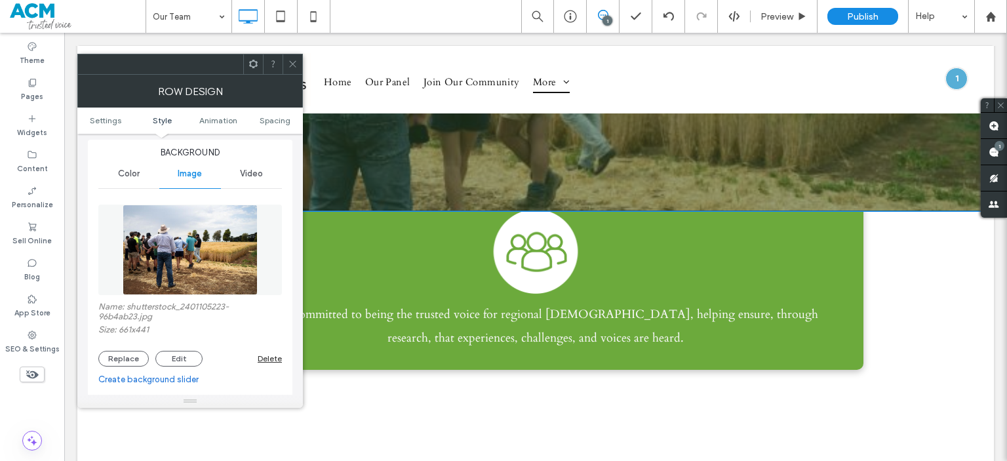
scroll to position [161, 0]
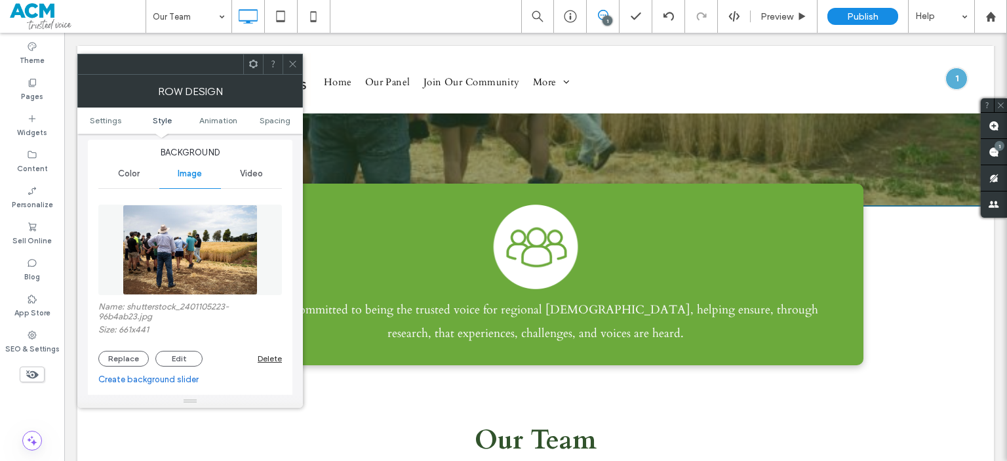
click at [293, 62] on icon at bounding box center [293, 64] width 10 height 10
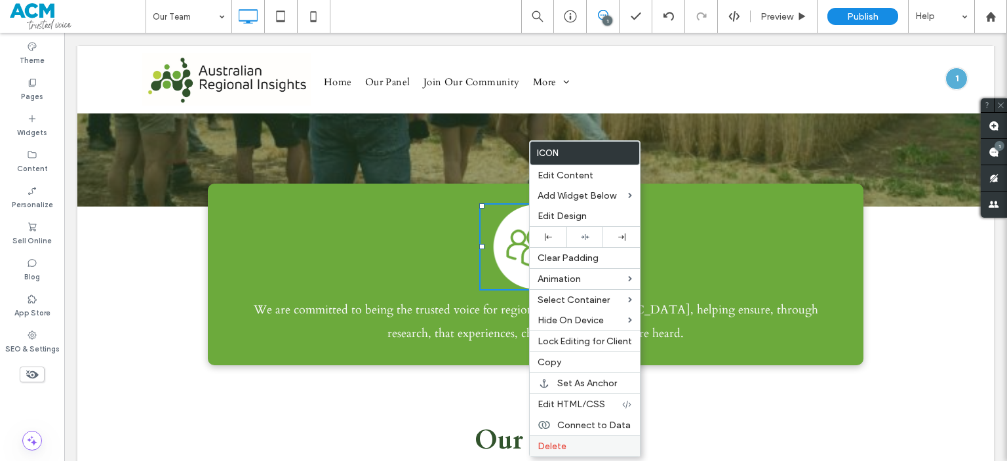
click at [566, 441] on label "Delete" at bounding box center [585, 446] width 94 height 11
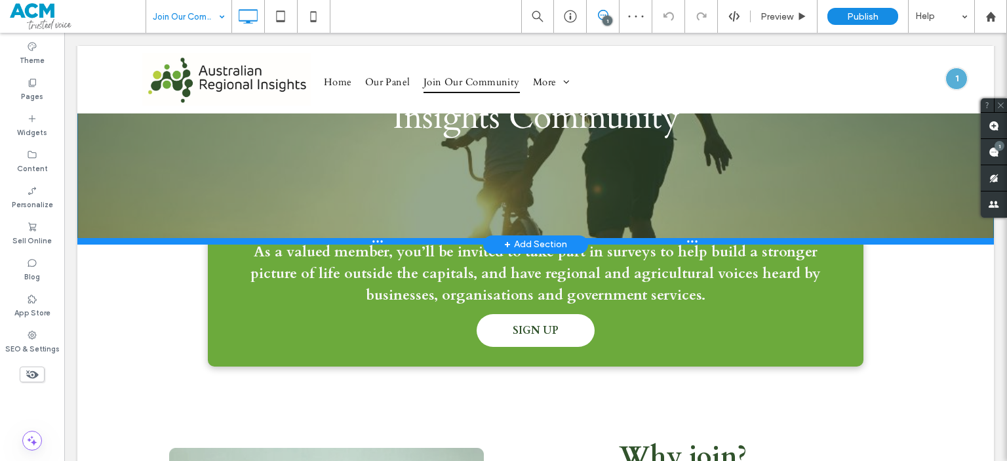
scroll to position [168, 0]
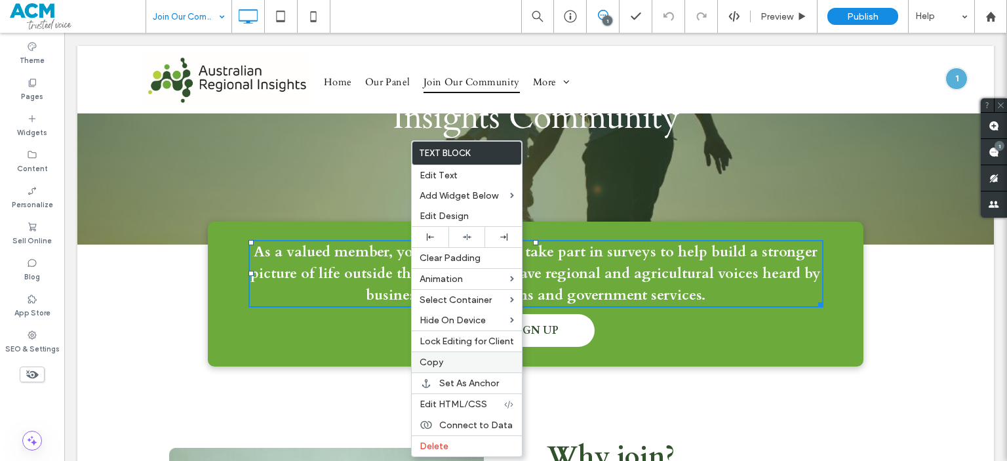
click at [446, 365] on label "Copy" at bounding box center [467, 362] width 94 height 11
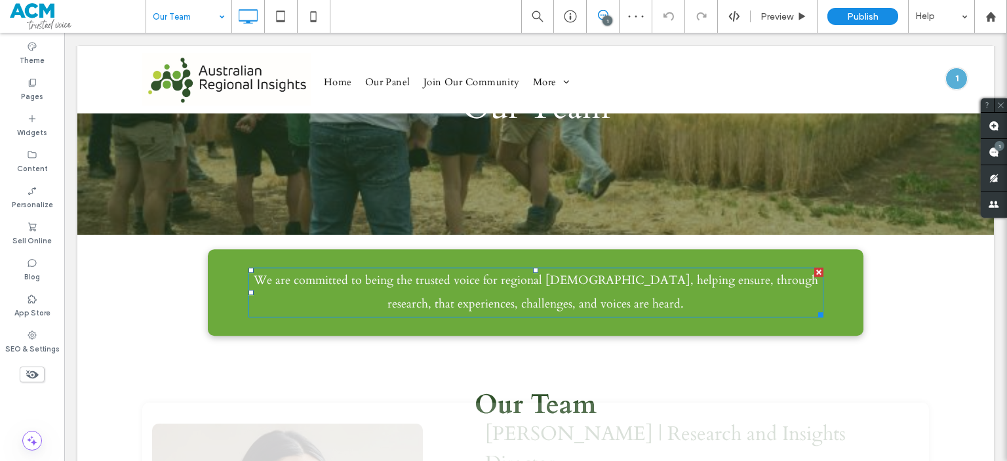
scroll to position [133, 0]
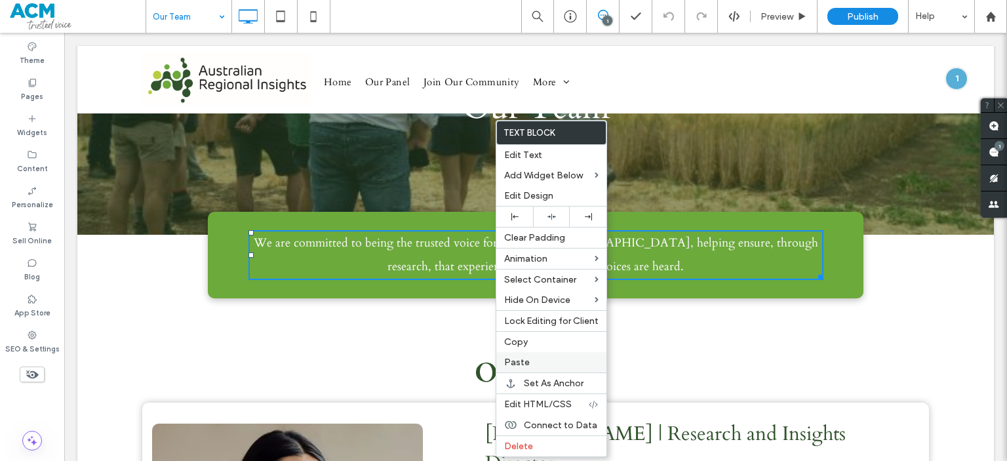
click at [518, 357] on span "Paste" at bounding box center [517, 362] width 26 height 11
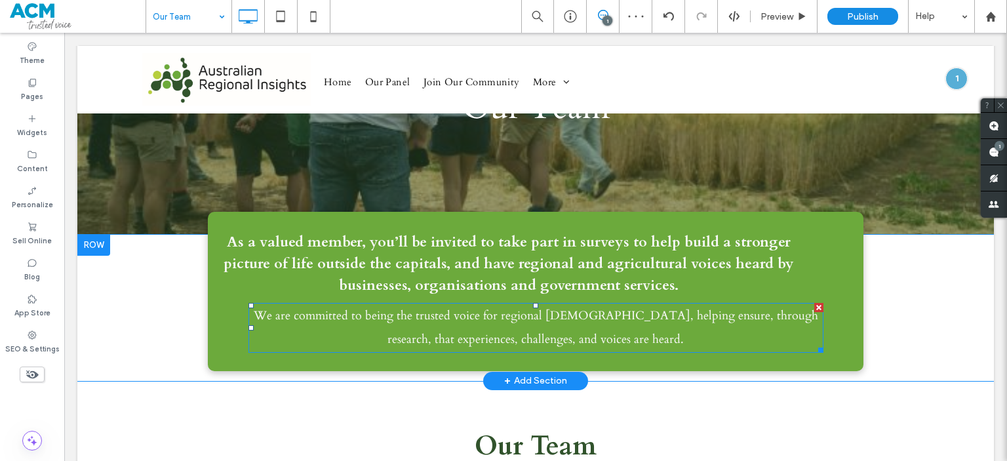
click at [814, 309] on div at bounding box center [818, 307] width 9 height 9
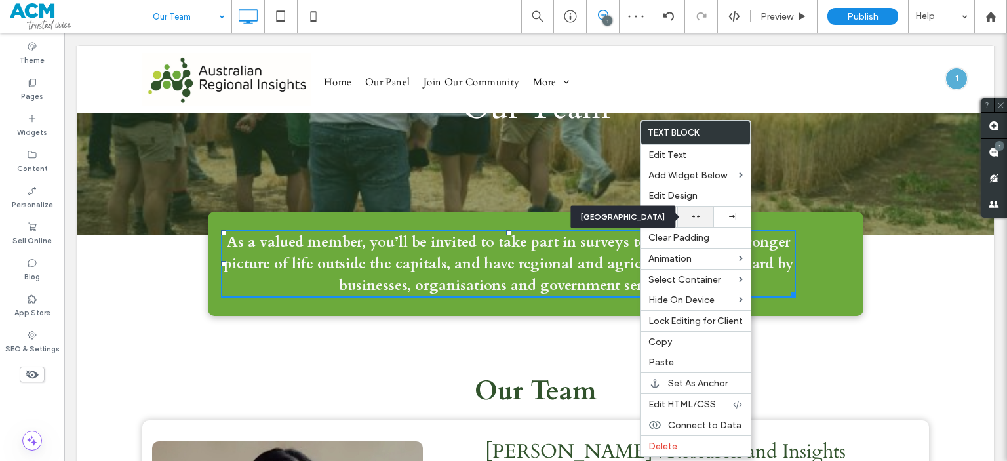
click at [689, 215] on div at bounding box center [696, 216] width 24 height 9
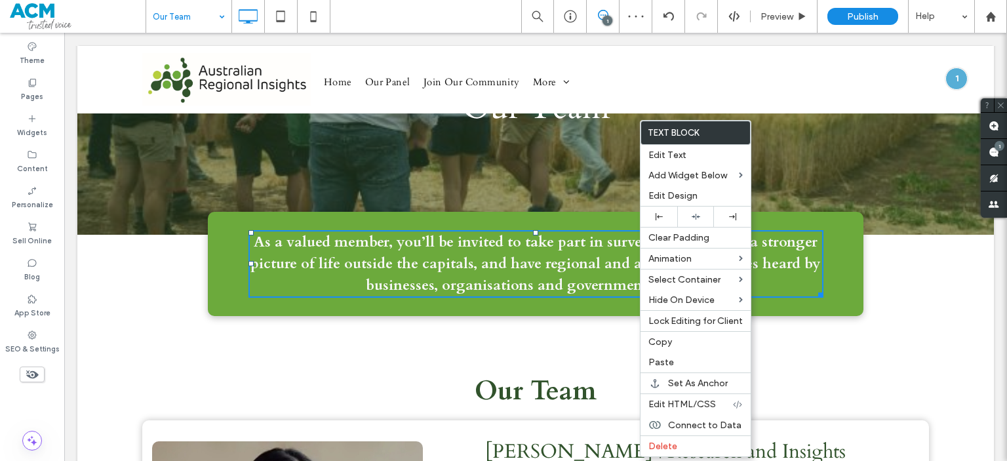
click at [511, 271] on span "As a valued member, you’ll be invited to take part in surveys to help build a s…" at bounding box center [535, 263] width 570 height 63
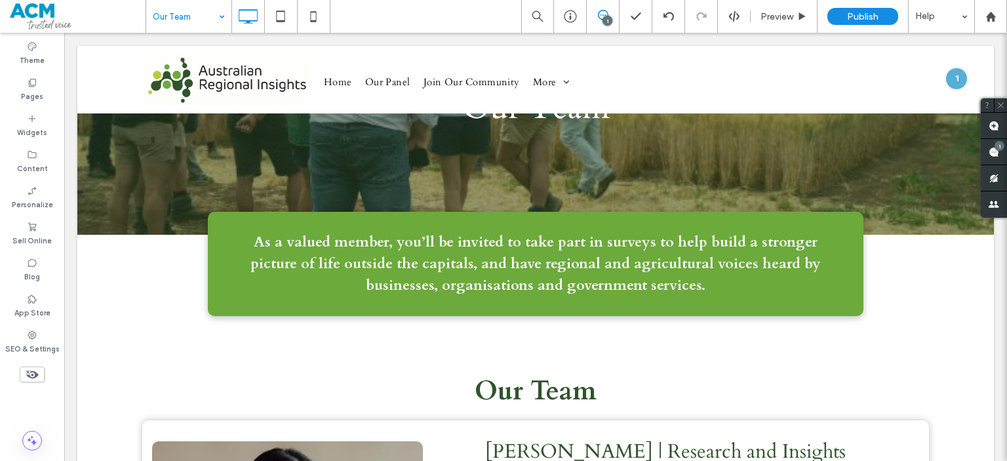
click at [667, 24] on div at bounding box center [668, 16] width 33 height 33
click at [661, 26] on div at bounding box center [668, 16] width 33 height 33
click at [674, 16] on div at bounding box center [668, 16] width 32 height 10
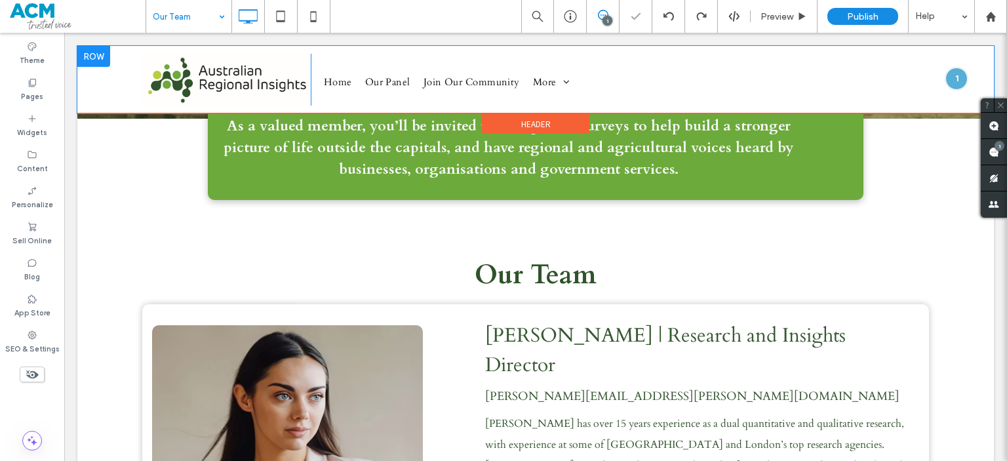
scroll to position [253, 0]
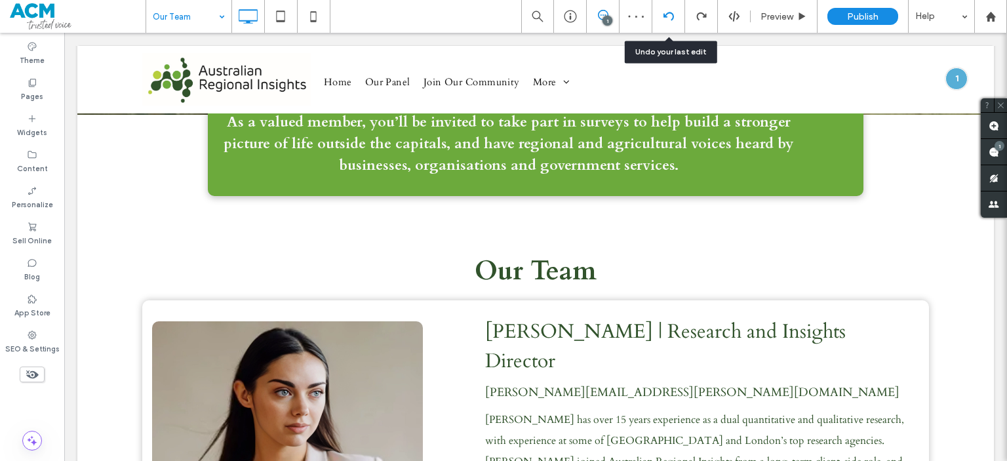
click at [668, 9] on div at bounding box center [668, 16] width 33 height 33
click at [671, 28] on div at bounding box center [668, 16] width 33 height 33
click at [669, 30] on div at bounding box center [668, 16] width 33 height 33
click at [665, 15] on icon at bounding box center [669, 16] width 10 height 10
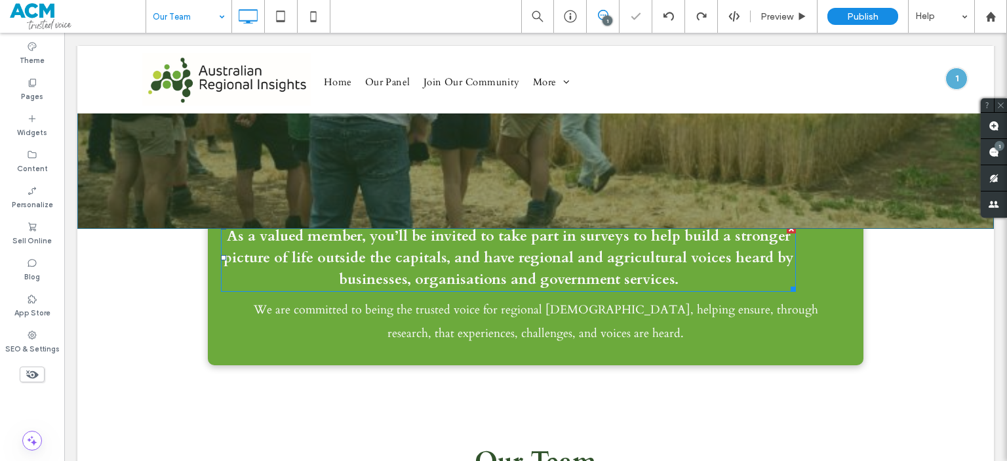
scroll to position [114, 0]
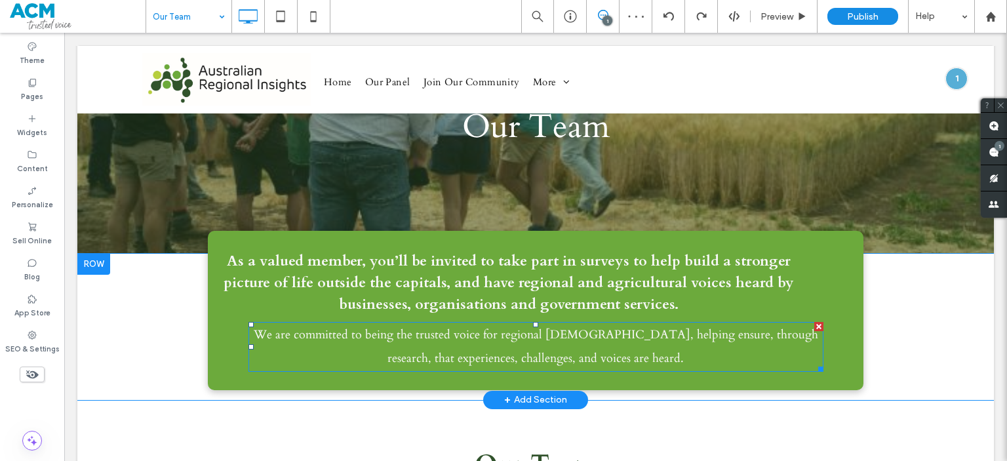
click at [535, 351] on span "We are committed to being the trusted voice for regional [DEMOGRAPHIC_DATA], he…" at bounding box center [536, 347] width 565 height 40
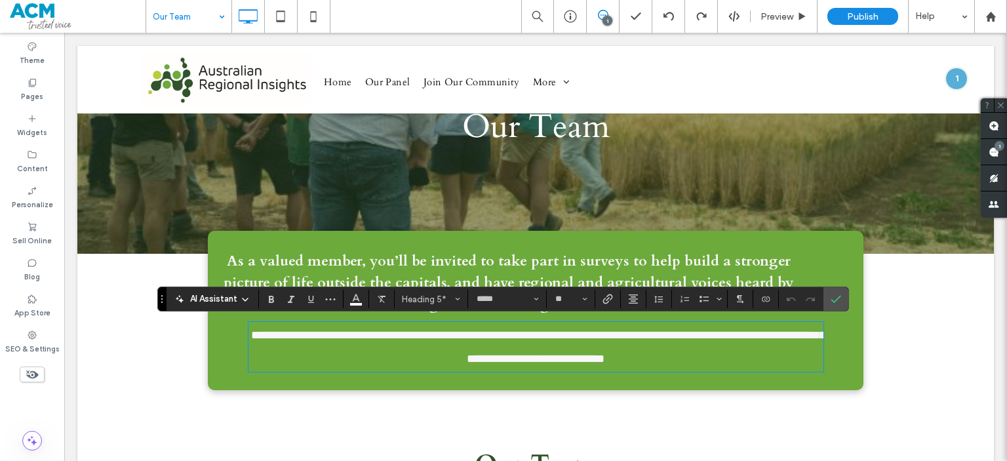
click at [416, 253] on span "As a valued member, you’ll be invited to take part in surveys to help build a s…" at bounding box center [509, 282] width 570 height 63
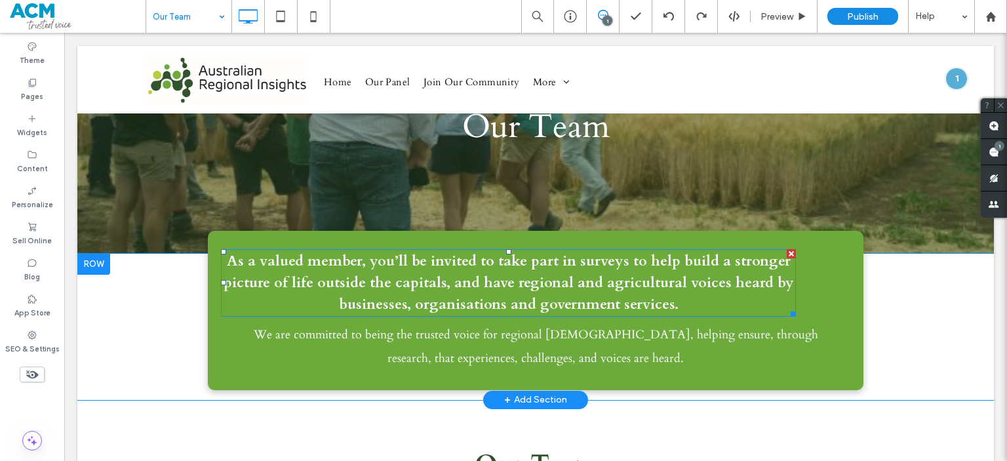
click at [416, 253] on span "As a valued member, you’ll be invited to take part in surveys to help build a s…" at bounding box center [509, 282] width 570 height 63
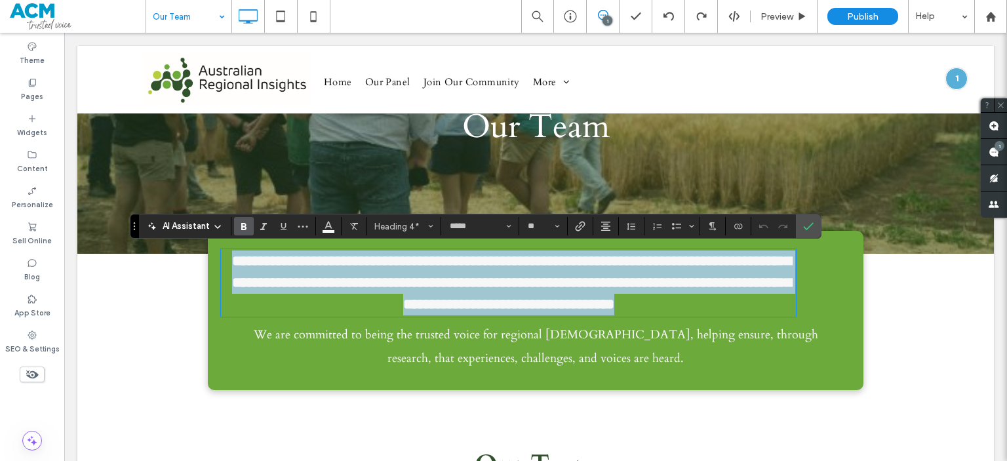
type input "**"
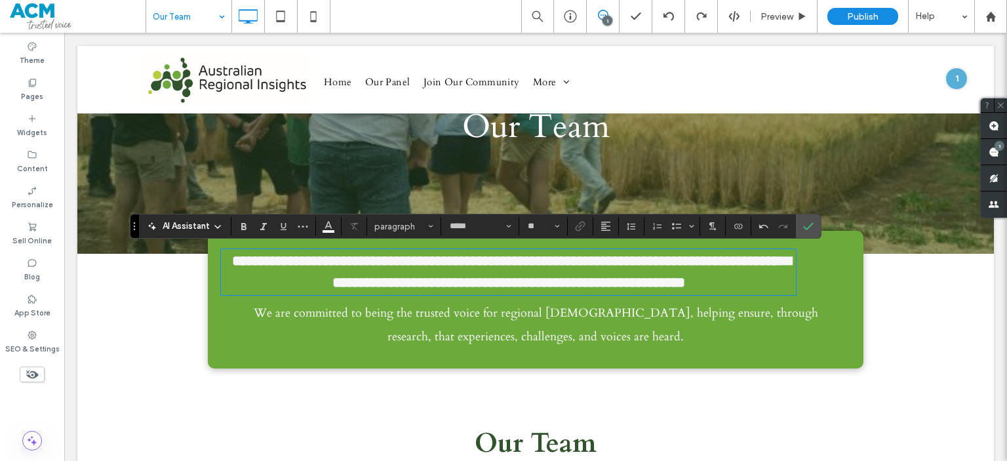
click at [532, 336] on span "We are committed to being the trusted voice for regional [DEMOGRAPHIC_DATA], he…" at bounding box center [536, 325] width 565 height 40
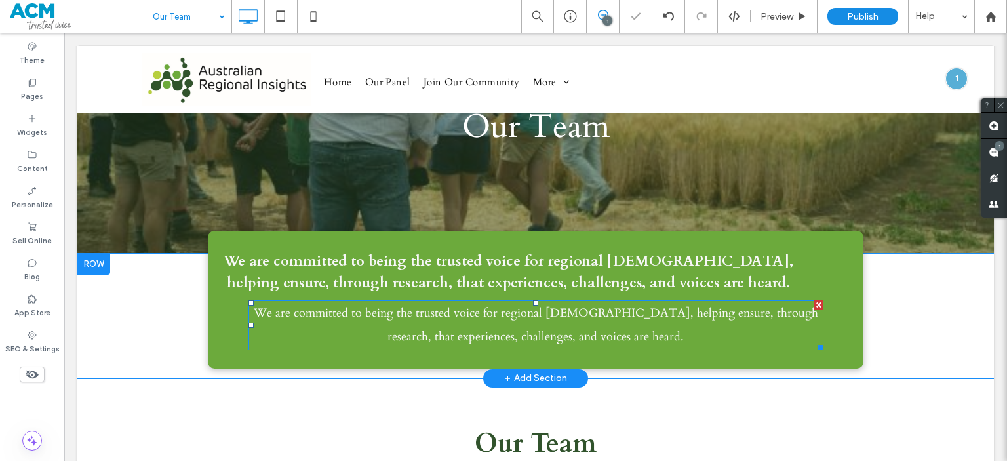
click at [814, 304] on div at bounding box center [818, 304] width 9 height 9
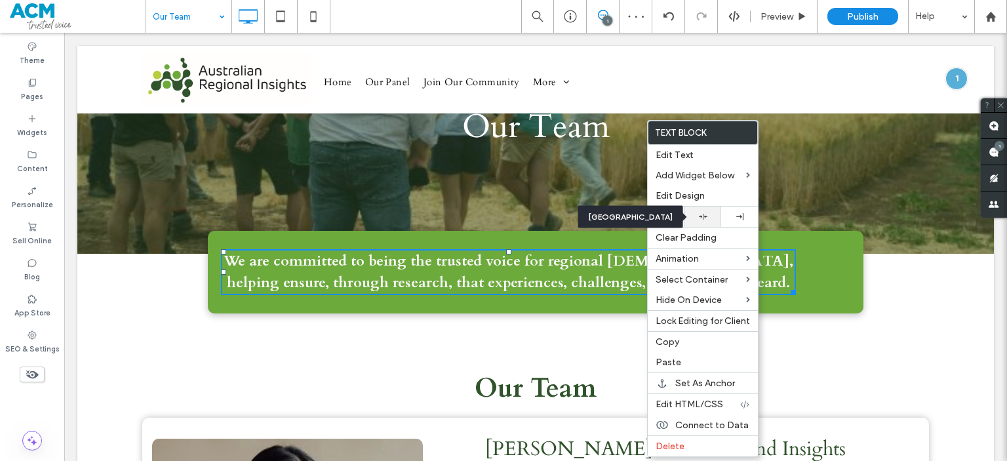
click at [703, 217] on icon at bounding box center [703, 216] width 9 height 9
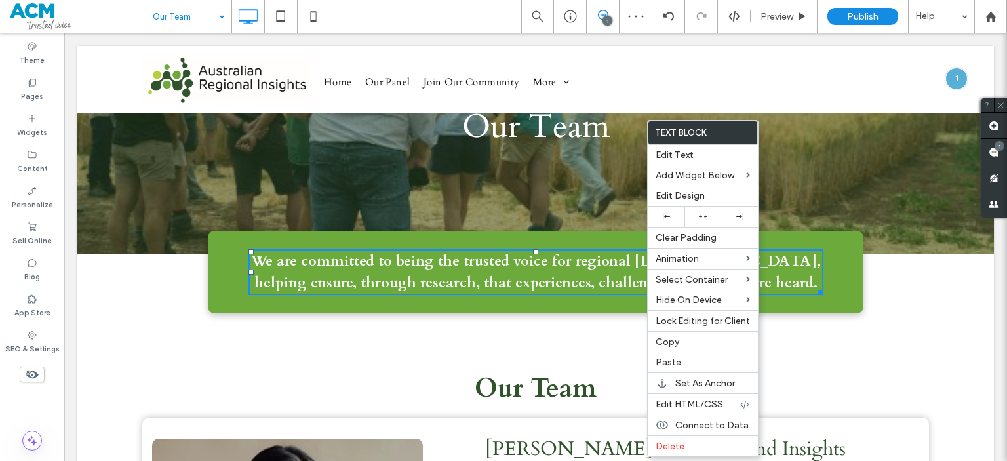
click at [509, 268] on span "We are committed to being the trusted voice for regional [DEMOGRAPHIC_DATA], he…" at bounding box center [536, 271] width 570 height 41
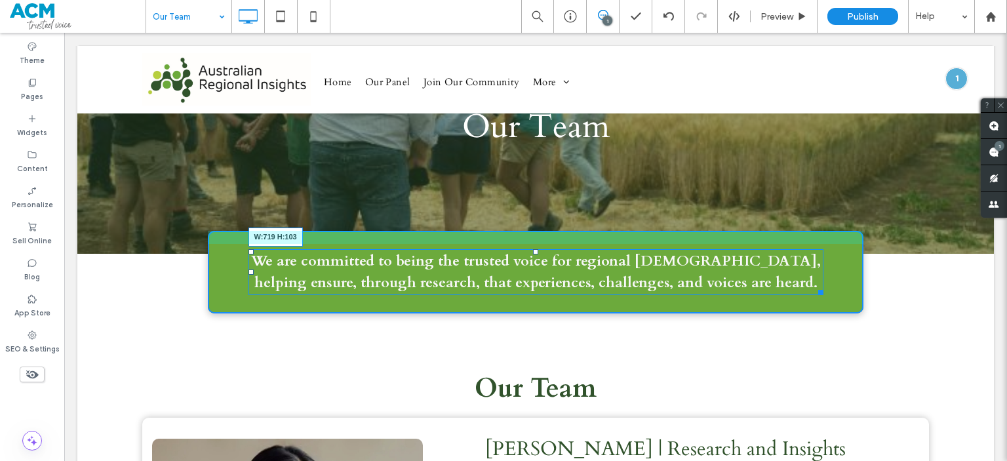
drag, startPoint x: 810, startPoint y: 290, endPoint x: 758, endPoint y: 288, distance: 51.8
click at [758, 288] on div "We are committed to being the trusted voice for regional Australians, helping e…" at bounding box center [535, 272] width 575 height 46
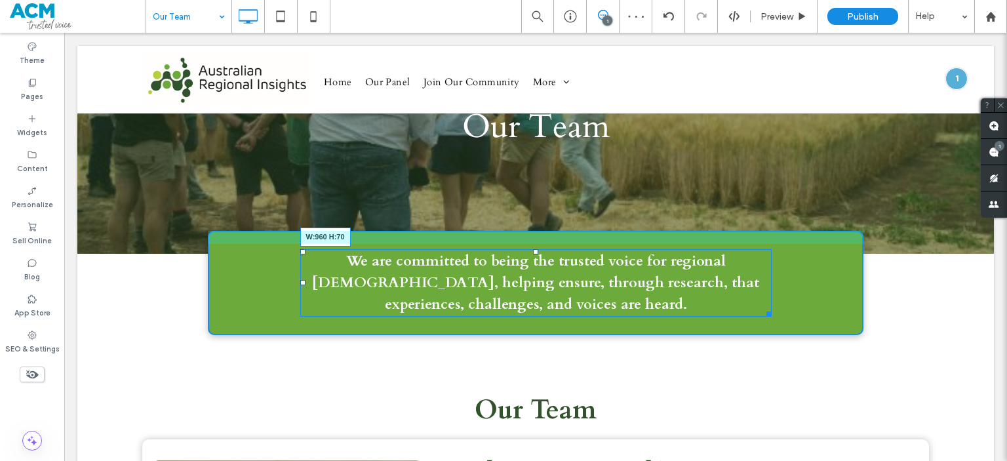
drag, startPoint x: 764, startPoint y: 309, endPoint x: 914, endPoint y: 342, distance: 153.7
click at [850, 309] on div "We are committed to being the trusted voice for regional Australians, helping e…" at bounding box center [536, 283] width 656 height 104
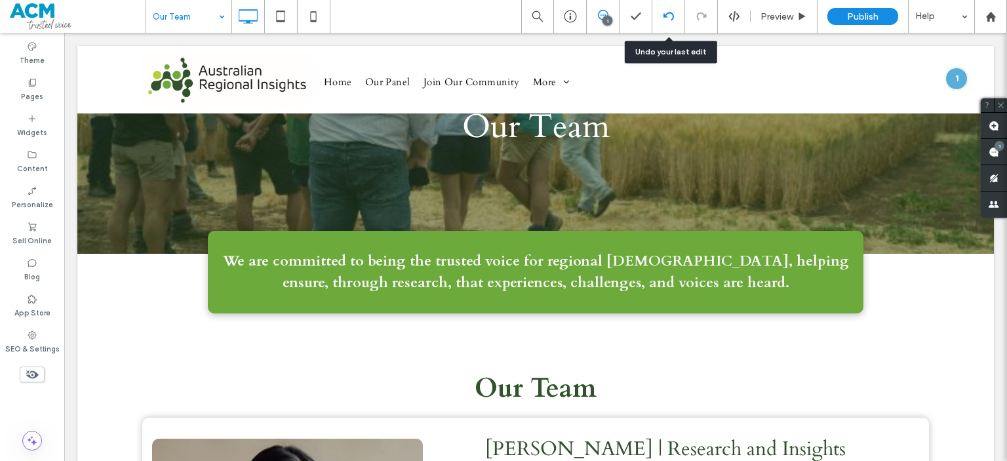
click at [669, 10] on div at bounding box center [668, 16] width 33 height 33
click at [669, 30] on div at bounding box center [668, 16] width 33 height 33
click at [669, 26] on div at bounding box center [668, 16] width 33 height 33
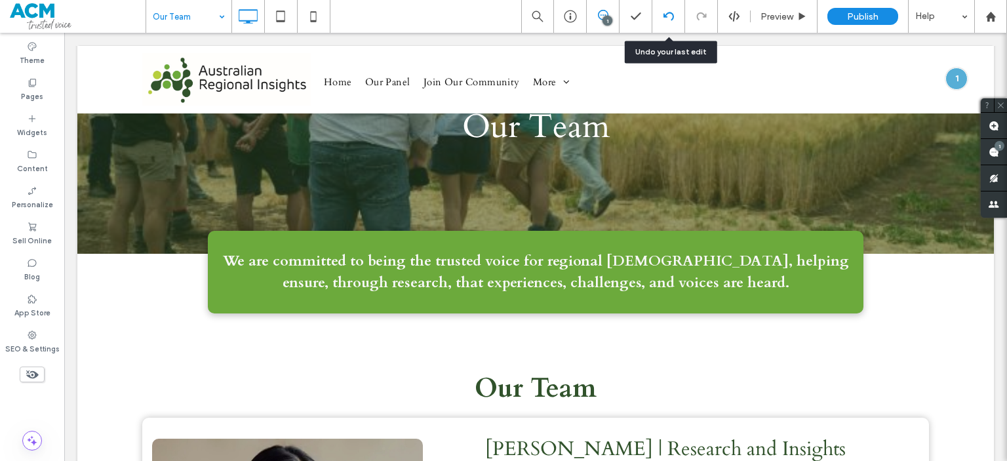
click at [669, 22] on div at bounding box center [668, 16] width 33 height 33
click at [664, 16] on use at bounding box center [668, 16] width 10 height 9
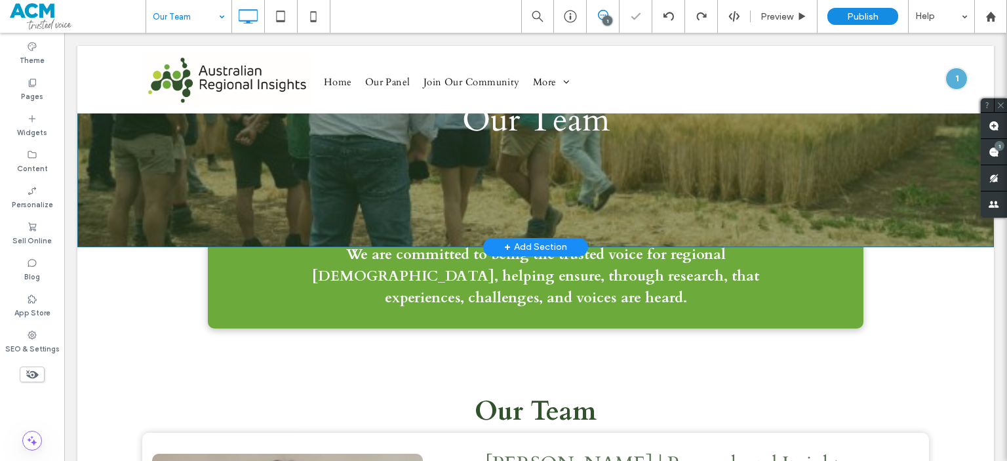
scroll to position [60, 0]
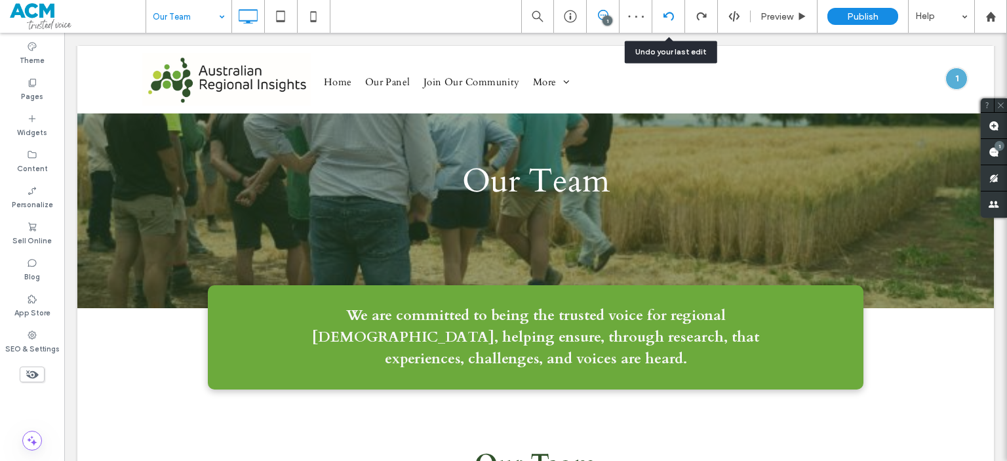
click at [667, 29] on div at bounding box center [668, 16] width 33 height 33
click at [664, 20] on icon at bounding box center [669, 16] width 10 height 10
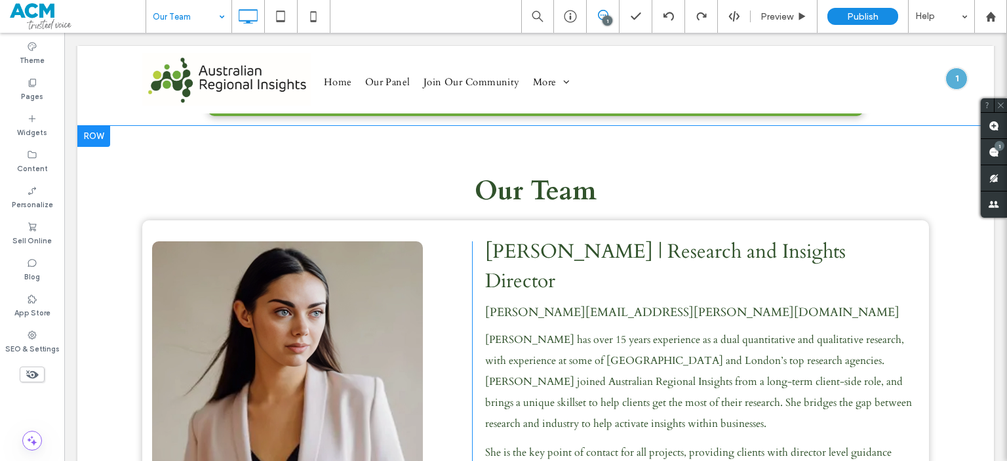
scroll to position [314, 0]
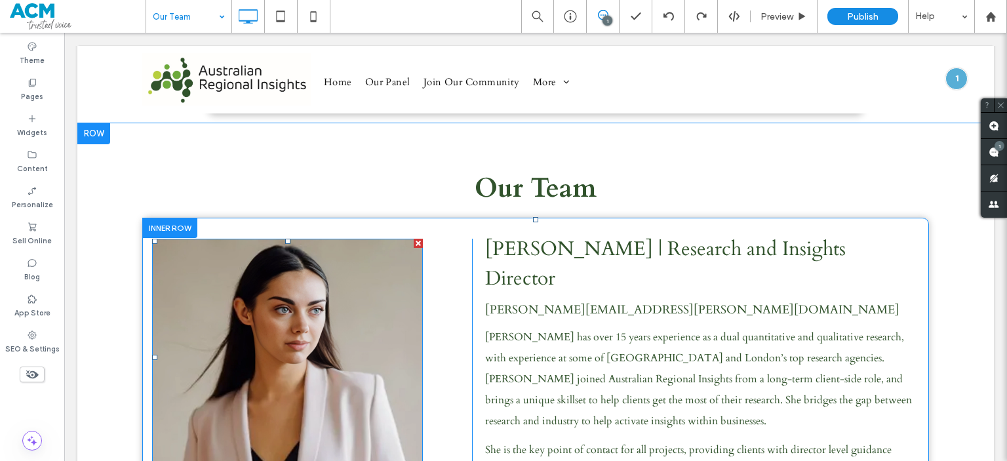
click at [332, 309] on img at bounding box center [287, 357] width 271 height 237
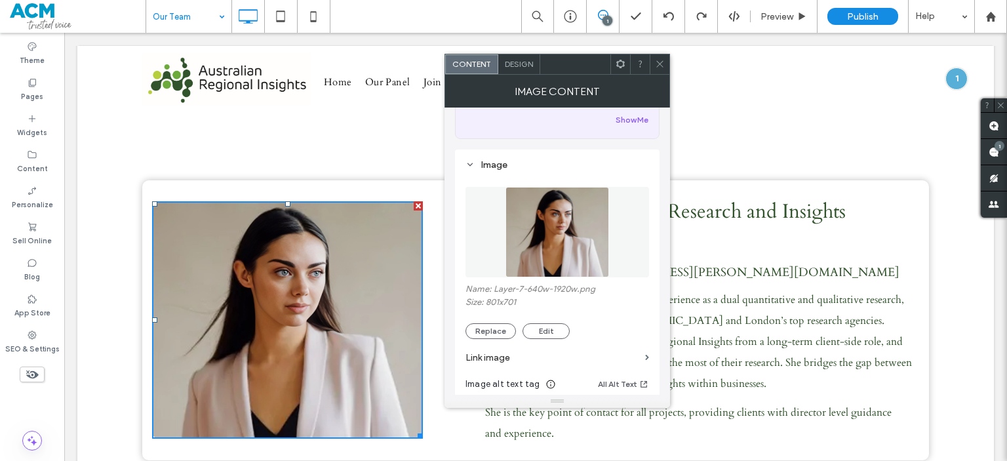
scroll to position [84, 0]
click at [479, 330] on button "Replace" at bounding box center [491, 330] width 50 height 16
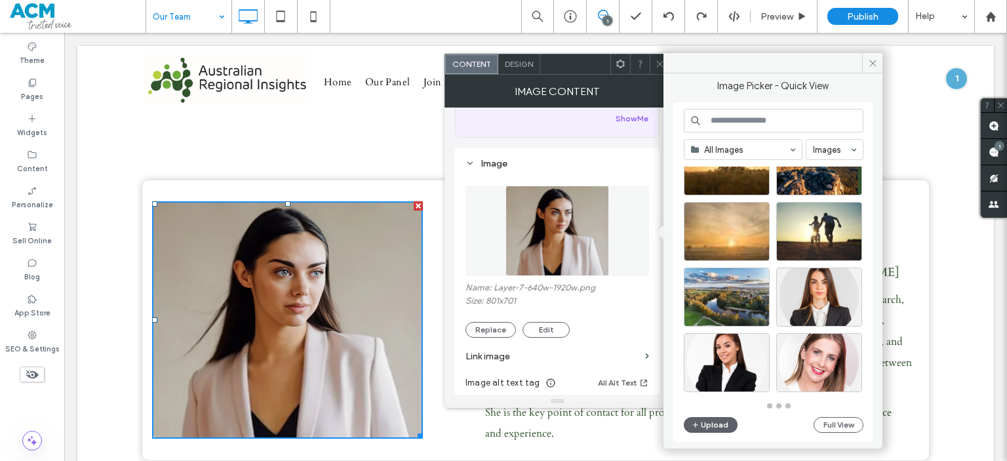
scroll to position [574, 0]
click at [714, 426] on button "Upload" at bounding box center [711, 425] width 54 height 16
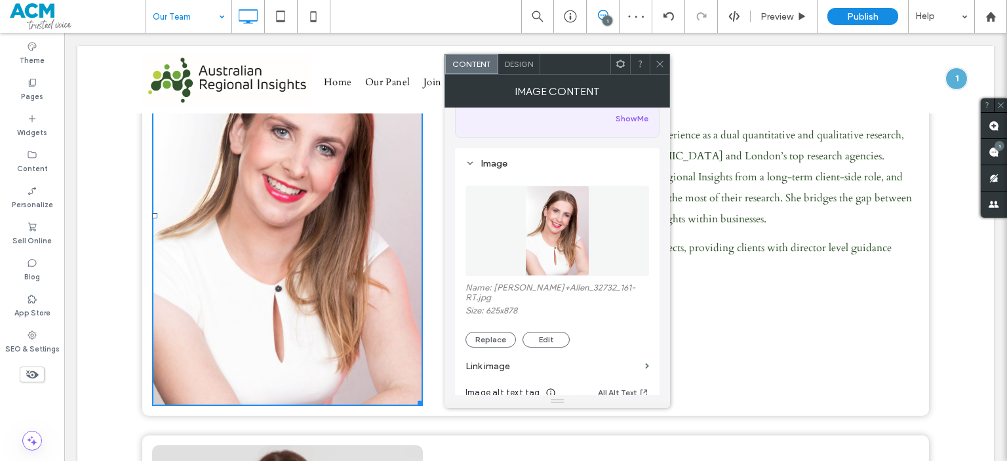
scroll to position [523, 0]
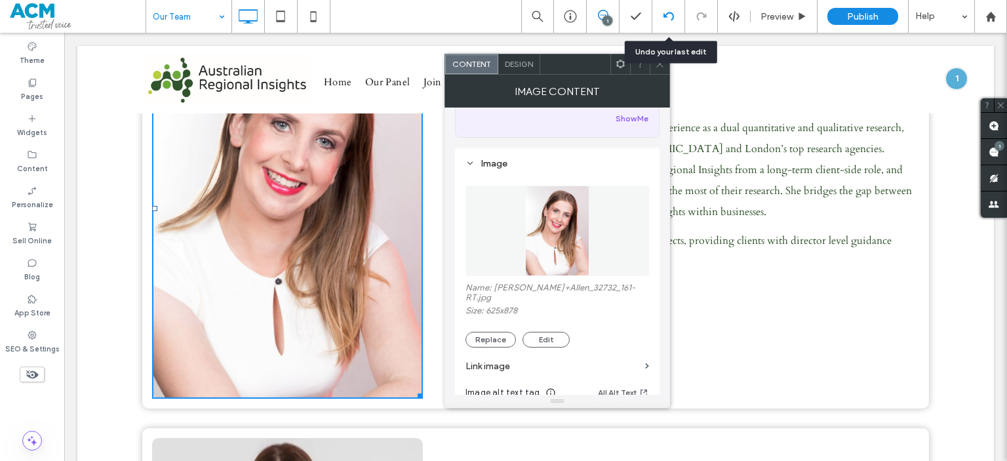
click at [667, 3] on div at bounding box center [668, 16] width 33 height 33
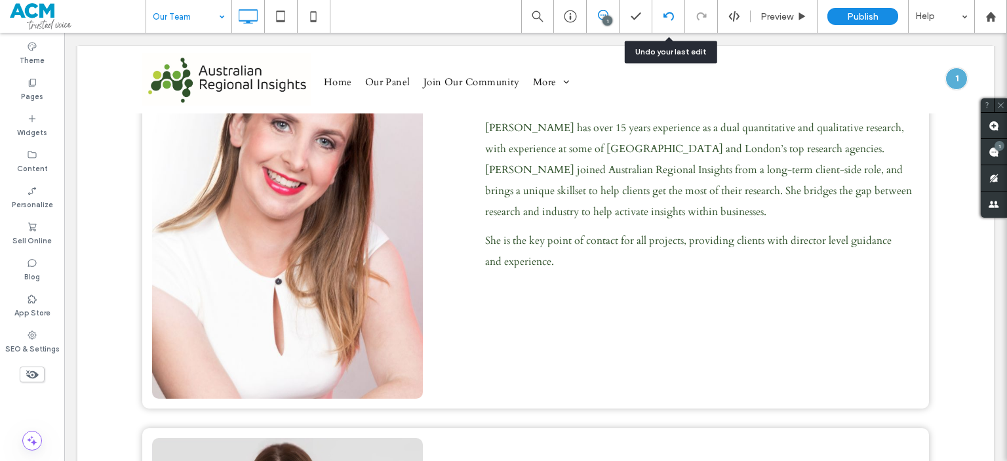
click at [670, 31] on div at bounding box center [668, 16] width 33 height 33
click at [668, 12] on use at bounding box center [668, 16] width 10 height 9
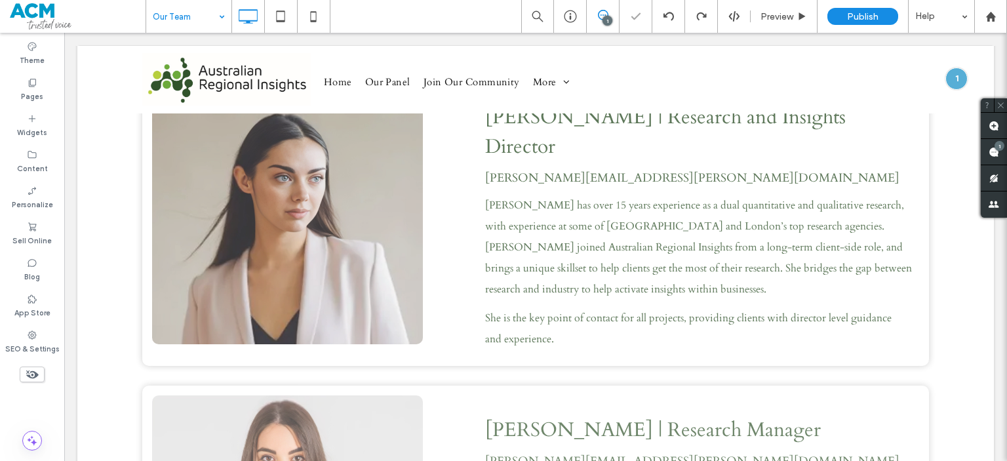
scroll to position [445, 0]
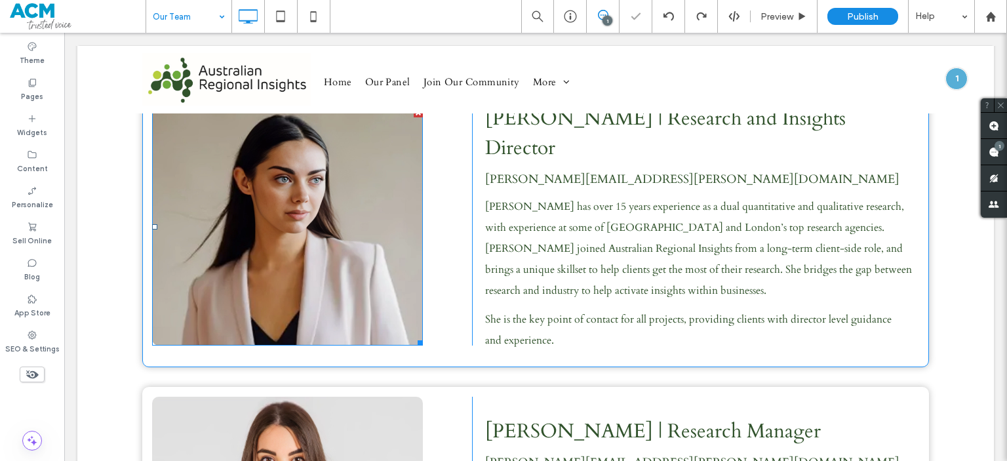
click at [327, 204] on img at bounding box center [287, 226] width 271 height 237
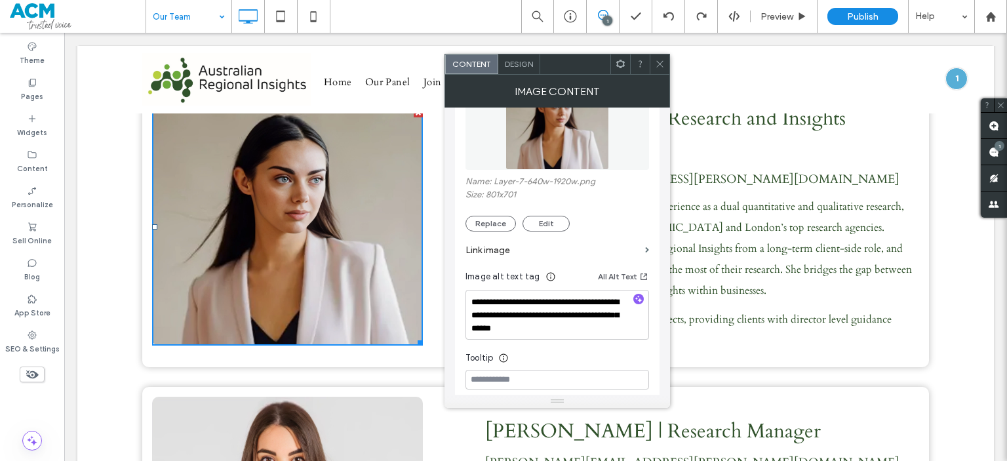
scroll to position [191, 0]
click at [501, 214] on div "Name: Layer-7-640w-1920w.png Size: 801x701 Replace Edit" at bounding box center [558, 202] width 184 height 55
click at [496, 223] on button "Replace" at bounding box center [491, 222] width 50 height 16
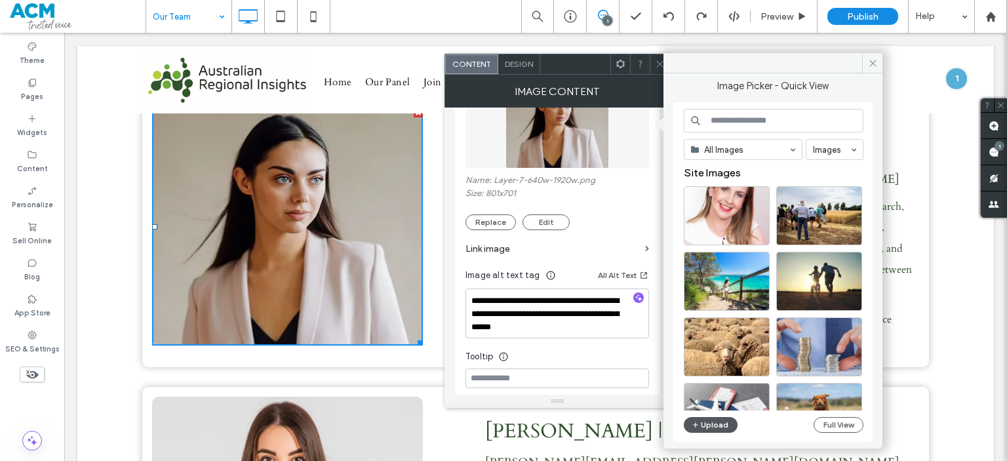
click at [713, 424] on button "Upload" at bounding box center [711, 425] width 54 height 16
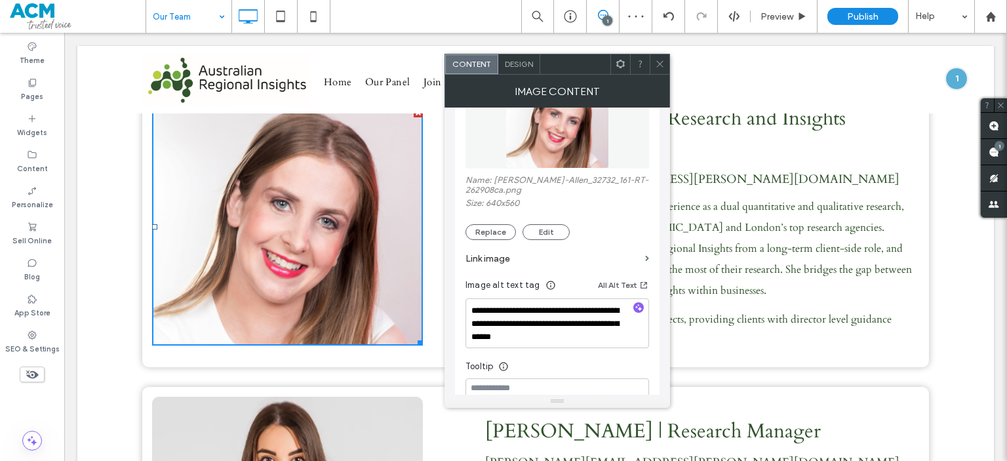
click at [655, 62] on icon at bounding box center [660, 64] width 10 height 10
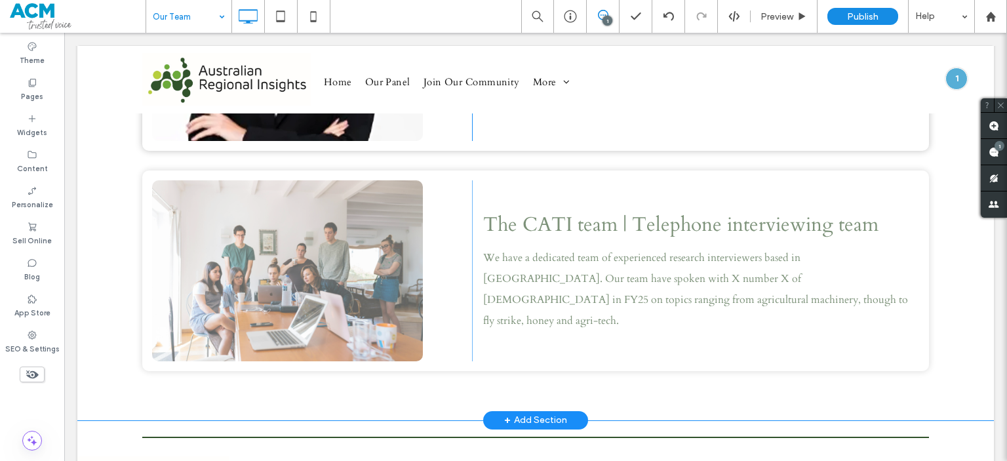
scroll to position [1182, 0]
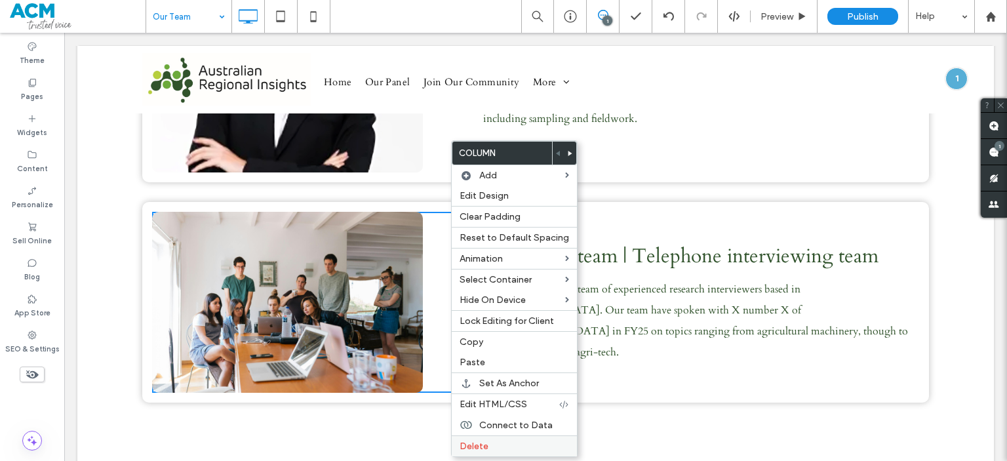
click at [519, 450] on div "Delete" at bounding box center [514, 445] width 125 height 21
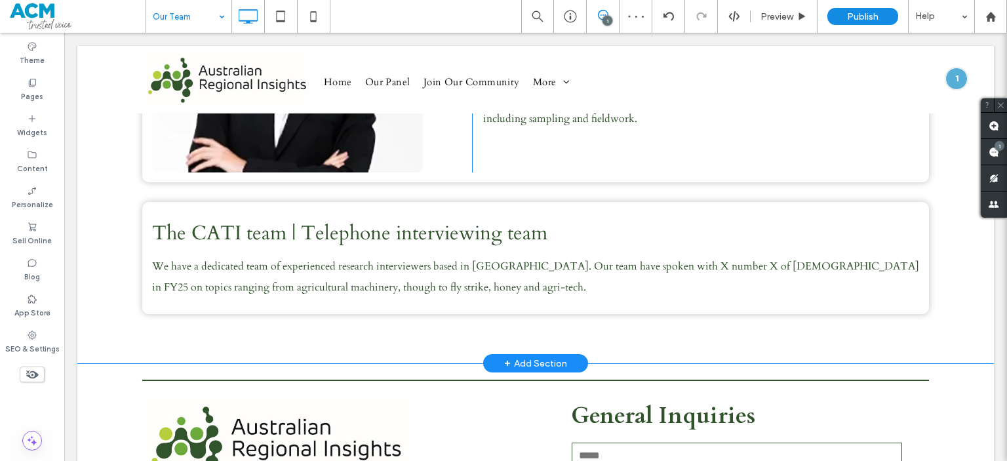
scroll to position [1107, 0]
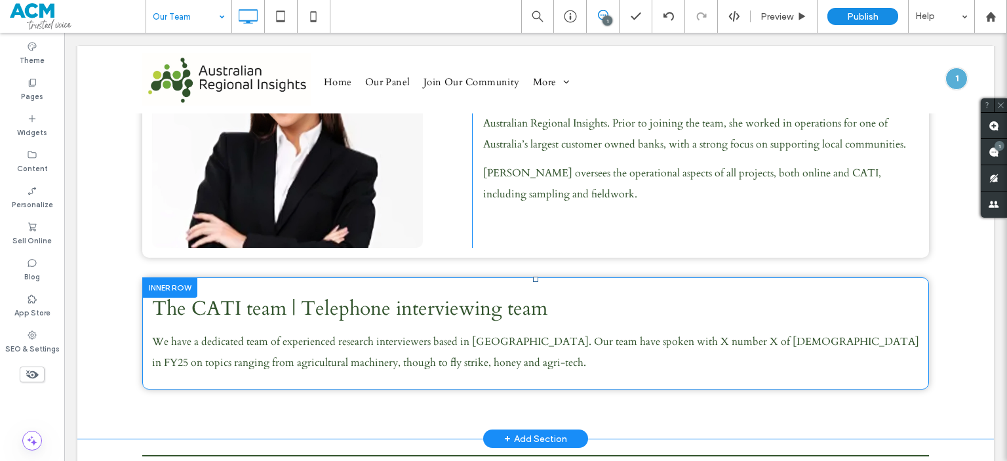
click at [161, 277] on div at bounding box center [169, 287] width 55 height 20
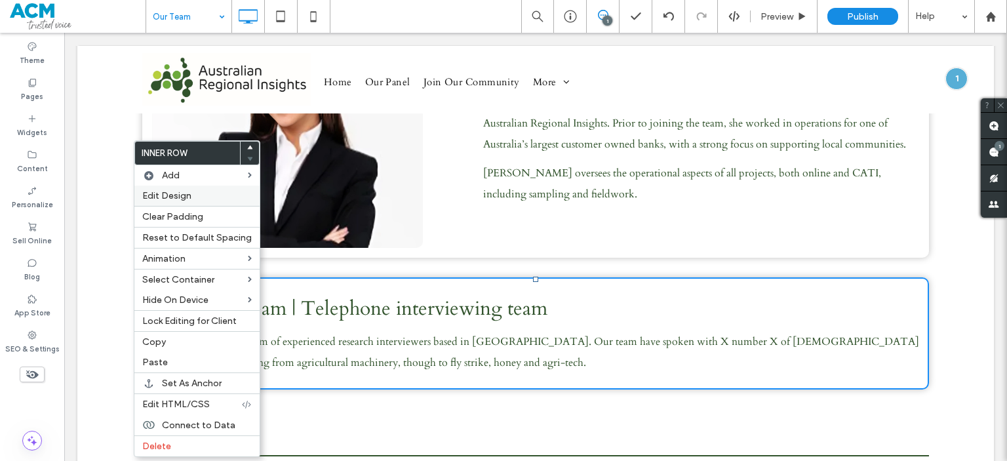
click at [217, 191] on label "Edit Design" at bounding box center [196, 195] width 109 height 11
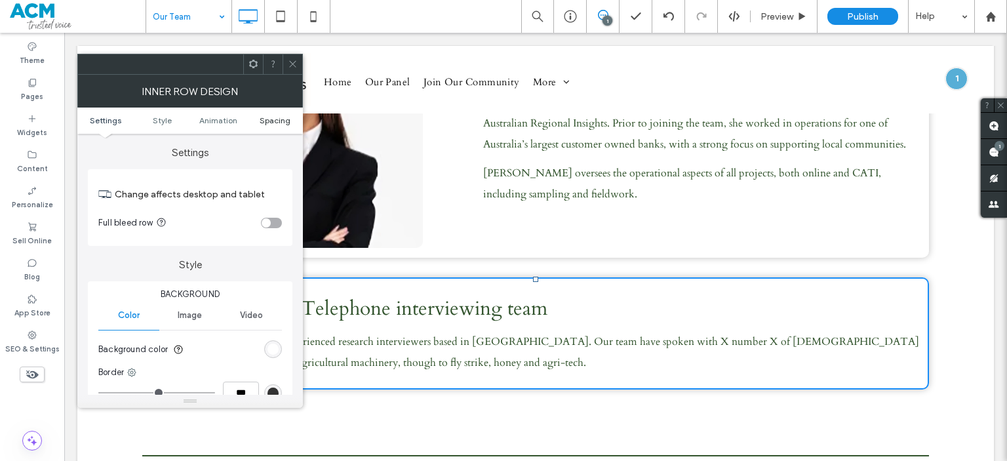
click at [276, 120] on span "Spacing" at bounding box center [275, 120] width 31 height 10
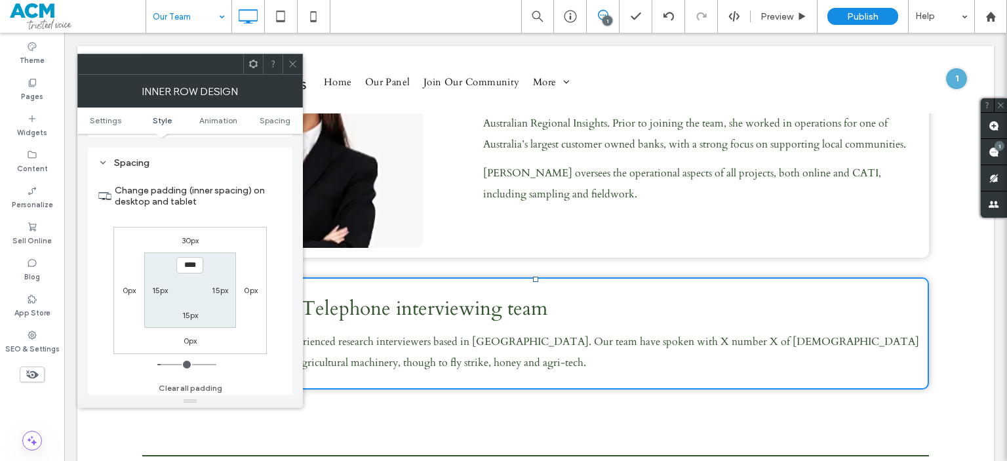
scroll to position [420, 0]
click at [161, 288] on label "15px" at bounding box center [160, 287] width 16 height 10
type input "**"
type input "****"
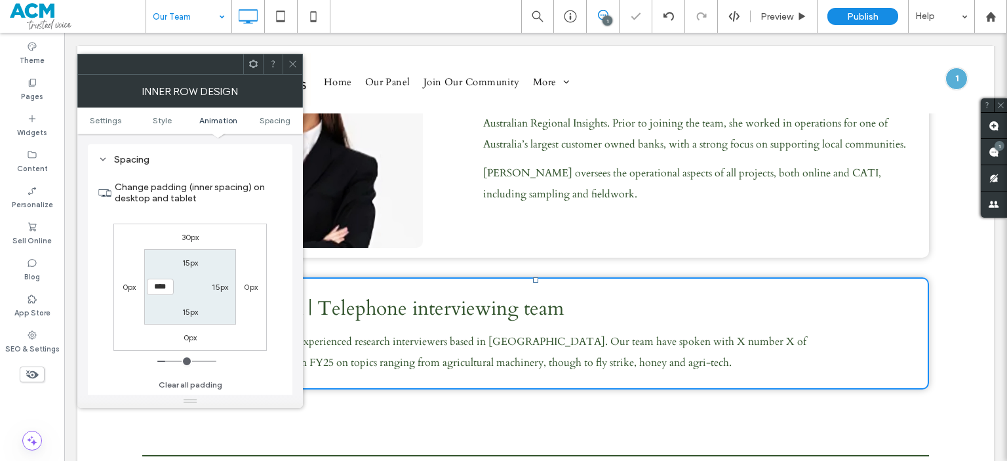
click at [220, 288] on label "15px" at bounding box center [220, 287] width 16 height 10
type input "**"
type input "****"
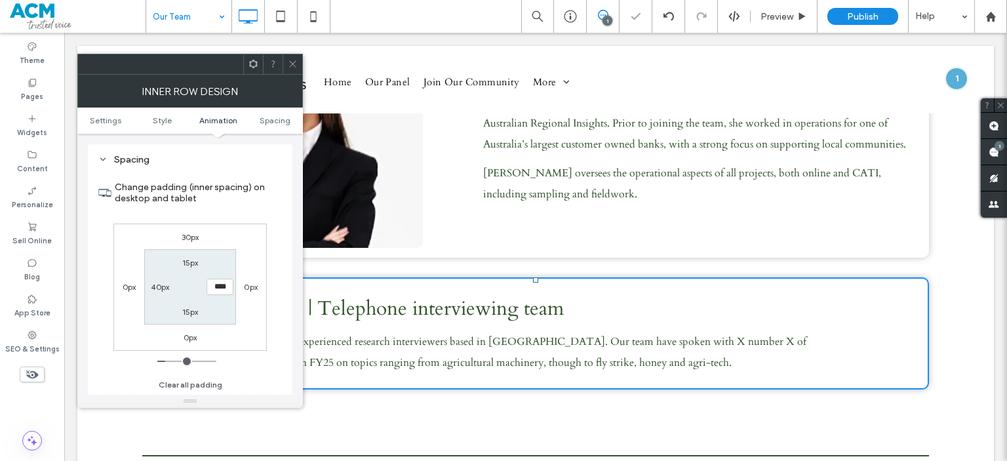
click at [291, 69] on span at bounding box center [293, 64] width 10 height 20
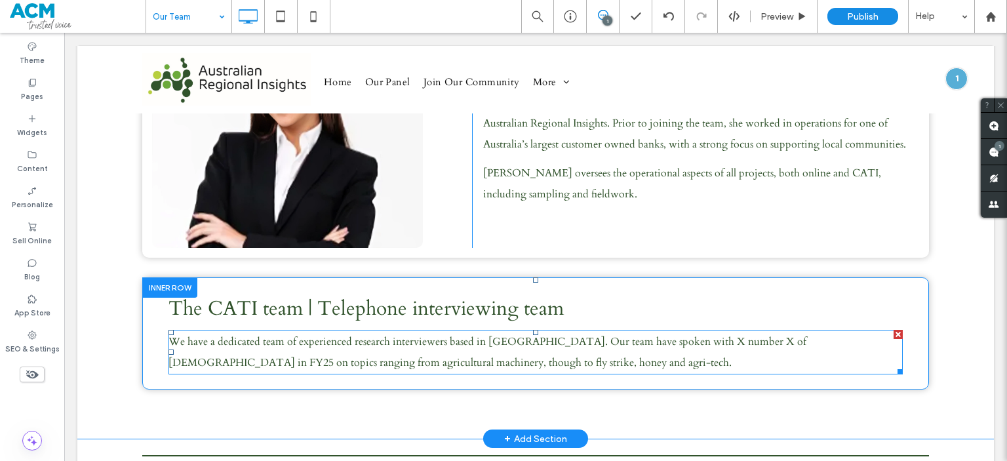
click at [511, 334] on span "We have a dedicated team of experienced research interviewers based in Adelaide…" at bounding box center [488, 351] width 638 height 35
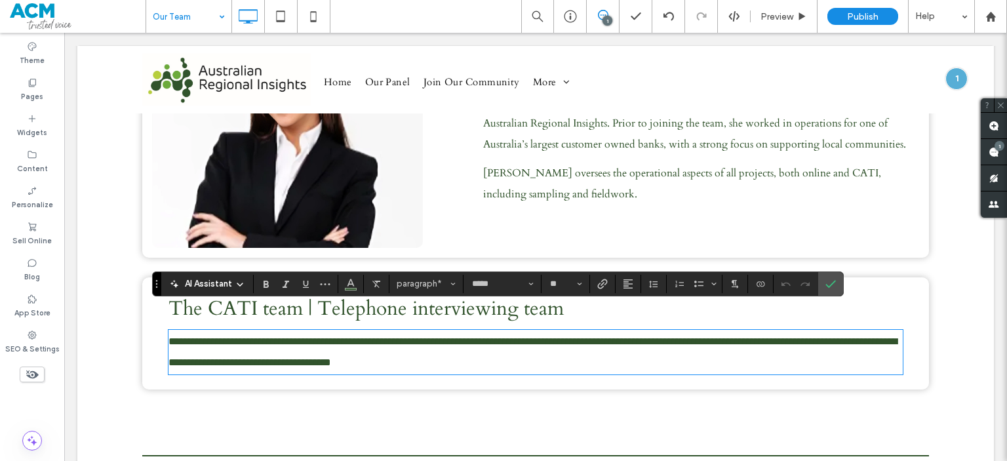
scroll to position [0, 0]
click at [477, 336] on span "**********" at bounding box center [533, 351] width 728 height 31
click at [674, 341] on p "**********" at bounding box center [536, 352] width 734 height 42
click at [835, 285] on label "Confirm" at bounding box center [831, 284] width 20 height 24
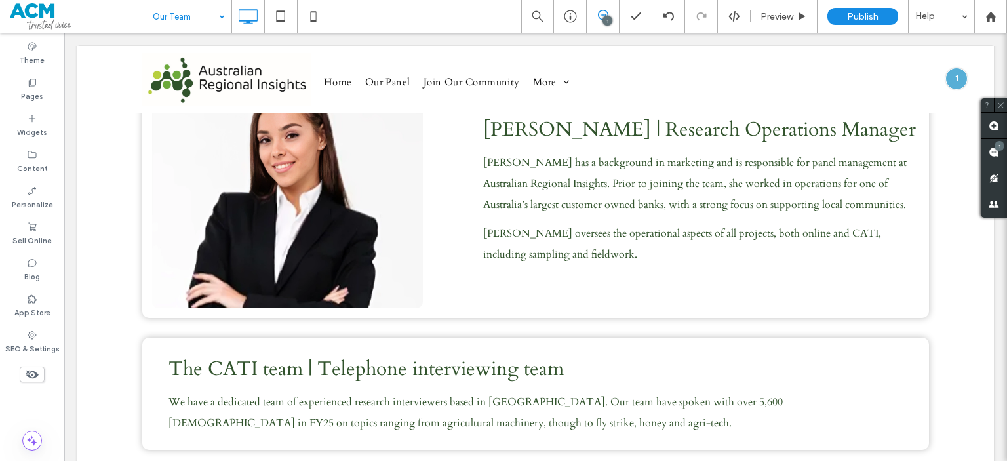
scroll to position [1046, 0]
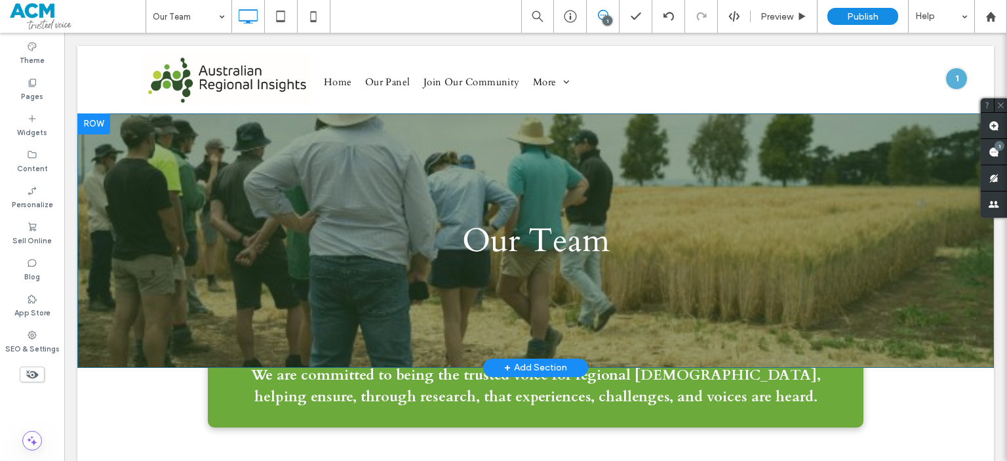
click at [865, 221] on div "Our Team Click To Paste" at bounding box center [535, 241] width 787 height 58
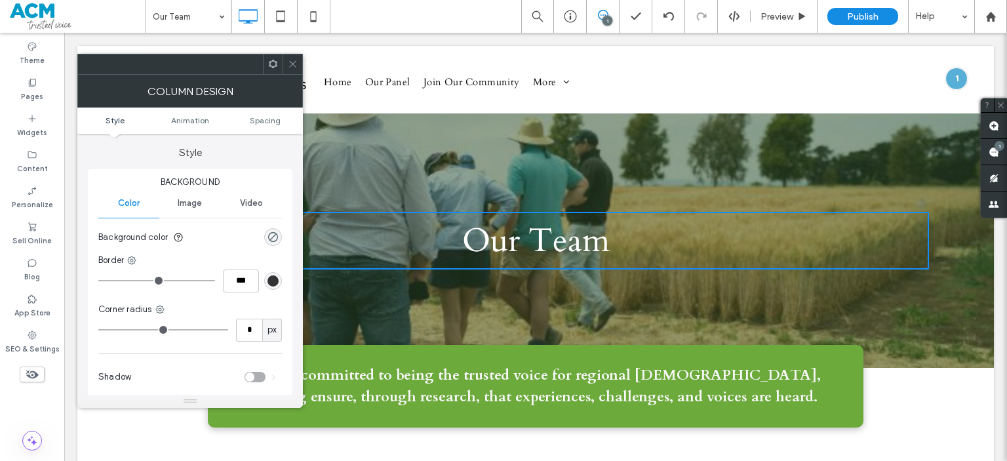
click at [296, 71] on span at bounding box center [293, 64] width 10 height 20
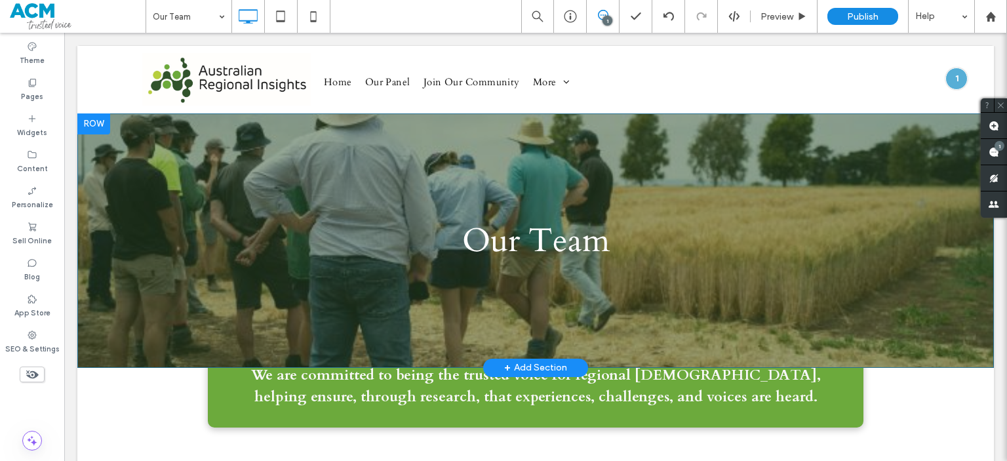
click at [173, 146] on div "Our Team Click To Paste Row + Add Section" at bounding box center [535, 240] width 917 height 254
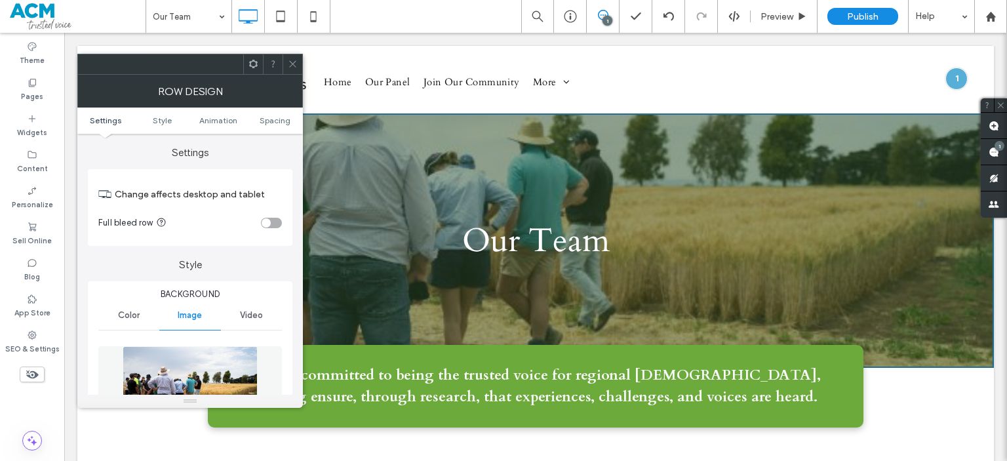
scroll to position [109, 0]
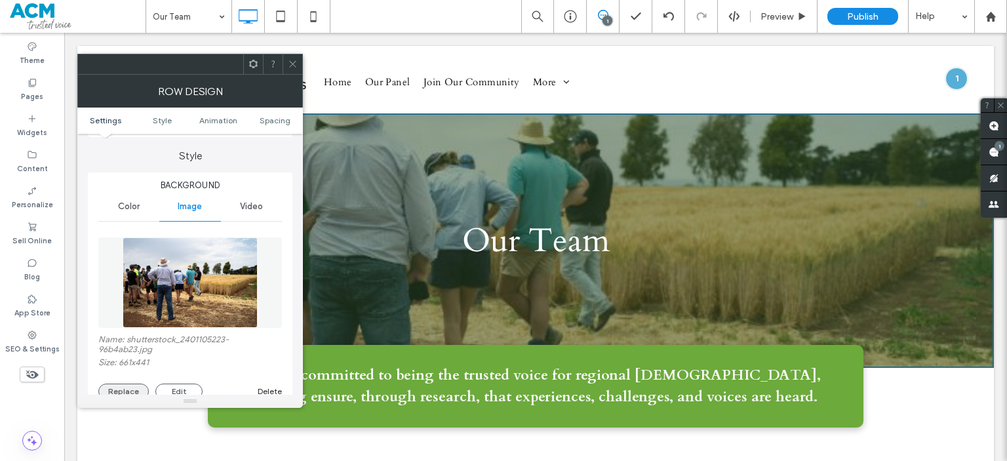
click at [121, 388] on button "Replace" at bounding box center [123, 392] width 50 height 16
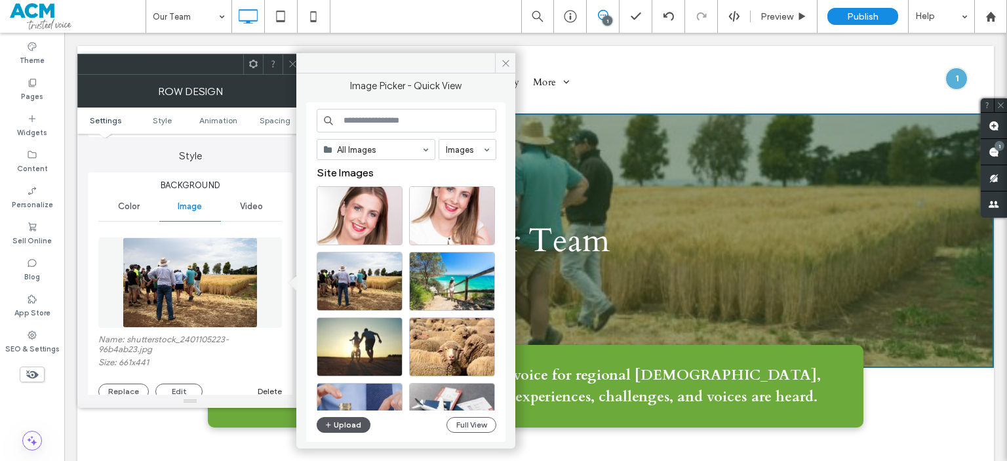
click at [339, 421] on button "Upload" at bounding box center [344, 425] width 54 height 16
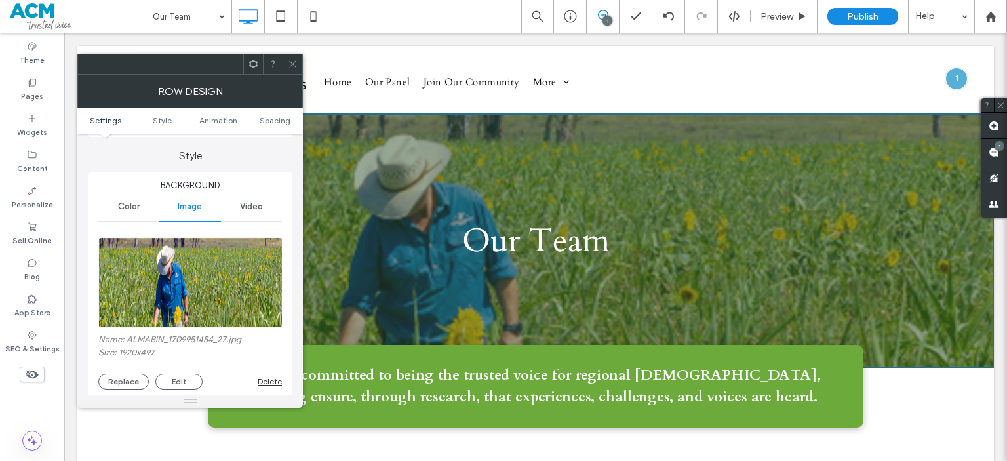
click at [290, 63] on icon at bounding box center [293, 64] width 10 height 10
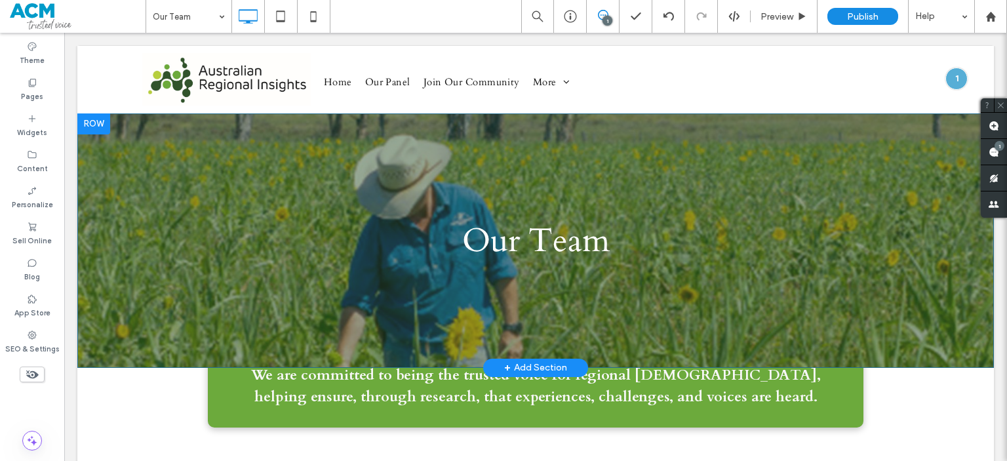
click at [174, 187] on div "Our Team Click To Paste Row + Add Section" at bounding box center [535, 240] width 917 height 254
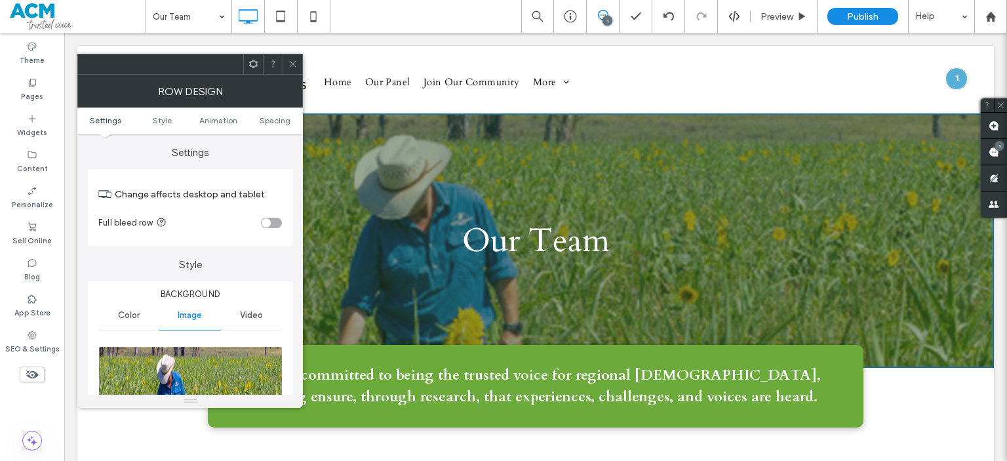
scroll to position [254, 0]
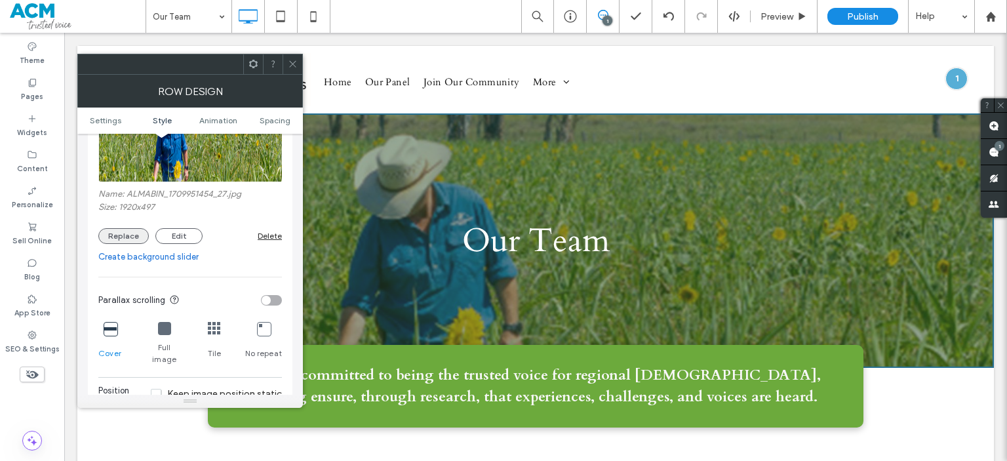
click at [125, 237] on button "Replace" at bounding box center [123, 236] width 50 height 16
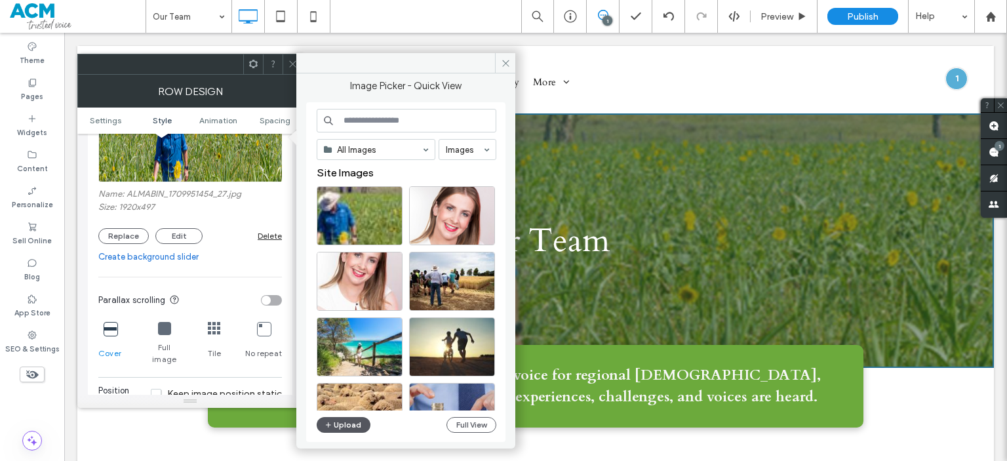
click at [354, 422] on button "Upload" at bounding box center [344, 425] width 54 height 16
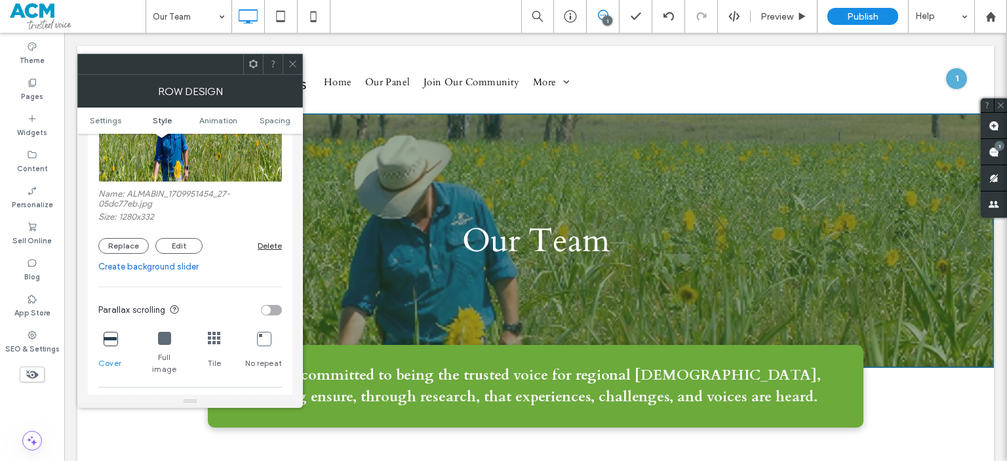
click at [286, 67] on div at bounding box center [293, 64] width 20 height 20
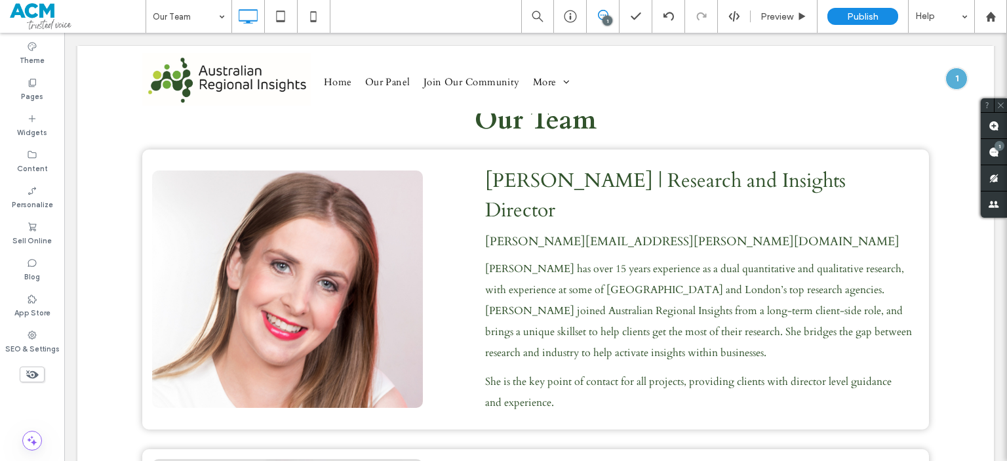
scroll to position [383, 0]
click at [18, 83] on div "Pages" at bounding box center [32, 89] width 64 height 36
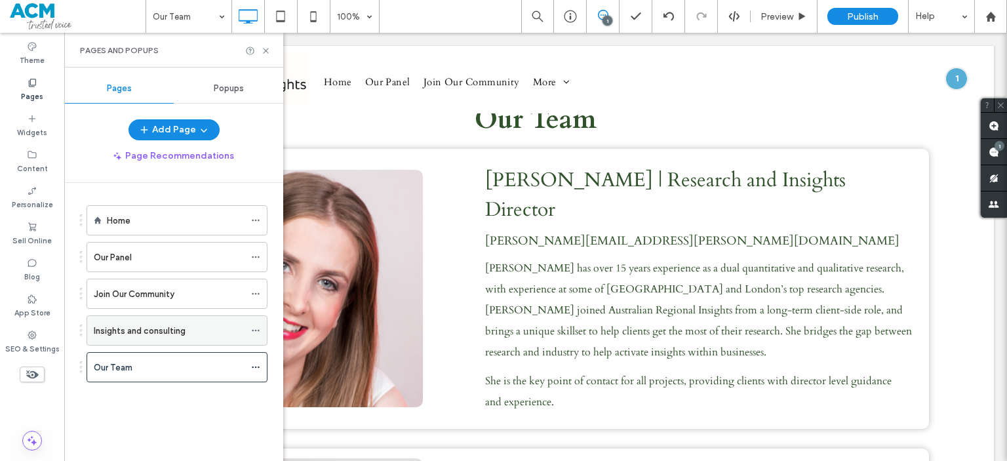
click at [166, 334] on label "Insights and consulting" at bounding box center [140, 330] width 92 height 23
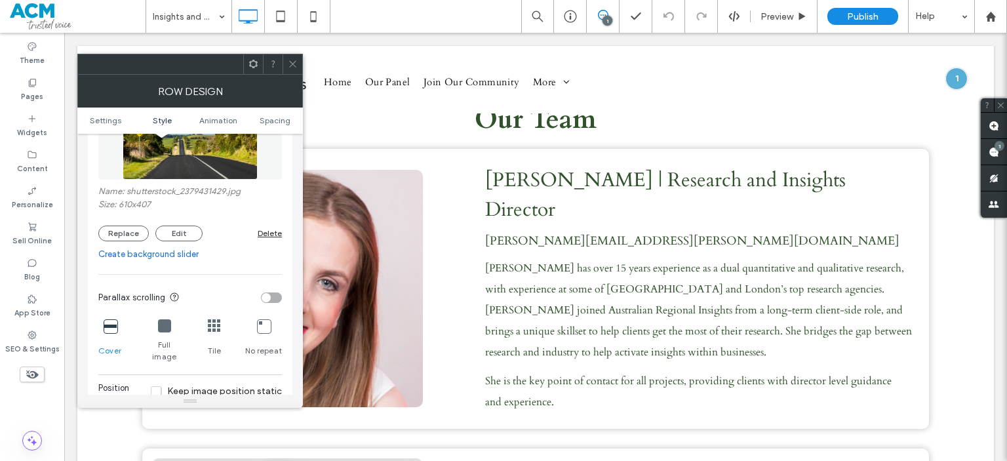
scroll to position [257, 0]
click at [144, 237] on button "Replace" at bounding box center [123, 234] width 50 height 16
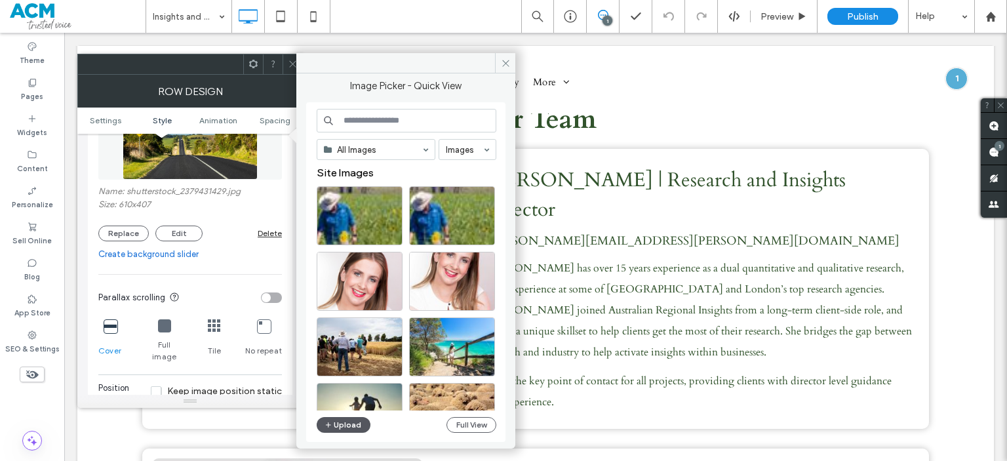
click at [330, 424] on icon "button" at bounding box center [329, 425] width 8 height 10
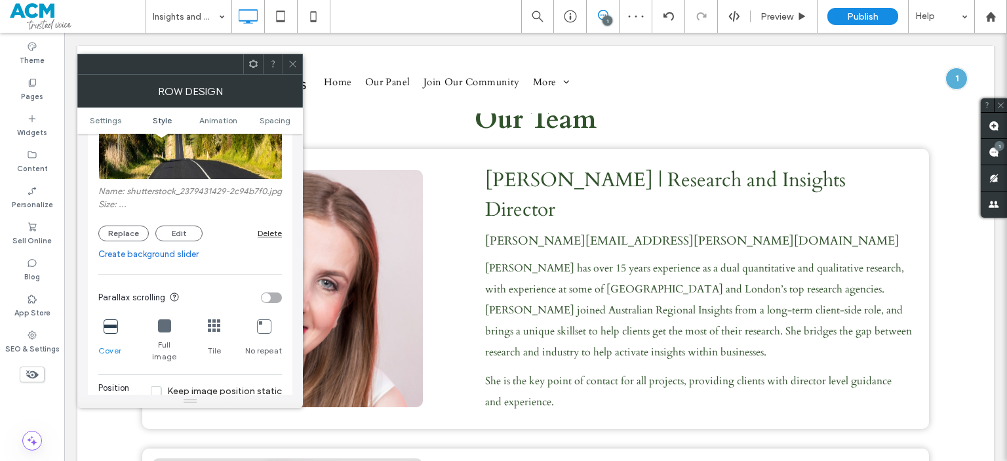
click at [290, 62] on icon at bounding box center [293, 64] width 10 height 10
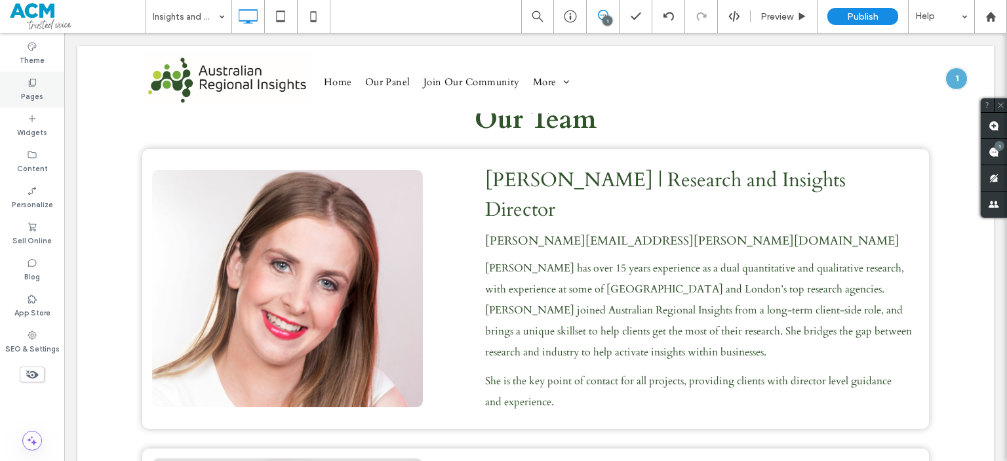
click at [36, 92] on label "Pages" at bounding box center [32, 95] width 22 height 14
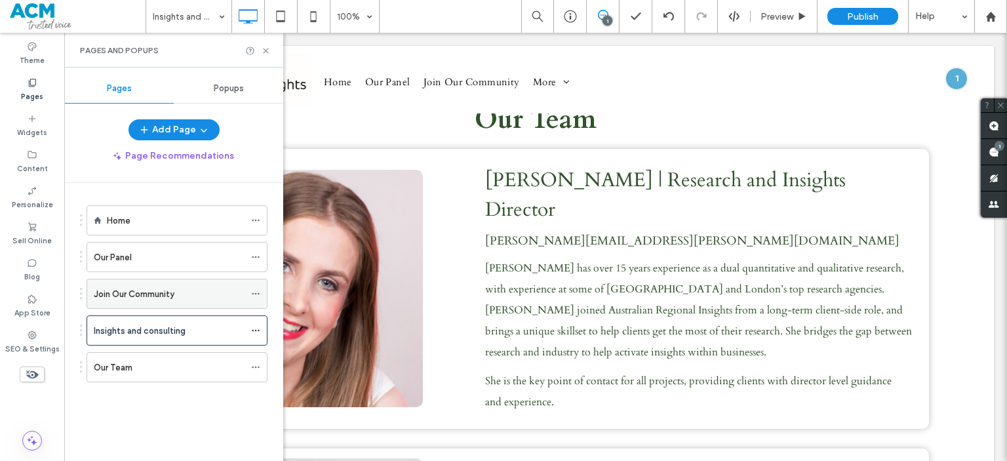
click at [181, 281] on div "Join Our Community" at bounding box center [169, 293] width 151 height 29
click at [163, 260] on div "Our Panel" at bounding box center [169, 257] width 151 height 14
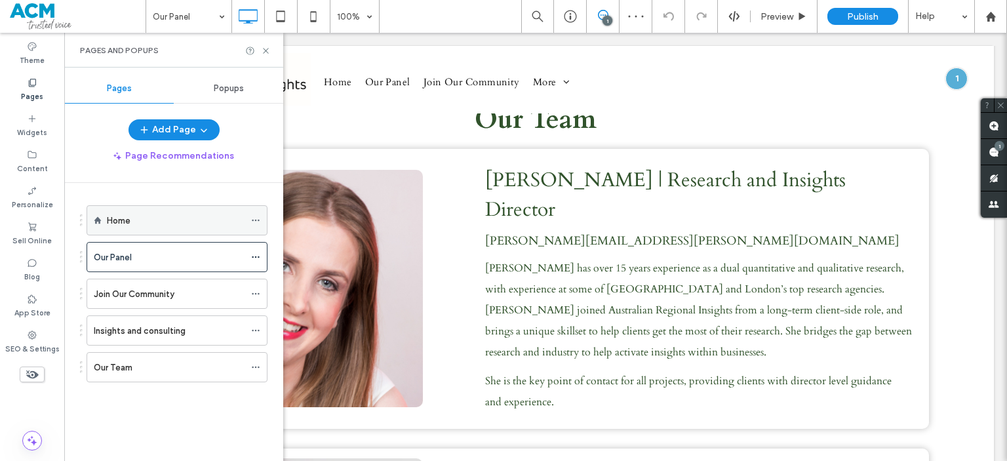
click at [142, 233] on div "Home" at bounding box center [176, 220] width 138 height 29
click at [265, 47] on icon at bounding box center [266, 51] width 10 height 10
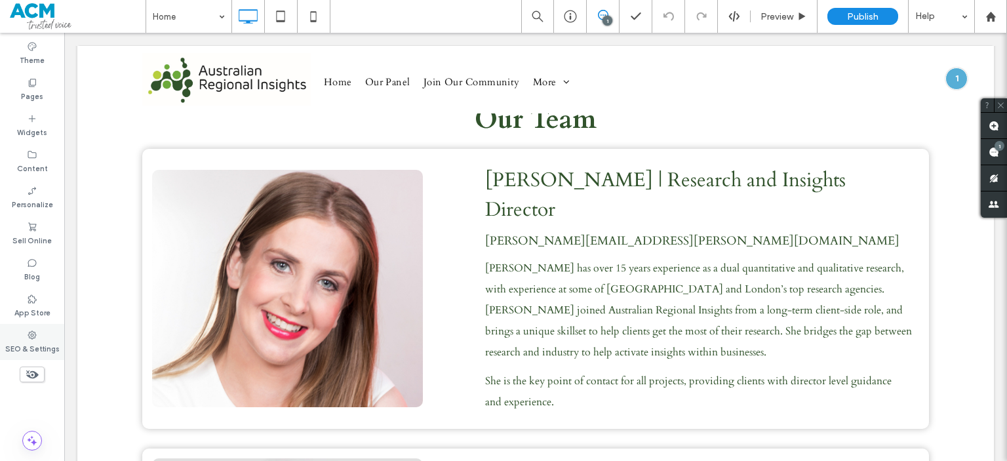
click at [22, 343] on label "SEO & Settings" at bounding box center [32, 347] width 54 height 14
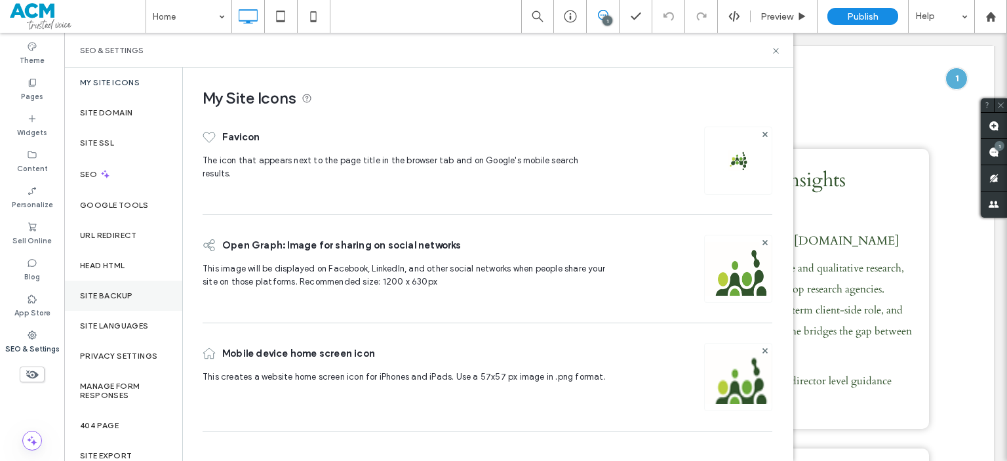
click at [118, 298] on label "Site Backup" at bounding box center [106, 295] width 52 height 9
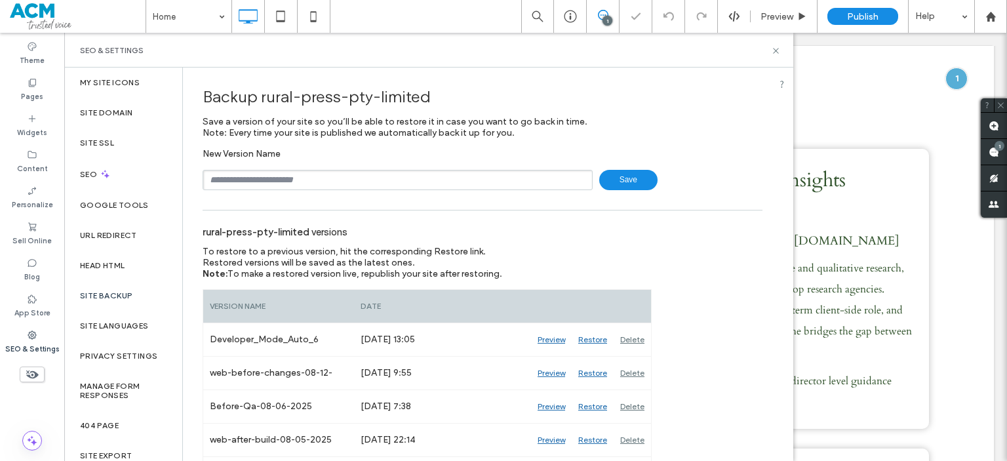
click at [309, 186] on input "text" at bounding box center [398, 180] width 390 height 20
type input "**********"
click at [777, 50] on icon at bounding box center [776, 51] width 10 height 10
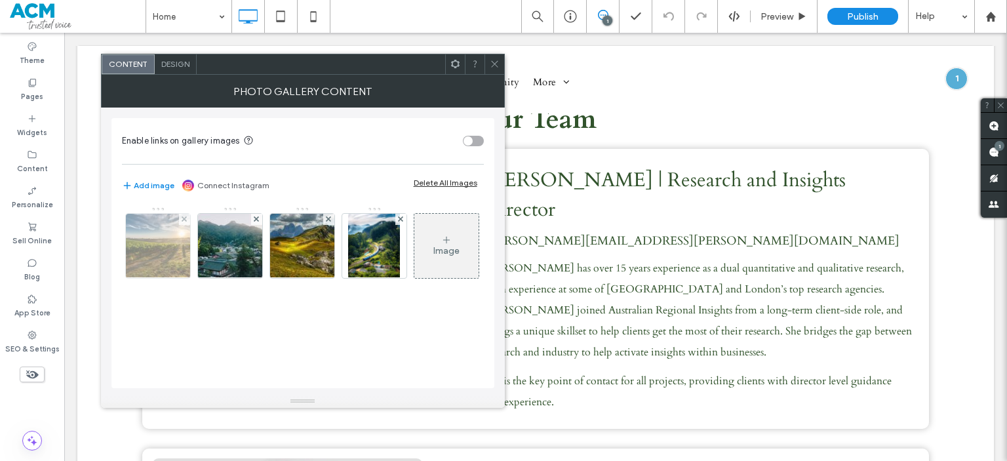
click at [144, 241] on img at bounding box center [157, 246] width 96 height 64
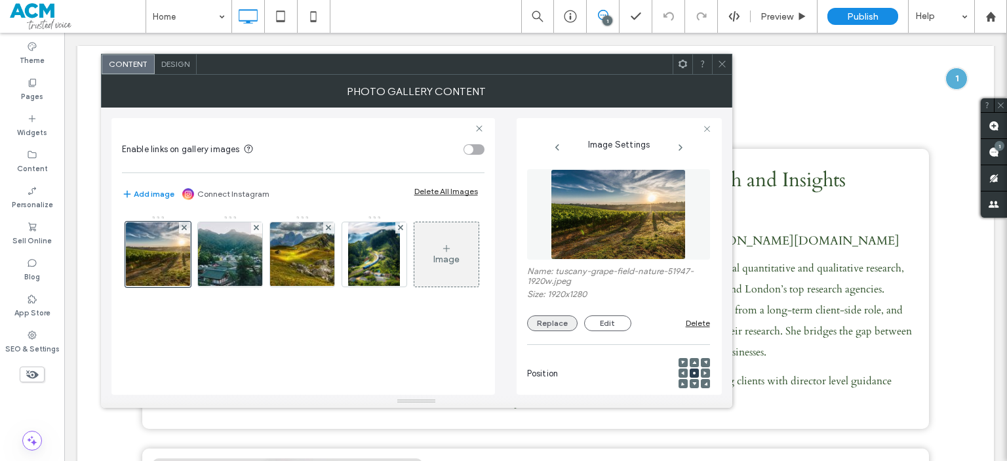
click at [559, 322] on button "Replace" at bounding box center [552, 323] width 50 height 16
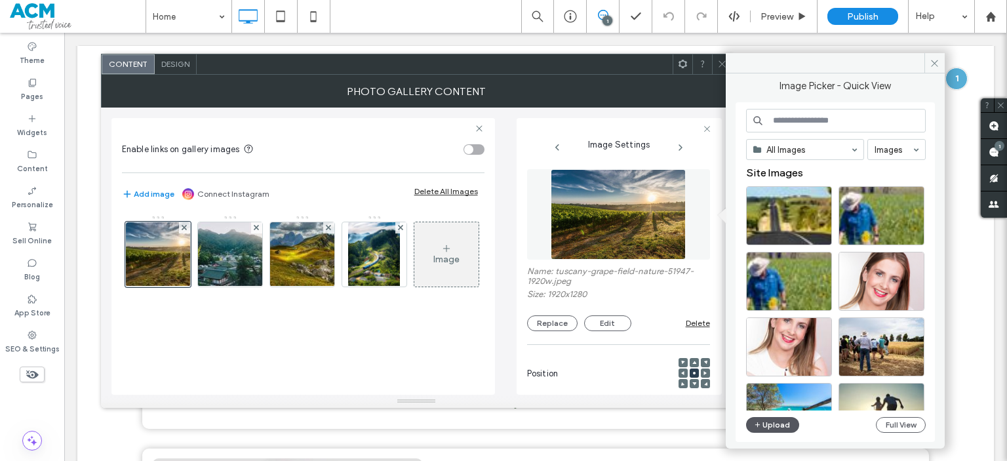
click at [769, 422] on button "Upload" at bounding box center [773, 425] width 54 height 16
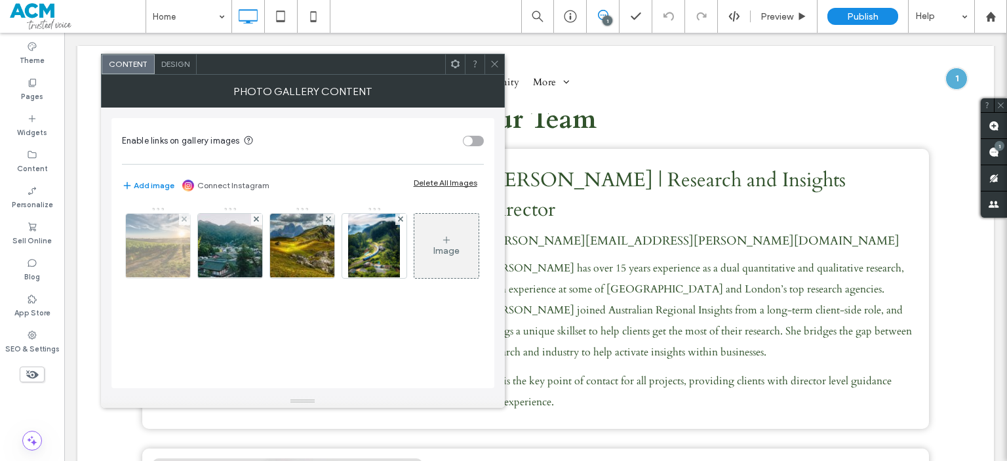
click at [168, 235] on img at bounding box center [157, 246] width 96 height 64
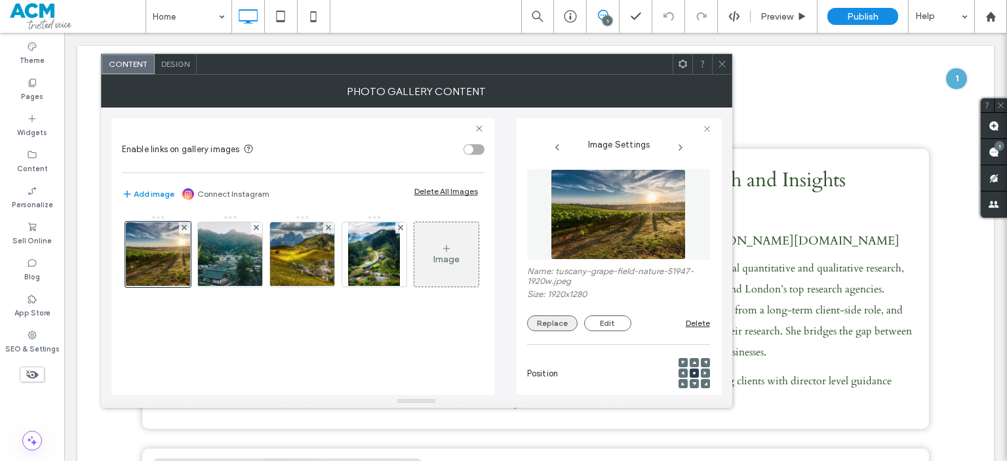
click at [555, 323] on button "Replace" at bounding box center [552, 323] width 50 height 16
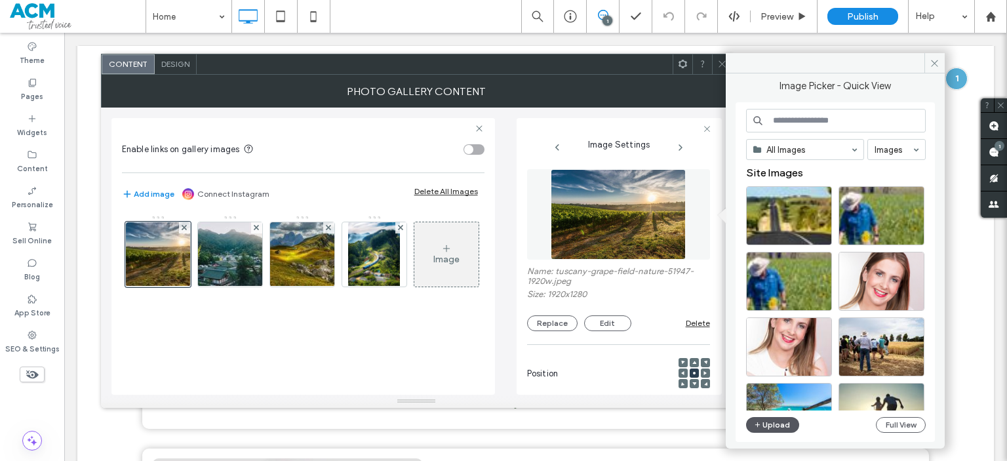
click at [779, 426] on button "Upload" at bounding box center [773, 425] width 54 height 16
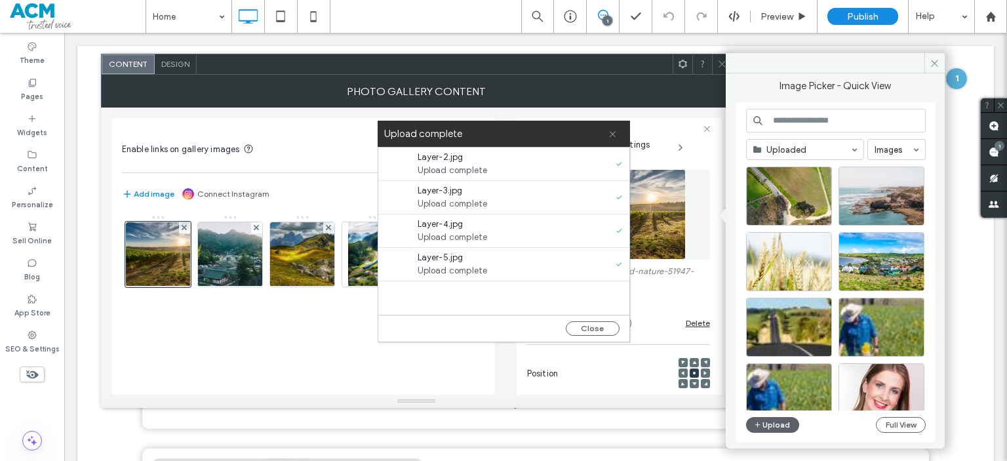
click at [611, 136] on icon at bounding box center [612, 134] width 9 height 9
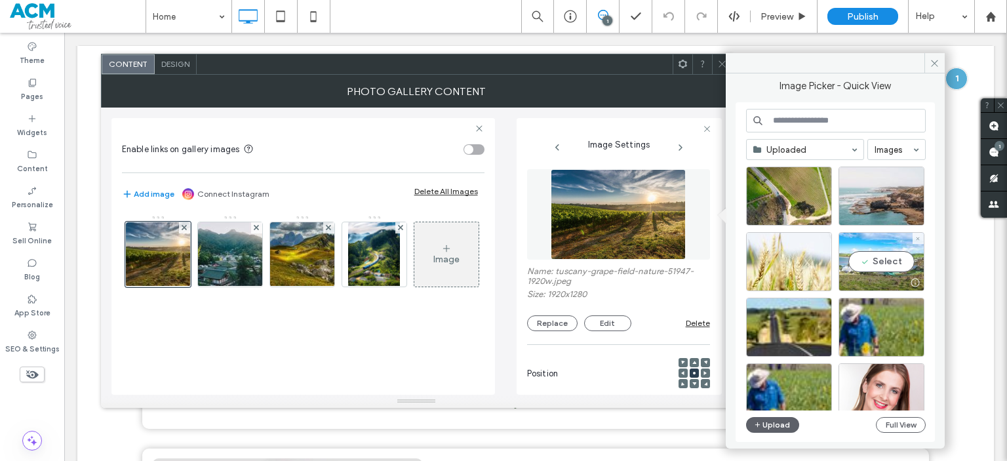
click at [890, 256] on div "Select" at bounding box center [882, 261] width 86 height 59
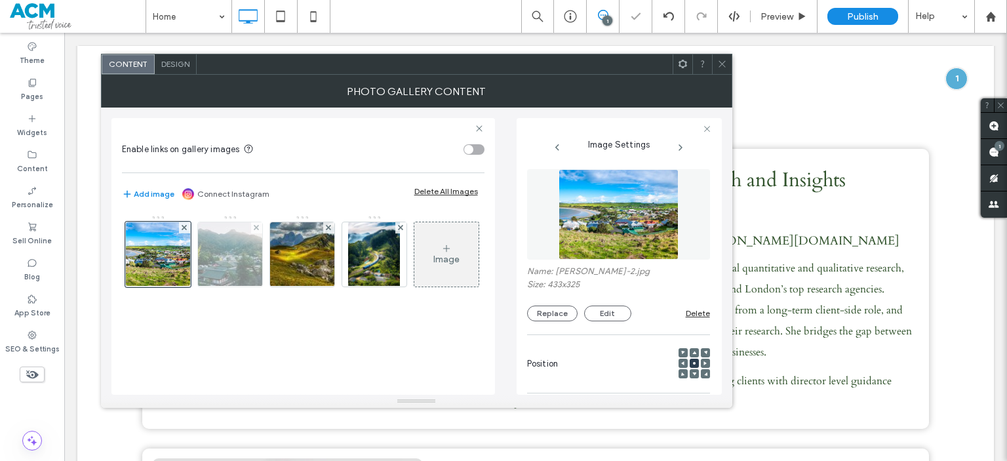
click at [250, 264] on img at bounding box center [230, 254] width 96 height 64
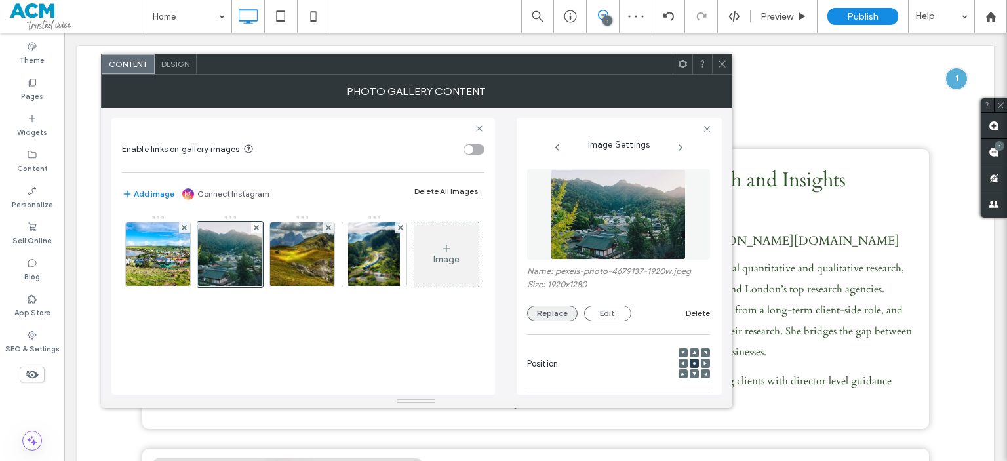
click at [555, 310] on button "Replace" at bounding box center [552, 314] width 50 height 16
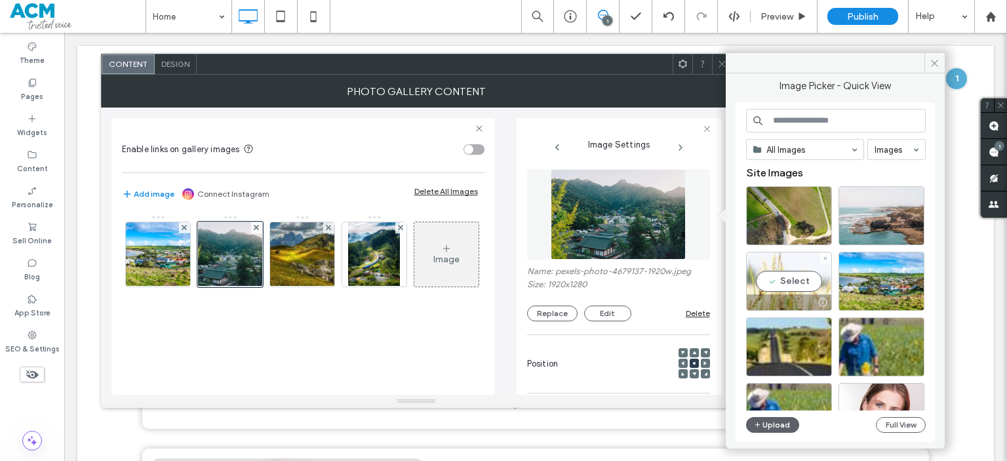
click at [784, 275] on div "Select" at bounding box center [789, 281] width 86 height 59
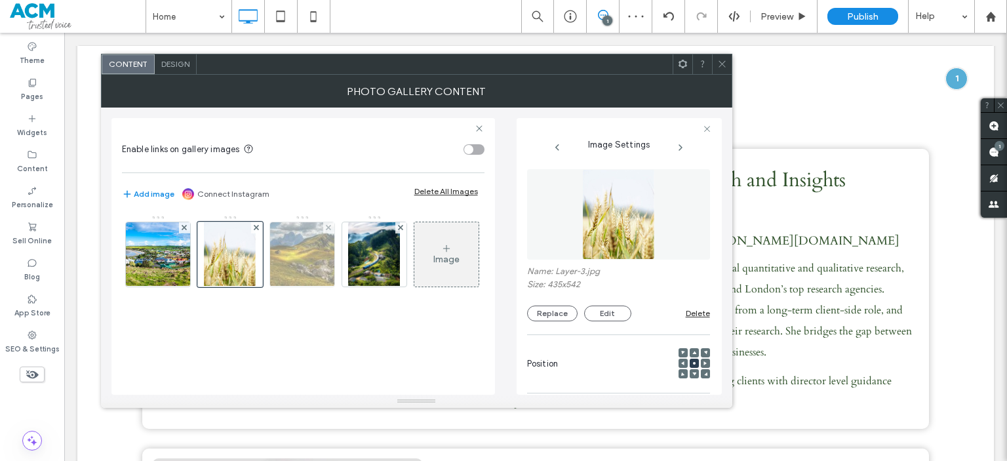
click at [302, 253] on img at bounding box center [302, 254] width 97 height 64
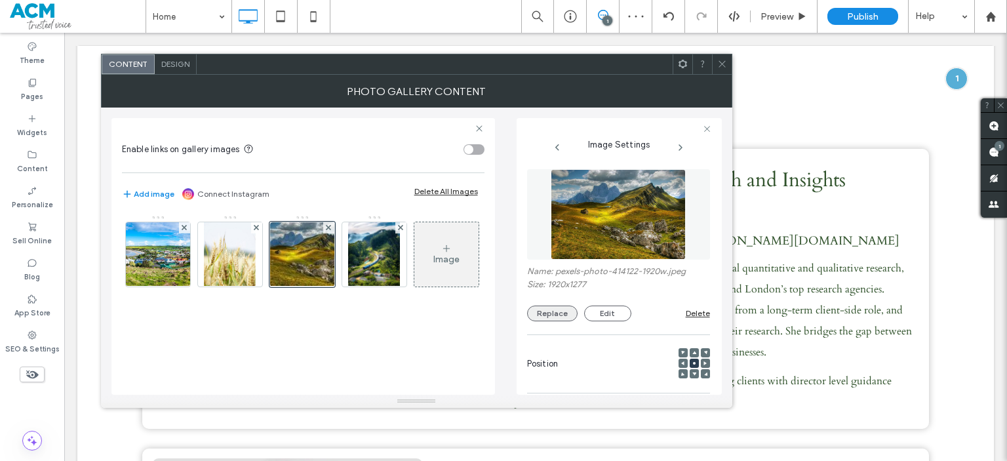
click at [561, 311] on button "Replace" at bounding box center [552, 314] width 50 height 16
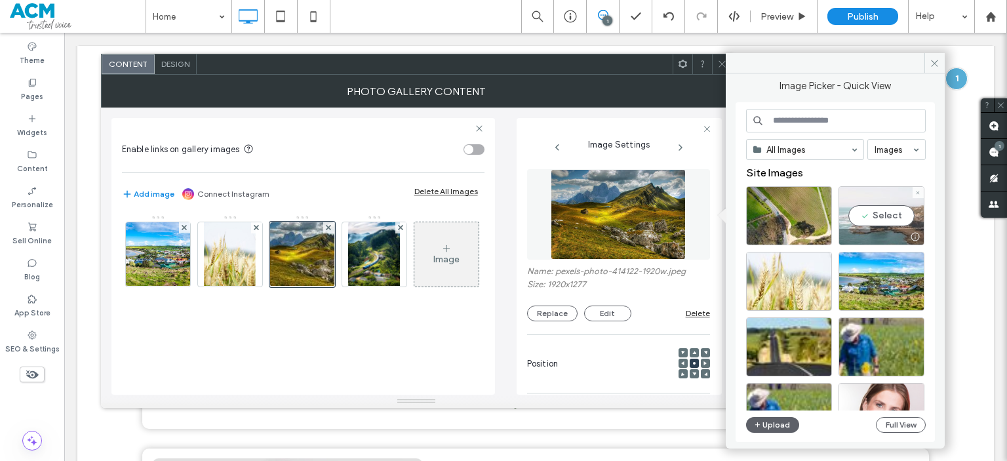
click at [881, 226] on div "Select" at bounding box center [882, 215] width 86 height 59
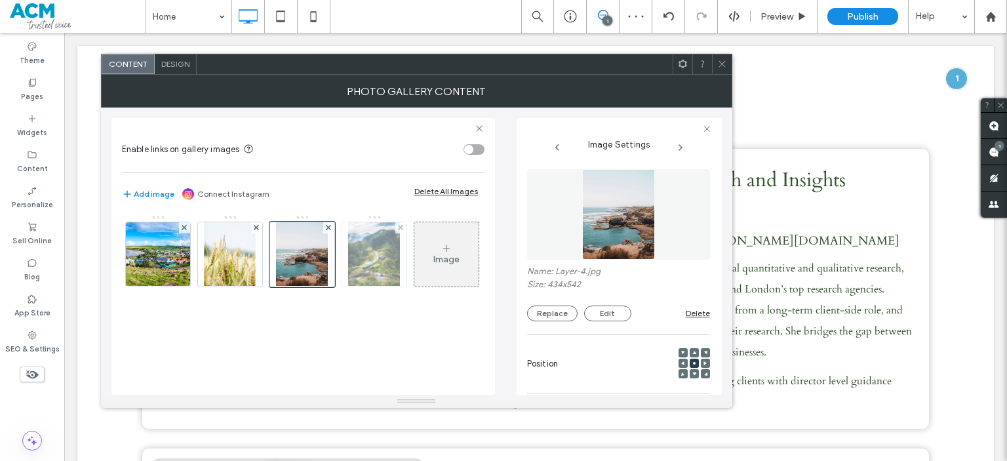
click at [383, 256] on img at bounding box center [373, 254] width 51 height 64
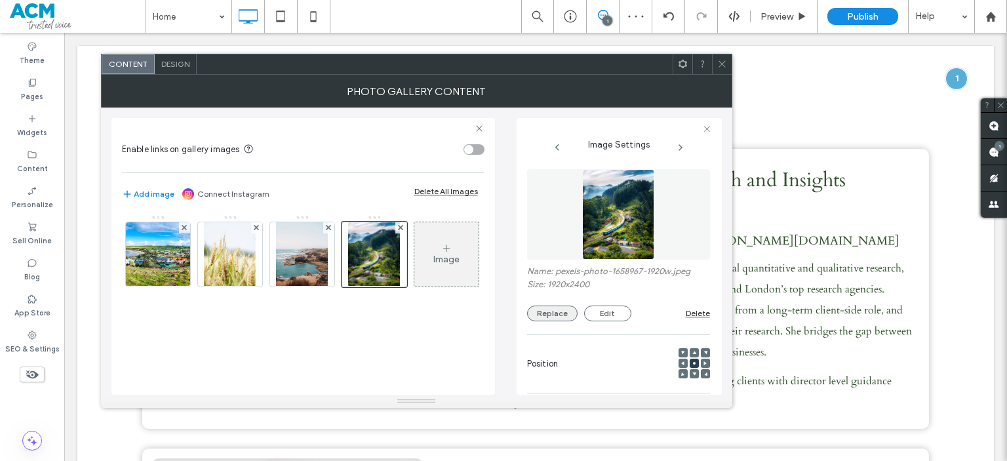
click at [555, 317] on button "Replace" at bounding box center [552, 314] width 50 height 16
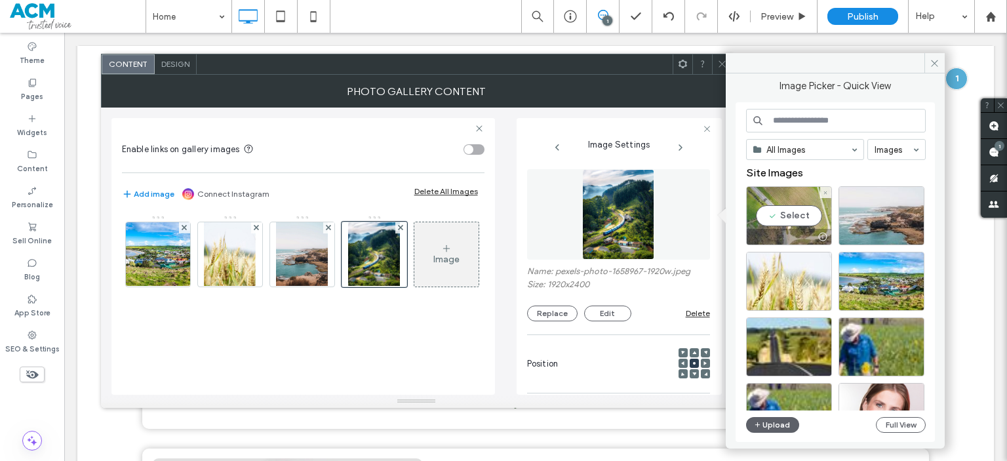
click at [779, 212] on div "Select" at bounding box center [789, 215] width 86 height 59
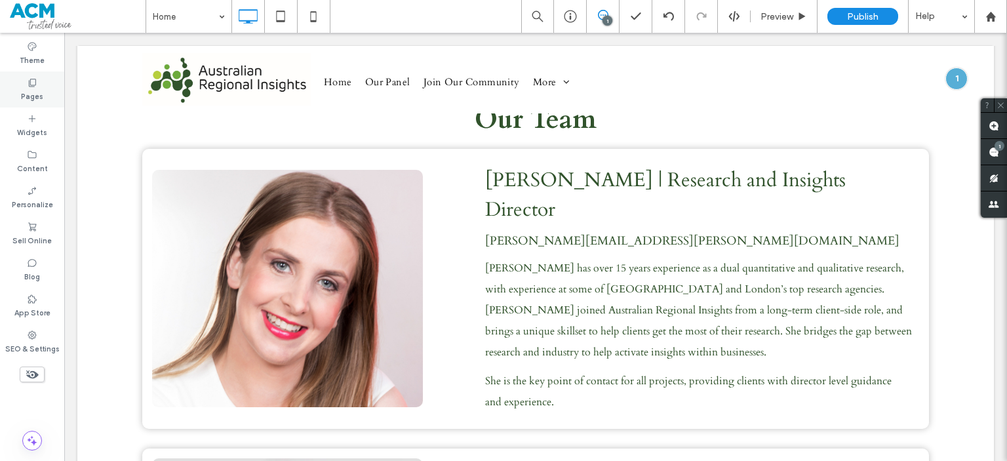
click at [29, 89] on label "Pages" at bounding box center [32, 95] width 22 height 14
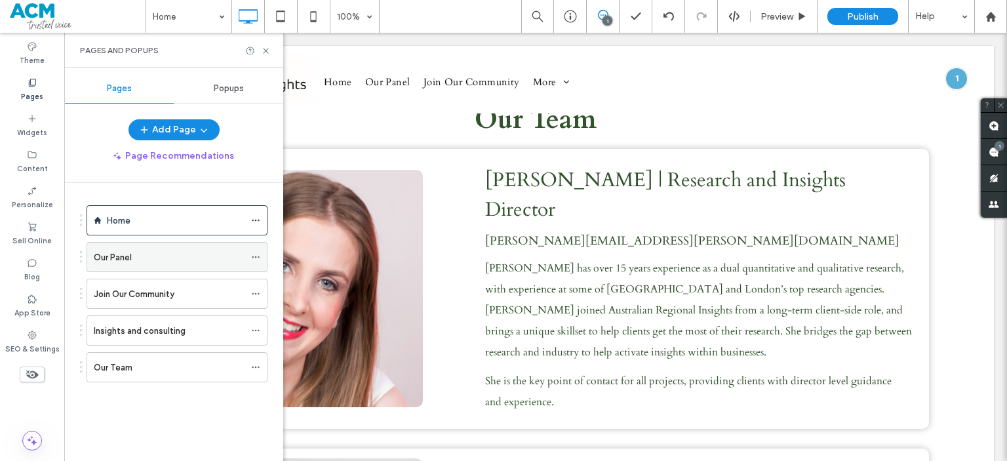
click at [184, 253] on div "Our Panel" at bounding box center [169, 257] width 151 height 14
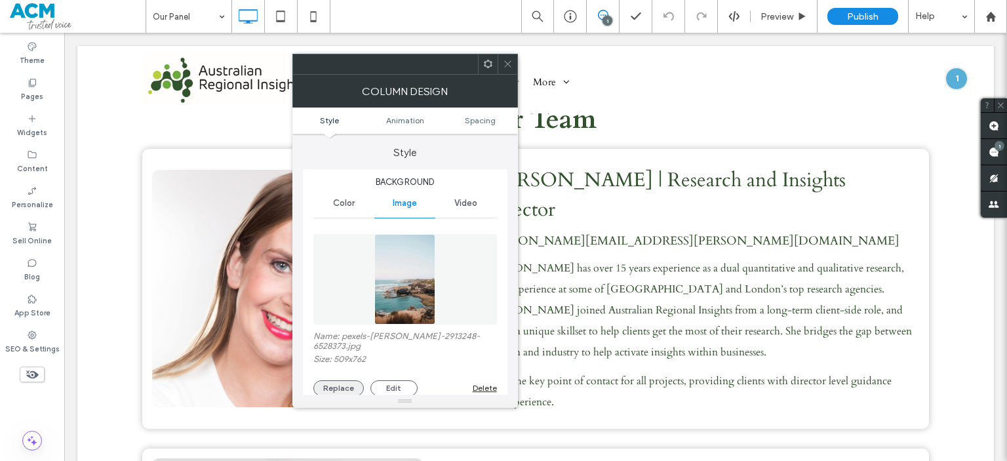
click at [334, 391] on button "Replace" at bounding box center [338, 388] width 50 height 16
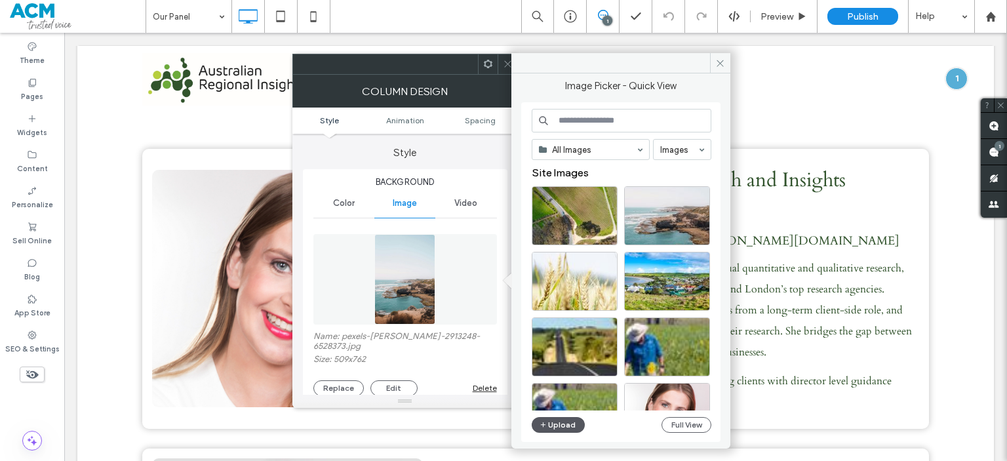
click at [568, 420] on button "Upload" at bounding box center [559, 425] width 54 height 16
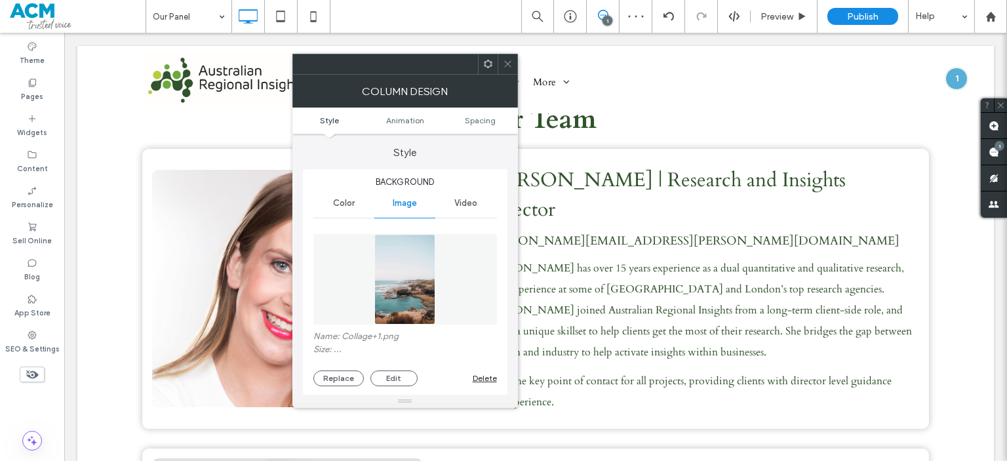
click at [504, 64] on icon at bounding box center [508, 64] width 10 height 10
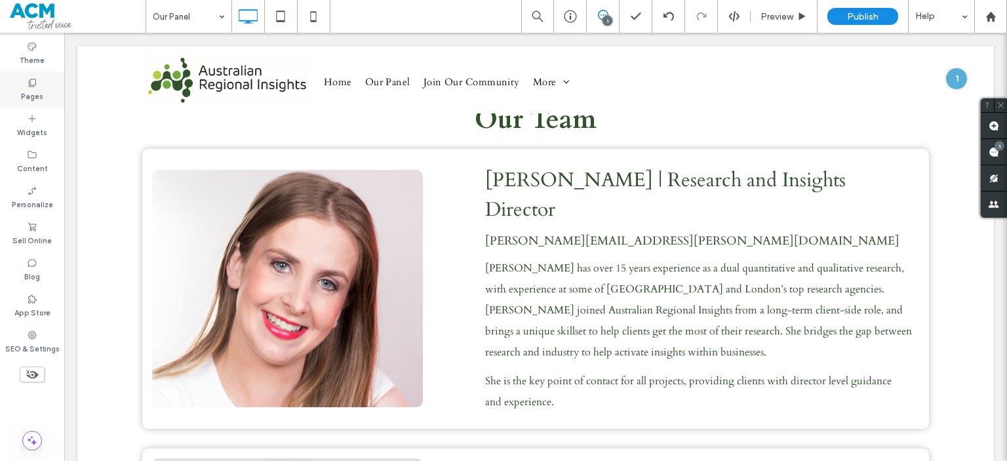
click at [37, 78] on icon at bounding box center [32, 82] width 10 height 10
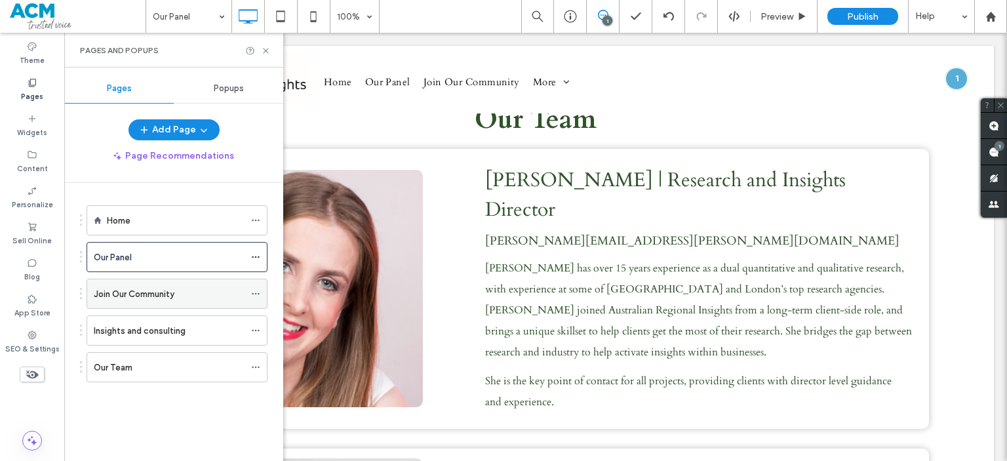
click at [136, 304] on div "Join Our Community" at bounding box center [169, 293] width 151 height 29
click at [191, 324] on div "Insights and consulting" at bounding box center [169, 331] width 151 height 14
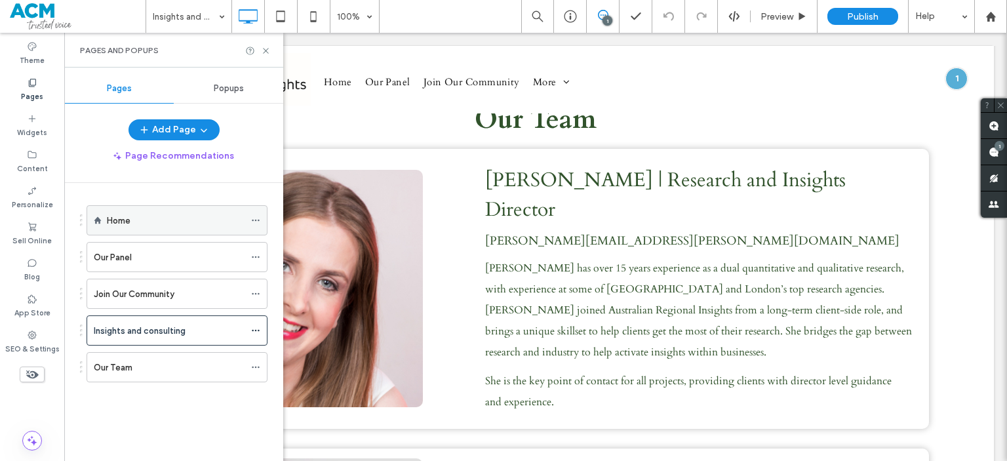
click at [208, 209] on div "Home" at bounding box center [176, 220] width 138 height 29
click at [270, 51] on icon at bounding box center [266, 51] width 10 height 10
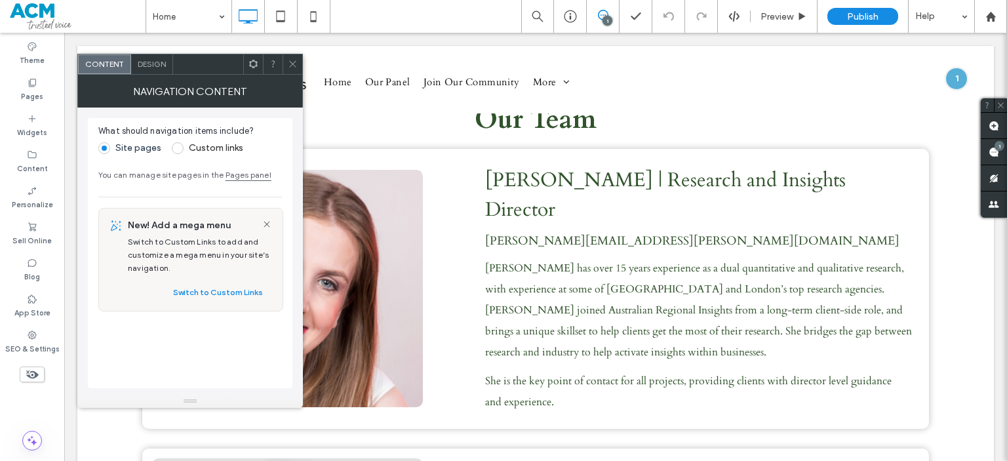
click at [153, 75] on div "NAVIGATION CONTENT" at bounding box center [190, 91] width 226 height 33
click at [146, 69] on div "Design" at bounding box center [152, 64] width 42 height 20
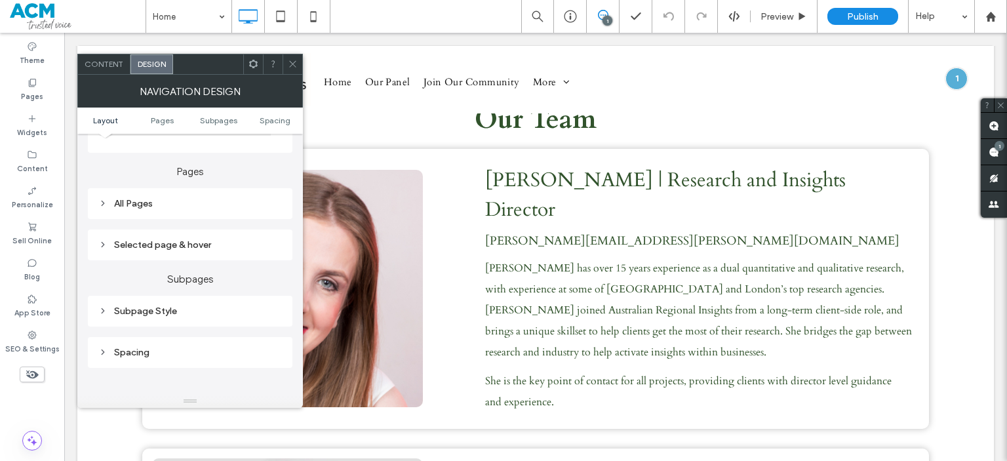
scroll to position [294, 0]
click at [134, 211] on div "All Pages" at bounding box center [190, 200] width 205 height 31
click at [114, 204] on div "All Pages" at bounding box center [190, 200] width 184 height 11
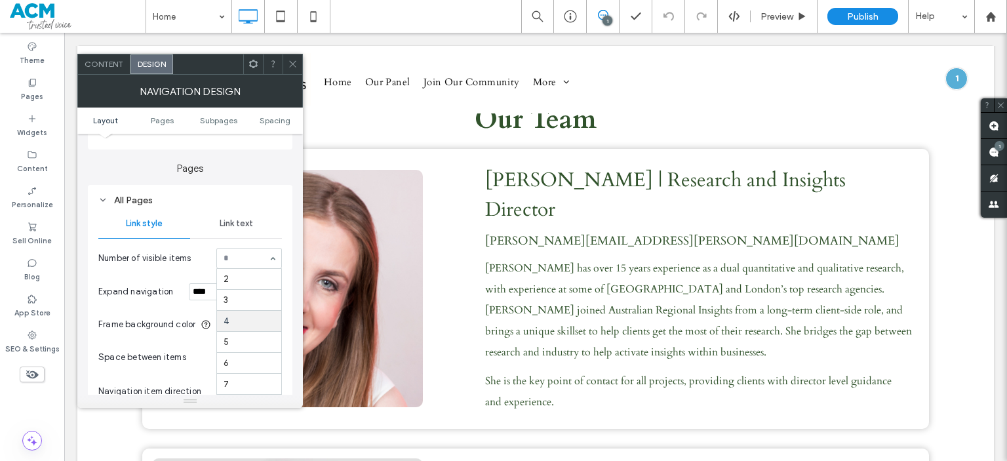
scroll to position [43, 0]
click at [248, 268] on div at bounding box center [249, 258] width 64 height 20
click at [288, 60] on icon at bounding box center [293, 64] width 10 height 10
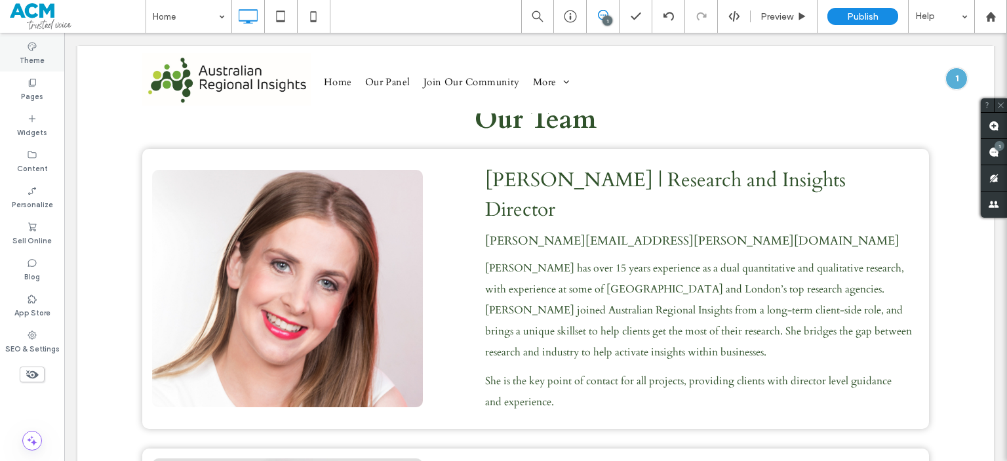
click at [28, 51] on icon at bounding box center [32, 46] width 10 height 10
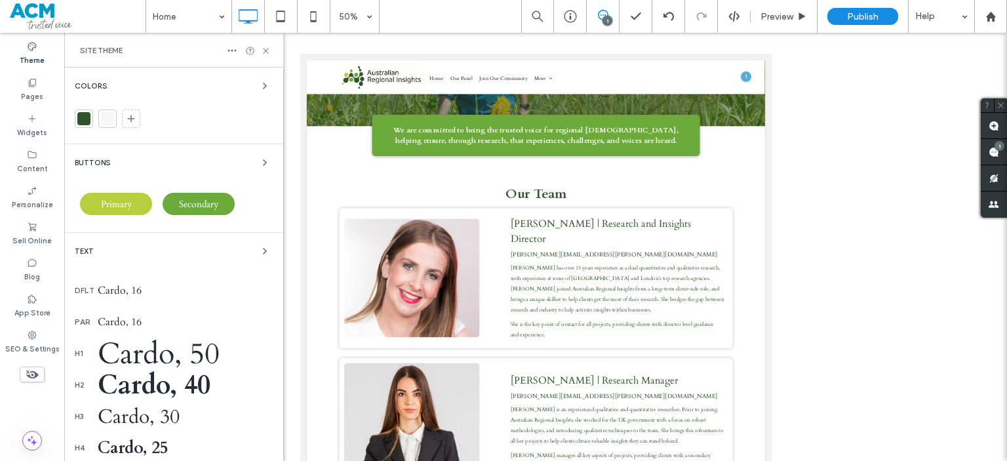
click at [160, 237] on div "Colors Buttons Primary Secondary Text dflt Cardo, 16 par Cardo, 16 h1 Cardo, 50…" at bounding box center [173, 378] width 219 height 620
click at [152, 242] on div "Colors Buttons Primary Secondary Text dflt Cardo, 16 par Cardo, 16 h1 Cardo, 50…" at bounding box center [173, 378] width 219 height 620
click at [142, 253] on div "Text" at bounding box center [174, 251] width 198 height 16
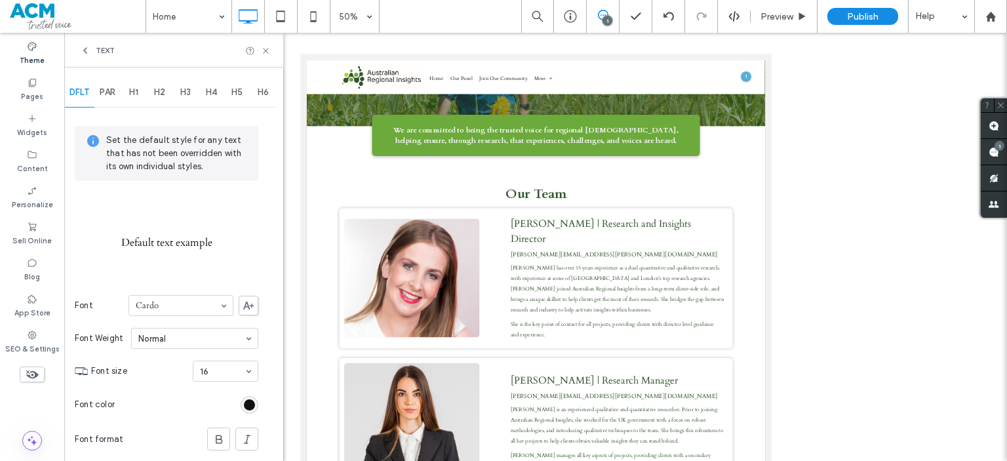
click at [129, 95] on div "H1" at bounding box center [134, 92] width 26 height 29
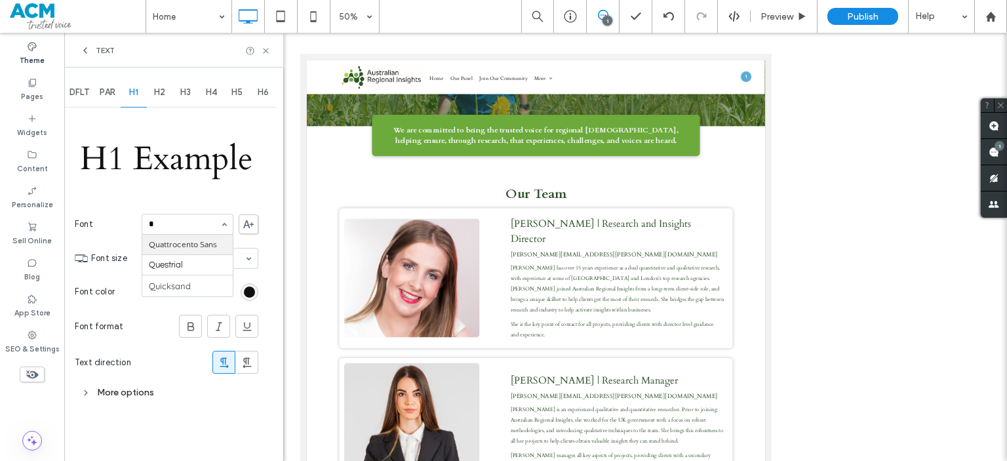
scroll to position [0, 0]
type input "***"
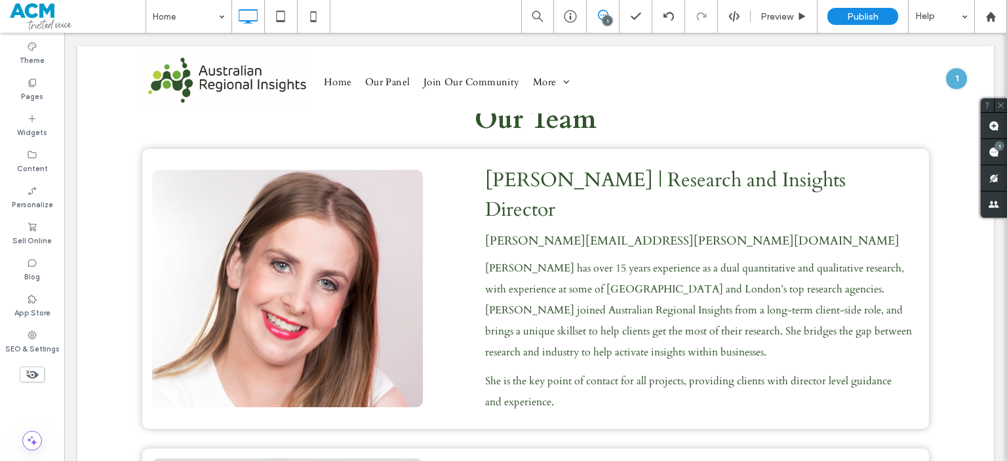
type input "*********"
type input "**"
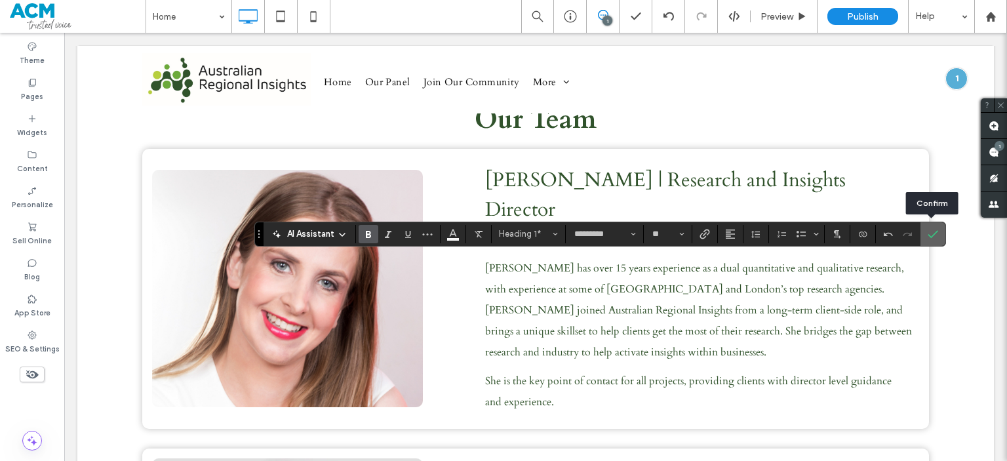
click at [930, 239] on icon "Confirm" at bounding box center [933, 234] width 10 height 10
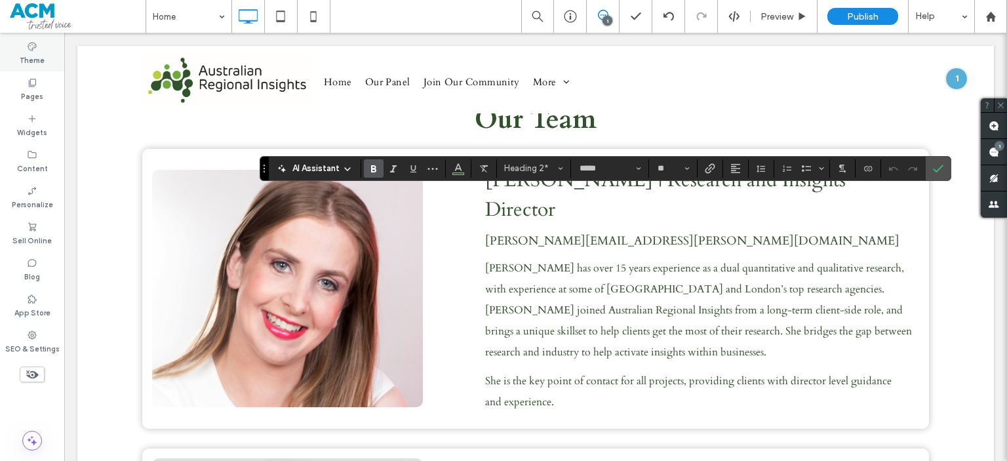
click at [42, 66] on label "Theme" at bounding box center [32, 59] width 25 height 14
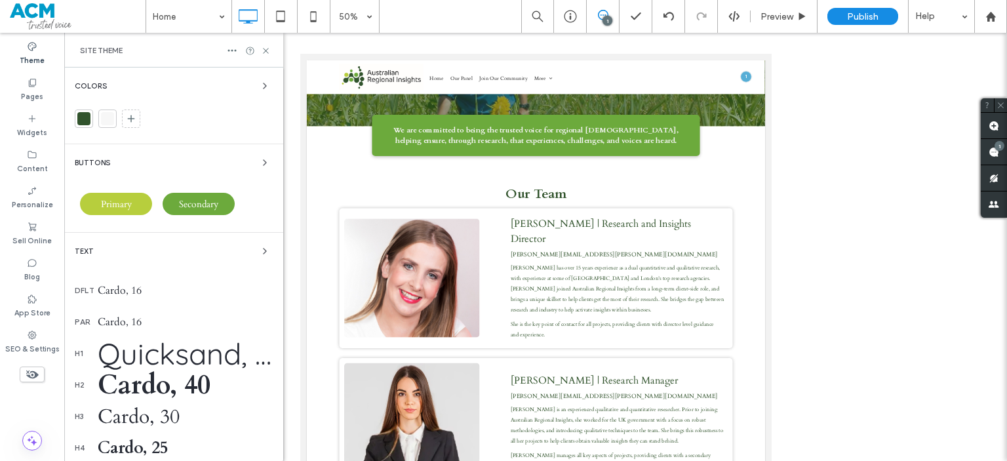
click at [165, 250] on div "Text" at bounding box center [174, 251] width 198 height 16
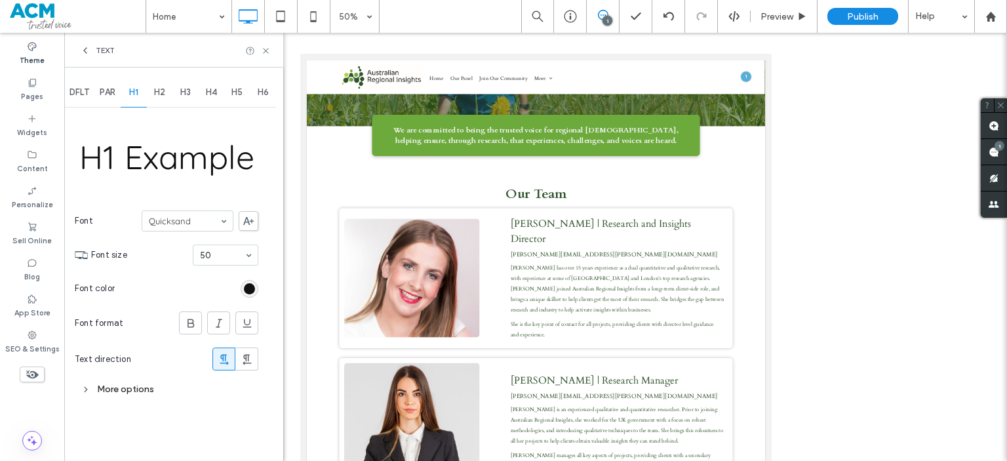
click at [155, 96] on span "H2" at bounding box center [159, 92] width 11 height 10
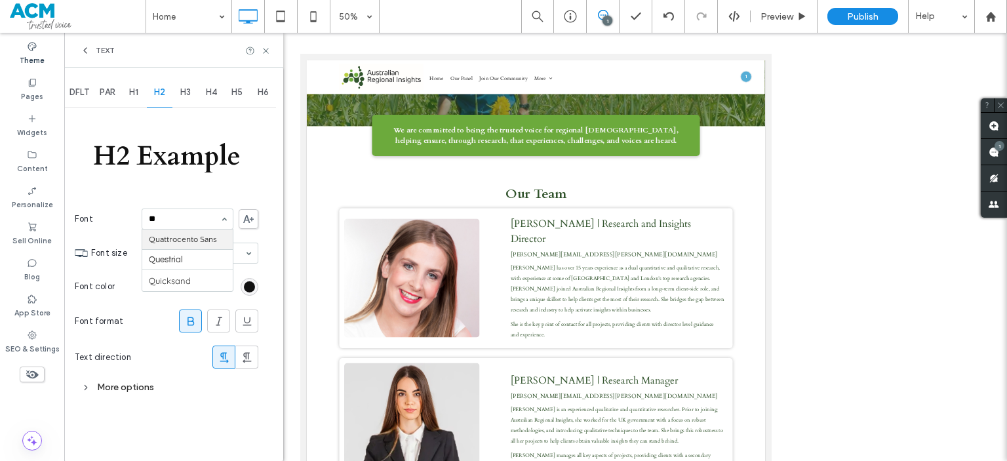
type input "***"
click at [178, 87] on div "H3" at bounding box center [185, 92] width 26 height 29
type input "***"
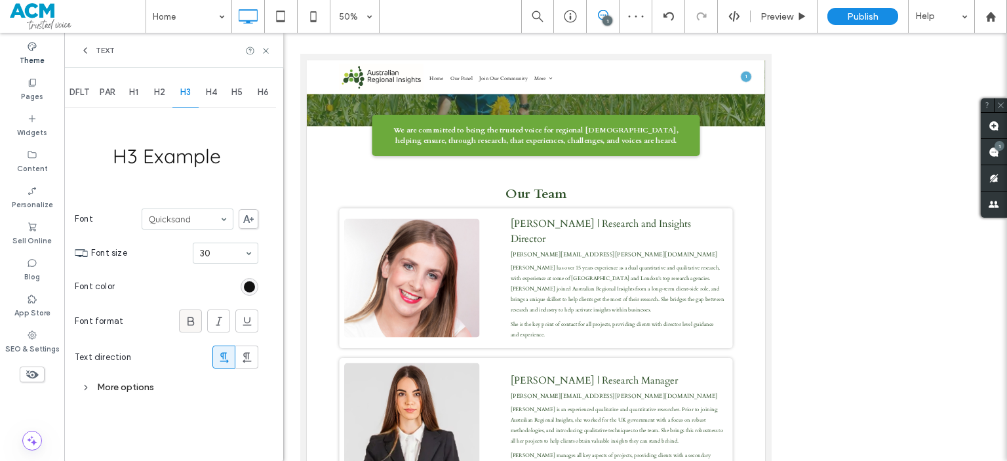
click at [189, 319] on icon at bounding box center [190, 321] width 13 height 13
click at [213, 104] on div "H4" at bounding box center [212, 92] width 26 height 29
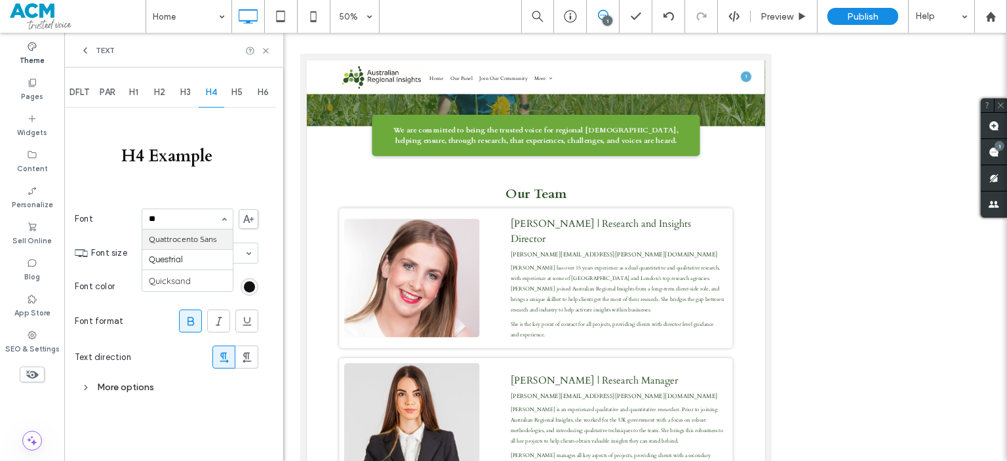
type input "***"
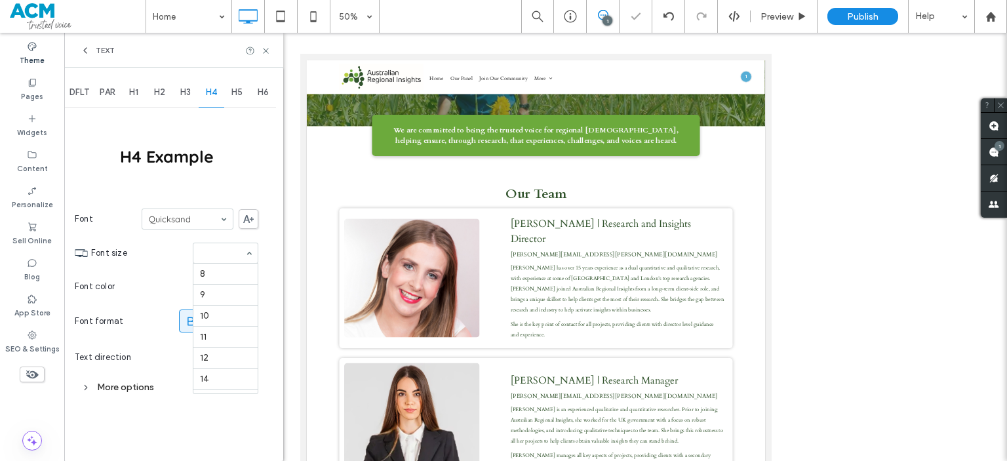
scroll to position [193, 0]
click at [210, 258] on div at bounding box center [225, 253] width 64 height 20
click at [165, 255] on span "Font size" at bounding box center [139, 253] width 96 height 13
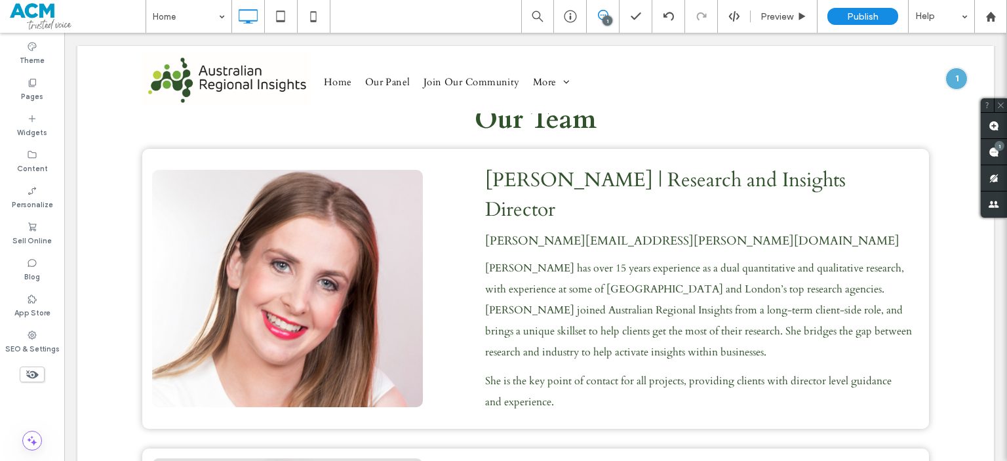
type input "*****"
type input "**"
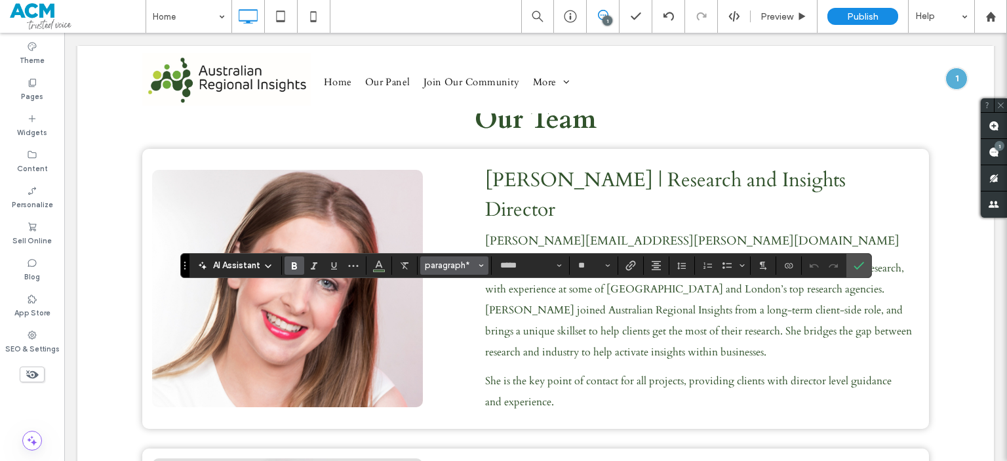
click at [467, 269] on span "paragraph*" at bounding box center [450, 265] width 51 height 10
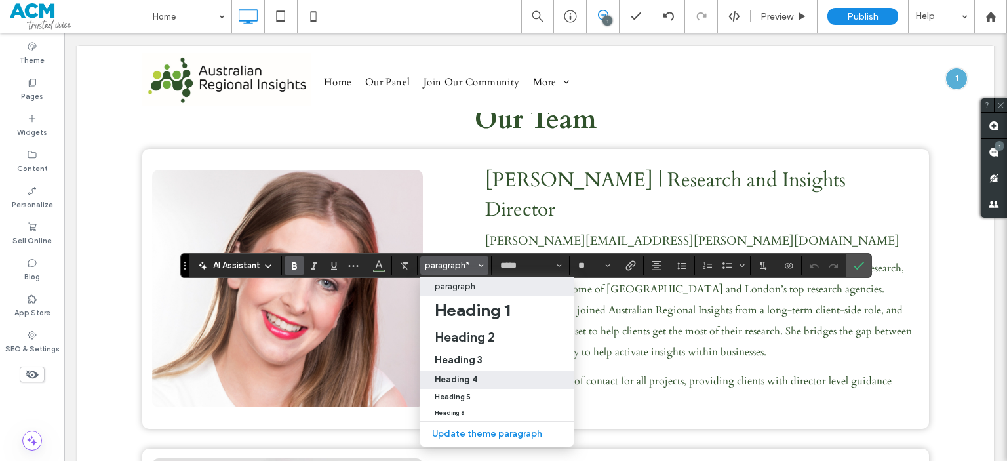
click at [479, 376] on div "Heading 4" at bounding box center [497, 379] width 125 height 10
type input "*********"
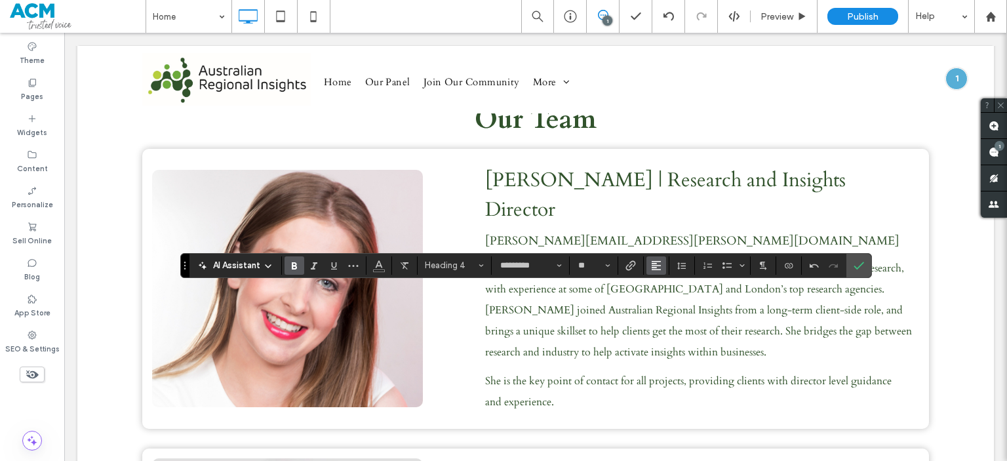
click at [664, 265] on button "Alignment" at bounding box center [656, 265] width 20 height 18
click at [674, 303] on div "ui.textEditor.alignment.center" at bounding box center [669, 305] width 17 height 10
click at [370, 262] on button "Color" at bounding box center [379, 265] width 20 height 18
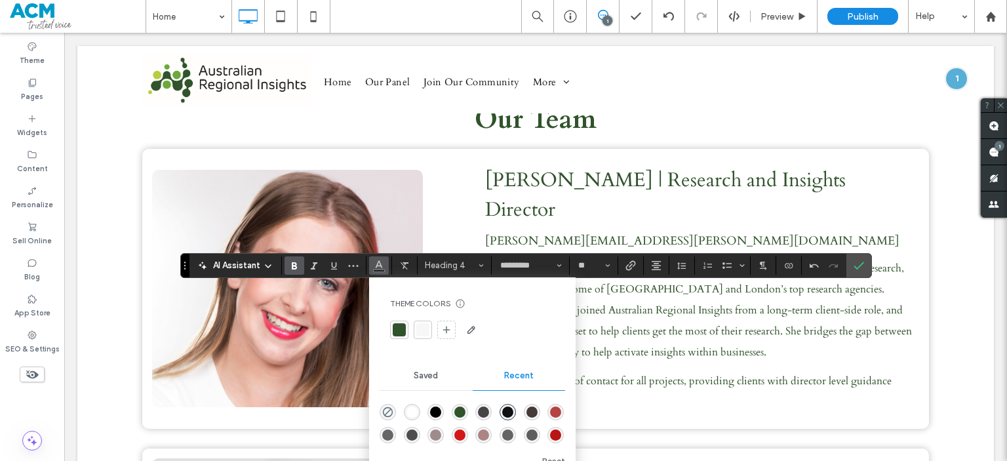
click at [397, 330] on div at bounding box center [399, 329] width 13 height 13
click at [854, 267] on use "Confirm" at bounding box center [859, 266] width 10 height 8
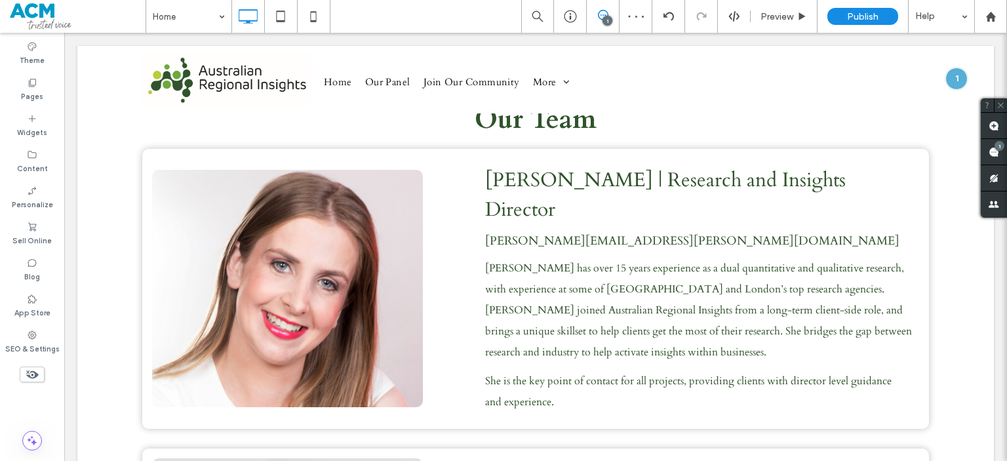
type input "*****"
type input "**"
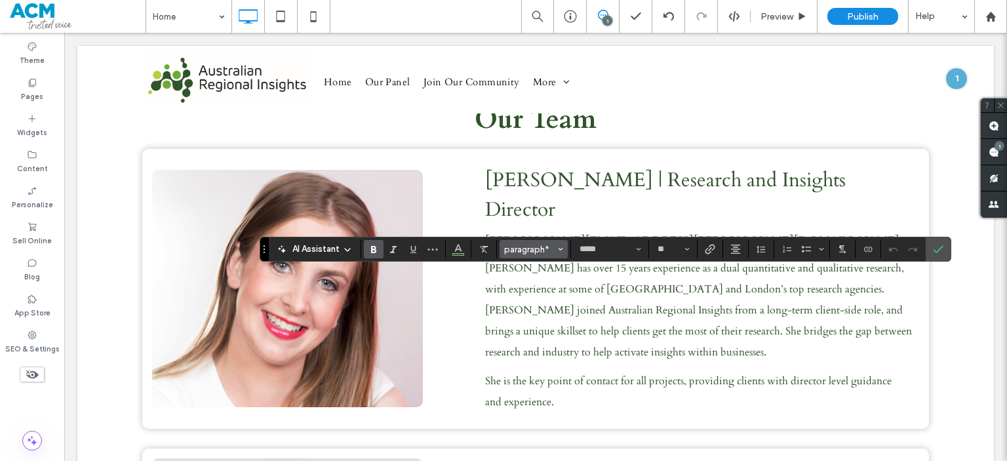
click at [544, 248] on span "paragraph*" at bounding box center [529, 250] width 51 height 10
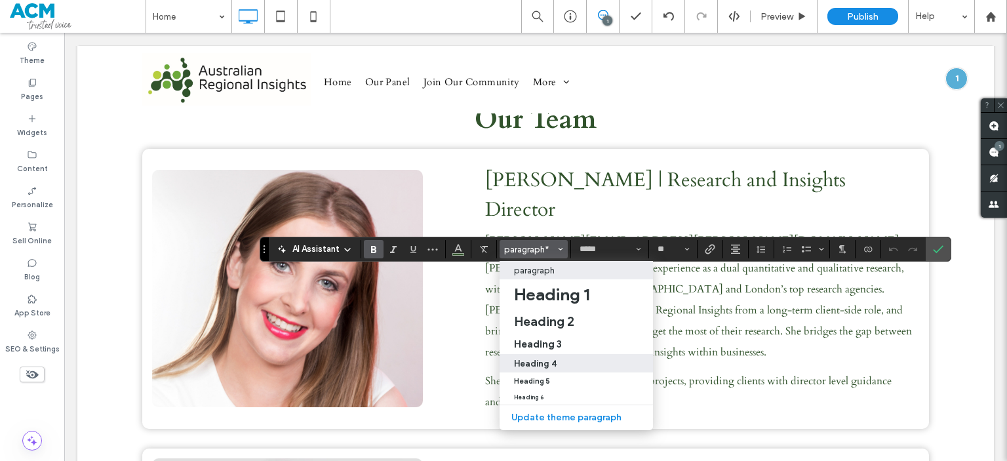
click at [542, 357] on label "Heading 4" at bounding box center [576, 363] width 153 height 18
type input "*********"
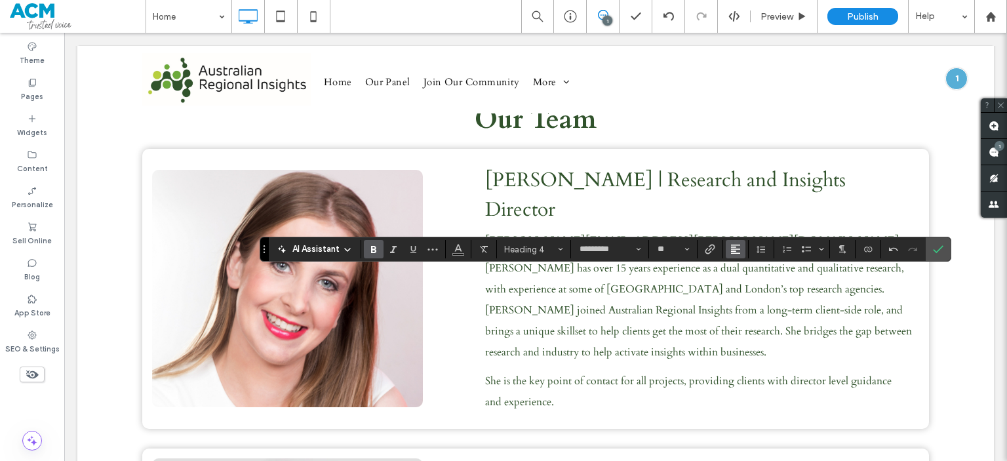
click at [734, 248] on icon "Alignment" at bounding box center [735, 249] width 10 height 10
click at [746, 292] on icon "ui.textEditor.alignment.center" at bounding box center [745, 290] width 10 height 10
click at [448, 243] on button "Color" at bounding box center [458, 249] width 20 height 18
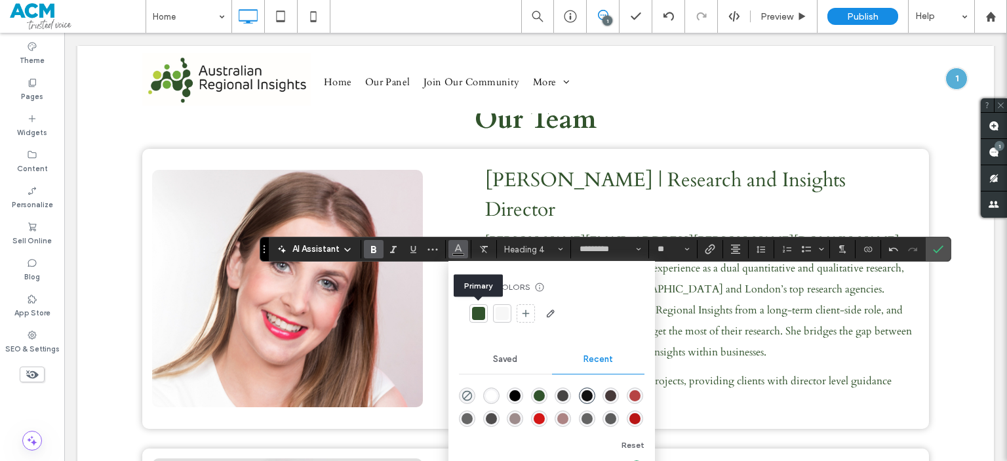
click at [475, 319] on div at bounding box center [478, 313] width 13 height 13
click at [937, 252] on icon "Confirm" at bounding box center [938, 249] width 10 height 10
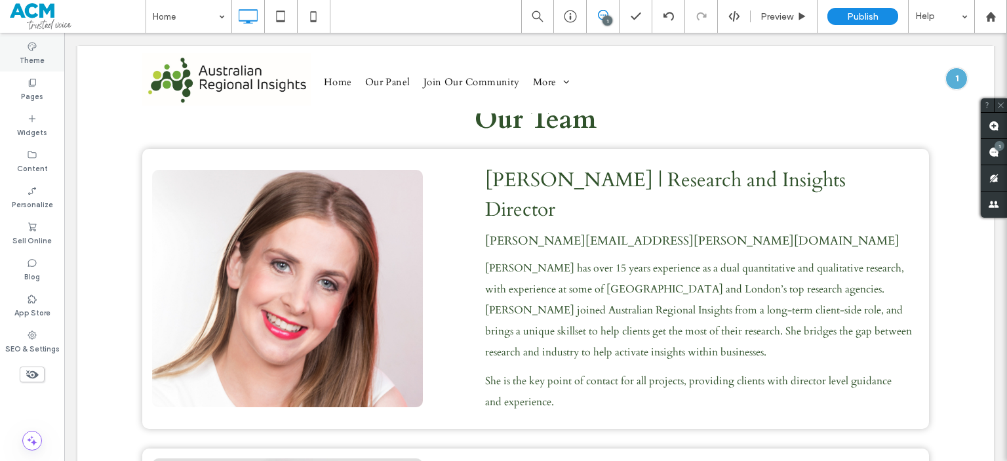
click at [37, 47] on div "Theme" at bounding box center [32, 53] width 64 height 36
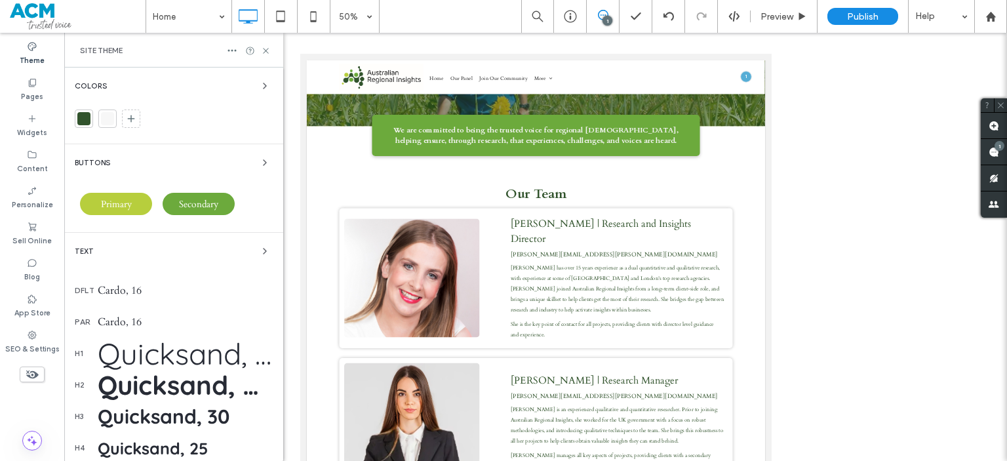
click at [229, 153] on div "Colors Buttons Primary Secondary Text dflt Cardo, 16 par Cardo, 16 h1 Quicksand…" at bounding box center [173, 378] width 219 height 620
click at [215, 155] on div "Buttons" at bounding box center [174, 163] width 198 height 16
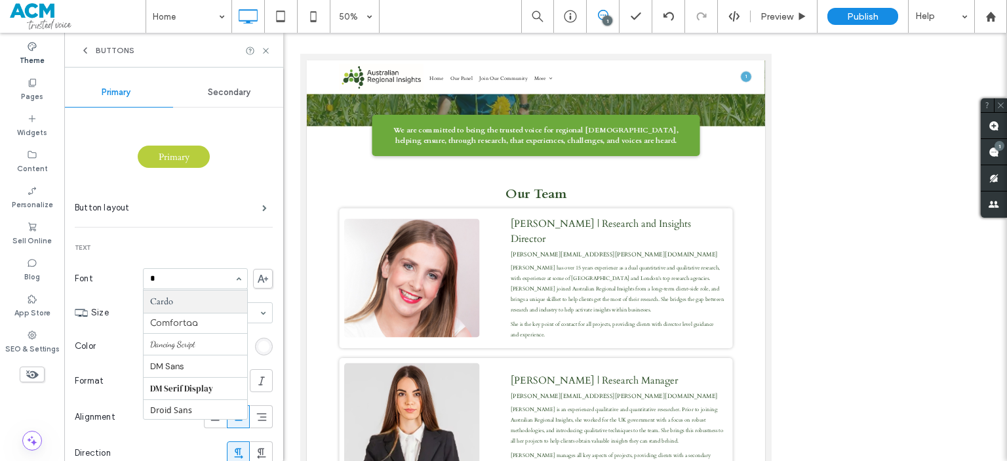
scroll to position [0, 0]
type input "***"
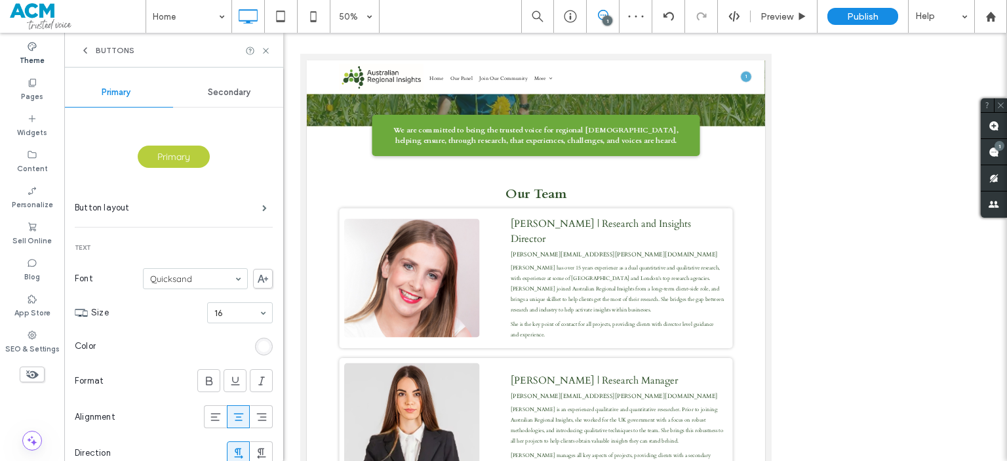
click at [231, 91] on span "Secondary" at bounding box center [229, 92] width 43 height 10
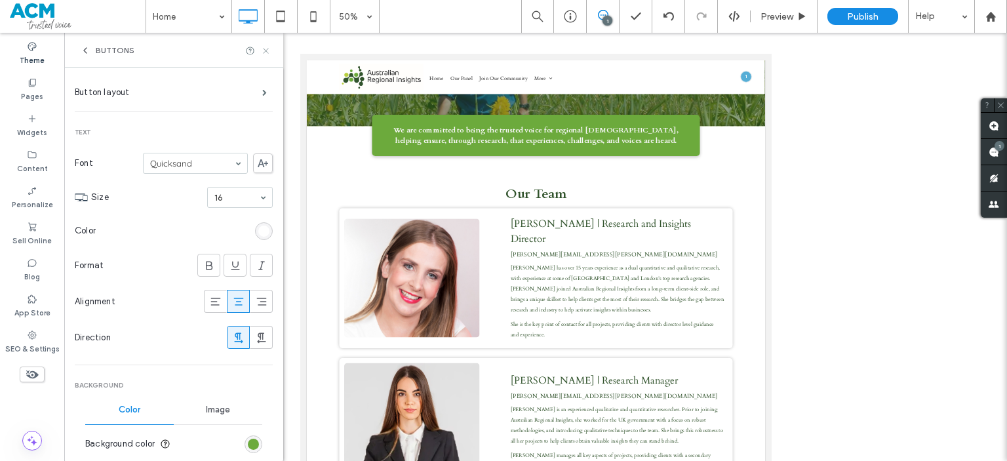
click at [268, 50] on icon at bounding box center [266, 51] width 10 height 10
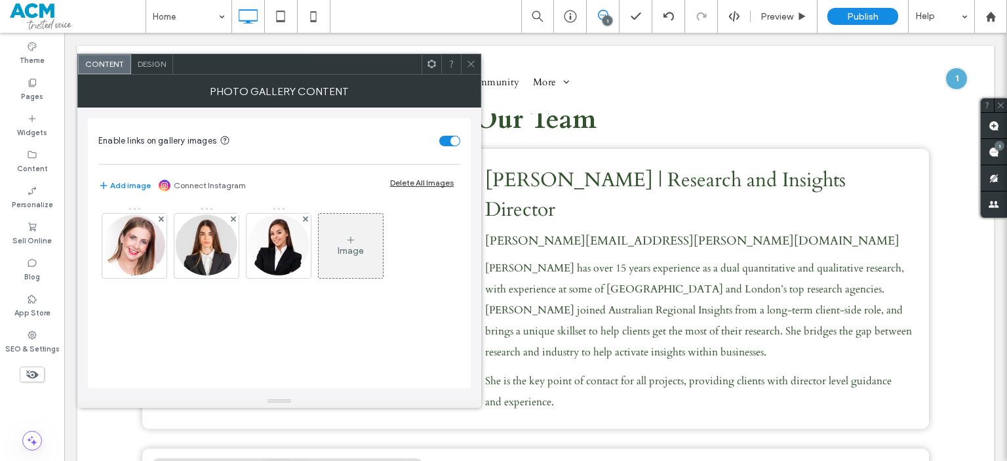
click at [168, 69] on div "Design" at bounding box center [152, 64] width 42 height 20
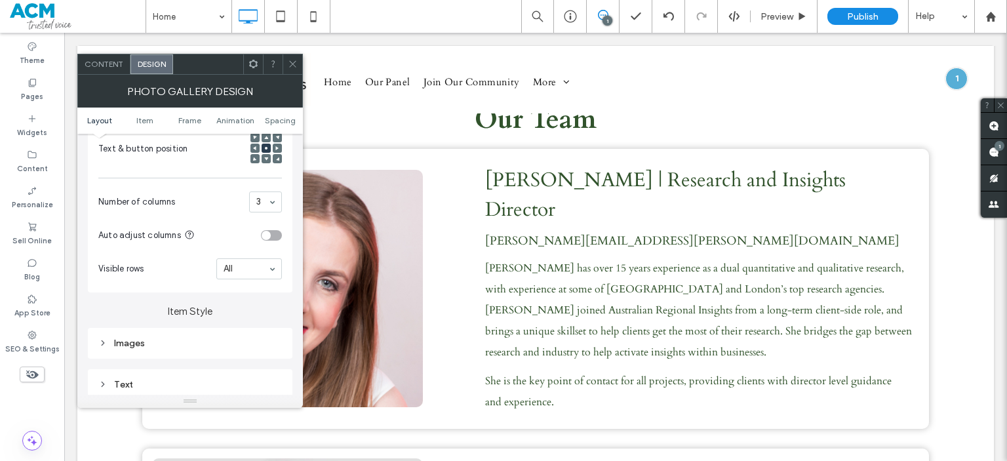
scroll to position [422, 0]
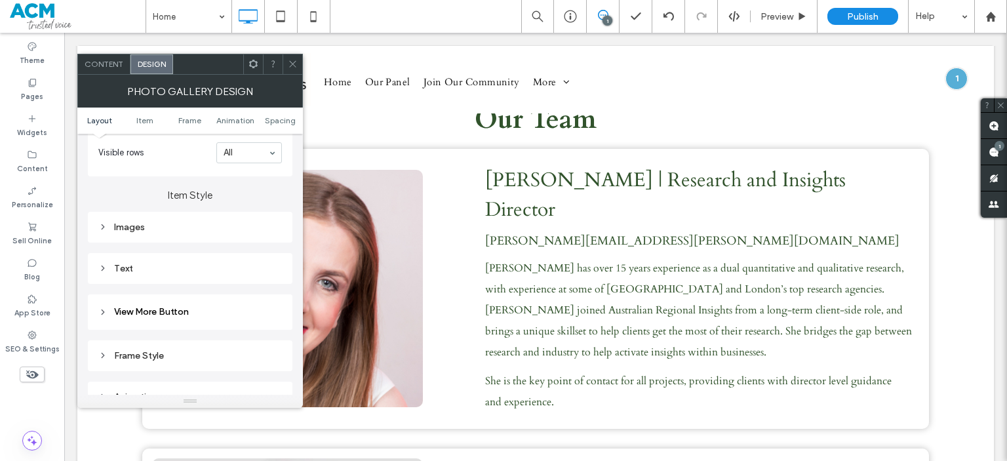
click at [151, 271] on div "Text" at bounding box center [190, 268] width 184 height 11
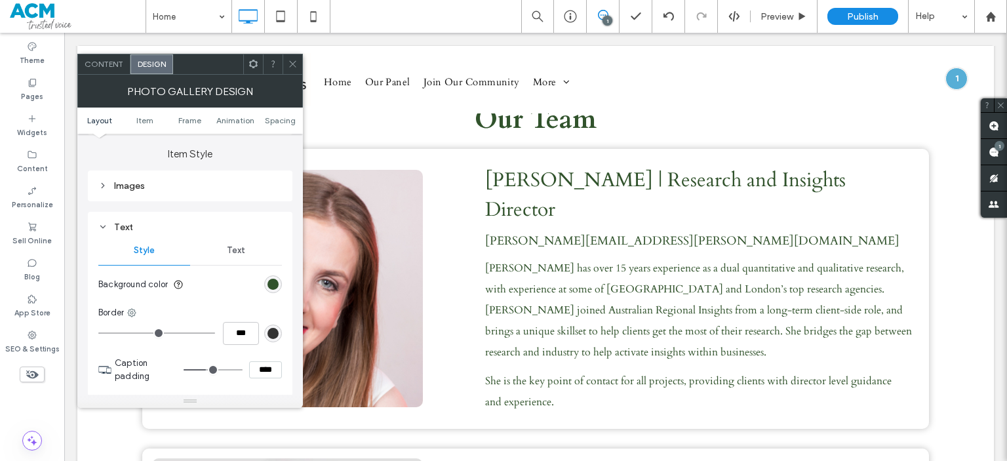
scroll to position [464, 0]
click at [244, 249] on span "Text" at bounding box center [236, 250] width 18 height 10
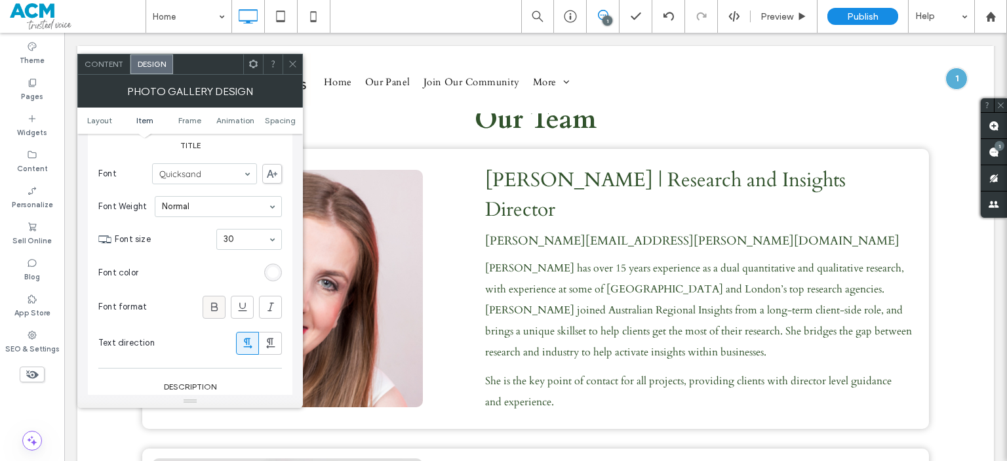
scroll to position [598, 0]
click at [212, 300] on icon at bounding box center [214, 306] width 13 height 13
click at [293, 68] on icon at bounding box center [293, 64] width 10 height 10
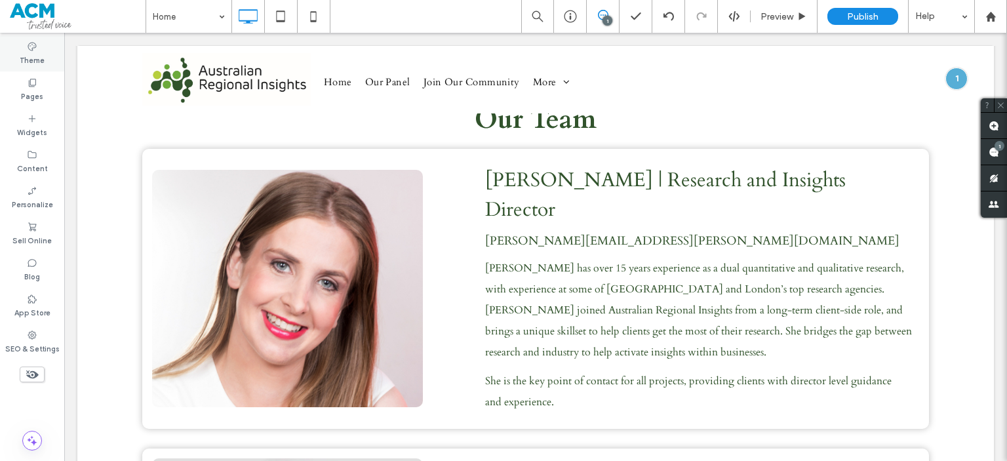
click at [4, 49] on div "Theme" at bounding box center [32, 53] width 64 height 36
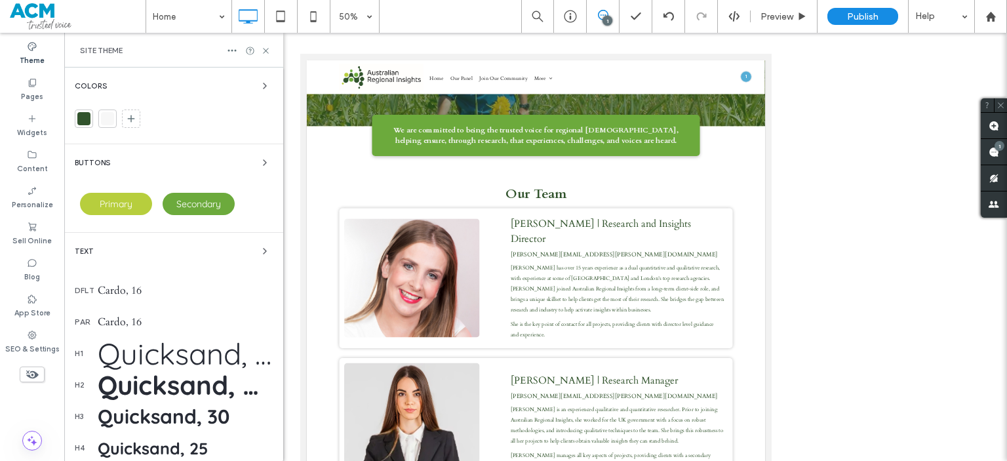
click at [184, 255] on div "Text" at bounding box center [174, 251] width 198 height 16
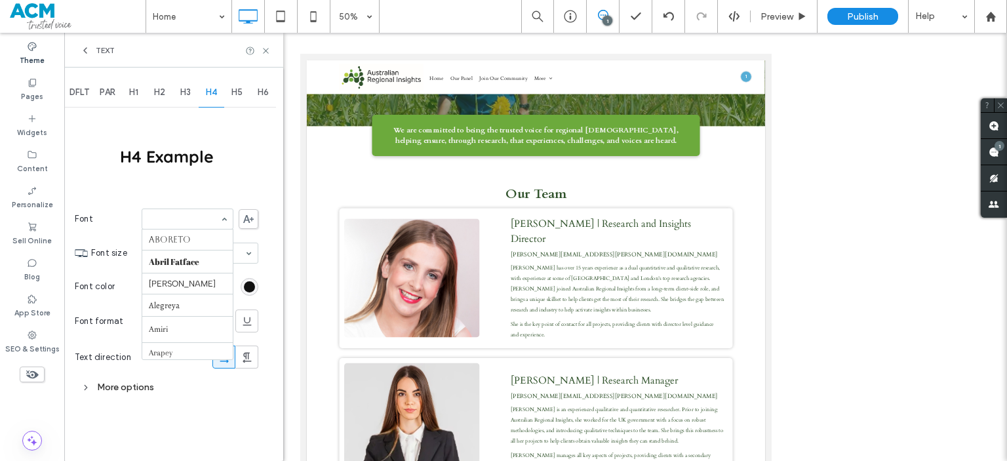
scroll to position [1133, 0]
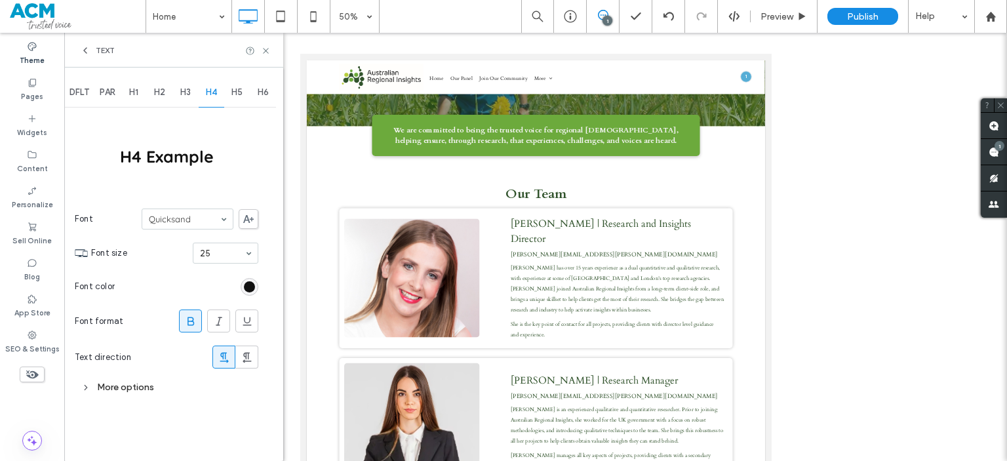
click at [137, 96] on span "H1" at bounding box center [133, 92] width 9 height 10
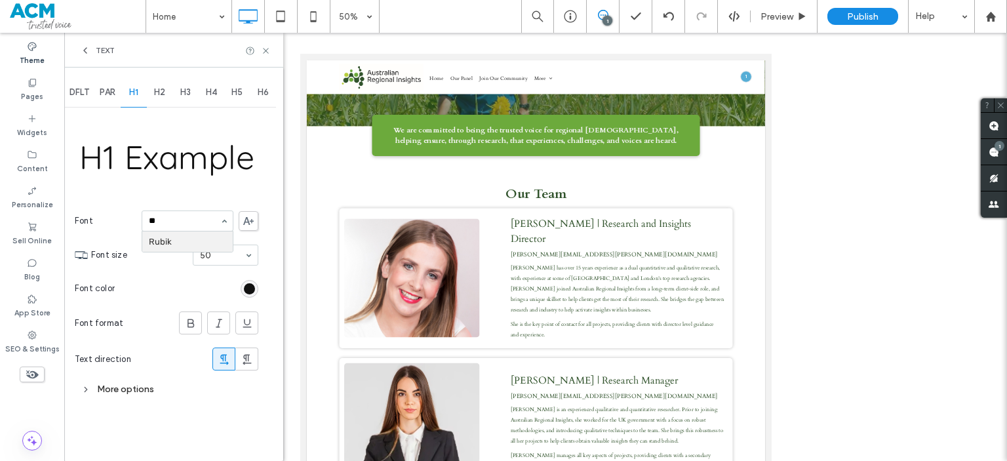
scroll to position [0, 0]
type input "*****"
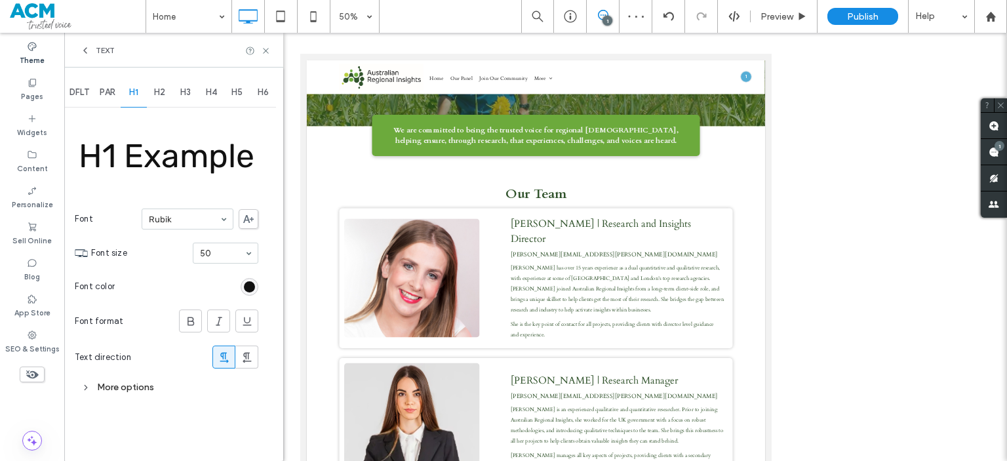
click at [168, 96] on div "H2" at bounding box center [160, 92] width 26 height 29
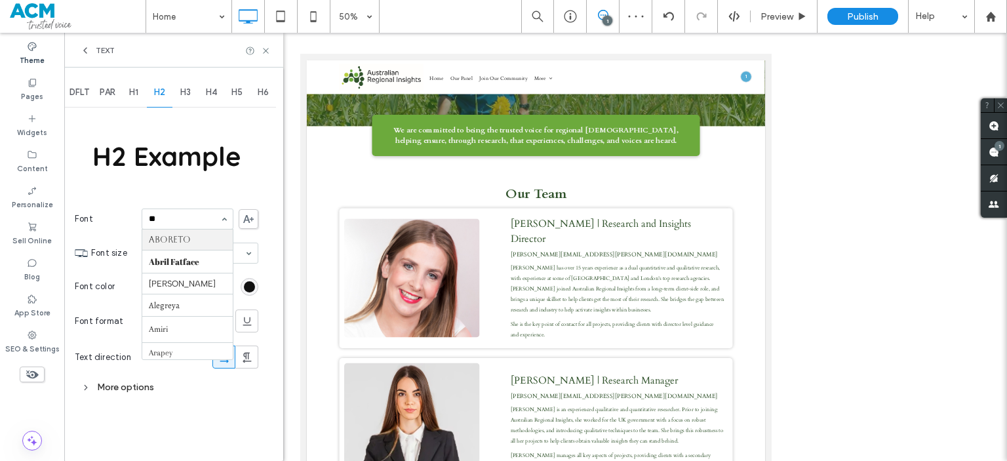
type input "***"
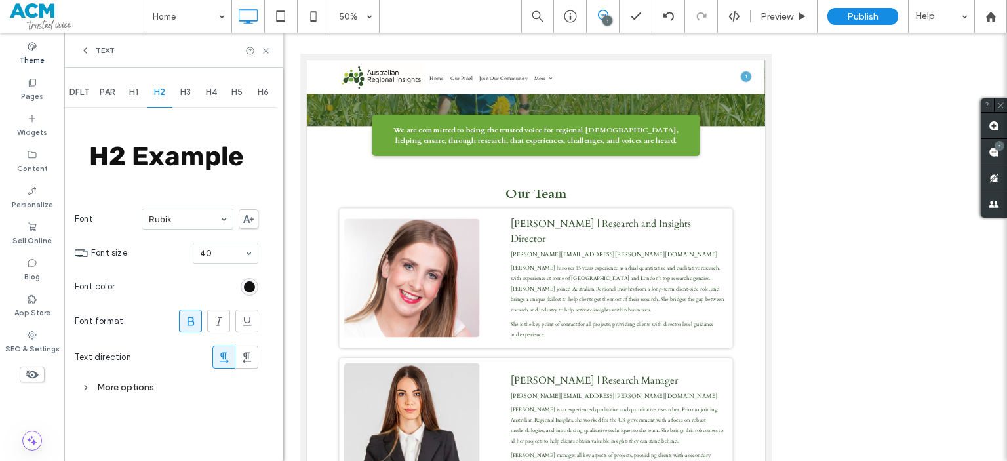
click at [173, 97] on div "H2" at bounding box center [160, 92] width 26 height 29
click at [192, 99] on div "H3" at bounding box center [185, 92] width 26 height 29
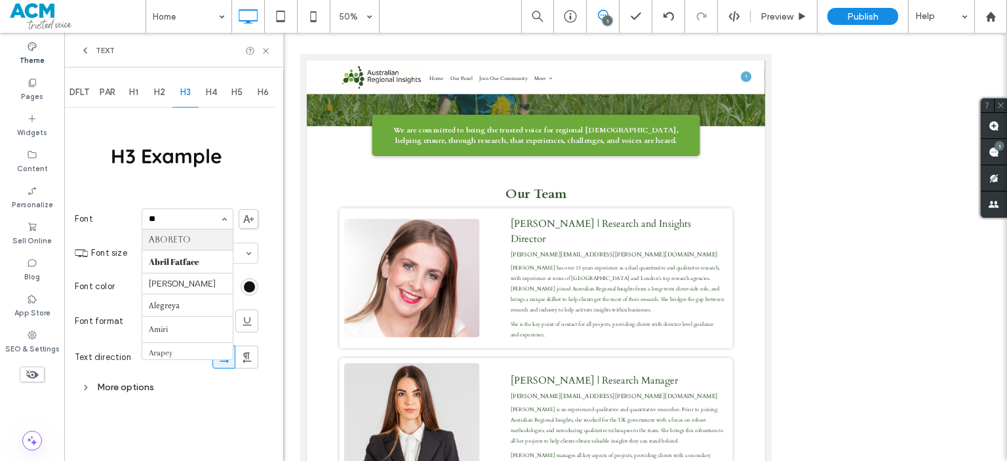
type input "***"
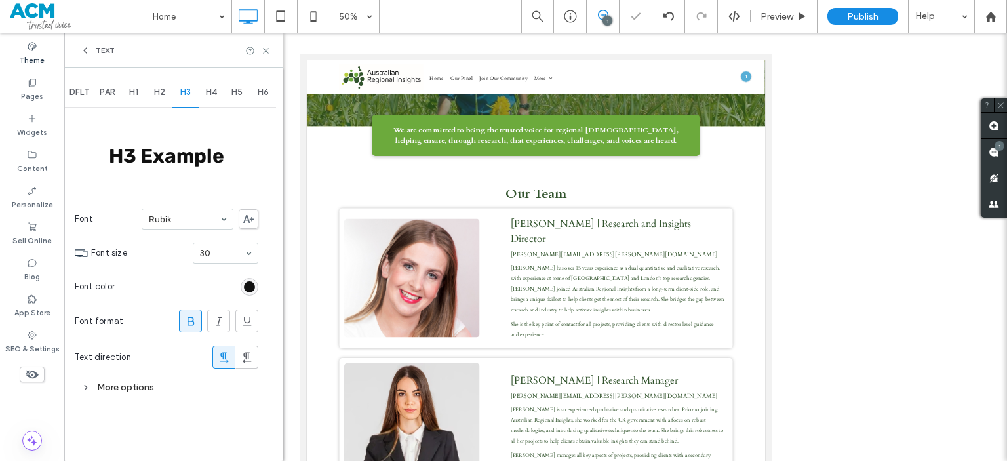
click at [220, 93] on div "H4" at bounding box center [212, 92] width 26 height 29
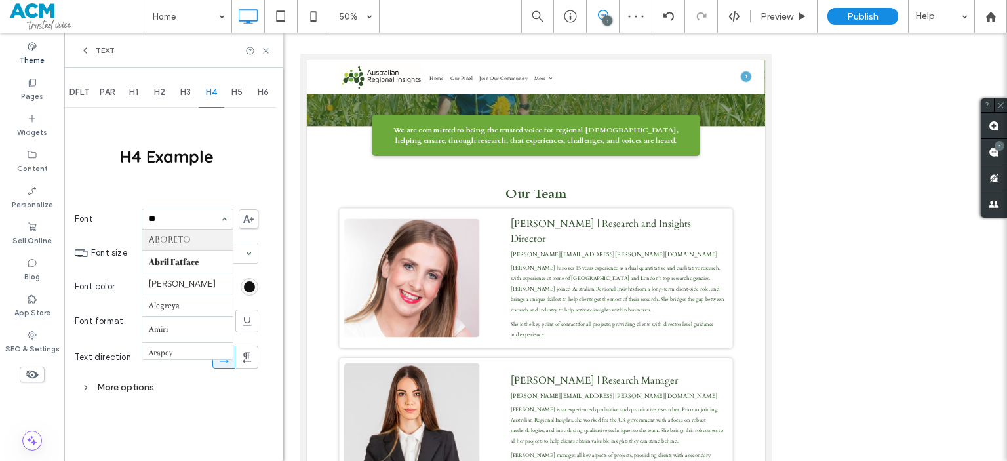
type input "***"
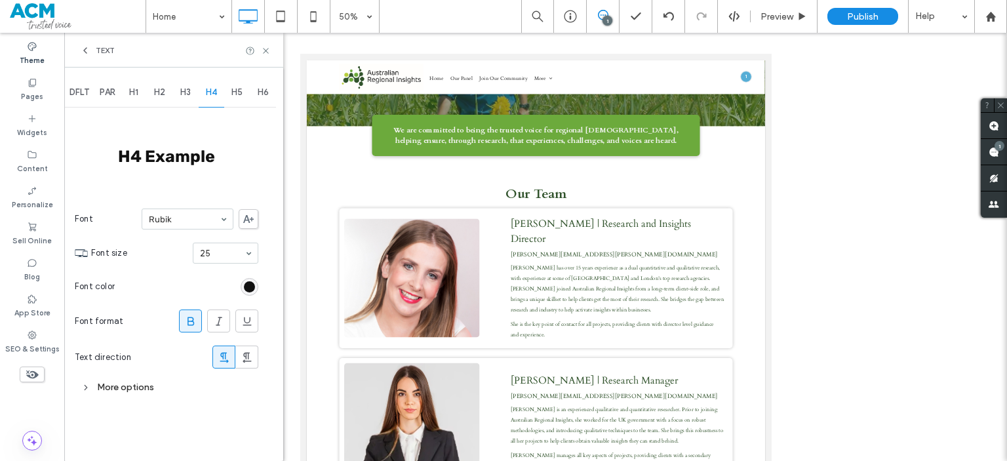
click at [231, 94] on div "H5" at bounding box center [237, 92] width 26 height 29
type input "***"
click at [84, 52] on icon at bounding box center [85, 50] width 10 height 10
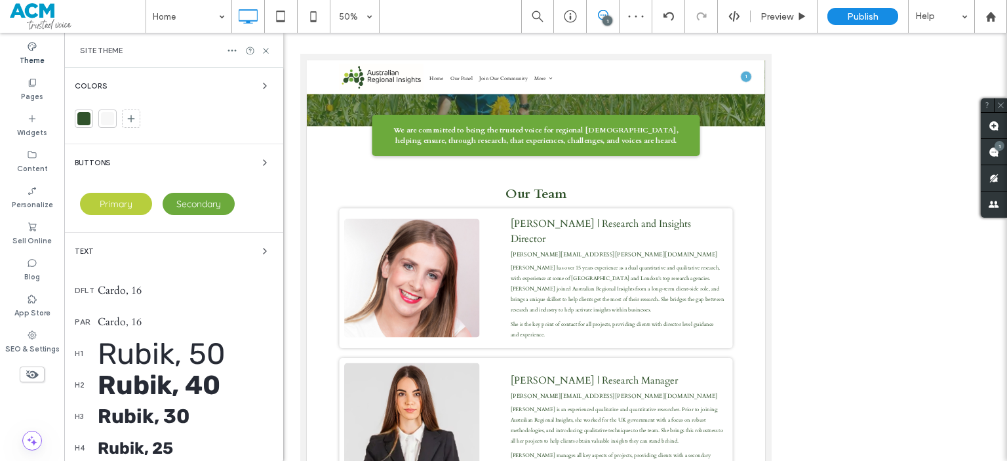
click at [194, 248] on div "Text" at bounding box center [174, 251] width 198 height 16
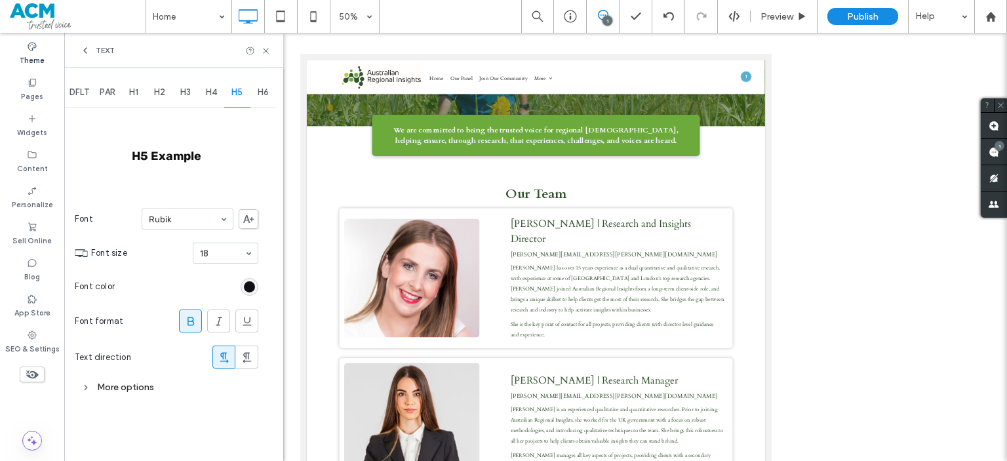
click at [73, 98] on div "DFLT" at bounding box center [79, 92] width 30 height 29
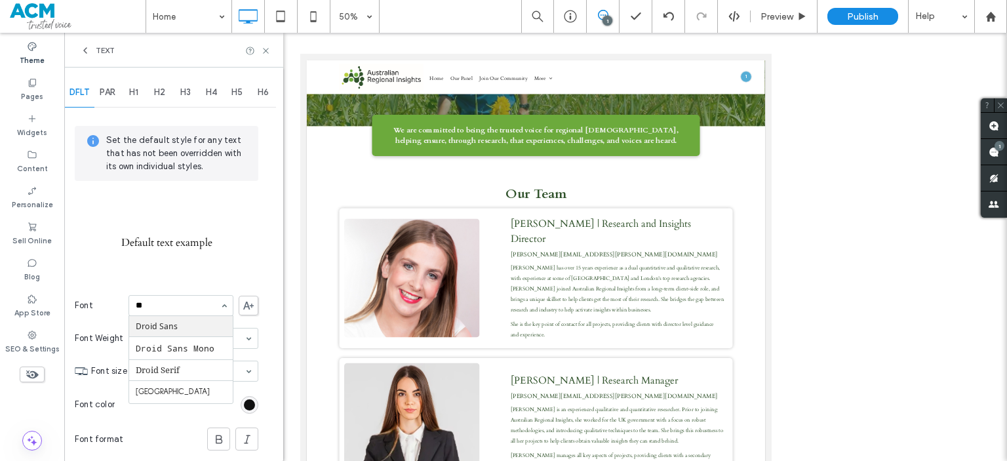
type input "*"
type input "***"
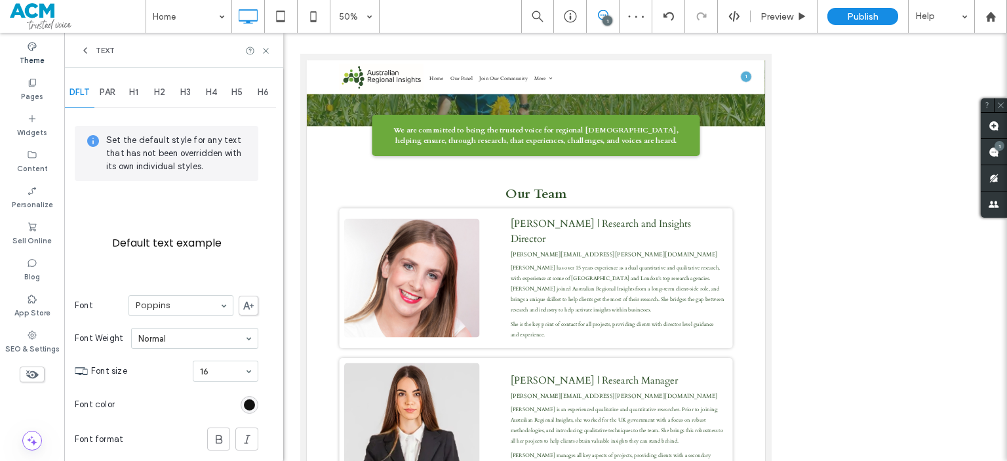
click at [102, 100] on div "PAR" at bounding box center [107, 92] width 26 height 29
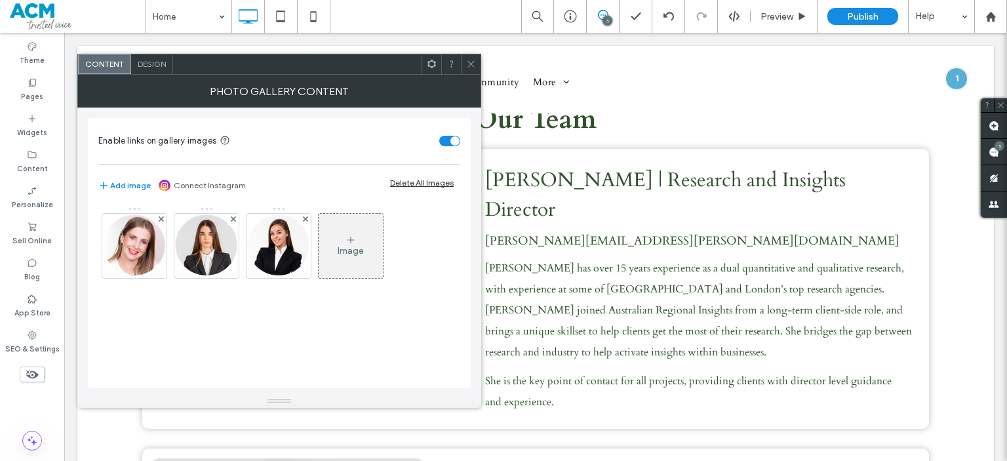
click at [469, 65] on use at bounding box center [470, 64] width 7 height 7
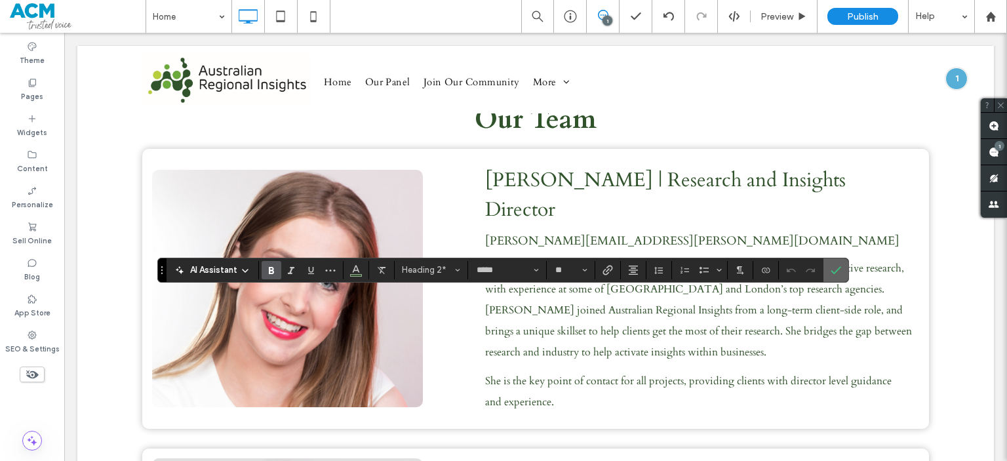
click at [834, 265] on icon "Confirm" at bounding box center [836, 270] width 10 height 10
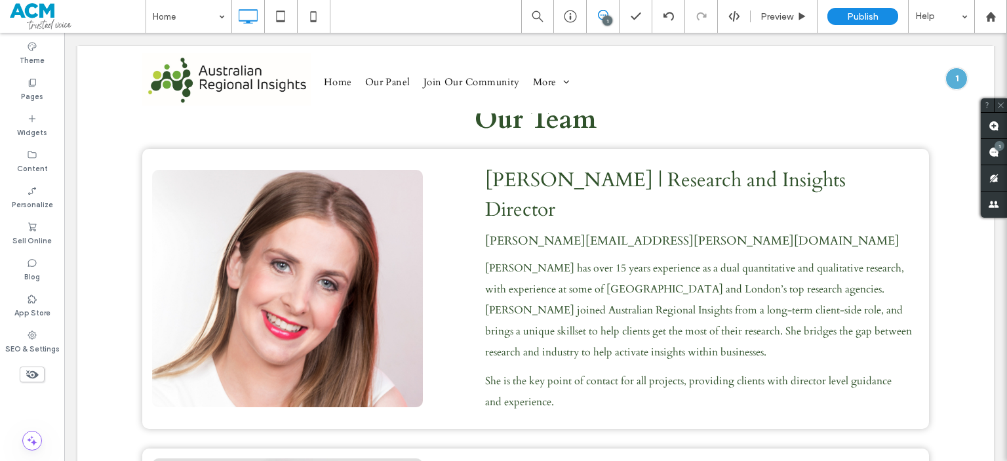
drag, startPoint x: 482, startPoint y: 237, endPoint x: 622, endPoint y: 303, distance: 154.3
click at [622, 460] on div at bounding box center [503, 461] width 1007 height 0
click at [11, 78] on div "Pages" at bounding box center [32, 89] width 64 height 36
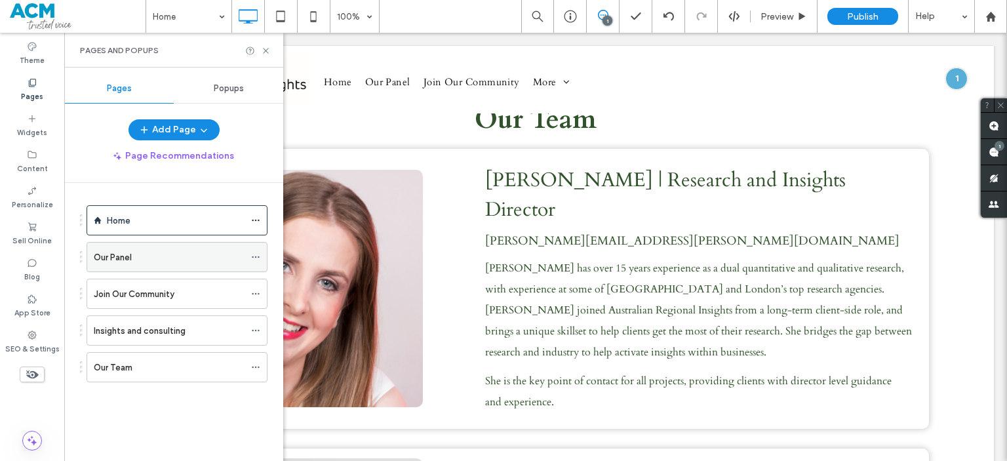
click at [145, 256] on div "Our Panel" at bounding box center [169, 257] width 151 height 14
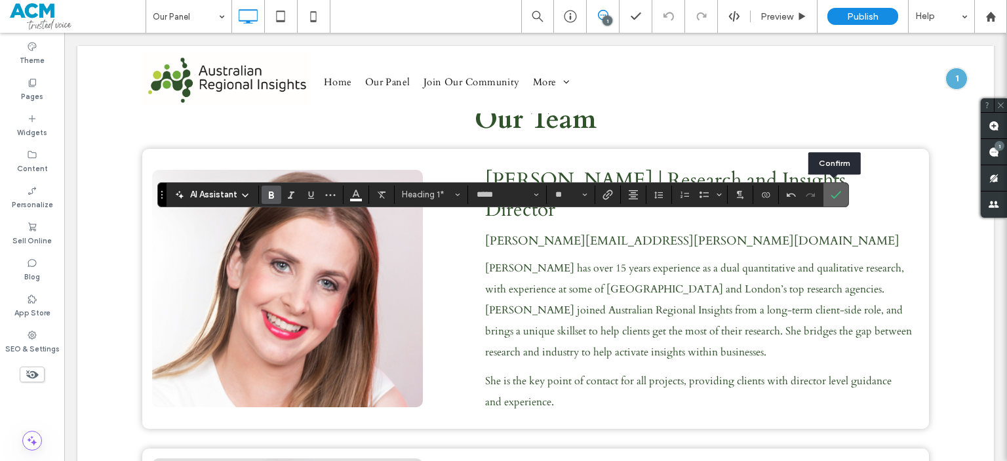
click at [835, 194] on use "Confirm" at bounding box center [836, 195] width 10 height 8
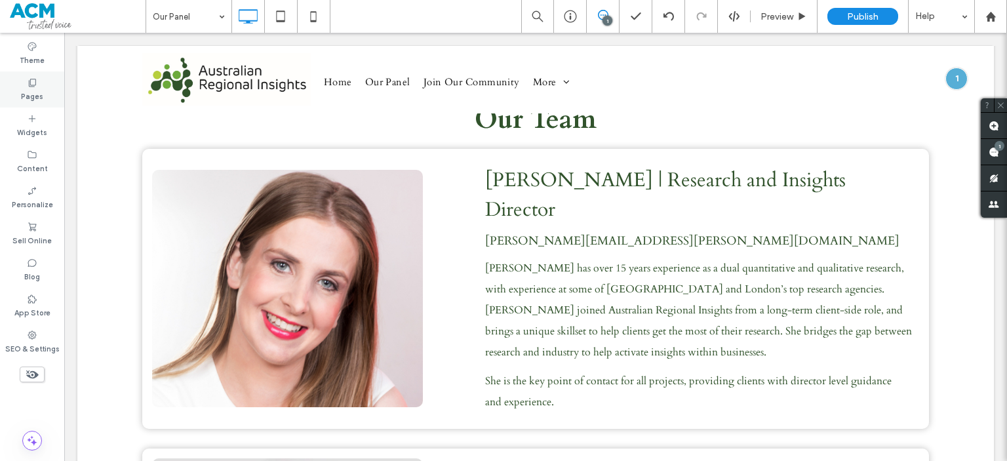
click at [13, 73] on div "Pages" at bounding box center [32, 89] width 64 height 36
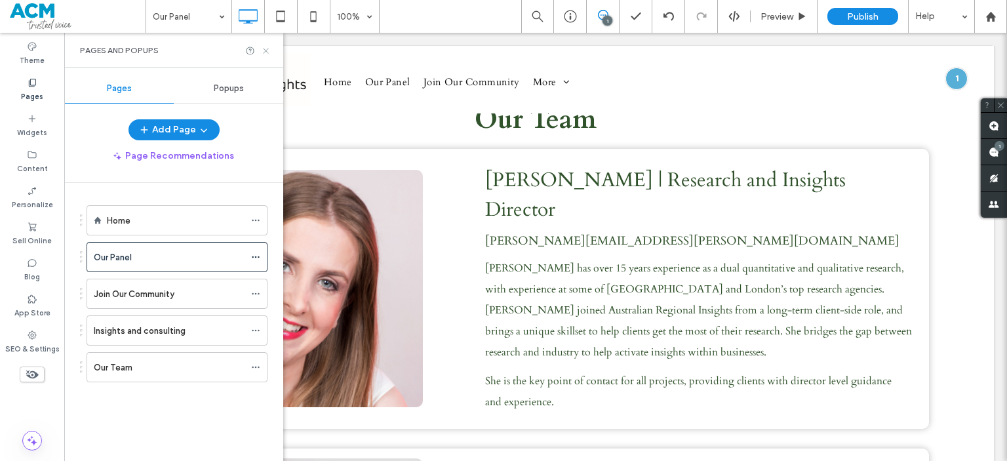
click at [269, 50] on icon at bounding box center [266, 51] width 10 height 10
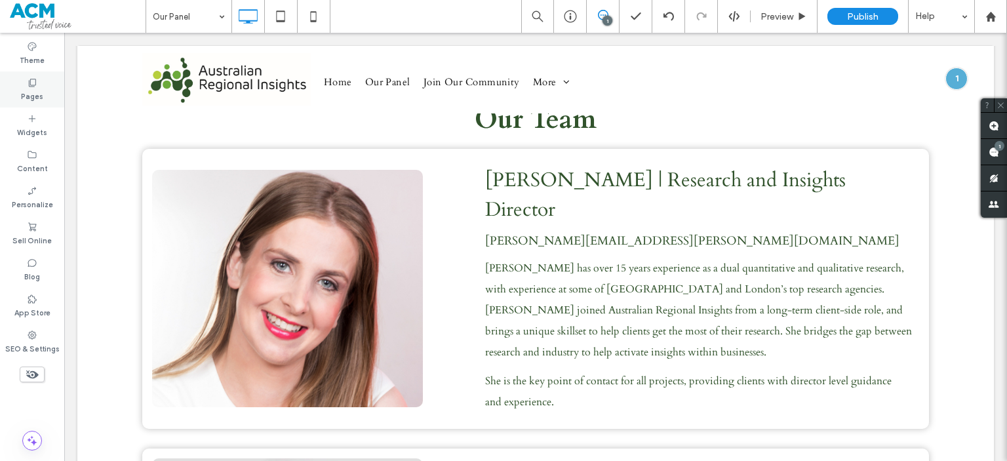
click at [45, 99] on div "Pages" at bounding box center [32, 89] width 64 height 36
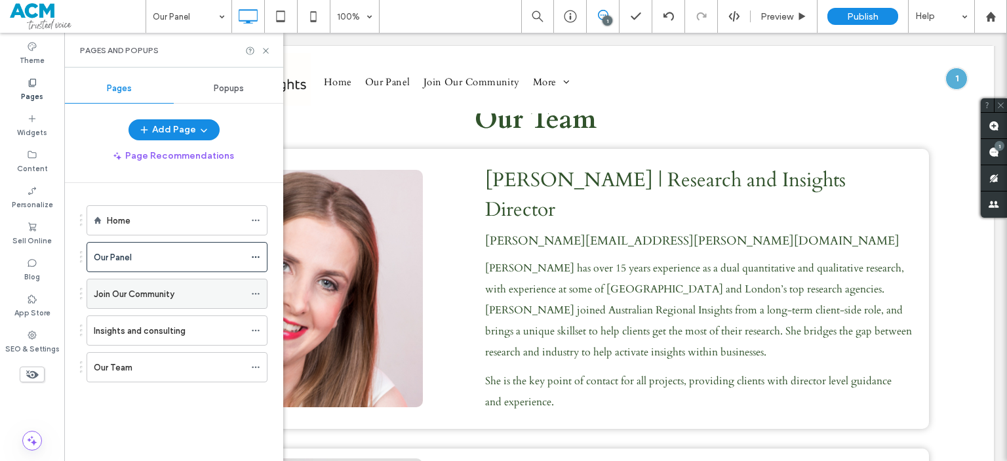
click at [128, 293] on label "Join Our Community" at bounding box center [134, 294] width 81 height 23
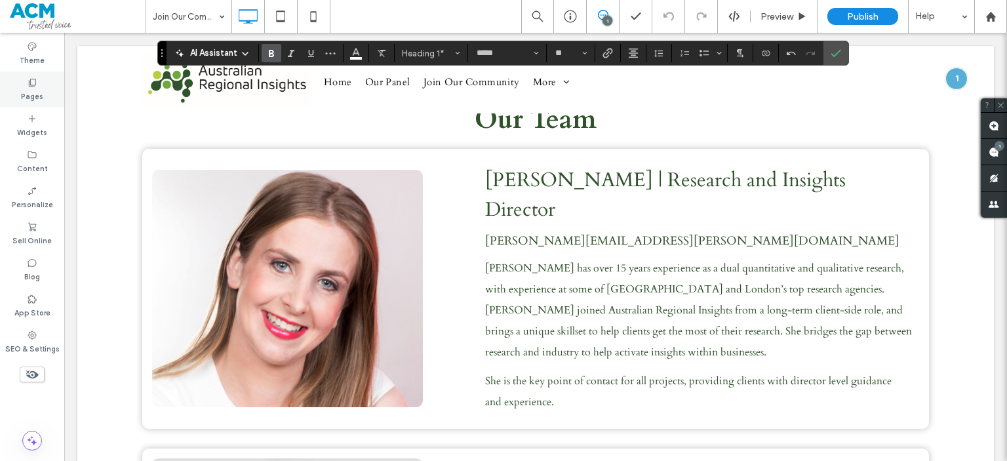
click at [38, 99] on label "Pages" at bounding box center [32, 95] width 22 height 14
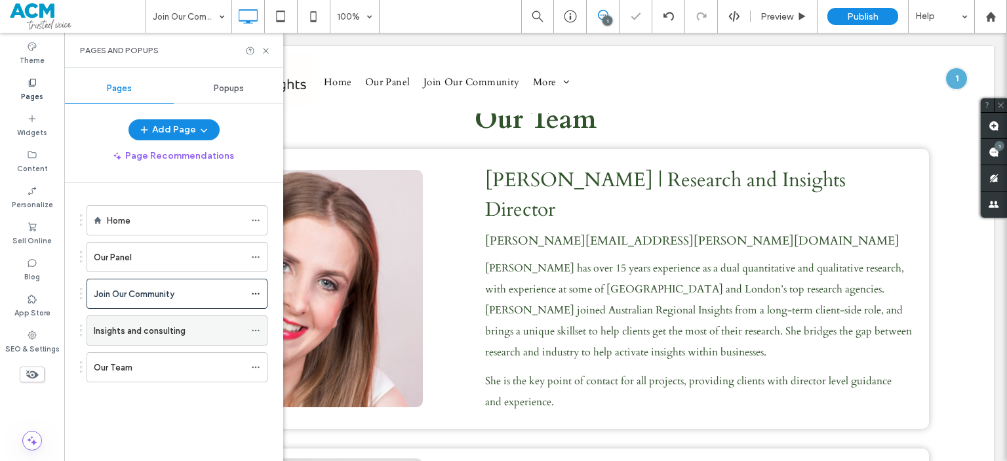
click at [130, 319] on div "Insights and consulting" at bounding box center [169, 330] width 151 height 29
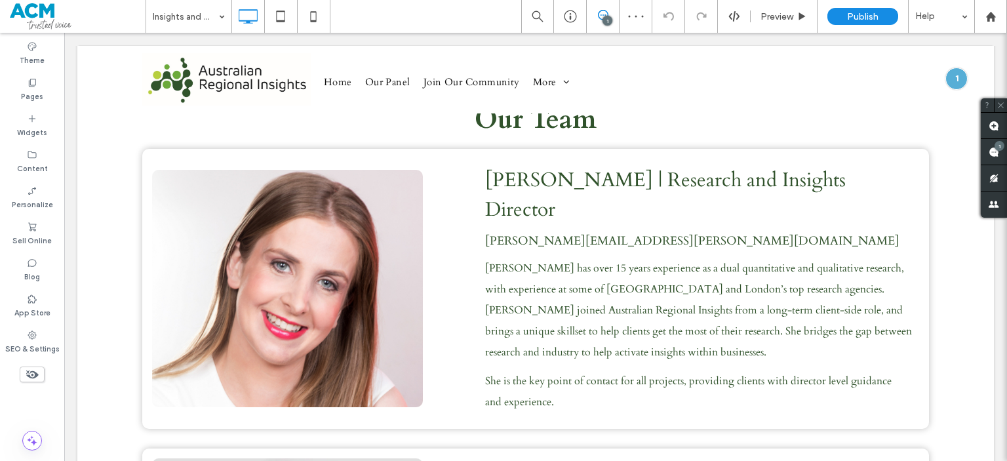
type input "*****"
type input "**"
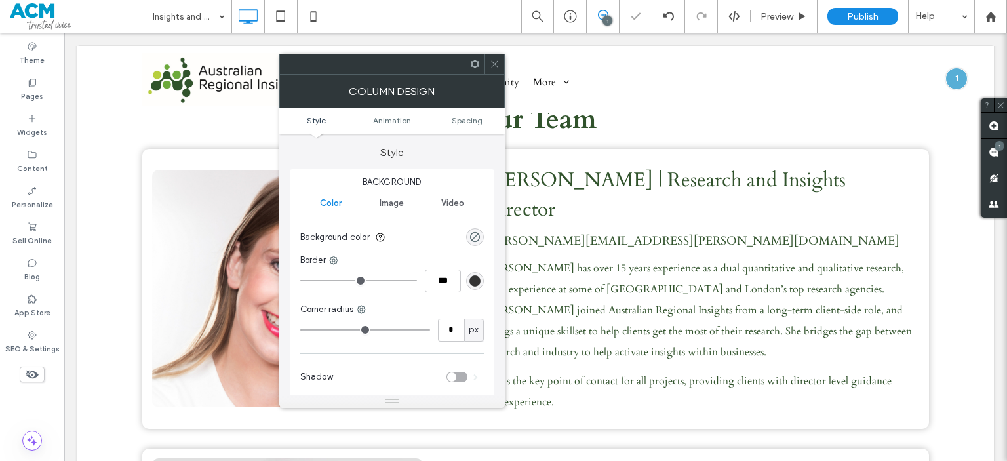
click at [498, 66] on icon at bounding box center [495, 64] width 10 height 10
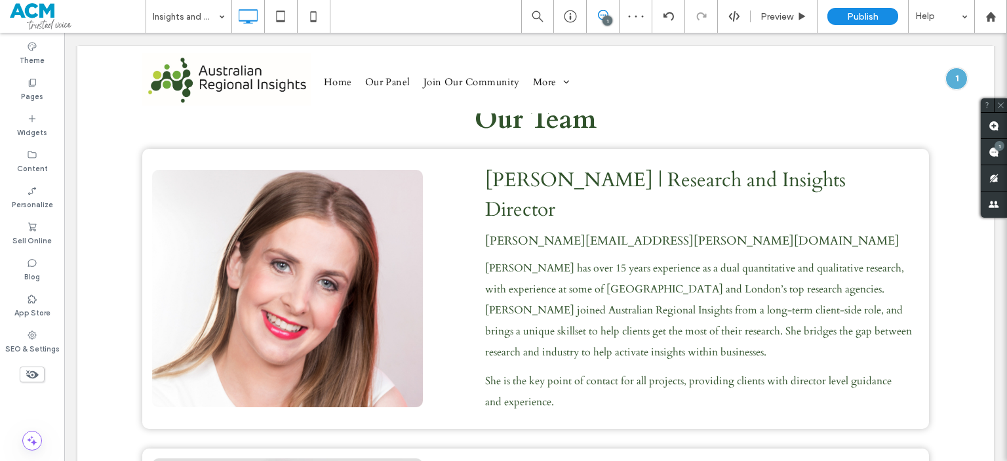
type input "*******"
type input "**"
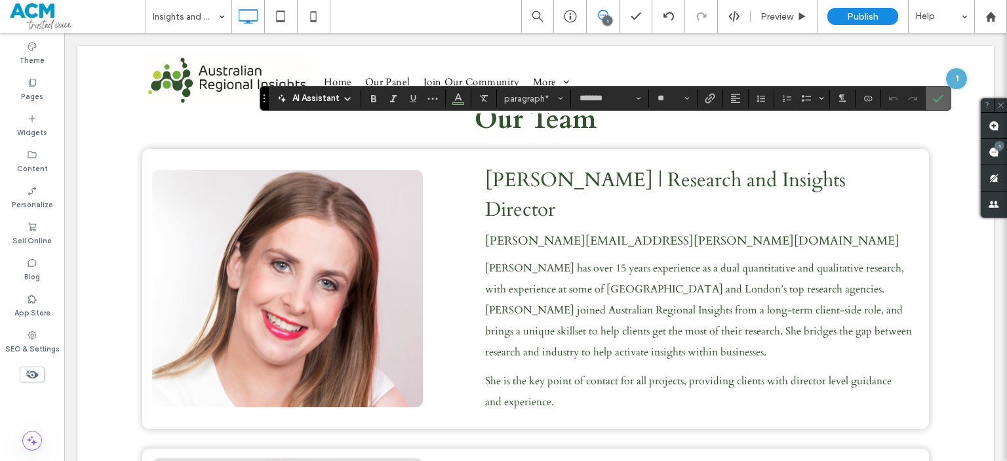
click at [926, 103] on section at bounding box center [938, 99] width 25 height 24
click at [945, 96] on label "Confirm" at bounding box center [938, 99] width 20 height 24
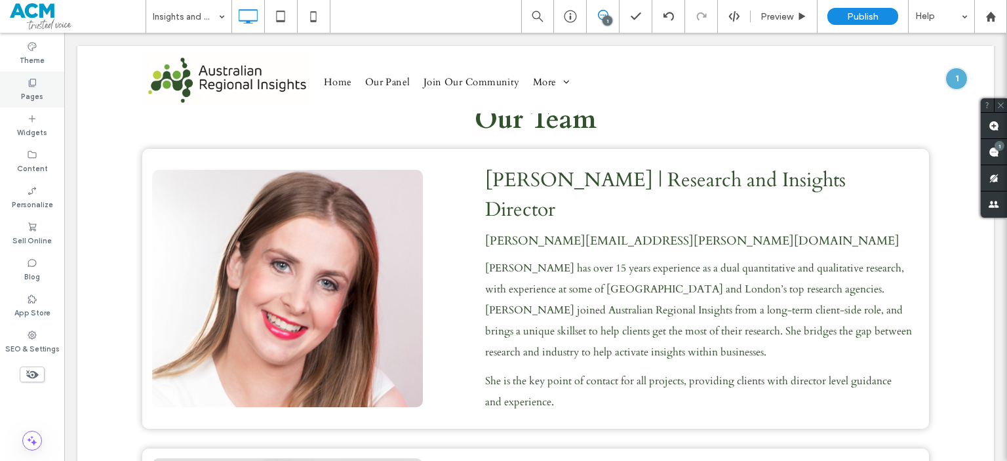
click at [21, 96] on label "Pages" at bounding box center [32, 95] width 22 height 14
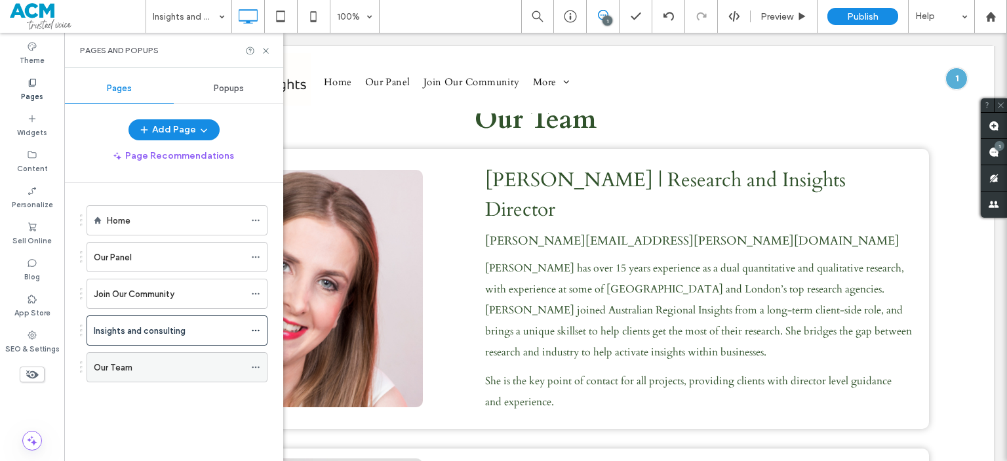
click at [148, 369] on div "Our Team" at bounding box center [169, 368] width 151 height 14
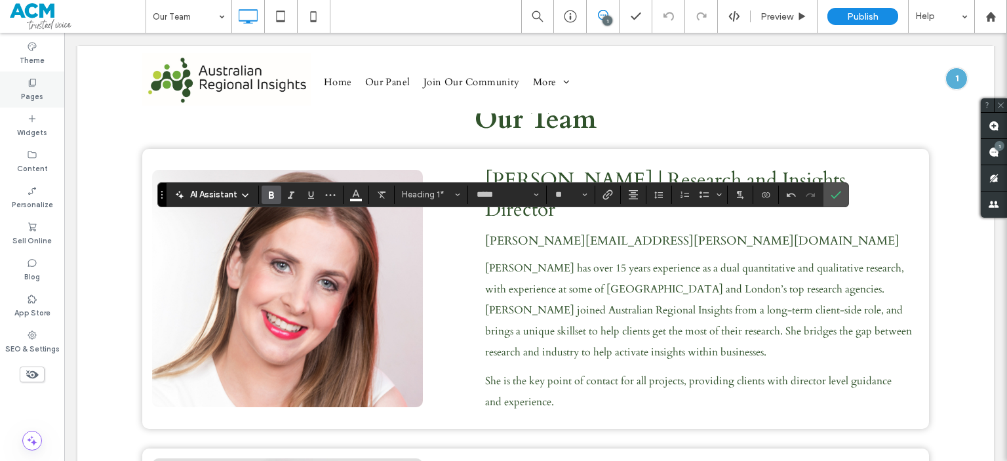
click at [26, 95] on label "Pages" at bounding box center [32, 95] width 22 height 14
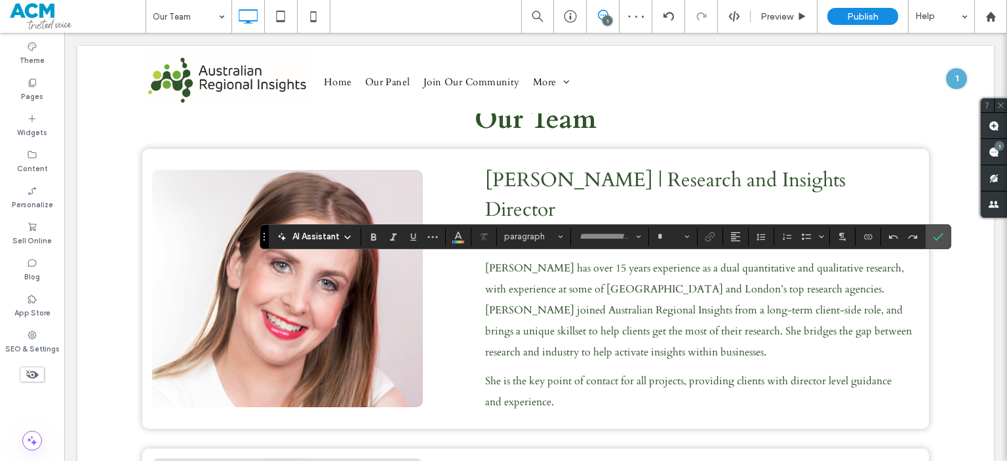
type input "*****"
type input "**"
click at [944, 231] on label "Confirm" at bounding box center [938, 237] width 20 height 24
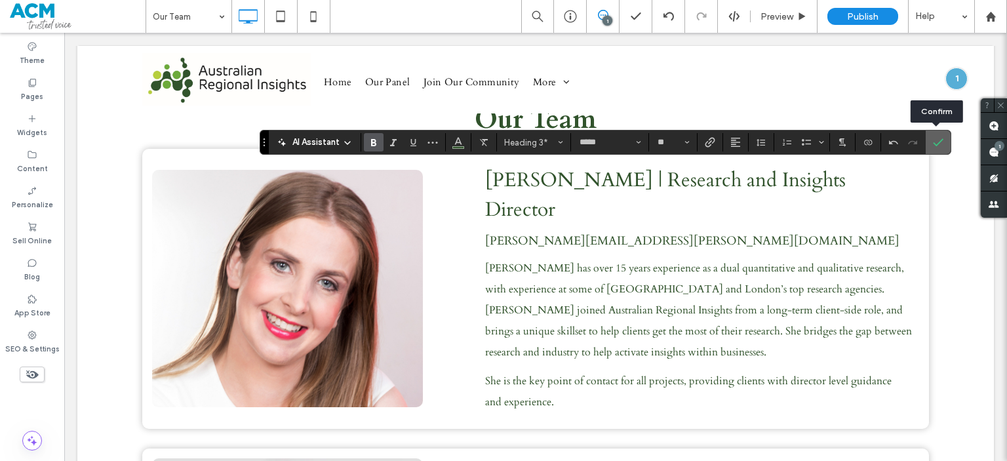
click at [936, 142] on icon "Confirm" at bounding box center [938, 142] width 10 height 10
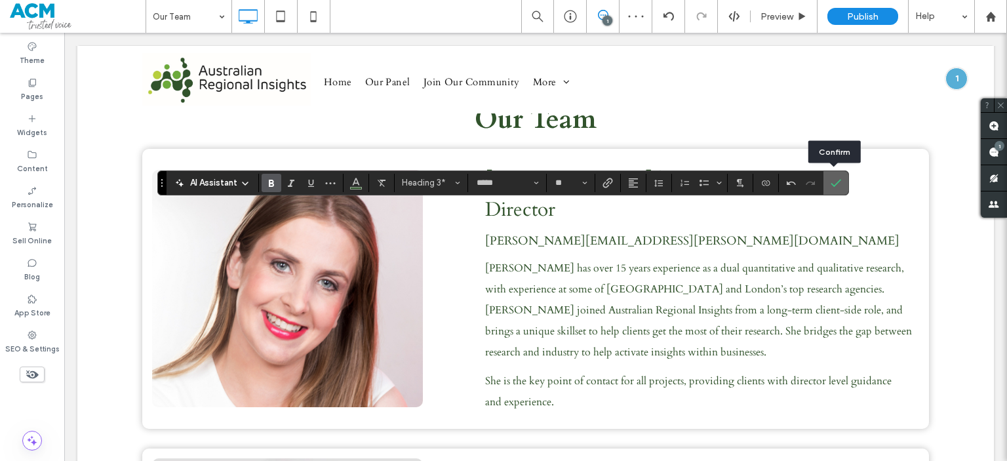
click at [827, 184] on label "Confirm" at bounding box center [836, 183] width 20 height 24
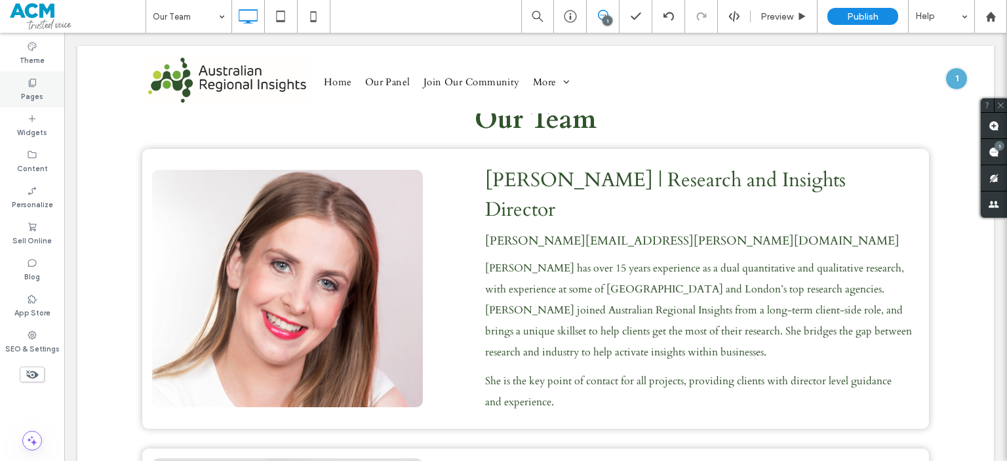
click at [22, 91] on label "Pages" at bounding box center [32, 95] width 22 height 14
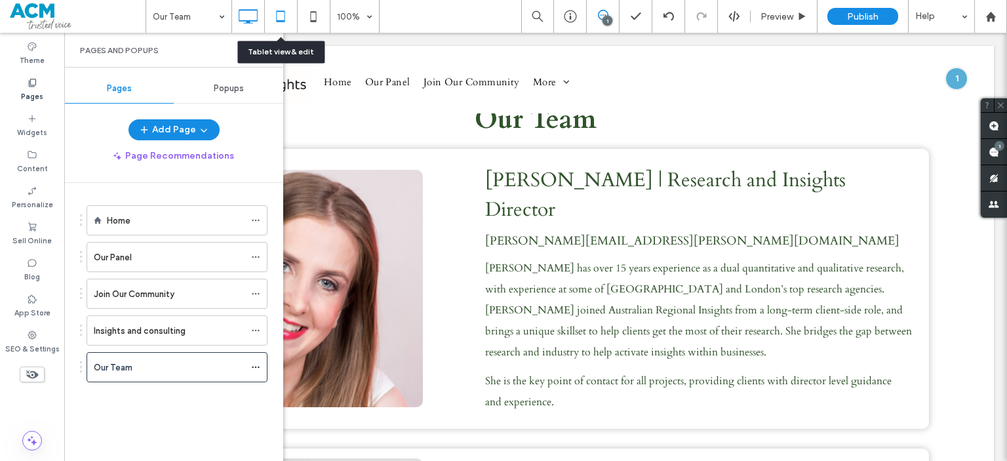
click at [273, 15] on icon at bounding box center [281, 16] width 26 height 26
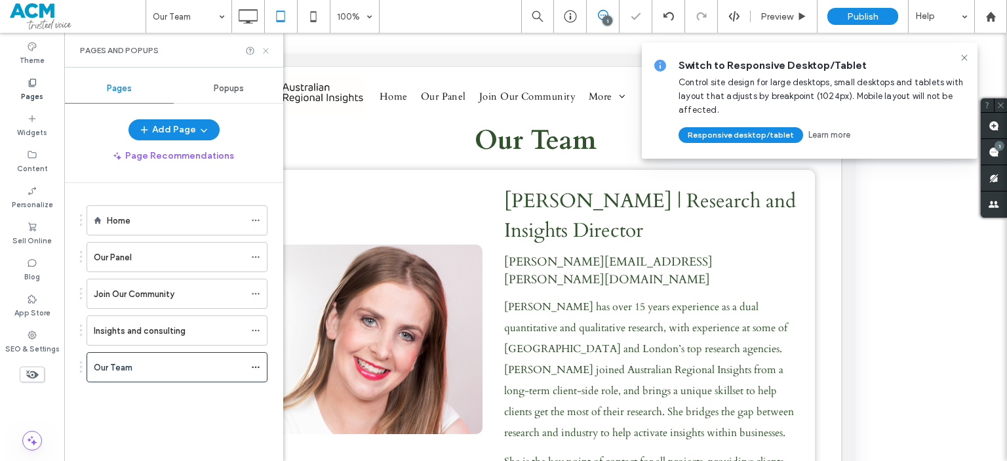
click at [268, 48] on icon at bounding box center [266, 51] width 10 height 10
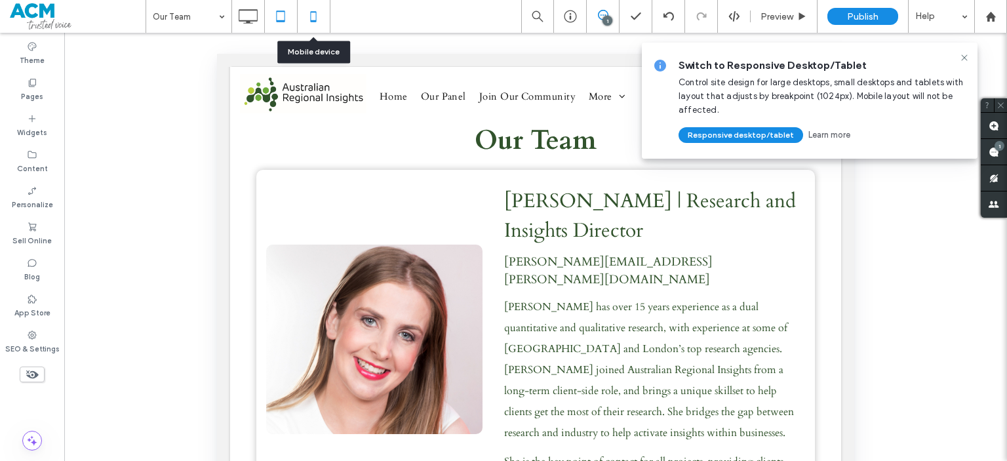
click at [315, 27] on icon at bounding box center [313, 16] width 26 height 26
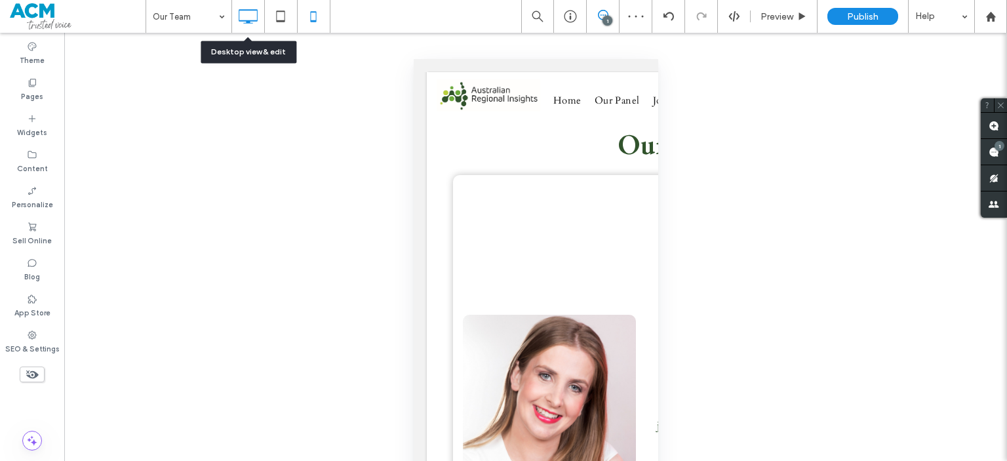
click at [256, 22] on icon at bounding box center [248, 16] width 26 height 26
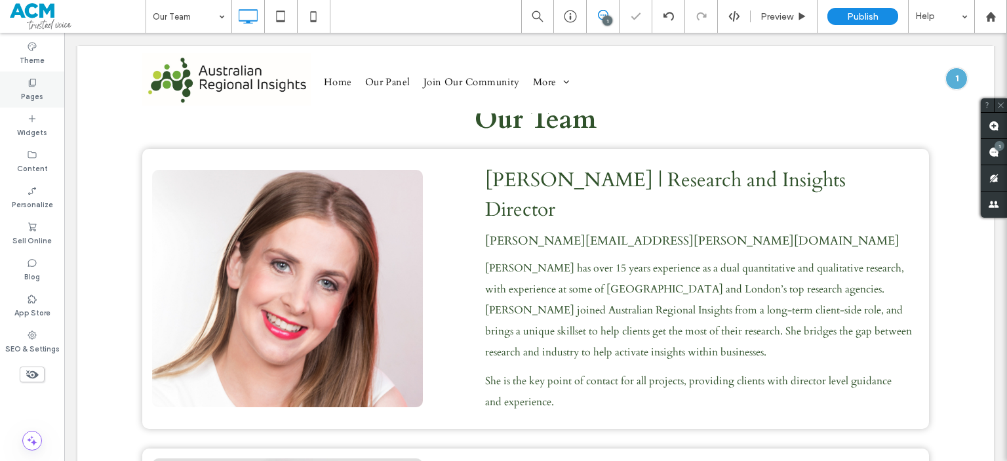
click at [47, 101] on div "Pages" at bounding box center [32, 89] width 64 height 36
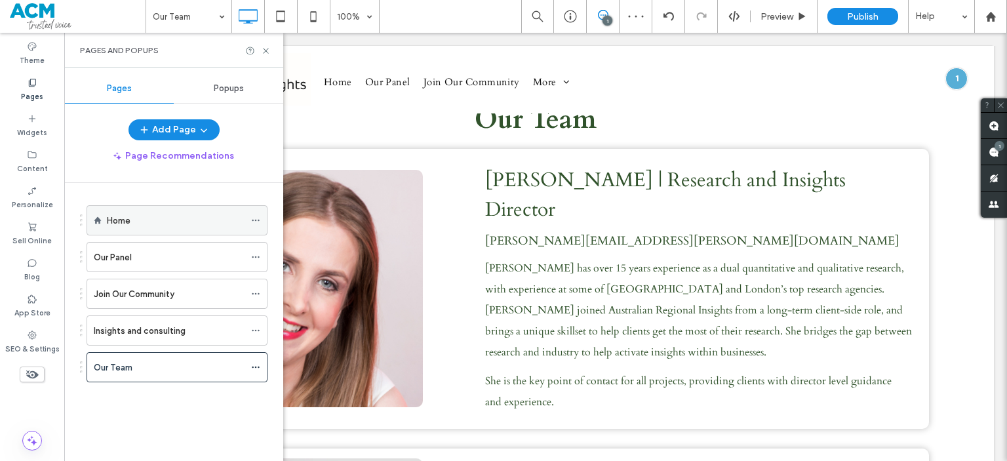
click at [145, 220] on div "Home" at bounding box center [176, 221] width 138 height 14
click at [265, 50] on icon at bounding box center [266, 51] width 10 height 10
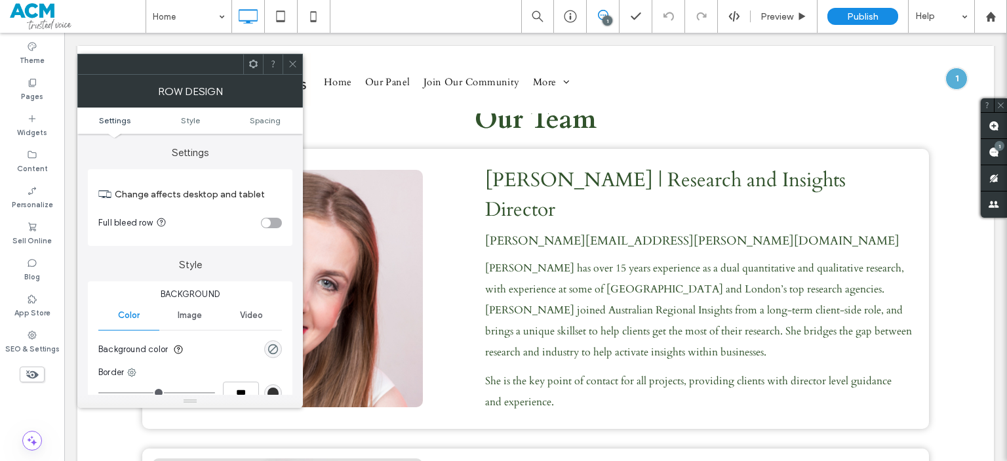
click at [294, 65] on use at bounding box center [292, 64] width 7 height 7
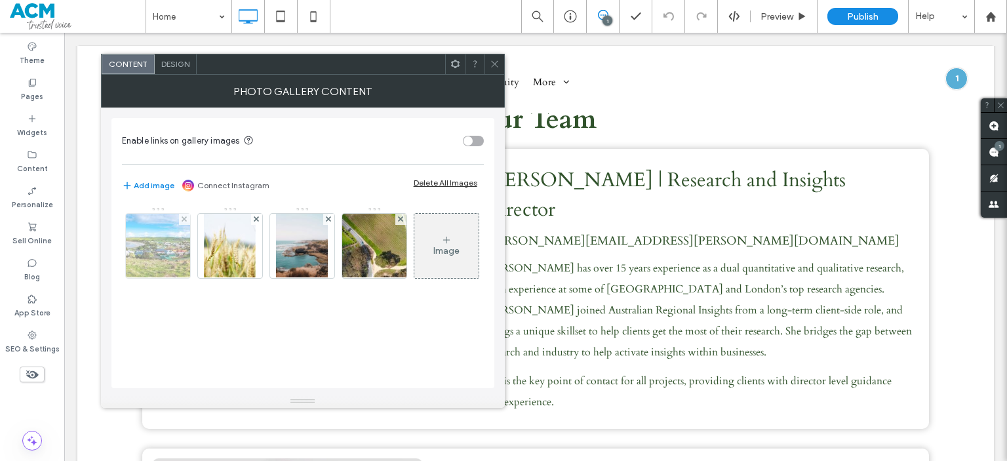
click at [134, 257] on img at bounding box center [158, 246] width 86 height 64
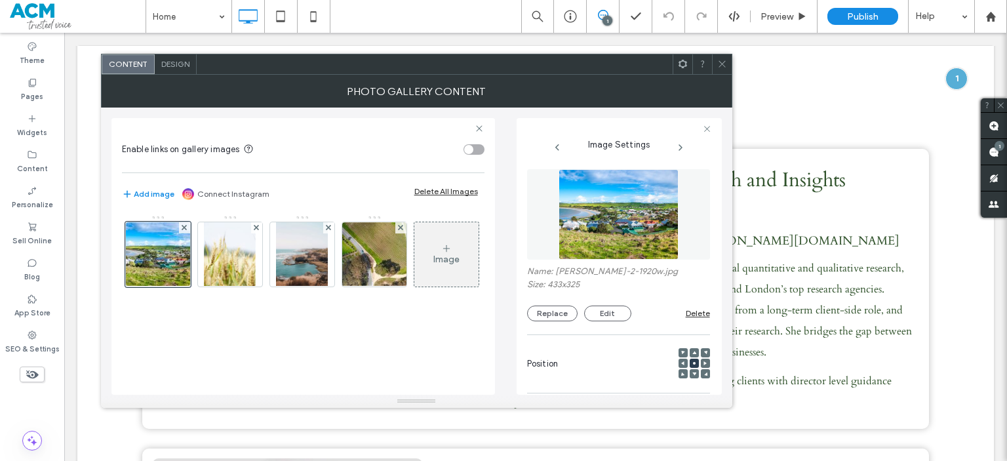
click at [722, 62] on icon at bounding box center [722, 64] width 10 height 10
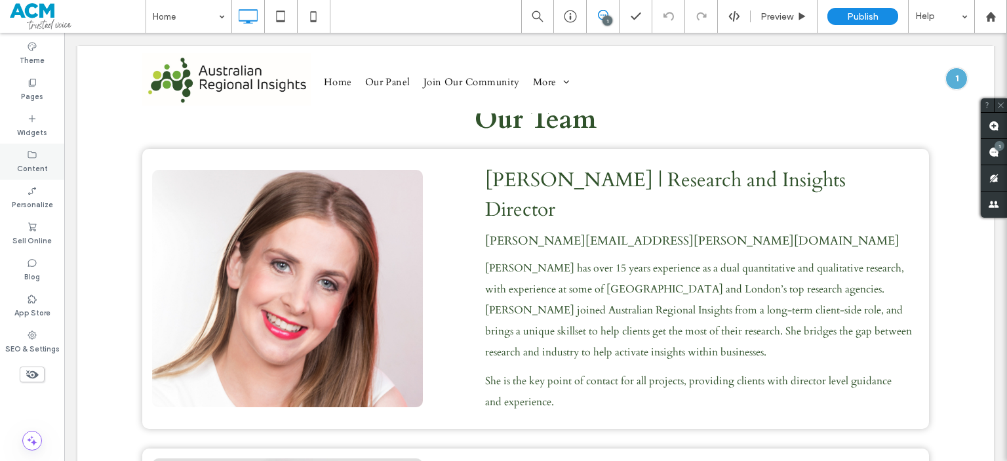
click at [31, 162] on label "Content" at bounding box center [32, 167] width 31 height 14
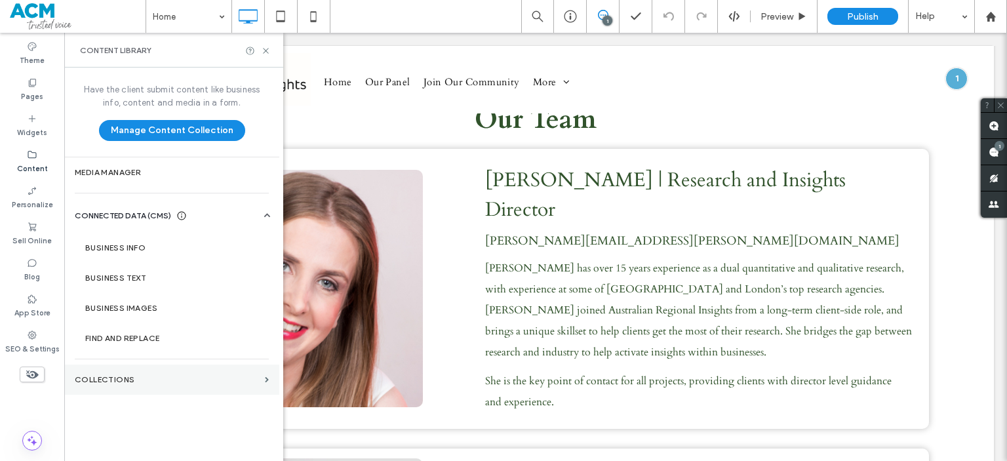
click at [136, 371] on section "Collections" at bounding box center [171, 380] width 215 height 30
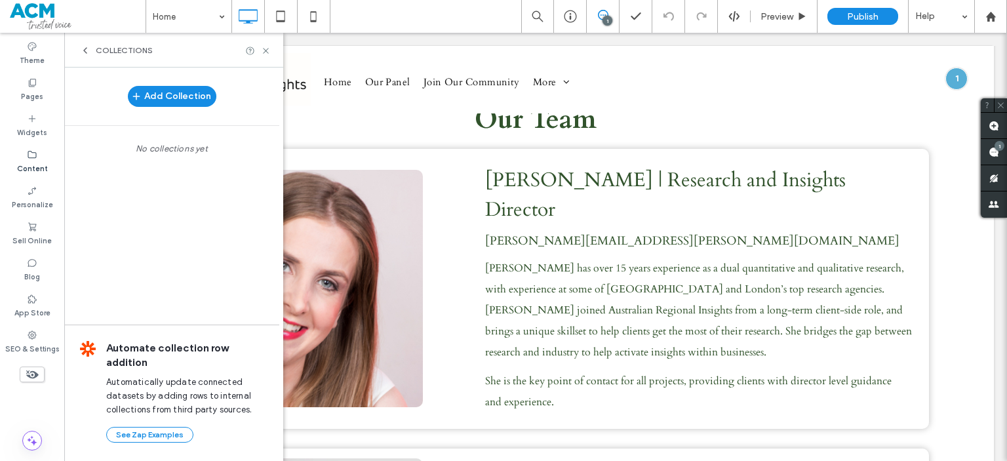
click at [92, 48] on div "Collections" at bounding box center [116, 50] width 73 height 10
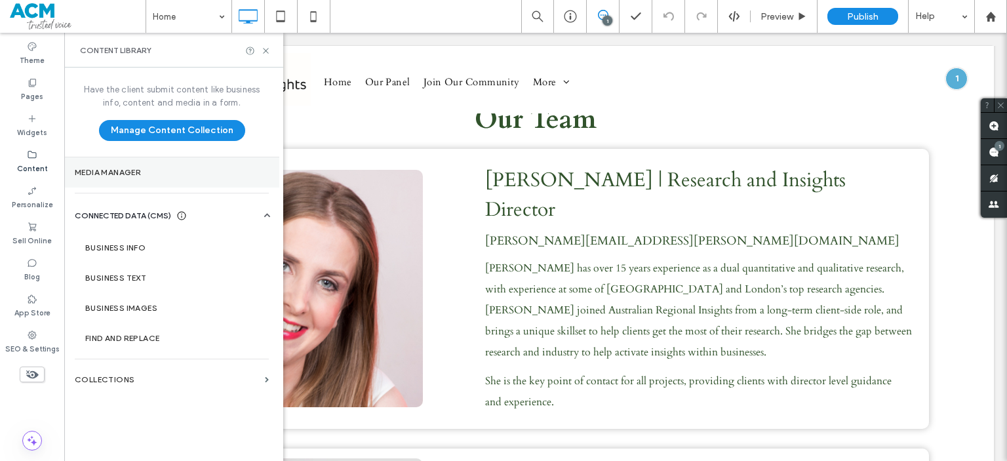
click at [155, 170] on label "Media Manager" at bounding box center [172, 172] width 194 height 9
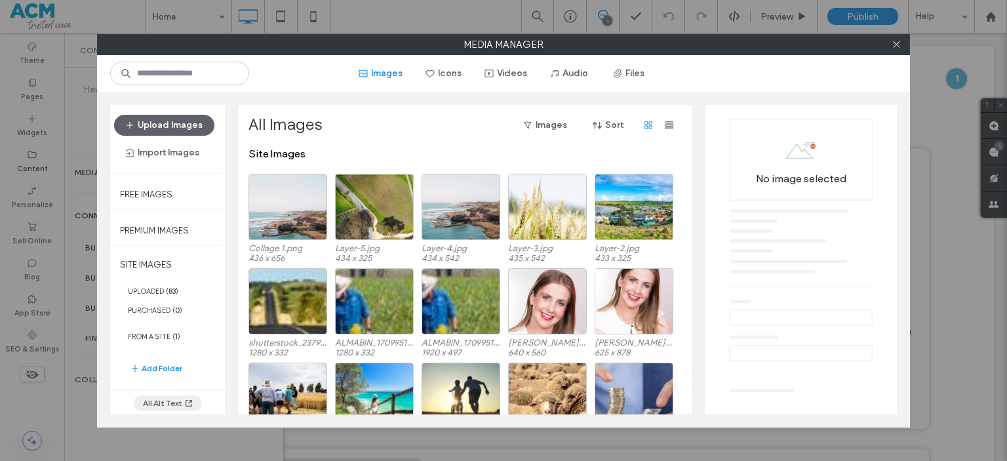
click at [171, 395] on button "All Alt Text" at bounding box center [168, 403] width 68 height 16
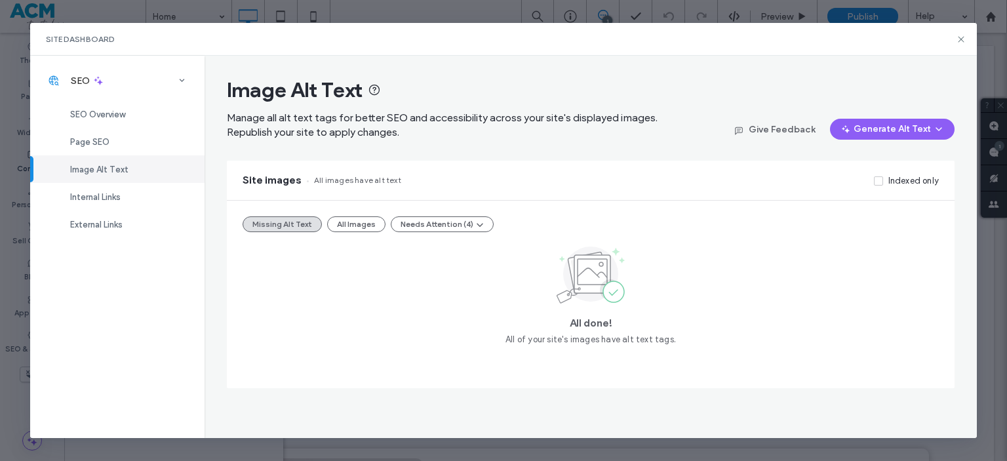
click at [863, 124] on button "Generate Alt Text" at bounding box center [892, 129] width 125 height 21
click at [926, 125] on button "Generate Alt Text" at bounding box center [892, 129] width 125 height 21
click at [358, 228] on button "All Images" at bounding box center [356, 224] width 58 height 16
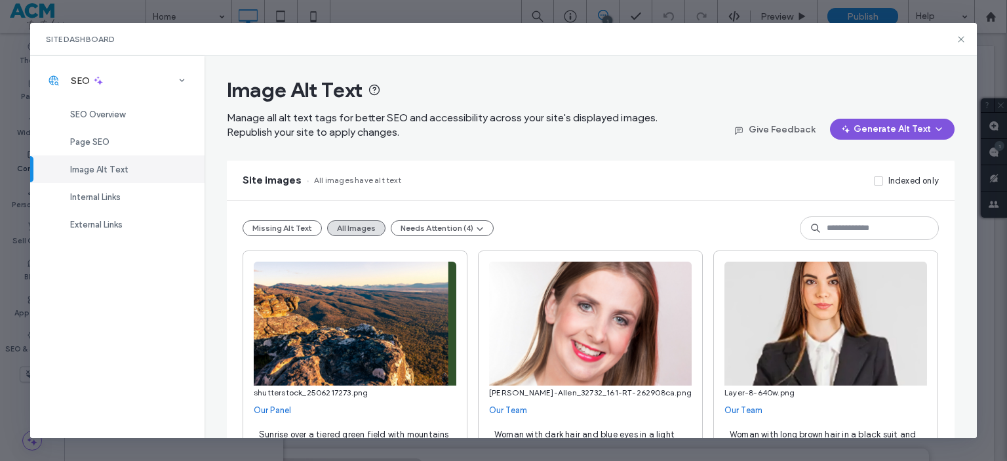
click at [896, 120] on button "Generate Alt Text" at bounding box center [892, 129] width 125 height 21
click at [721, 169] on div "Site images All images have alt text Indexed only" at bounding box center [591, 180] width 728 height 39
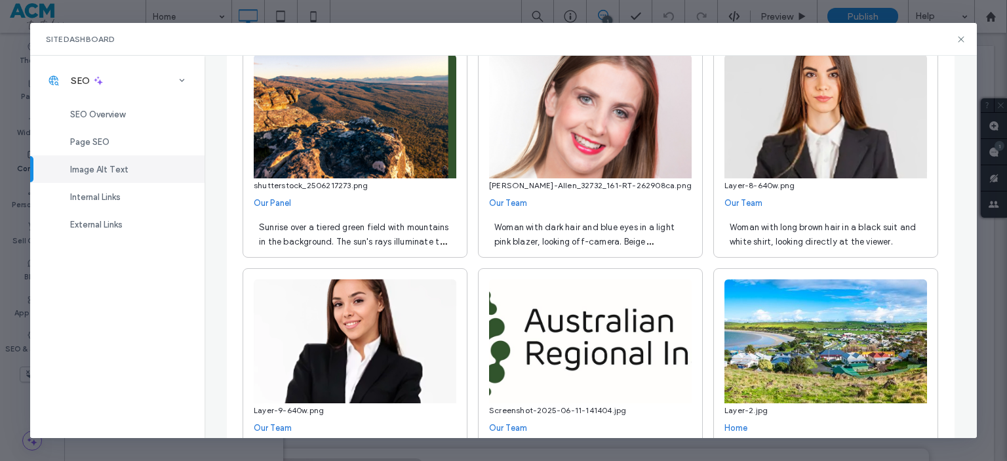
click at [420, 231] on span "Sunrise over a tiered green field with mountains in the background. The sun's r…" at bounding box center [354, 241] width 190 height 39
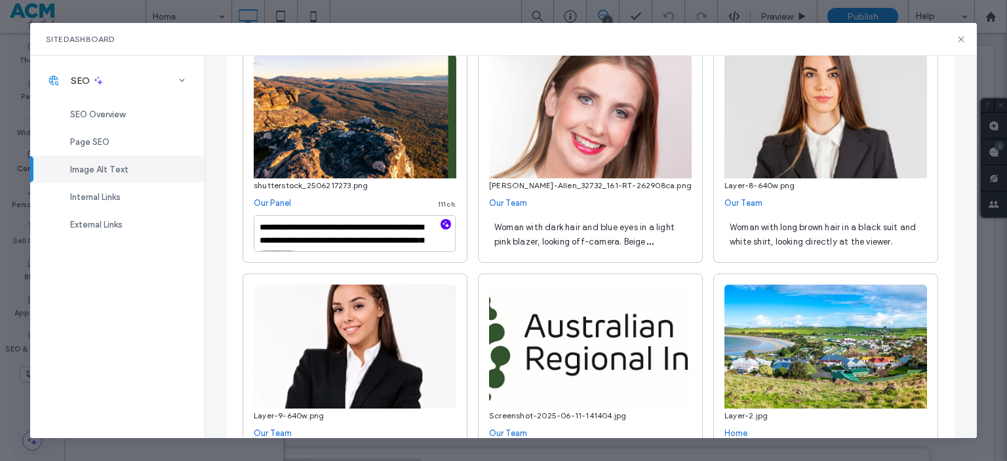
click at [441, 222] on icon "button" at bounding box center [445, 224] width 9 height 9
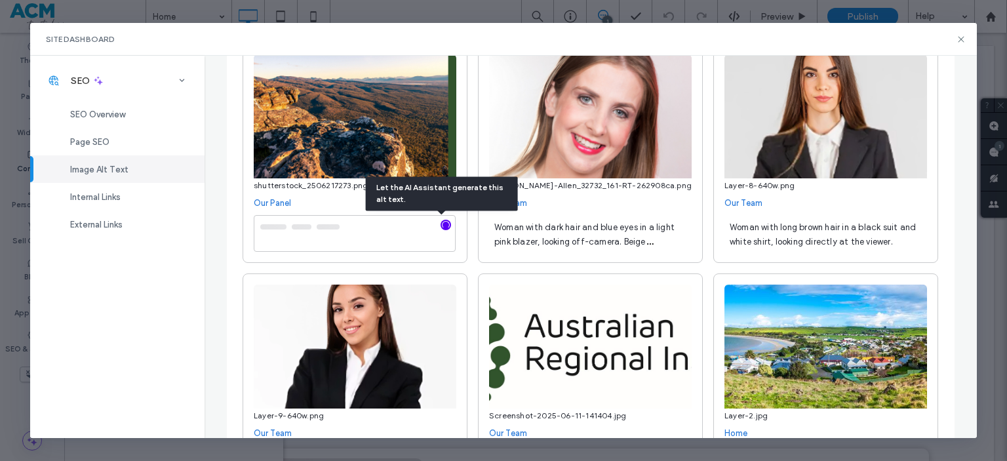
click at [556, 230] on span "Woman with dark hair and blue eyes in a light pink blazer, looking off-camera. …" at bounding box center [584, 241] width 180 height 39
click at [678, 225] on use "button" at bounding box center [681, 224] width 7 height 7
click at [774, 237] on span "Woman with long brown hair in a black suit and white shirt, looking directly at…" at bounding box center [823, 234] width 186 height 24
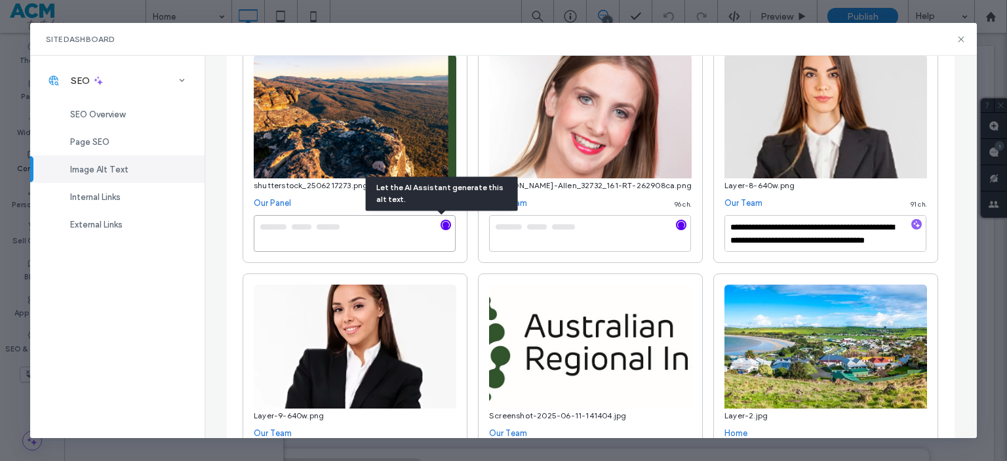
type textarea "**********"
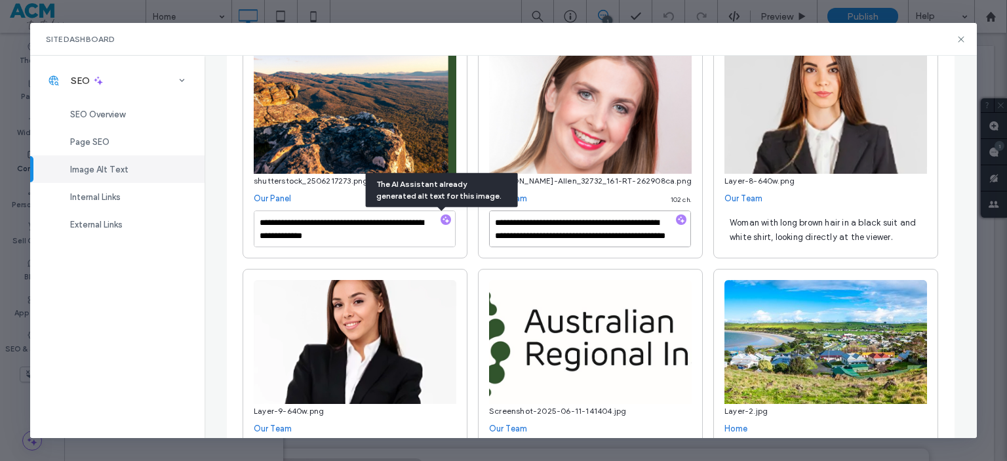
scroll to position [211, 0]
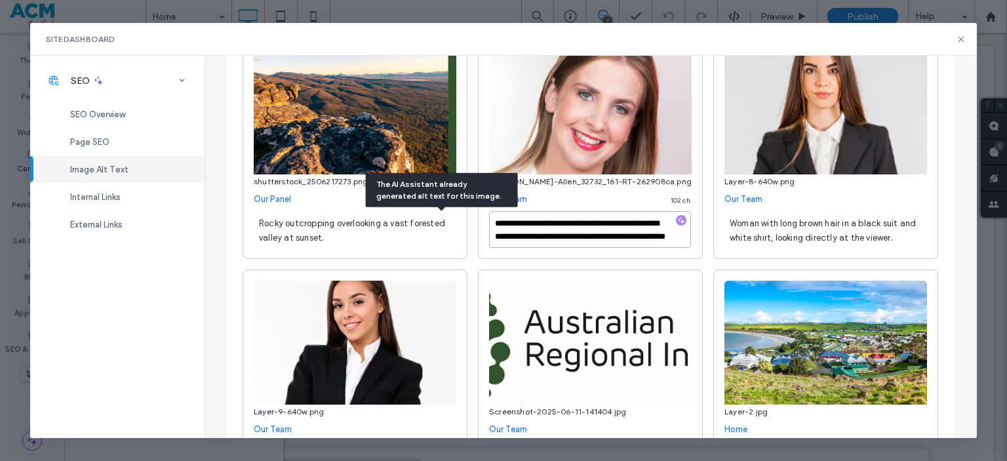
click at [550, 239] on textarea "**********" at bounding box center [590, 229] width 202 height 37
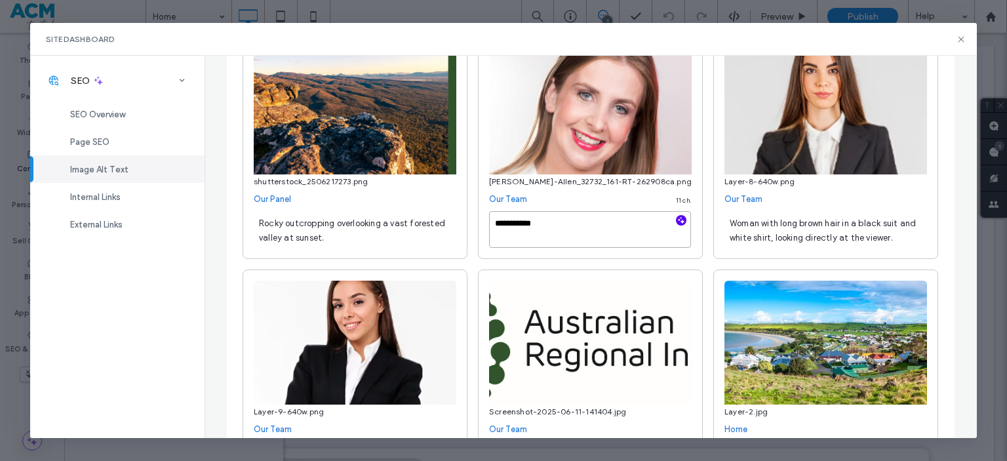
type textarea "**********"
click at [804, 232] on span "Woman with long brown hair in a black suit and white shirt, looking directly at…" at bounding box center [823, 230] width 186 height 24
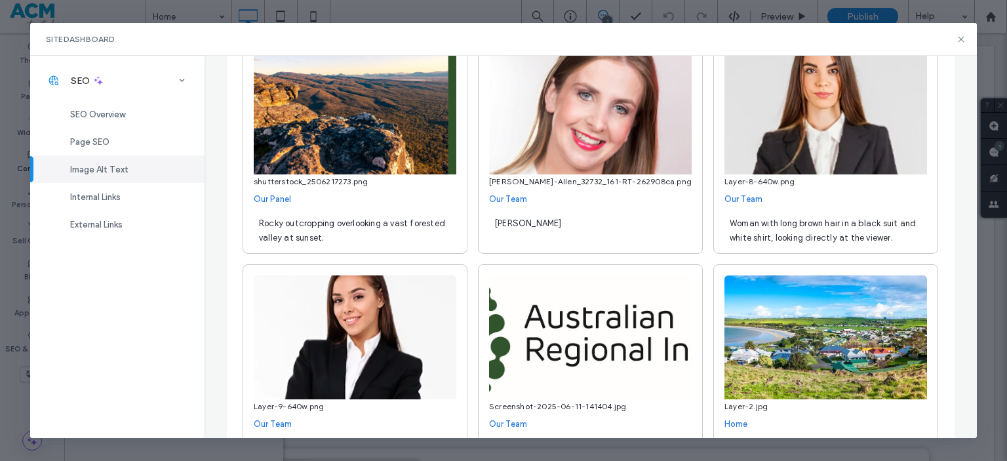
click at [781, 235] on span "Woman with long brown hair in a black suit and white shirt, looking directly at…" at bounding box center [823, 230] width 186 height 24
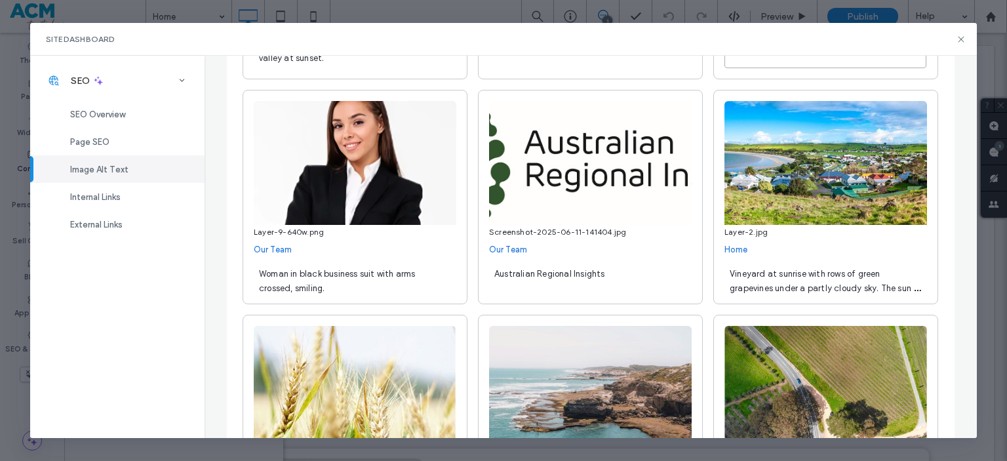
scroll to position [392, 0]
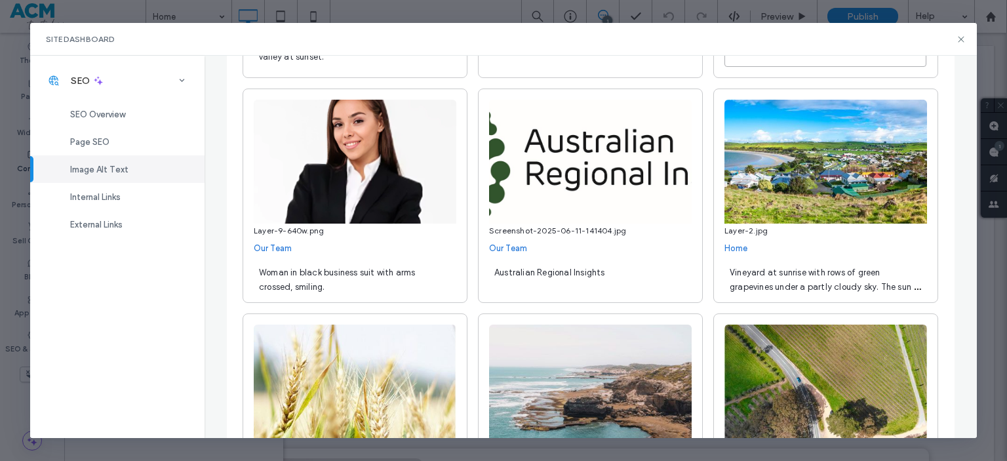
type textarea "**********"
click at [348, 272] on span "Woman in black business suit with arms crossed, smiling." at bounding box center [337, 280] width 157 height 24
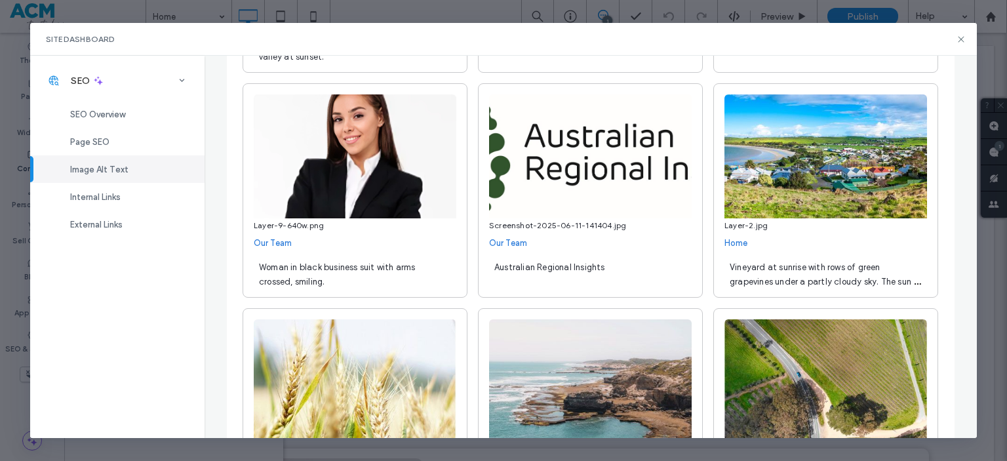
click at [348, 272] on div "Woman in black business suit with arms crossed, smiling." at bounding box center [355, 273] width 203 height 37
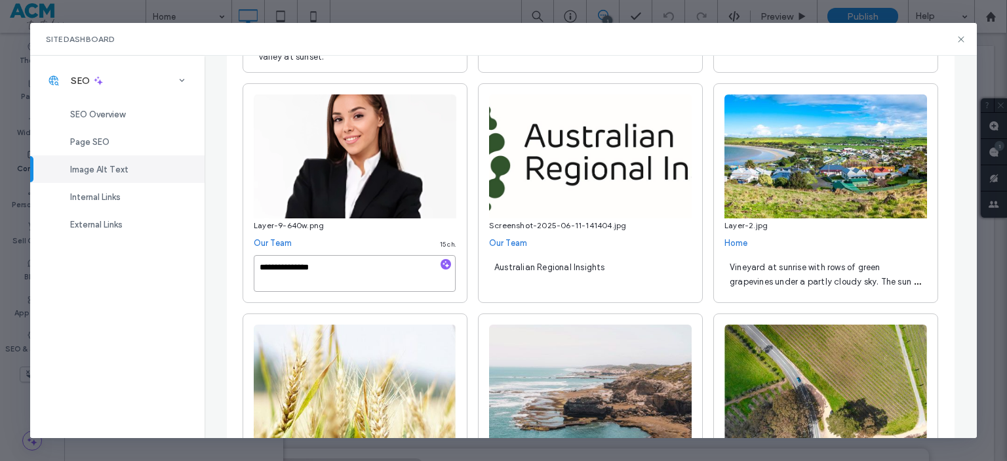
type textarea "**********"
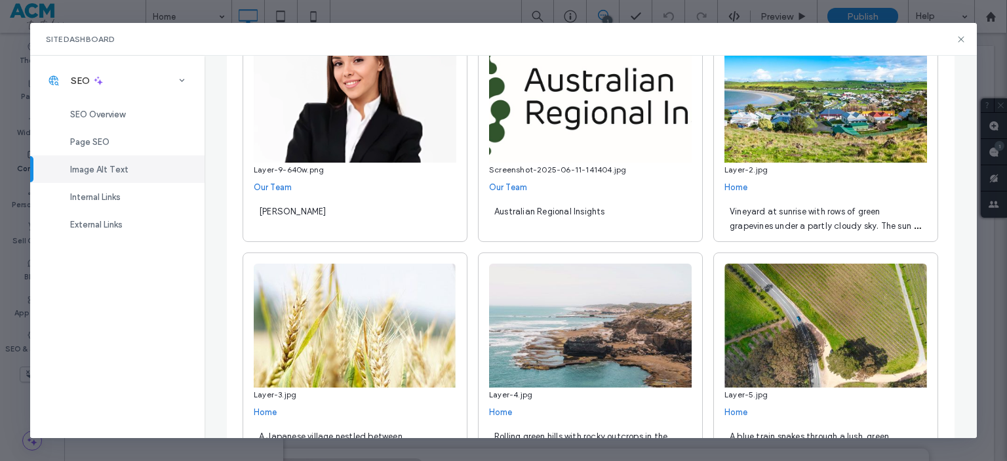
scroll to position [479, 0]
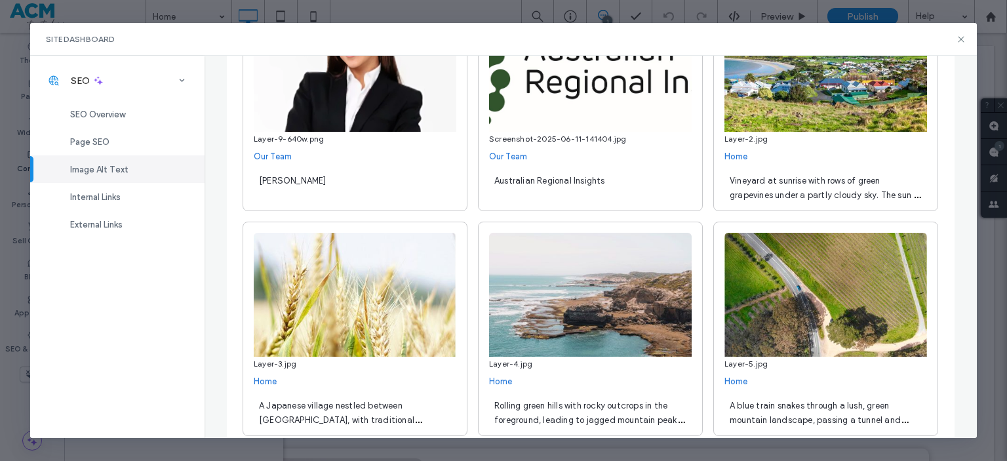
click at [871, 195] on span "Vineyard at sunrise with rows of green grapevines under a partly cloudy sky. Th…" at bounding box center [825, 195] width 191 height 39
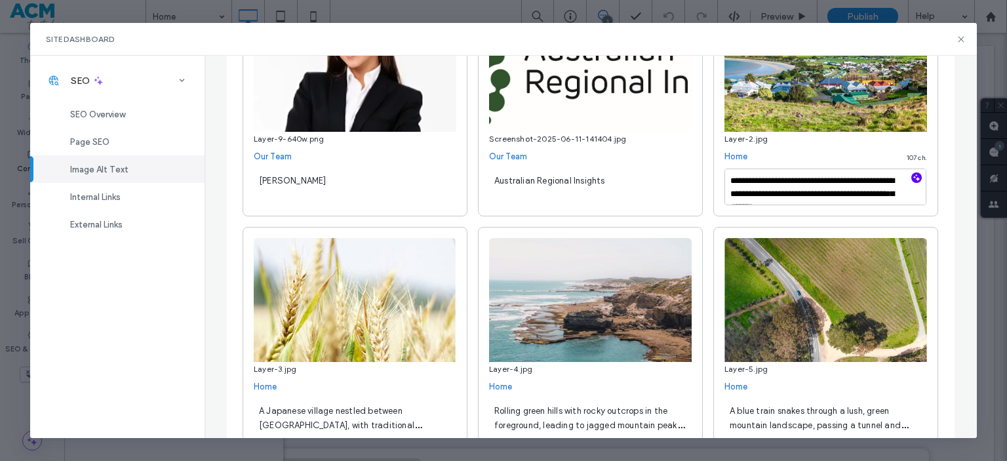
click at [912, 175] on icon "button" at bounding box center [916, 177] width 9 height 9
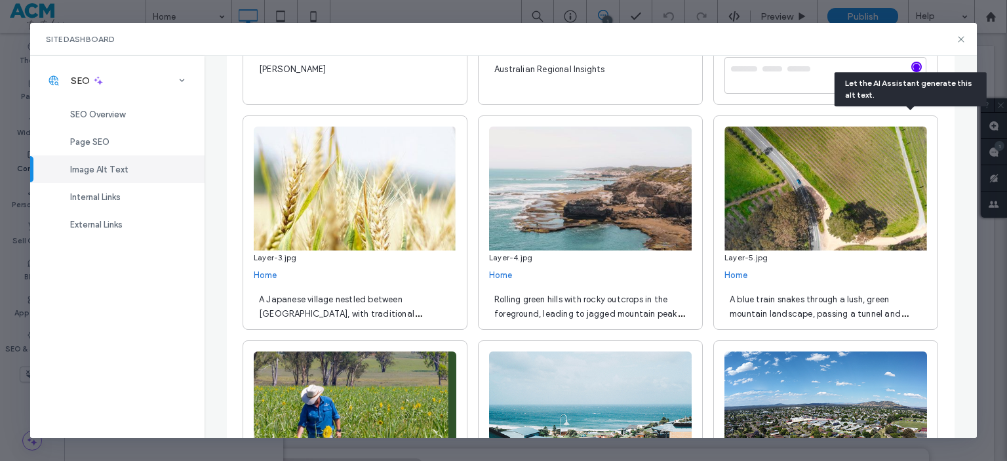
scroll to position [611, 0]
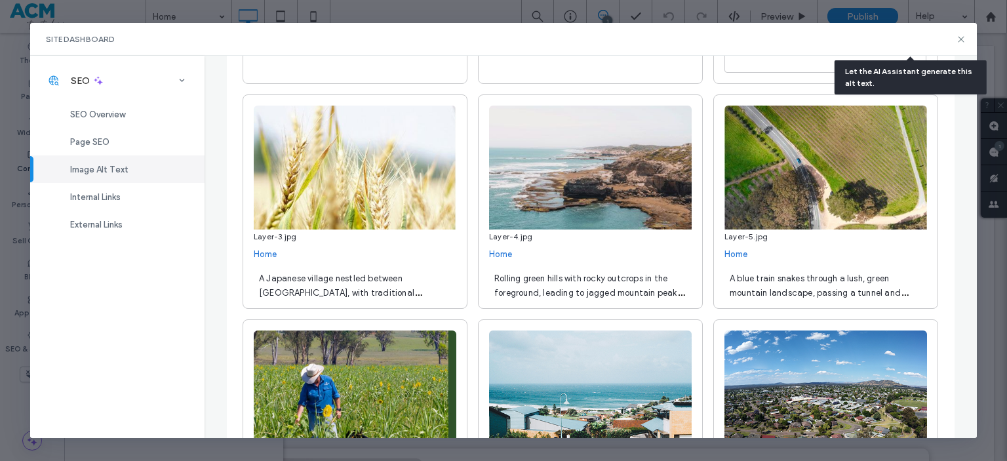
click at [401, 281] on span "A Japanese village nestled between [GEOGRAPHIC_DATA], with traditional building…" at bounding box center [340, 292] width 163 height 39
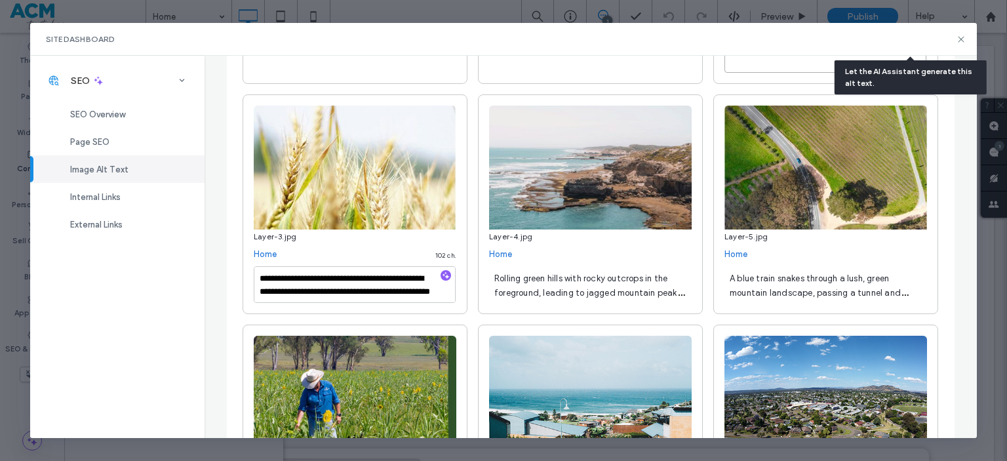
type textarea "**********"
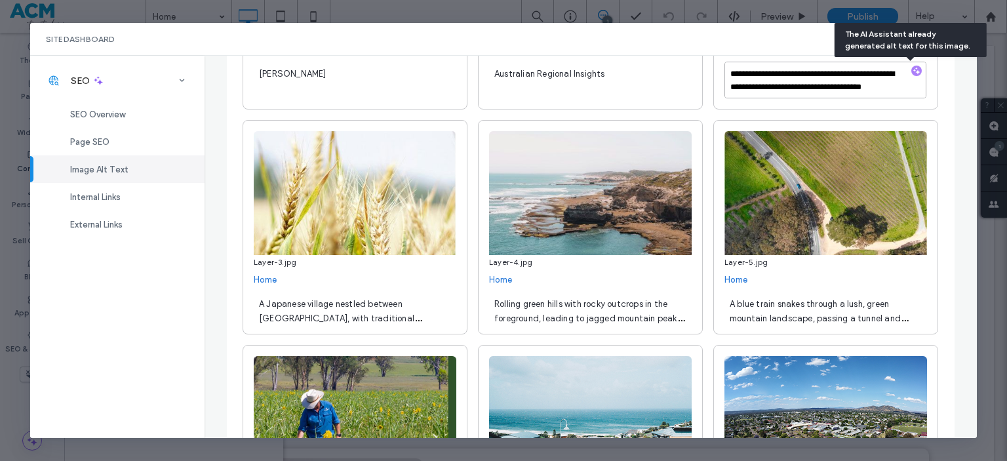
scroll to position [586, 0]
click at [422, 307] on span "A Japanese village nestled between [GEOGRAPHIC_DATA], with traditional building…" at bounding box center [340, 317] width 163 height 39
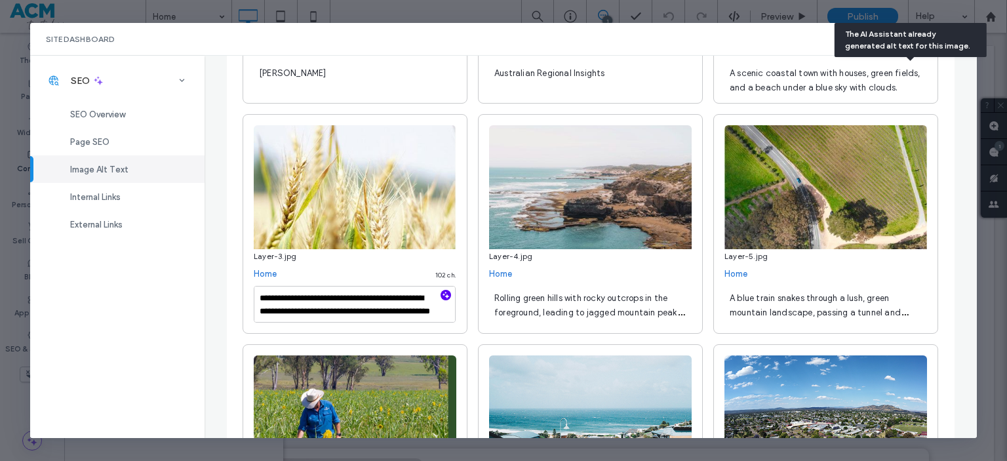
click at [441, 296] on icon "button" at bounding box center [445, 294] width 9 height 9
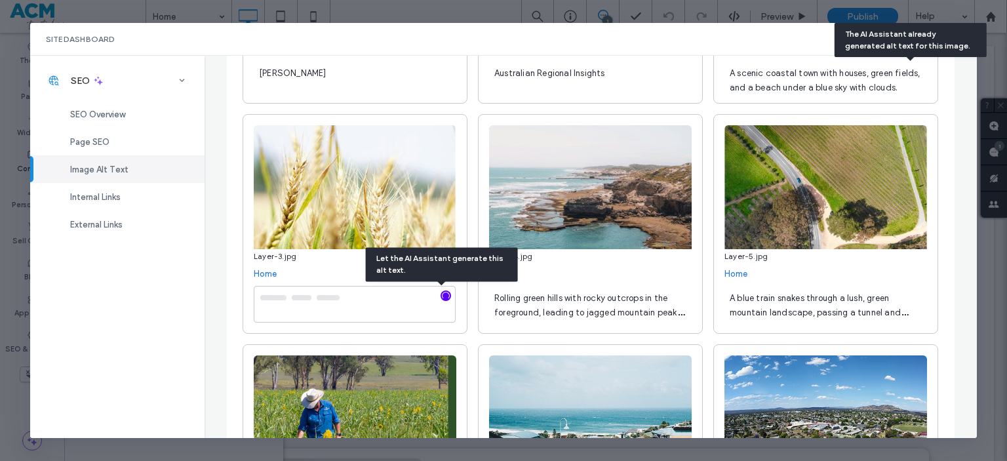
click at [548, 307] on span "Rolling green hills with rocky outcrops in the foreground, leading to jagged mo…" at bounding box center [589, 312] width 190 height 39
type textarea "**********"
click at [674, 294] on div "**********" at bounding box center [590, 304] width 203 height 37
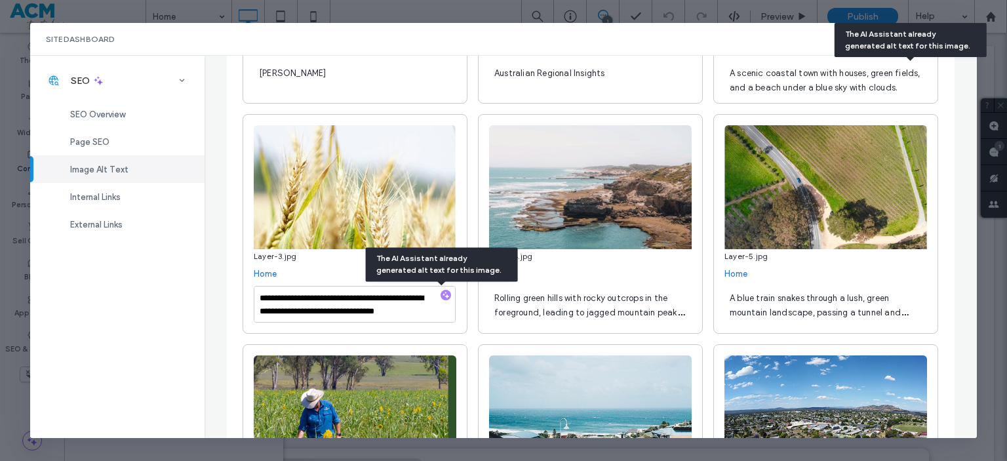
click at [650, 304] on div "Rolling green hills with rocky outcrops in the foreground, leading to jagged mo…" at bounding box center [590, 304] width 203 height 37
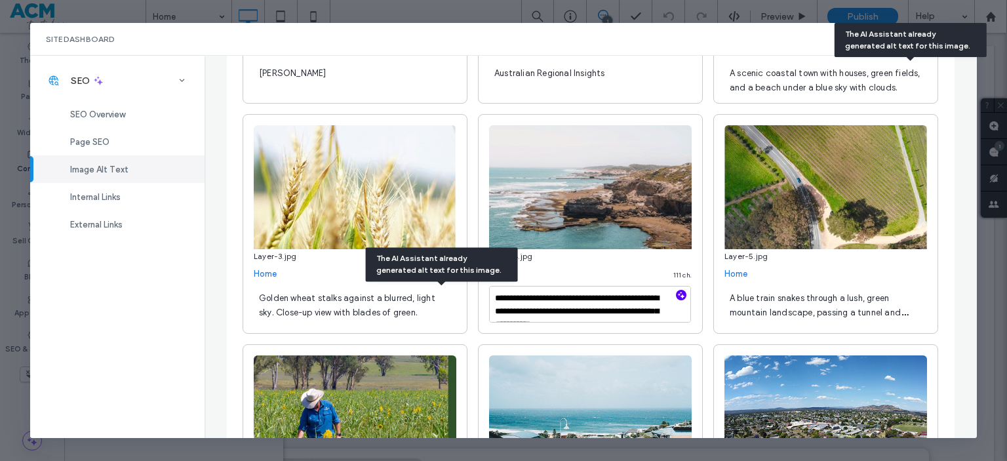
click at [677, 293] on icon "button" at bounding box center [681, 294] width 9 height 9
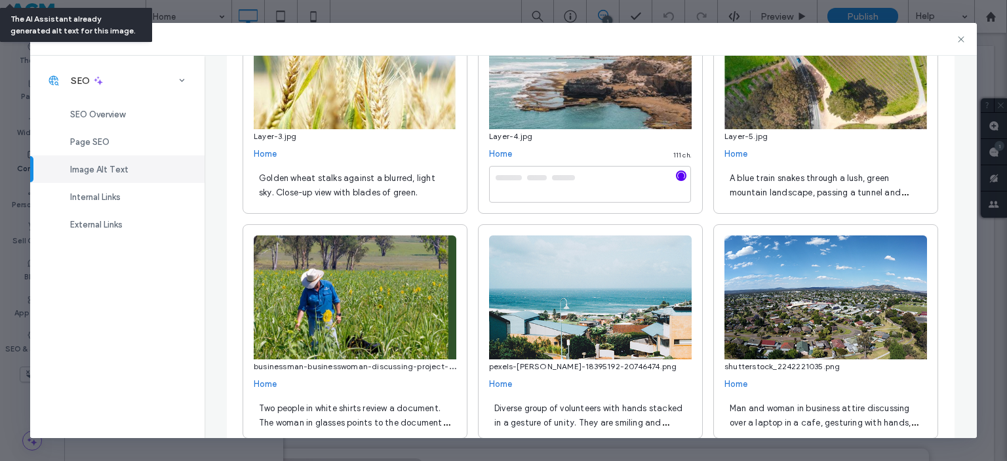
scroll to position [704, 0]
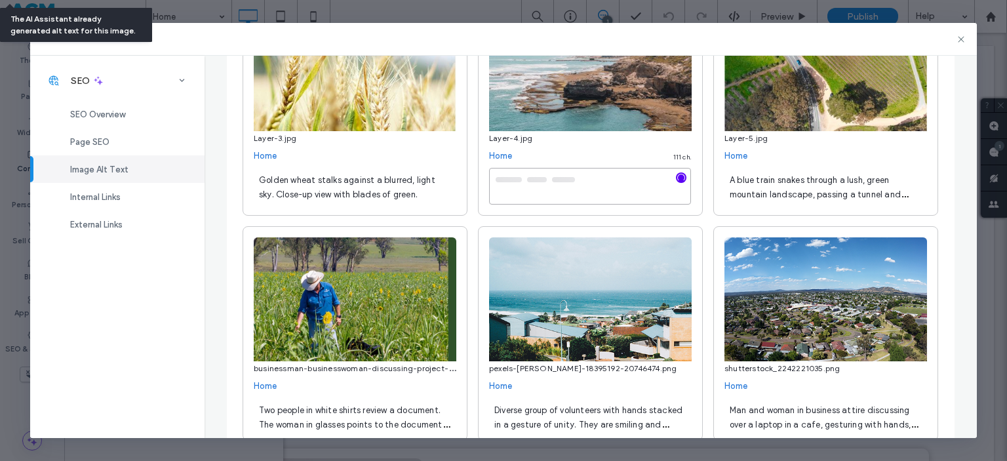
type textarea "**********"
click at [842, 195] on span "A blue train snakes through a lush, green mountain landscape, passing a tunnel …" at bounding box center [819, 194] width 178 height 39
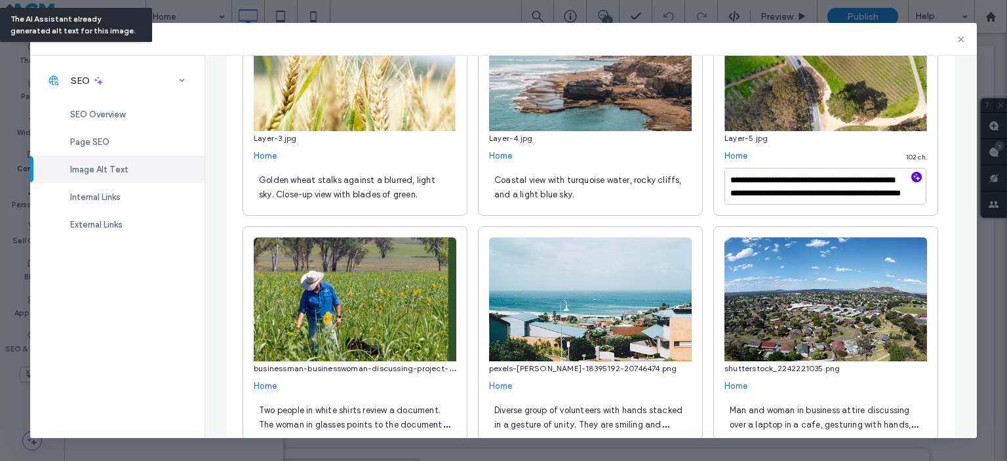
click at [912, 180] on icon "button" at bounding box center [916, 176] width 9 height 9
type textarea "**********"
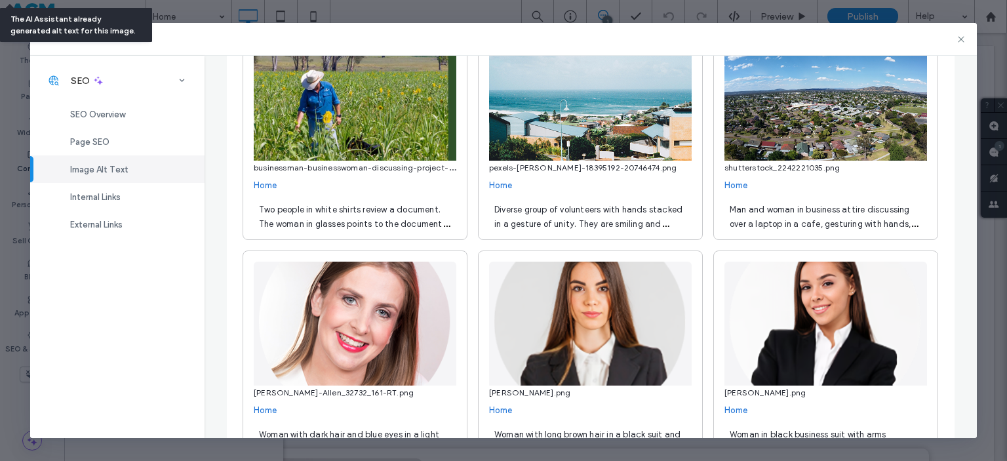
click at [425, 209] on span "Two people in white shirts review a document. The woman in glasses points to th…" at bounding box center [354, 231] width 191 height 53
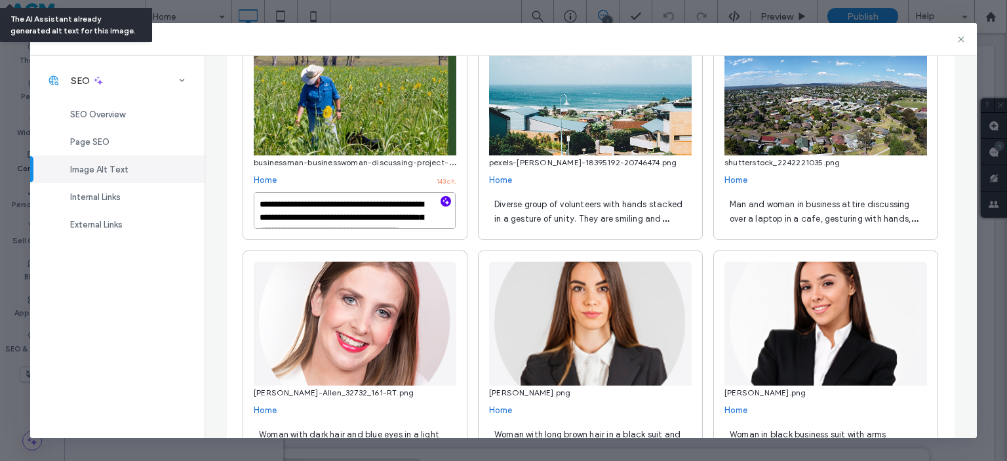
scroll to position [900, 0]
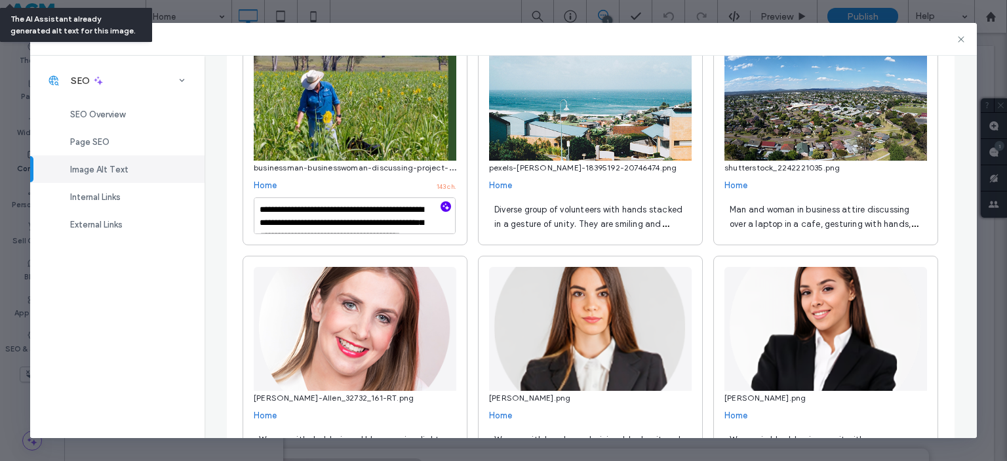
click at [441, 209] on icon "button" at bounding box center [445, 206] width 9 height 9
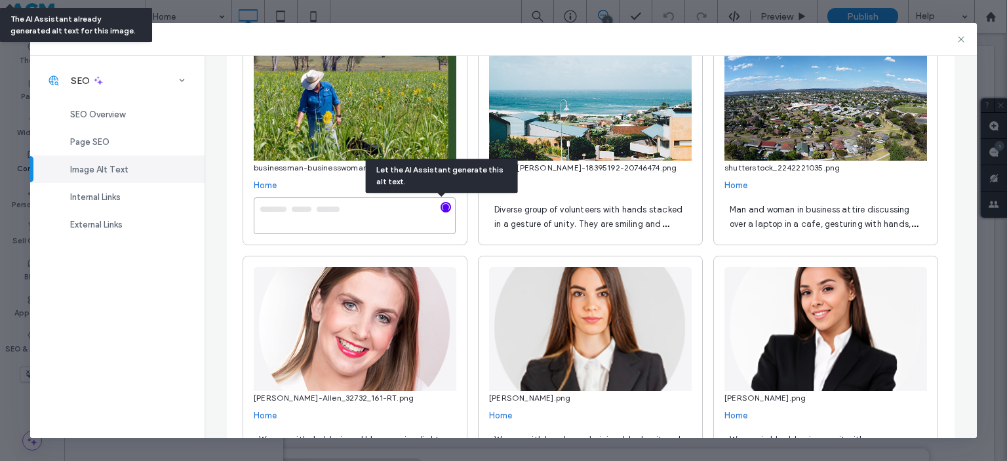
type textarea "**********"
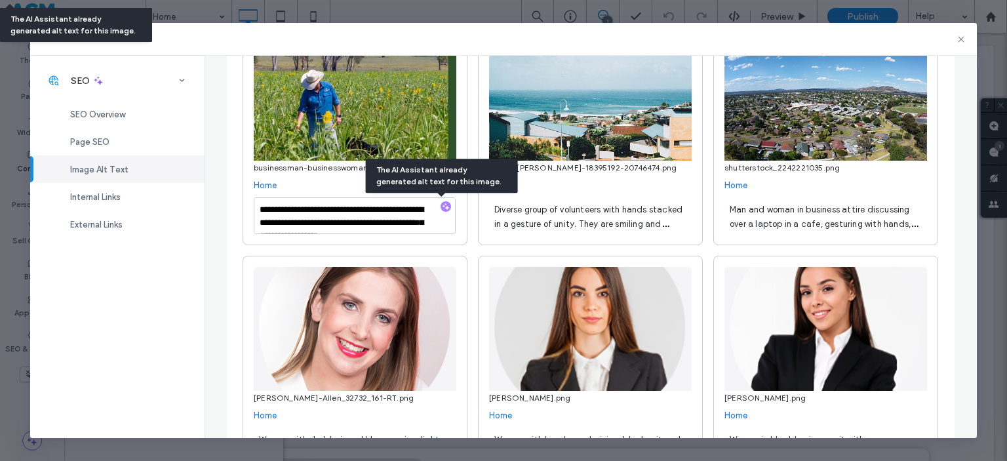
click at [616, 212] on span "Diverse group of volunteers with hands stacked in a gesture of unity. They are …" at bounding box center [588, 224] width 188 height 39
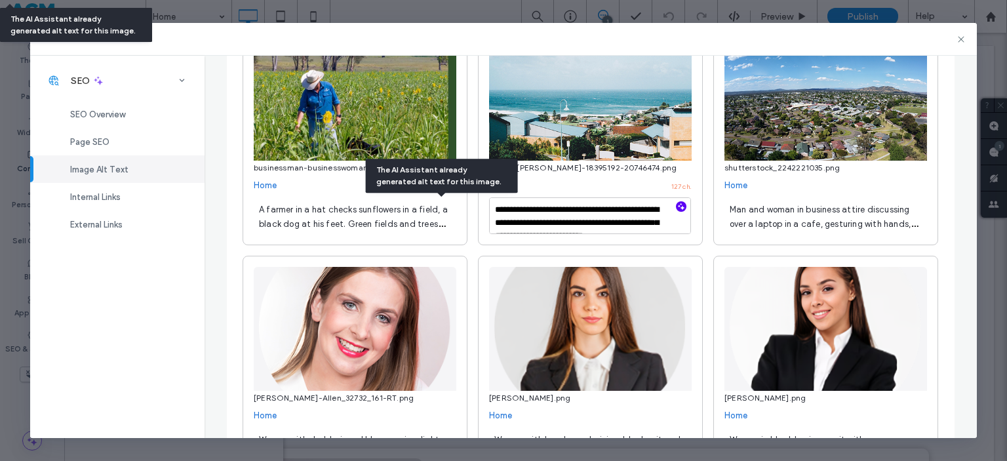
click at [677, 205] on icon "button" at bounding box center [681, 206] width 9 height 9
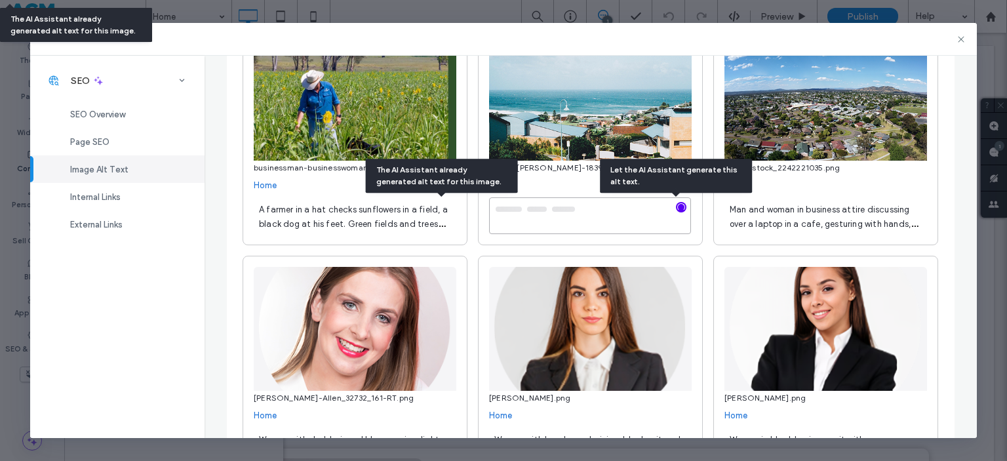
type textarea "**********"
click at [857, 217] on div "Man and woman in business attire discussing over a laptop in a cafe, gesturing …" at bounding box center [825, 215] width 203 height 37
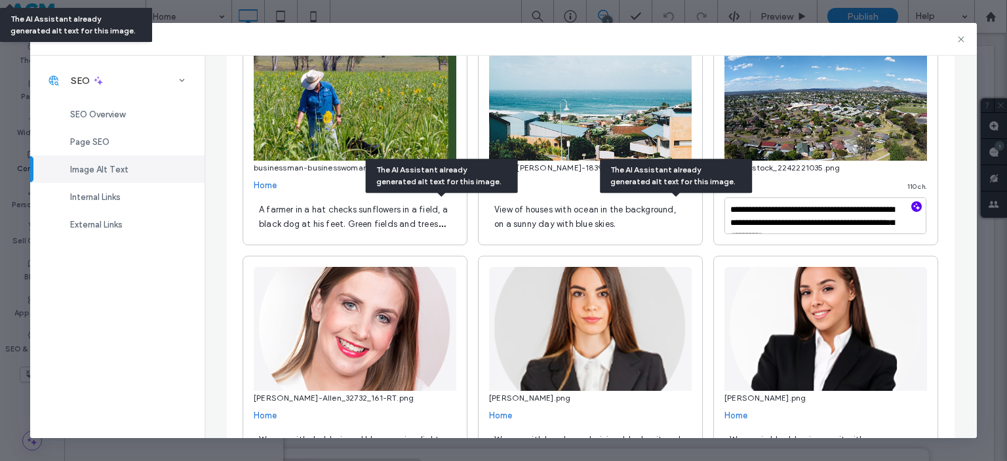
click at [913, 208] on icon "button" at bounding box center [916, 206] width 9 height 9
type textarea "**********"
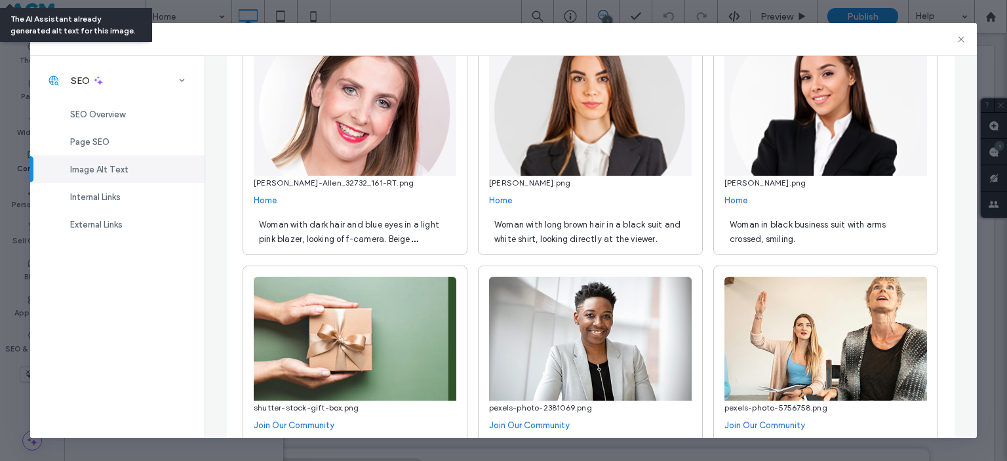
scroll to position [1115, 0]
click at [328, 231] on div "Woman with dark hair and blue eyes in a light pink blazer, looking off-camera. …" at bounding box center [355, 230] width 203 height 37
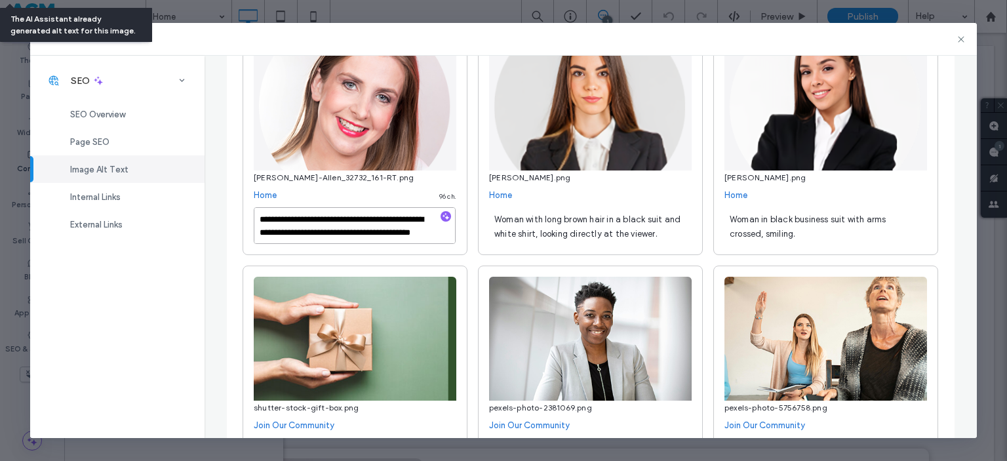
scroll to position [1109, 0]
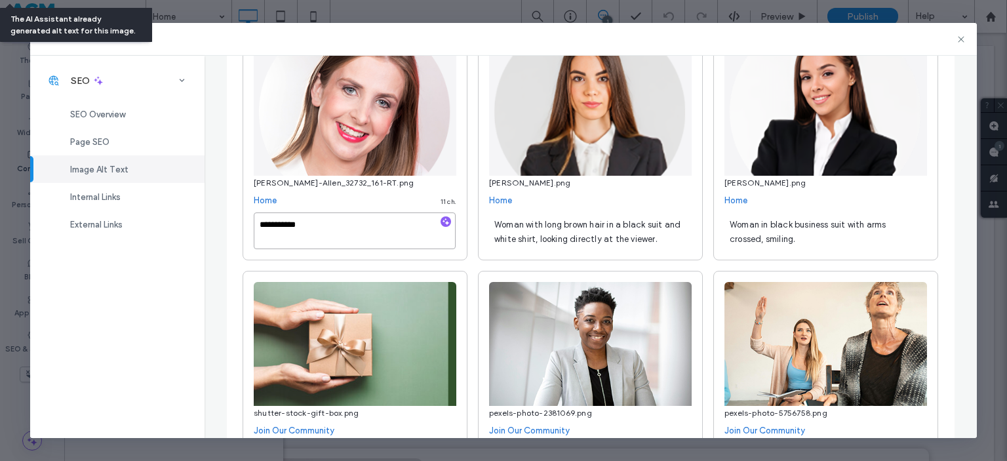
type textarea "**********"
click at [580, 235] on span "Woman with long brown hair in a black suit and white shirt, looking directly at…" at bounding box center [587, 232] width 186 height 24
type textarea "**********"
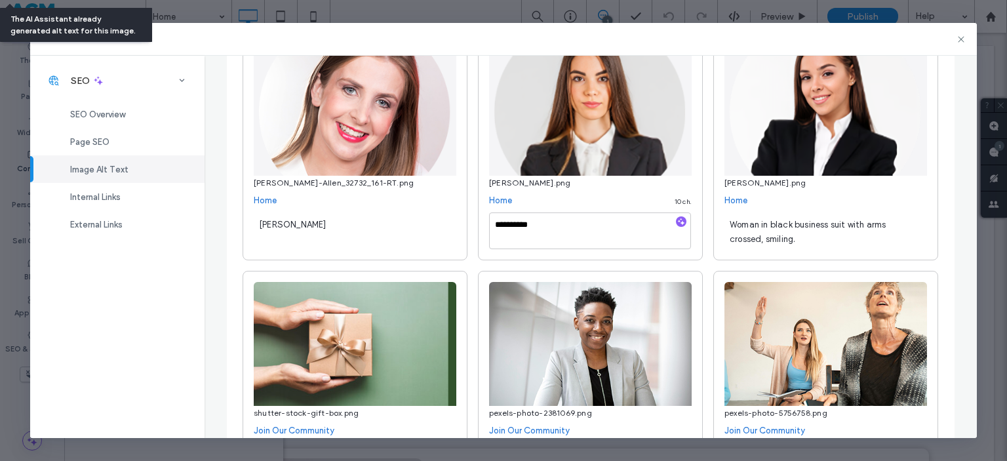
click at [758, 229] on span "Woman in black business suit with arms crossed, smiling." at bounding box center [808, 232] width 157 height 24
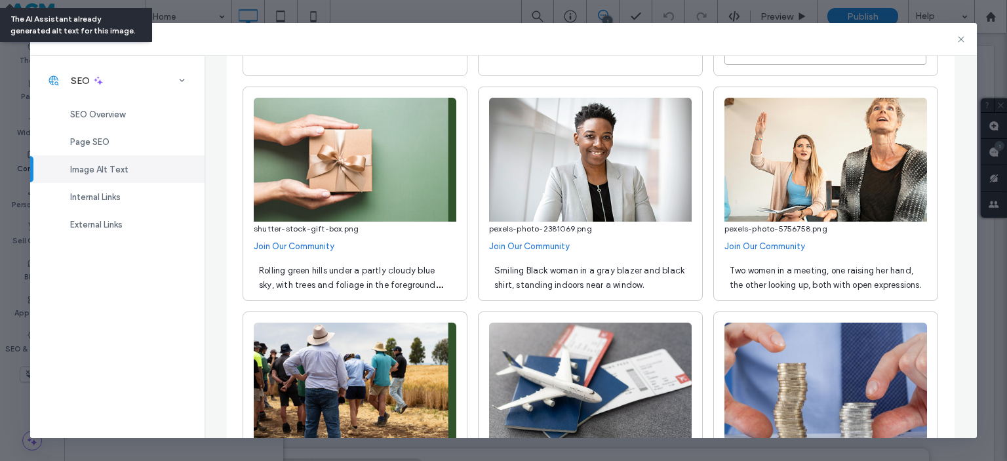
scroll to position [1307, 0]
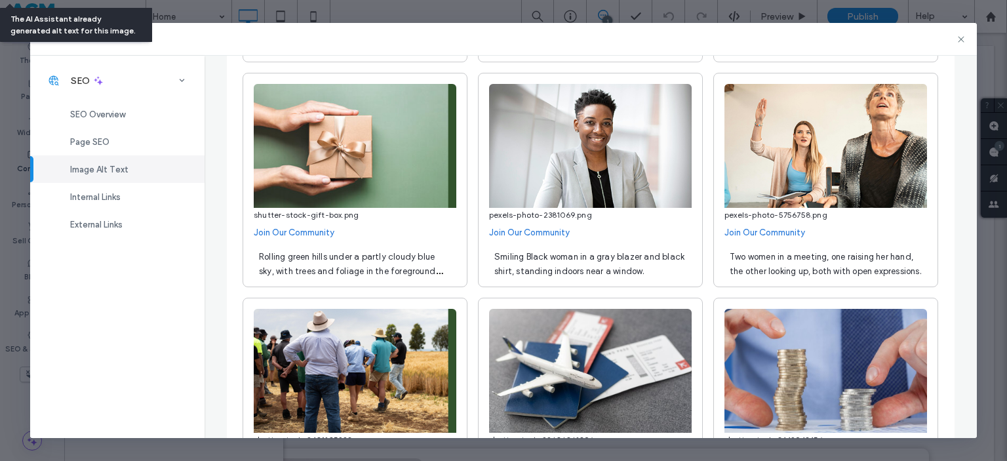
type textarea "**********"
click at [519, 261] on span "Smiling Black woman in a gray blazer and black shirt, standing indoors near a w…" at bounding box center [589, 264] width 190 height 24
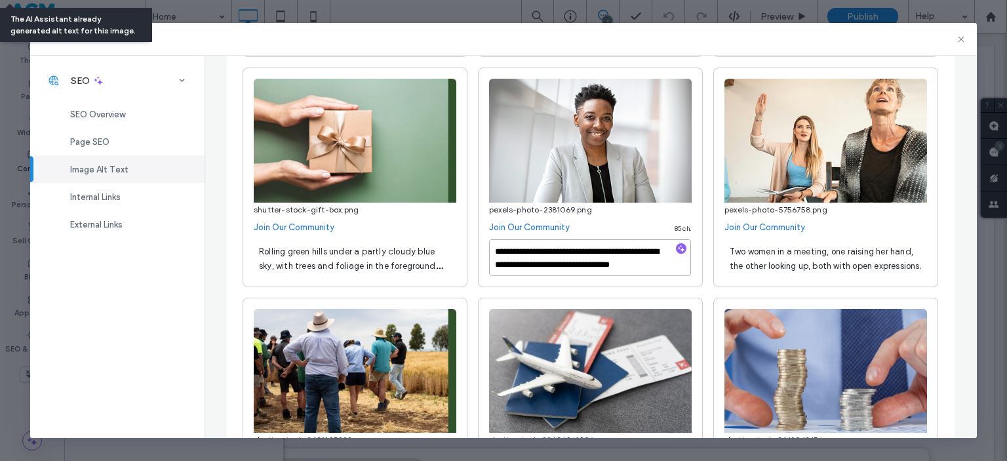
scroll to position [1336, 0]
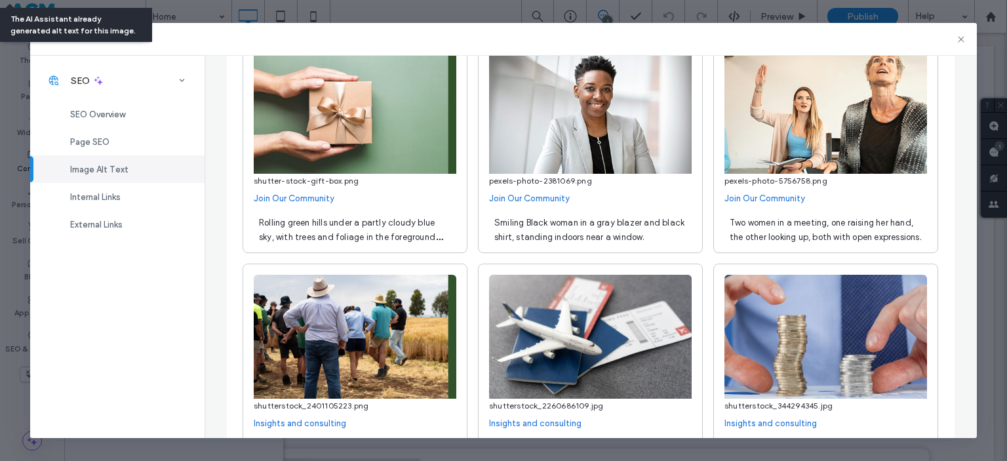
click at [414, 230] on div "Rolling green hills under a partly cloudy blue sky, with trees and foliage in t…" at bounding box center [355, 228] width 203 height 37
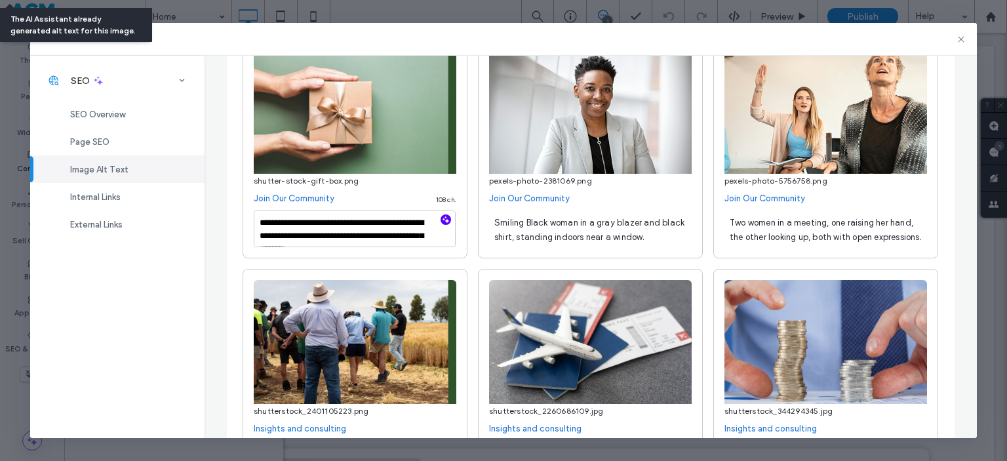
click at [441, 222] on icon "button" at bounding box center [445, 219] width 9 height 9
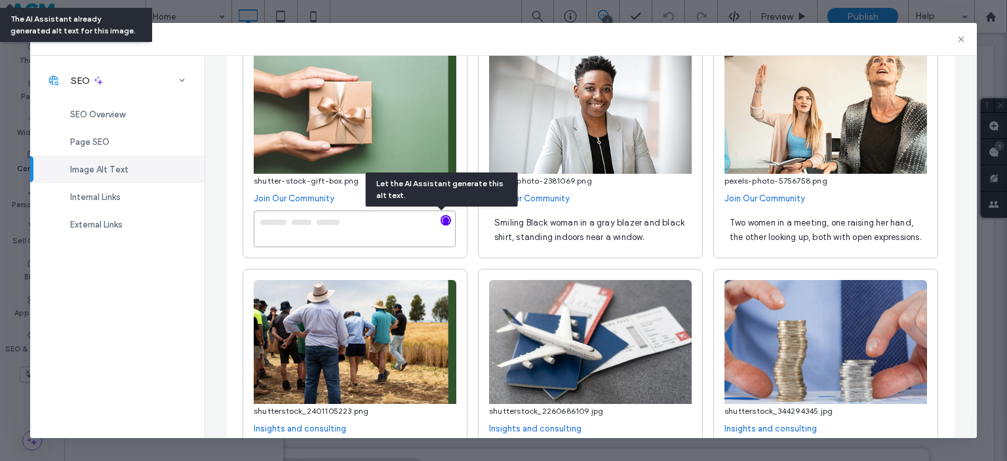
type textarea "**********"
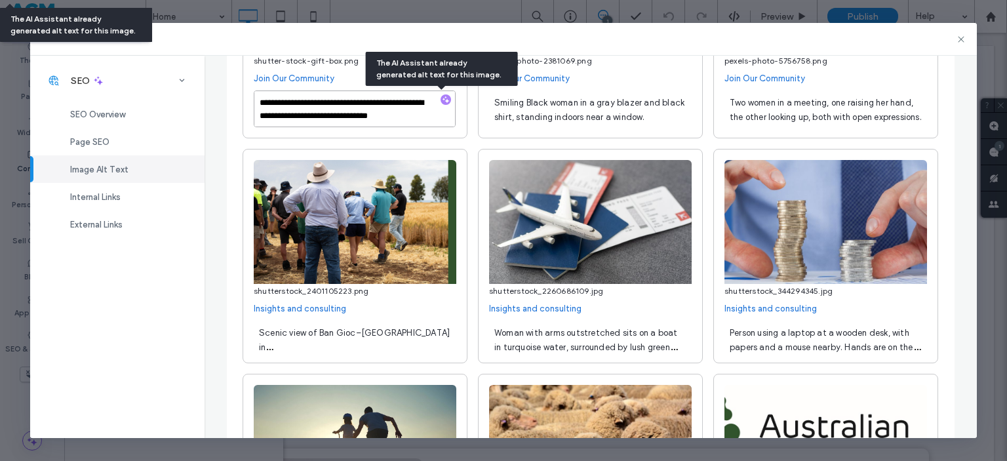
scroll to position [1457, 0]
click at [378, 330] on span "Scenic view of Ban Gioc–[GEOGRAPHIC_DATA] in [GEOGRAPHIC_DATA]/[GEOGRAPHIC_DATA…" at bounding box center [354, 368] width 191 height 82
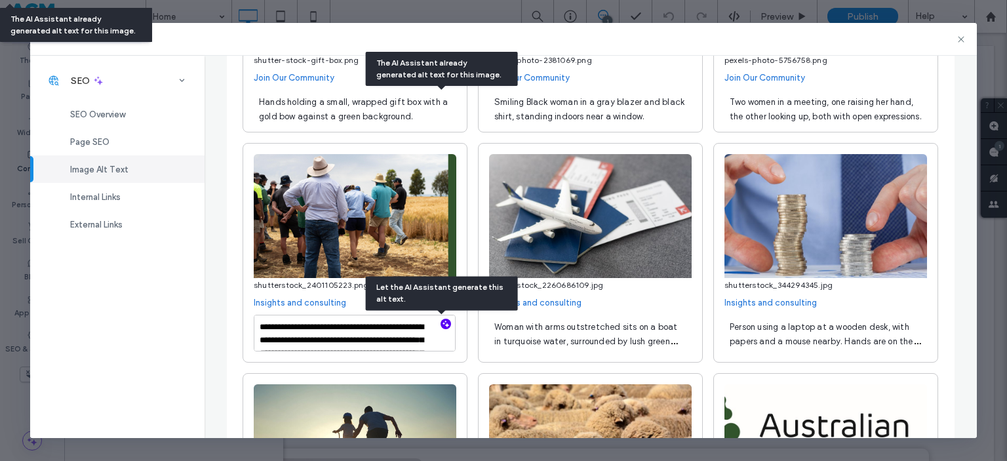
click at [441, 325] on icon "button" at bounding box center [445, 323] width 9 height 9
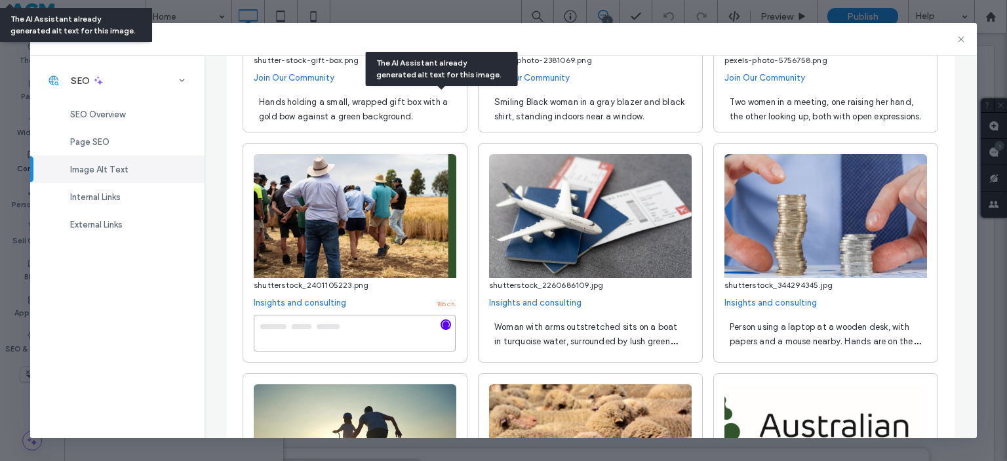
type textarea "**********"
click at [595, 334] on div "Woman with arms outstretched sits on a boat in turquoise water, surrounded by l…" at bounding box center [590, 333] width 203 height 37
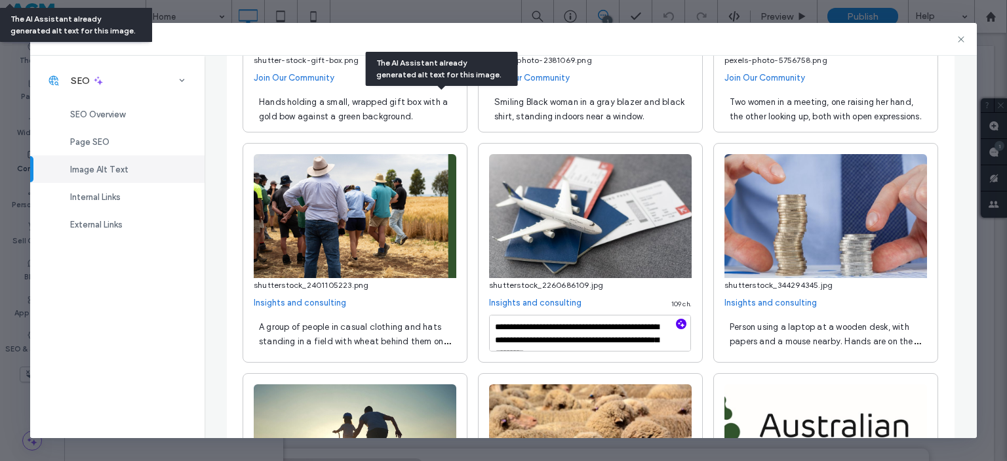
click at [679, 322] on icon "button" at bounding box center [681, 323] width 9 height 9
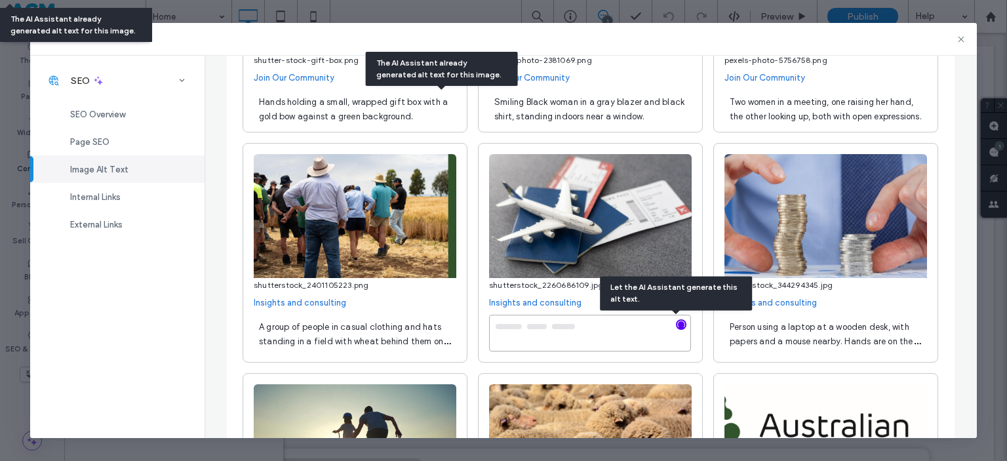
type textarea "**********"
click at [754, 332] on div "Person using a laptop at a wooden desk, with papers and a mouse nearby. Hands a…" at bounding box center [825, 333] width 203 height 37
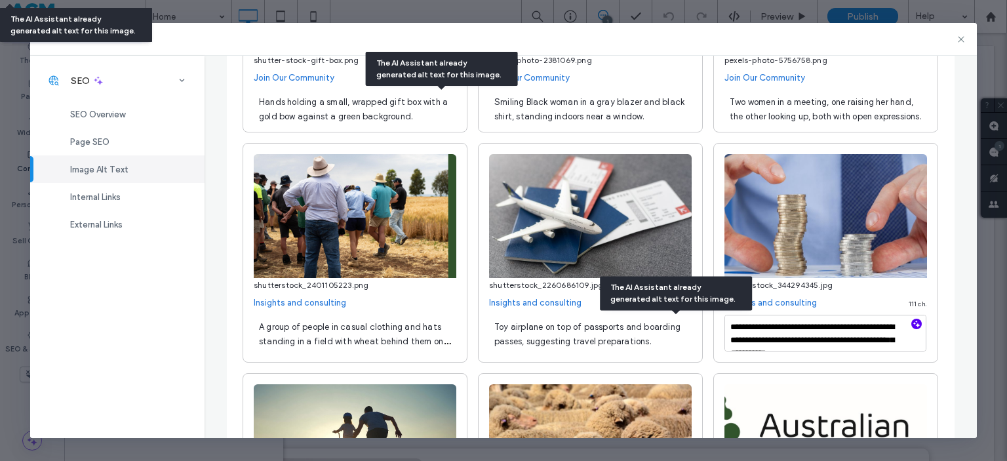
click at [912, 325] on icon "button" at bounding box center [916, 323] width 9 height 9
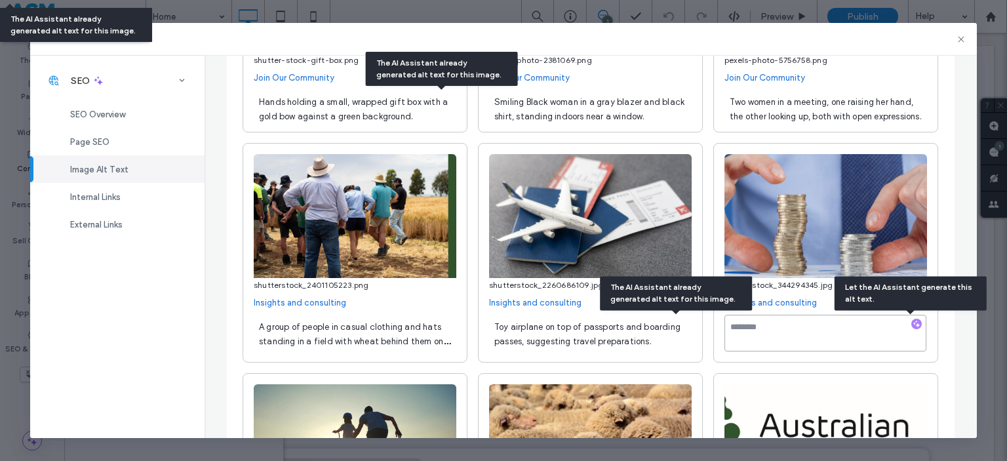
type textarea "**********"
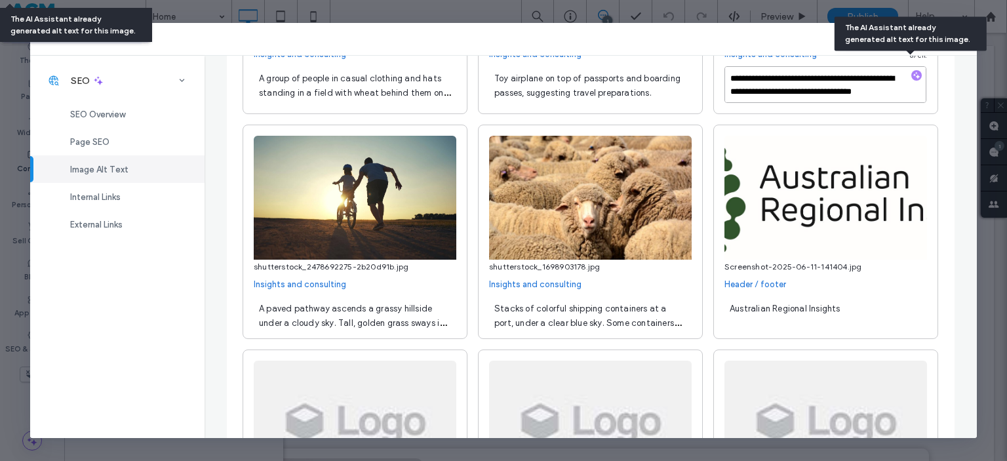
scroll to position [1716, 0]
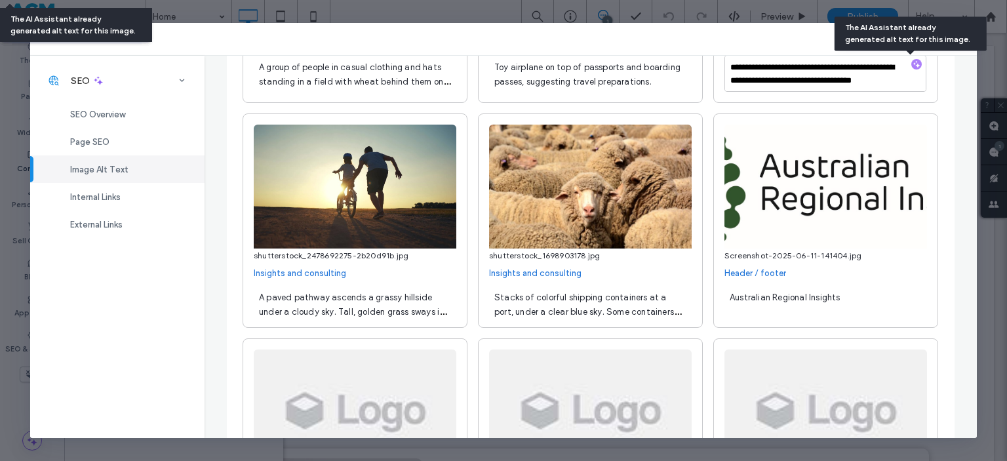
click at [367, 290] on div "A paved pathway ascends a grassy hillside under a cloudy sky. Tall, golden gras…" at bounding box center [355, 303] width 203 height 37
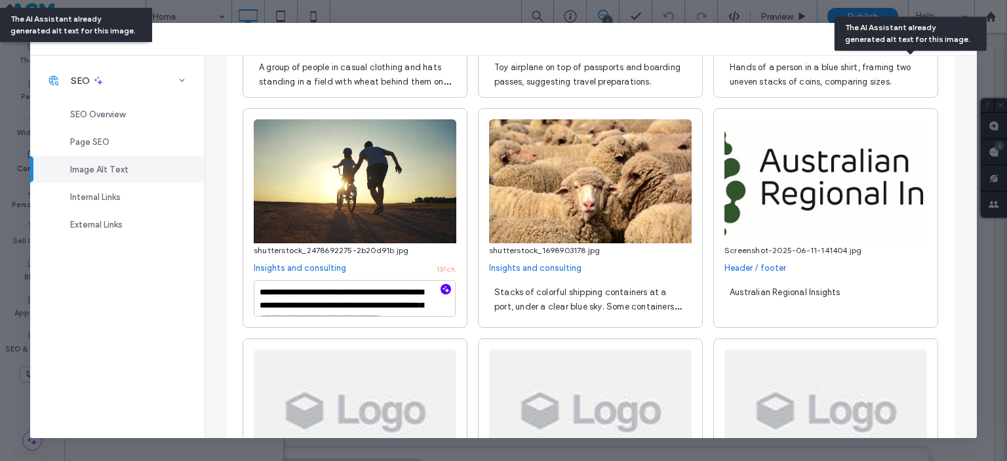
click at [443, 287] on use "button" at bounding box center [446, 289] width 7 height 7
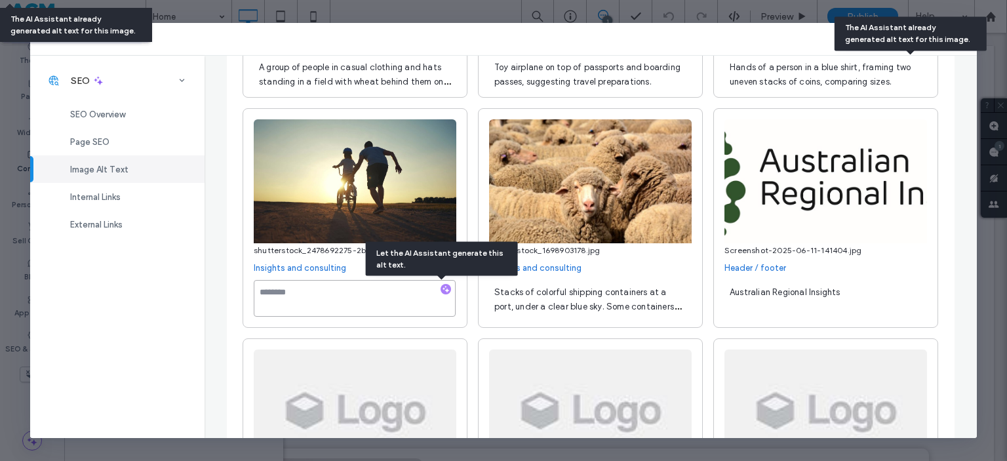
type textarea "**********"
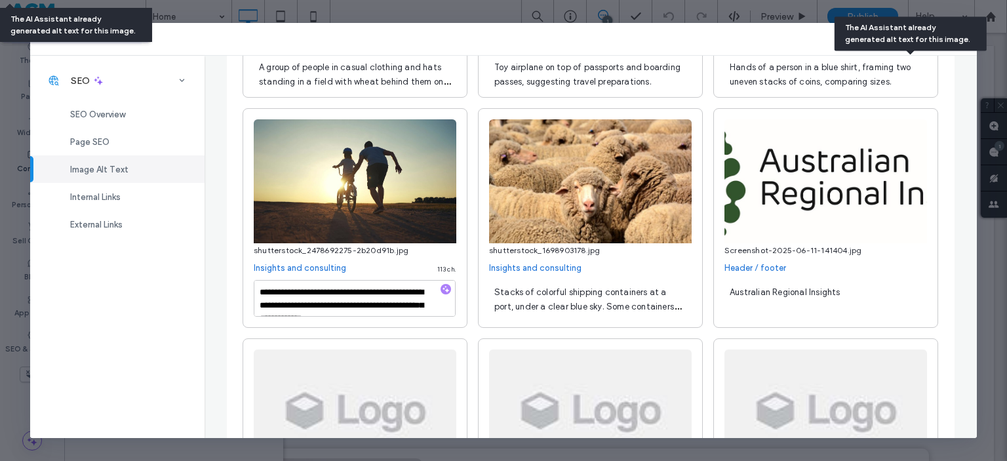
click at [625, 301] on span "Stacks of colorful shipping containers at a port, under a clear blue sky. Some …" at bounding box center [587, 306] width 187 height 39
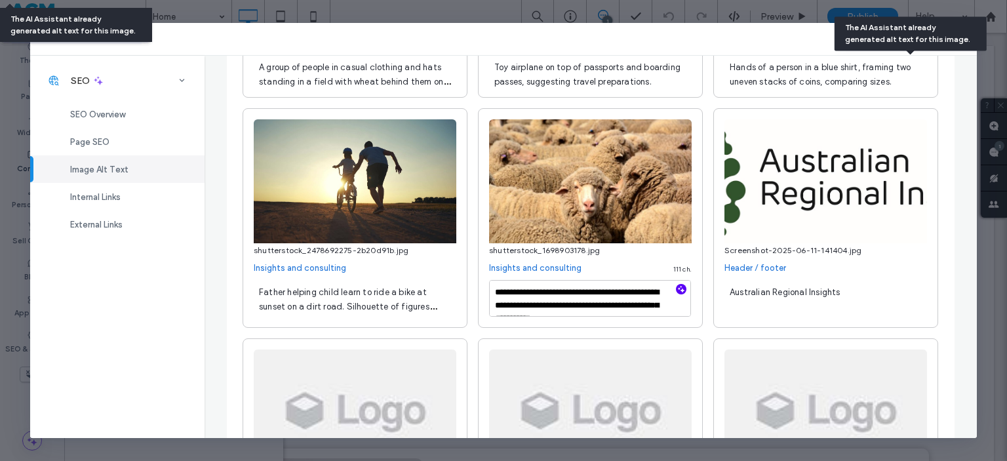
click at [677, 287] on icon "button" at bounding box center [681, 289] width 9 height 9
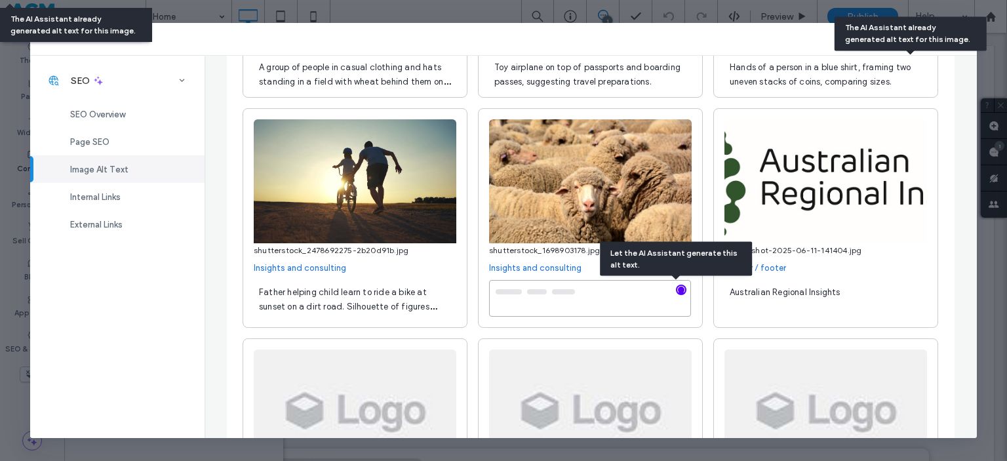
type textarea "**********"
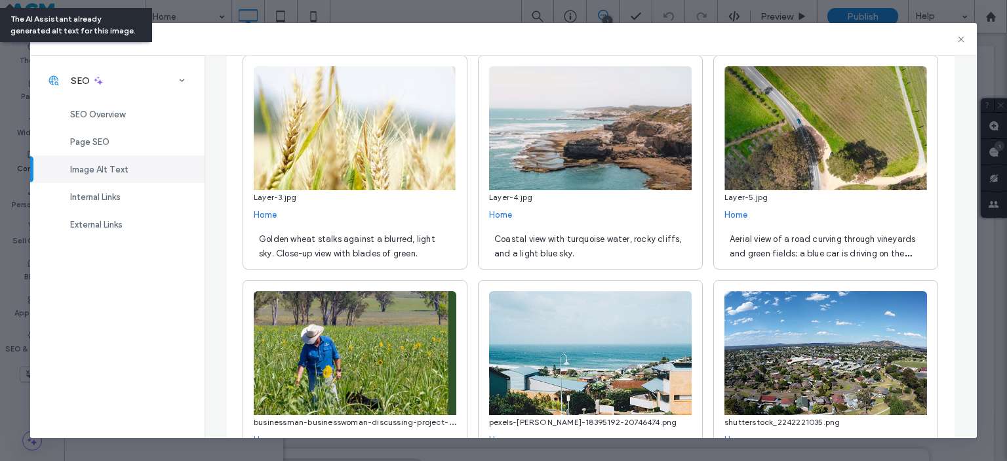
scroll to position [0, 0]
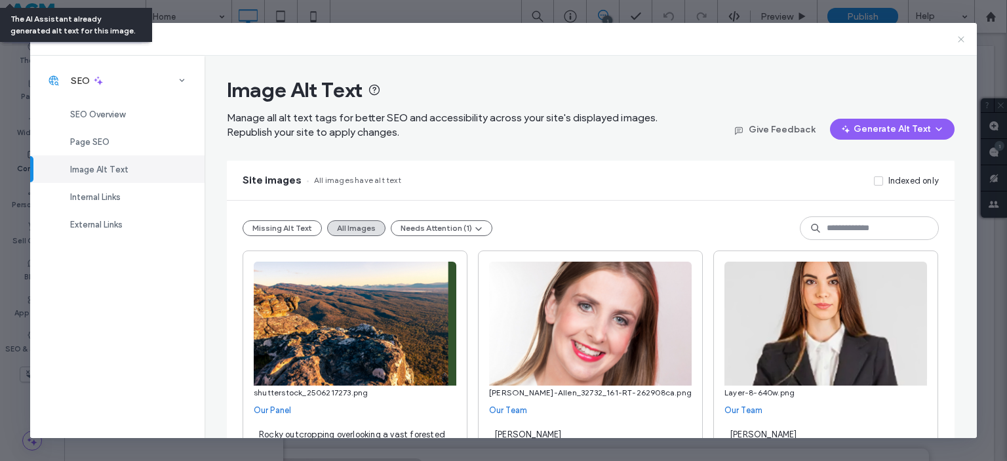
click at [961, 41] on icon at bounding box center [961, 39] width 10 height 10
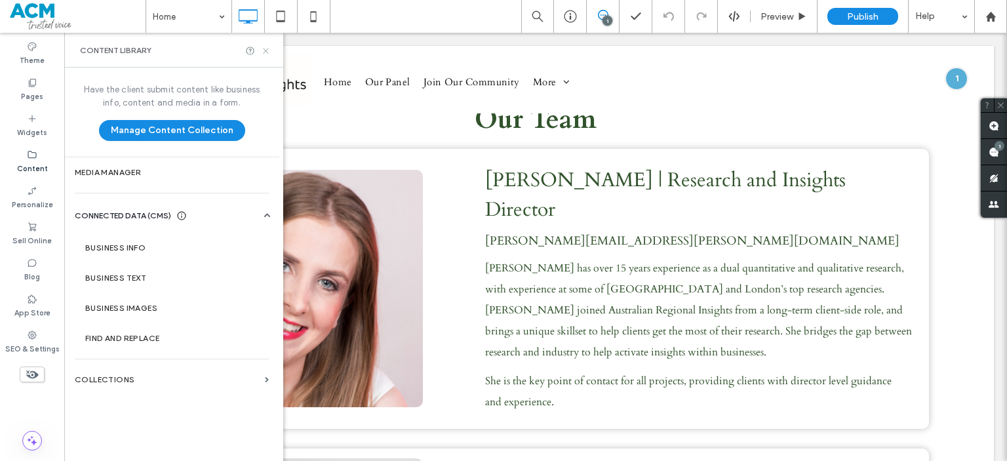
click at [269, 50] on icon at bounding box center [266, 51] width 10 height 10
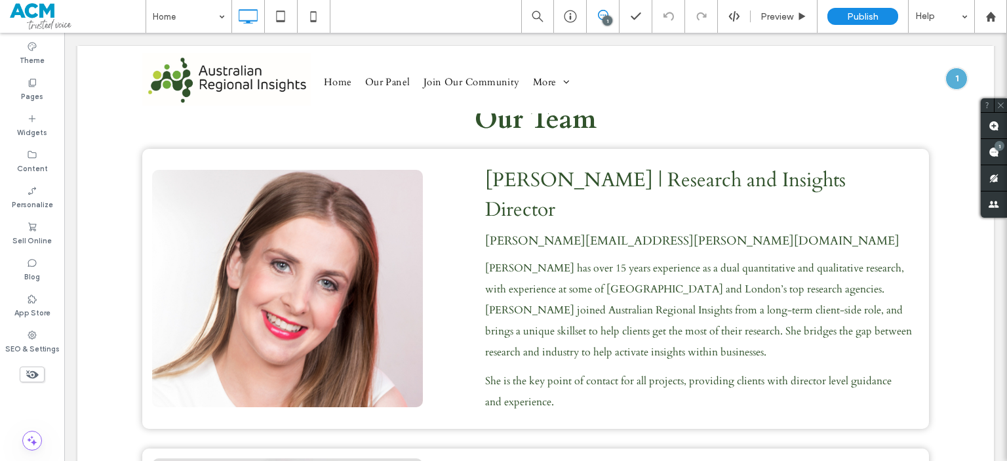
drag, startPoint x: 230, startPoint y: 159, endPoint x: 270, endPoint y: 176, distance: 43.5
click at [270, 460] on div at bounding box center [503, 461] width 1007 height 0
drag, startPoint x: 269, startPoint y: 343, endPoint x: 306, endPoint y: 363, distance: 41.7
click at [307, 460] on div at bounding box center [503, 461] width 1007 height 0
click at [776, 16] on span "Preview" at bounding box center [777, 16] width 33 height 11
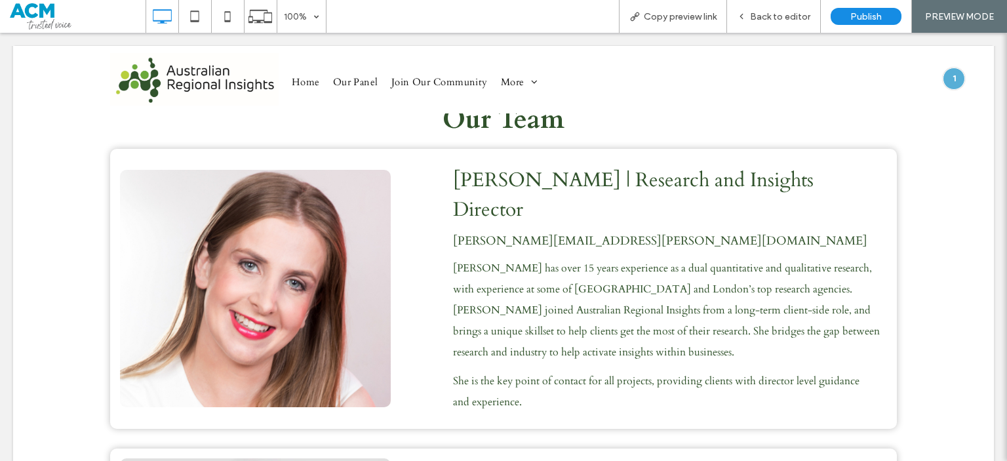
click at [754, 14] on span "Back to editor" at bounding box center [780, 16] width 60 height 11
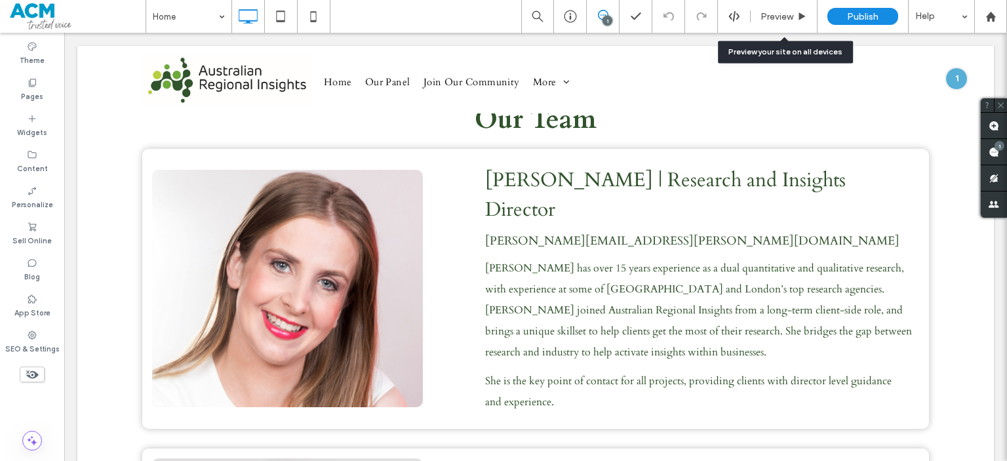
click at [754, 14] on div "Preview" at bounding box center [784, 16] width 66 height 11
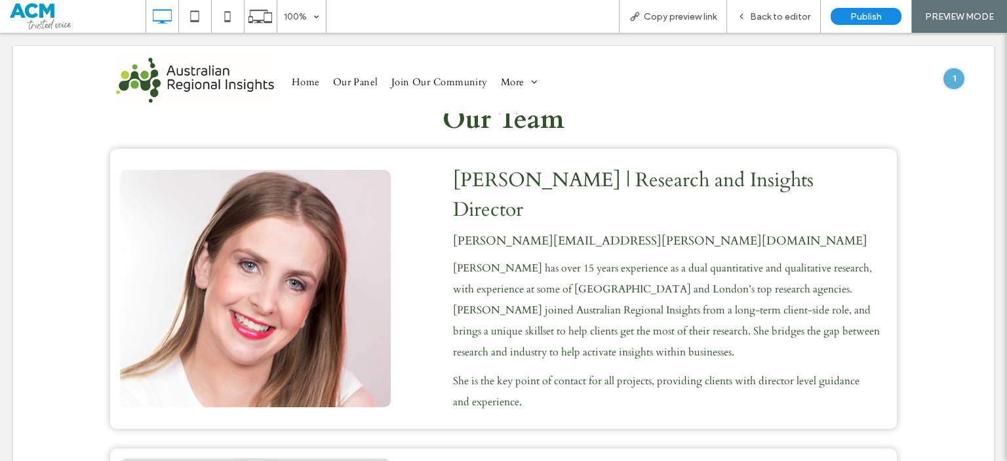
click at [754, 14] on span "Back to editor" at bounding box center [780, 16] width 60 height 11
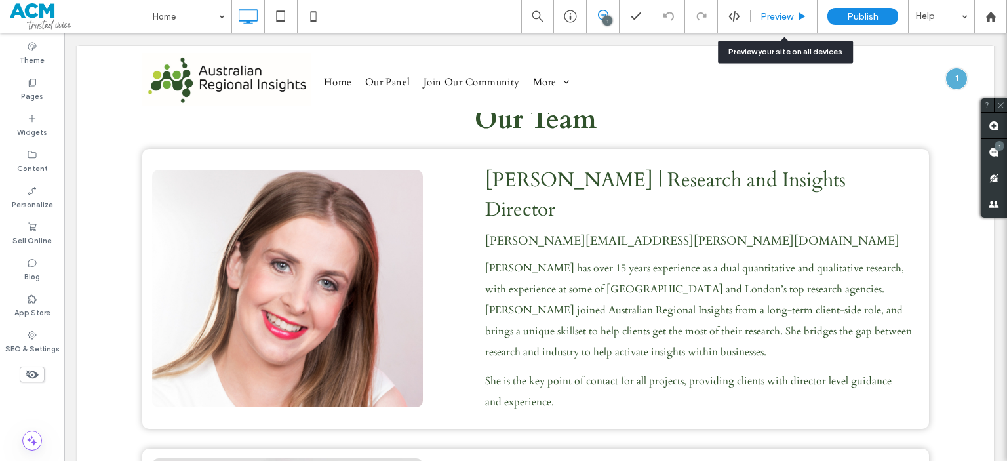
click at [781, 7] on div "Preview" at bounding box center [784, 16] width 67 height 33
click at [769, 21] on span "Preview" at bounding box center [777, 16] width 33 height 11
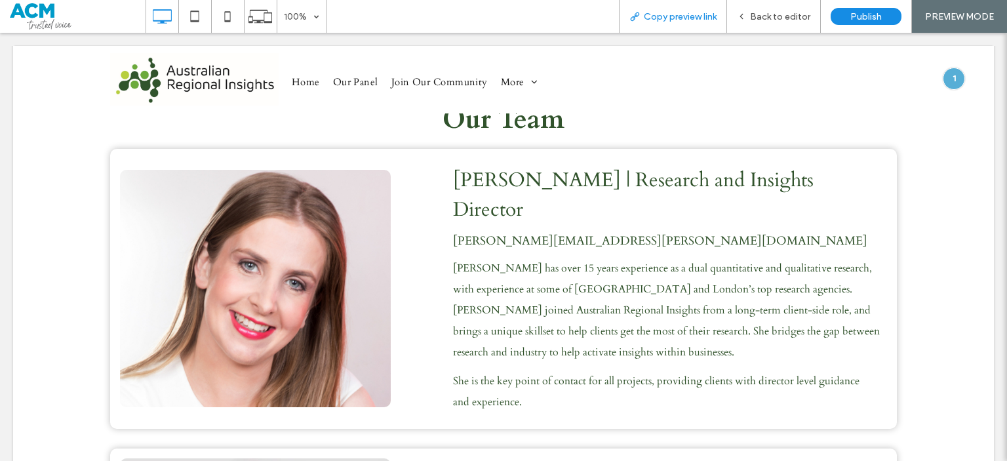
click at [648, 12] on span "Copy preview link" at bounding box center [680, 16] width 73 height 11
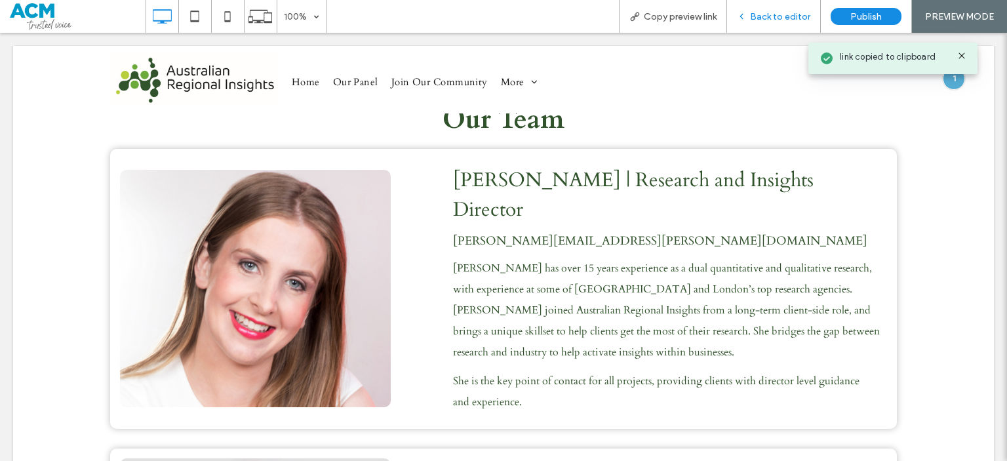
click at [738, 8] on div "Back to editor" at bounding box center [774, 16] width 94 height 33
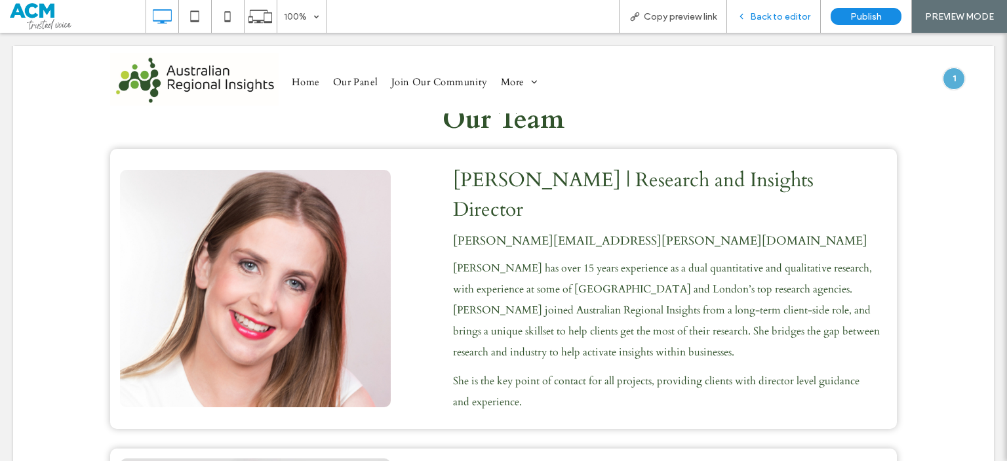
click at [756, 23] on div "Back to editor" at bounding box center [774, 16] width 94 height 33
click at [753, 18] on span "Back to editor" at bounding box center [780, 16] width 60 height 11
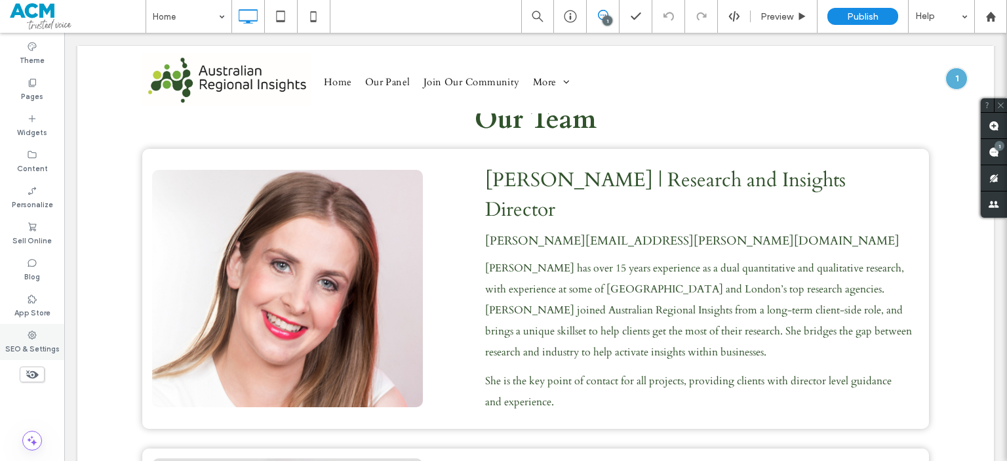
click at [17, 328] on div "SEO & Settings" at bounding box center [32, 342] width 64 height 36
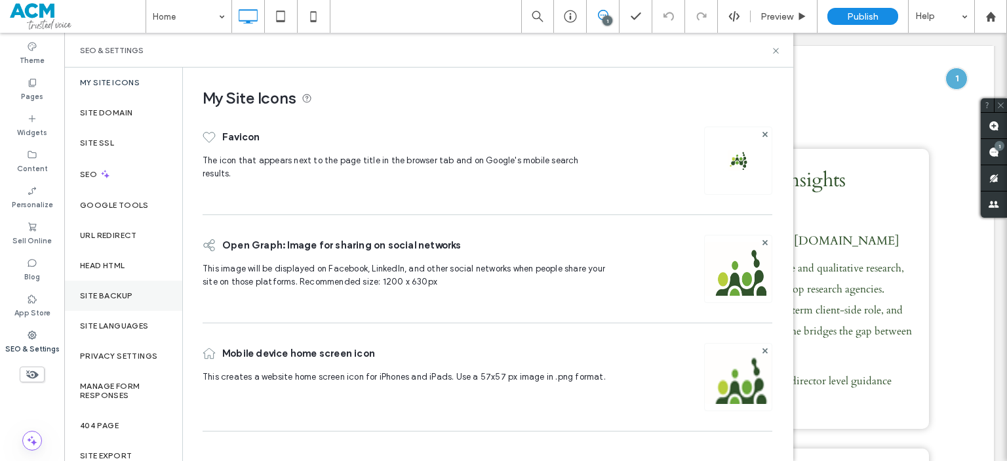
click at [105, 296] on label "Site Backup" at bounding box center [106, 295] width 52 height 9
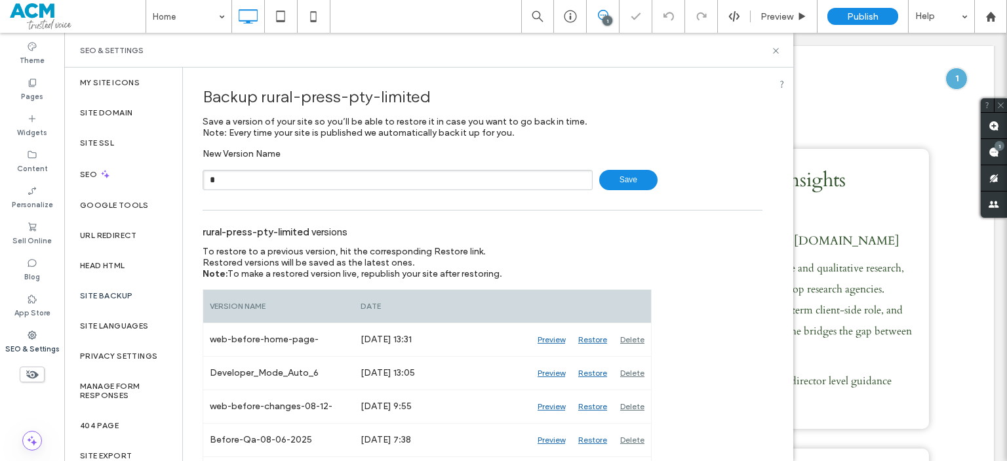
click at [301, 180] on input "*" at bounding box center [398, 180] width 390 height 20
type input "**********"
click at [772, 47] on icon at bounding box center [776, 51] width 10 height 10
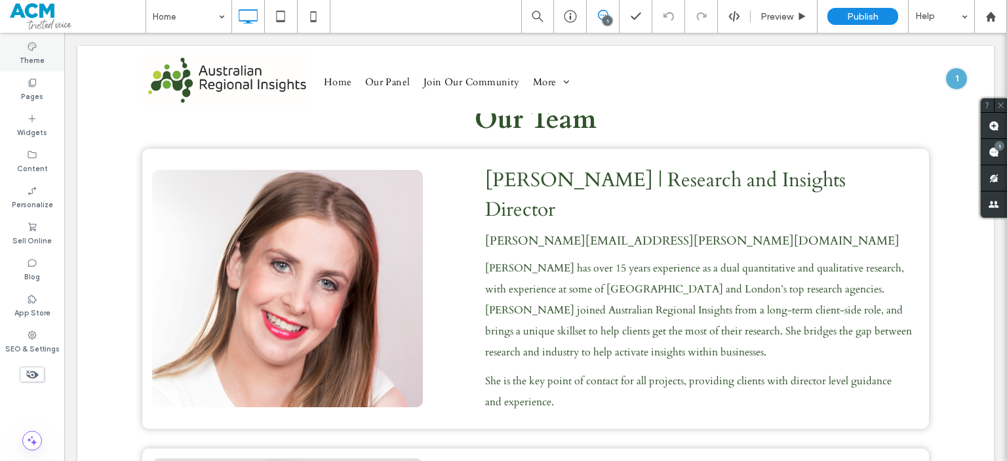
click at [24, 54] on label "Theme" at bounding box center [32, 59] width 25 height 14
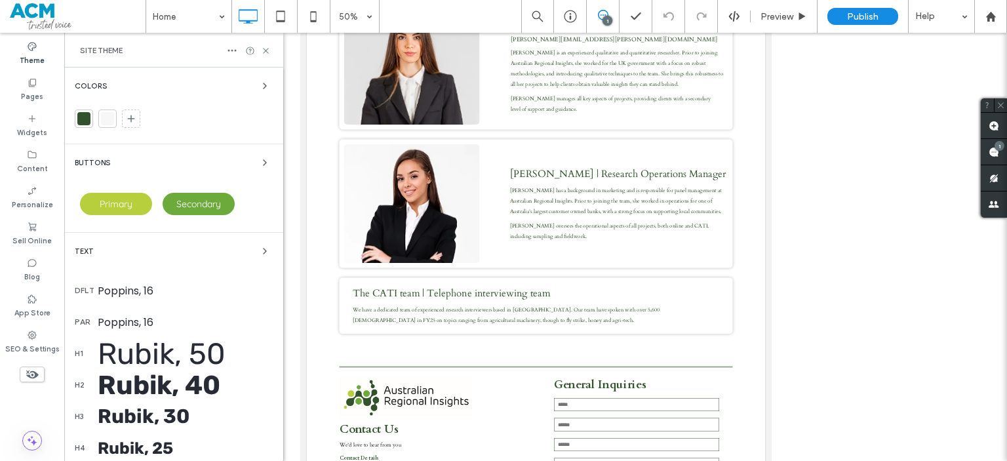
scroll to position [464, 0]
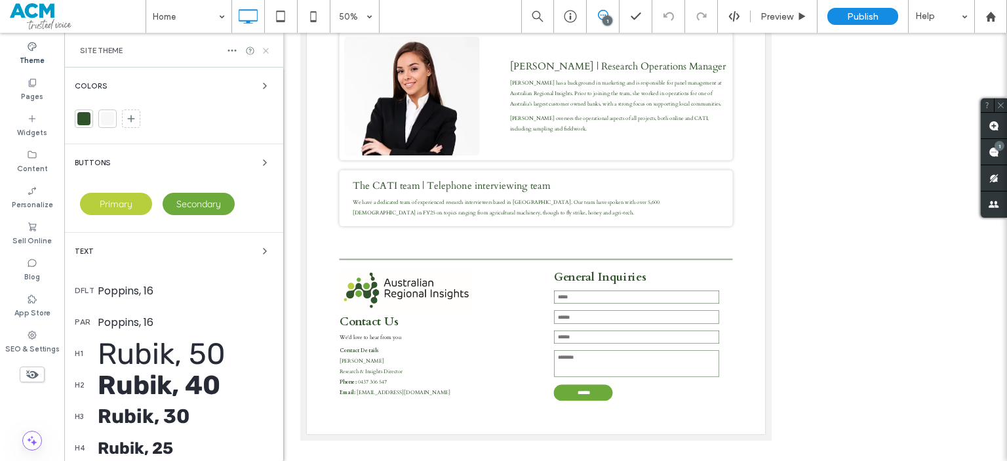
click at [268, 52] on use at bounding box center [265, 50] width 5 height 5
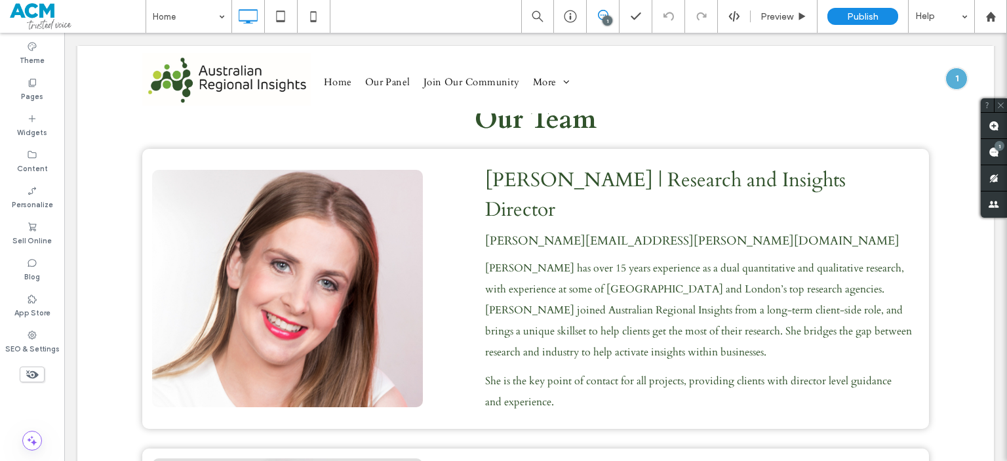
scroll to position [0, 0]
click at [759, 14] on div "Preview" at bounding box center [784, 16] width 66 height 11
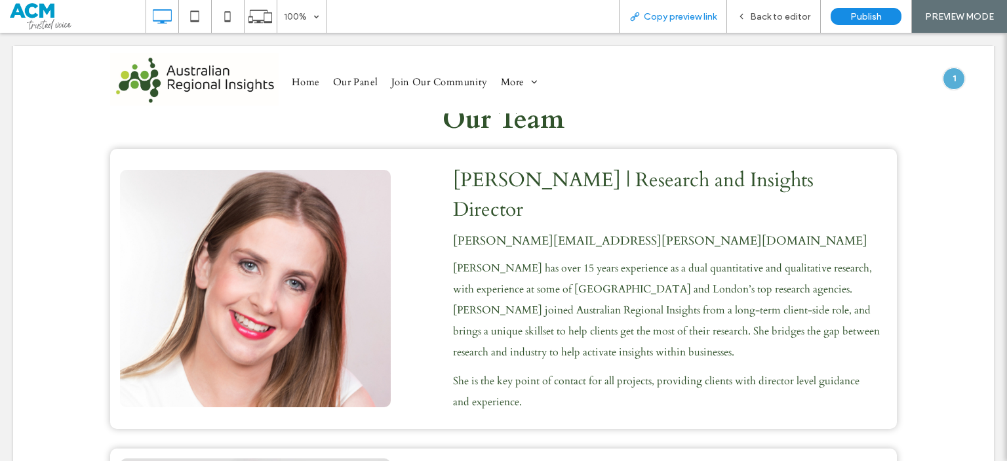
click at [682, 22] on div "Copy preview link" at bounding box center [673, 16] width 108 height 33
click at [627, 15] on div "Copy preview link" at bounding box center [673, 16] width 107 height 11
click at [752, 15] on div "Back to editor" at bounding box center [773, 16] width 93 height 11
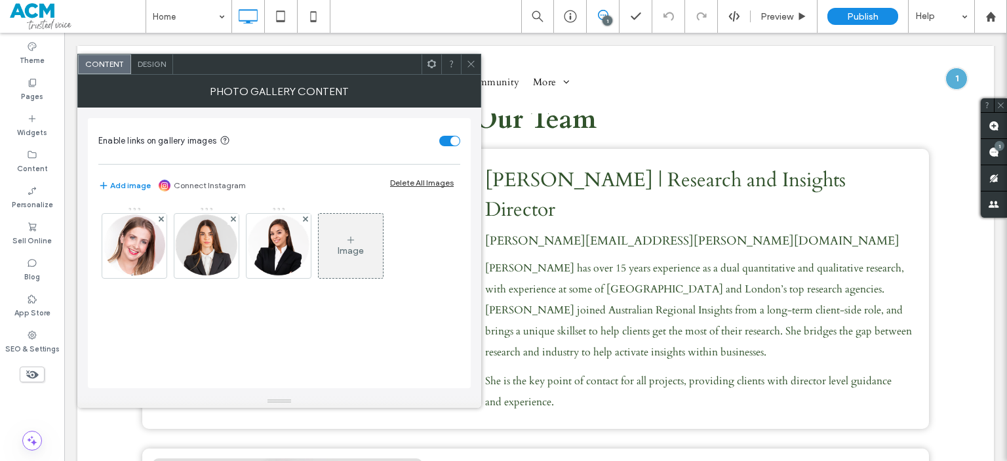
click at [163, 62] on span "Design" at bounding box center [152, 64] width 28 height 10
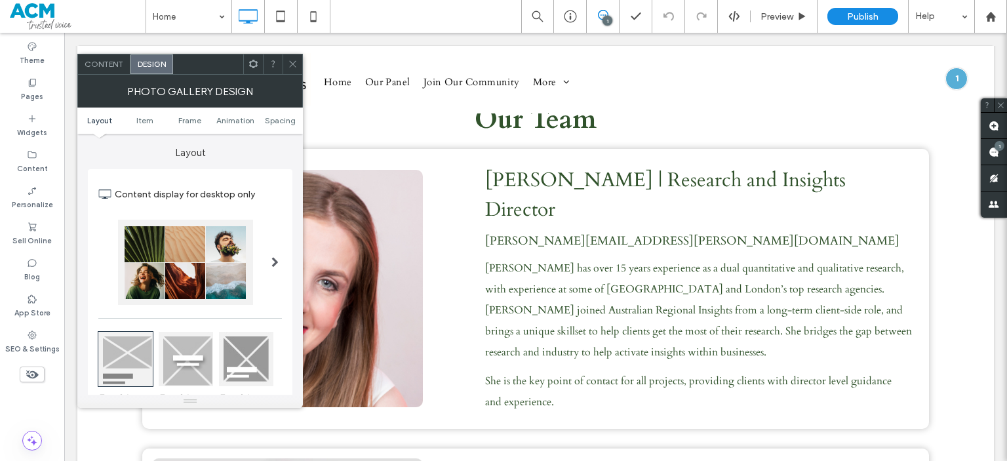
click at [161, 66] on span "Design" at bounding box center [152, 64] width 28 height 10
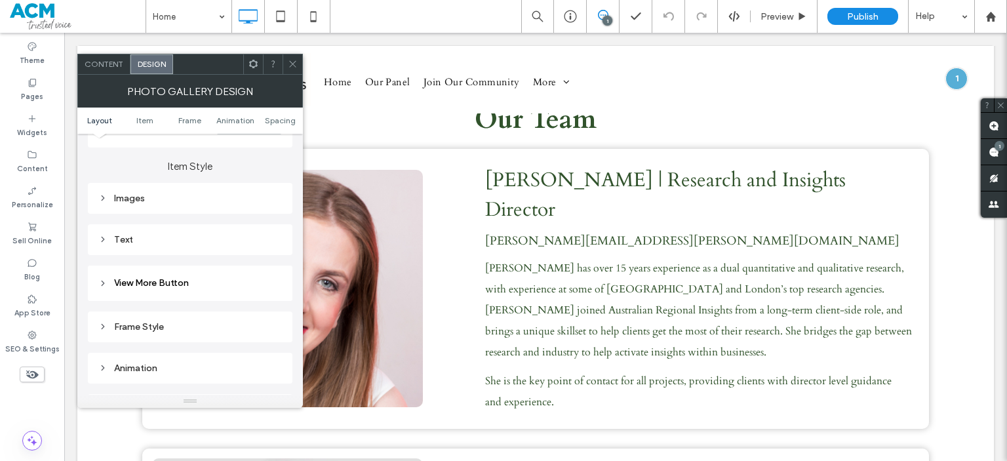
scroll to position [453, 0]
click at [132, 196] on div "Images" at bounding box center [190, 196] width 184 height 11
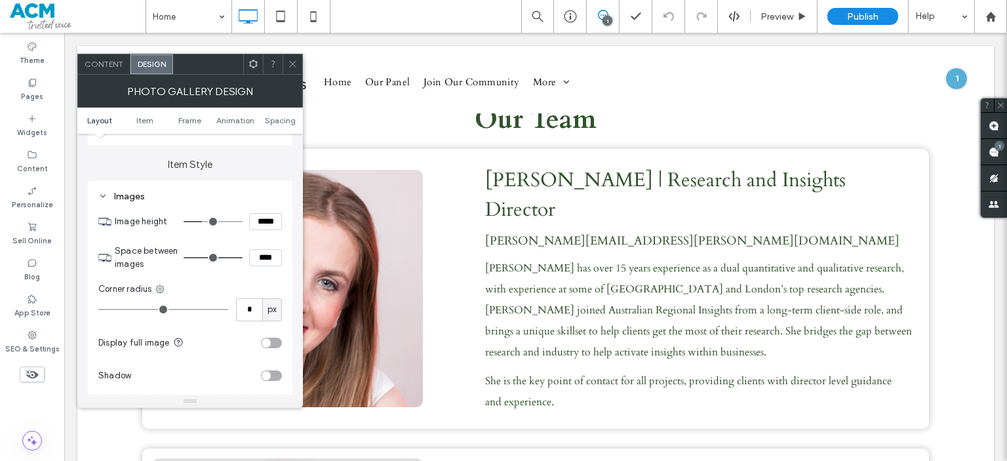
type input "***"
type input "*****"
type input "***"
type input "*****"
type input "***"
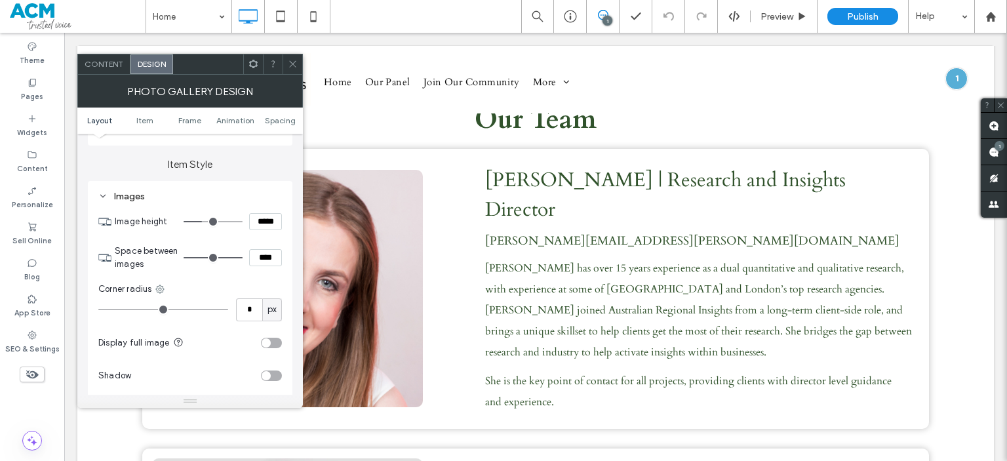
type input "*****"
type input "***"
type input "*****"
type input "***"
type input "*****"
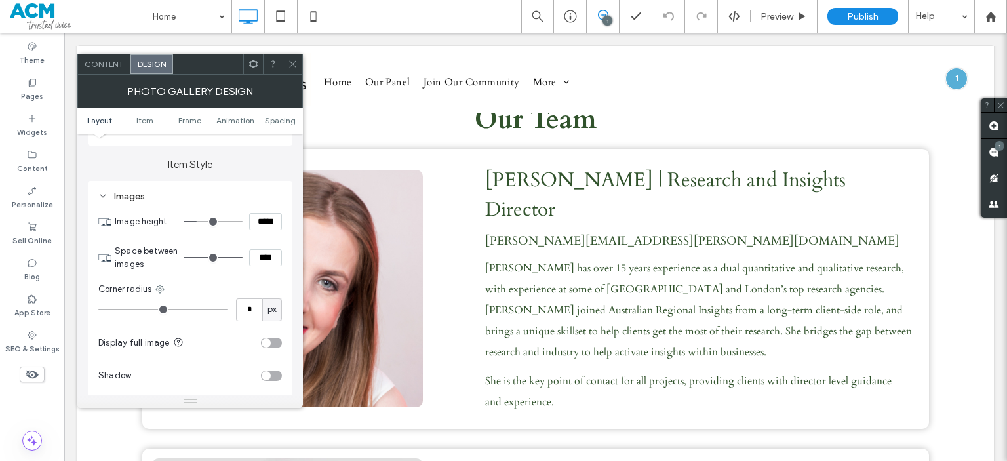
type input "***"
type input "*****"
type input "***"
type input "*****"
type input "***"
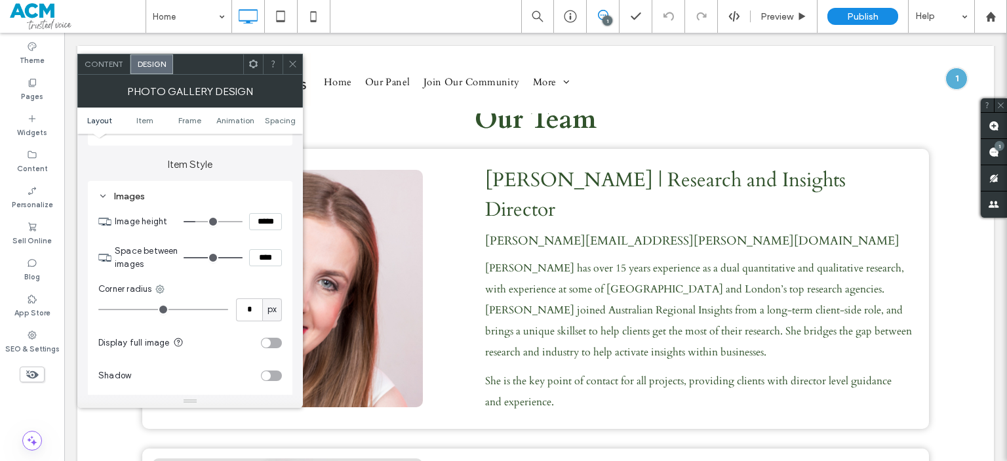
type input "*****"
type input "***"
type input "*****"
type input "***"
type input "*****"
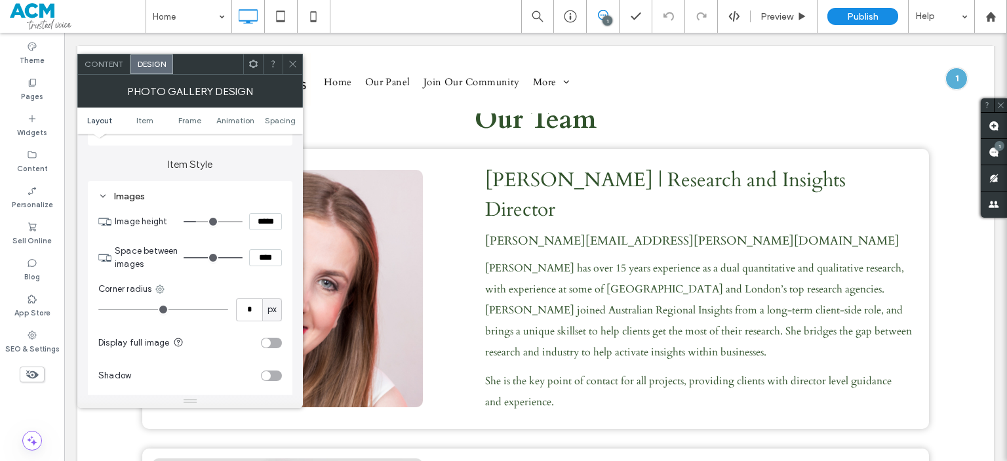
type input "***"
type input "*****"
type input "***"
type input "*****"
type input "***"
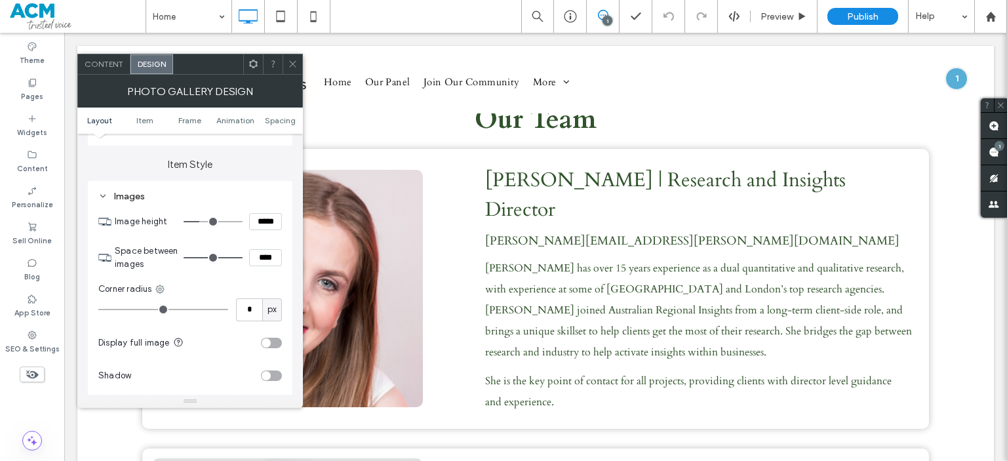
type input "*****"
type input "***"
type input "*****"
type input "***"
type input "*****"
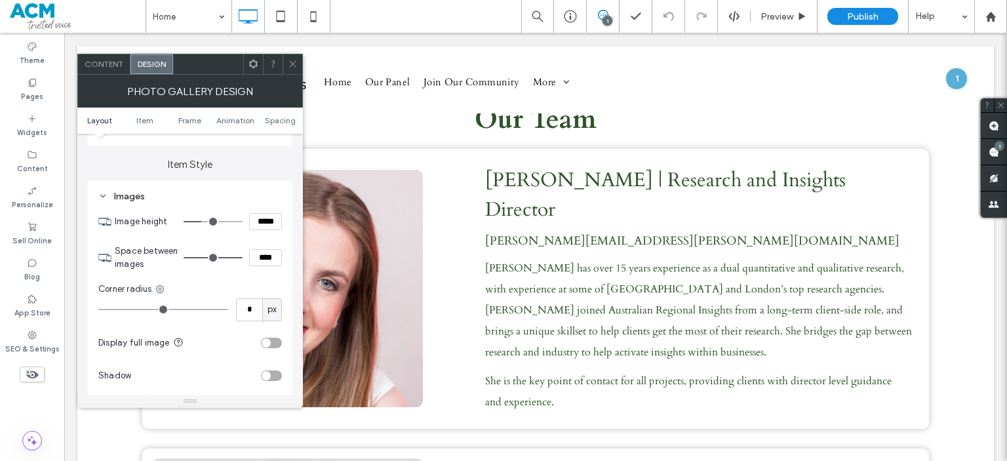
type input "***"
type input "*****"
type input "***"
click at [204, 222] on input "range" at bounding box center [213, 221] width 59 height 1
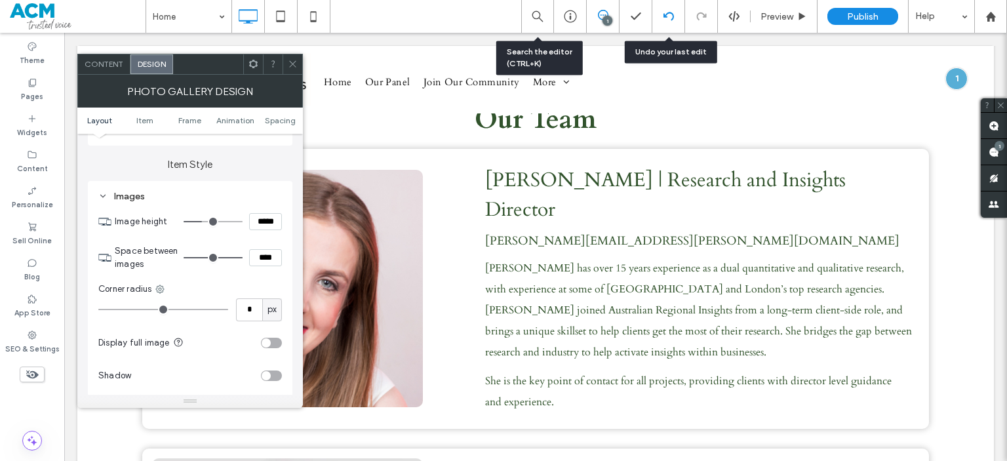
click at [663, 14] on div at bounding box center [668, 16] width 32 height 10
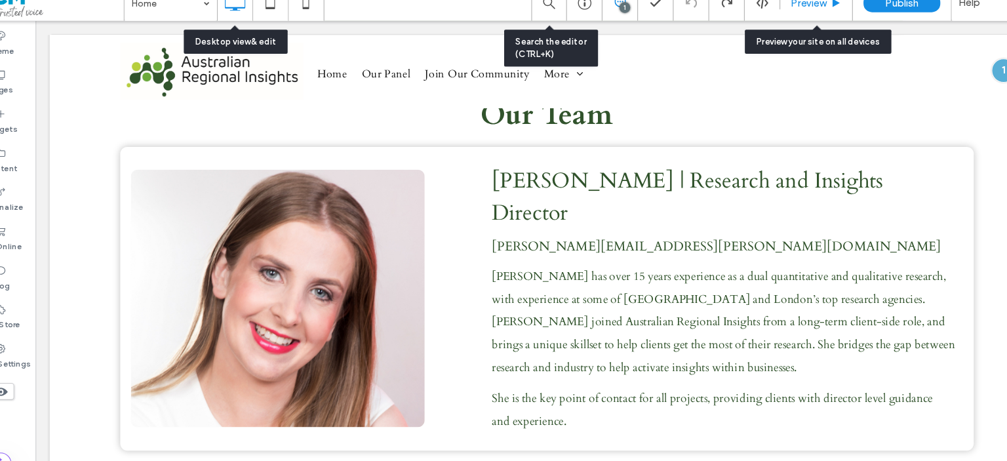
click at [774, 20] on span "Preview" at bounding box center [777, 16] width 33 height 11
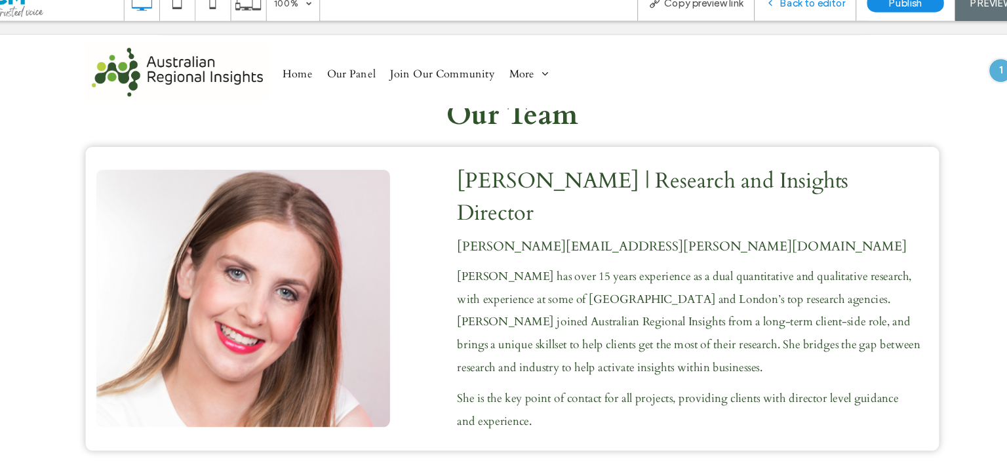
click at [765, 20] on span "Back to editor" at bounding box center [780, 16] width 60 height 11
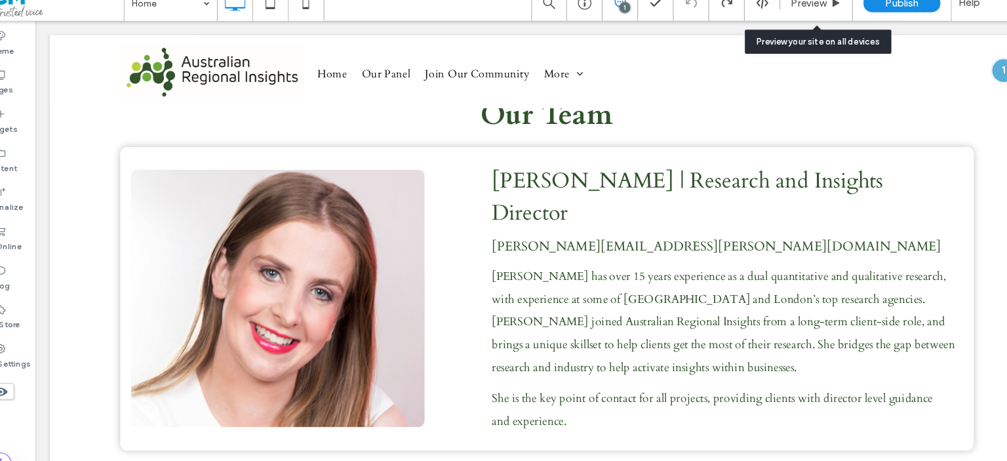
click at [765, 20] on span "Preview" at bounding box center [777, 16] width 33 height 11
